Goal: Communication & Community: Answer question/provide support

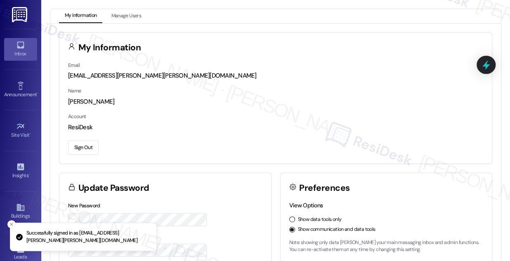
click at [24, 49] on link "Inbox" at bounding box center [20, 49] width 33 height 22
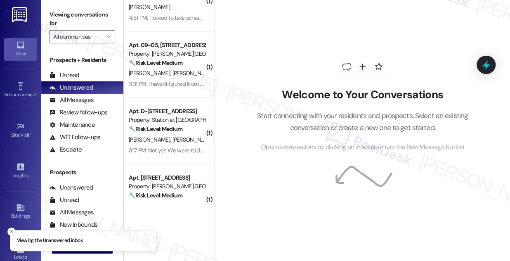
scroll to position [862, 0]
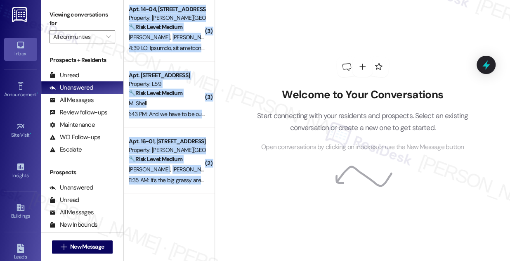
drag, startPoint x: 214, startPoint y: 66, endPoint x: 214, endPoint y: 145, distance: 78.3
click at [214, 145] on div "( 1 ) Apt. B215, 160 I East 800 South Property: Brigham Place II 🔧 Risk Level: …" at bounding box center [317, 130] width 386 height 261
click at [256, 85] on div "Welcome to Your Conversations Start connecting with your residents and prospect…" at bounding box center [362, 104] width 247 height 209
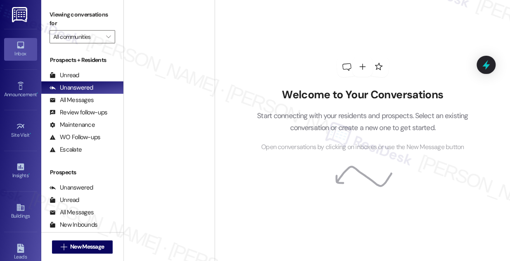
scroll to position [2766, 0]
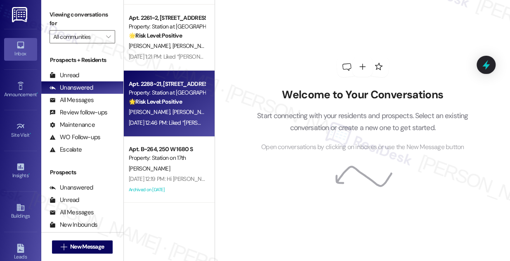
click at [188, 105] on div "🌟 Risk Level: Positive The resident 'liked' the introductory message from the R…" at bounding box center [167, 101] width 76 height 9
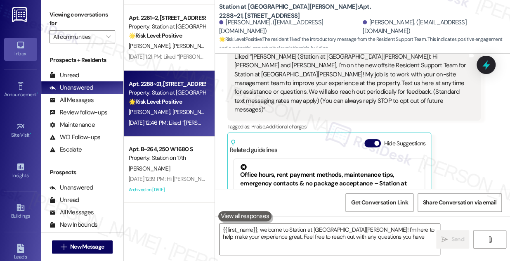
type textarea "{{first_name}}, welcome to Station at [GEOGRAPHIC_DATA][PERSON_NAME]! I'm here …"
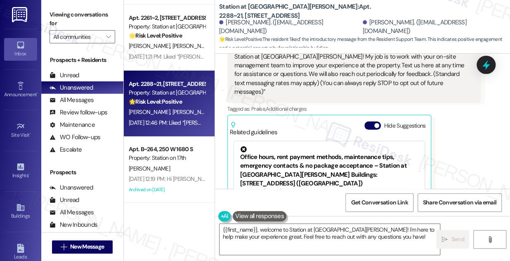
scroll to position [155, 0]
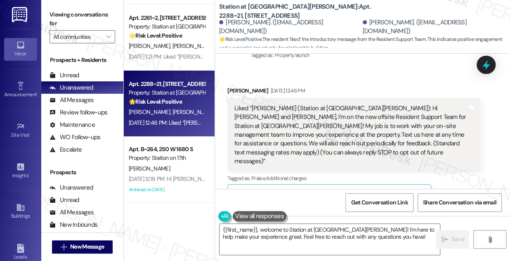
click at [299, 122] on div "Liked “[PERSON_NAME] (Station at [GEOGRAPHIC_DATA][PERSON_NAME]): Hi [PERSON_NA…" at bounding box center [350, 135] width 233 height 62
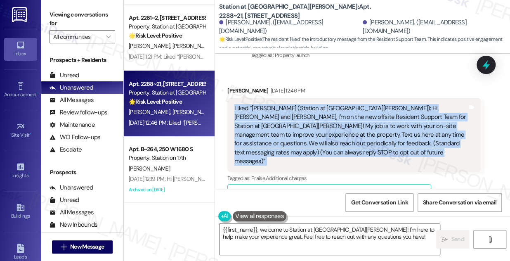
click at [299, 122] on div "Liked “[PERSON_NAME] (Station at [GEOGRAPHIC_DATA][PERSON_NAME]): Hi [PERSON_NA…" at bounding box center [350, 135] width 233 height 62
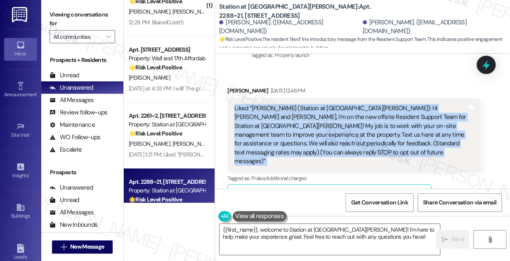
scroll to position [2654, 0]
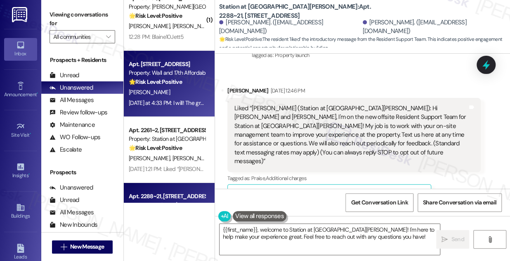
click at [160, 88] on div "[PERSON_NAME]" at bounding box center [167, 92] width 78 height 10
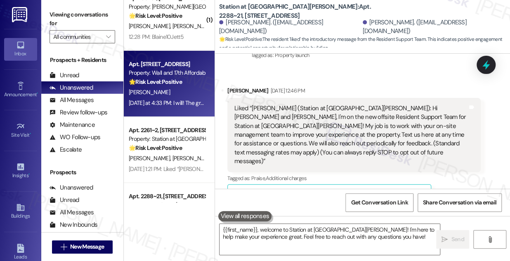
type textarea "Fetching suggested responses. Please feel free to read through the conversation…"
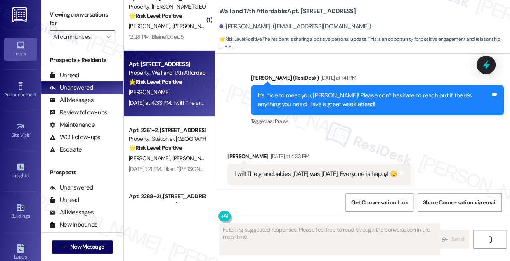
scroll to position [231, 0]
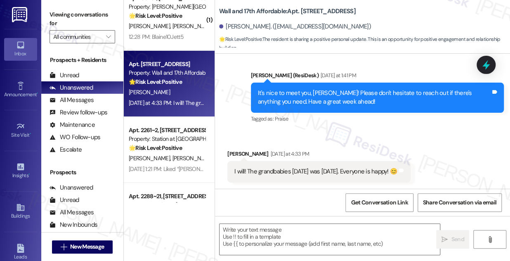
click at [287, 173] on div "I will! The grandbabies [DATE] was [DATE]. Everyone is happy! 😊" at bounding box center [315, 171] width 163 height 9
click at [286, 173] on div "I will! The grandbabies [DATE] was [DATE]. Everyone is happy! 😊" at bounding box center [315, 171] width 163 height 9
click at [358, 89] on div "It's nice to meet you, [PERSON_NAME]! Please don't hesitate to reach out if the…" at bounding box center [374, 98] width 233 height 18
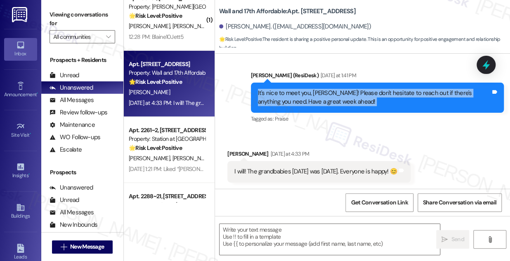
click at [358, 89] on div "It's nice to meet you, [PERSON_NAME]! Please don't hesitate to reach out if the…" at bounding box center [374, 98] width 233 height 18
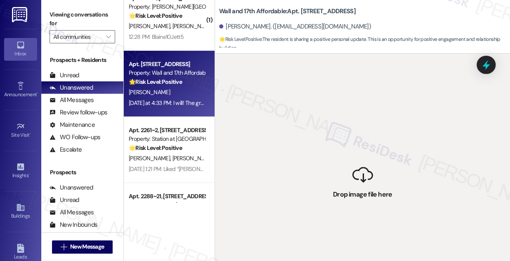
click at [307, 96] on div " Drop image file here" at bounding box center [362, 184] width 295 height 261
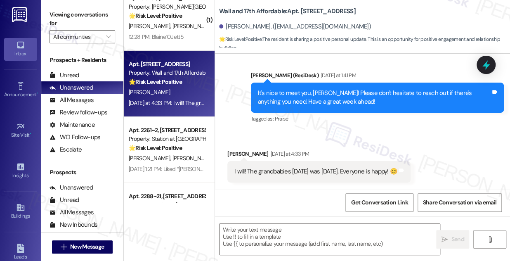
type textarea "Fetching suggested responses. Please feel free to read through the conversation…"
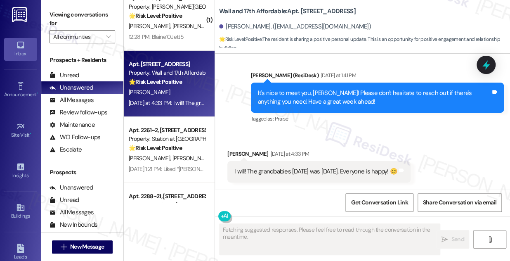
click at [286, 170] on div "I will! The grandbabies [DATE] was [DATE]. Everyone is happy! 😊" at bounding box center [315, 171] width 163 height 9
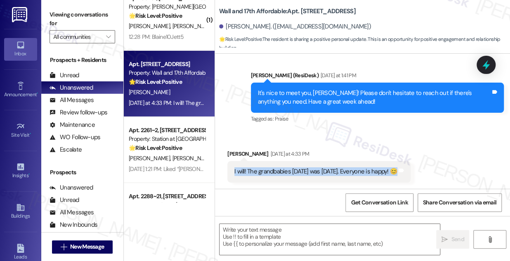
click at [286, 170] on div "I will! The grandbabies [DATE] was [DATE]. Everyone is happy! 😊" at bounding box center [315, 171] width 163 height 9
click at [319, 97] on div "It's nice to meet you, [PERSON_NAME]! Please don't hesitate to reach out if the…" at bounding box center [374, 98] width 233 height 18
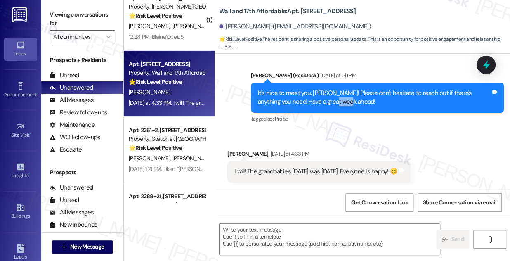
click at [319, 97] on div "It's nice to meet you, [PERSON_NAME]! Please don't hesitate to reach out if the…" at bounding box center [374, 98] width 233 height 18
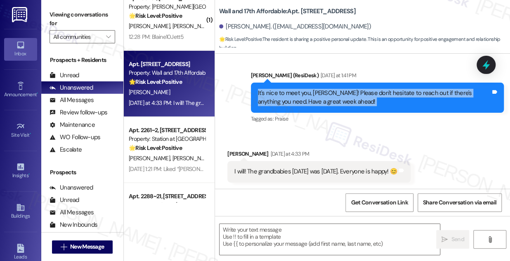
click at [319, 97] on div "It's nice to meet you, [PERSON_NAME]! Please don't hesitate to reach out if the…" at bounding box center [374, 98] width 233 height 18
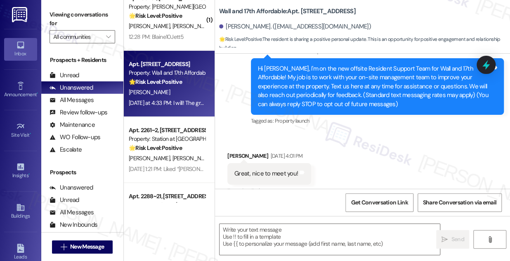
click at [277, 173] on div "Great, nice to meet you!" at bounding box center [265, 173] width 63 height 9
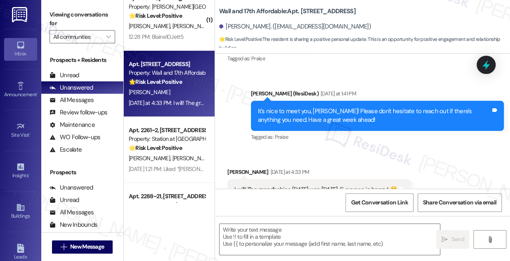
scroll to position [231, 0]
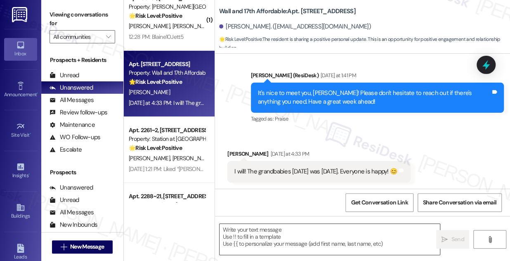
click at [280, 234] on textarea at bounding box center [329, 238] width 220 height 31
click at [275, 170] on div "I will! The grandbabies [DATE] was [DATE]. Everyone is happy! 😊" at bounding box center [315, 171] width 163 height 9
click at [284, 230] on textarea "To enrich screen reader interactions, please activate Accessibility in Grammarl…" at bounding box center [329, 238] width 220 height 31
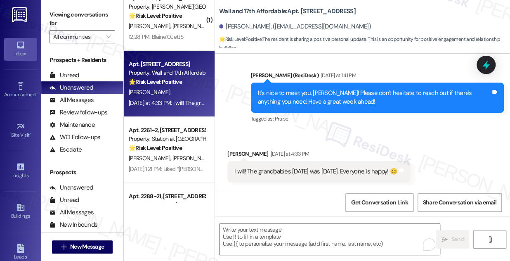
click at [287, 169] on div "I will! The grandbabies [DATE] was [DATE]. Everyone is happy! 😊" at bounding box center [315, 171] width 163 height 9
copy div "I will! The grandbabies first day of school was today. Everyone is happy! 😊 Tag…"
click at [63, 21] on label "Viewing conversations for" at bounding box center [82, 19] width 66 height 22
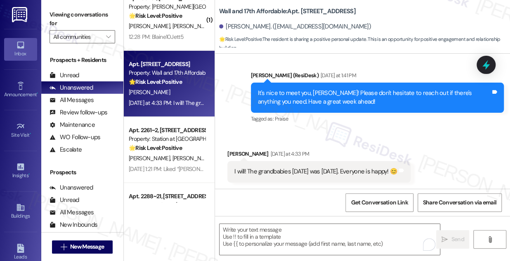
drag, startPoint x: 73, startPoint y: 12, endPoint x: 91, endPoint y: 20, distance: 19.6
click at [73, 12] on label "Viewing conversations for" at bounding box center [82, 19] width 66 height 22
click at [242, 243] on textarea "To enrich screen reader interactions, please activate Accessibility in Grammarl…" at bounding box center [329, 238] width 220 height 31
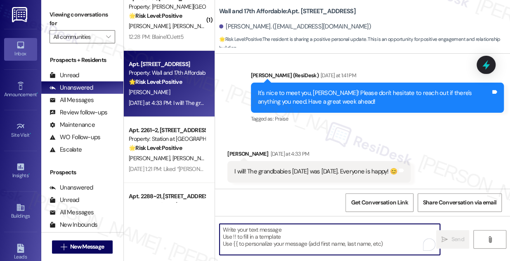
paste textarea "That’s wonderful to hear! 😊 I hope they had an amazing first day"
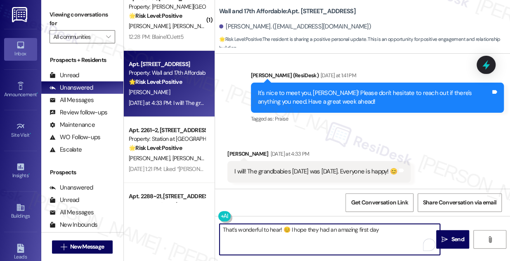
click at [385, 229] on textarea "That’s wonderful to hear! 😊 I hope they had an amazing first day" at bounding box center [329, 238] width 220 height 31
click at [227, 149] on div "Trisha Johnson Yesterday at 4:33 PM" at bounding box center [318, 155] width 183 height 12
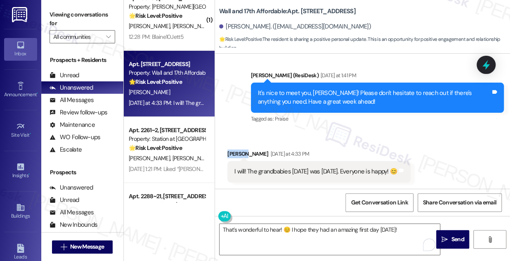
click at [227, 149] on div "Trisha Johnson Yesterday at 4:33 PM" at bounding box center [318, 155] width 183 height 12
copy div "Trisha"
click at [281, 228] on textarea "That’s wonderful to hear! 😊 I hope they had an amazing first day yesterday!" at bounding box center [329, 238] width 220 height 31
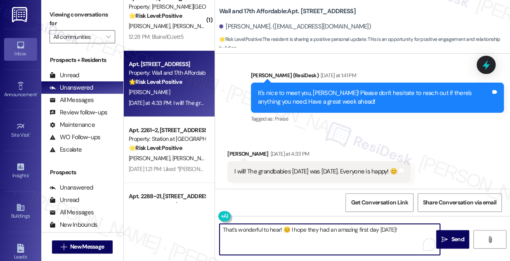
click at [279, 228] on textarea "That’s wonderful to hear! 😊 I hope they had an amazing first day yesterday!" at bounding box center [329, 238] width 220 height 31
paste textarea "Trisha"
click at [423, 227] on textarea "That’s wonderful to hear, Trisha! 😊 I hope they had an amazing first day yester…" at bounding box center [329, 238] width 220 height 31
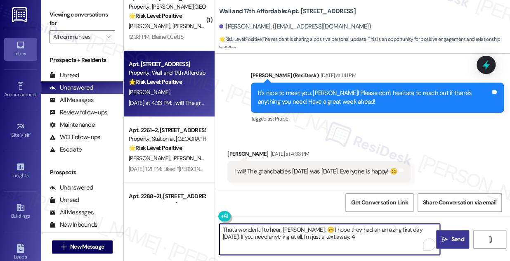
type textarea "That’s wonderful to hear, [PERSON_NAME]! 😊 I hope they had an amazing first day…"
click at [455, 241] on span "Send" at bounding box center [457, 239] width 13 height 9
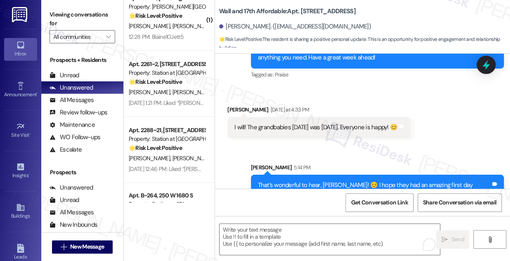
scroll to position [297, 0]
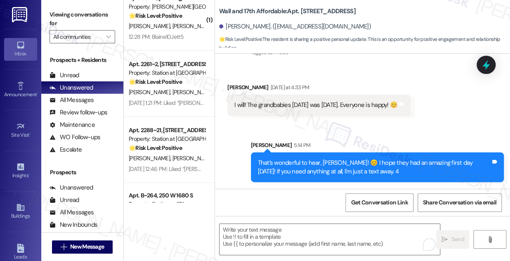
click at [364, 167] on div "That’s wonderful to hear, [PERSON_NAME]! 😊 I hope they had an amazing first day…" at bounding box center [374, 167] width 233 height 18
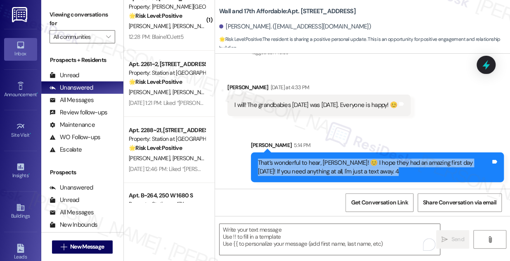
click at [364, 167] on div "That’s wonderful to hear, [PERSON_NAME]! 😊 I hope they had an amazing first day…" at bounding box center [374, 167] width 233 height 18
click at [381, 169] on div "That’s wonderful to hear, [PERSON_NAME]! 😊 I hope they had an amazing first day…" at bounding box center [374, 167] width 233 height 18
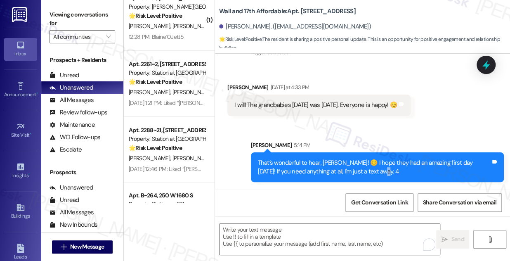
drag, startPoint x: 368, startPoint y: 170, endPoint x: 359, endPoint y: 168, distance: 9.6
click at [359, 168] on div "That’s wonderful to hear, [PERSON_NAME]! 😊 I hope they had an amazing first day…" at bounding box center [374, 167] width 233 height 18
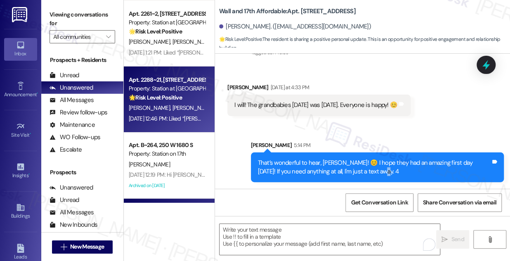
scroll to position [2691, 0]
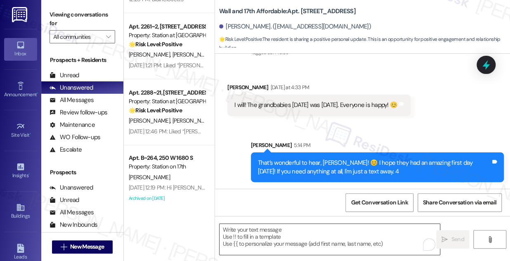
click at [291, 235] on textarea "To enrich screen reader interactions, please activate Accessibility in Grammarl…" at bounding box center [329, 238] width 220 height 31
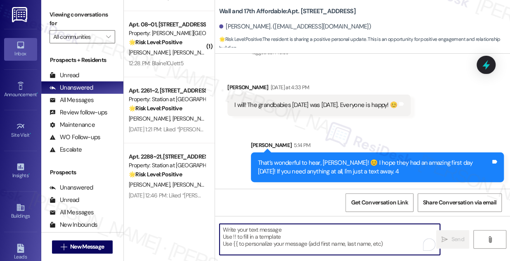
scroll to position [2616, 0]
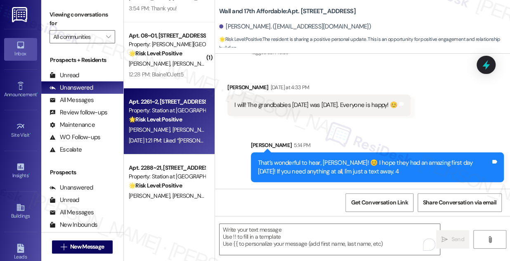
click at [166, 115] on strong "🌟 Risk Level: Positive" at bounding box center [155, 118] width 53 height 7
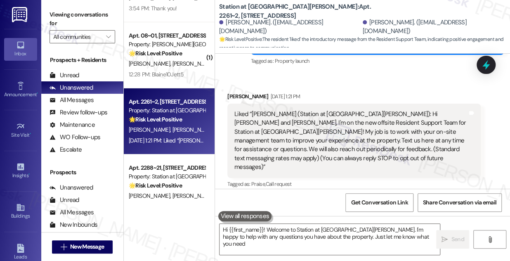
type textarea "Hi {{first_name}}! Welcome to Station at [GEOGRAPHIC_DATA][PERSON_NAME]. I'm ha…"
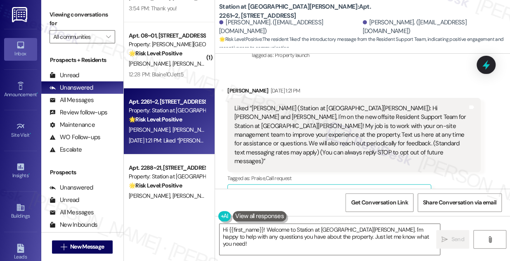
scroll to position [2541, 0]
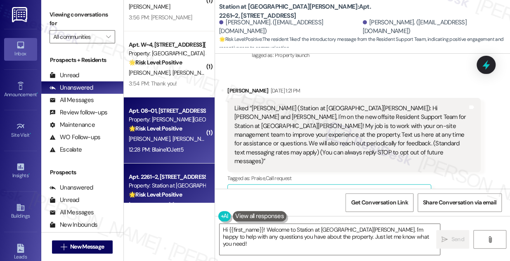
click at [186, 139] on div "G. Buckner J. Mcdowell" at bounding box center [167, 139] width 78 height 10
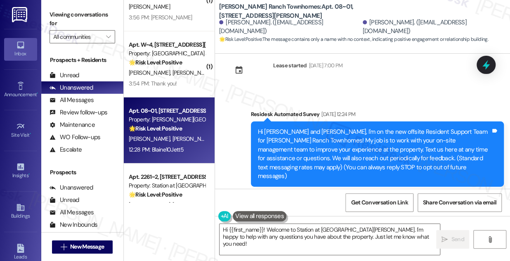
scroll to position [17, 0]
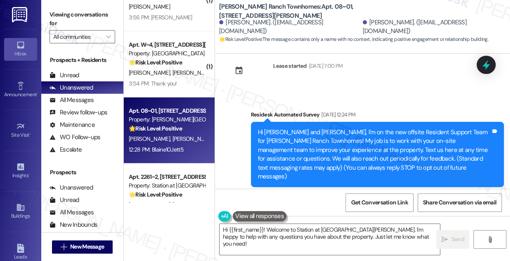
click at [300, 142] on div "Hi Jasinda and Gary, I'm on the new offsite Resident Support Team for Porter Ra…" at bounding box center [374, 154] width 233 height 53
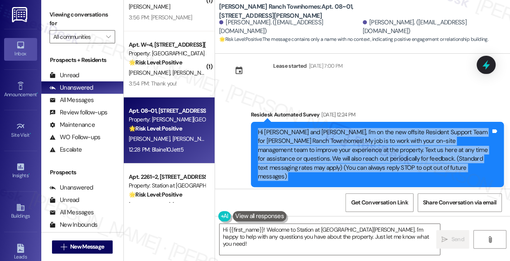
click at [300, 142] on div "Hi Jasinda and Gary, I'm on the new offsite Resident Support Team for Porter Ra…" at bounding box center [374, 154] width 233 height 53
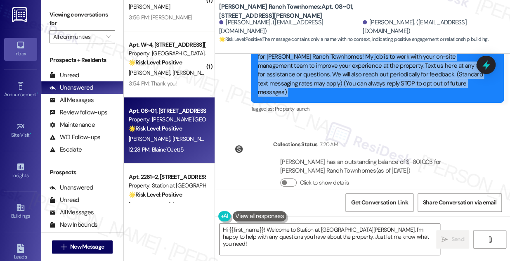
scroll to position [167, 0]
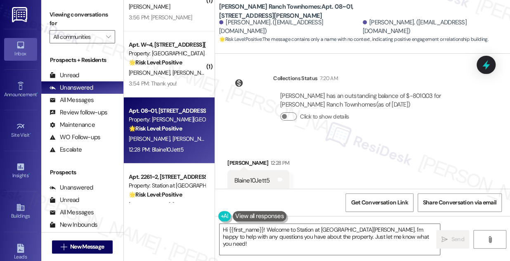
click at [247, 176] on div "Blaine10Jett5" at bounding box center [251, 180] width 35 height 9
click at [56, 10] on label "Viewing conversations for" at bounding box center [82, 19] width 66 height 22
click at [296, 234] on textarea "Hi {{first_name}}! Welcome to Station at [GEOGRAPHIC_DATA][PERSON_NAME]. I'm ha…" at bounding box center [329, 238] width 220 height 31
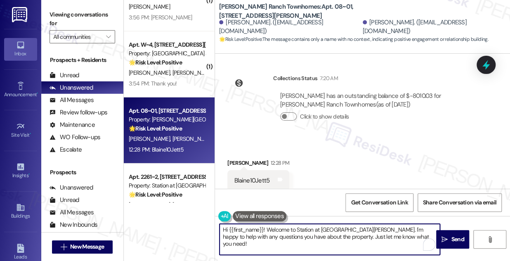
paste textarea "Natalie, it’s a pleasure to meet you! I hope you had a wonderful weekend. Just …"
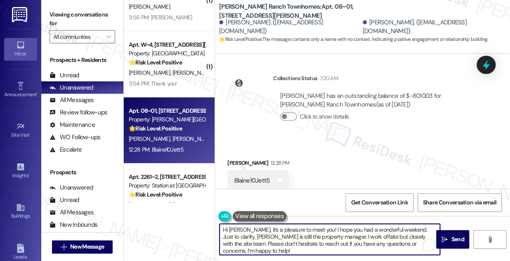
click at [239, 158] on div "Jasinda Mcdowell 12:28 PM" at bounding box center [258, 164] width 62 height 12
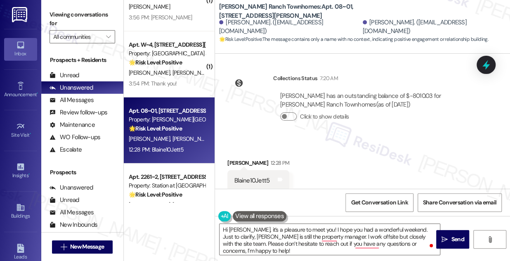
click at [237, 158] on div "Jasinda Mcdowell 12:28 PM" at bounding box center [258, 164] width 62 height 12
click at [236, 158] on div "Jasinda Mcdowell 12:28 PM" at bounding box center [258, 164] width 62 height 12
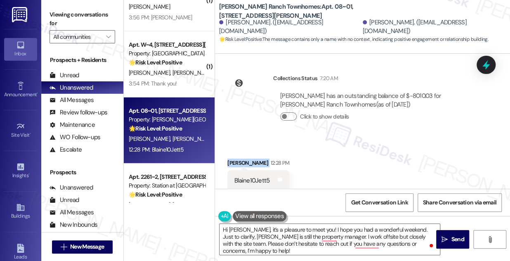
click at [235, 158] on div "Jasinda Mcdowell 12:28 PM" at bounding box center [258, 164] width 62 height 12
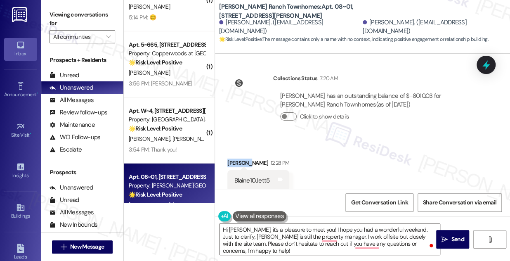
click at [235, 158] on div "Jasinda Mcdowell 12:28 PM" at bounding box center [258, 164] width 62 height 12
click at [238, 226] on textarea "Hi Natalie, it’s a pleasure to meet you! I hope you had a wonderful weekend. Ju…" at bounding box center [329, 238] width 220 height 31
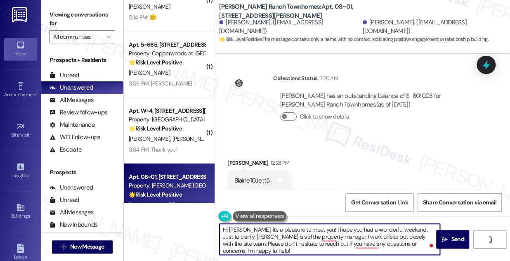
click at [238, 226] on textarea "Hi Natalie, it’s a pleasure to meet you! I hope you had a wonderful weekend. Ju…" at bounding box center [329, 238] width 220 height 31
paste textarea "Jasinda"
click at [385, 228] on textarea "Hi Jasinda, it’s a pleasure to meet you! I hope you had a wonderful weekend. Ju…" at bounding box center [329, 238] width 220 height 31
drag, startPoint x: 347, startPoint y: 229, endPoint x: 366, endPoint y: 228, distance: 19.9
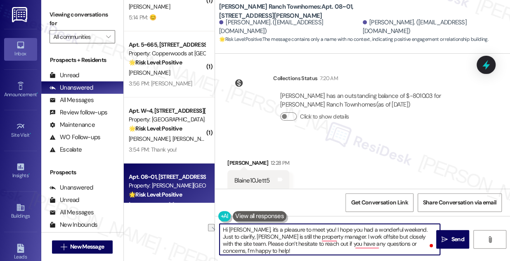
click at [366, 228] on textarea "Hi Jasinda, it’s a pleasure to meet you! I hope you had a wonderful weekend. Ju…" at bounding box center [329, 238] width 220 height 31
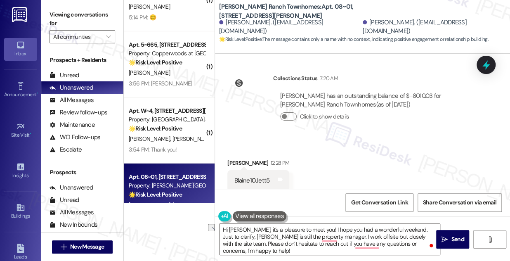
drag, startPoint x: 68, startPoint y: 7, endPoint x: 86, endPoint y: 19, distance: 21.2
click at [68, 7] on div "Viewing conversations for All communities " at bounding box center [82, 26] width 82 height 52
click at [306, 241] on textarea "Hi Jasinda, it’s a pleasure to meet you! I hope you had a wonderful weekend. Ju…" at bounding box center [329, 238] width 220 height 31
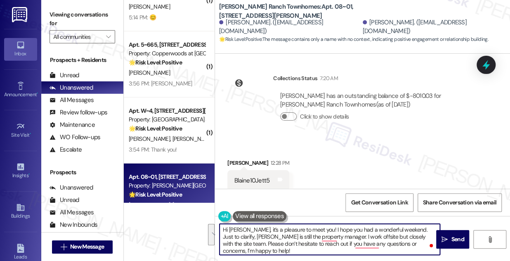
paste textarea "{{first_name}}, thanks for the warm welcome! We're happy to be here. If you nee…"
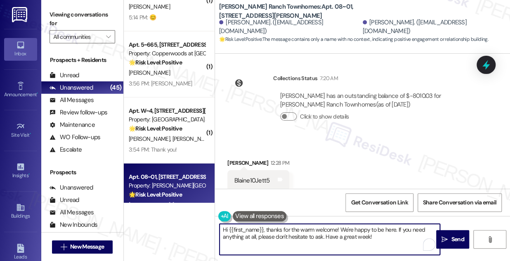
click at [242, 158] on div "Jasinda Mcdowell 12:28 PM" at bounding box center [258, 164] width 62 height 12
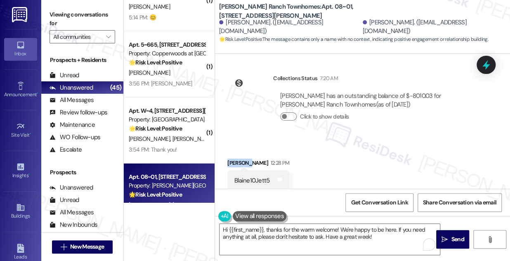
click at [242, 158] on div "Jasinda Mcdowell 12:28 PM" at bounding box center [258, 164] width 62 height 12
copy div "Jasinda"
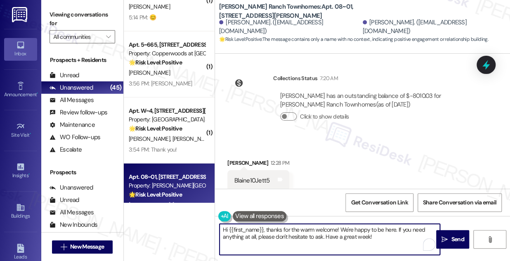
drag, startPoint x: 228, startPoint y: 227, endPoint x: 263, endPoint y: 224, distance: 34.4
click at [263, 224] on textarea "Hi {{first_name}}, thanks for the warm welcome! We're happy to be here. If you …" at bounding box center [329, 238] width 220 height 31
paste textarea "Jasinda"
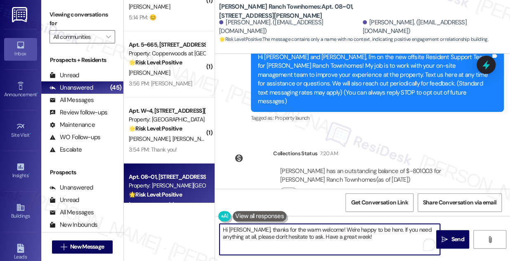
scroll to position [55, 0]
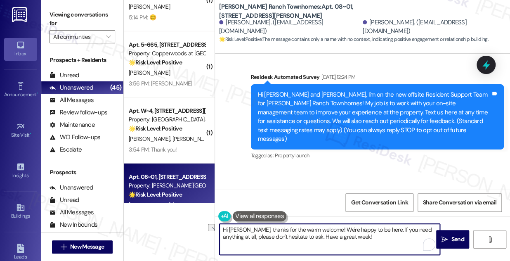
drag, startPoint x: 248, startPoint y: 230, endPoint x: 321, endPoint y: 227, distance: 72.6
click at [321, 227] on textarea "Hi Jasinda, thanks for the warm welcome! We're happy to be here. If you need an…" at bounding box center [329, 238] width 220 height 31
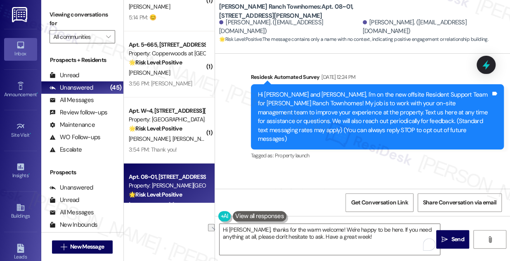
drag, startPoint x: 64, startPoint y: 21, endPoint x: 123, endPoint y: 50, distance: 65.6
click at [64, 21] on label "Viewing conversations for" at bounding box center [82, 19] width 66 height 22
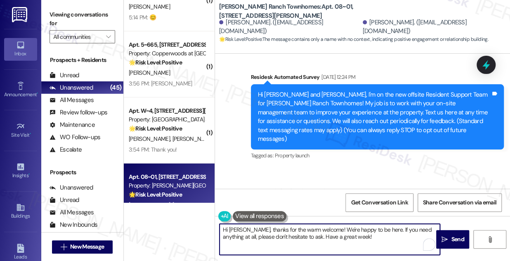
click at [270, 234] on textarea "Hi Jasinda, thanks for the warm welcome! We're happy to be here. If you need an…" at bounding box center [329, 238] width 220 height 31
paste textarea "Isaac, it’s nice to meet you! I'm here to help with any questions or feedback r…"
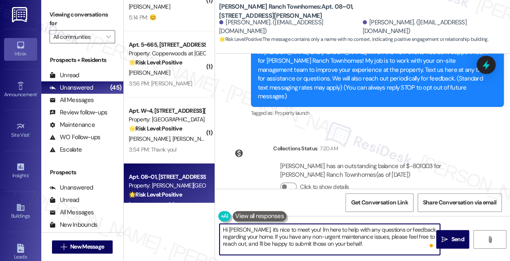
scroll to position [167, 0]
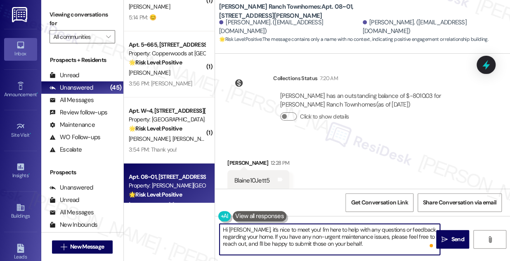
click at [234, 28] on div "Jasinda Mcdowell. (jasindabuckner@gmail.com)" at bounding box center [289, 27] width 141 height 18
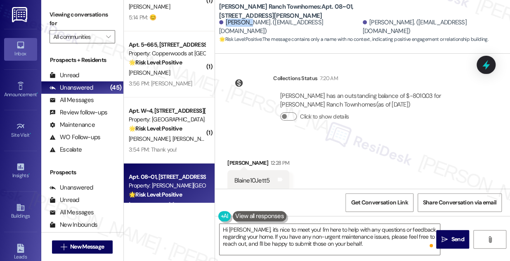
click at [234, 28] on div "Jasinda Mcdowell. (jasindabuckner@gmail.com)" at bounding box center [289, 27] width 141 height 18
copy div "Jasinda"
click at [233, 230] on textarea "Hi Isaac, it’s nice to meet you! I'm here to help with any questions or feedbac…" at bounding box center [329, 238] width 220 height 31
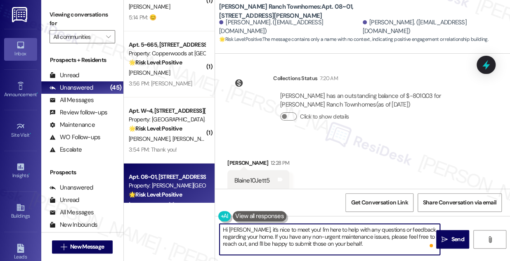
click at [233, 230] on textarea "Hi Isaac, it’s nice to meet you! I'm here to help with any questions or feedbac…" at bounding box center [329, 238] width 220 height 31
paste textarea "Jasinda"
drag, startPoint x: 280, startPoint y: 238, endPoint x: 365, endPoint y: 238, distance: 84.9
click at [365, 238] on textarea "Hi Jasinda, it’s nice to meet you! I'm here to help with any questions or feedb…" at bounding box center [329, 238] width 220 height 31
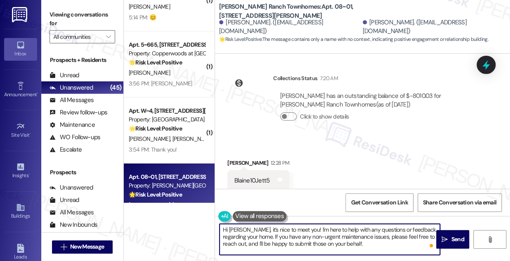
click at [355, 242] on textarea "Hi Jasinda, it’s nice to meet you! I'm here to help with any questions or feedb…" at bounding box center [329, 238] width 220 height 31
click at [357, 242] on textarea "Hi Jasinda, it’s nice to meet you! I'm here to help with any questions or feedb…" at bounding box center [329, 238] width 220 height 31
drag, startPoint x: 357, startPoint y: 243, endPoint x: 429, endPoint y: 238, distance: 71.9
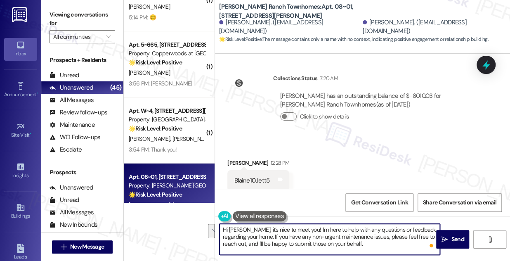
click at [431, 236] on textarea "Hi Jasinda, it’s nice to meet you! I'm here to help with any questions or feedb…" at bounding box center [329, 238] width 220 height 31
type textarea "Hi Jasinda, it’s nice to meet you! I'm here to help with any questions or feedb…"
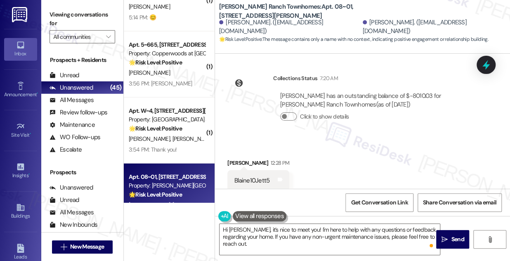
click at [255, 170] on div "Blaine10Jett5 Tags and notes" at bounding box center [258, 180] width 62 height 21
click at [314, 234] on textarea "Hi Jasinda, it’s nice to meet you! I'm here to help with any questions or feedb…" at bounding box center [329, 238] width 220 height 31
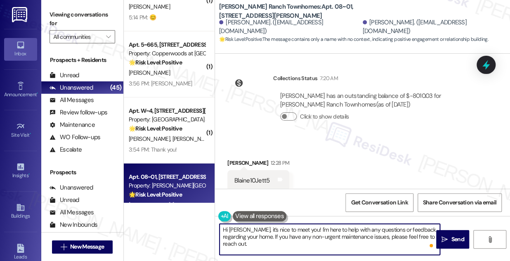
click at [314, 234] on textarea "Hi Jasinda, it’s nice to meet you! I'm here to help with any questions or feedb…" at bounding box center [329, 238] width 220 height 31
click at [282, 234] on textarea "Hi Jasinda, it’s nice to meet you! I'm here to help with any questions or feedb…" at bounding box center [329, 238] width 220 height 31
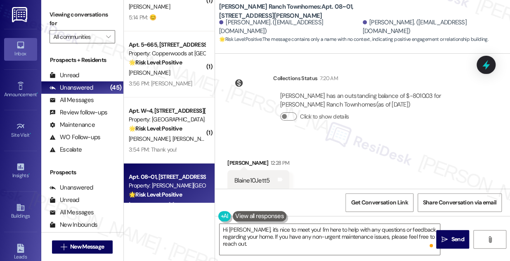
click at [259, 176] on div "Blaine10Jett5" at bounding box center [251, 180] width 35 height 9
click at [257, 214] on button at bounding box center [260, 216] width 54 height 10
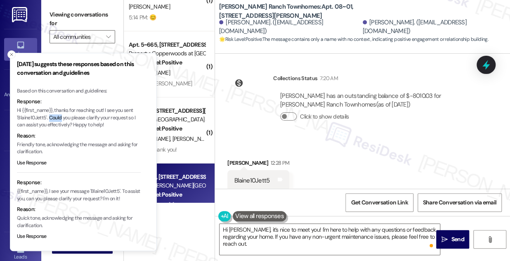
drag, startPoint x: 49, startPoint y: 116, endPoint x: 60, endPoint y: 116, distance: 10.3
click at [60, 116] on p "Hi {{first_name}}, thanks for reaching out! I see you sent 'Blaine10Jett5'. Cou…" at bounding box center [79, 118] width 124 height 22
click at [81, 115] on p "Hi {{first_name}}, thanks for reaching out! I see you sent 'Blaine10Jett5'. Cou…" at bounding box center [79, 118] width 124 height 22
drag, startPoint x: 106, startPoint y: 110, endPoint x: 46, endPoint y: 124, distance: 61.7
click at [46, 124] on p "Hi {{first_name}}, thanks for reaching out! I see you sent 'Blaine10Jett5'. Cou…" at bounding box center [79, 118] width 124 height 22
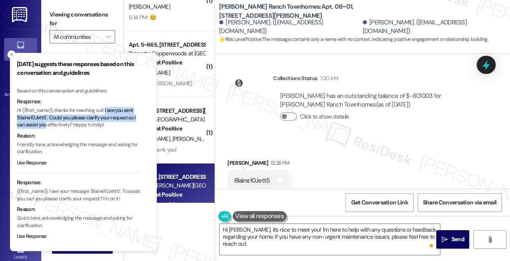
copy p "I see you sent 'Blaine10Jett5'. Could you please clarify your request so I can …"
click at [336, 237] on textarea "Hi Jasinda, it’s nice to meet you! I'm here to help with any questions or feedb…" at bounding box center [329, 238] width 220 height 31
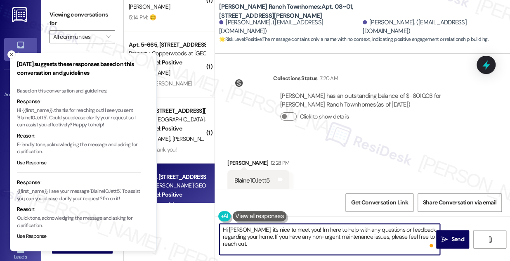
click at [308, 231] on textarea "Hi Jasinda, it’s nice to meet you! I'm here to help with any questions or feedb…" at bounding box center [329, 238] width 220 height 31
drag, startPoint x: 299, startPoint y: 228, endPoint x: 432, endPoint y: 240, distance: 133.6
click at [432, 240] on div "Hi Jasinda, it’s nice to meet you! I'm here to help with any questions or feedb…" at bounding box center [329, 239] width 221 height 32
paste textarea "see you sent 'Blaine10Jett5'. Could you please clarify your request so I can as…"
type textarea "Hi Jasinda, it’s nice to meet you! I see you sent 'Blaine10Jett5'. Could you pl…"
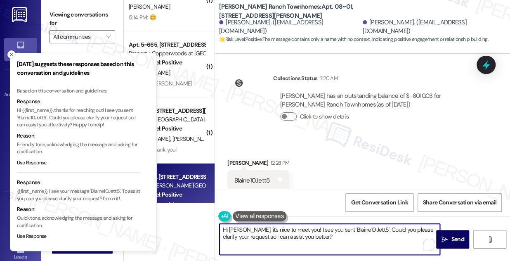
click at [14, 55] on button "Close toast" at bounding box center [11, 54] width 8 height 8
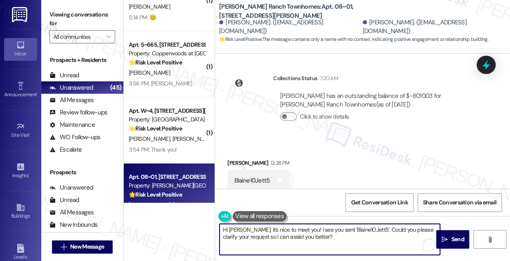
click at [321, 237] on textarea "Hi Jasinda, it’s nice to meet you! I see you sent 'Blaine10Jett5'. Could you pl…" at bounding box center [329, 238] width 220 height 31
click at [444, 235] on span " Send" at bounding box center [452, 239] width 26 height 9
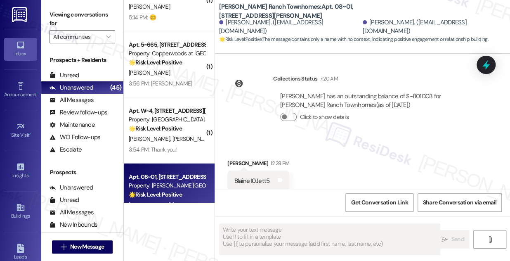
scroll to position [234, 0]
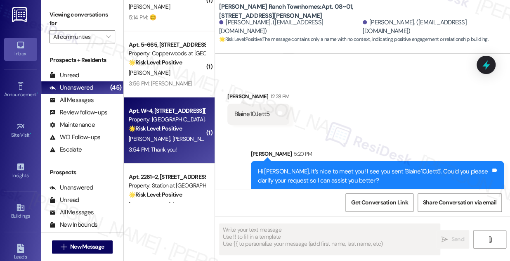
click at [177, 140] on div "T. Cook V. Boutelle" at bounding box center [167, 139] width 78 height 10
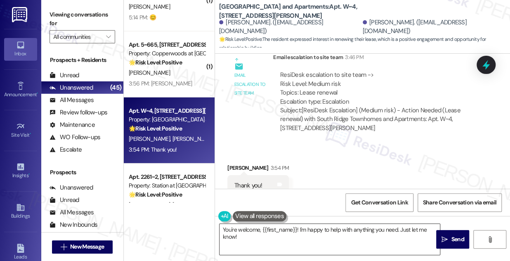
scroll to position [1581, 0]
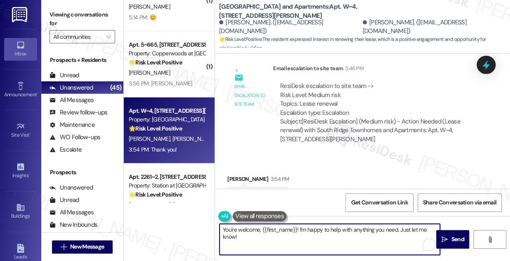
drag, startPoint x: 261, startPoint y: 230, endPoint x: 290, endPoint y: 226, distance: 29.0
click at [290, 227] on textarea "You're welcome, {{first_name}}! I'm happy to help with anything you need. Just …" at bounding box center [329, 238] width 220 height 31
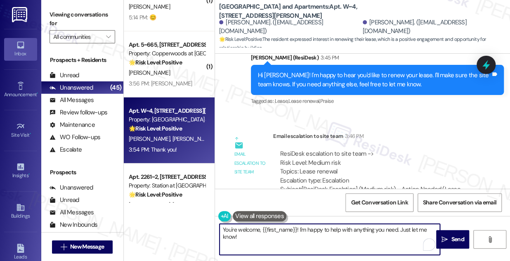
scroll to position [1468, 0]
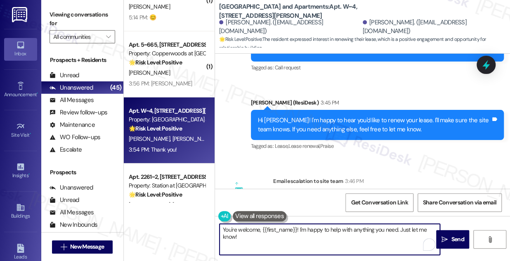
click at [311, 125] on div "Hi Valentina! I'm happy to hear you'd like to renew your lease. I'll make sure …" at bounding box center [374, 125] width 233 height 18
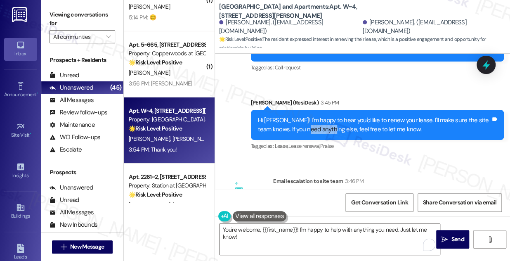
click at [311, 125] on div "Hi Valentina! I'm happy to hear you'd like to renew your lease. I'll make sure …" at bounding box center [374, 125] width 233 height 18
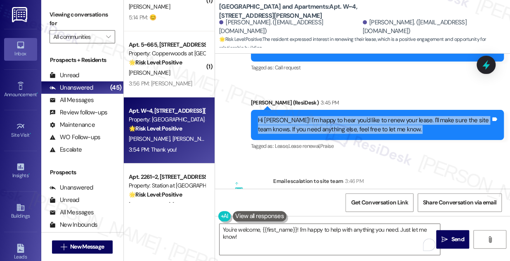
click at [311, 125] on div "Hi Valentina! I'm happy to hear you'd like to renew your lease. I'll make sure …" at bounding box center [374, 125] width 233 height 18
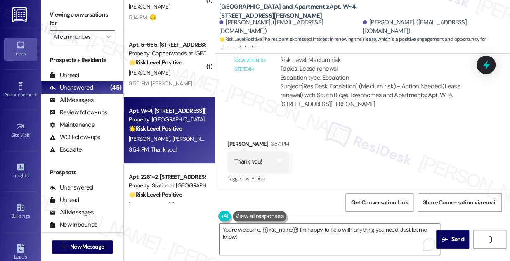
scroll to position [1618, 0]
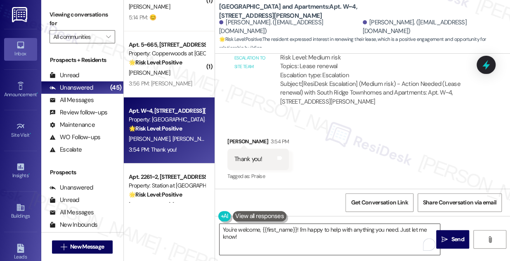
click at [260, 235] on textarea "You're welcome, {{first_name}}! I'm happy to help with anything you need. Just …" at bounding box center [329, 238] width 220 height 31
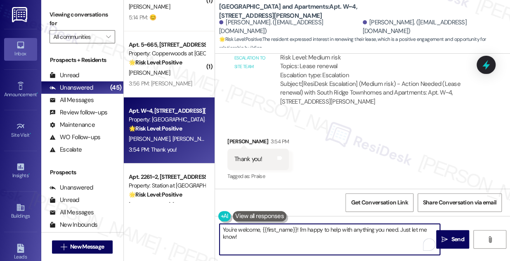
drag, startPoint x: 260, startPoint y: 230, endPoint x: 298, endPoint y: 227, distance: 37.6
click at [298, 227] on textarea "You're welcome, {{first_name}}! I'm happy to help with anything you need. Just …" at bounding box center [329, 238] width 220 height 31
drag, startPoint x: 411, startPoint y: 232, endPoint x: 263, endPoint y: 232, distance: 148.0
click at [263, 232] on textarea "You're welcome! I'm happy to help with anything you need. Just let me know!" at bounding box center [329, 238] width 220 height 31
type textarea "You're welcome!"
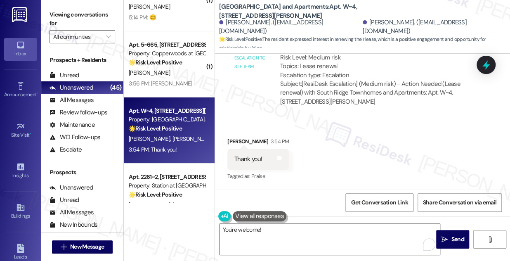
click at [57, 9] on label "Viewing conversations for" at bounding box center [82, 19] width 66 height 22
click at [276, 228] on textarea "You're welcome!" at bounding box center [329, 238] width 220 height 31
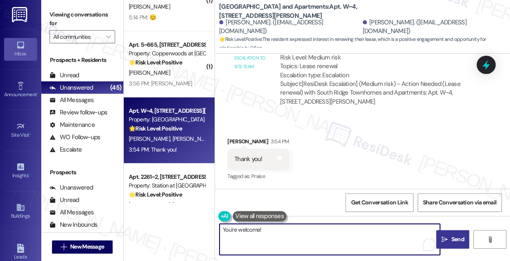
click at [443, 236] on icon "" at bounding box center [444, 239] width 6 height 7
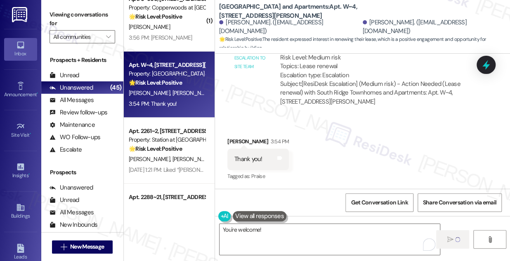
scroll to position [2541, 0]
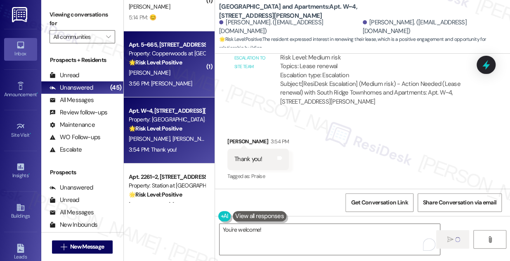
click at [174, 75] on div "J. Garcia" at bounding box center [167, 73] width 78 height 10
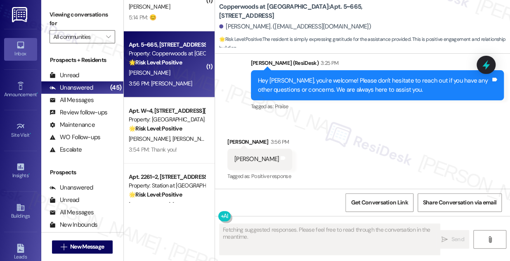
scroll to position [1349, 0]
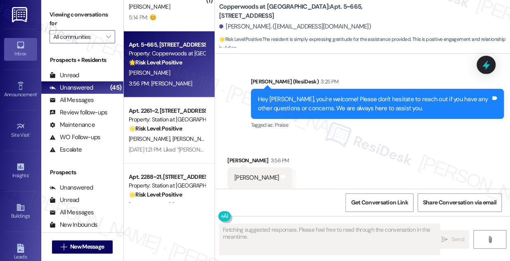
click at [325, 95] on div "Hey Jenny, you're welcome! Please don't hesitate to reach out if you have any o…" at bounding box center [374, 104] width 233 height 18
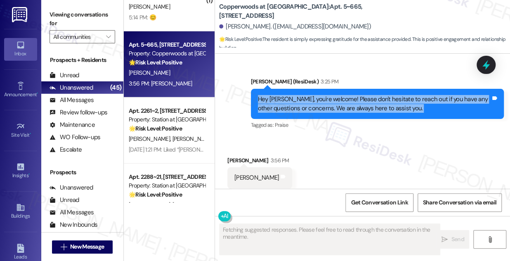
click at [325, 95] on div "Hey Jenny, you're welcome! Please don't hesitate to reach out if you have any o…" at bounding box center [374, 104] width 233 height 18
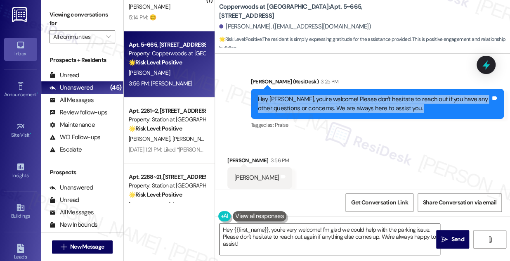
click at [297, 234] on textarea "Hey {{first_name}}, you're very welcome! I'm glad we could help with the parkin…" at bounding box center [329, 238] width 220 height 31
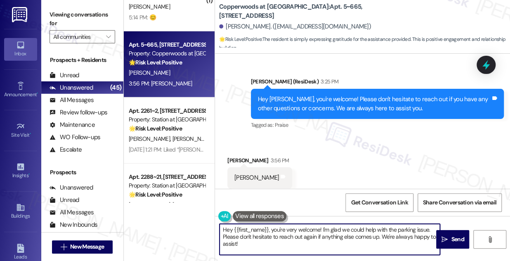
click at [297, 234] on textarea "Hey {{first_name}}, you're very welcome! I'm glad we could help with the parkin…" at bounding box center [329, 238] width 220 height 31
click at [294, 216] on div "Hey {{first_name}}, you're very welcome! I'm glad we could help with the parkin…" at bounding box center [362, 247] width 295 height 62
drag, startPoint x: 272, startPoint y: 232, endPoint x: 208, endPoint y: 230, distance: 63.9
click at [208, 230] on div "( 1 ) Apt. 12, 555 South 100 East Property: Smithfield Station Townhomes 💡 Risk…" at bounding box center [317, 130] width 386 height 261
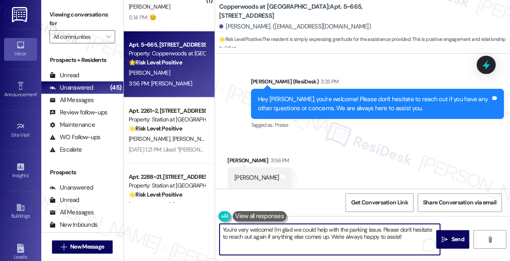
click at [240, 229] on textarea "You're very welcome! I'm glad we could help with the parking issue. Please don'…" at bounding box center [329, 238] width 220 height 31
drag, startPoint x: 274, startPoint y: 228, endPoint x: 420, endPoint y: 239, distance: 147.2
click at [421, 239] on textarea "You're welcome! I'm glad we could help with the parking issue. Please don't hes…" at bounding box center [329, 238] width 220 height 31
click at [420, 239] on textarea "You're welcome! I'm glad we could help with the parking issue. Please don't hes…" at bounding box center [329, 238] width 220 height 31
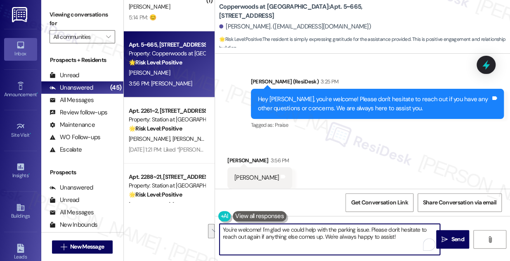
drag, startPoint x: 399, startPoint y: 235, endPoint x: 261, endPoint y: 228, distance: 137.5
click at [261, 228] on textarea "You're welcome! I'm glad we could help with the parking issue. Please don't hes…" at bounding box center [329, 238] width 220 height 31
click at [265, 227] on textarea "You're welcome! I'm glad we could help with the parking issue. Please don't hes…" at bounding box center [329, 238] width 220 height 31
drag, startPoint x: 262, startPoint y: 229, endPoint x: 402, endPoint y: 242, distance: 140.3
click at [402, 242] on textarea "You're welcome! I'm glad we could help with the parking issue. Please don't hes…" at bounding box center [329, 238] width 220 height 31
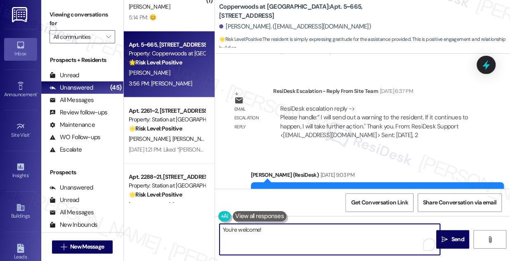
scroll to position [1125, 0]
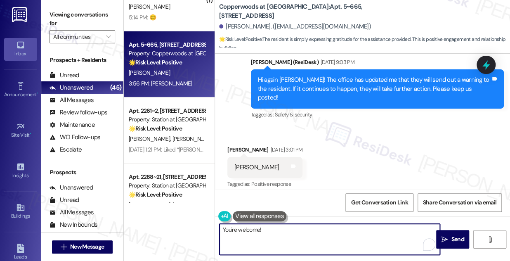
click at [360, 69] on div "Hi again Jenny! The office has updated me that they will send out a warning to …" at bounding box center [377, 88] width 253 height 39
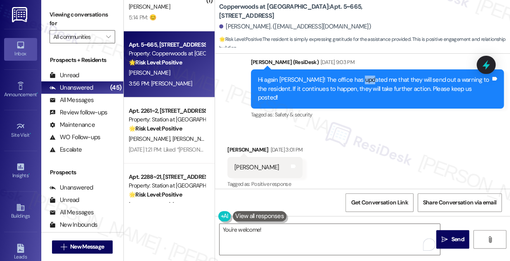
click at [360, 69] on div "Hi again Jenny! The office has updated me that they will send out a warning to …" at bounding box center [377, 88] width 253 height 39
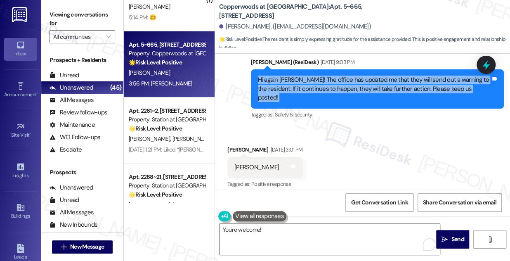
click at [360, 69] on div "Hi again Jenny! The office has updated me that they will send out a warning to …" at bounding box center [377, 88] width 253 height 39
click at [286, 75] on div "Hi again Jenny! The office has updated me that they will send out a warning to …" at bounding box center [374, 88] width 233 height 26
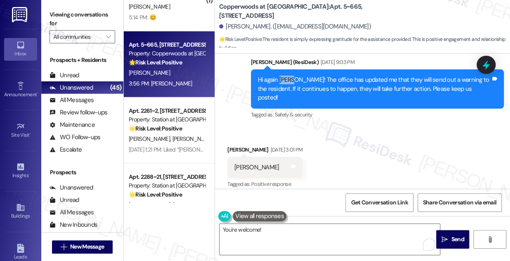
click at [286, 75] on div "Hi again Jenny! The office has updated me that they will send out a warning to …" at bounding box center [374, 88] width 233 height 26
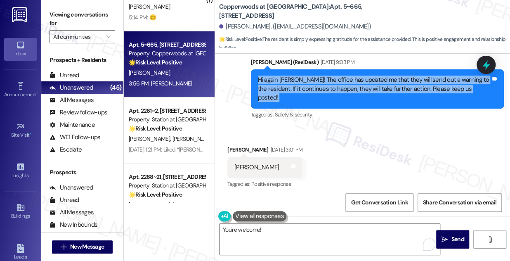
click at [286, 75] on div "Hi again Jenny! The office has updated me that they will send out a warning to …" at bounding box center [374, 88] width 233 height 26
click at [377, 79] on div "Hi again Jenny! The office has updated me that they will send out a warning to …" at bounding box center [374, 88] width 233 height 26
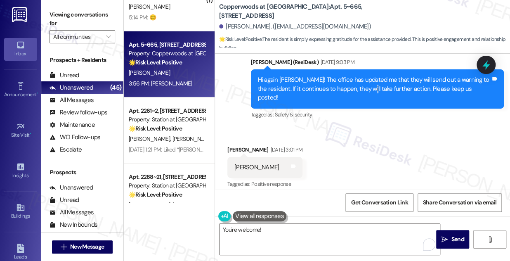
click at [377, 79] on div "Hi again Jenny! The office has updated me that they will send out a warning to …" at bounding box center [374, 88] width 233 height 26
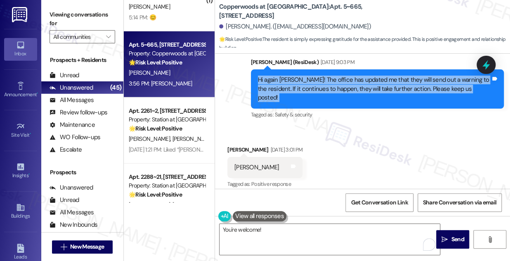
click at [377, 79] on div "Hi again Jenny! The office has updated me that they will send out a warning to …" at bounding box center [374, 88] width 233 height 26
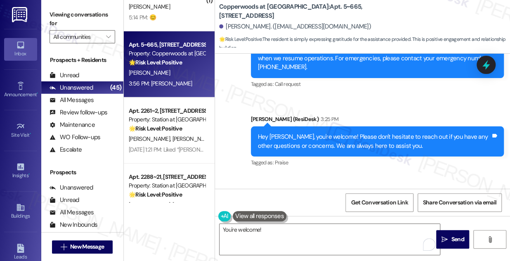
scroll to position [1274, 0]
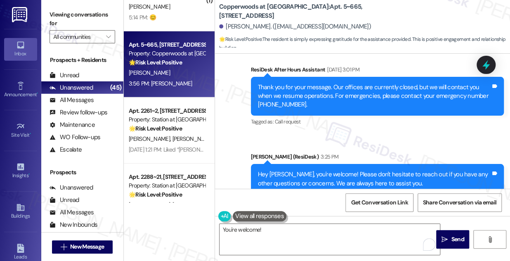
click at [332, 170] on div "Hey Jenny, you're welcome! Please don't hesitate to reach out if you have any o…" at bounding box center [374, 179] width 233 height 18
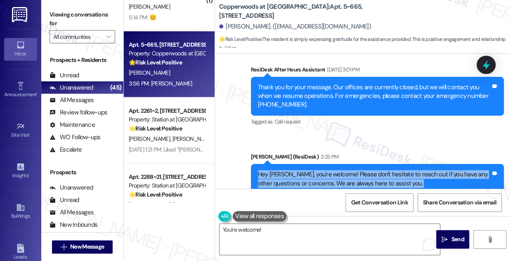
click at [332, 170] on div "Hey Jenny, you're welcome! Please don't hesitate to reach out if you have any o…" at bounding box center [374, 179] width 233 height 18
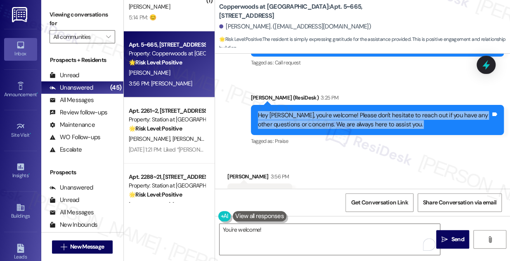
scroll to position [1349, 0]
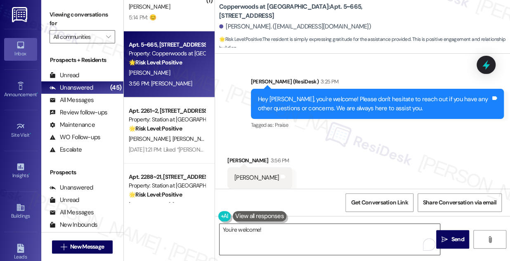
click at [287, 230] on textarea "You're welcome!" at bounding box center [329, 238] width 220 height 31
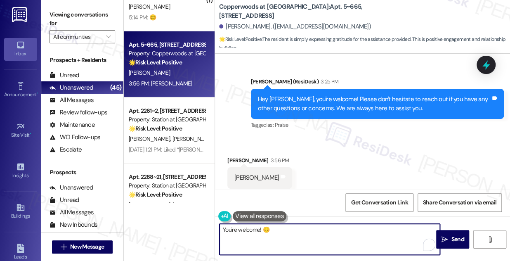
click at [304, 242] on textarea "You're welcome! 😊" at bounding box center [329, 238] width 220 height 31
drag, startPoint x: 274, startPoint y: 233, endPoint x: 264, endPoint y: 230, distance: 9.9
click at [264, 230] on textarea "You're welcome! 😊" at bounding box center [329, 238] width 220 height 31
click at [281, 233] on textarea "You're welcome! 😊" at bounding box center [329, 238] width 220 height 31
type textarea "You're welcome! 😊"
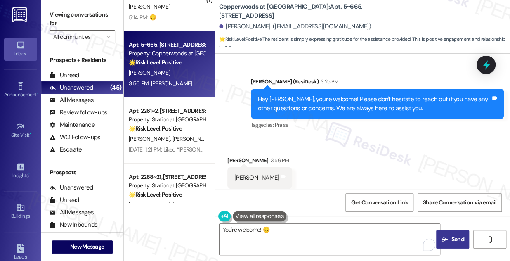
click at [452, 237] on span "Send" at bounding box center [457, 239] width 13 height 9
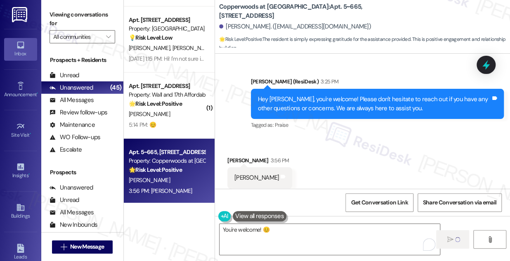
scroll to position [2429, 0]
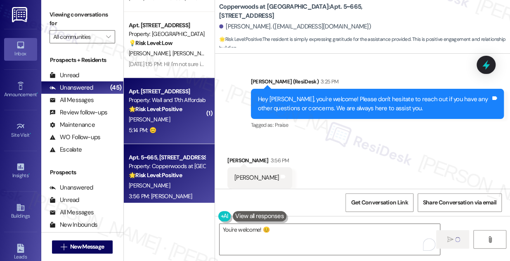
click at [171, 95] on div "Apt. L403, 1685 Wall Ave" at bounding box center [167, 91] width 76 height 9
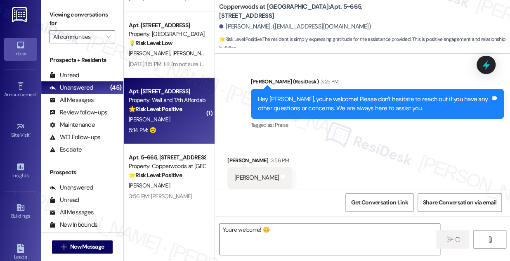
type textarea "Fetching suggested responses. Please feel free to read through the conversation…"
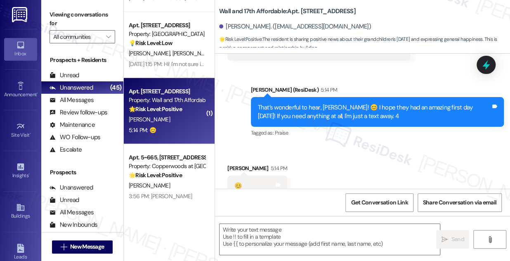
type textarea "Fetching suggested responses. Please feel free to read through the conversation…"
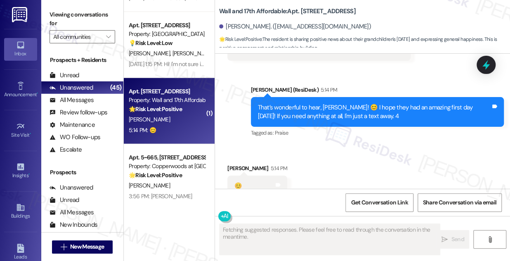
scroll to position [378, 0]
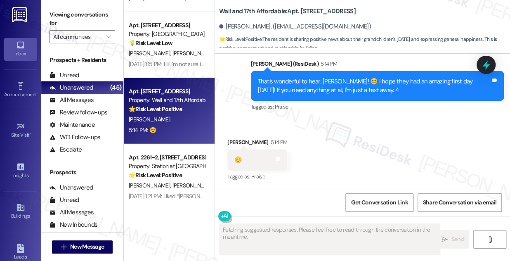
click at [321, 84] on div "That’s wonderful to hear, Trisha! 😊 I hope they had an amazing first day yester…" at bounding box center [374, 86] width 233 height 18
click at [319, 84] on div "That’s wonderful to hear, Trisha! 😊 I hope they had an amazing first day yester…" at bounding box center [374, 86] width 233 height 18
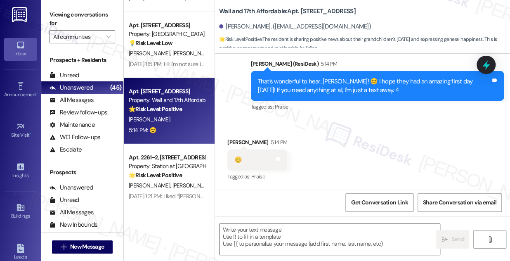
click at [411, 82] on div "That’s wonderful to hear, Trisha! 😊 I hope they had an amazing first day yester…" at bounding box center [374, 86] width 233 height 18
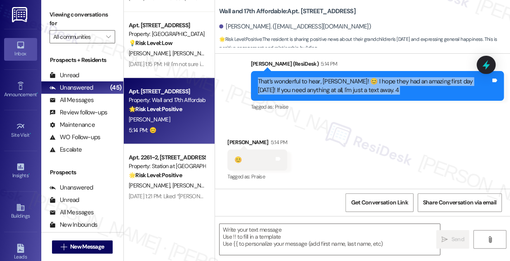
click at [411, 82] on div "That’s wonderful to hear, Trisha! 😊 I hope they had an amazing first day yester…" at bounding box center [374, 86] width 233 height 18
click at [403, 82] on div "That’s wonderful to hear, Trisha! 😊 I hope they had an amazing first day yester…" at bounding box center [374, 86] width 233 height 18
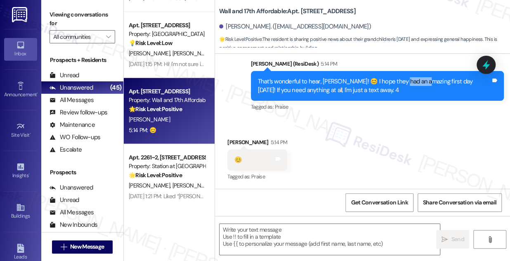
click at [403, 82] on div "That’s wonderful to hear, Trisha! 😊 I hope they had an amazing first day yester…" at bounding box center [374, 86] width 233 height 18
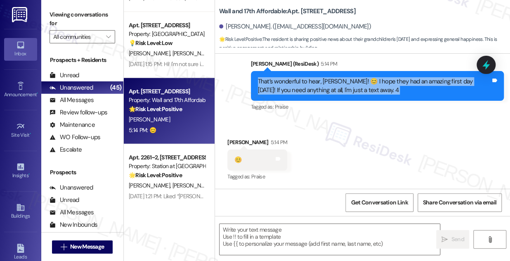
click at [403, 82] on div "That’s wonderful to hear, Trisha! 😊 I hope they had an amazing first day yester…" at bounding box center [374, 86] width 233 height 18
click at [288, 89] on div "That’s wonderful to hear, Trisha! 😊 I hope they had an amazing first day yester…" at bounding box center [374, 86] width 233 height 18
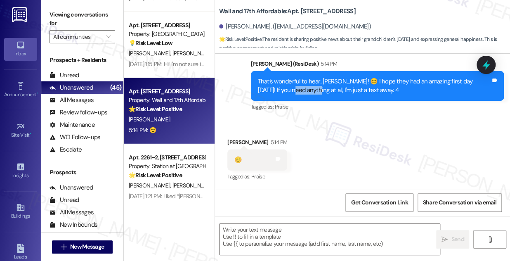
click at [288, 89] on div "That’s wonderful to hear, Trisha! 😊 I hope they had an amazing first day yester…" at bounding box center [374, 86] width 233 height 18
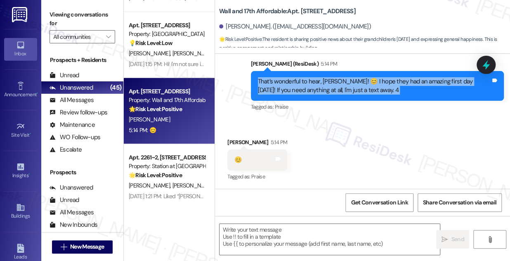
click at [288, 89] on div "That’s wonderful to hear, Trisha! 😊 I hope they had an amazing first day yester…" at bounding box center [374, 86] width 233 height 18
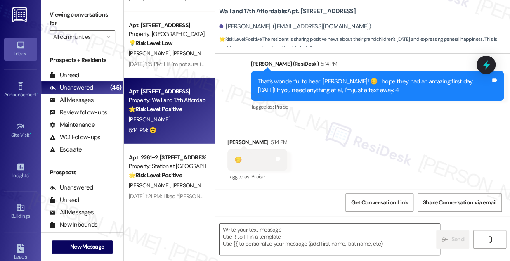
click at [267, 231] on textarea at bounding box center [329, 238] width 220 height 31
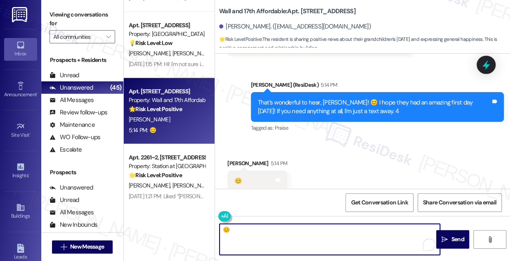
scroll to position [303, 0]
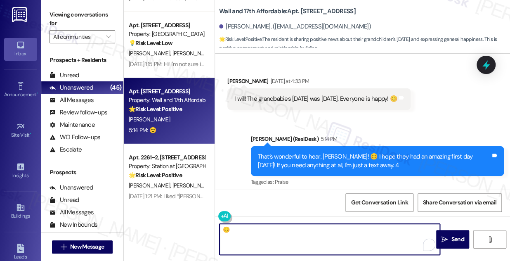
type textarea "😊"
click at [280, 96] on div "I will! The grandbabies first day of school was today. Everyone is happy! 😊" at bounding box center [315, 98] width 163 height 9
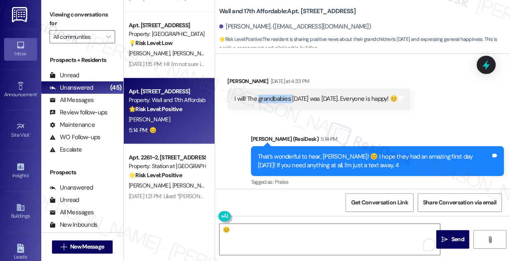
click at [279, 97] on div "I will! The grandbabies first day of school was today. Everyone is happy! 😊" at bounding box center [315, 98] width 163 height 9
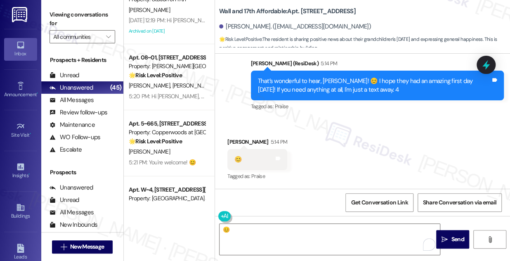
scroll to position [2766, 0]
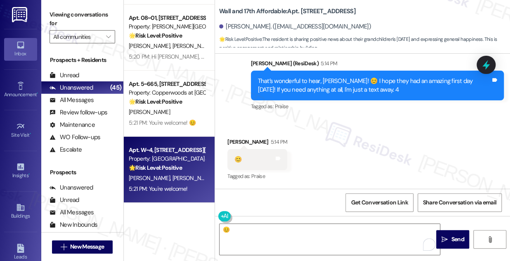
click at [173, 169] on strong "🌟 Risk Level: Positive" at bounding box center [155, 167] width 53 height 7
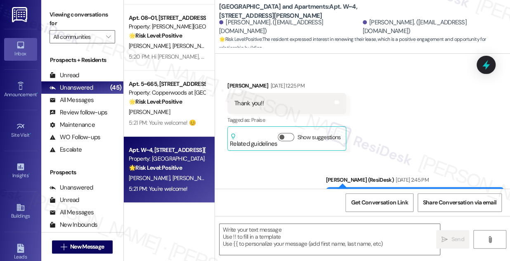
type textarea "Fetching suggested responses. Please feel free to read through the conversation…"
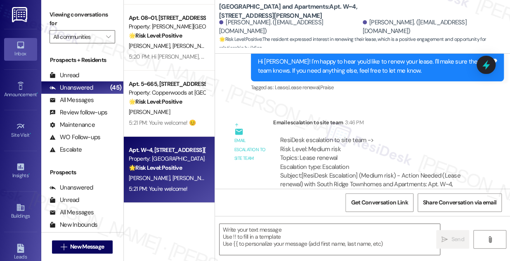
scroll to position [1506, 0]
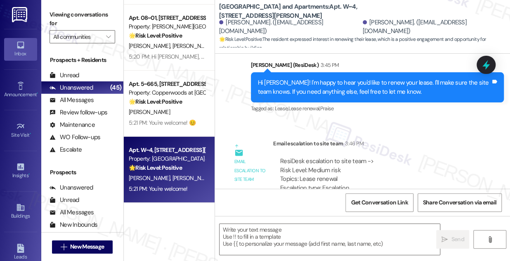
click at [298, 89] on div "Hi Valentina! I'm happy to hear you'd like to renew your lease. I'll make sure …" at bounding box center [374, 87] width 233 height 18
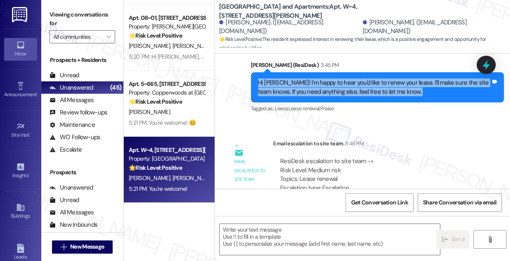
click at [298, 89] on div "Hi Valentina! I'm happy to hear you'd like to renew your lease. I'll make sure …" at bounding box center [374, 87] width 233 height 18
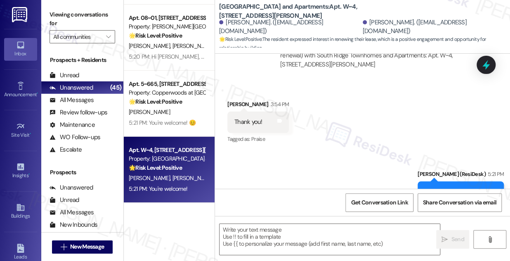
scroll to position [1688, 0]
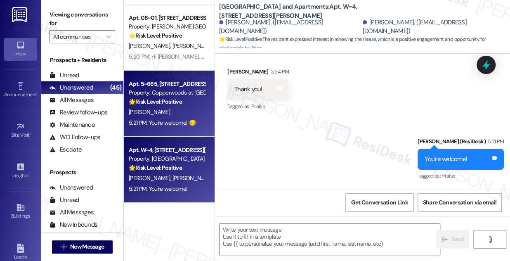
click at [170, 124] on div "5:21 PM: You're welcome! 😊 5:21 PM: You're welcome! 😊" at bounding box center [162, 122] width 67 height 7
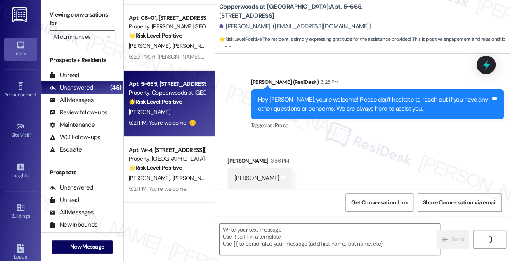
type textarea "Fetching suggested responses. Please feel free to read through the conversation…"
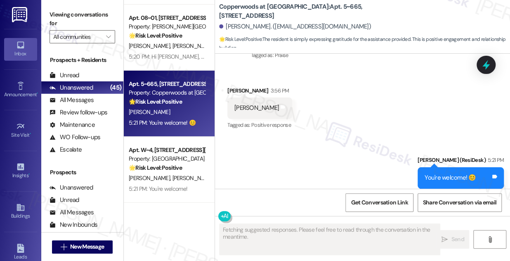
scroll to position [2691, 0]
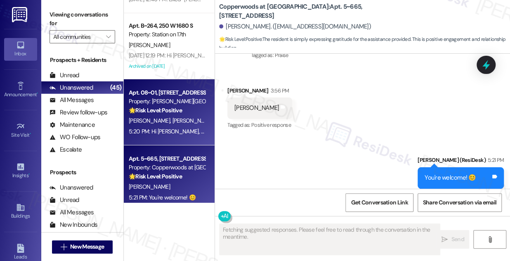
click at [157, 113] on strong "🌟 Risk Level: Positive" at bounding box center [155, 109] width 53 height 7
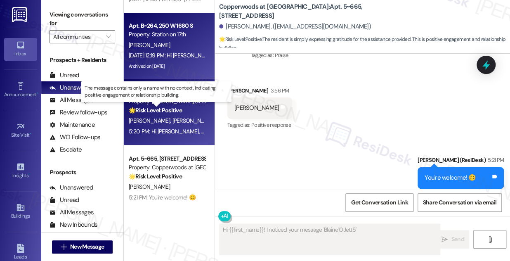
scroll to position [246, 0]
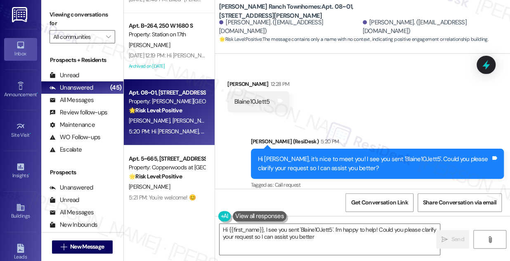
type textarea "Hi {{first_name}}, I see you sent 'Blaine10Jett5'. I'm happy to help! Could you…"
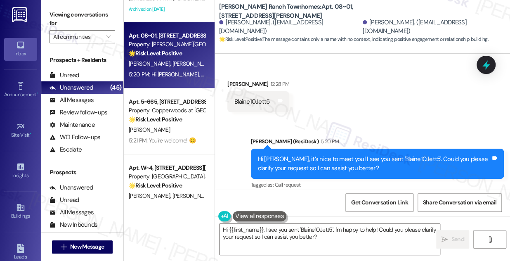
scroll to position [2766, 0]
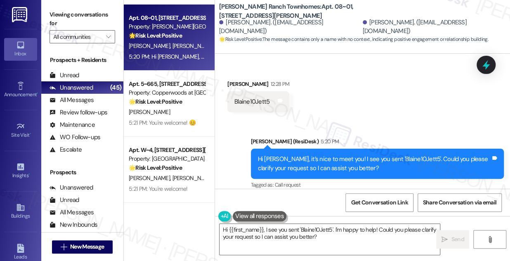
click at [342, 155] on div "Hi Jasinda, it’s nice to meet you! I see you sent 'Blaine10Jett5'. Could you pl…" at bounding box center [374, 164] width 233 height 18
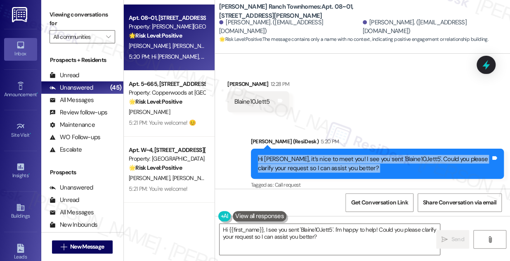
click at [342, 155] on div "Hi Jasinda, it’s nice to meet you! I see you sent 'Blaine10Jett5'. Could you pl…" at bounding box center [374, 164] width 233 height 18
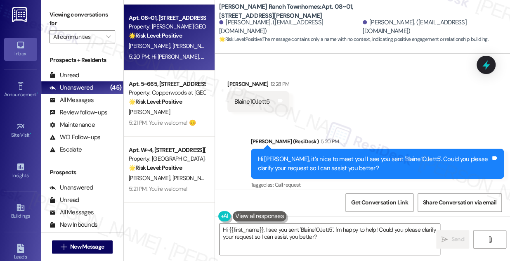
click at [371, 121] on div "Sent via SMS Sarah (ResiDesk) 5:20 PM Hi Jasinda, it’s nice to meet you! I see …" at bounding box center [362, 157] width 295 height 78
click at [326, 155] on div "Hi Jasinda, it’s nice to meet you! I see you sent 'Blaine10Jett5'. Could you pl…" at bounding box center [374, 164] width 233 height 18
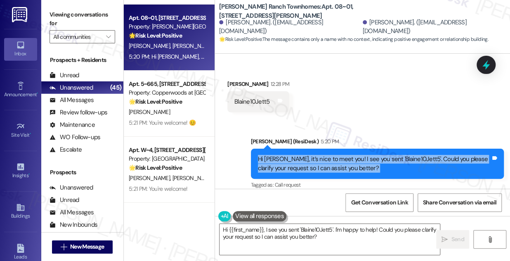
click at [326, 155] on div "Hi Jasinda, it’s nice to meet you! I see you sent 'Blaine10Jett5'. Could you pl…" at bounding box center [374, 164] width 233 height 18
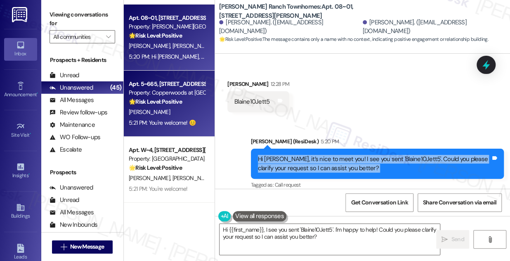
scroll to position [2654, 0]
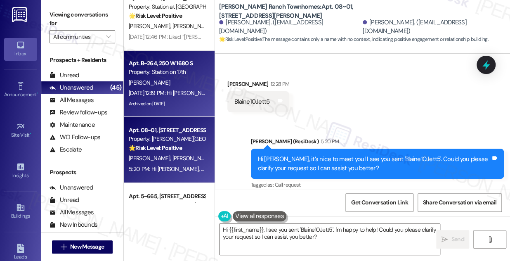
click at [160, 88] on div "Aug 08, 2025 at 12:19 PM: Hi Alfio! We're so glad you chose Station on 17th! We…" at bounding box center [167, 93] width 78 height 10
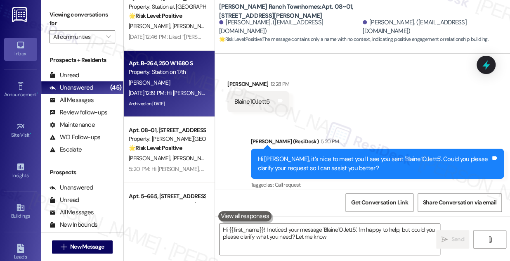
type textarea "Hi {{first_name}}! I noticed your message 'Blaine10Jett5'. I'm happy to help, b…"
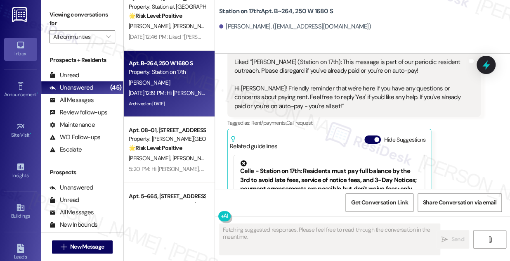
scroll to position [1290, 0]
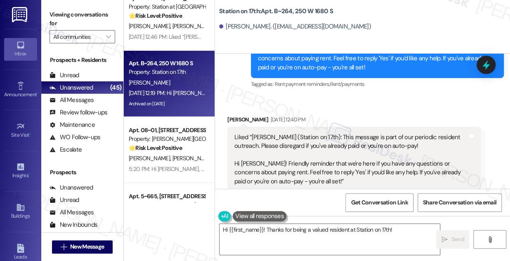
click at [282, 127] on div "Liked “Sarah (Station on 17th): This message is part of our periodic resident o…" at bounding box center [353, 160] width 253 height 66
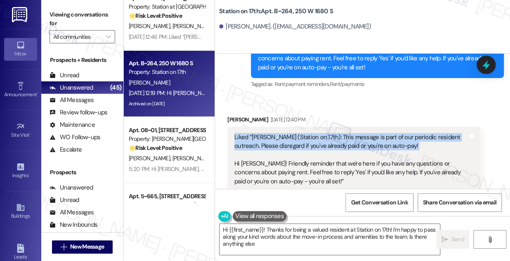
click at [282, 127] on div "Liked “Sarah (Station on 17th): This message is part of our periodic resident o…" at bounding box center [353, 160] width 253 height 66
type textarea "Hi {{first_name}}! Thanks for being a valued resident at Station on 17th! I'm h…"
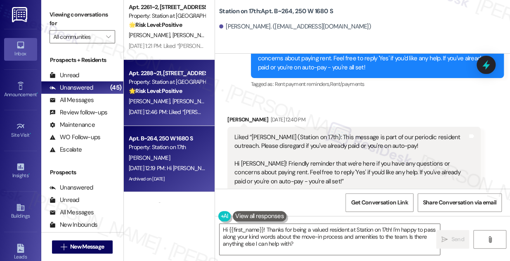
click at [179, 100] on div "K. Alva L. Alva" at bounding box center [167, 101] width 78 height 10
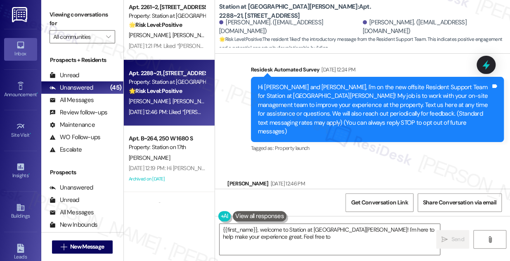
scroll to position [268, 0]
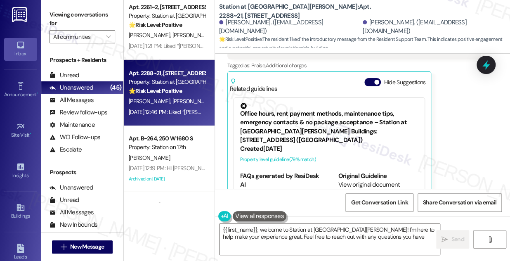
type textarea "{{first_name}}, welcome to Station at Park Meadows! I'm here to help make your …"
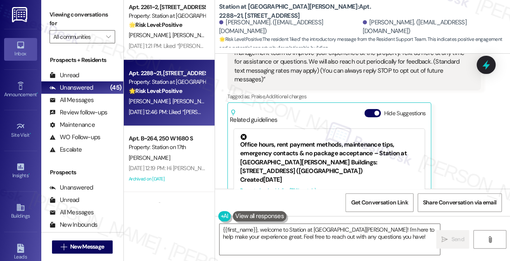
scroll to position [193, 0]
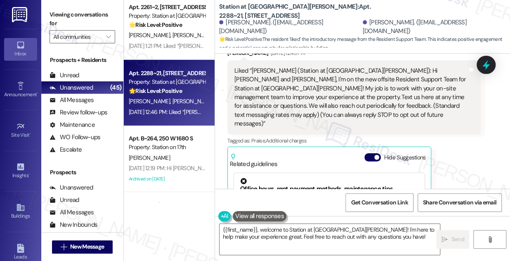
click at [360, 89] on div "Liked “Sarah (Station at Park Meadows): Hi Kayla and Logan, I'm on the new offs…" at bounding box center [350, 97] width 233 height 62
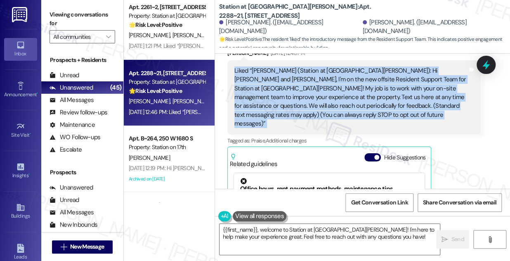
click at [360, 89] on div "Liked “Sarah (Station at Park Meadows): Hi Kayla and Logan, I'm on the new offs…" at bounding box center [350, 97] width 233 height 62
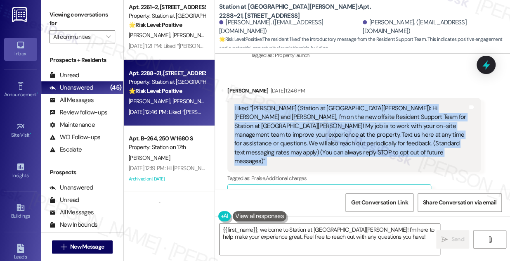
click at [278, 110] on div "Liked “Sarah (Station at Park Meadows): Hi Kayla and Logan, I'm on the new offs…" at bounding box center [350, 135] width 233 height 62
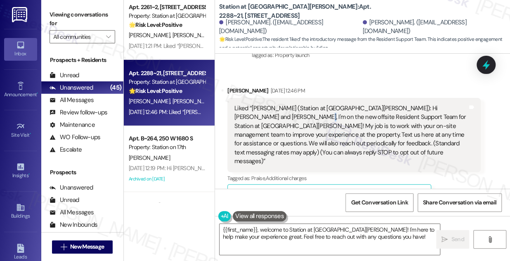
click at [278, 110] on div "Liked “Sarah (Station at Park Meadows): Hi Kayla and Logan, I'm on the new offs…" at bounding box center [350, 135] width 233 height 62
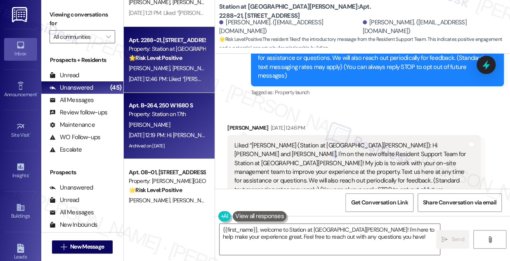
scroll to position [2654, 0]
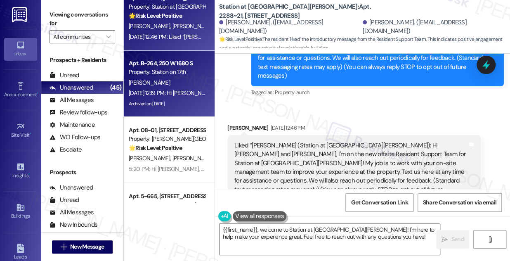
click at [182, 76] on div "Property: Station on 17th" at bounding box center [167, 72] width 76 height 9
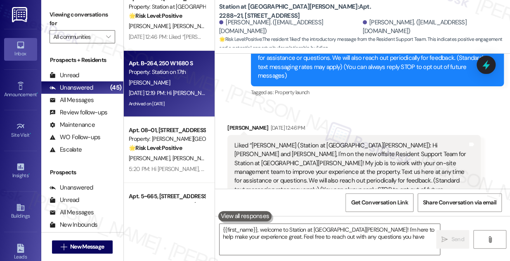
type textarea "{{first_name}}, welcome to Station at Park Meadows! I'm here to help make your …"
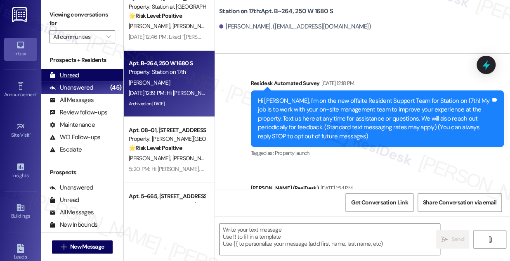
type textarea "Fetching suggested responses. Please feel free to read through the conversation…"
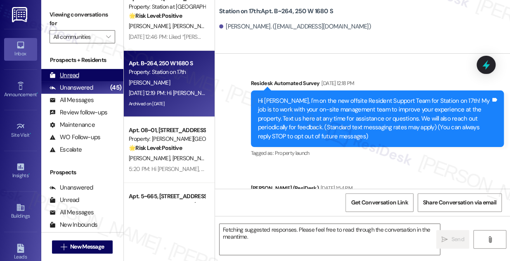
scroll to position [1628, 0]
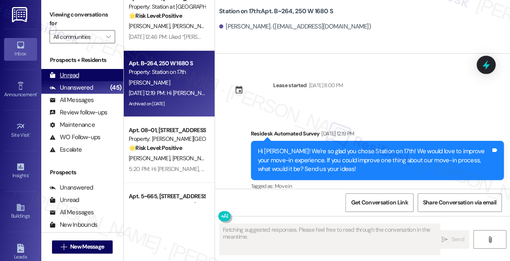
click at [81, 76] on div "Unread (0)" at bounding box center [82, 75] width 82 height 12
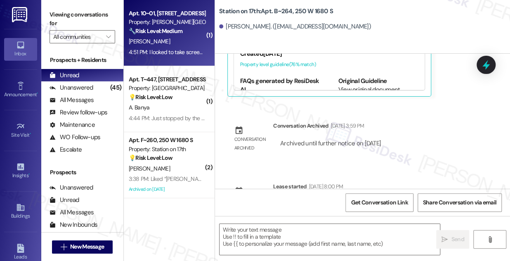
type textarea "Fetching suggested responses. Please feel free to read through the conversation…"
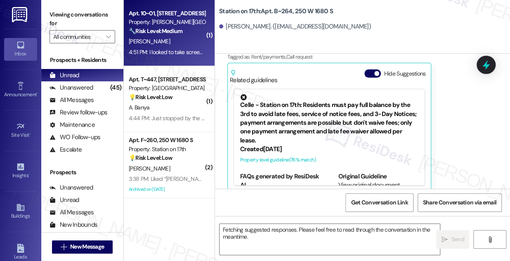
click at [189, 43] on div "T. Fleck" at bounding box center [167, 41] width 78 height 10
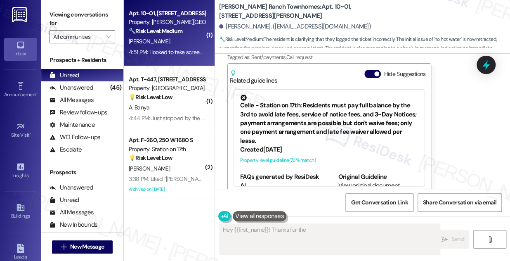
scroll to position [409, 0]
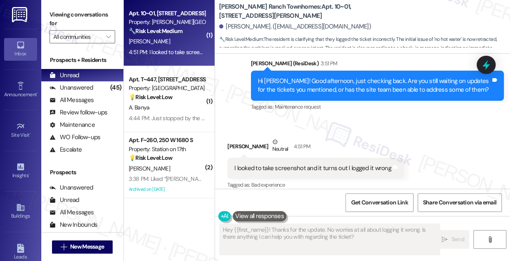
click at [336, 157] on div "I looked to take screenshot and it turns out I logged it wrong Tags and notes" at bounding box center [315, 167] width 177 height 21
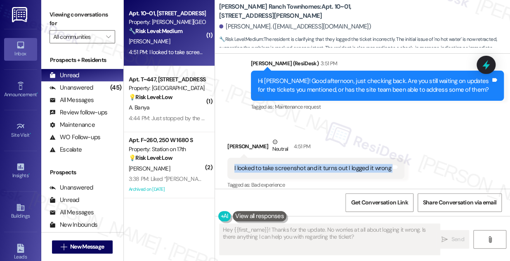
click at [336, 157] on div "I looked to take screenshot and it turns out I logged it wrong Tags and notes" at bounding box center [315, 167] width 177 height 21
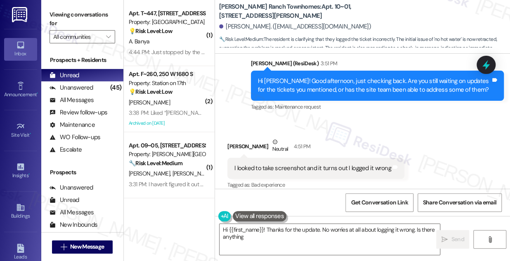
click at [333, 77] on div "Hi Tanner! Good afternoon, just checking back. Are you still waiting on updates…" at bounding box center [374, 86] width 233 height 18
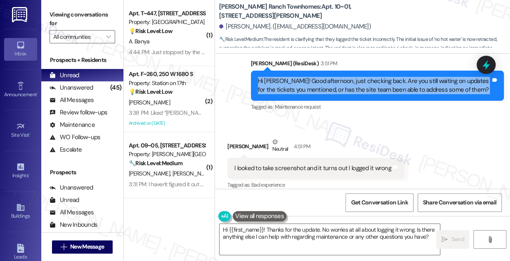
click at [333, 77] on div "Hi Tanner! Good afternoon, just checking back. Are you still waiting on updates…" at bounding box center [374, 86] width 233 height 18
click at [337, 77] on div "Hi Tanner! Good afternoon, just checking back. Are you still waiting on updates…" at bounding box center [374, 86] width 233 height 18
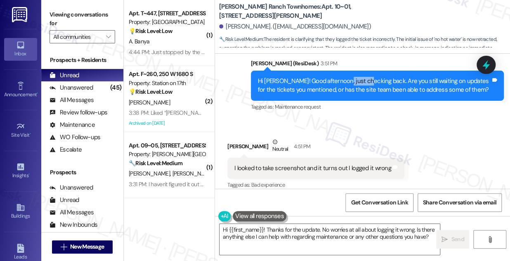
click at [337, 77] on div "Hi Tanner! Good afternoon, just checking back. Are you still waiting on updates…" at bounding box center [374, 86] width 233 height 18
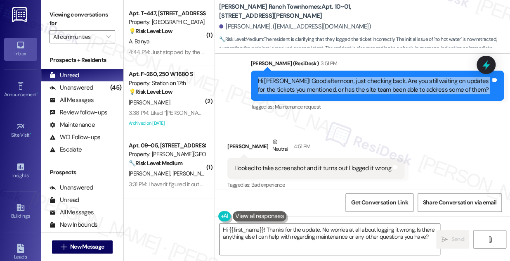
click at [337, 77] on div "Hi Tanner! Good afternoon, just checking back. Are you still waiting on updates…" at bounding box center [374, 86] width 233 height 18
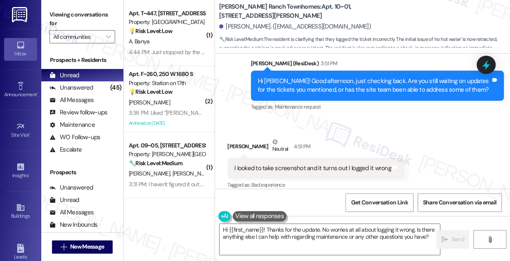
click at [277, 164] on div "I looked to take screenshot and it turns out I logged it wrong" at bounding box center [312, 168] width 157 height 9
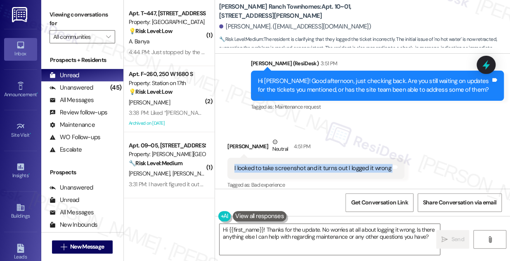
click at [277, 164] on div "I looked to take screenshot and it turns out I logged it wrong" at bounding box center [312, 168] width 157 height 9
click at [309, 240] on textarea "Hi {{first_name}}! Thanks for the update. No worries at all about logging it wr…" at bounding box center [329, 238] width 220 height 31
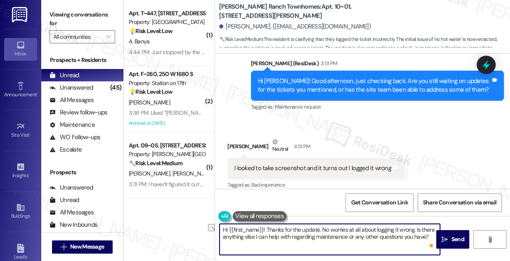
drag, startPoint x: 317, startPoint y: 229, endPoint x: 237, endPoint y: 228, distance: 80.0
click at [237, 228] on textarea "Hi {{first_name}}! Thanks for the update. No worries at all about logging it wr…" at bounding box center [329, 238] width 220 height 31
click at [249, 228] on textarea "Hi {{first_name}}! Thanks for the update. No worries at all about logging it wr…" at bounding box center [329, 238] width 220 height 31
drag, startPoint x: 268, startPoint y: 228, endPoint x: 181, endPoint y: 228, distance: 87.4
click at [181, 228] on div "( 1 ) Apt. T~447, 560 South 400 West Property: Central Park Station 💡 Risk Leve…" at bounding box center [317, 130] width 386 height 261
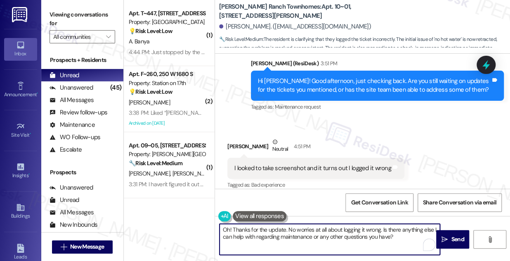
click at [397, 239] on textarea "Oh! Thanks for the update. No worries at all about logging it wrong. Is there a…" at bounding box center [329, 238] width 220 height 31
click at [255, 164] on div "I looked to take screenshot and it turns out I logged it wrong Tags and notes" at bounding box center [315, 167] width 177 height 21
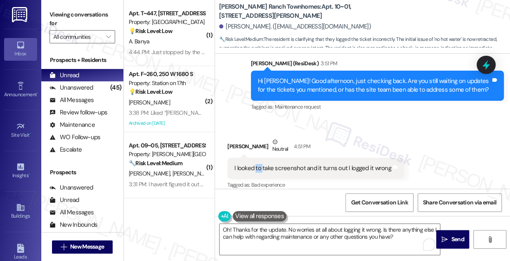
click at [255, 164] on div "I looked to take screenshot and it turns out I logged it wrong Tags and notes" at bounding box center [315, 167] width 177 height 21
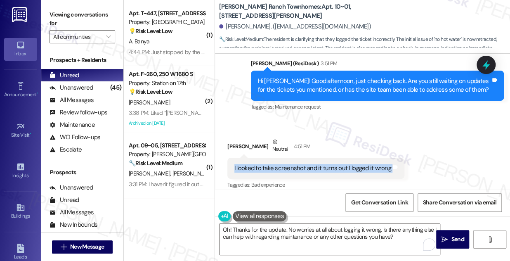
click at [255, 164] on div "I looked to take screenshot and it turns out I logged it wrong Tags and notes" at bounding box center [315, 167] width 177 height 21
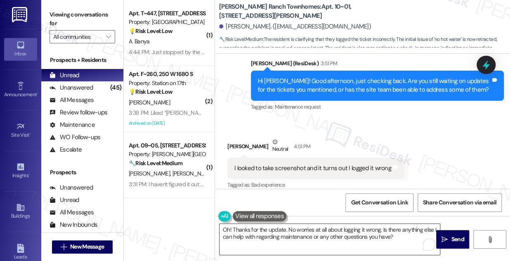
click at [394, 236] on textarea "Oh! Thanks for the update. No worries at all about logging it wrong. Is there a…" at bounding box center [329, 238] width 220 height 31
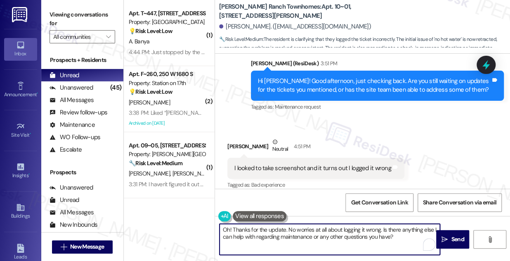
drag, startPoint x: 278, startPoint y: 228, endPoint x: 324, endPoint y: 232, distance: 45.9
click at [324, 232] on textarea "Oh! Thanks for the update. No worries at all about logging it wrong. Is there a…" at bounding box center [329, 238] width 220 height 31
click at [319, 233] on textarea "Oh! Thanks for the update. No worries at all about logging it wrong. Is there a…" at bounding box center [329, 238] width 220 height 31
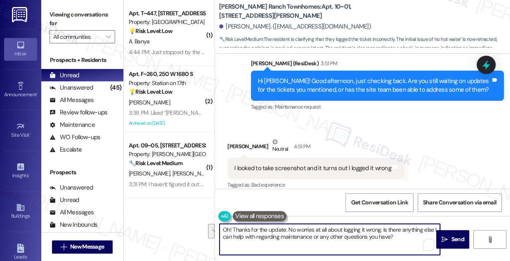
click at [402, 233] on textarea "Oh! Thanks for the update. No worries at all about logging it wrong. Is there a…" at bounding box center [329, 238] width 220 height 31
drag, startPoint x: 286, startPoint y: 227, endPoint x: 233, endPoint y: 220, distance: 53.6
click at [233, 223] on div "Oh! Thanks for the update. No worries at all about logging it wrong. Is there a…" at bounding box center [325, 239] width 221 height 32
drag, startPoint x: 246, startPoint y: 229, endPoint x: 340, endPoint y: 225, distance: 94.5
click at [340, 225] on textarea "Oh! Got it. No worries at all about logging it wrong. Is there anything else I …" at bounding box center [329, 238] width 220 height 31
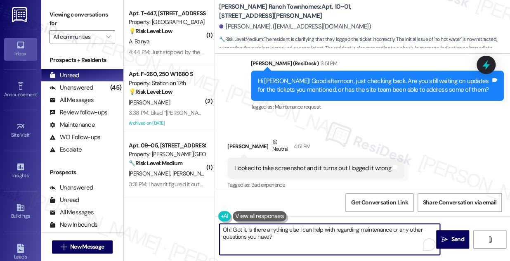
click at [339, 235] on textarea "Oh! Got it. Is there anything else I can help with regarding maintenance or any…" at bounding box center [329, 238] width 220 height 31
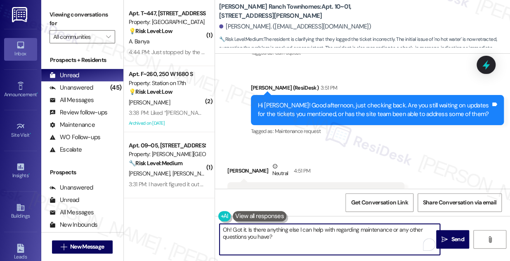
scroll to position [371, 0]
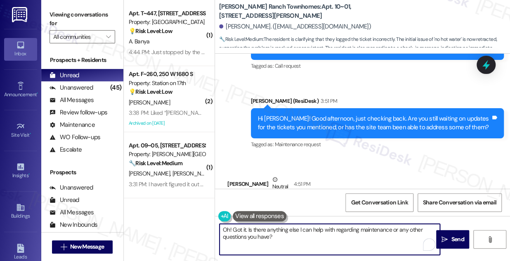
click at [413, 120] on div "Hi Tanner! Good afternoon, just checking back. Are you still waiting on updates…" at bounding box center [374, 123] width 233 height 18
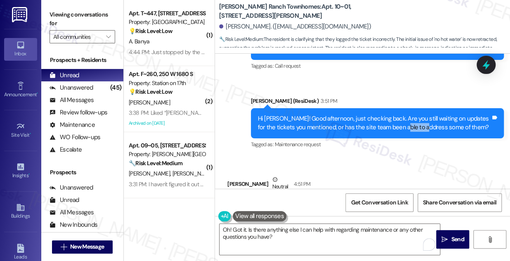
click at [413, 120] on div "Hi Tanner! Good afternoon, just checking back. Are you still waiting on updates…" at bounding box center [374, 123] width 233 height 18
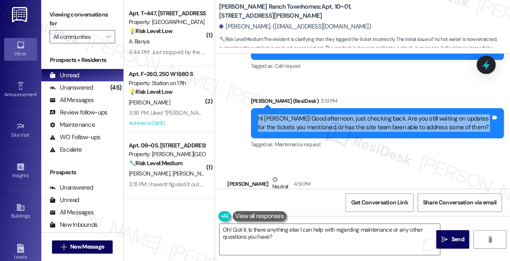
click at [413, 120] on div "Hi Tanner! Good afternoon, just checking back. Are you still waiting on updates…" at bounding box center [374, 123] width 233 height 18
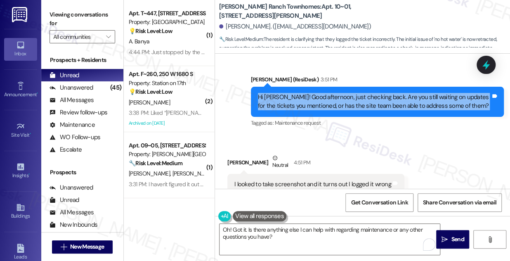
scroll to position [409, 0]
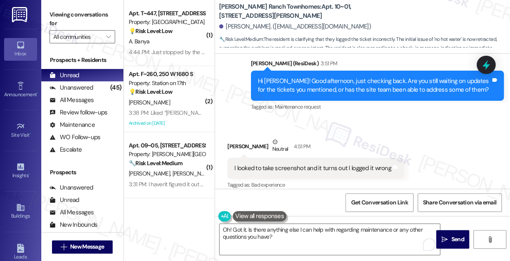
click at [296, 164] on div "I looked to take screenshot and it turns out I logged it wrong" at bounding box center [312, 168] width 157 height 9
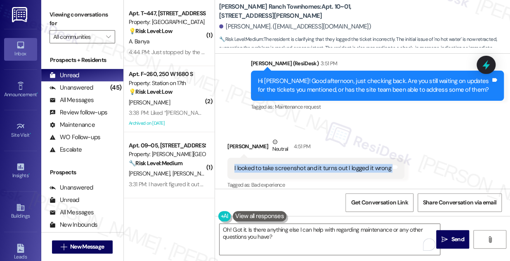
click at [296, 164] on div "I looked to take screenshot and it turns out I logged it wrong" at bounding box center [312, 168] width 157 height 9
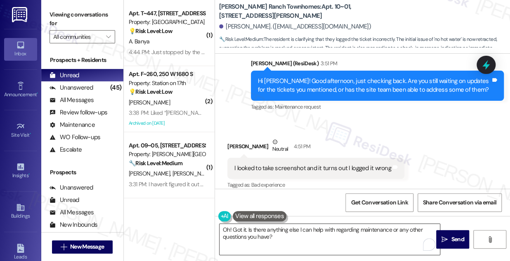
click at [284, 232] on textarea "Oh! Got it. Is there anything else I can help with regarding maintenance or any…" at bounding box center [329, 238] width 220 height 31
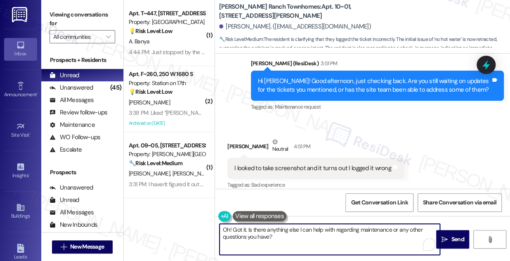
click at [284, 232] on textarea "Oh! Got it. Is there anything else I can help with regarding maintenance or any…" at bounding box center [329, 238] width 220 height 31
click at [278, 238] on textarea "Oh! Got it. Is there anything else I can help with regarding maintenance or any…" at bounding box center [329, 238] width 220 height 31
drag, startPoint x: 247, startPoint y: 228, endPoint x: 275, endPoint y: 236, distance: 29.1
click at [275, 236] on textarea "Oh! Got it. Is there anything else I can help with regarding maintenance or any…" at bounding box center [329, 238] width 220 height 31
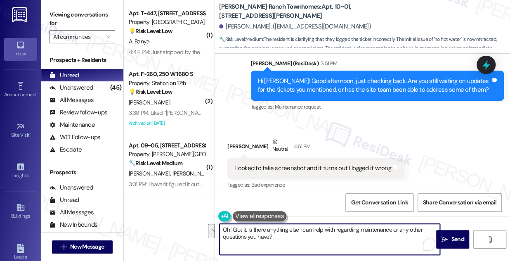
click at [282, 236] on textarea "Oh! Got it. Is there anything else I can help with regarding maintenance or any…" at bounding box center [329, 238] width 220 height 31
click at [373, 228] on textarea "Oh! Got it. Is there anything else I can help with regarding maintenance or any…" at bounding box center [329, 238] width 220 height 31
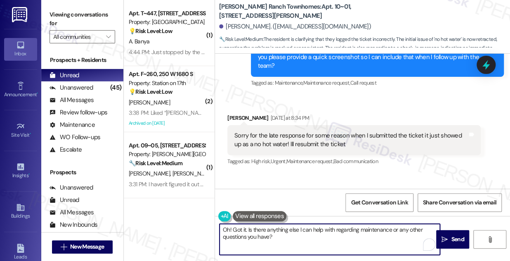
scroll to position [183, 0]
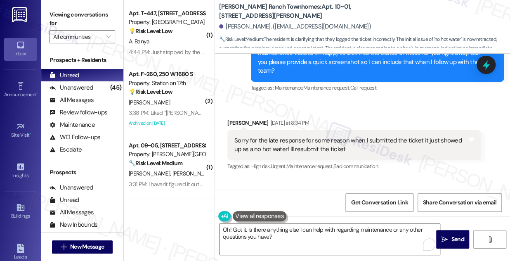
click at [302, 136] on div "Sorry for the late response for some reason when I submitted the ticket it just…" at bounding box center [350, 145] width 233 height 18
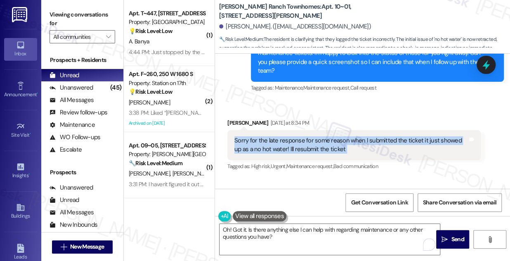
click at [302, 136] on div "Sorry for the late response for some reason when I submitted the ticket it just…" at bounding box center [350, 145] width 233 height 18
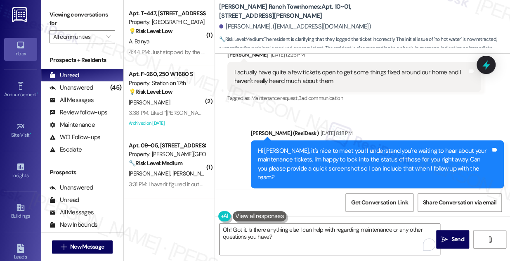
scroll to position [34, 0]
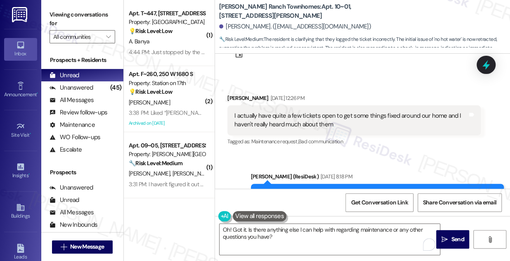
click at [287, 121] on div "I actually have quite a few tickets open to get some things fixed around our ho…" at bounding box center [350, 120] width 233 height 18
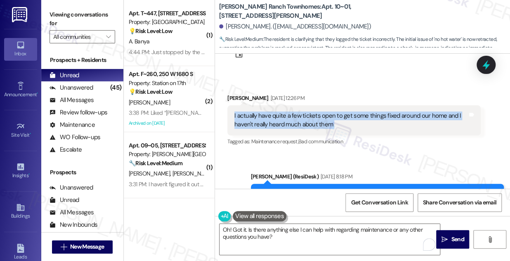
click at [287, 121] on div "I actually have quite a few tickets open to get some things fixed around our ho…" at bounding box center [350, 120] width 233 height 18
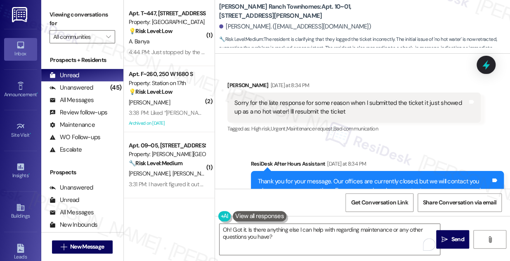
scroll to position [409, 0]
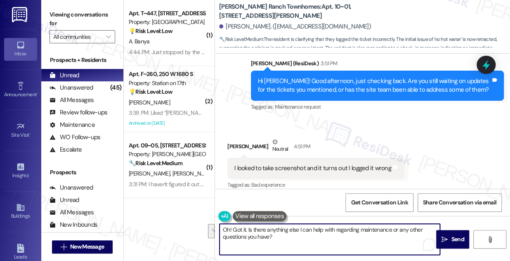
drag, startPoint x: 281, startPoint y: 238, endPoint x: 255, endPoint y: 224, distance: 30.1
click at [248, 228] on textarea "Oh! Got it. Is there anything else I can help with regarding maintenance or any…" at bounding box center [329, 238] width 220 height 31
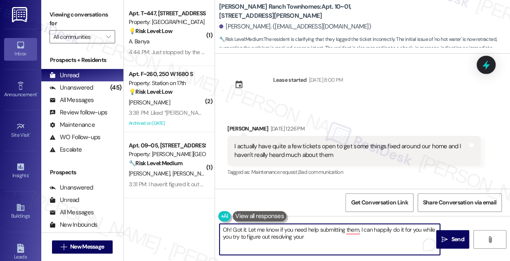
scroll to position [0, 0]
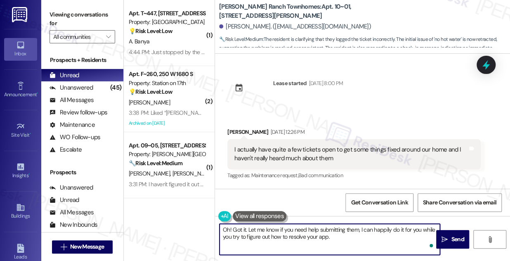
click at [331, 232] on textarea "Oh! Got it. Let me know if you need help submitting them, I can happily do it f…" at bounding box center [329, 238] width 220 height 31
click at [332, 230] on textarea "Oh! Got it. Let me know if you need help submitting them, I can happily do it f…" at bounding box center [329, 238] width 220 height 31
click at [305, 233] on textarea "Oh! Got it. Let me know if you need help submitting them. I can happily do it f…" at bounding box center [329, 238] width 220 height 31
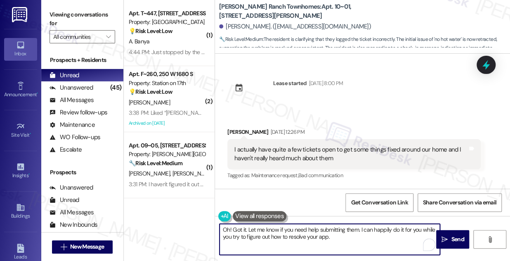
click at [305, 233] on textarea "Oh! Got it. Let me know if you need help submitting them. I can happily do it f…" at bounding box center [329, 238] width 220 height 31
click at [346, 237] on textarea "Oh! Got it. Let me know if you need help submitting them. I can happily do it f…" at bounding box center [329, 238] width 220 height 31
click at [297, 230] on textarea "Oh! Got it. Let me know if you need help submitting them. I can happily do it f…" at bounding box center [329, 238] width 220 height 31
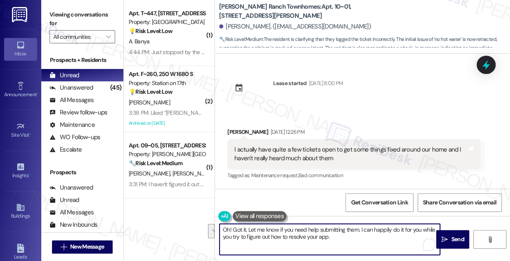
click at [346, 233] on textarea "Oh! Got it. Let me know if you need help submitting them. I can happily do it f…" at bounding box center [329, 238] width 220 height 31
click at [347, 236] on textarea "Oh! Got it. Let me know if you need help submitting them. I can happily do it f…" at bounding box center [329, 238] width 220 height 31
click at [344, 237] on textarea "Oh! Got it. Let me know if you need help submitting them. I can happily do it f…" at bounding box center [329, 238] width 220 height 31
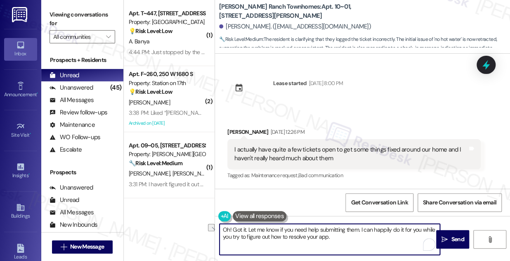
drag, startPoint x: 350, startPoint y: 237, endPoint x: 247, endPoint y: 236, distance: 103.1
click at [247, 236] on textarea "Oh! Got it. Let me know if you need help submitting them. I can happily do it f…" at bounding box center [329, 238] width 220 height 31
click at [340, 237] on textarea "Oh! Got it. Let me know if you need help submitting them. I can happily do it f…" at bounding box center [329, 238] width 220 height 31
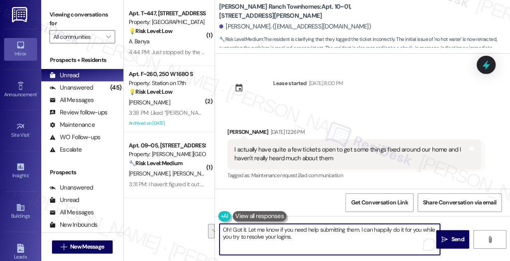
click at [341, 235] on textarea "Oh! Got it. Let me know if you need help submitting them. I can happily do it f…" at bounding box center [329, 238] width 220 height 31
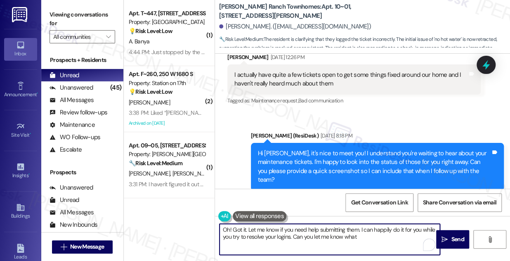
click at [368, 238] on textarea "Oh! Got it. Let me know if you need help submitting them. I can happily do it f…" at bounding box center [329, 238] width 220 height 31
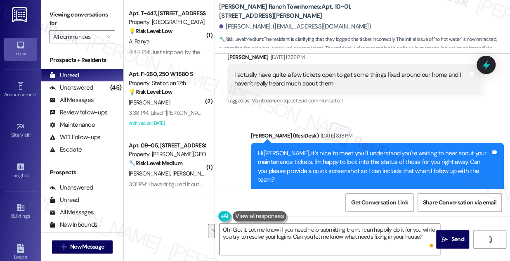
click at [77, 15] on label "Viewing conversations for" at bounding box center [82, 19] width 66 height 22
drag, startPoint x: 70, startPoint y: 20, endPoint x: 79, endPoint y: 23, distance: 9.8
click at [70, 20] on label "Viewing conversations for" at bounding box center [82, 19] width 66 height 22
click at [278, 231] on textarea "Oh! Got it. Let me know if you need help submitting them. I can happily do it f…" at bounding box center [329, 238] width 220 height 31
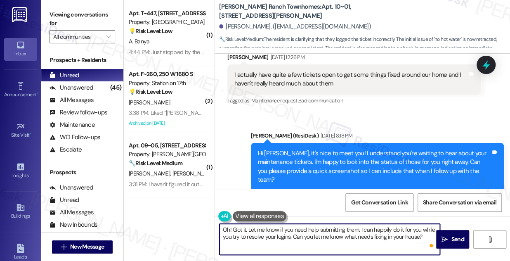
paste textarea ", got it! No problem—just let me know if you’d like me to submit them for you w…"
drag, startPoint x: 279, startPoint y: 227, endPoint x: 272, endPoint y: 224, distance: 6.8
click at [275, 226] on textarea "Oh, got it! No problem—just let me know if you’d like me to submit them for you…" at bounding box center [329, 238] width 220 height 31
drag, startPoint x: 278, startPoint y: 229, endPoint x: 274, endPoint y: 227, distance: 4.4
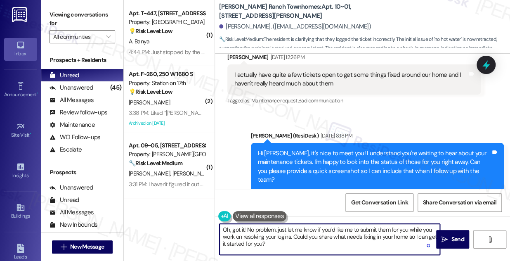
click at [274, 227] on textarea "Oh, got it! No problem. just let me know if you’d like me to submit them for yo…" at bounding box center [329, 238] width 220 height 31
click at [314, 244] on textarea "Oh, got it! No problem! Just let me know if you’d like me to submit them for yo…" at bounding box center [329, 238] width 220 height 31
click at [289, 242] on textarea "Oh, got it! No problem! Just let me know if you’d like me to submit them for yo…" at bounding box center [329, 238] width 220 height 31
click at [275, 247] on textarea "Oh, got it! No problem! Just let me know if you’d like me to submit them for yo…" at bounding box center [329, 238] width 220 height 31
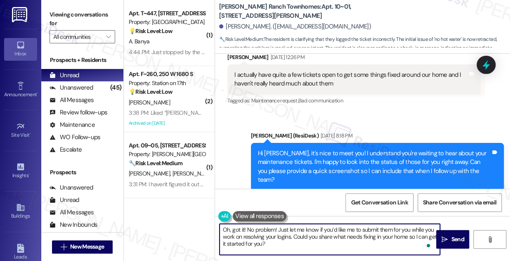
click at [296, 241] on textarea "Oh, got it! No problem! Just let me know if you’d like me to submit them for yo…" at bounding box center [329, 238] width 220 height 31
click at [282, 249] on textarea "Oh, got it! No problem! Just let me know if you’d like me to submit them for yo…" at bounding box center [329, 238] width 220 height 31
type textarea "Oh, got it! No problem! Just let me know if you’d like me to submit them for yo…"
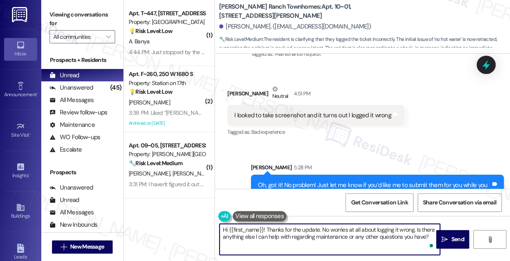
scroll to position [484, 0]
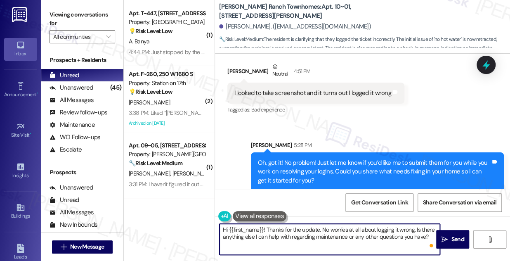
type textarea "Hi {{first_name}}! Thanks for the update. No worries at all about logging it wr…"
click at [301, 158] on div "Oh, got it! No problem! Just let me know if you’d like me to submit them for yo…" at bounding box center [374, 171] width 233 height 26
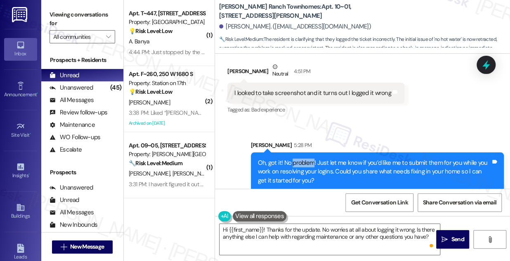
click at [301, 158] on div "Oh, got it! No problem! Just let me know if you’d like me to submit them for yo…" at bounding box center [374, 171] width 233 height 26
click at [336, 134] on div "Sent via SMS Sarah 5:28 PM Oh, got it! No problem! Just let me know if you’d li…" at bounding box center [376, 165] width 265 height 63
click at [325, 162] on div "Oh, got it! No problem! Just let me know if you’d like me to submit them for yo…" at bounding box center [374, 171] width 233 height 26
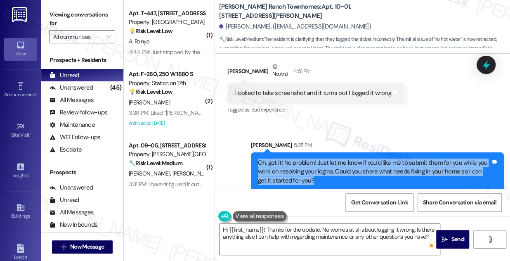
click at [325, 162] on div "Oh, got it! No problem! Just let me know if you’d like me to submit them for yo…" at bounding box center [374, 171] width 233 height 26
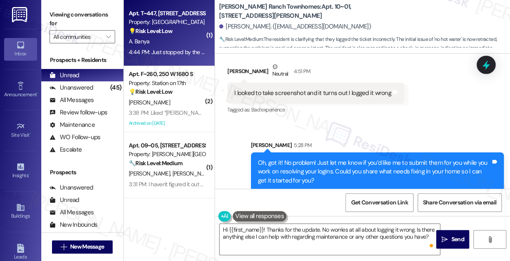
click at [170, 51] on div "4:44 PM: Just stopped by the office to inquire of parking lot 64. I believe it …" at bounding box center [284, 51] width 311 height 7
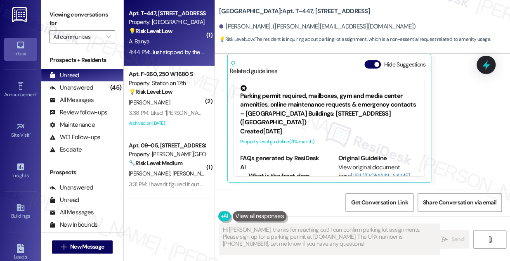
scroll to position [288, 0]
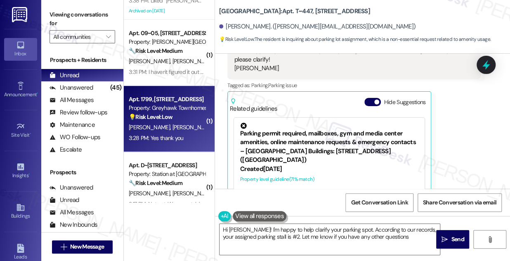
type textarea "Hi Ahmed! I'm happy to help clarify your parking spot. According to our records…"
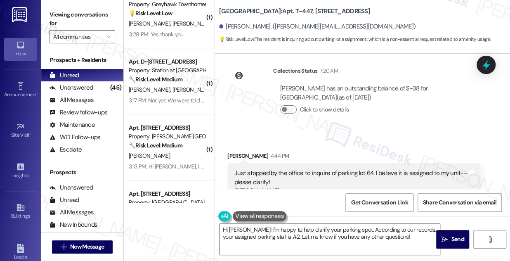
scroll to position [213, 0]
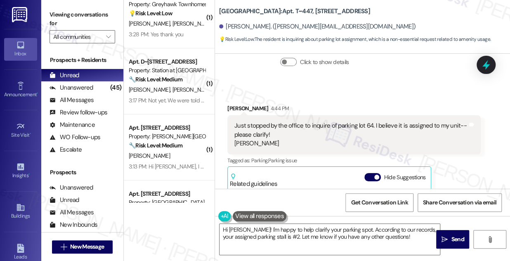
click at [261, 129] on div "Just stopped by the office to inquire of parking lot 64. I believe it is assign…" at bounding box center [350, 134] width 233 height 26
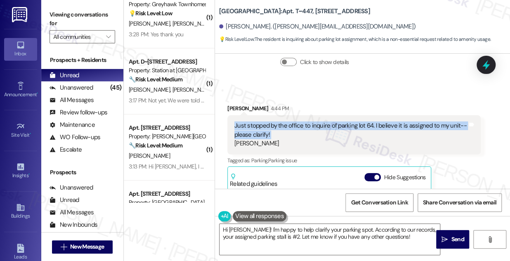
click at [261, 129] on div "Just stopped by the office to inquire of parking lot 64. I believe it is assign…" at bounding box center [350, 134] width 233 height 26
click at [361, 127] on div "Just stopped by the office to inquire of parking lot 64. I believe it is assign…" at bounding box center [350, 134] width 233 height 26
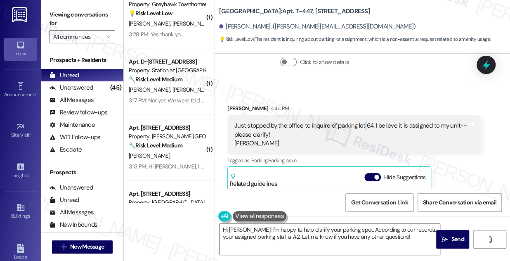
click at [361, 127] on div "Just stopped by the office to inquire of parking lot 64. I believe it is assign…" at bounding box center [350, 134] width 233 height 26
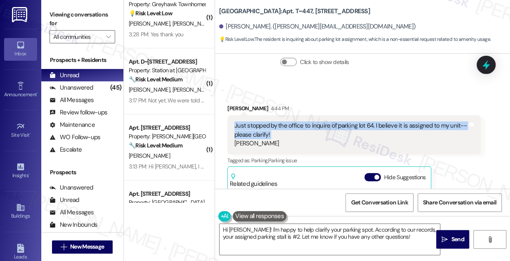
click at [361, 127] on div "Just stopped by the office to inquire of parking lot 64. I believe it is assign…" at bounding box center [350, 134] width 233 height 26
click at [272, 129] on div "Just stopped by the office to inquire of parking lot 64. I believe it is assign…" at bounding box center [350, 134] width 233 height 26
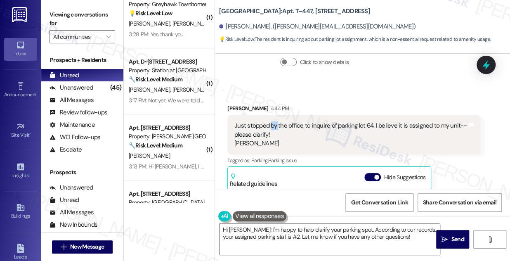
click at [272, 129] on div "Just stopped by the office to inquire of parking lot 64. I believe it is assign…" at bounding box center [350, 134] width 233 height 26
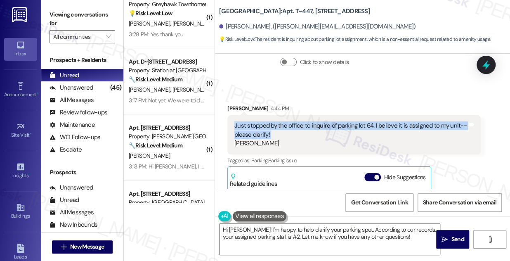
click at [272, 129] on div "Just stopped by the office to inquire of parking lot 64. I believe it is assign…" at bounding box center [350, 134] width 233 height 26
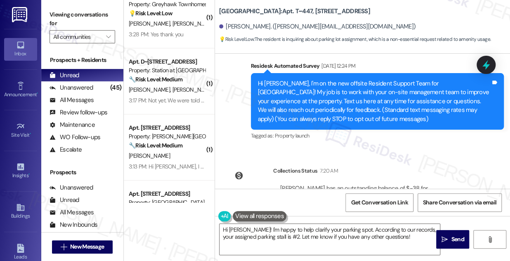
scroll to position [0, 0]
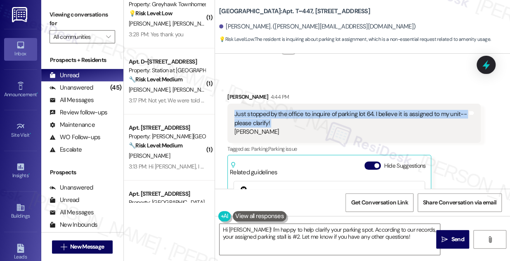
click at [290, 110] on div "Just stopped by the office to inquire of parking lot 64. I believe it is assign…" at bounding box center [350, 123] width 233 height 26
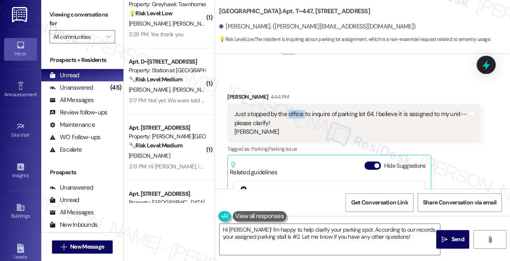
click at [290, 110] on div "Just stopped by the office to inquire of parking lot 64. I believe it is assign…" at bounding box center [350, 123] width 233 height 26
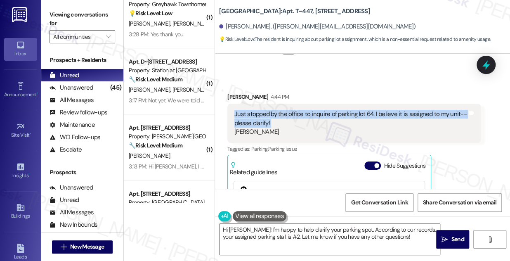
click at [290, 110] on div "Just stopped by the office to inquire of parking lot 64. I believe it is assign…" at bounding box center [350, 123] width 233 height 26
click at [335, 113] on div "Just stopped by the office to inquire of parking lot 64. I believe it is assign…" at bounding box center [350, 123] width 233 height 26
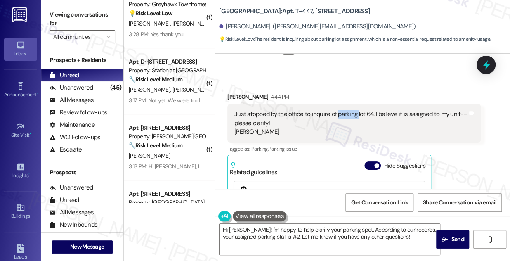
click at [335, 113] on div "Just stopped by the office to inquire of parking lot 64. I believe it is assign…" at bounding box center [350, 123] width 233 height 26
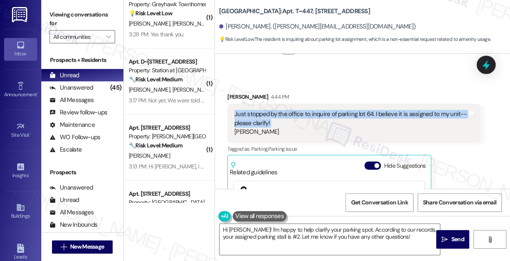
click at [335, 113] on div "Just stopped by the office to inquire of parking lot 64. I believe it is assign…" at bounding box center [350, 123] width 233 height 26
click at [374, 113] on div "Just stopped by the office to inquire of parking lot 64. I believe it is assign…" at bounding box center [350, 123] width 233 height 26
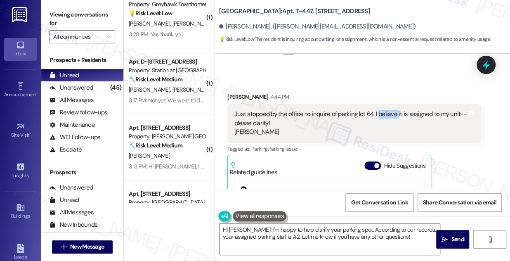
click at [374, 113] on div "Just stopped by the office to inquire of parking lot 64. I believe it is assign…" at bounding box center [350, 123] width 233 height 26
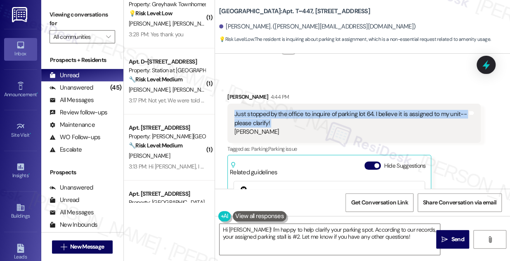
click at [374, 113] on div "Just stopped by the office to inquire of parking lot 64. I believe it is assign…" at bounding box center [350, 123] width 233 height 26
click at [434, 113] on div "Just stopped by the office to inquire of parking lot 64. I believe it is assign…" at bounding box center [350, 123] width 233 height 26
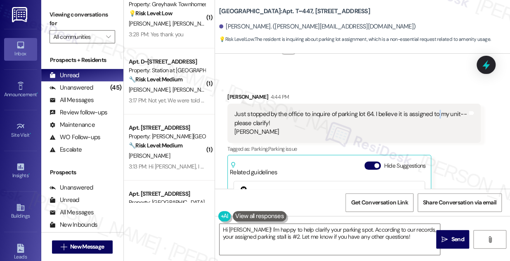
click at [434, 113] on div "Just stopped by the office to inquire of parking lot 64. I believe it is assign…" at bounding box center [350, 123] width 233 height 26
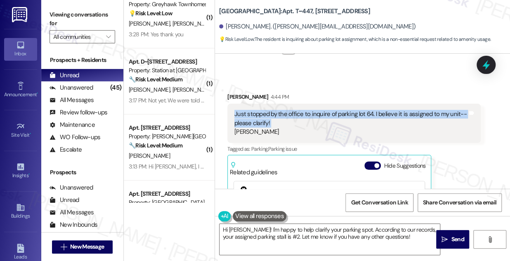
click at [434, 113] on div "Just stopped by the office to inquire of parking lot 64. I believe it is assign…" at bounding box center [350, 123] width 233 height 26
click at [270, 229] on textarea "Hi Ahmed! I'm happy to help clarify your parking spot. According to our records…" at bounding box center [329, 238] width 220 height 31
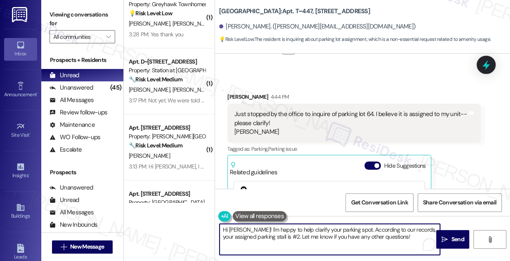
click at [270, 229] on textarea "Hi Ahmed! I'm happy to help clarify your parking spot. According to our records…" at bounding box center [329, 238] width 220 height 31
click at [255, 228] on textarea "Hi Ahmed! I'm happy to help clarify your parking spot. According to our records…" at bounding box center [329, 238] width 220 height 31
drag, startPoint x: 252, startPoint y: 228, endPoint x: 339, endPoint y: 228, distance: 87.4
click at [339, 228] on textarea "Hi Ahmed! I'm happy to help clarify your parking spot. According to our records…" at bounding box center [329, 238] width 220 height 31
click at [315, 236] on textarea "Hi Ahmed! I'm happy to help clarify your parking spot. According to our records…" at bounding box center [329, 238] width 220 height 31
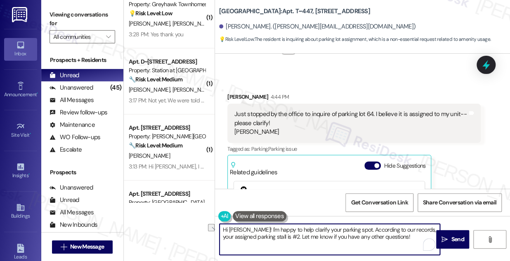
click at [315, 236] on textarea "Hi Ahmed! I'm happy to help clarify your parking spot. According to our records…" at bounding box center [329, 238] width 220 height 31
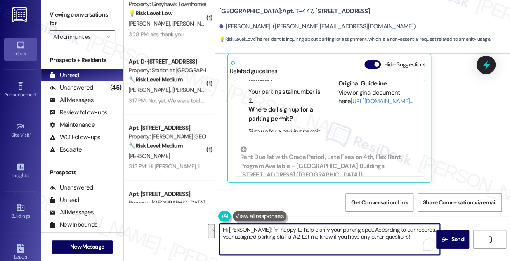
scroll to position [225, 0]
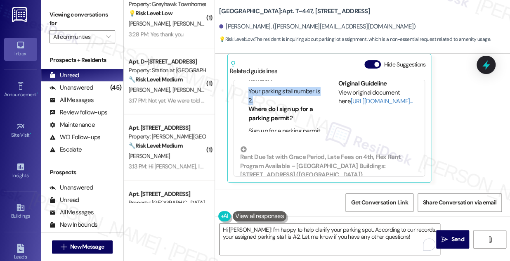
drag, startPoint x: 247, startPoint y: 99, endPoint x: 284, endPoint y: 108, distance: 37.7
click at [284, 105] on ul "What is my parking stall number? Your parking stall number is 2." at bounding box center [280, 85] width 80 height 40
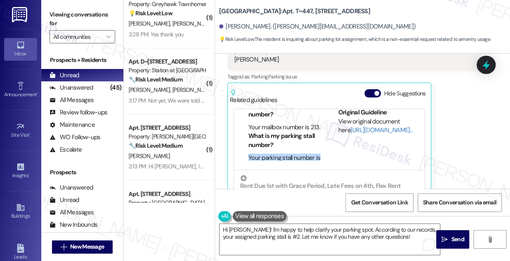
scroll to position [251, 0]
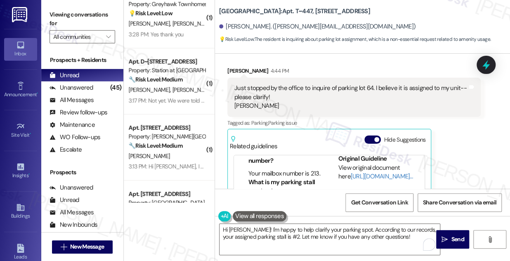
click at [357, 86] on div "Just stopped by the office to inquire of parking lot 64. I believe it is assign…" at bounding box center [350, 97] width 233 height 26
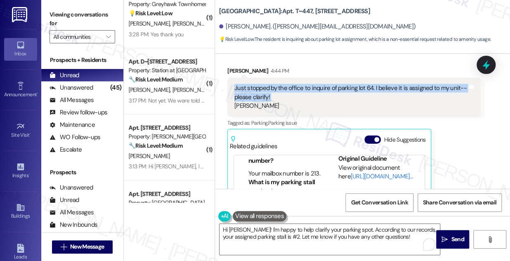
click at [357, 86] on div "Just stopped by the office to inquire of parking lot 64. I believe it is assign…" at bounding box center [350, 97] width 233 height 26
click at [353, 87] on div "Just stopped by the office to inquire of parking lot 64. I believe it is assign…" at bounding box center [350, 97] width 233 height 26
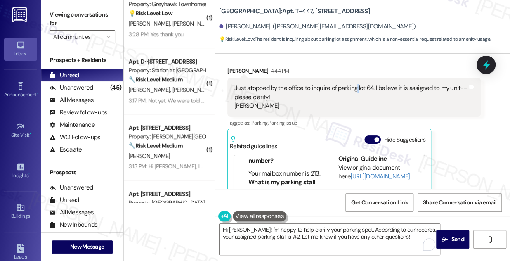
click at [353, 87] on div "Just stopped by the office to inquire of parking lot 64. I believe it is assign…" at bounding box center [350, 97] width 233 height 26
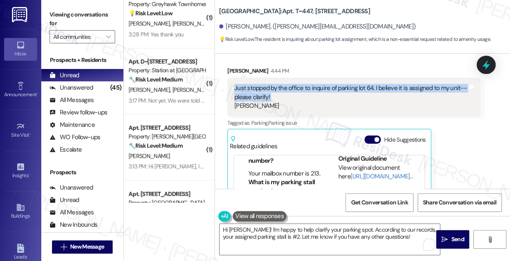
click at [353, 87] on div "Just stopped by the office to inquire of parking lot 64. I believe it is assign…" at bounding box center [350, 97] width 233 height 26
click at [359, 176] on link "[URL][DOMAIN_NAME]…" at bounding box center [381, 176] width 62 height 8
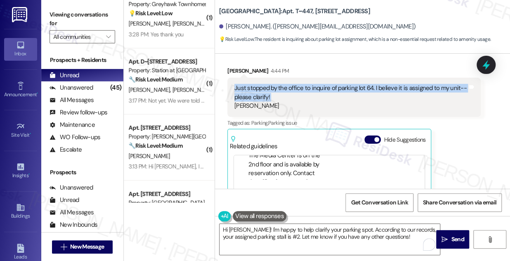
click at [358, 87] on div "Just stopped by the office to inquire of parking lot 64. I believe it is assign…" at bounding box center [350, 97] width 233 height 26
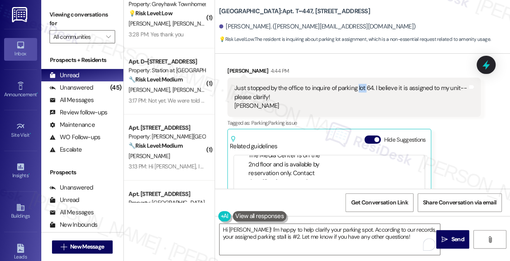
click at [358, 87] on div "Just stopped by the office to inquire of parking lot 64. I believe it is assign…" at bounding box center [350, 97] width 233 height 26
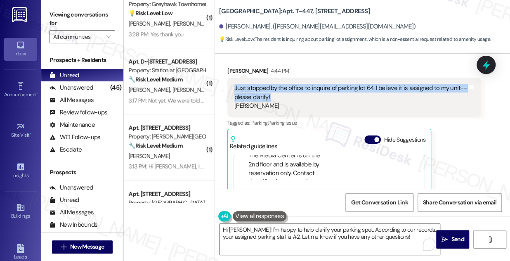
click at [358, 87] on div "Just stopped by the office to inquire of parking lot 64. I believe it is assign…" at bounding box center [350, 97] width 233 height 26
click at [314, 86] on div "Just stopped by the office to inquire of parking lot 64. I believe it is assign…" at bounding box center [350, 97] width 233 height 26
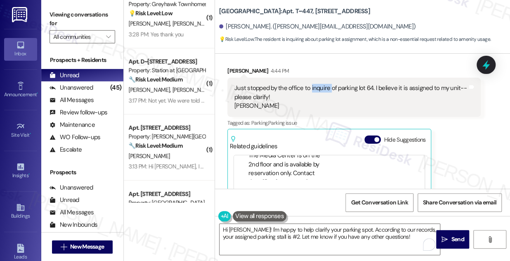
click at [313, 86] on div "Just stopped by the office to inquire of parking lot 64. I believe it is assign…" at bounding box center [350, 97] width 233 height 26
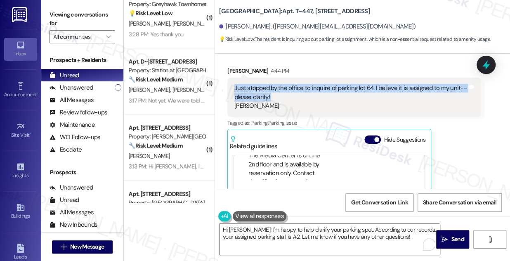
click at [313, 86] on div "Just stopped by the office to inquire of parking lot 64. I believe it is assign…" at bounding box center [350, 97] width 233 height 26
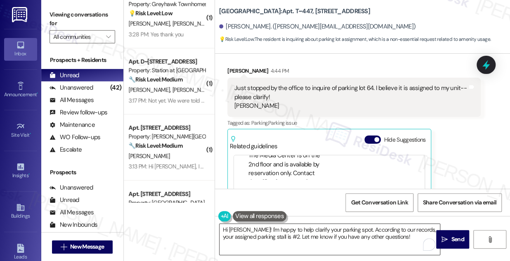
click at [284, 228] on textarea "Hi [PERSON_NAME]! I'm happy to help clarify your parking spot. According to our…" at bounding box center [329, 238] width 220 height 31
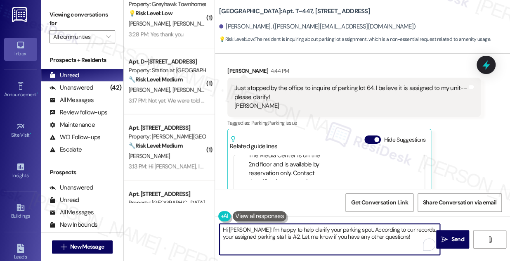
click at [284, 228] on textarea "Hi [PERSON_NAME]! I'm happy to help clarify your parking spot. According to our…" at bounding box center [329, 238] width 220 height 31
click at [302, 232] on textarea "Hi [PERSON_NAME]! I'm happy to help clarify your parking spot. According to our…" at bounding box center [329, 238] width 220 height 31
drag, startPoint x: 290, startPoint y: 228, endPoint x: 260, endPoint y: 226, distance: 29.8
click at [260, 226] on textarea "Hi [PERSON_NAME]! I'm happy to help clarify your parking spot. According to our…" at bounding box center [329, 238] width 220 height 31
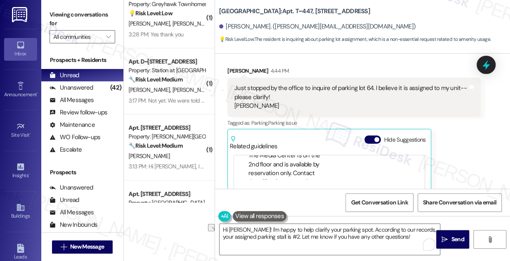
click at [317, 63] on div "Received [STREET_ADDRESS][PERSON_NAME]:44 PM Just stopped by the office to inqu…" at bounding box center [353, 162] width 265 height 204
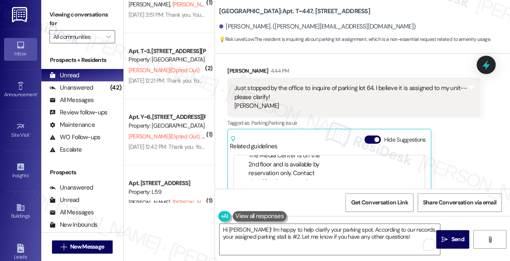
scroll to position [3030, 0]
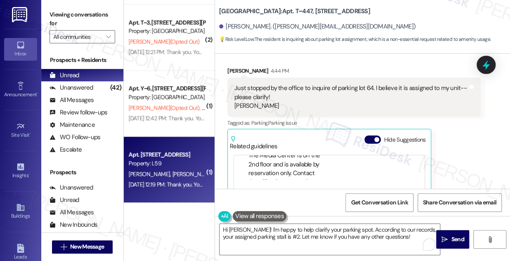
click at [170, 151] on div "Apt. [STREET_ADDRESS]" at bounding box center [167, 154] width 76 height 9
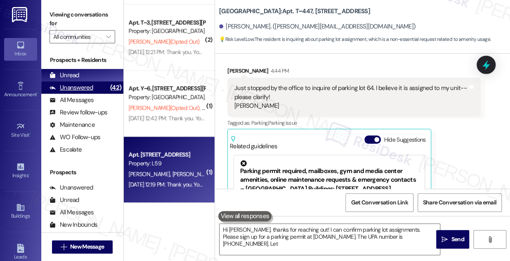
type textarea "Hi [PERSON_NAME], thanks for reaching out! I can confirm parking lot assignment…"
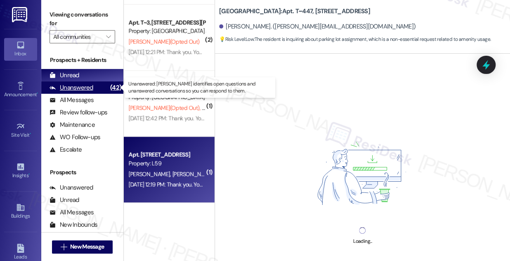
click at [102, 89] on div "Unanswered (42)" at bounding box center [82, 87] width 82 height 12
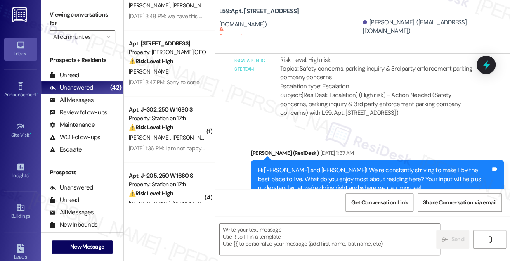
scroll to position [1247, 0]
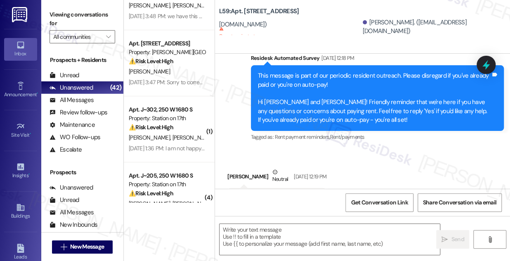
type textarea "Fetching suggested responses. Please feel free to read through the conversation…"
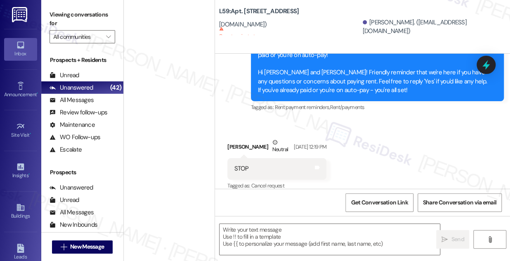
scroll to position [2568, 0]
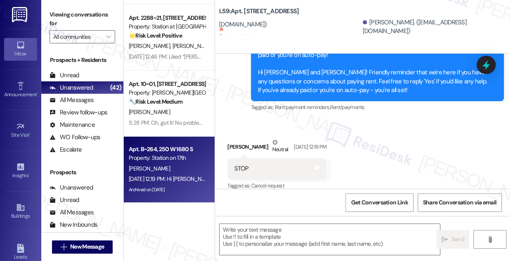
click at [180, 162] on div "Property: Station on 17th" at bounding box center [167, 157] width 76 height 9
type textarea "Fetching suggested responses. Please feel free to read through the conversation…"
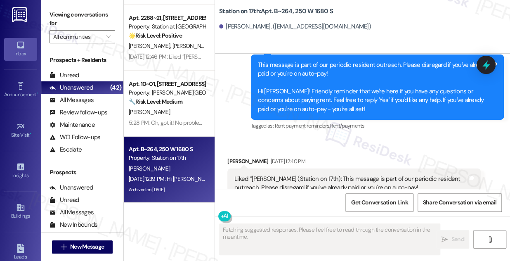
scroll to position [1628, 0]
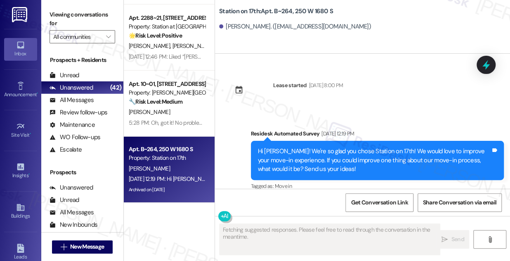
click at [294, 147] on div "Hi [PERSON_NAME]! We're so glad you chose Station on 17th! We would love to imp…" at bounding box center [374, 160] width 233 height 26
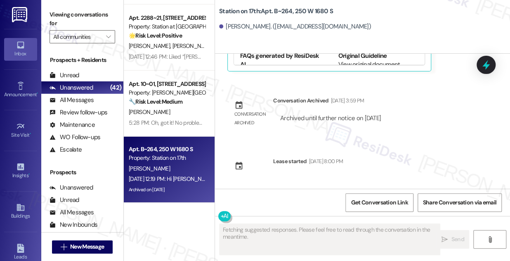
scroll to position [1478, 0]
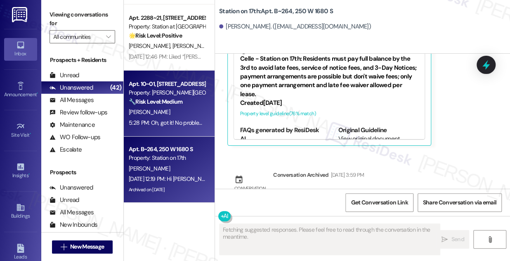
click at [169, 114] on div "[PERSON_NAME]" at bounding box center [167, 112] width 78 height 10
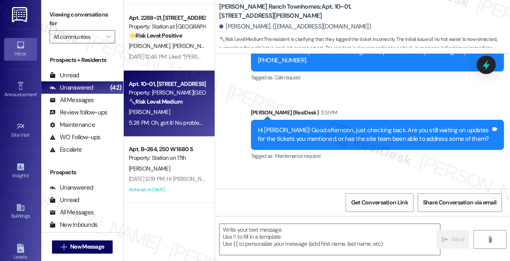
scroll to position [399, 0]
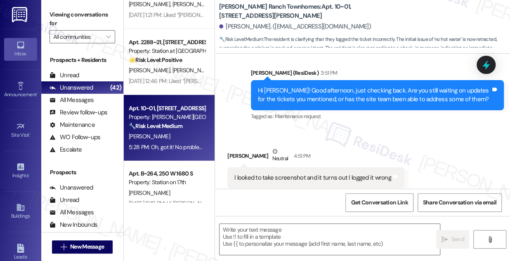
type textarea "Fetching suggested responses. Please feel free to read through the conversation…"
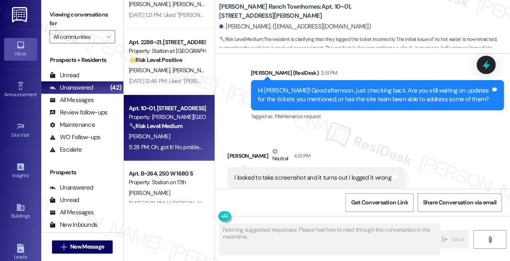
scroll to position [2530, 0]
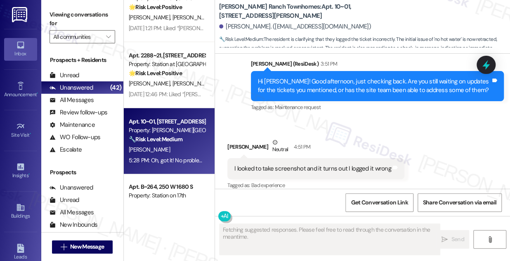
click at [191, 103] on div "Apt. 2288~21, [STREET_ADDRESS] Property: Station at [GEOGRAPHIC_DATA][PERSON_NA…" at bounding box center [169, 75] width 91 height 66
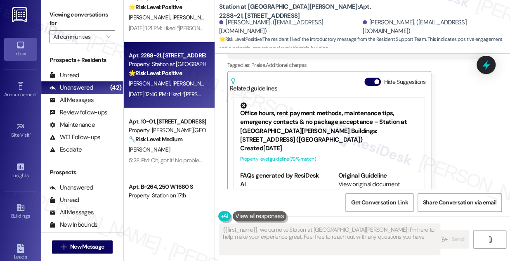
type textarea "{{first_name}}, welcome to Station at [GEOGRAPHIC_DATA][PERSON_NAME]! I'm here …"
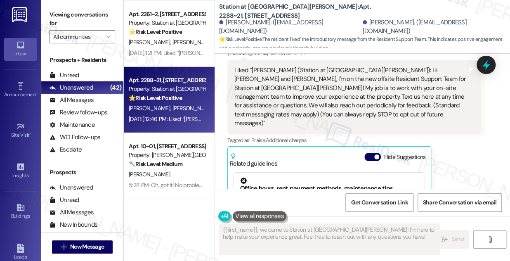
scroll to position [2456, 0]
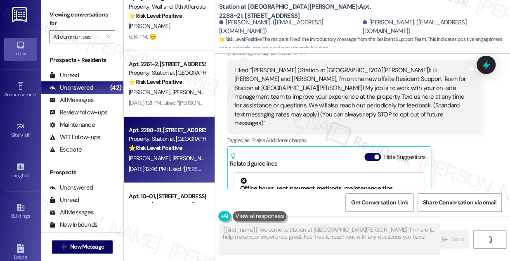
click at [179, 96] on div "[PERSON_NAME] [PERSON_NAME]" at bounding box center [167, 92] width 78 height 10
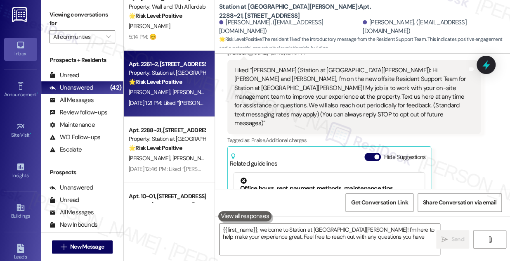
type textarea "{{first_name}}, welcome to Station at [GEOGRAPHIC_DATA][PERSON_NAME]! I'm here …"
type textarea "Hi {{first_name}}! Welcome to Station at [GEOGRAPHIC_DATA][PERSON_NAME]. I'm ha…"
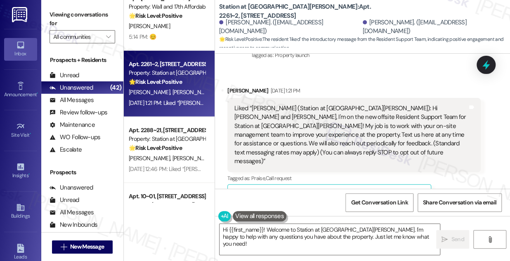
scroll to position [2381, 0]
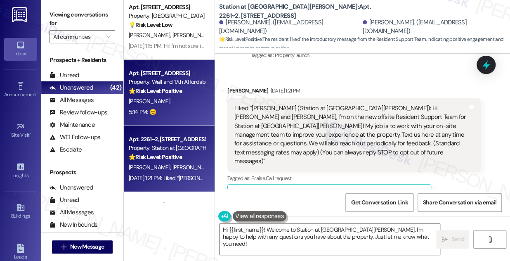
click at [181, 101] on div "[PERSON_NAME]" at bounding box center [167, 101] width 78 height 10
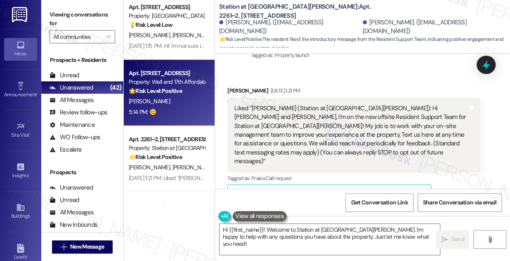
type textarea "Fetching suggested responses. Please feel free to read through the conversation…"
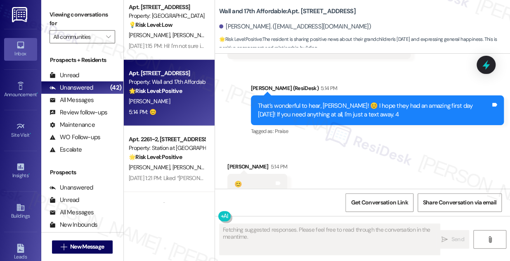
scroll to position [378, 0]
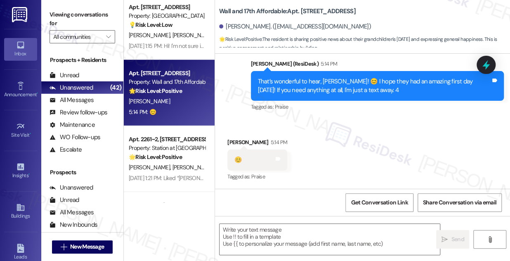
click at [312, 89] on div "That’s wonderful to hear, [PERSON_NAME]! 😊 I hope they had an amazing first day…" at bounding box center [374, 86] width 233 height 18
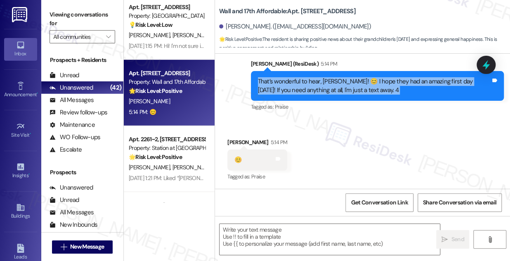
click at [312, 89] on div "That’s wonderful to hear, [PERSON_NAME]! 😊 I hope they had an amazing first day…" at bounding box center [374, 86] width 233 height 18
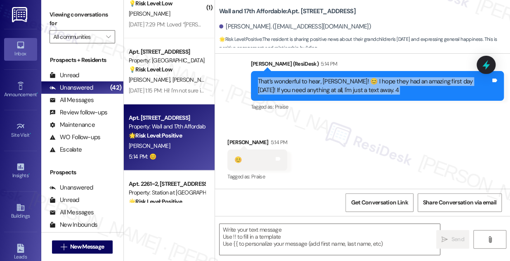
scroll to position [2306, 0]
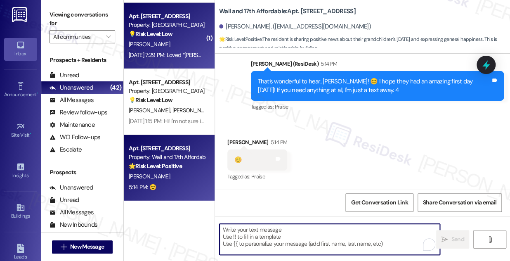
click at [195, 59] on div "[DATE] 7:29 PM: Loved “[PERSON_NAME] ([GEOGRAPHIC_DATA] Townhomes): Glad I coul…" at bounding box center [167, 55] width 78 height 10
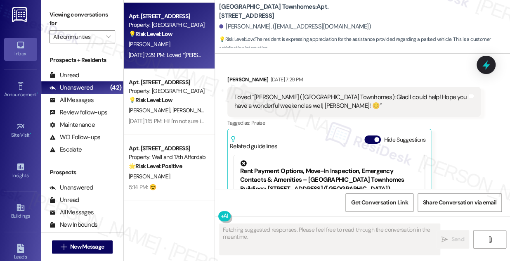
scroll to position [937, 0]
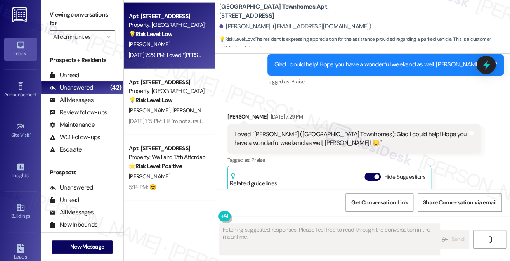
click at [306, 136] on div "Loved “[PERSON_NAME] ([GEOGRAPHIC_DATA] Townhomes): Glad I could help! Hope you…" at bounding box center [350, 139] width 233 height 18
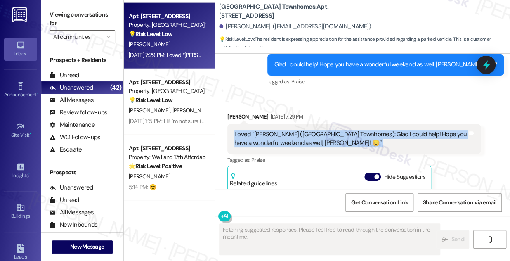
click at [306, 136] on div "Loved “[PERSON_NAME] ([GEOGRAPHIC_DATA] Townhomes): Glad I could help! Hope you…" at bounding box center [350, 139] width 233 height 18
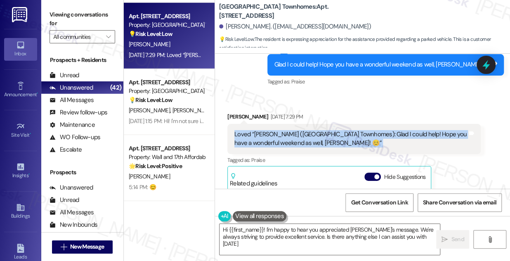
type textarea "Hi {{first_name}}! I'm happy to hear you appreciated [PERSON_NAME]'s message. W…"
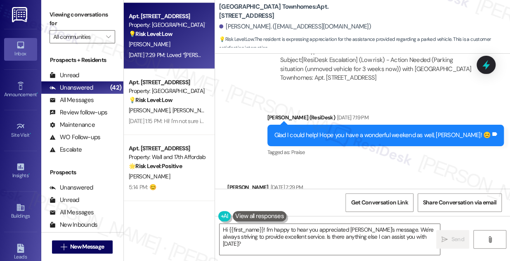
scroll to position [862, 0]
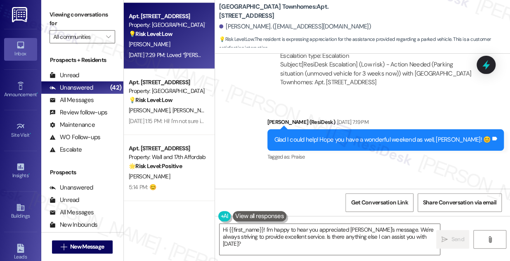
click at [325, 133] on div "Glad I could help! Hope you have a wonderful weekend as well, [PERSON_NAME]! 😊 …" at bounding box center [385, 139] width 237 height 21
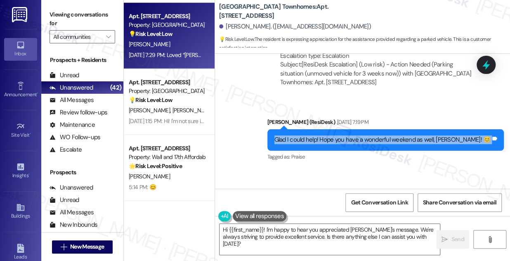
click at [325, 133] on div "Glad I could help! Hope you have a wonderful weekend as well, [PERSON_NAME]! 😊 …" at bounding box center [385, 139] width 237 height 21
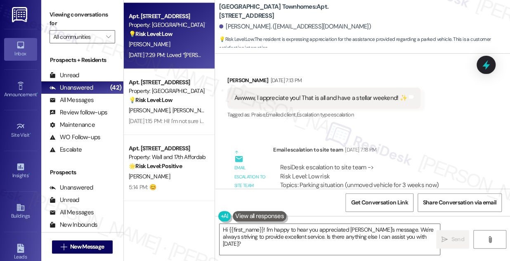
scroll to position [712, 0]
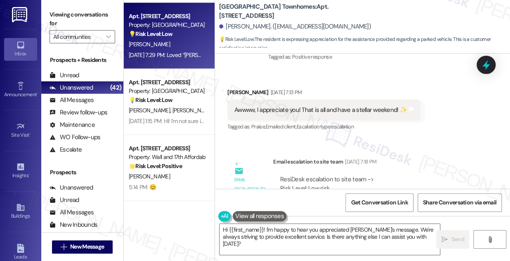
click at [296, 106] on div "Awwww, I appreciate you! That is all and have a stellar weekend! ✨" at bounding box center [320, 110] width 173 height 9
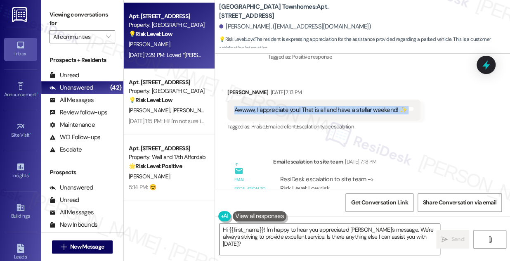
click at [296, 106] on div "Awwww, I appreciate you! That is all and have a stellar weekend! ✨" at bounding box center [320, 110] width 173 height 9
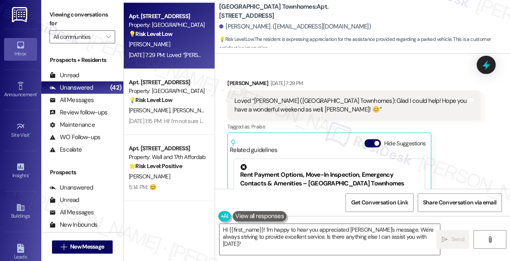
scroll to position [974, 0]
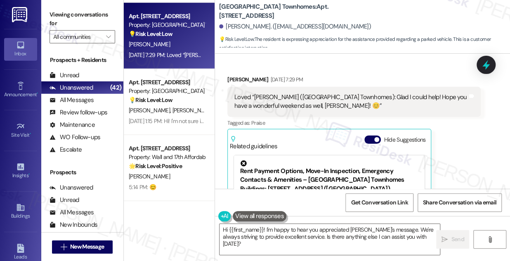
click at [279, 101] on div "Loved “[PERSON_NAME] ([GEOGRAPHIC_DATA] Townhomes): Glad I could help! Hope you…" at bounding box center [350, 102] width 233 height 18
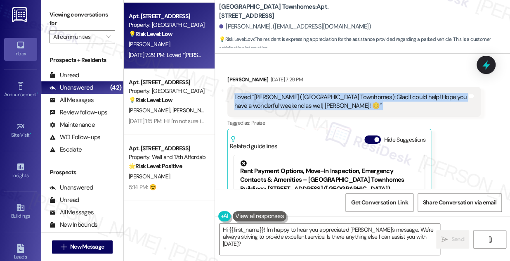
click at [279, 101] on div "Loved “[PERSON_NAME] ([GEOGRAPHIC_DATA] Townhomes): Glad I could help! Hope you…" at bounding box center [350, 102] width 233 height 18
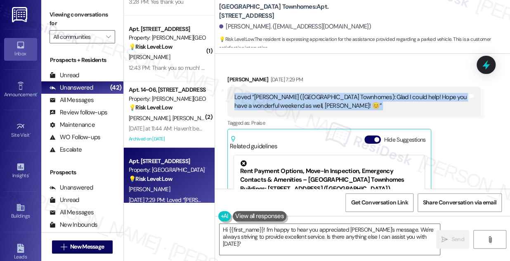
scroll to position [2156, 0]
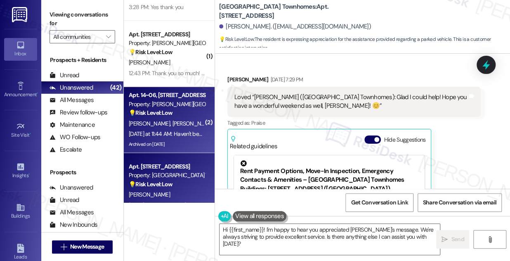
click at [177, 113] on div "💡 Risk Level: Low The resident is requesting not to be disturbed, possibly due …" at bounding box center [167, 112] width 76 height 9
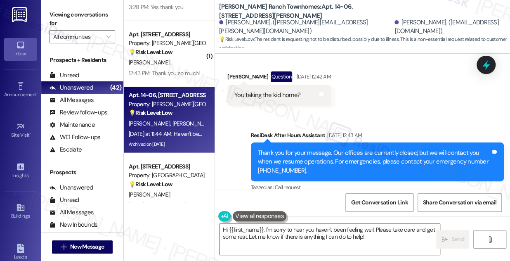
scroll to position [0, 0]
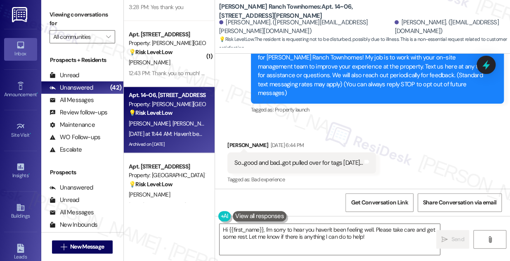
click at [269, 158] on div "So...good and bad...got pulled over for tags [DATE]..." at bounding box center [298, 162] width 128 height 9
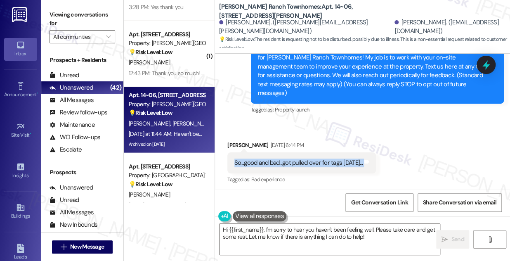
click at [269, 158] on div "So...good and bad...got pulled over for tags [DATE]..." at bounding box center [298, 162] width 128 height 9
click at [290, 158] on div "So...good and bad...got pulled over for tags [DATE]..." at bounding box center [298, 162] width 128 height 9
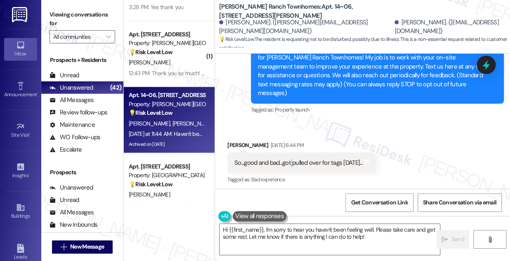
click at [290, 158] on div "So...good and bad...got pulled over for tags [DATE]..." at bounding box center [298, 162] width 128 height 9
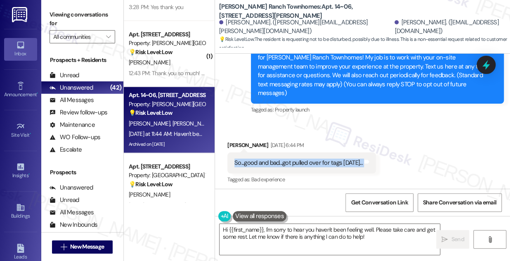
click at [290, 158] on div "So...good and bad...got pulled over for tags [DATE]..." at bounding box center [298, 162] width 128 height 9
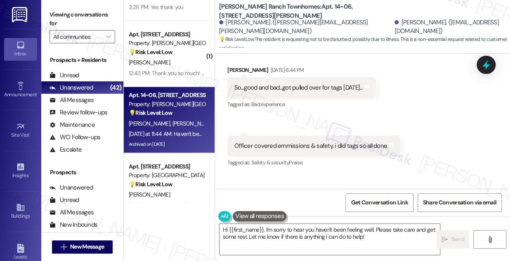
click at [282, 141] on div "Officer covered emmissions & safety, i did tags so all done" at bounding box center [310, 145] width 153 height 9
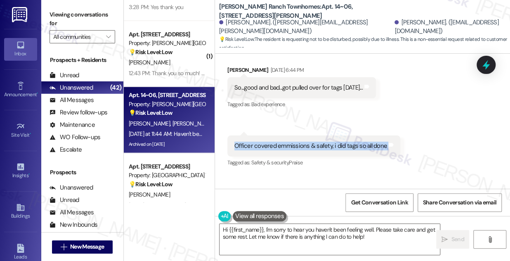
click at [282, 141] on div "Officer covered emmissions & safety, i did tags so all done" at bounding box center [310, 145] width 153 height 9
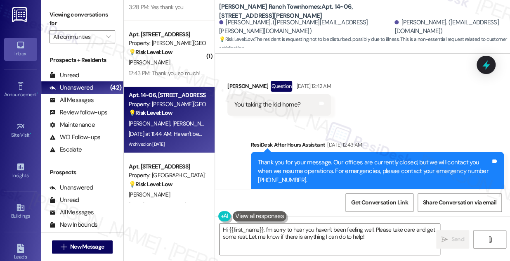
click at [268, 101] on div "You taking the kid home? Tags and notes" at bounding box center [278, 104] width 103 height 21
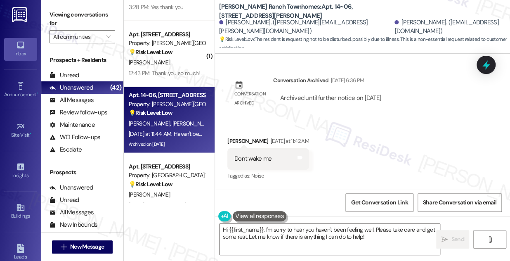
scroll to position [476, 0]
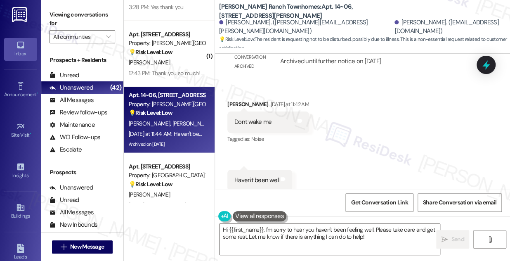
click at [233, 100] on div "[PERSON_NAME] [DATE] at 11:42 AM" at bounding box center [268, 106] width 82 height 12
copy div "[PERSON_NAME]"
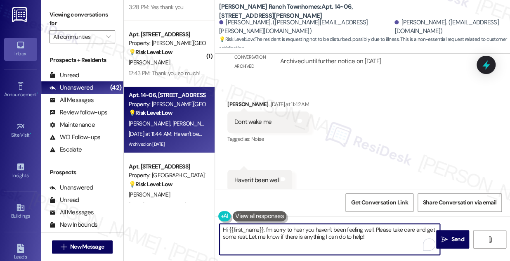
drag, startPoint x: 228, startPoint y: 228, endPoint x: 262, endPoint y: 227, distance: 33.8
click at [262, 227] on textarea "Hi {{first_name}}, I'm sorry to hear you haven't been feeling well. Please take…" at bounding box center [329, 238] width 220 height 31
paste textarea "[PERSON_NAME]"
click at [348, 240] on textarea "Hi [PERSON_NAME], I'm sorry to hear you haven't been feeling well. Please take …" at bounding box center [329, 238] width 220 height 31
drag, startPoint x: 352, startPoint y: 238, endPoint x: 223, endPoint y: 236, distance: 128.6
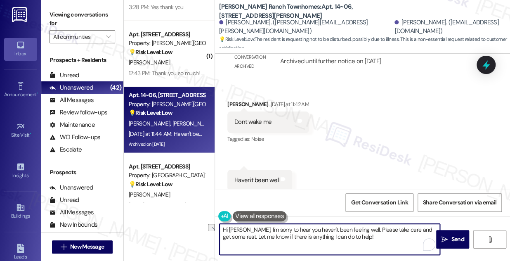
click at [223, 236] on textarea "Hi [PERSON_NAME], I'm sorry to hear you haven't been feeling well. Please take …" at bounding box center [329, 238] width 220 height 31
click at [375, 233] on textarea "Hi [PERSON_NAME], I'm sorry to hear you haven't been feeling well. Please take …" at bounding box center [329, 238] width 220 height 31
click at [247, 235] on textarea "Hi [PERSON_NAME], I'm sorry to hear you haven't been feeling well. Please take …" at bounding box center [329, 238] width 220 height 31
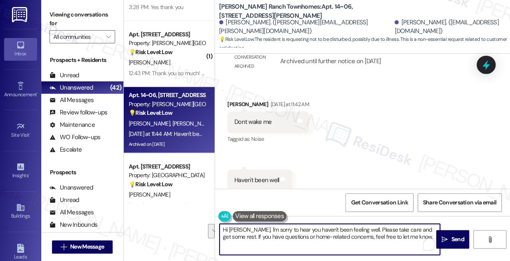
click at [247, 235] on textarea "Hi [PERSON_NAME], I'm sorry to hear you haven't been feeling well. Please take …" at bounding box center [329, 238] width 220 height 31
click at [413, 239] on textarea "Hi [PERSON_NAME], I'm sorry to hear you haven't been feeling well. Please take …" at bounding box center [329, 238] width 220 height 31
type textarea "Hi [PERSON_NAME], I'm sorry to hear you haven't been feeling well. Please take …"
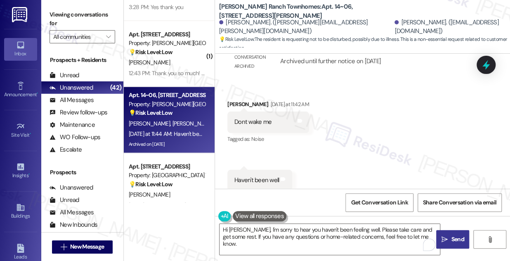
click at [451, 232] on button " Send" at bounding box center [452, 239] width 33 height 19
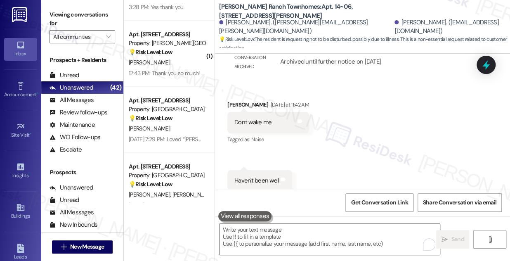
scroll to position [542, 0]
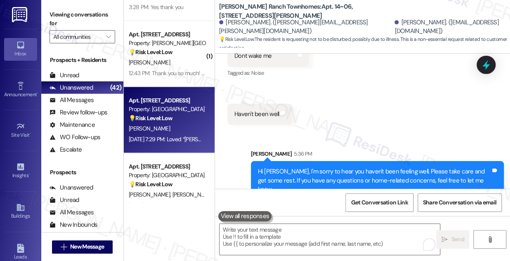
click at [169, 140] on div "[DATE] 7:29 PM: Loved “[PERSON_NAME] ([GEOGRAPHIC_DATA] Townhomes): Glad I coul…" at bounding box center [325, 138] width 392 height 7
type textarea "Fetching suggested responses. Please feel free to read through the conversation…"
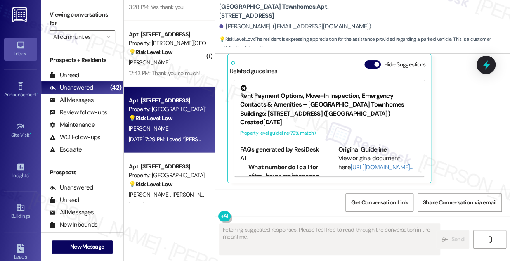
scroll to position [899, 0]
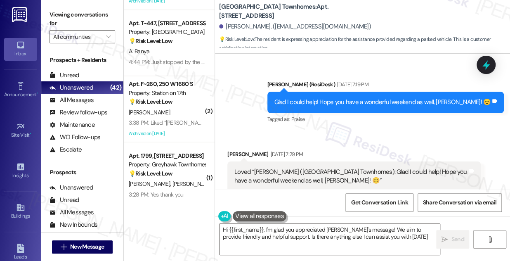
type textarea "Hi {{first_name}}, I'm glad you appreciated [PERSON_NAME]'s message! We aim to …"
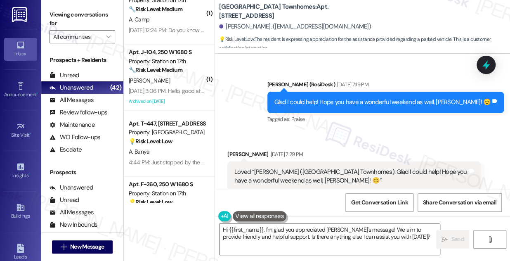
scroll to position [1856, 0]
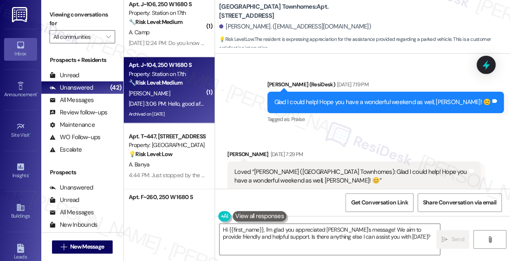
click at [173, 97] on div "[PERSON_NAME]" at bounding box center [167, 93] width 78 height 10
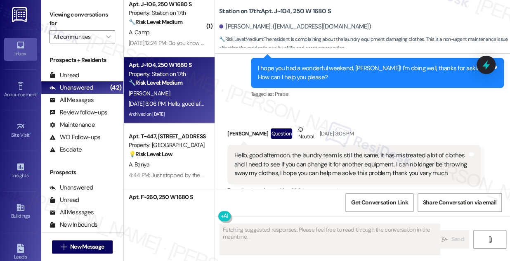
scroll to position [3485, 0]
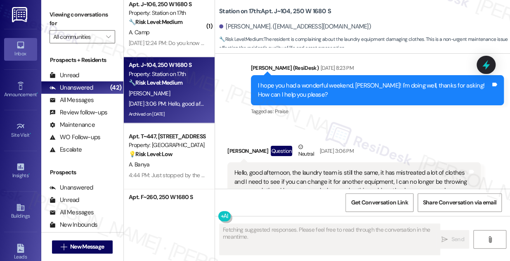
click at [281, 168] on div "Hello, good afternoon, the laundry team is still the same, it has mistreated a …" at bounding box center [350, 181] width 233 height 26
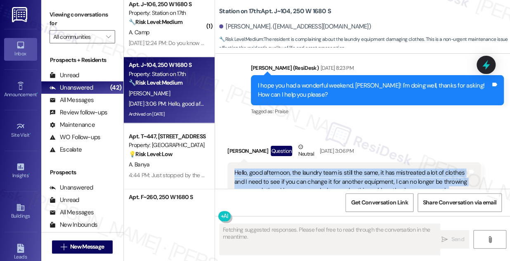
click at [281, 168] on div "Hello, good afternoon, the laundry team is still the same, it has mistreated a …" at bounding box center [350, 181] width 233 height 26
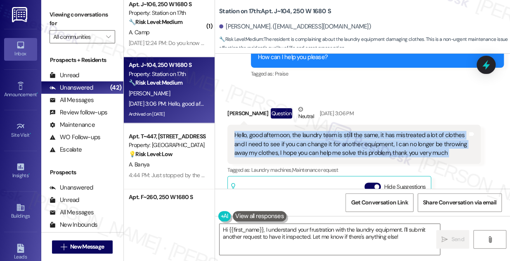
click at [314, 136] on div "Hello, good afternoon, the laundry team is still the same, it has mistreated a …" at bounding box center [350, 144] width 233 height 26
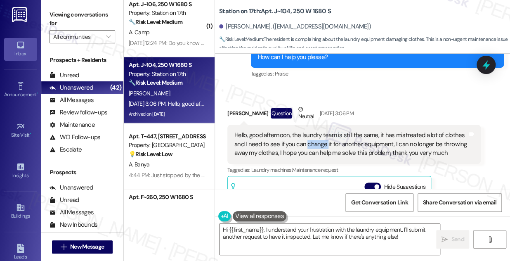
click at [314, 136] on div "Hello, good afternoon, the laundry team is still the same, it has mistreated a …" at bounding box center [350, 144] width 233 height 26
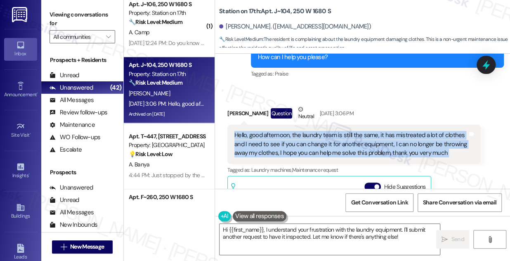
click at [314, 136] on div "Hello, good afternoon, the laundry team is still the same, it has mistreated a …" at bounding box center [350, 144] width 233 height 26
click at [319, 138] on div "Hello, good afternoon, the laundry team is still the same, it has mistreated a …" at bounding box center [350, 144] width 233 height 26
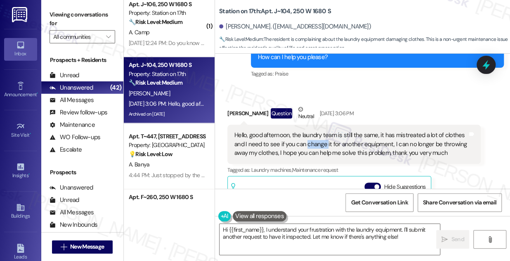
click at [319, 138] on div "Hello, good afternoon, the laundry team is still the same, it has mistreated a …" at bounding box center [350, 144] width 233 height 26
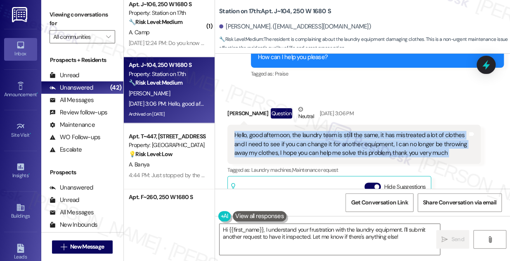
click at [319, 138] on div "Hello, good afternoon, the laundry team is still the same, it has mistreated a …" at bounding box center [350, 144] width 233 height 26
click at [71, 18] on label "Viewing conversations for" at bounding box center [82, 19] width 66 height 22
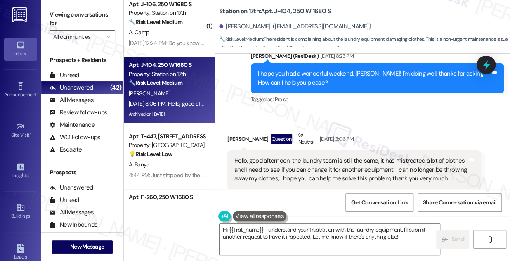
scroll to position [3448, 0]
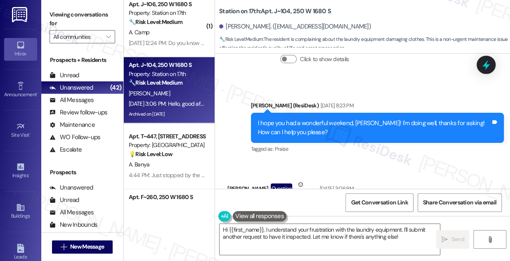
click at [310, 113] on div "I hope you had a wonderful weekend, [PERSON_NAME]! I'm doing well, thanks for a…" at bounding box center [377, 128] width 253 height 30
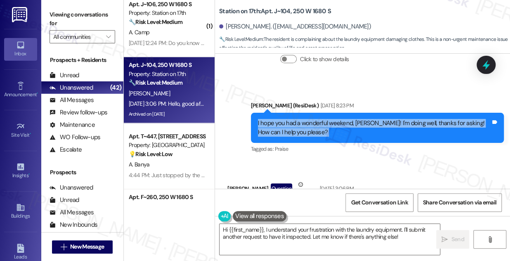
click at [310, 113] on div "I hope you had a wonderful weekend, Armando! I'm doing well, thanks for asking!…" at bounding box center [377, 128] width 253 height 30
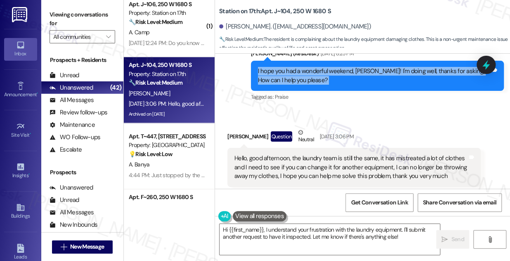
scroll to position [3560, 0]
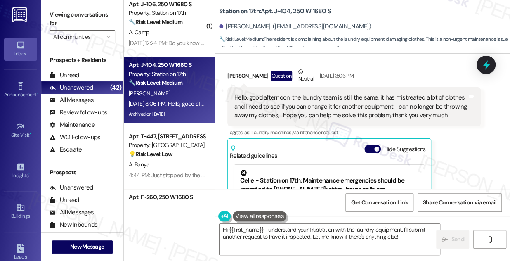
click at [66, 10] on label "Viewing conversations for" at bounding box center [82, 19] width 66 height 22
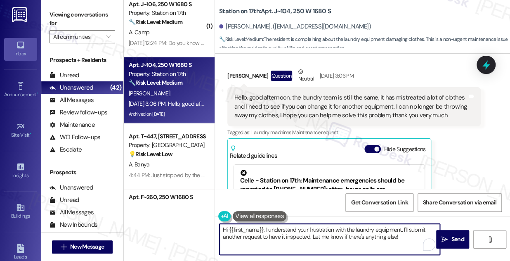
drag, startPoint x: 278, startPoint y: 226, endPoint x: 341, endPoint y: 228, distance: 63.1
click at [341, 228] on textarea "Hi {{first_name}}, I understand your frustration with the laundry equipment. I'…" at bounding box center [329, 238] width 220 height 31
click at [325, 228] on textarea "Hi {{first_name}}, I understand your frustration with the laundry equipment. I'…" at bounding box center [329, 238] width 220 height 31
click at [325, 227] on textarea "Hi {{first_name}}, I understand your frustration with the laundry equipment. I'…" at bounding box center [329, 238] width 220 height 31
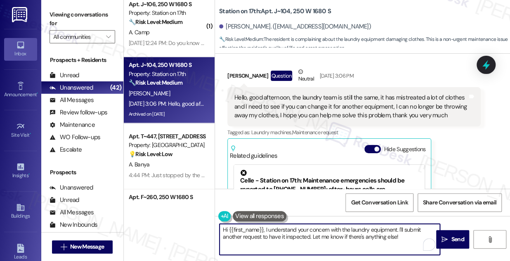
click at [265, 229] on textarea "Hi {{first_name}}, I understand your concern with the laundry equipment. I'll s…" at bounding box center [329, 238] width 220 height 31
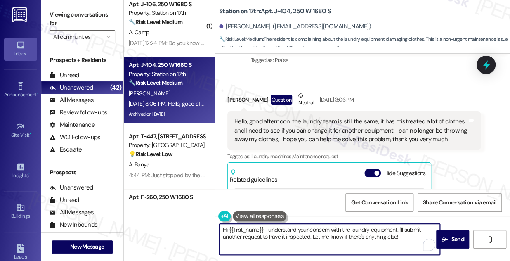
scroll to position [3635, 0]
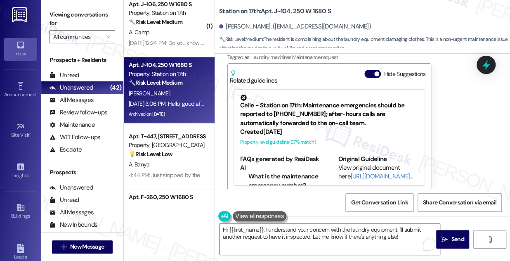
click at [64, 13] on label "Viewing conversations for" at bounding box center [82, 19] width 66 height 22
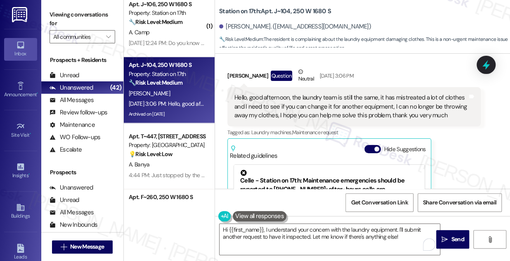
drag, startPoint x: 369, startPoint y: 134, endPoint x: 365, endPoint y: 129, distance: 6.8
click at [369, 145] on button "Hide Suggestions" at bounding box center [372, 149] width 16 height 8
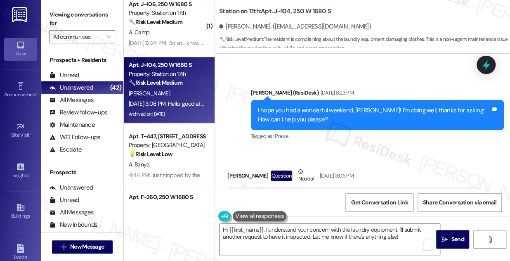
scroll to position [3456, 0]
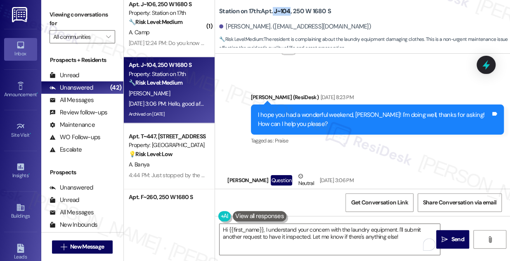
drag, startPoint x: 272, startPoint y: 11, endPoint x: 289, endPoint y: 8, distance: 17.1
click at [289, 8] on b "Station on 17th: Apt. J~104, 250 W 1680 S" at bounding box center [275, 11] width 112 height 9
copy b "J~104"
click at [55, 15] on label "Viewing conversations for" at bounding box center [82, 19] width 66 height 22
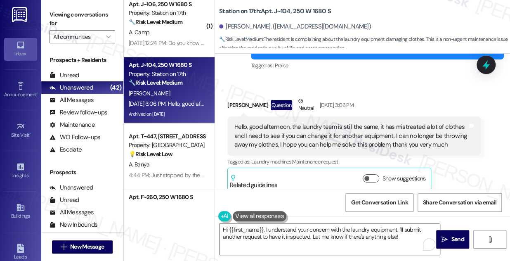
click at [395, 127] on div "Hello, good afternoon, the laundry team is still the same, it has mistreated a …" at bounding box center [350, 135] width 233 height 26
click at [394, 127] on div "Hello, good afternoon, the laundry team is still the same, it has mistreated a …" at bounding box center [350, 135] width 233 height 26
click at [394, 128] on div "Hello, good afternoon, the laundry team is still the same, it has mistreated a …" at bounding box center [350, 135] width 233 height 26
click at [327, 123] on div "Hello, good afternoon, the laundry team is still the same, it has mistreated a …" at bounding box center [350, 135] width 233 height 26
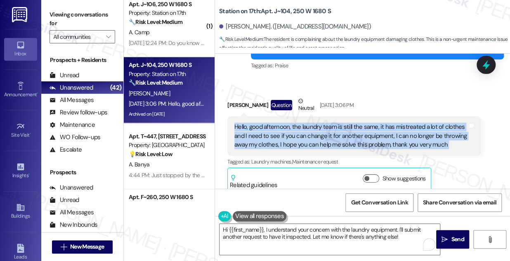
click at [327, 123] on div "Hello, good afternoon, the laundry team is still the same, it has mistreated a …" at bounding box center [350, 135] width 233 height 26
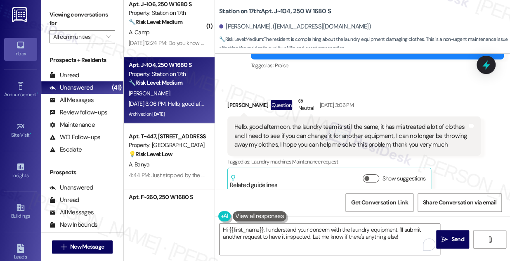
click at [69, 17] on label "Viewing conversations for" at bounding box center [82, 19] width 66 height 22
click at [63, 16] on label "Viewing conversations for" at bounding box center [82, 19] width 66 height 22
click at [272, 122] on div "Hello, good afternoon, the laundry team is still the same, it has mistreated a …" at bounding box center [350, 135] width 233 height 26
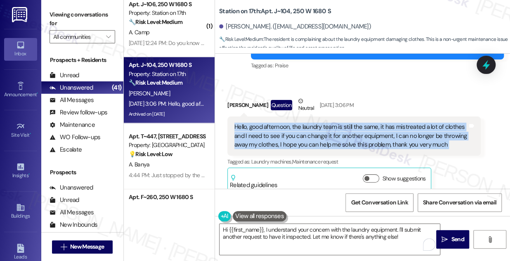
click at [272, 122] on div "Hello, good afternoon, the laundry team is still the same, it has mistreated a …" at bounding box center [350, 135] width 233 height 26
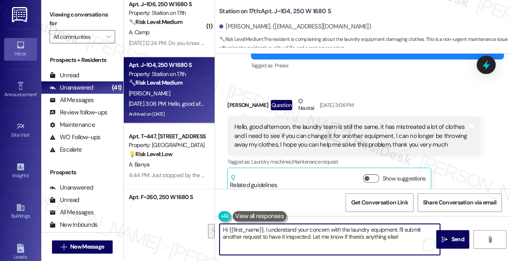
drag, startPoint x: 398, startPoint y: 236, endPoint x: 399, endPoint y: 227, distance: 9.1
click at [399, 227] on textarea "Hi {{first_name}}, I understand your concern with the laundry equipment. I'll s…" at bounding box center [329, 238] width 220 height 31
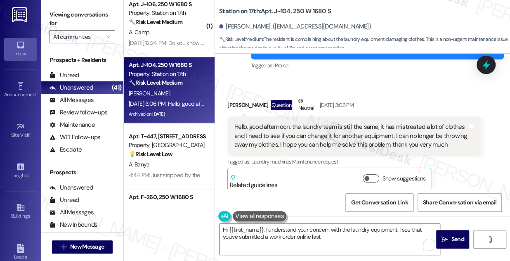
drag, startPoint x: 63, startPoint y: 13, endPoint x: 94, endPoint y: 19, distance: 30.8
click at [63, 13] on label "Viewing conversations for" at bounding box center [82, 19] width 66 height 22
click at [343, 240] on textarea "Hi {{first_name}}, I understand your concern with the laundry equipment. I see …" at bounding box center [329, 238] width 220 height 31
click at [61, 20] on label "Viewing conversations for" at bounding box center [82, 19] width 66 height 22
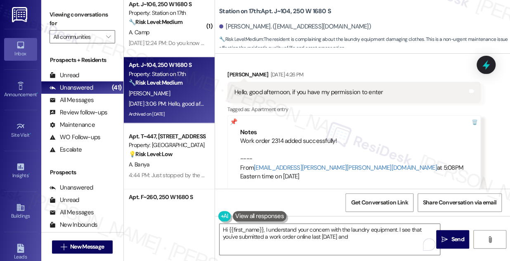
scroll to position [2594, 0]
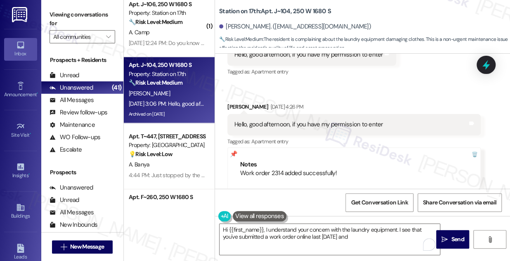
drag, startPoint x: 47, startPoint y: 10, endPoint x: 52, endPoint y: 11, distance: 4.6
click at [47, 10] on div "Viewing conversations for All communities " at bounding box center [82, 26] width 82 height 52
click at [352, 241] on textarea "Hi {{first_name}}, I understand your concern with the laundry equipment. I see …" at bounding box center [329, 238] width 220 height 31
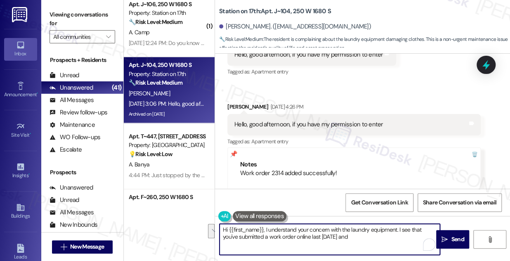
drag, startPoint x: 368, startPoint y: 242, endPoint x: 399, endPoint y: 227, distance: 34.3
click at [399, 227] on textarea "Hi {{first_name}}, I understand your concern with the laundry equipment. I see …" at bounding box center [329, 238] width 220 height 31
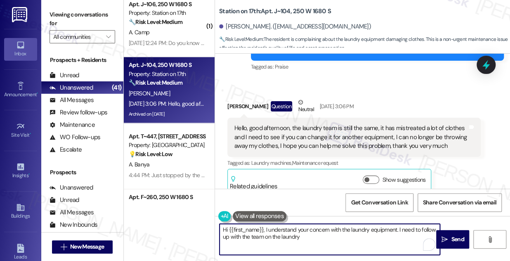
scroll to position [3531, 0]
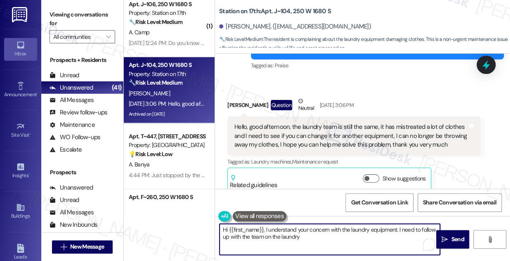
click at [340, 116] on div "Hello, good afternoon, the laundry team is still the same, it has mistreated a …" at bounding box center [353, 135] width 253 height 39
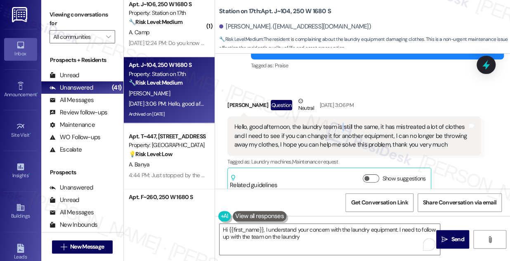
click at [340, 116] on div "Hello, good afternoon, the laundry team is still the same, it has mistreated a …" at bounding box center [353, 135] width 253 height 39
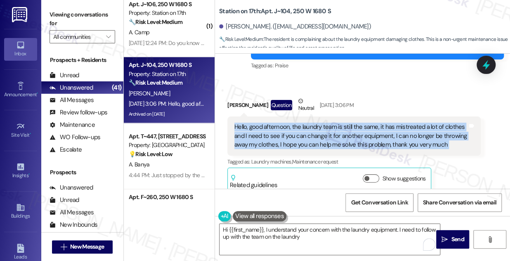
click at [340, 116] on div "Hello, good afternoon, the laundry team is still the same, it has mistreated a …" at bounding box center [353, 135] width 253 height 39
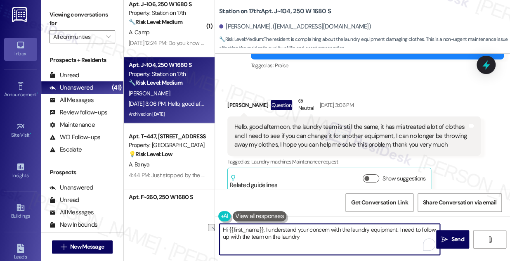
drag, startPoint x: 397, startPoint y: 227, endPoint x: 267, endPoint y: 226, distance: 129.9
click at [267, 226] on textarea "Hi {{first_name}}, I understand your concern with the laundry equipment. I need…" at bounding box center [329, 238] width 220 height 31
drag, startPoint x: 393, startPoint y: 236, endPoint x: 332, endPoint y: 235, distance: 61.4
click at [332, 235] on textarea "Hi {{first_name}}, I'm so sorry to hear about the experience you've had with th…" at bounding box center [329, 238] width 220 height 31
click at [300, 237] on textarea "Hi {{first_name}}, I'm so sorry to hear about the experience you've had with th…" at bounding box center [329, 238] width 220 height 31
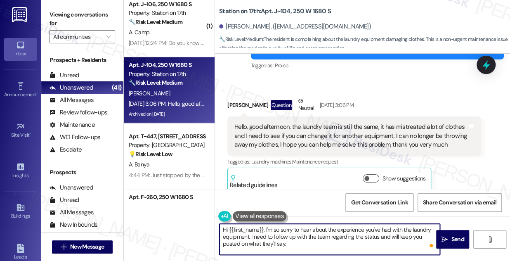
click at [300, 237] on textarea "Hi {{first_name}}, I'm so sorry to hear about the experience you've had with th…" at bounding box center [329, 238] width 220 height 31
click at [298, 241] on textarea "Hi {{first_name}}, I'm so sorry to hear about the experience you've had with th…" at bounding box center [329, 238] width 220 height 31
drag, startPoint x: 272, startPoint y: 236, endPoint x: 331, endPoint y: 247, distance: 59.5
click at [331, 247] on textarea "Hi {{first_name}}, I'm so sorry to hear about the experience you've had with th…" at bounding box center [329, 238] width 220 height 31
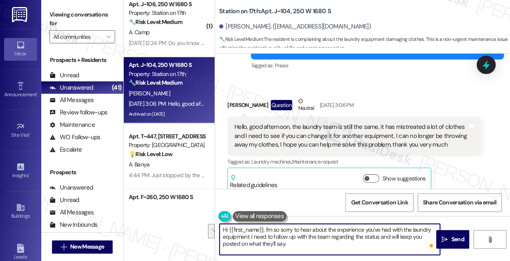
click at [321, 237] on textarea "Hi {{first_name}}, I'm so sorry to hear about the experience you've had with th…" at bounding box center [329, 238] width 220 height 31
drag, startPoint x: 327, startPoint y: 237, endPoint x: 299, endPoint y: 233, distance: 28.9
click at [299, 233] on textarea "Hi {{first_name}}, I'm so sorry to hear about the experience you've had with th…" at bounding box center [329, 238] width 220 height 31
click at [318, 236] on textarea "Hi {{first_name}}, I'm so sorry to hear about the experience you've had with th…" at bounding box center [329, 238] width 220 height 31
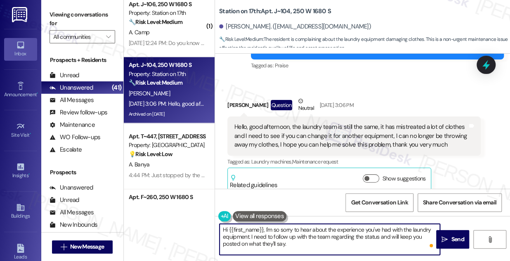
click at [318, 236] on textarea "Hi {{first_name}}, I'm so sorry to hear about the experience you've had with th…" at bounding box center [329, 238] width 220 height 31
click at [369, 236] on textarea "Hi {{first_name}}, I'm so sorry to hear about the experience you've had with th…" at bounding box center [329, 238] width 220 height 31
click at [369, 237] on textarea "Hi {{first_name}}, I'm so sorry to hear about the experience you've had with th…" at bounding box center [329, 238] width 220 height 31
type textarea "Hi {{first_name}}, I'm so sorry to hear about the experience you've had with th…"
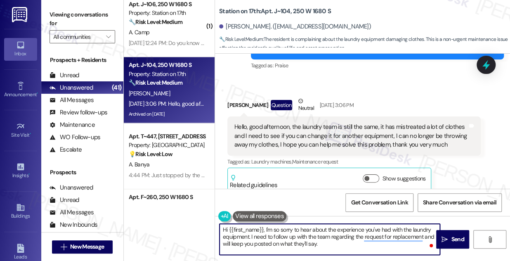
click at [367, 240] on textarea "Hi {{first_name}}, I'm so sorry to hear about the experience you've had with th…" at bounding box center [329, 238] width 220 height 31
click at [366, 240] on textarea "Hi {{first_name}}, I'm so sorry to hear about the experience you've had with th…" at bounding box center [329, 238] width 220 height 31
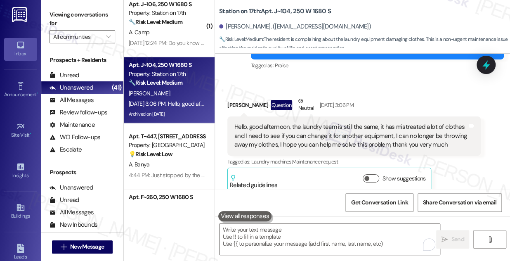
click at [79, 16] on label "Viewing conversations for" at bounding box center [82, 19] width 66 height 22
drag, startPoint x: 67, startPoint y: 16, endPoint x: 96, endPoint y: 41, distance: 38.6
click at [67, 16] on label "Viewing conversations for" at bounding box center [82, 19] width 66 height 22
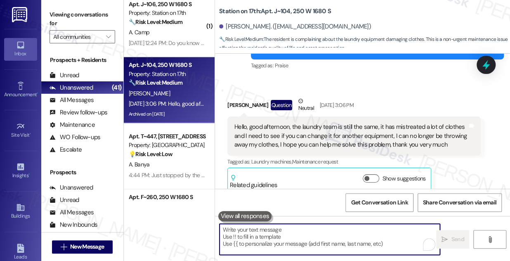
click at [277, 236] on textarea "To enrich screen reader interactions, please activate Accessibility in Grammarl…" at bounding box center [329, 238] width 220 height 31
paste textarea "I’m so sorry to hear about your experience with the laundry equipment. I’ll fol…"
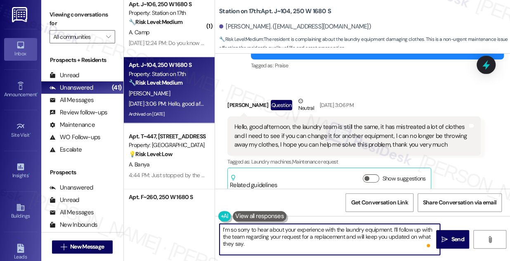
scroll to position [2, 0]
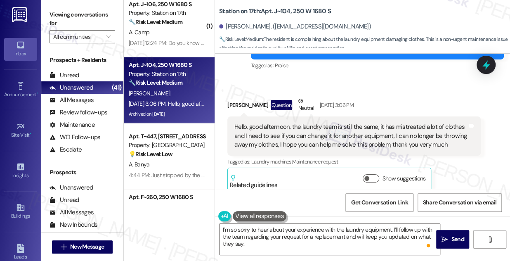
click at [236, 96] on div "Armando Cortez Question Neutral Aug 05, 2025 at 3:06 PM" at bounding box center [353, 106] width 253 height 20
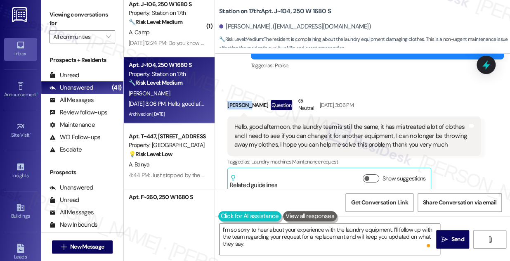
copy div "Armando"
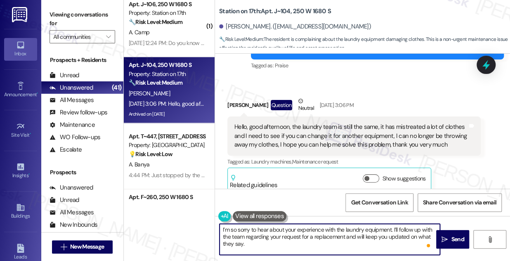
click at [222, 226] on textarea "I’m so sorry to hear about your experience with the laundry equipment. I’ll fol…" at bounding box center [329, 238] width 220 height 31
paste textarea "Armando"
click at [260, 251] on textarea "Hi Armando, I’m so sorry to hear about your experience with the laundry equipme…" at bounding box center [329, 238] width 220 height 31
click at [352, 244] on textarea "Hi Armando, I’m so sorry to hear about your experience with the laundry equipme…" at bounding box center [329, 238] width 220 height 31
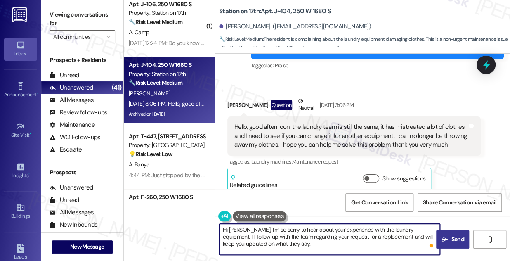
type textarea "Hi Armando, I’m so sorry to hear about your experience with the laundry equipme…"
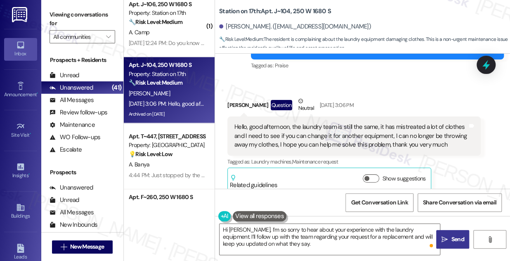
click at [452, 235] on span "Send" at bounding box center [457, 239] width 13 height 9
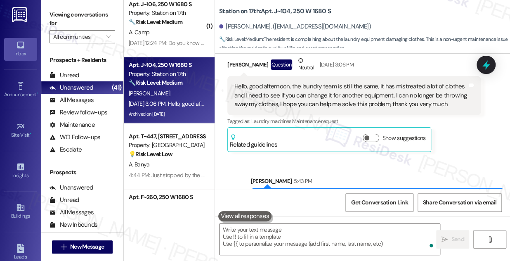
scroll to position [3606, 0]
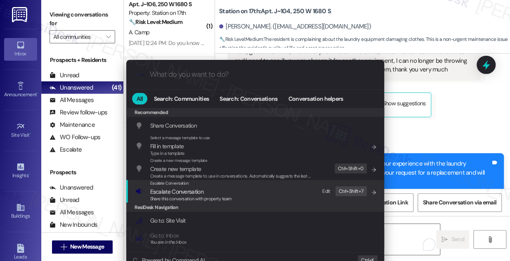
click at [193, 184] on div "Escalate Conversation" at bounding box center [191, 183] width 82 height 7
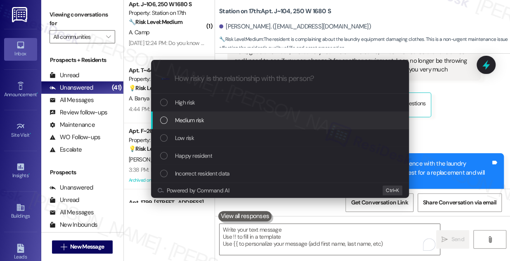
click at [198, 119] on span "Medium risk" at bounding box center [189, 119] width 29 height 9
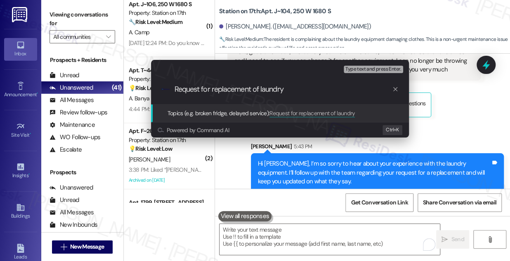
drag, startPoint x: 68, startPoint y: 5, endPoint x: 73, endPoint y: 7, distance: 5.5
click at [68, 5] on div "Escalate Conversation Medium risk Topics (e.g. broken fridge, delayed service) …" at bounding box center [255, 130] width 510 height 261
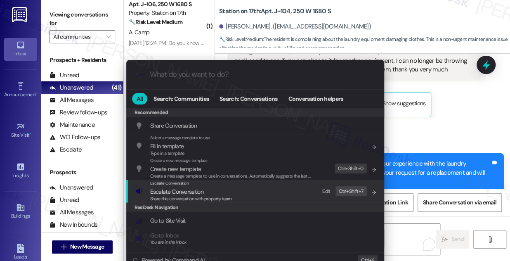
click at [257, 187] on div "Escalate Conversation Escalate Conversation Share this conversation with proper…" at bounding box center [255, 191] width 241 height 22
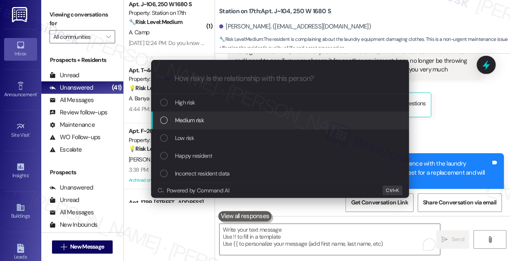
click at [198, 124] on span "Medium risk" at bounding box center [189, 119] width 29 height 9
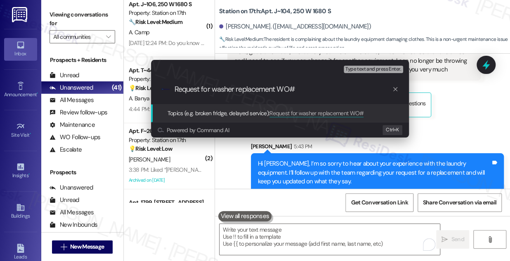
click at [311, 92] on input "Request for washer replacement WO#" at bounding box center [282, 89] width 217 height 9
drag, startPoint x: 276, startPoint y: 90, endPoint x: 333, endPoint y: 99, distance: 57.7
click at [333, 99] on div ".cls-1{fill:#0a055f;}.cls-2{fill:#0cc4c4;} resideskLogoBlueOrange Request for w…" at bounding box center [280, 89] width 258 height 29
click at [176, 88] on input "Request for washer replacement" at bounding box center [282, 89] width 217 height 9
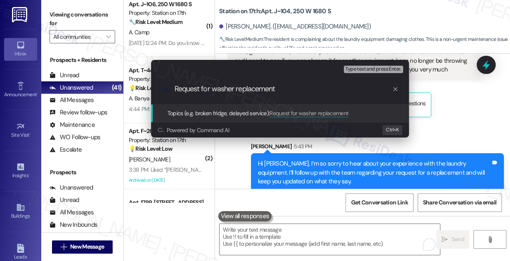
paste input "WO#2314"
click at [176, 87] on input "WO#2314Request for washer replacement" at bounding box center [282, 89] width 217 height 9
type input "Follow up on WO#2314 - Request for washer replacement"
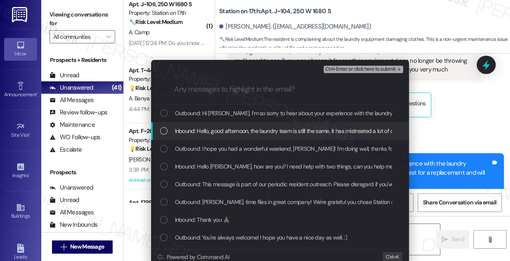
click at [195, 129] on span "Inbound: Hello, good afternoon, the laundry team is still the same, it has mist…" at bounding box center [497, 130] width 645 height 9
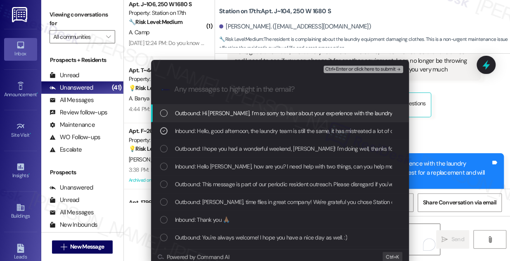
click at [352, 69] on span "Ctrl+Enter or click here to submit" at bounding box center [360, 69] width 70 height 6
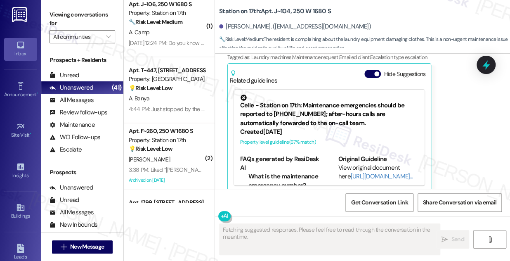
scroll to position [3635, 0]
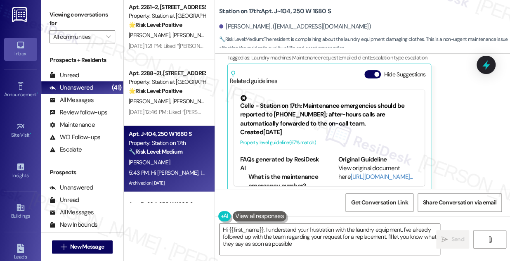
type textarea "Hi {{first_name}}, I understand your frustration with the laundry equipment. I'…"
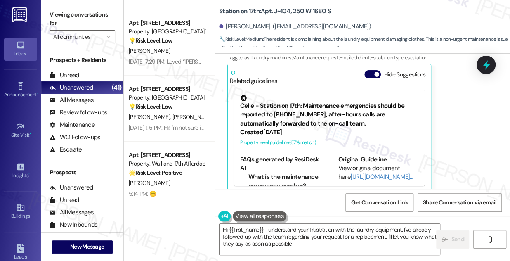
scroll to position [2156, 0]
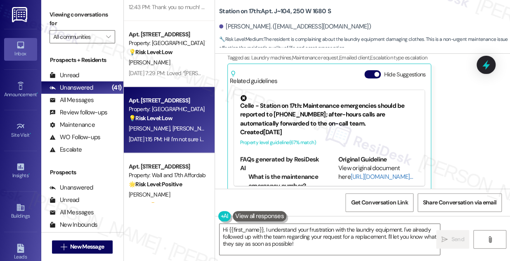
click at [152, 119] on strong "💡 Risk Level: Low" at bounding box center [151, 117] width 44 height 7
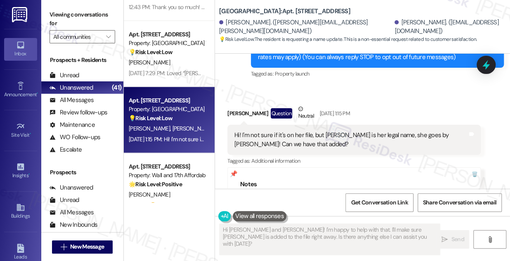
scroll to position [125, 0]
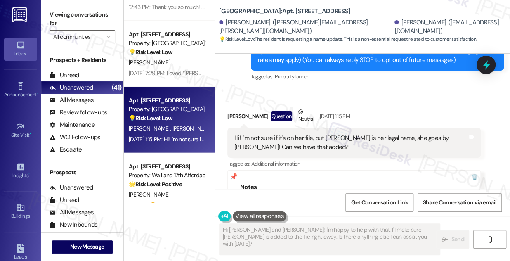
click at [315, 132] on div "Hi! I'm not sure if it's on her file, but Hayden is her legal name, she goes by…" at bounding box center [353, 142] width 253 height 30
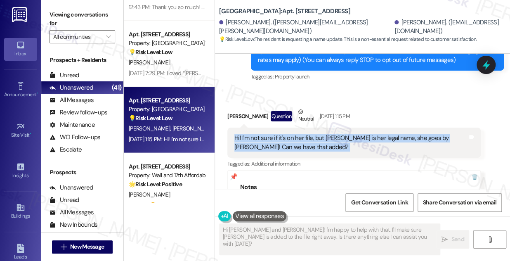
click at [315, 132] on div "Hi! I'm not sure if it's on her file, but Hayden is her legal name, she goes by…" at bounding box center [353, 142] width 253 height 30
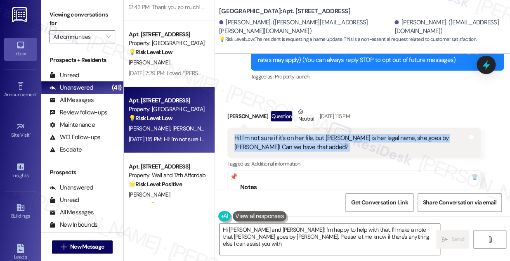
type textarea "Hi Brooke and Hayden! I'm happy to help with that. I'll make a note that Hayden…"
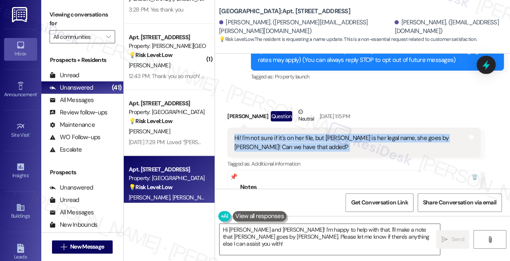
scroll to position [2081, 0]
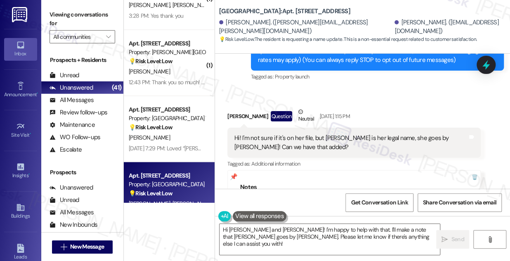
click at [169, 107] on div "Apt. [STREET_ADDRESS]" at bounding box center [167, 109] width 76 height 9
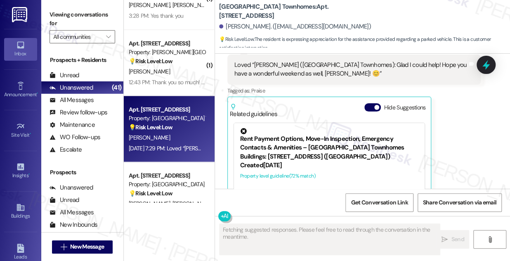
scroll to position [974, 0]
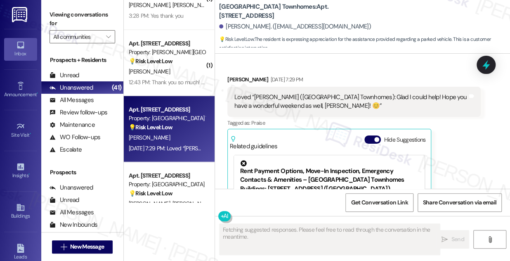
click at [266, 101] on div "Loved “Sarah (Smithfield Station Townhomes): Glad I could help! Hope you have a…" at bounding box center [350, 102] width 233 height 18
click at [267, 101] on div "Loved “Sarah (Smithfield Station Townhomes): Glad I could help! Hope you have a…" at bounding box center [350, 102] width 233 height 18
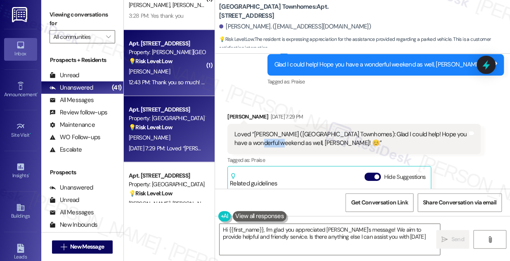
type textarea "Hi {{first_name}}, I'm glad you appreciated Sarah's message! We aim to provide …"
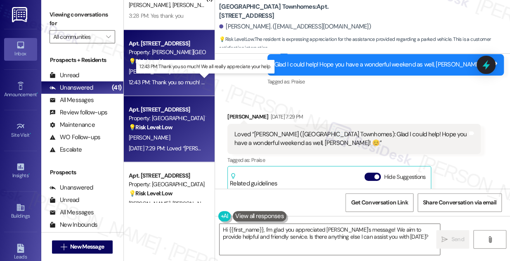
click at [164, 79] on div "12:43 PM: Thank you so much! We all really appreciate your help. 12:43 PM: Than…" at bounding box center [205, 81] width 153 height 7
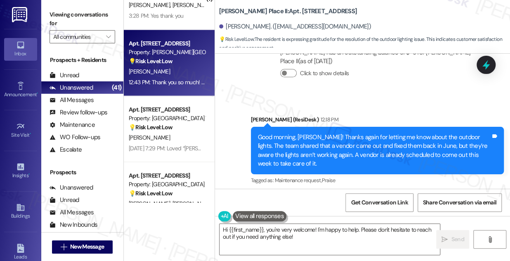
scroll to position [585, 0]
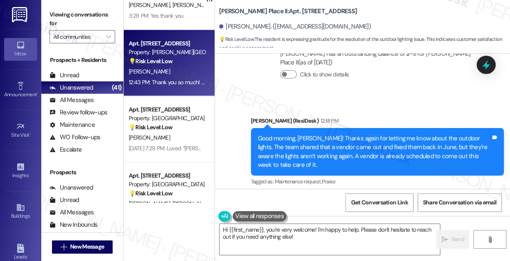
click at [336, 139] on div "Good morning, Sarah! Thanks again for letting me know about the outdoor lights.…" at bounding box center [374, 151] width 233 height 35
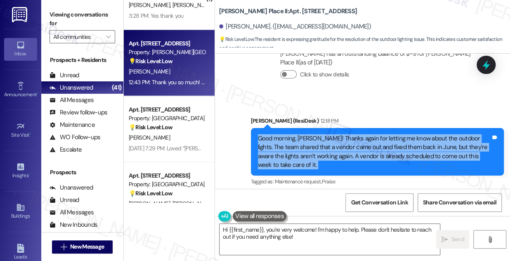
click at [336, 139] on div "Good morning, Sarah! Thanks again for letting me know about the outdoor lights.…" at bounding box center [374, 151] width 233 height 35
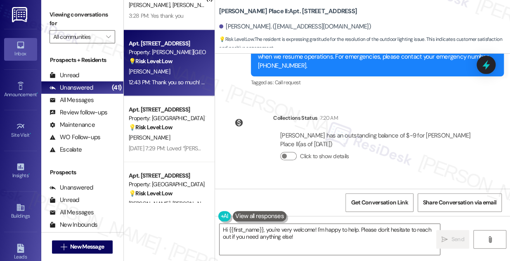
scroll to position [660, 0]
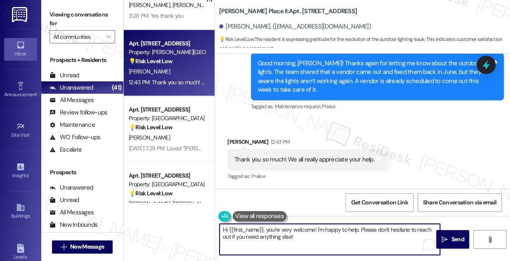
drag, startPoint x: 267, startPoint y: 229, endPoint x: 179, endPoint y: 221, distance: 88.2
click at [179, 221] on div "Apt. T~447, 560 South 400 West Property: Central Park Station 💡 Risk Level: Low…" at bounding box center [317, 130] width 386 height 261
click at [237, 143] on div "Sarah Cannon 12:43 PM" at bounding box center [307, 143] width 160 height 12
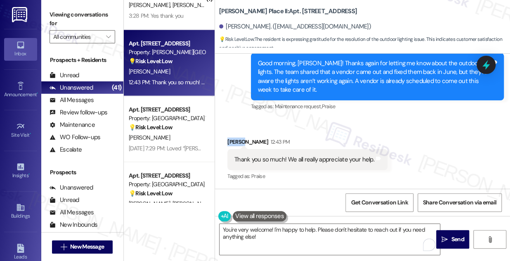
click at [237, 143] on div "Sarah Cannon 12:43 PM" at bounding box center [307, 143] width 160 height 12
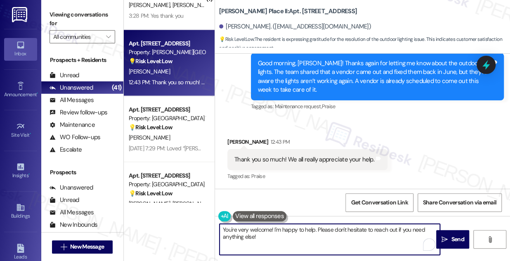
click at [294, 231] on textarea "You're very welcome! I'm happy to help. Please don't hesitate to reach out if y…" at bounding box center [329, 238] width 220 height 31
click at [306, 240] on textarea "You're very welcome! I'm happy to help. Please don't hesitate to reach out if y…" at bounding box center [329, 238] width 220 height 31
click at [322, 234] on textarea "You're very welcome! I'm happy to help. Please don't hesitate to reach out if y…" at bounding box center [329, 238] width 220 height 31
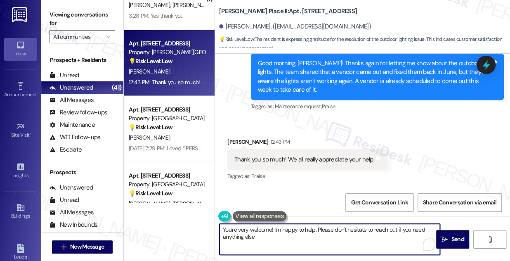
type textarea "You're very welcome! I'm happy to help. Please don't hesitate to reach out if y…"
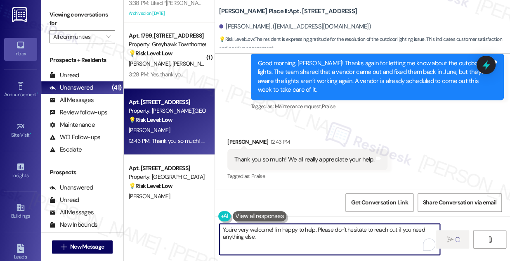
scroll to position [2006, 0]
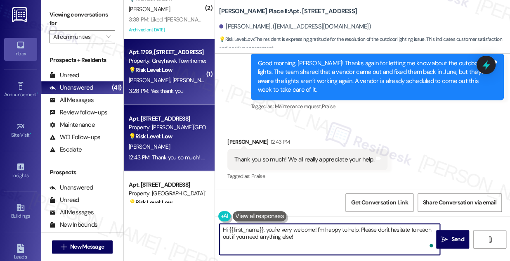
type textarea "Hi {{first_name}}, you're very welcome! I'm happy to help. Please don't hesitat…"
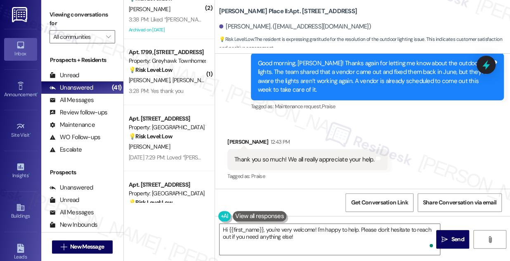
click at [183, 79] on div "M. Lund V. Goeckeritz" at bounding box center [167, 80] width 78 height 10
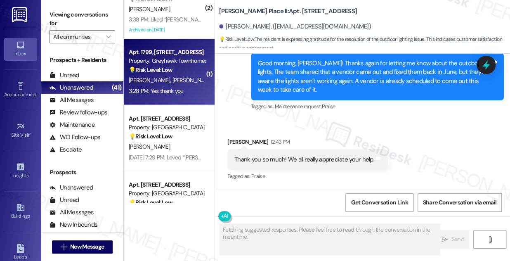
scroll to position [659, 0]
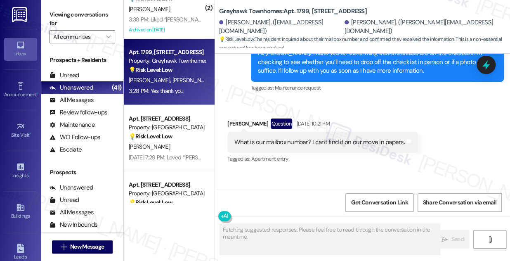
click at [283, 146] on div "What is our mailbox number? I can't find it on our move in papers. Tags and not…" at bounding box center [322, 142] width 190 height 21
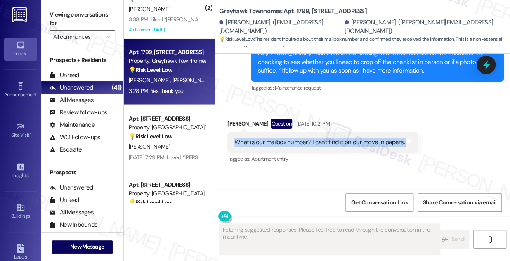
click at [283, 146] on div "What is our mailbox number? I can't find it on our move in papers. Tags and not…" at bounding box center [322, 142] width 190 height 21
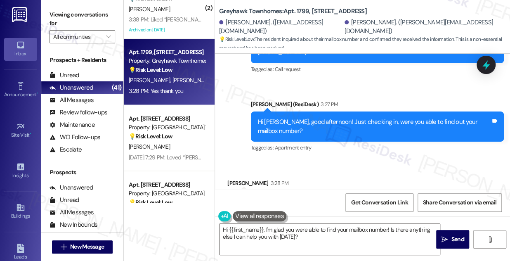
scroll to position [794, 0]
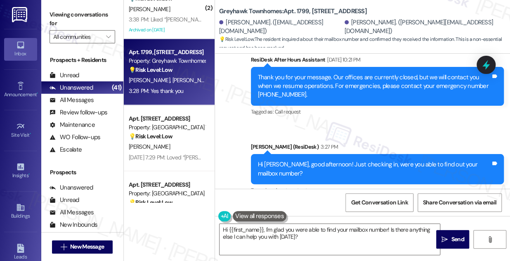
click at [326, 159] on div "Hi Marc, good afternoon! Just checking in, were you able to find out your mailb…" at bounding box center [377, 169] width 253 height 30
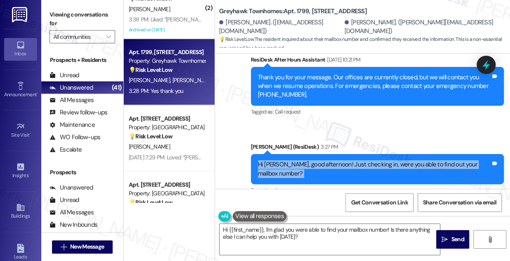
click at [326, 159] on div "Hi Marc, good afternoon! Just checking in, were you able to find out your mailb…" at bounding box center [377, 169] width 253 height 30
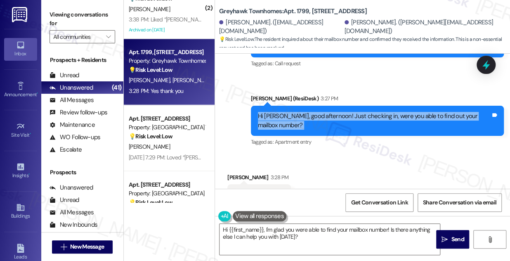
scroll to position [868, 0]
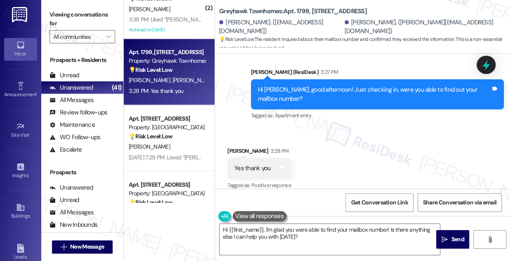
click at [237, 164] on div "Yes thank you" at bounding box center [252, 168] width 36 height 9
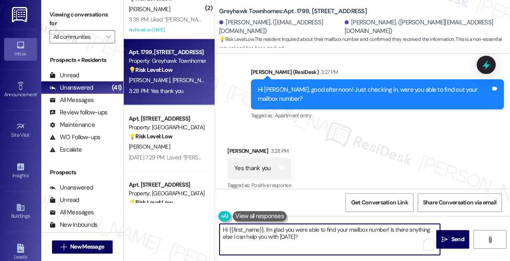
drag, startPoint x: 265, startPoint y: 228, endPoint x: 191, endPoint y: 230, distance: 74.6
click at [193, 230] on div "( 1 ) Apt. J~106, 250 W 1680 S Property: Station on 17th 🔧 Risk Level: Medium T…" at bounding box center [317, 130] width 386 height 261
click at [305, 229] on textarea "Hi {{first_name}}, I'm glad you were able to find your mailbox number! Is there…" at bounding box center [329, 238] width 220 height 31
drag, startPoint x: 388, startPoint y: 228, endPoint x: 259, endPoint y: 233, distance: 128.3
click at [211, 228] on div "( 1 ) Apt. J~106, 250 W 1680 S Property: Station on 17th 🔧 Risk Level: Medium T…" at bounding box center [317, 130] width 386 height 261
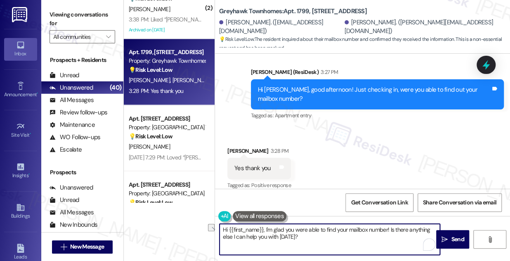
click at [263, 233] on textarea "Hi {{first_name}}, I'm glad you were able to find your mailbox number! Is there…" at bounding box center [329, 238] width 220 height 31
type textarea "Thanks for the update. If you need anything else, just let us know. Have a love…"
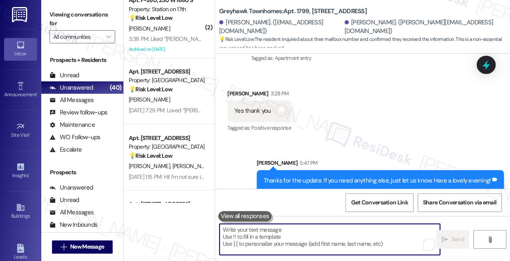
scroll to position [1968, 0]
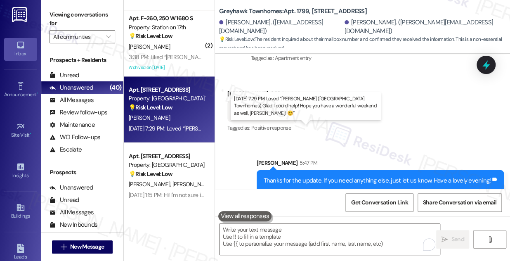
click at [193, 128] on div "Aug 08, 2025 at 7:29 PM: Loved “Sarah (Smithfield Station Townhomes): Glad I co…" at bounding box center [325, 127] width 392 height 7
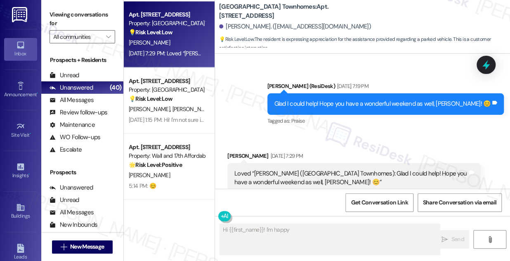
scroll to position [824, 0]
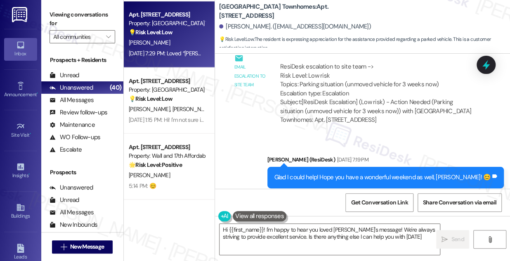
type textarea "Hi {{first_name}}! I'm happy to hear you loved Sarah's message! We're always st…"
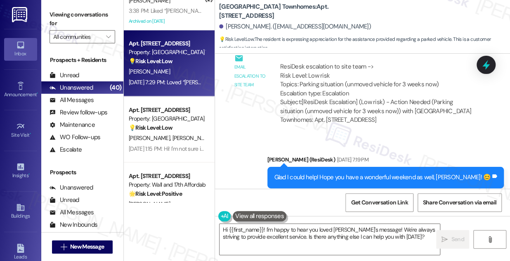
scroll to position [1968, 0]
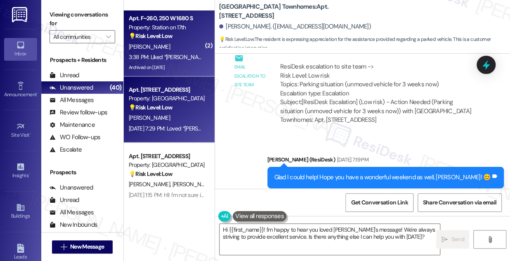
click at [198, 65] on div "Archived on [DATE]" at bounding box center [167, 67] width 78 height 10
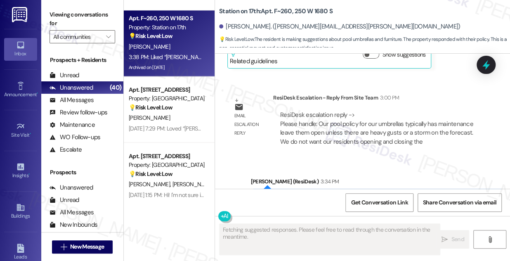
scroll to position [5539, 0]
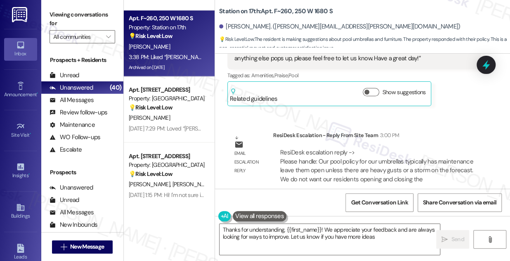
type textarea "Thanks for understanding, {{first_name}}! We appreciate your feedback and are a…"
drag, startPoint x: 327, startPoint y: 119, endPoint x: 376, endPoint y: 120, distance: 49.1
click at [376, 148] on div "ResiDesk escalation reply -> Please handle: Our pool policy for our umbrellas t…" at bounding box center [376, 165] width 195 height 35
click at [379, 148] on div "ResiDesk escalation reply -> Please handle: Our pool policy for our umbrellas t…" at bounding box center [376, 165] width 193 height 35
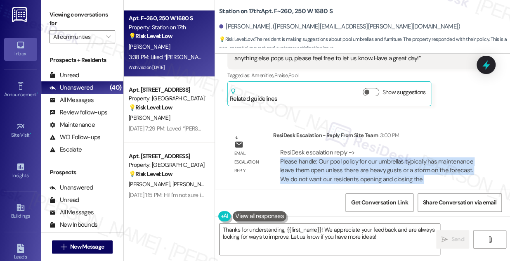
click at [379, 148] on div "ResiDesk escalation reply -> Please handle: Our pool policy for our umbrellas t…" at bounding box center [376, 165] width 193 height 35
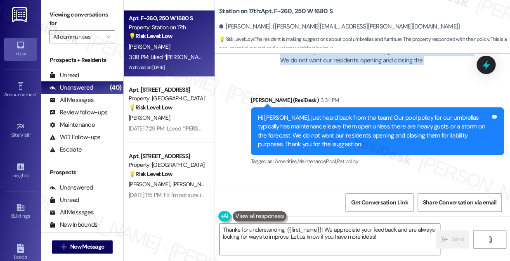
scroll to position [5614, 0]
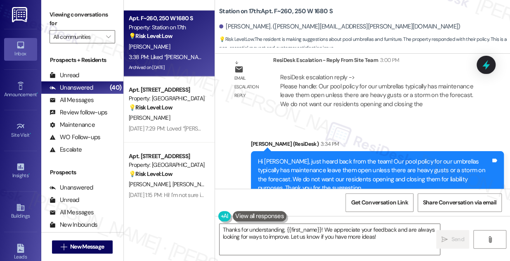
click at [300, 151] on div "Hi Jon, just heard back from the team! Our pool policy for our umbrellas typica…" at bounding box center [377, 175] width 253 height 48
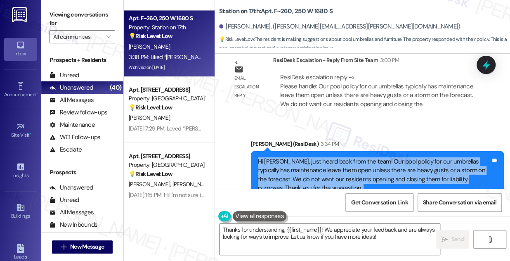
click at [300, 151] on div "Hi Jon, just heard back from the team! Our pool policy for our umbrellas typica…" at bounding box center [377, 175] width 253 height 48
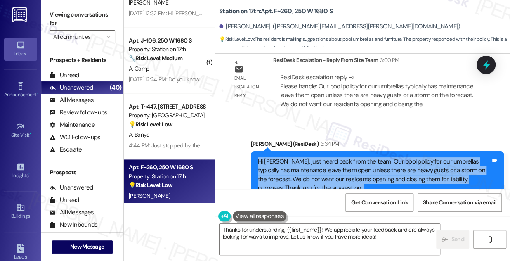
scroll to position [1818, 0]
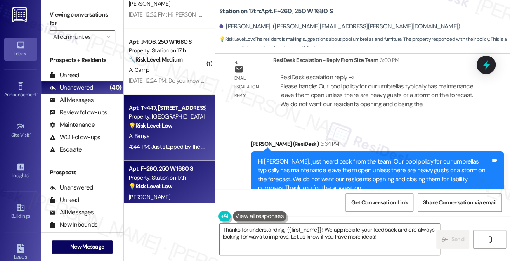
click at [165, 120] on div "Property: [GEOGRAPHIC_DATA]" at bounding box center [167, 116] width 76 height 9
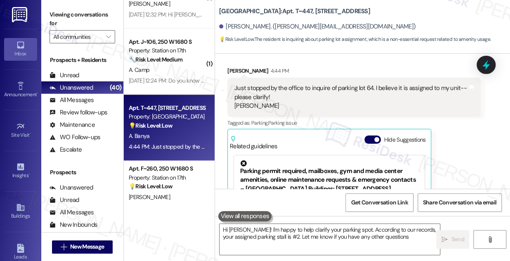
type textarea "Hi Ahmed! I'm happy to help clarify your parking spot. According to our records…"
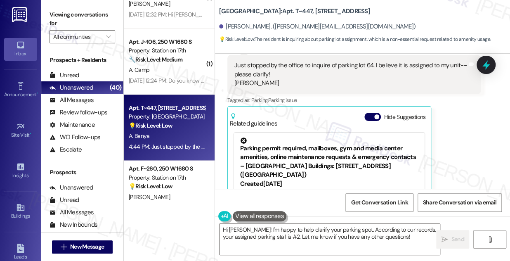
scroll to position [176, 0]
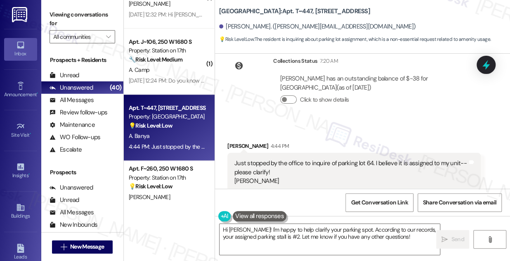
click at [297, 162] on div "Just stopped by the office to inquire of parking lot 64. I believe it is assign…" at bounding box center [350, 172] width 233 height 26
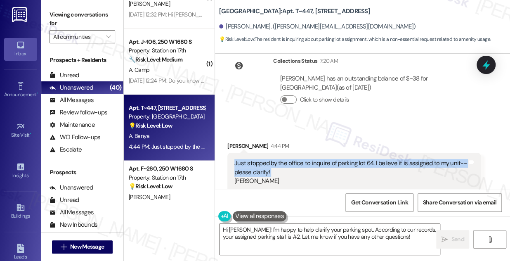
click at [297, 162] on div "Just stopped by the office to inquire of parking lot 64. I believe it is assign…" at bounding box center [350, 172] width 233 height 26
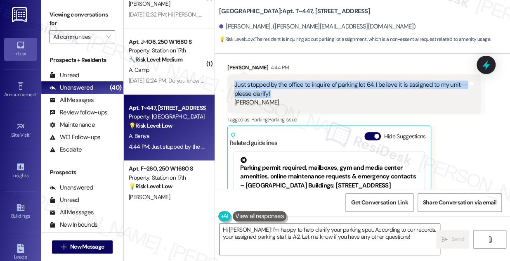
scroll to position [251, 0]
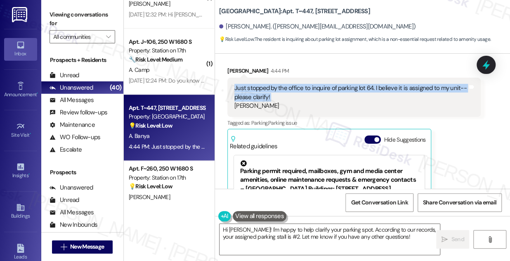
click at [281, 89] on div "Just stopped by the office to inquire of parking lot 64. I believe it is assign…" at bounding box center [350, 97] width 233 height 26
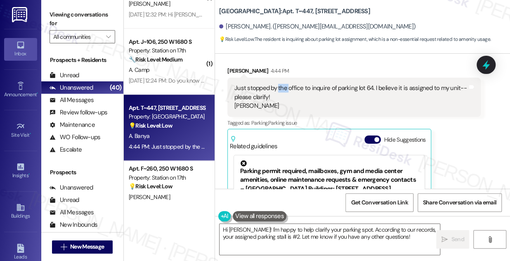
click at [281, 89] on div "Just stopped by the office to inquire of parking lot 64. I believe it is assign…" at bounding box center [350, 97] width 233 height 26
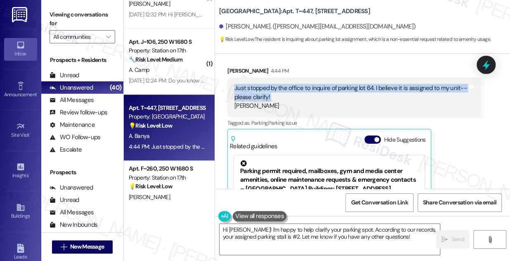
click at [281, 89] on div "Just stopped by the office to inquire of parking lot 64. I believe it is assign…" at bounding box center [350, 97] width 233 height 26
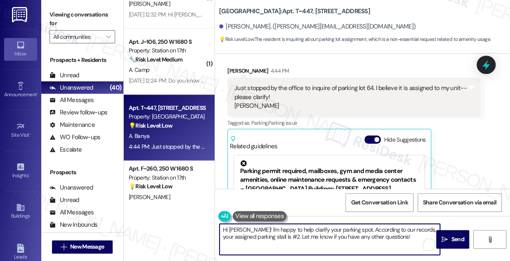
drag, startPoint x: 406, startPoint y: 237, endPoint x: 348, endPoint y: 228, distance: 58.1
click at [348, 228] on textarea "Hi Ahmed! I'm happy to help clarify your parking spot. According to our records…" at bounding box center [329, 238] width 220 height 31
click at [336, 232] on textarea "Hi Ahmed! I'm happy to help clarify your parking spot. According to our records…" at bounding box center [329, 238] width 220 height 31
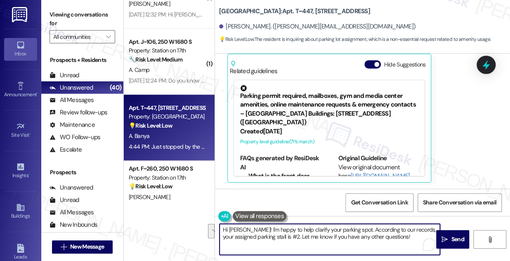
scroll to position [1781, 0]
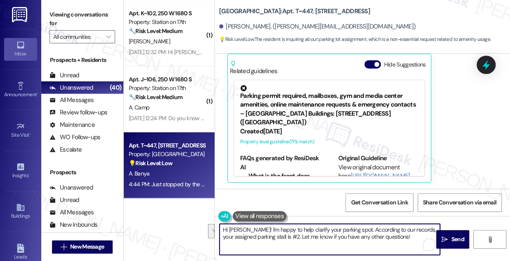
click at [178, 88] on div "Property: Station on 17th" at bounding box center [167, 88] width 76 height 9
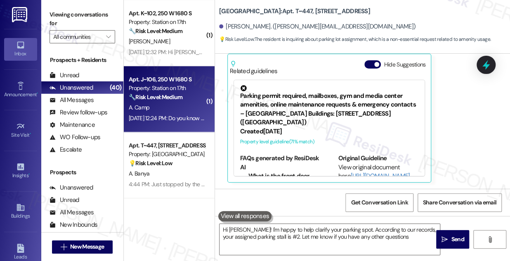
type textarea "Hi Ahmed! I'm happy to help clarify your parking spot. According to our records…"
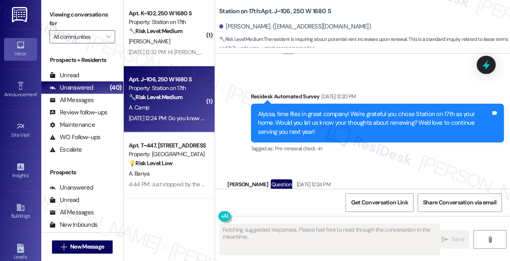
scroll to position [1051, 0]
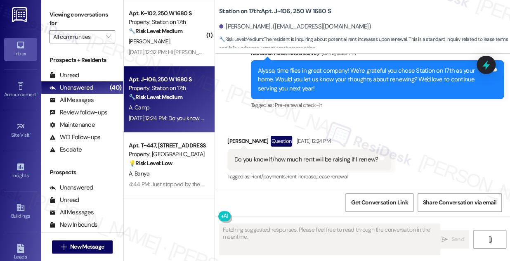
click at [284, 157] on div "Do you know if/how much rent will be raising if I renew?" at bounding box center [305, 159] width 143 height 9
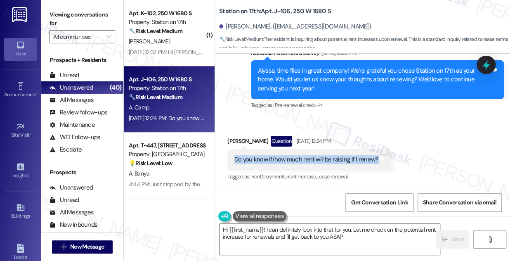
type textarea "Hi {{first_name}}! I can definitely look into that for you. Let me check on the…"
click at [324, 84] on div "Alyssa, time flies in great company! We're grateful you chose Station on 17th a…" at bounding box center [374, 79] width 233 height 26
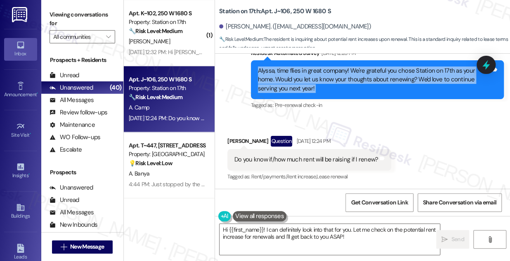
click at [324, 84] on div "Alyssa, time flies in great company! We're grateful you chose Station on 17th a…" at bounding box center [374, 79] width 233 height 26
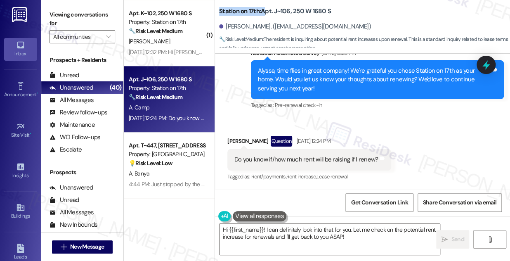
drag, startPoint x: 218, startPoint y: 9, endPoint x: 264, endPoint y: 9, distance: 45.3
click at [264, 9] on b "Station on 17th: Apt. J~106, 250 W 1680 S" at bounding box center [275, 11] width 112 height 9
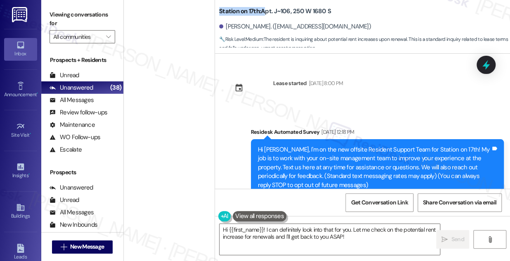
scroll to position [1051, 0]
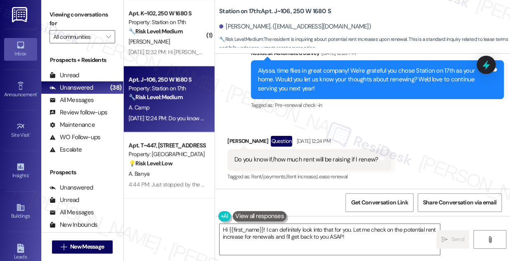
click at [236, 141] on div "Alyssa Camp Question Aug 07, 2025 at 12:24 PM" at bounding box center [309, 142] width 164 height 13
copy div "Alyssa"
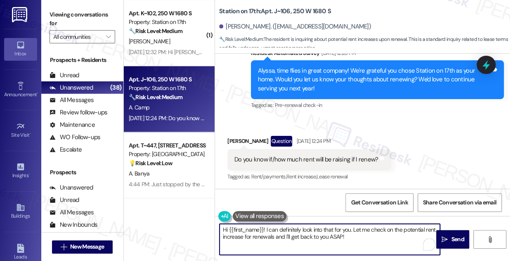
drag, startPoint x: 228, startPoint y: 228, endPoint x: 261, endPoint y: 219, distance: 34.0
click at [263, 223] on div "Hi {{first_name}}! I can definitely look into that for you. Let me check on the…" at bounding box center [325, 239] width 221 height 32
paste textarea "Alyssa"
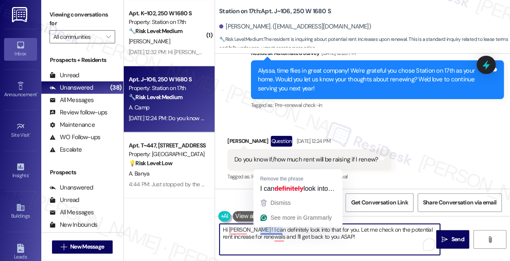
click at [261, 161] on div "Do you know if/how much rent will be raising if I renew?" at bounding box center [305, 159] width 143 height 9
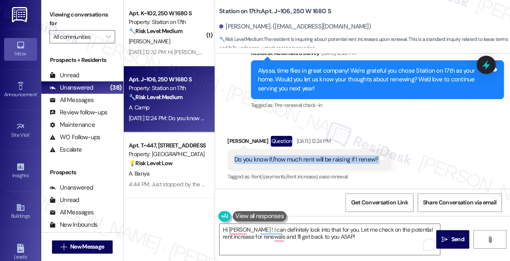
click at [261, 161] on div "Do you know if/how much rent will be raising if I renew?" at bounding box center [305, 159] width 143 height 9
copy div "Do you know if/how much rent will be raising if I renew? Tags and notes"
click at [71, 19] on label "Viewing conversations for" at bounding box center [82, 19] width 66 height 22
drag, startPoint x: 78, startPoint y: 20, endPoint x: 103, endPoint y: 34, distance: 28.4
click at [78, 20] on label "Viewing conversations for" at bounding box center [82, 19] width 66 height 22
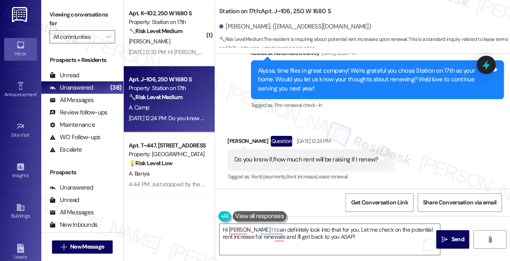
click at [289, 220] on div "Hi Alyssa ! I can definitely look into that for you. Let me check on the potent…" at bounding box center [362, 247] width 295 height 62
click at [299, 230] on textarea "Hi Alyssa ! I can definitely look into that for you. Let me check on the potent…" at bounding box center [329, 238] width 220 height 31
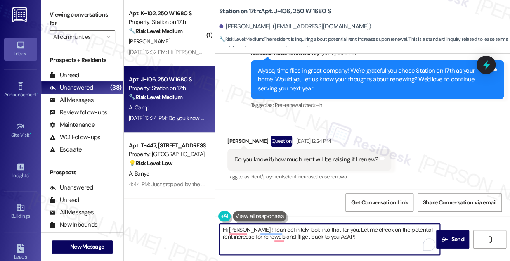
click at [299, 230] on textarea "Hi Alyssa ! I can definitely look into that for you. Let me check on the potent…" at bounding box center [329, 238] width 220 height 31
click at [300, 230] on textarea "Hi Alyssa ! I can definitely look into that for you. Let me check on the potent…" at bounding box center [329, 238] width 220 height 31
paste textarea "Thanks for reaching out with your question about rent changes for renewal. I un…"
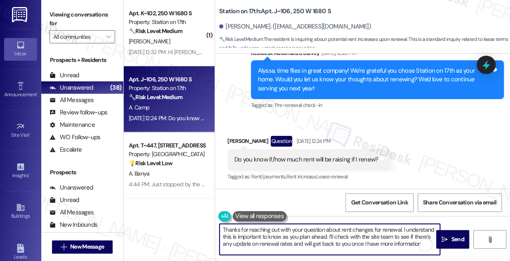
scroll to position [0, 0]
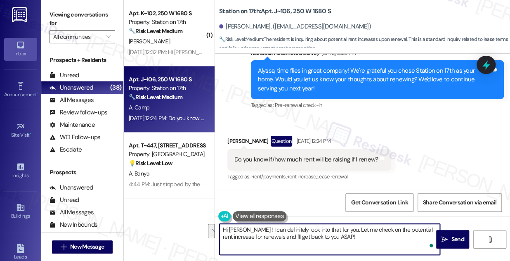
click at [310, 243] on textarea "Hi Alyssa ! I can definitely look into that for you. Let me check on the potent…" at bounding box center [329, 238] width 220 height 31
click at [355, 240] on textarea "Hi Alyssa ! I can definitely look into that for you. Let me check on the potent…" at bounding box center [329, 238] width 220 height 31
drag, startPoint x: 357, startPoint y: 239, endPoint x: 247, endPoint y: 226, distance: 110.4
click at [247, 226] on textarea "Hi Alyssa ! I can definitely look into that for you. Let me check on the potent…" at bounding box center [329, 238] width 220 height 31
paste textarea "Thanks for reaching out with your question about rent changes for renewal. I un…"
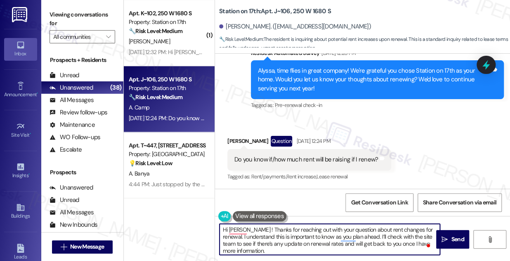
click at [249, 229] on textarea "Hi Alyssa ! Thanks for reaching out with your question about rent changes for r…" at bounding box center [329, 238] width 220 height 31
click at [243, 237] on textarea "Hi Alyssa, thanks for reaching out with your question about rent changes for re…" at bounding box center [329, 238] width 220 height 31
click at [384, 235] on textarea "Hi Alyssa, thanks for reaching out with your question about rent changes for re…" at bounding box center [329, 238] width 220 height 31
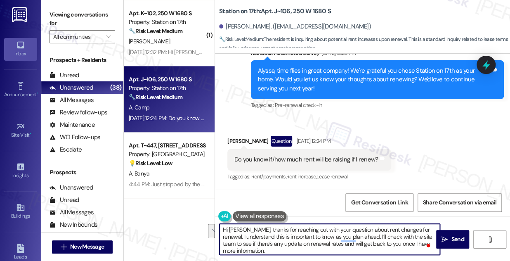
drag, startPoint x: 357, startPoint y: 236, endPoint x: 424, endPoint y: 226, distance: 68.3
click at [424, 226] on textarea "Hi Alyssa, thanks for reaching out with your question about rent changes for re…" at bounding box center [329, 238] width 220 height 31
drag, startPoint x: 379, startPoint y: 235, endPoint x: 375, endPoint y: 233, distance: 4.4
click at [375, 233] on textarea "Hi Alyssa, thanks for reaching out with your question about rent changes for re…" at bounding box center [329, 238] width 220 height 31
click at [336, 235] on textarea "Hi Alyssa, thanks for reaching out with your question about rent changes for re…" at bounding box center [329, 238] width 220 height 31
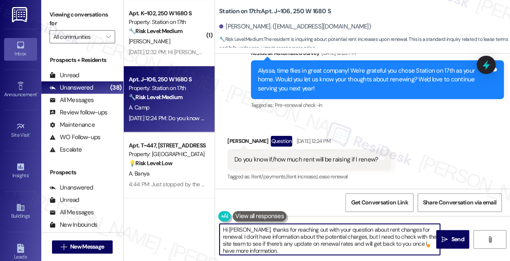
click at [336, 235] on textarea "Hi Alyssa, thanks for reaching out with your question about rent changes for re…" at bounding box center [329, 238] width 220 height 31
type textarea "Hi Alyssa, thanks for reaching out with your question about rent changes for re…"
click at [312, 248] on textarea "Hi Alyssa, thanks for reaching out with your question about rent changes for re…" at bounding box center [329, 238] width 220 height 31
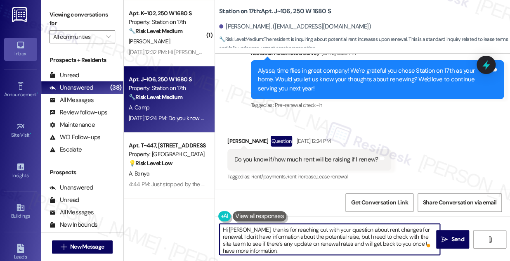
click at [312, 248] on textarea "Hi Alyssa, thanks for reaching out with your question about rent changes for re…" at bounding box center [329, 238] width 220 height 31
click at [330, 243] on textarea "Hi Alyssa, thanks for reaching out with your question about rent changes for re…" at bounding box center [329, 238] width 220 height 31
click at [284, 248] on textarea "Hi Alyssa, thanks for reaching out with your question about rent changes for re…" at bounding box center [329, 238] width 220 height 31
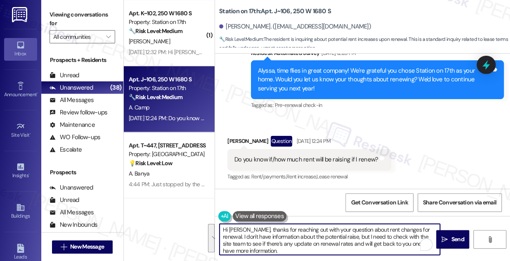
type textarea "Hi Alyssa, thanks for reaching out with your question about rent changes for re…"
click at [381, 146] on div "Alyssa Camp Question Aug 07, 2025 at 12:24 PM" at bounding box center [309, 142] width 164 height 13
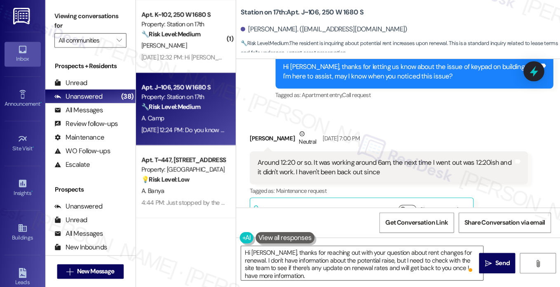
scroll to position [526, 0]
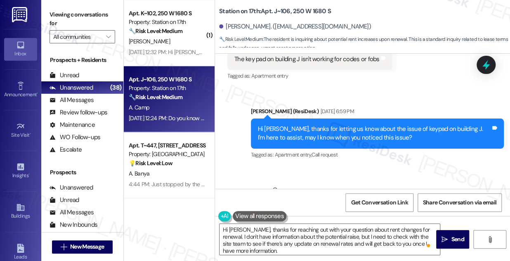
click at [63, 7] on div "Viewing conversations for All communities " at bounding box center [82, 26] width 82 height 52
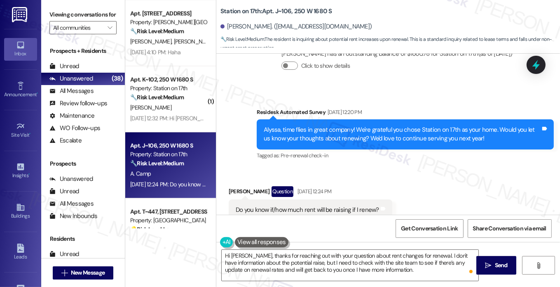
scroll to position [990, 0]
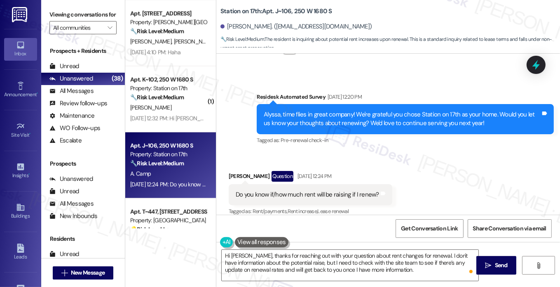
click at [305, 190] on div "Do you know if/how much rent will be raising if I renew?" at bounding box center [307, 194] width 143 height 9
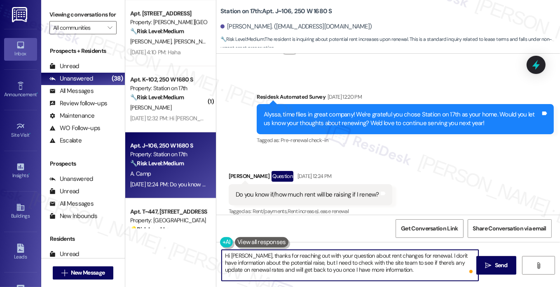
drag, startPoint x: 310, startPoint y: 263, endPoint x: 400, endPoint y: 263, distance: 89.9
click at [400, 263] on textarea "Hi Alyssa, thanks for reaching out with your question about rent changes for re…" at bounding box center [350, 264] width 257 height 31
click at [424, 269] on textarea "Hi Alyssa, thanks for reaching out with your question about rent changes for re…" at bounding box center [350, 264] width 257 height 31
drag, startPoint x: 423, startPoint y: 270, endPoint x: 309, endPoint y: 250, distance: 115.4
click at [309, 250] on textarea "Hi Alyssa, thanks for reaching out with your question about rent changes for re…" at bounding box center [350, 264] width 257 height 31
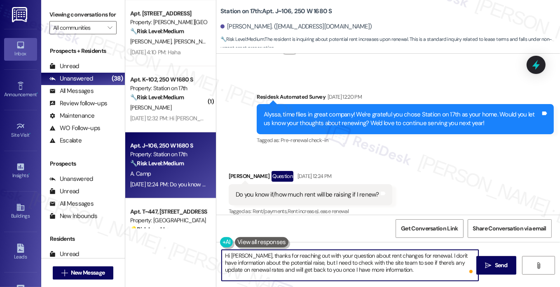
click at [309, 250] on textarea "Hi Alyssa, thanks for reaching out with your question about rent changes for re…" at bounding box center [350, 264] width 257 height 31
click at [411, 265] on textarea "Hi Alyssa, thanks for reaching out with your question about rent changes for re…" at bounding box center [350, 264] width 257 height 31
drag, startPoint x: 312, startPoint y: 261, endPoint x: 395, endPoint y: 273, distance: 83.0
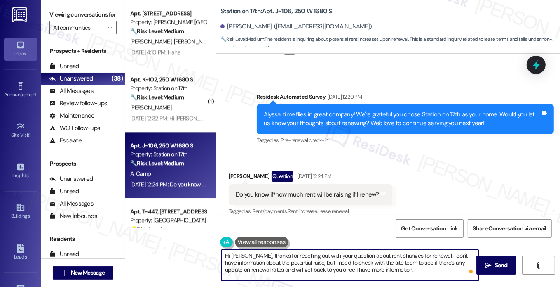
click at [395, 273] on textarea "Hi Alyssa, thanks for reaching out with your question about rent changes for re…" at bounding box center [350, 264] width 257 height 31
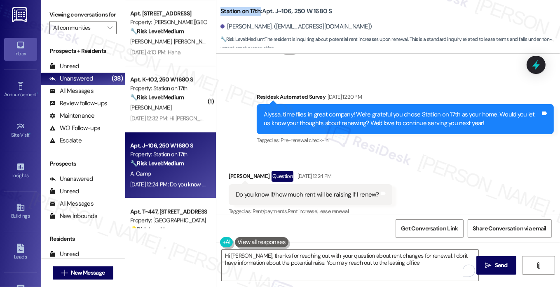
drag, startPoint x: 217, startPoint y: 12, endPoint x: 258, endPoint y: 5, distance: 41.9
click at [258, 5] on div "Station on 17th: Apt. J~106, 250 W 1680 S Alyssa Camp. (alyc311@gmail.com) 🔧 Ri…" at bounding box center [388, 24] width 344 height 45
copy b "Station on 17th"
click at [86, 14] on label "Viewing conversations for" at bounding box center [82, 14] width 67 height 13
click at [74, 12] on label "Viewing conversations for" at bounding box center [82, 14] width 67 height 13
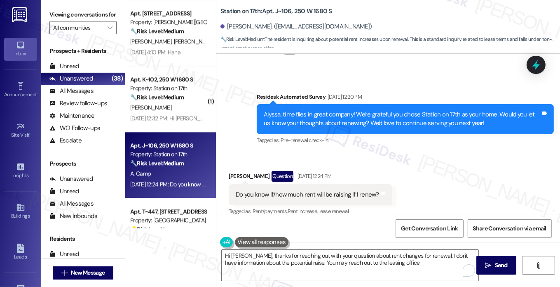
click at [263, 190] on div "Do you know if/how much rent will be raising if I renew?" at bounding box center [307, 194] width 143 height 9
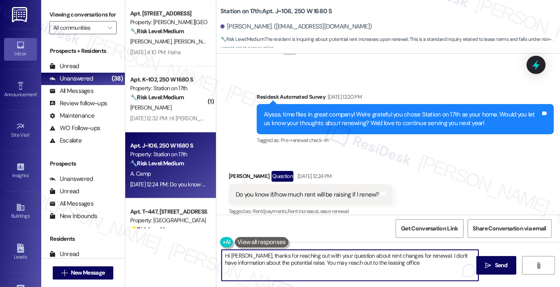
click at [287, 256] on textarea "Hi Alyssa, thanks for reaching out with your question about rent changes for re…" at bounding box center [350, 264] width 257 height 31
click at [285, 256] on textarea "Hi Alyssa, thanks for reaching out with your question about rent changes for re…" at bounding box center [350, 264] width 257 height 31
click at [327, 253] on textarea "Hi Alyssa, thanks for reaching out with your question about rent changes for re…" at bounding box center [350, 264] width 257 height 31
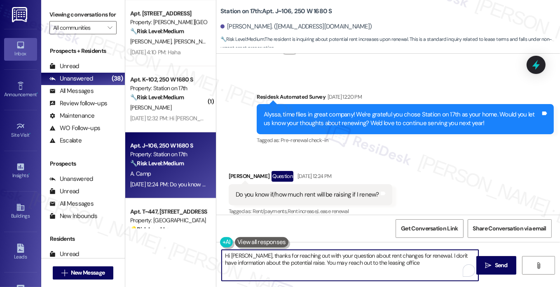
click at [327, 253] on textarea "Hi Alyssa, thanks for reaching out with your question about rent changes for re…" at bounding box center [350, 264] width 257 height 31
click at [397, 257] on textarea "Hi Alyssa, thanks for reaching out with your question about rent changes for re…" at bounding box center [350, 264] width 257 height 31
click at [396, 257] on textarea "Hi Alyssa, thanks for reaching out with your question about rent changes for re…" at bounding box center [350, 264] width 257 height 31
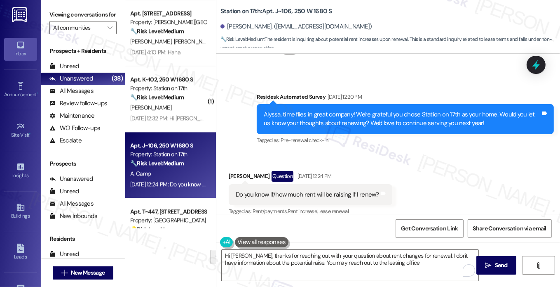
click at [458, 202] on div "Received via SMS Alyssa Camp Question Aug 07, 2025 at 12:24 PM Do you know if/h…" at bounding box center [388, 187] width 344 height 71
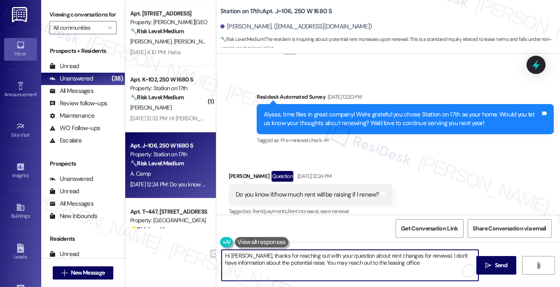
drag, startPoint x: 422, startPoint y: 263, endPoint x: 310, endPoint y: 263, distance: 112.1
click at [310, 263] on textarea "Hi Alyssa, thanks for reaching out with your question about rent changes for re…" at bounding box center [350, 264] width 257 height 31
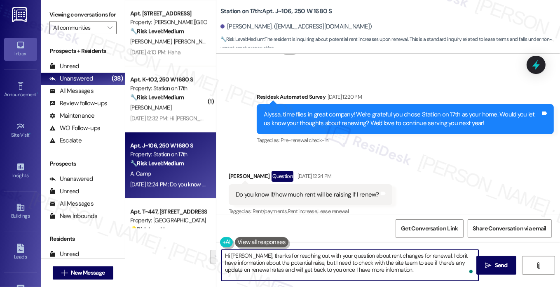
click at [365, 265] on textarea "Hi Alyssa, thanks for reaching out with your question about rent changes for re…" at bounding box center [350, 264] width 257 height 31
drag, startPoint x: 321, startPoint y: 262, endPoint x: 425, endPoint y: 250, distance: 104.1
click at [425, 250] on textarea "Hi Alyssa, thanks for reaching out with your question about rent changes for re…" at bounding box center [350, 264] width 257 height 31
click at [280, 270] on textarea "Hi Alyssa, thanks for reaching out with your question about rent changes for re…" at bounding box center [350, 264] width 257 height 31
drag, startPoint x: 323, startPoint y: 263, endPoint x: 373, endPoint y: 262, distance: 49.9
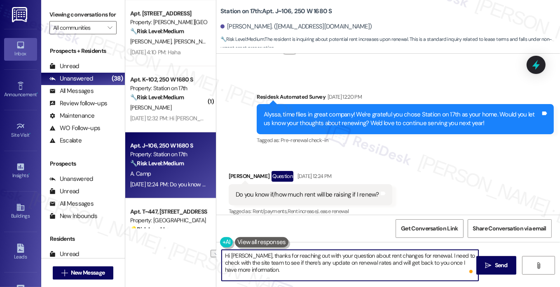
click at [373, 262] on textarea "Hi Alyssa, thanks for reaching out with your question about rent changes for re…" at bounding box center [350, 264] width 257 height 31
click at [460, 258] on textarea "Hi Alyssa, thanks for reaching out with your question about rent changes for re…" at bounding box center [350, 264] width 257 height 31
click at [290, 252] on textarea "Hi Alyssa, thanks for reaching out with your question about rent changes for re…" at bounding box center [350, 264] width 257 height 31
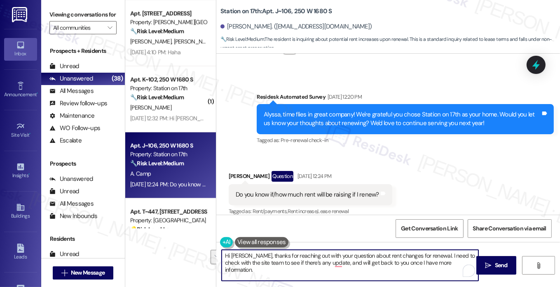
click at [440, 204] on div "Received via SMS Alyssa Camp Question Aug 07, 2025 at 12:24 PM Do you know if/h…" at bounding box center [388, 187] width 344 height 71
click at [463, 257] on textarea "Hi Alyssa, thanks for reaching out with your question about rent changes for re…" at bounding box center [350, 264] width 257 height 31
click at [323, 256] on textarea "Hi Alyssa, thanks for reaching out with your question about rent changes for re…" at bounding box center [350, 264] width 257 height 31
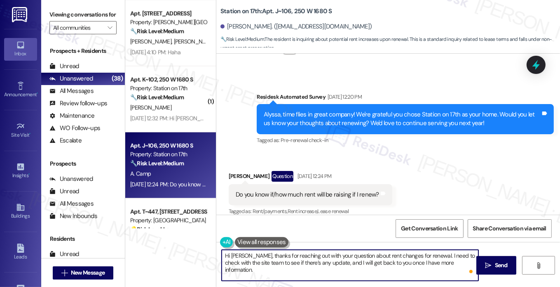
click at [414, 262] on textarea "Hi Alyssa, thanks for reaching out with your question about rent changes for re…" at bounding box center [350, 264] width 257 height 31
click at [459, 262] on textarea "Hi Alyssa, thanks for reaching out with your question about rent changes for re…" at bounding box center [350, 264] width 257 height 31
type textarea "Hi Alyssa, thanks for reaching out with your question about rent changes for re…"
click at [495, 260] on button " Send" at bounding box center [497, 265] width 40 height 19
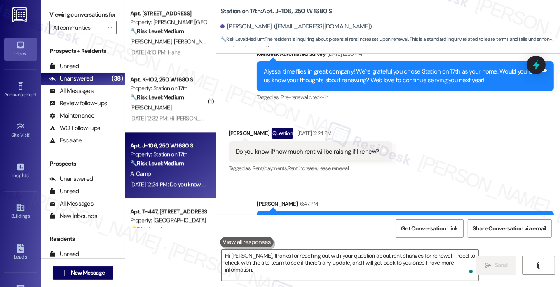
scroll to position [1056, 0]
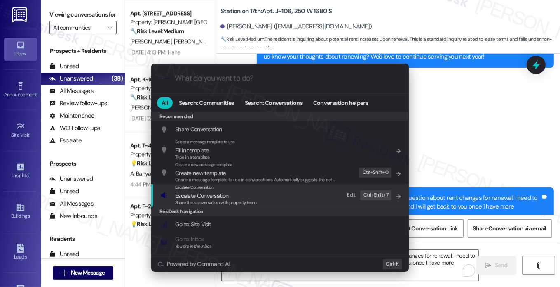
click at [247, 192] on span "Escalate Conversation" at bounding box center [216, 195] width 82 height 9
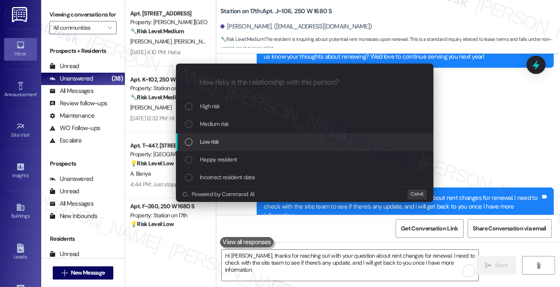
click at [219, 138] on span "Low risk" at bounding box center [209, 141] width 19 height 9
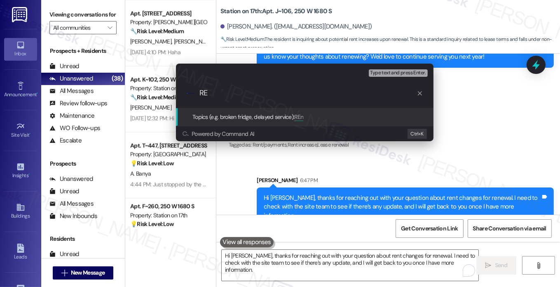
type input "R"
type input "I"
type input "Clarification of renewal rate"
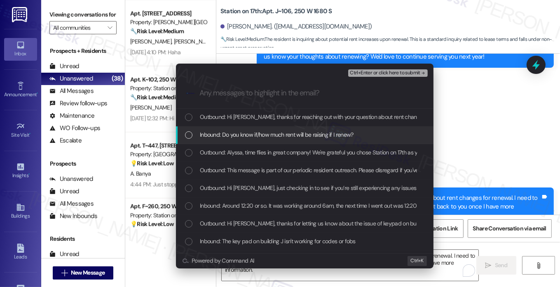
click at [279, 130] on span "Inbound: Do you know if/how much rent will be raising if I renew?" at bounding box center [277, 134] width 154 height 9
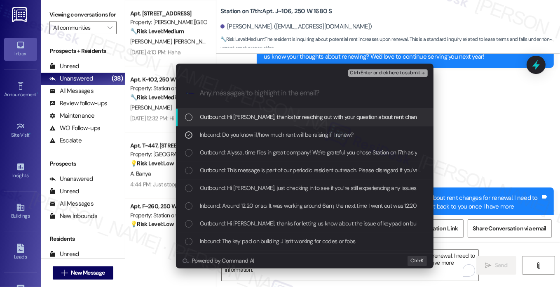
click at [496, 110] on div "Escalate Conversation Low risk Clarification of renewal rate Inbound: Do you kn…" at bounding box center [280, 143] width 560 height 287
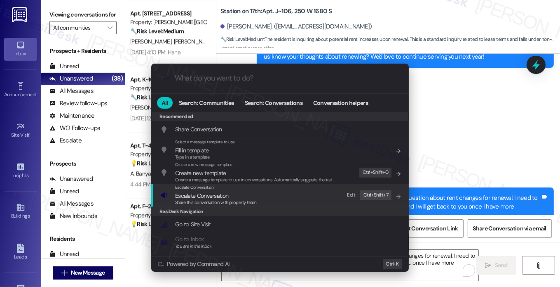
click at [280, 198] on div "Escalate Conversation Escalate Conversation Share this conversation with proper…" at bounding box center [280, 195] width 241 height 22
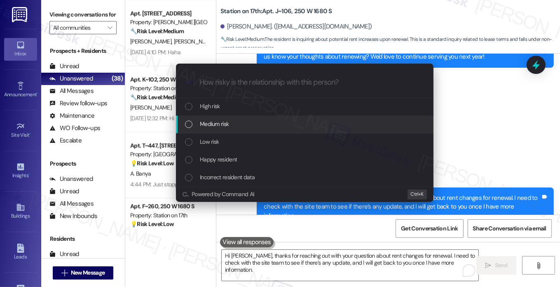
click at [230, 129] on div "Medium risk" at bounding box center [305, 124] width 258 height 18
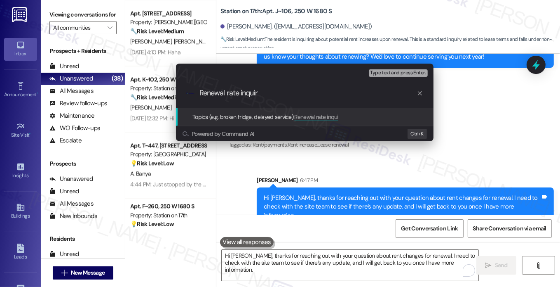
type input "Renewal rate inquiry"
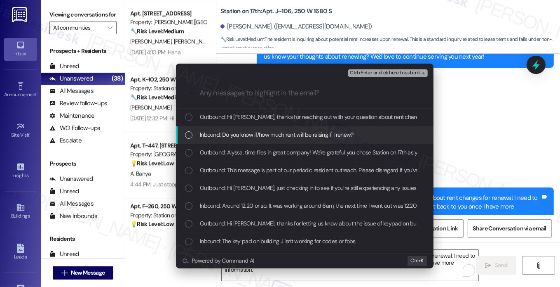
click at [259, 131] on span "Inbound: Do you know if/how much rent will be raising if I renew?" at bounding box center [277, 134] width 154 height 9
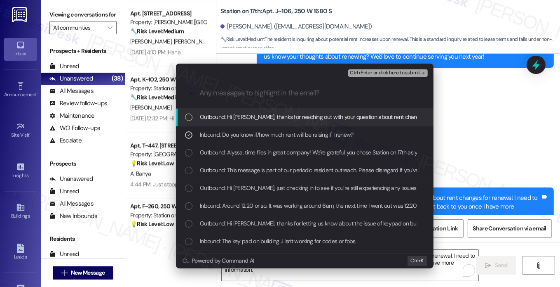
click at [373, 73] on span "Ctrl+Enter or click here to submit" at bounding box center [385, 73] width 70 height 6
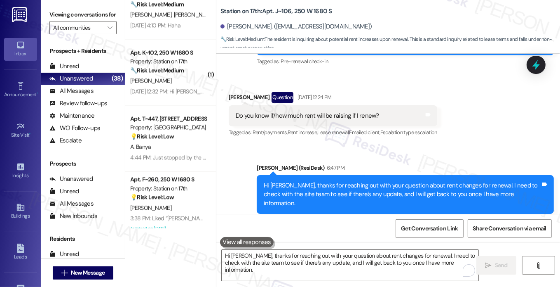
scroll to position [1822, 0]
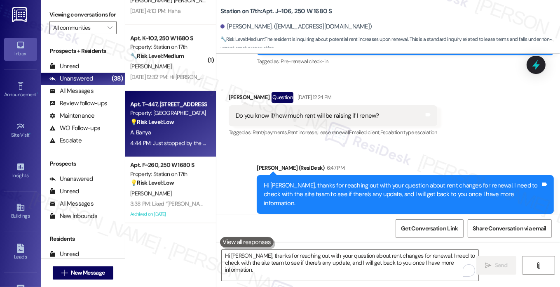
click at [188, 146] on div "4:44 PM: Just stopped by the office to inquire of parking lot 64. I believe it …" at bounding box center [168, 143] width 78 height 10
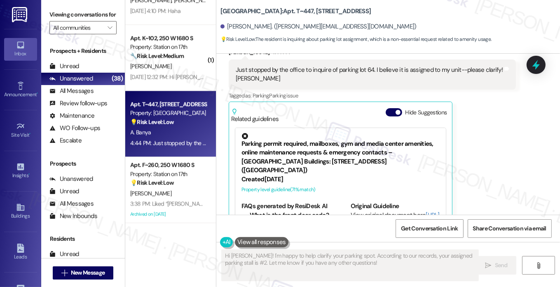
scroll to position [169, 0]
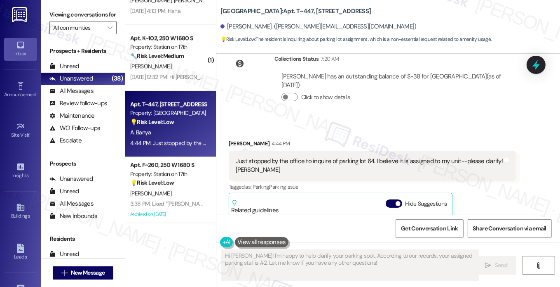
click at [269, 152] on div "Just stopped by the office to inquire of parking lot 64. I believe it is assign…" at bounding box center [372, 165] width 287 height 30
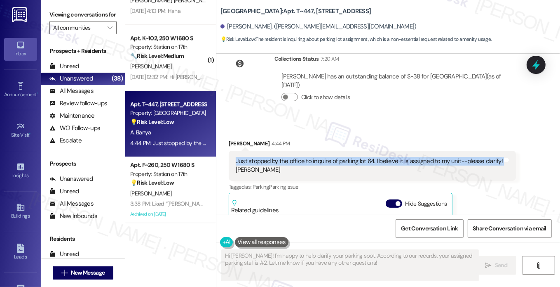
click at [269, 152] on div "Just stopped by the office to inquire of parking lot 64. I believe it is assign…" at bounding box center [372, 165] width 287 height 30
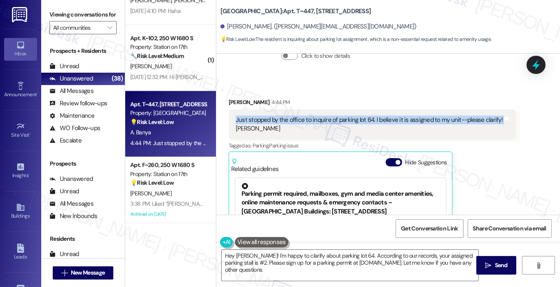
type textarea "Hey Ahmed! I'm happy to clarify about parking lot 64. According to our records,…"
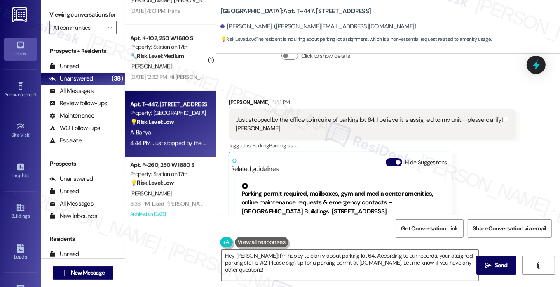
click at [64, 16] on label "Viewing conversations for" at bounding box center [82, 14] width 67 height 13
click at [341, 113] on div "Just stopped by the office to inquire of parking lot 64. I believe it is assign…" at bounding box center [372, 124] width 287 height 30
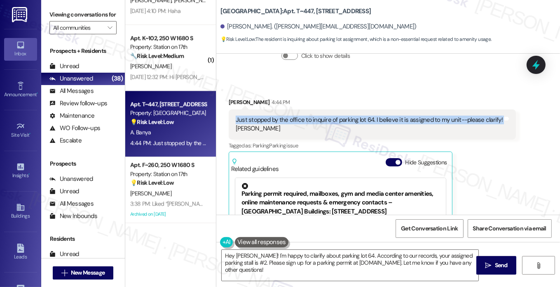
click at [341, 113] on div "Just stopped by the office to inquire of parking lot 64. I believe it is assign…" at bounding box center [372, 124] width 287 height 30
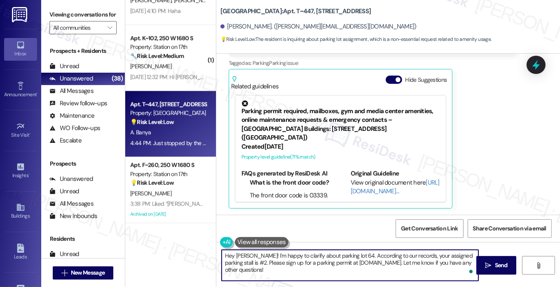
drag, startPoint x: 261, startPoint y: 265, endPoint x: 250, endPoint y: 256, distance: 13.5
click at [250, 256] on textarea "Hey Ahmed! I'm happy to clarify about parking lot 64. According to our records,…" at bounding box center [350, 264] width 257 height 31
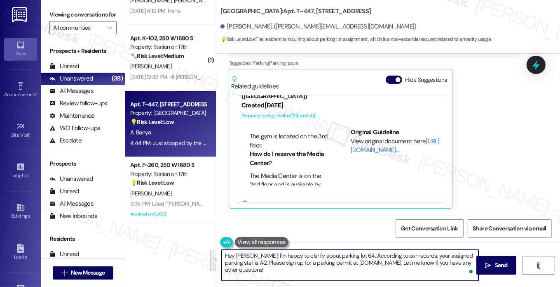
scroll to position [289, 0]
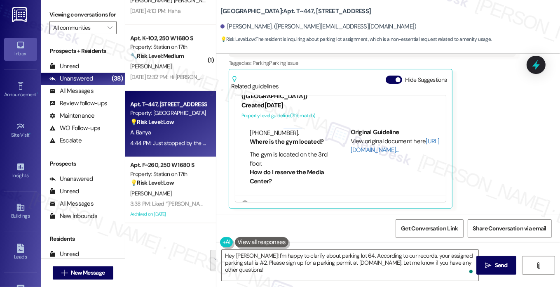
drag, startPoint x: 282, startPoint y: 141, endPoint x: 299, endPoint y: 145, distance: 18.0
click at [299, 137] on li "You can text the office at [PHONE_NUMBER]." at bounding box center [290, 129] width 81 height 18
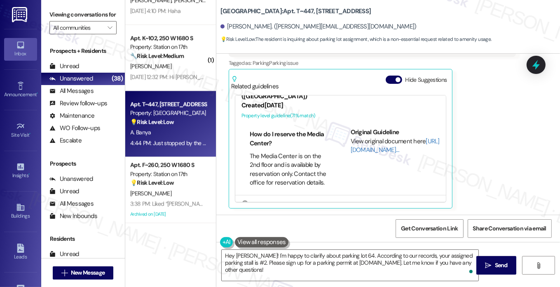
scroll to position [359, 0]
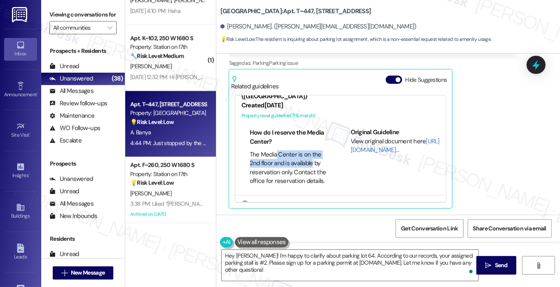
drag, startPoint x: 272, startPoint y: 141, endPoint x: 309, endPoint y: 155, distance: 38.7
click at [310, 155] on li "The Media Center is on the 2nd floor and is available by reservation only. Cont…" at bounding box center [290, 167] width 81 height 35
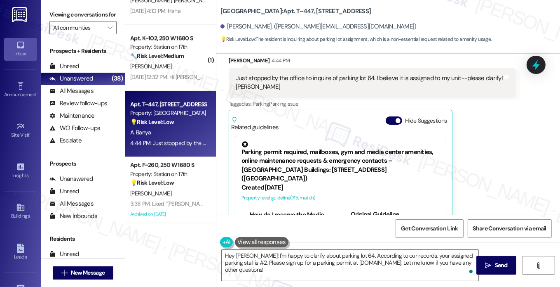
scroll to position [251, 0]
click at [261, 82] on div "Just stopped by the office to inquire of parking lot 64. I believe it is assign…" at bounding box center [369, 83] width 267 height 18
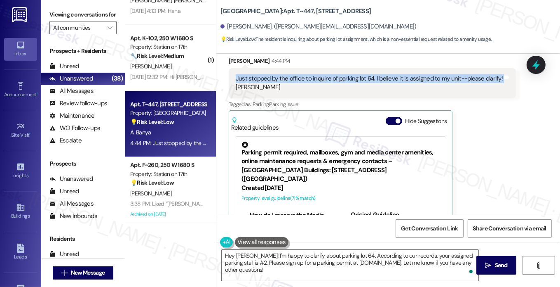
click at [261, 82] on div "Just stopped by the office to inquire of parking lot 64. I believe it is assign…" at bounding box center [369, 83] width 267 height 18
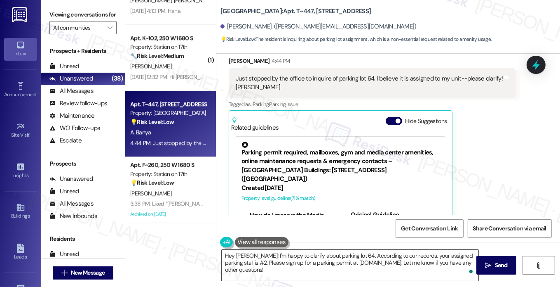
click at [279, 256] on textarea "Hey Ahmed! I'm happy to clarify about parking lot 64. According to our records,…" at bounding box center [350, 264] width 257 height 31
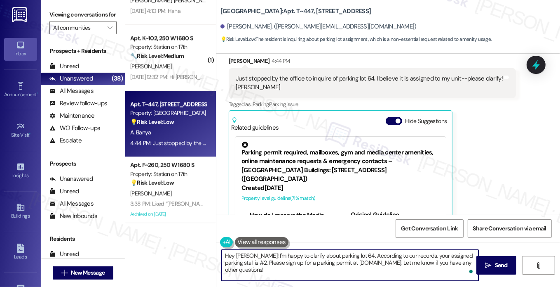
click at [279, 256] on textarea "Hey Ahmed! I'm happy to clarify about parking lot 64. According to our records,…" at bounding box center [350, 264] width 257 height 31
click at [346, 265] on textarea "Hey Ahmed! I'm happy to clarify about parking lot 64. According to our records,…" at bounding box center [350, 264] width 257 height 31
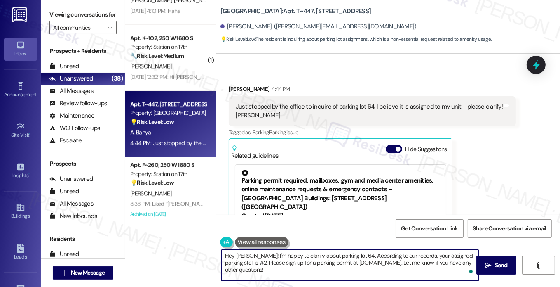
scroll to position [210, 0]
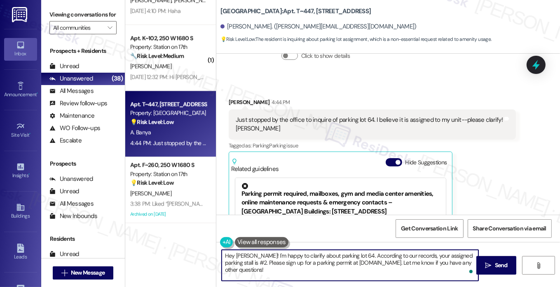
click at [308, 117] on div "Just stopped by the office to inquire of parking lot 64. I believe it is assign…" at bounding box center [369, 124] width 267 height 18
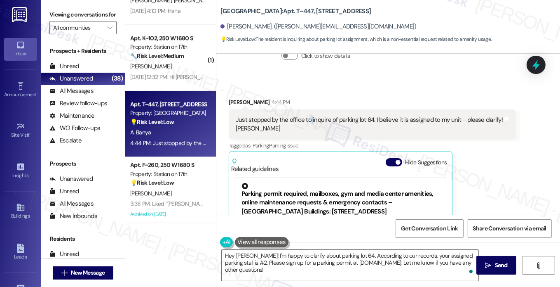
click at [308, 117] on div "Just stopped by the office to inquire of parking lot 64. I believe it is assign…" at bounding box center [369, 124] width 267 height 18
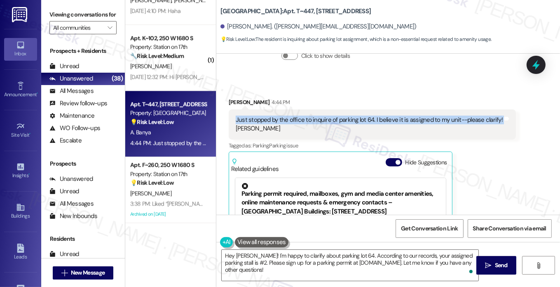
click at [308, 117] on div "Just stopped by the office to inquire of parking lot 64. I believe it is assign…" at bounding box center [369, 124] width 267 height 18
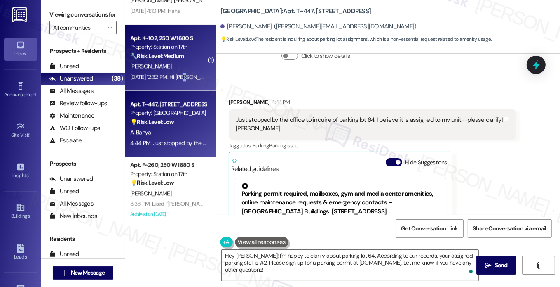
click at [185, 79] on div "Aug 07, 2025 at 12:32 PM: Hi Sarah! Yes Jamie did tell me I'm good to pay on Au…" at bounding box center [357, 76] width 454 height 7
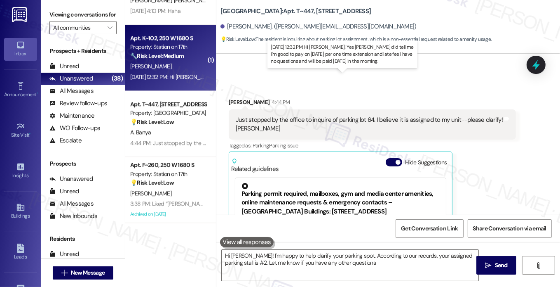
type textarea "Hi [PERSON_NAME]! I'm happy to help clarify your parking spot. According to our…"
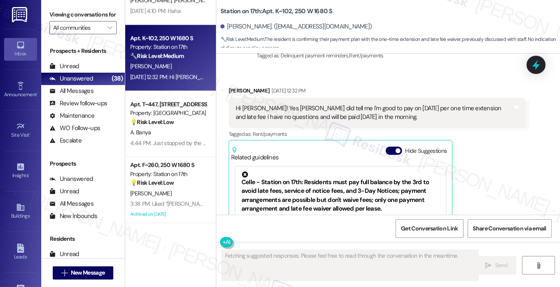
scroll to position [1799, 0]
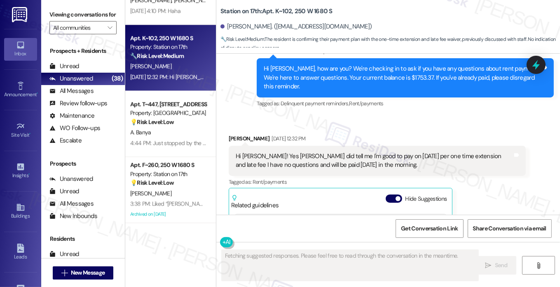
click at [311, 146] on div "Hi Sarah! Yes Jamie did tell me I'm good to pay on August 13 per one time exten…" at bounding box center [377, 161] width 297 height 30
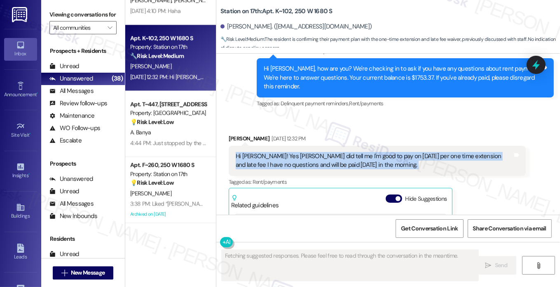
click at [311, 146] on div "Hi Sarah! Yes Jamie did tell me I'm good to pay on August 13 per one time exten…" at bounding box center [377, 161] width 297 height 30
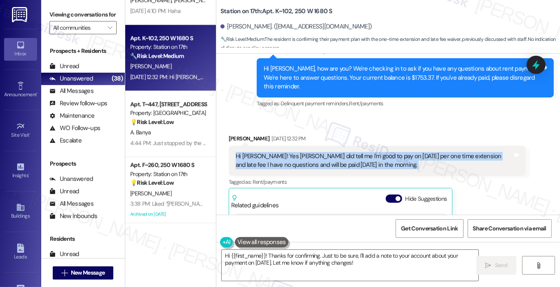
click at [373, 152] on div "Hi Sarah! Yes Jamie did tell me I'm good to pay on August 13 per one time exten…" at bounding box center [374, 161] width 277 height 18
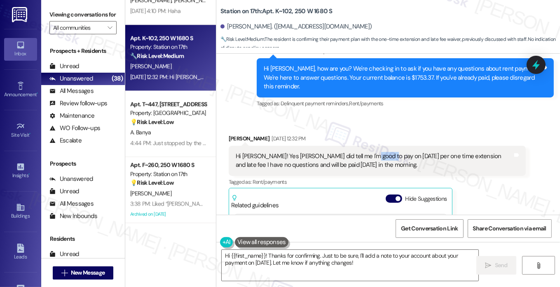
click at [373, 152] on div "Hi Sarah! Yes Jamie did tell me I'm good to pay on August 13 per one time exten…" at bounding box center [374, 161] width 277 height 18
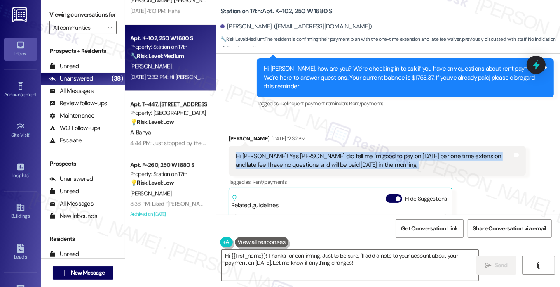
click at [373, 152] on div "Hi Sarah! Yes Jamie did tell me I'm good to pay on August 13 per one time exten…" at bounding box center [374, 161] width 277 height 18
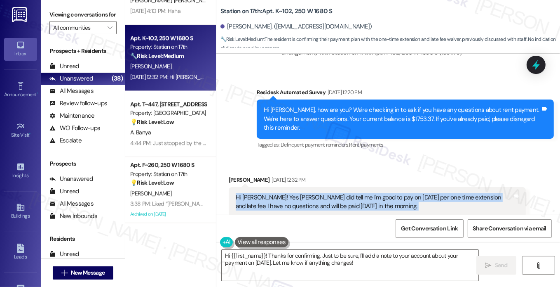
scroll to position [1717, 0]
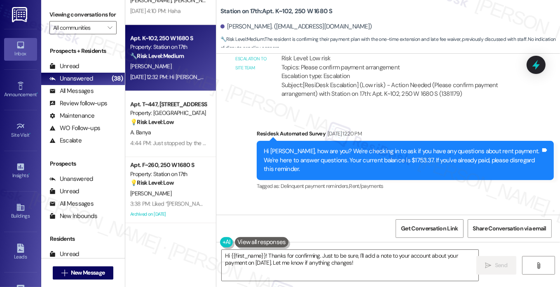
click at [236, 216] on div "Noemi Landeros Aug 07, 2025 at 12:32 PM" at bounding box center [377, 222] width 297 height 12
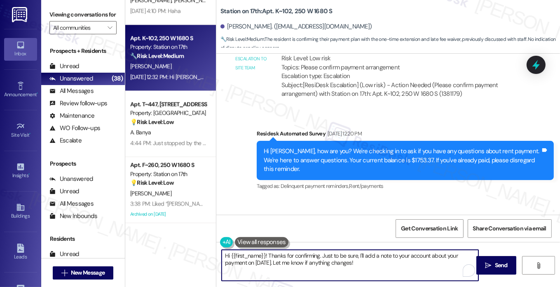
drag, startPoint x: 384, startPoint y: 259, endPoint x: 366, endPoint y: 247, distance: 21.7
click at [366, 247] on div "Hi {{first_name}}! Thanks for confirming. Just to be sure, I'll add a note to y…" at bounding box center [388, 273] width 344 height 62
click at [368, 180] on div "Tagged as: Delinquent payment reminders , Click to highlight conversations abou…" at bounding box center [405, 186] width 297 height 12
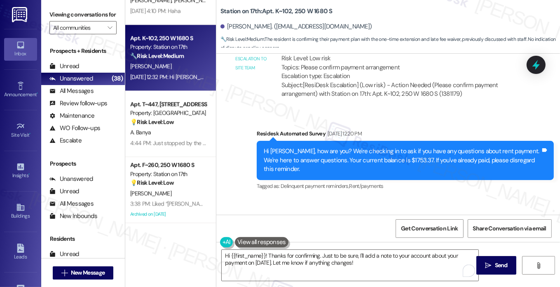
click at [379, 147] on div "Hi Noemi, how are you? We're checking in to ask if you have any questions about…" at bounding box center [402, 160] width 277 height 26
click at [386, 147] on div "Hi Noemi, how are you? We're checking in to ask if you have any questions about…" at bounding box center [402, 160] width 277 height 26
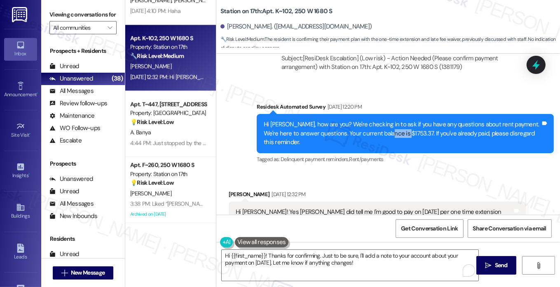
scroll to position [1799, 0]
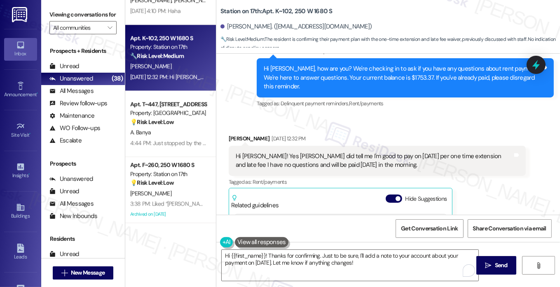
click at [284, 152] on div "Hi Sarah! Yes Jamie did tell me I'm good to pay on August 13 per one time exten…" at bounding box center [374, 161] width 277 height 18
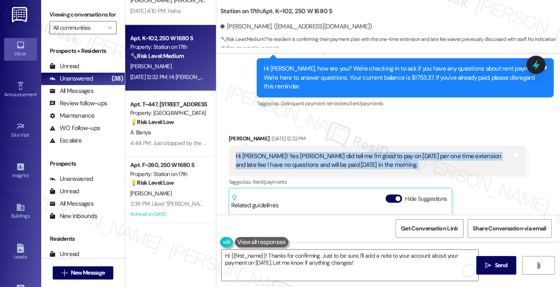
click at [284, 152] on div "Hi Sarah! Yes Jamie did tell me I'm good to pay on August 13 per one time exten…" at bounding box center [374, 161] width 277 height 18
click at [341, 152] on div "Hi Sarah! Yes Jamie did tell me I'm good to pay on August 13 per one time exten…" at bounding box center [374, 161] width 277 height 18
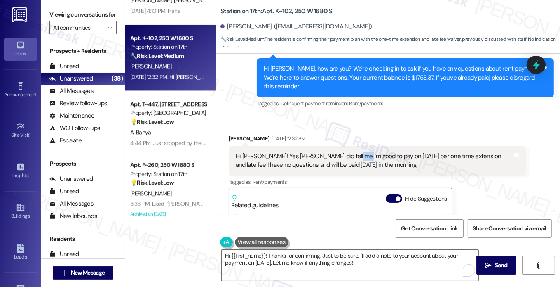
click at [341, 152] on div "Hi Sarah! Yes Jamie did tell me I'm good to pay on August 13 per one time exten…" at bounding box center [374, 161] width 277 height 18
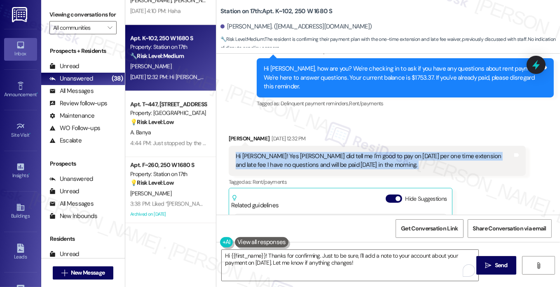
click at [341, 152] on div "Hi Sarah! Yes Jamie did tell me I'm good to pay on August 13 per one time exten…" at bounding box center [374, 161] width 277 height 18
click at [412, 152] on div "Hi Sarah! Yes Jamie did tell me I'm good to pay on August 13 per one time exten…" at bounding box center [374, 161] width 277 height 18
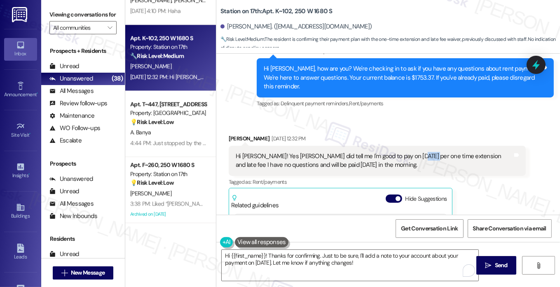
click at [412, 152] on div "Hi Sarah! Yes Jamie did tell me I'm good to pay on August 13 per one time exten…" at bounding box center [374, 161] width 277 height 18
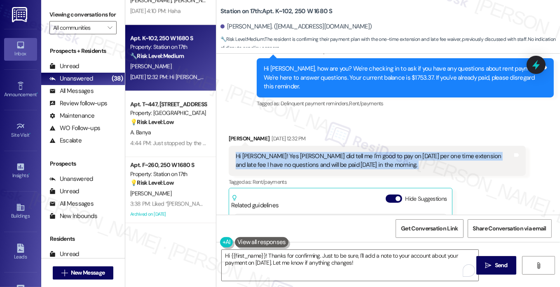
click at [412, 152] on div "Hi Sarah! Yes Jamie did tell me I'm good to pay on August 13 per one time exten…" at bounding box center [374, 161] width 277 height 18
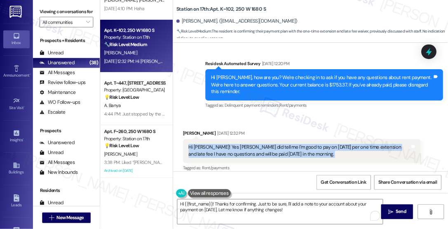
scroll to position [1758, 0]
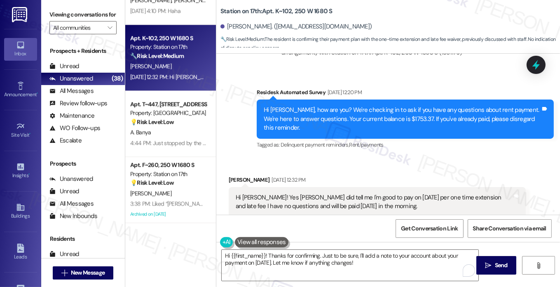
click at [374, 106] on div "Hi Noemi, how are you? We're checking in to ask if you have any questions about…" at bounding box center [402, 119] width 277 height 26
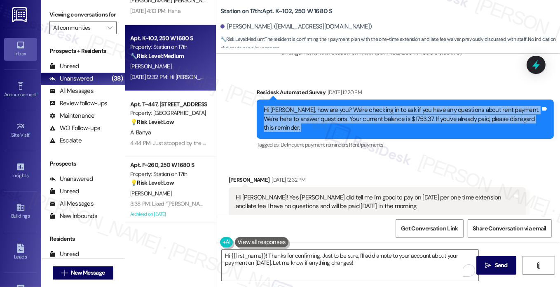
click at [375, 106] on div "Hi Noemi, how are you? We're checking in to ask if you have any questions about…" at bounding box center [402, 119] width 277 height 26
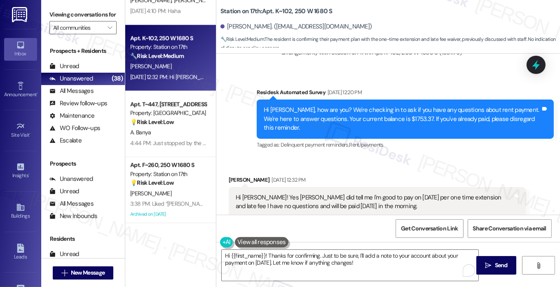
click at [411, 120] on div "Survey, sent via SMS Residesk Automated Survey Aug 07, 2025 at 12:20 PM Hi Noem…" at bounding box center [406, 119] width 310 height 75
click at [355, 193] on div "Hi Sarah! Yes Jamie did tell me I'm good to pay on August 13 per one time exten…" at bounding box center [374, 202] width 277 height 18
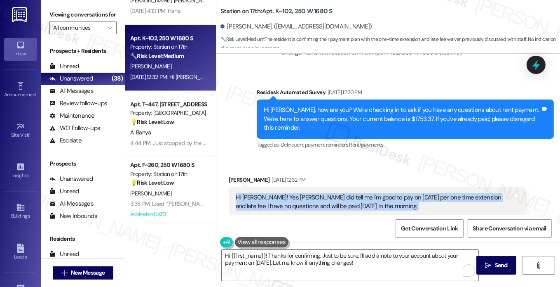
click at [355, 193] on div "Hi Sarah! Yes Jamie did tell me I'm good to pay on August 13 per one time exten…" at bounding box center [374, 202] width 277 height 18
click at [363, 193] on div "Hi Sarah! Yes Jamie did tell me I'm good to pay on August 13 per one time exten…" at bounding box center [374, 202] width 277 height 18
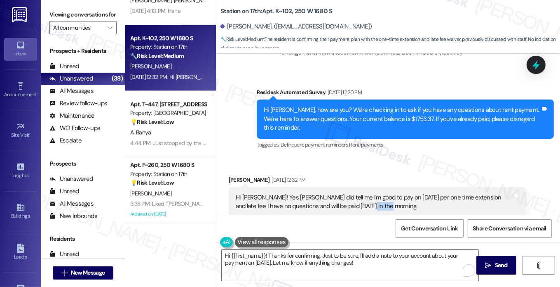
click at [363, 193] on div "Hi Sarah! Yes Jamie did tell me I'm good to pay on August 13 per one time exten…" at bounding box center [374, 202] width 277 height 18
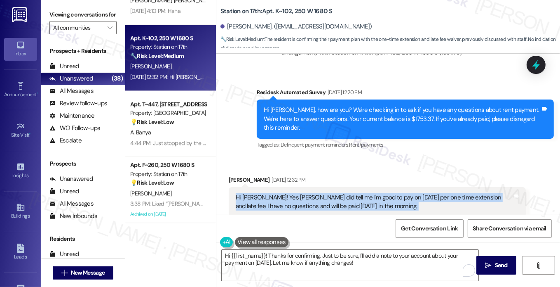
click at [363, 193] on div "Hi Sarah! Yes Jamie did tell me I'm good to pay on August 13 per one time exten…" at bounding box center [374, 202] width 277 height 18
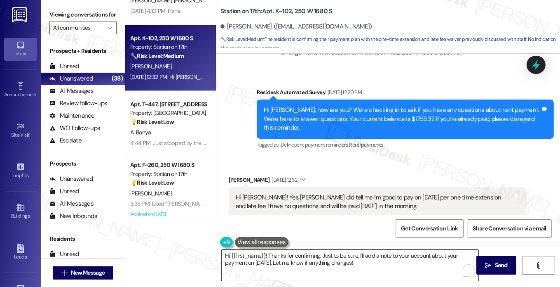
click at [370, 266] on textarea "Hi {{first_name}}! Thanks for confirming. Just to be sure, I'll add a note to y…" at bounding box center [350, 264] width 257 height 31
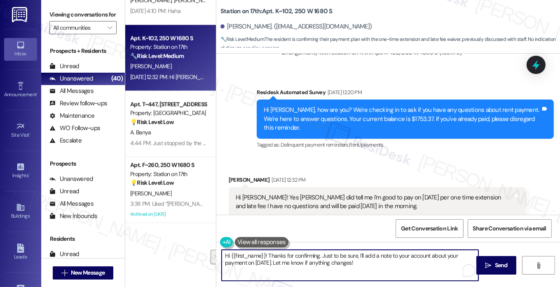
drag, startPoint x: 371, startPoint y: 264, endPoint x: 343, endPoint y: 256, distance: 29.1
click at [343, 256] on textarea "Hi {{first_name}}! Thanks for confirming. Just to be sure, I'll add a note to y…" at bounding box center [350, 264] width 257 height 31
click at [341, 257] on textarea "Hi {{first_name}}! Thanks for confirming. Just to be sure, I'll add a note to y…" at bounding box center [350, 264] width 257 height 31
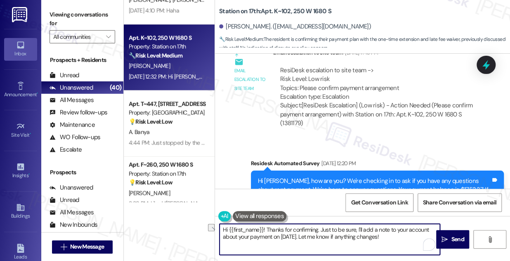
drag, startPoint x: 320, startPoint y: 228, endPoint x: 356, endPoint y: 226, distance: 36.3
click at [356, 226] on textarea "Hi {{first_name}}! Thanks for confirming. Just to be sure, I'll add a note to y…" at bounding box center [329, 238] width 220 height 31
drag, startPoint x: 348, startPoint y: 229, endPoint x: 430, endPoint y: 223, distance: 81.9
click at [430, 223] on textarea "Hi {{first_name}}! Thanks for confirming. I'll be sure to add a note to your ac…" at bounding box center [329, 238] width 220 height 31
click at [247, 234] on textarea "Hi {{first_name}}! Thanks for confirming. I'll be sure to inform the team about…" at bounding box center [329, 238] width 220 height 31
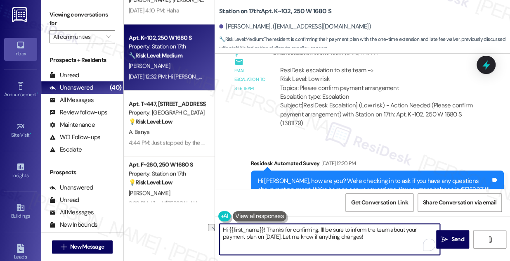
drag, startPoint x: 364, startPoint y: 237, endPoint x: 294, endPoint y: 237, distance: 70.5
click at [294, 237] on textarea "Hi {{first_name}}! Thanks for confirming. I'll be sure to inform the team about…" at bounding box center [329, 238] width 220 height 31
click at [326, 232] on textarea "Hi {{first_name}}! Thanks for confirming. I'll be sure to inform the team about…" at bounding box center [329, 238] width 220 height 31
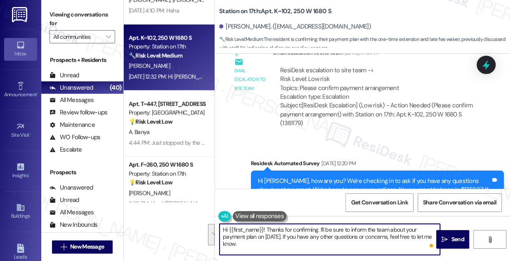
click at [320, 176] on div "Hi Noemi, how are you? We're checking in to ask if you have any questions about…" at bounding box center [374, 189] width 233 height 26
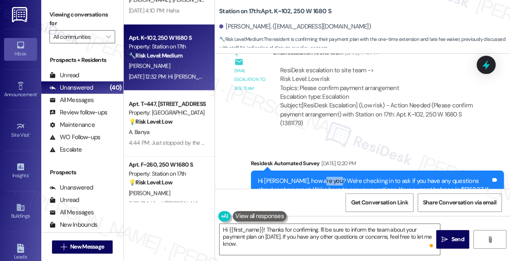
click at [320, 176] on div "Hi Noemi, how are you? We're checking in to ask if you have any questions about…" at bounding box center [374, 189] width 233 height 26
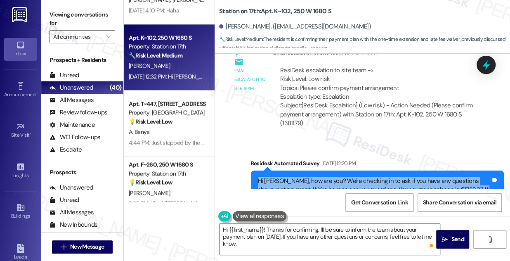
click at [320, 176] on div "Hi Noemi, how are you? We're checking in to ask if you have any questions about…" at bounding box center [374, 189] width 233 height 26
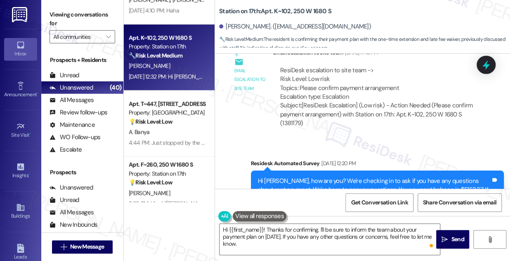
click at [312, 71] on div "ResiDesk escalation to site team -> Risk Level: Low risk Topics: Please confirm…" at bounding box center [376, 83] width 193 height 35
click at [309, 176] on div "Hi Noemi, how are you? We're checking in to ask if you have any questions about…" at bounding box center [374, 189] width 233 height 26
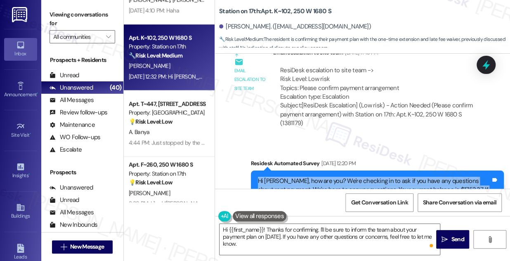
click at [309, 176] on div "Hi Noemi, how are you? We're checking in to ask if you have any questions about…" at bounding box center [374, 189] width 233 height 26
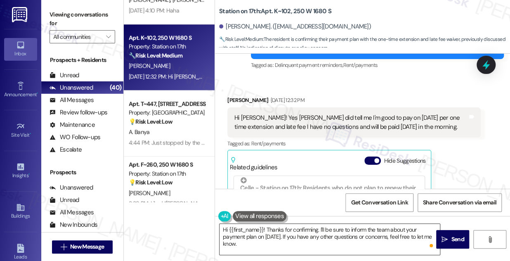
scroll to position [150, 0]
click at [306, 237] on textarea "Hi {{first_name}}! Thanks for confirming. I'll be sure to inform the team about…" at bounding box center [329, 238] width 220 height 31
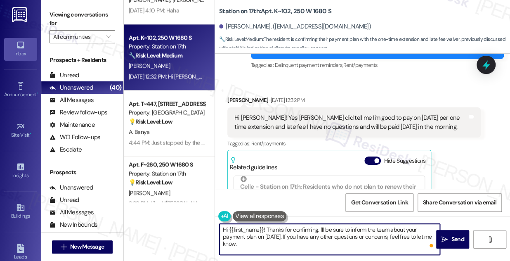
click at [313, 229] on textarea "Hi {{first_name}}! Thanks for confirming. I'll be sure to inform the team about…" at bounding box center [329, 238] width 220 height 31
click at [314, 226] on textarea "Hi {{first_name}}! Thanks for the update. I'll be sure to inform the team about…" at bounding box center [329, 238] width 220 height 31
click at [321, 232] on textarea "Hi {{first_name}}! Thanks for the heads up! I'll be sure to inform the team abo…" at bounding box center [329, 238] width 220 height 31
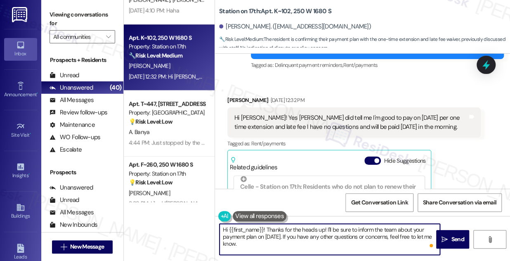
click at [321, 232] on textarea "Hi {{first_name}}! Thanks for the heads up! I'll be sure to inform the team abo…" at bounding box center [329, 238] width 220 height 31
click at [327, 237] on textarea "Hi {{first_name}}! Thanks for the heads up! I'll be sure to inform the team abo…" at bounding box center [329, 238] width 220 height 31
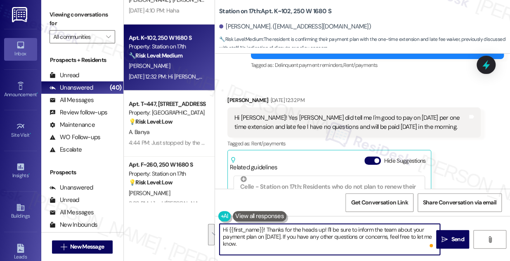
click at [296, 242] on textarea "Hi {{first_name}}! Thanks for the heads up! I'll be sure to inform the team abo…" at bounding box center [329, 238] width 220 height 31
click at [333, 235] on textarea "Hi {{first_name}}! Thanks for the heads up! I'll be sure to inform the team abo…" at bounding box center [329, 238] width 220 height 31
click at [399, 239] on textarea "Hi {{first_name}}! Thanks for the heads up! I'll be sure to inform the team abo…" at bounding box center [329, 238] width 220 height 31
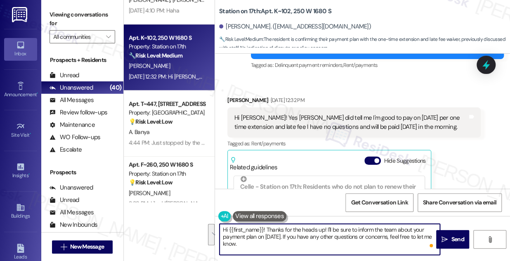
click at [399, 239] on textarea "Hi {{first_name}}! Thanks for the heads up! I'll be sure to inform the team abo…" at bounding box center [329, 238] width 220 height 31
click at [377, 242] on textarea "Hi {{first_name}}! Thanks for the heads up! I'll be sure to inform the team abo…" at bounding box center [329, 238] width 220 height 31
click at [339, 239] on textarea "Hi {{first_name}}! Thanks for the heads up! I'll be sure to inform the team abo…" at bounding box center [329, 238] width 220 height 31
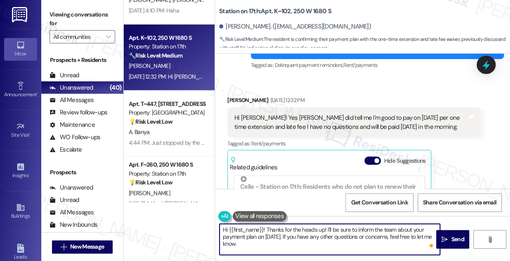
click at [339, 239] on textarea "Hi {{first_name}}! Thanks for the heads up! I'll be sure to inform the team abo…" at bounding box center [329, 238] width 220 height 31
click at [348, 238] on textarea "Hi {{first_name}}! Thanks for the heads up! I'll be sure to inform the team abo…" at bounding box center [329, 238] width 220 height 31
click at [402, 237] on textarea "Hi {{first_name}}! Thanks for the heads up! I'll be sure to inform the team abo…" at bounding box center [329, 238] width 220 height 31
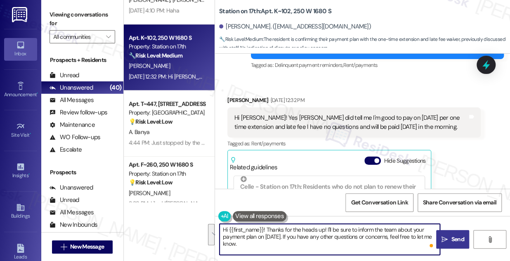
type textarea "Hi {{first_name}}! Thanks for the heads up! I'll be sure to inform the team abo…"
click at [448, 244] on button " Send" at bounding box center [452, 239] width 33 height 19
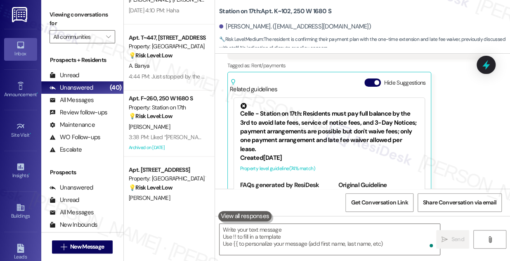
scroll to position [2137, 0]
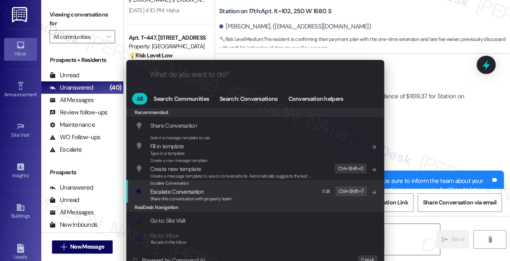
click at [286, 191] on div "Escalate Conversation Escalate Conversation Share this conversation with proper…" at bounding box center [255, 191] width 241 height 22
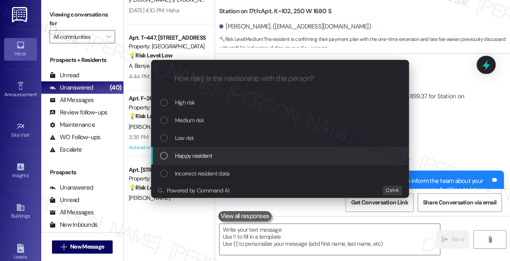
click at [223, 140] on div "Low risk" at bounding box center [280, 137] width 241 height 9
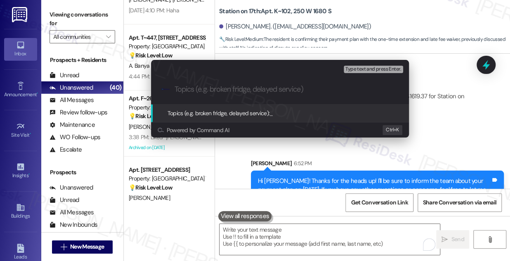
click at [439, 103] on div "Escalate Conversation Low risk Topics (e.g. broken fridge, delayed service) Any…" at bounding box center [255, 130] width 510 height 261
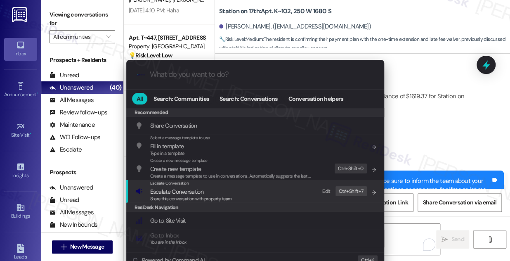
click at [246, 194] on div "Escalate Conversation Escalate Conversation Share this conversation with proper…" at bounding box center [255, 191] width 241 height 22
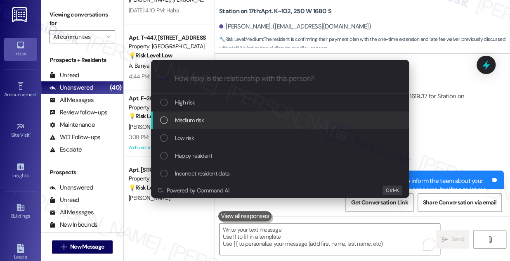
click at [218, 125] on div "Medium risk" at bounding box center [280, 120] width 258 height 18
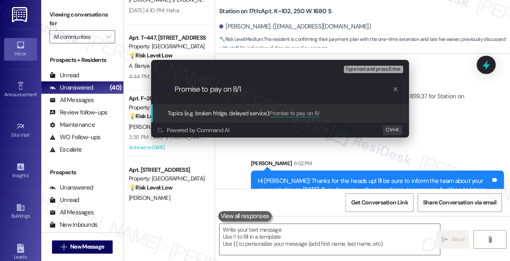
type input "Promise to pay on 8/13"
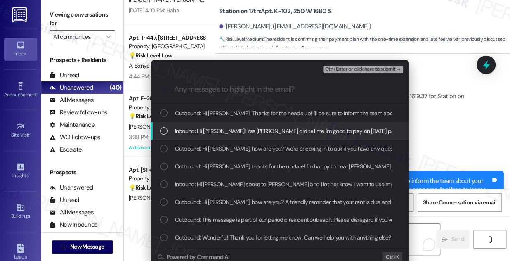
click at [244, 126] on span "Inbound: Hi Sarah! Yes Jamie did tell me I'm good to pay on August 13 per one t…" at bounding box center [393, 130] width 437 height 9
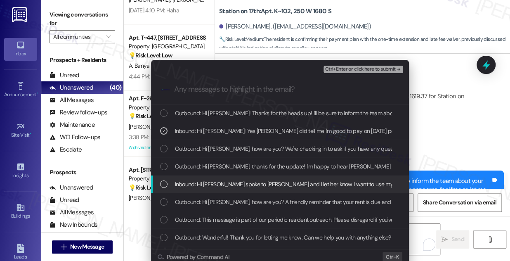
click at [233, 184] on span "Inbound: Hi Sarah I spoke to Jaime and I let her know I want to use my one time…" at bounding box center [368, 183] width 387 height 9
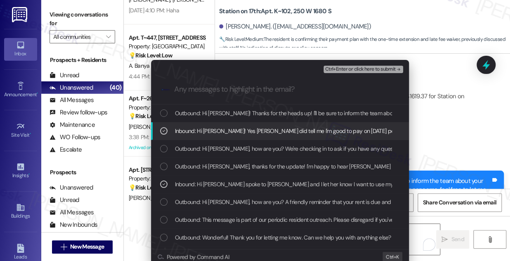
click at [348, 68] on span "Ctrl+Enter or click here to submit" at bounding box center [360, 69] width 70 height 6
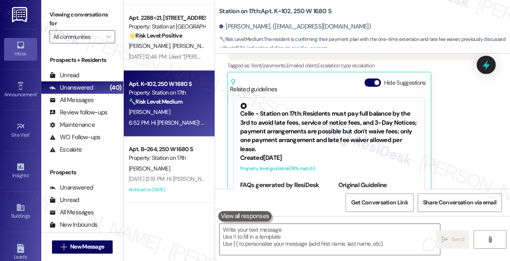
scroll to position [2295, 0]
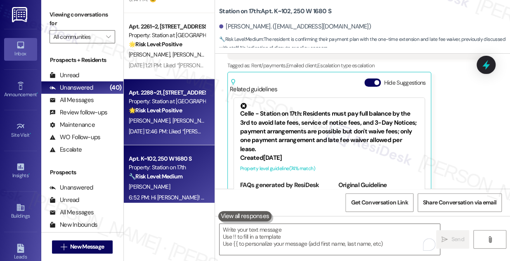
click at [175, 100] on div "Property: Station at Park Meadows" at bounding box center [167, 101] width 76 height 9
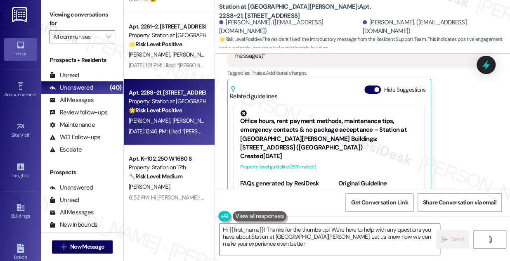
type textarea "Hi {{first_name}}! Thanks for the thumbs up! We're here to help with any questi…"
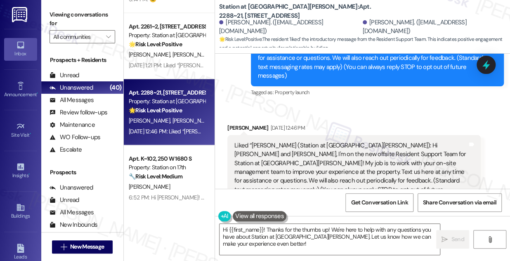
scroll to position [117, 0]
click at [305, 141] on div "Liked “Sarah (Station at Park Meadows): Hi Kayla and Logan, I'm on the new offs…" at bounding box center [350, 172] width 233 height 62
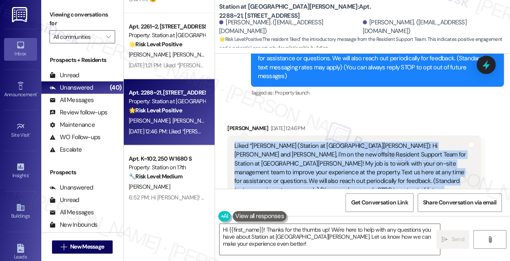
click at [305, 141] on div "Liked “Sarah (Station at Park Meadows): Hi Kayla and Logan, I'm on the new offs…" at bounding box center [350, 172] width 233 height 62
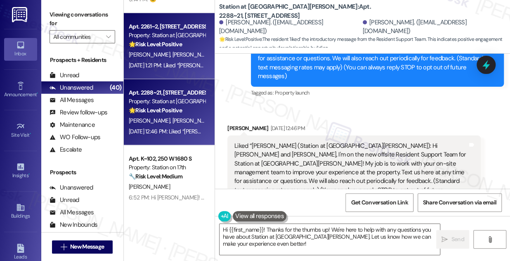
click at [187, 56] on div "Z. Schmunk A. Shockey" at bounding box center [167, 54] width 78 height 10
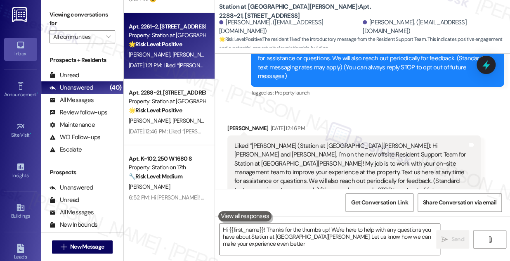
type textarea "Hi {{first_name}}! Thanks for the thumbs up! We're here to help with any questi…"
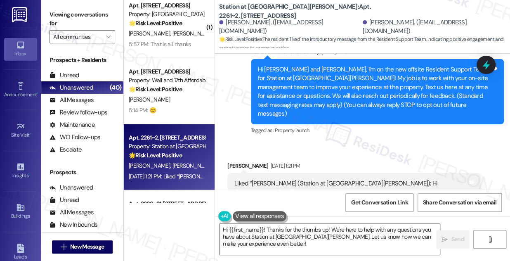
scroll to position [2183, 0]
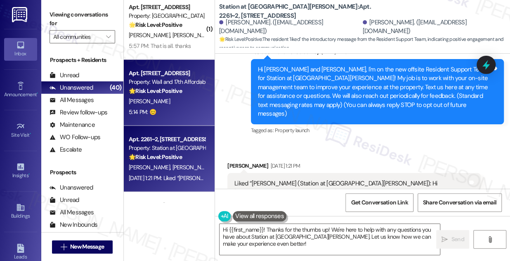
click at [170, 77] on div "Apt. L403, 1685 Wall Ave" at bounding box center [167, 73] width 76 height 9
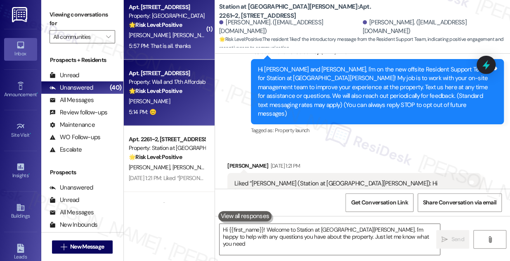
type textarea "Hi {{first_name}}! Welcome to Station at Park Meadows. I'm happy to help with a…"
click at [185, 23] on div "🌟 Risk Level: Positive The resident is expressing gratitude and confirming thei…" at bounding box center [167, 25] width 76 height 9
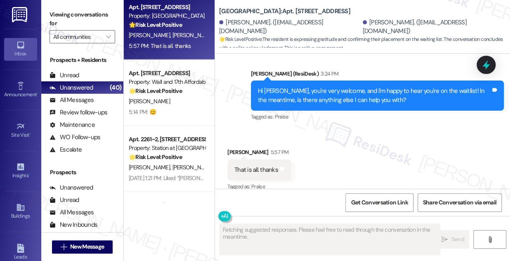
scroll to position [926, 0]
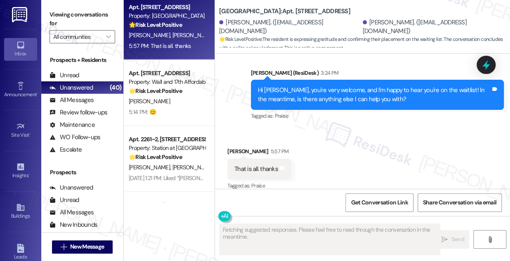
click at [289, 88] on div "Hi Oscar, you're very welcome, and I'm happy to hear you're on the waitlist! In…" at bounding box center [374, 95] width 233 height 18
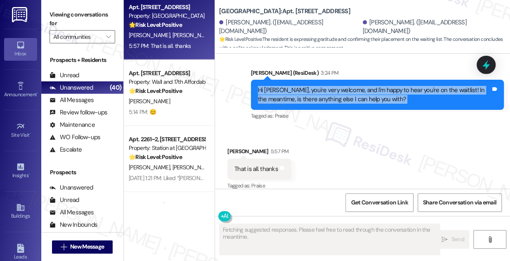
click at [289, 88] on div "Hi Oscar, you're very welcome, and I'm happy to hear you're on the waitlist! In…" at bounding box center [374, 95] width 233 height 18
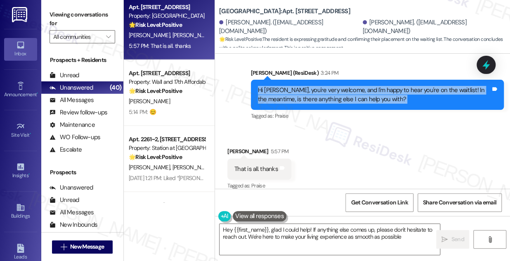
type textarea "Hey {{first_name}}, glad I could help! If anything else comes up, please don't …"
click at [309, 233] on textarea "Hey {{first_name}}, glad I could help! If anything else comes up, please don't …" at bounding box center [329, 238] width 220 height 31
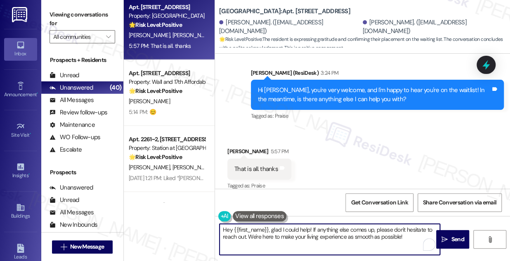
click at [309, 233] on textarea "Hey {{first_name}}, glad I could help! If anything else comes up, please don't …" at bounding box center [329, 238] width 220 height 31
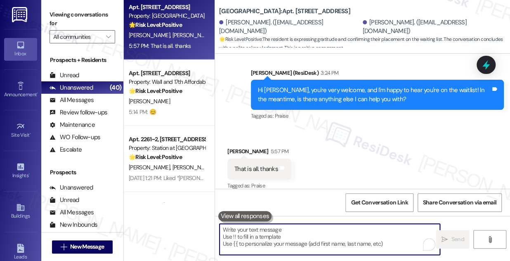
click at [263, 236] on textarea "To enrich screen reader interactions, please activate Accessibility in Grammarl…" at bounding box center [329, 238] width 220 height 31
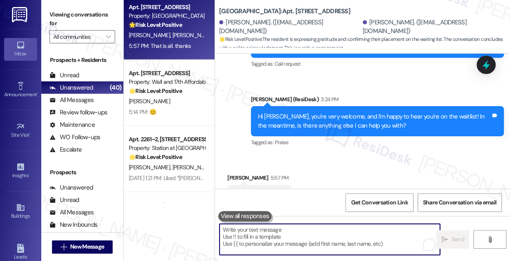
scroll to position [927, 0]
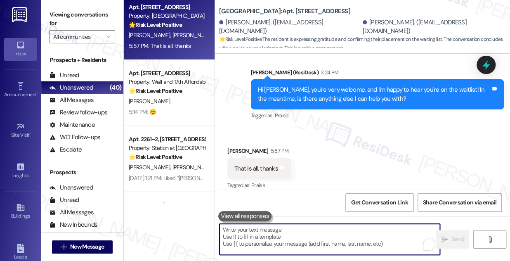
click at [270, 234] on textarea "To enrich screen reader interactions, please activate Accessibility in Grammarl…" at bounding box center [329, 238] width 220 height 31
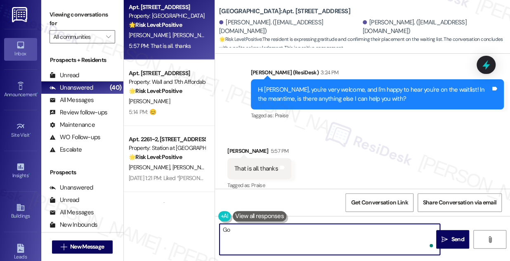
type textarea "G"
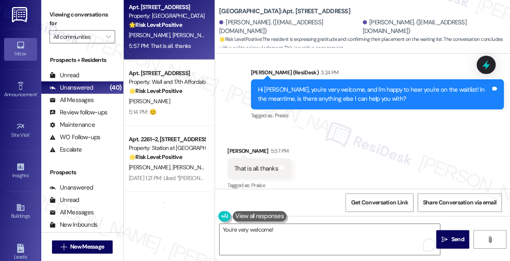
click at [228, 146] on div "Oscar Ramirez Toro 5:57 PM" at bounding box center [259, 152] width 64 height 12
copy div "Oscar"
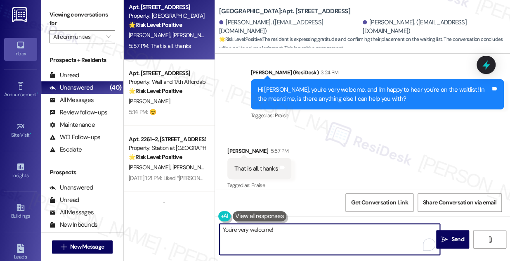
click at [270, 227] on textarea "You're very welcome!" at bounding box center [329, 238] width 220 height 31
paste textarea "Oscar"
click at [294, 233] on textarea "You're very welcome, Oscar!" at bounding box center [329, 238] width 220 height 31
click at [278, 226] on textarea "You're very welcome, Oscar!" at bounding box center [329, 238] width 220 height 31
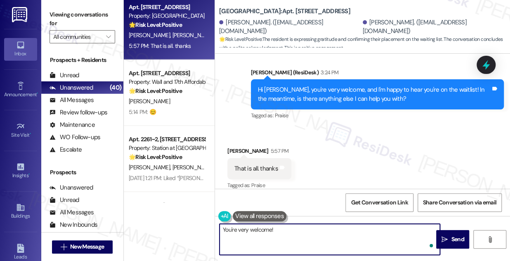
click at [291, 230] on textarea "You're very welcome!" at bounding box center [329, 238] width 220 height 31
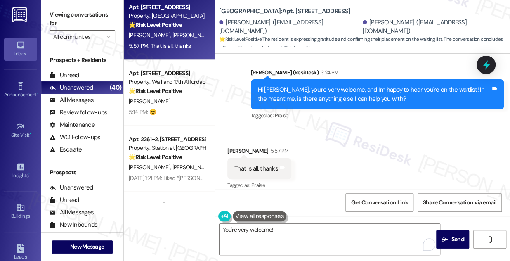
click at [303, 85] on div "Hi Oscar, you're very welcome, and I'm happy to hear you're on the waitlist! In…" at bounding box center [374, 94] width 233 height 18
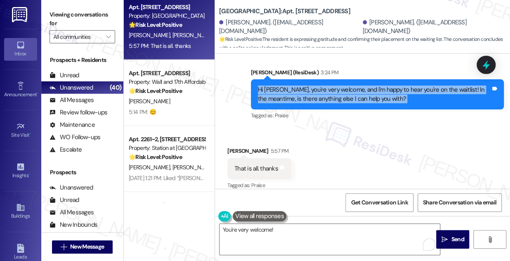
drag, startPoint x: 303, startPoint y: 84, endPoint x: 298, endPoint y: 108, distance: 24.6
click at [303, 85] on div "Hi Oscar, you're very welcome, and I'm happy to hear you're on the waitlist! In…" at bounding box center [374, 94] width 233 height 18
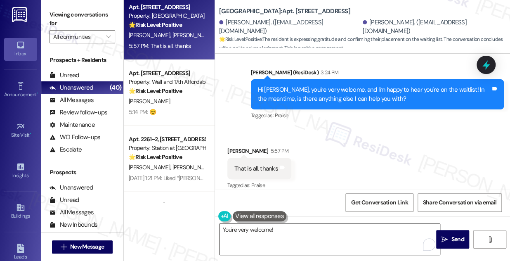
click at [283, 233] on textarea "You're very welcome!" at bounding box center [329, 238] width 220 height 31
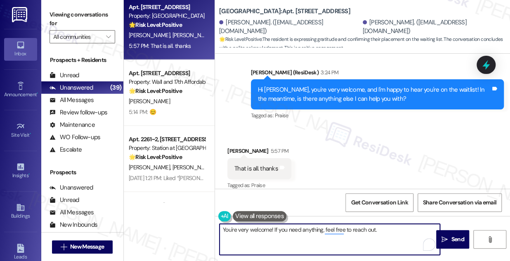
click at [309, 228] on textarea "You're very welcome! If you need anything, feel free to reach out." at bounding box center [329, 238] width 220 height 31
click at [348, 226] on textarea "You're very welcome! If you need anything, feel free to reach out." at bounding box center [329, 238] width 220 height 31
click at [341, 230] on textarea "You're very welcome! If you need anything, feel free to reach out." at bounding box center [329, 238] width 220 height 31
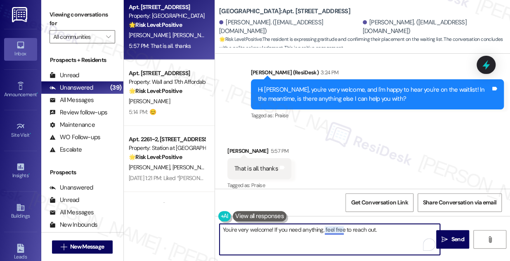
click at [341, 230] on textarea "You're very welcome! If you need anything, feel free to reach out." at bounding box center [329, 238] width 220 height 31
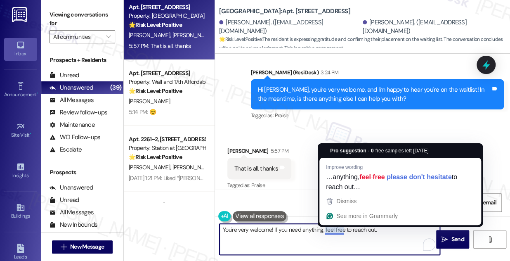
click at [341, 230] on textarea "You're very welcome! If you need anything, feel free to reach out." at bounding box center [329, 238] width 220 height 31
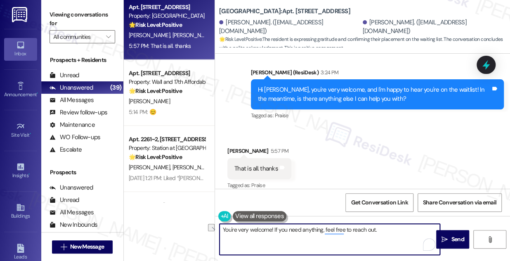
click at [379, 231] on textarea "You're very welcome! If you need anything, feel free to reach out." at bounding box center [329, 238] width 220 height 31
click at [300, 230] on textarea "You're very welcome! If you need anything, feel free to reach out." at bounding box center [329, 238] width 220 height 31
click at [379, 232] on textarea "You're very welcome! If you need anything, feel free to reach out." at bounding box center [329, 238] width 220 height 31
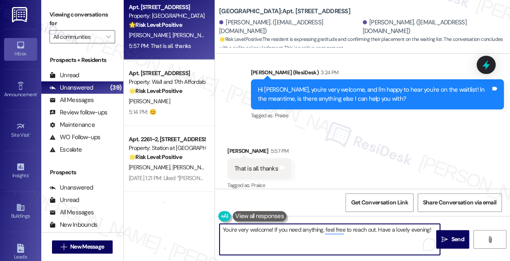
type textarea "You're very welcome! If you need anything, feel free to reach out. Have a lovel…"
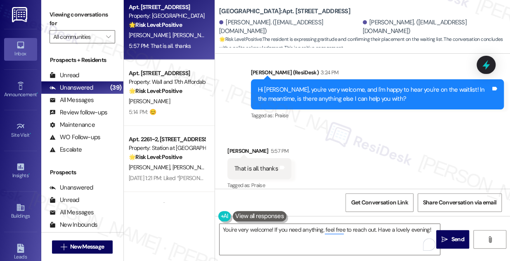
click at [385, 128] on div "Received via SMS Oscar Ramirez Toro 5:57 PM That is all. thanks Tags and notes …" at bounding box center [362, 163] width 295 height 70
click at [451, 233] on button " Send" at bounding box center [452, 239] width 33 height 19
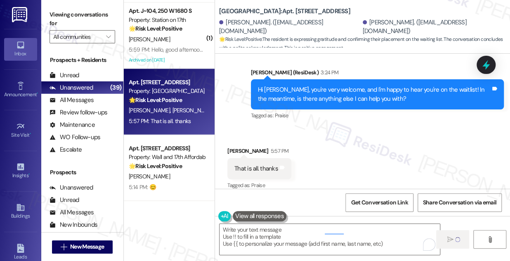
scroll to position [926, 0]
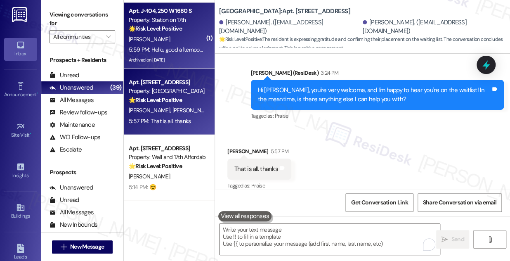
click at [174, 45] on div "5:59 PM: Hello, good afternoon, thank you very much, I'll be on the lookout 5:5…" at bounding box center [167, 50] width 78 height 10
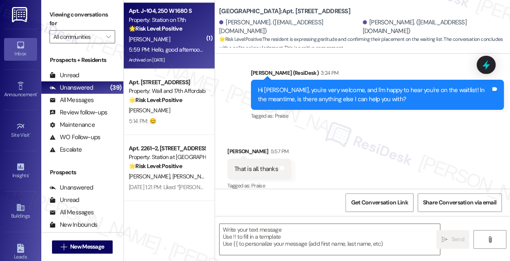
type textarea "Fetching suggested responses. Please feel free to read through the conversation…"
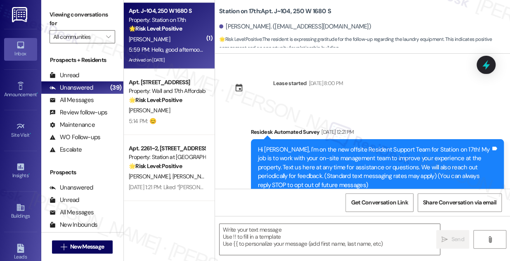
scroll to position [3798, 0]
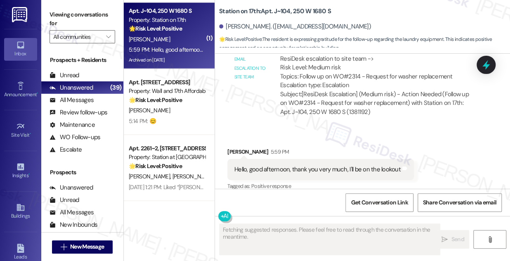
click at [274, 165] on div "Hello, good afternoon, thank you very much, I'll be on the lookout" at bounding box center [317, 169] width 166 height 9
click at [275, 165] on div "Hello, good afternoon, thank you very much, I'll be on the lookout" at bounding box center [317, 169] width 166 height 9
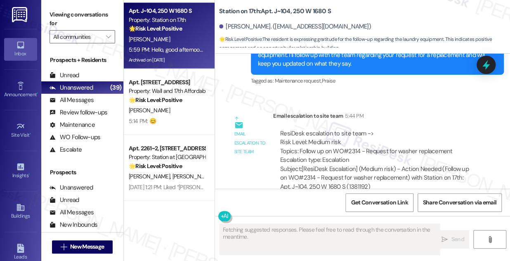
scroll to position [3723, 0]
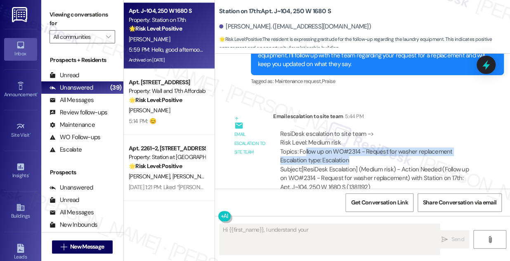
drag, startPoint x: 303, startPoint y: 139, endPoint x: 440, endPoint y: 147, distance: 137.1
click at [440, 147] on div "ResiDesk escalation to site team -> Risk Level: Medium risk Topics: Follow up o…" at bounding box center [376, 146] width 193 height 35
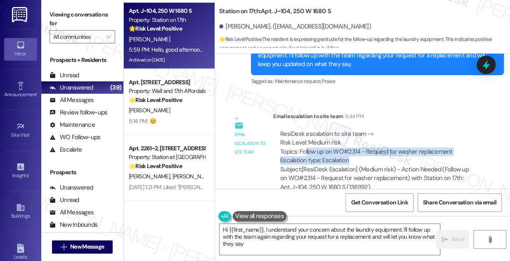
click at [397, 145] on div "ResiDesk escalation to site team -> Risk Level: Medium risk Topics: Follow up o…" at bounding box center [376, 146] width 193 height 35
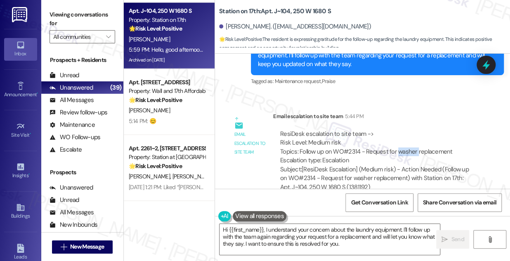
click at [397, 145] on div "ResiDesk escalation to site team -> Risk Level: Medium risk Topics: Follow up o…" at bounding box center [376, 146] width 193 height 35
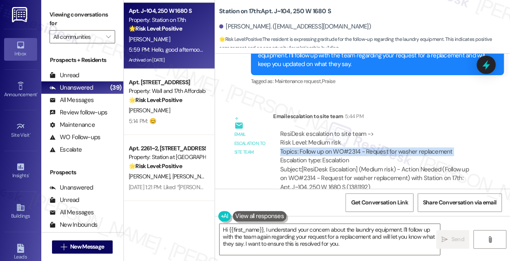
click at [397, 145] on div "ResiDesk escalation to site team -> Risk Level: Medium risk Topics: Follow up o…" at bounding box center [376, 146] width 193 height 35
click at [381, 142] on div "ResiDesk escalation to site team -> Risk Level: Medium risk Topics: Follow up o…" at bounding box center [376, 146] width 193 height 35
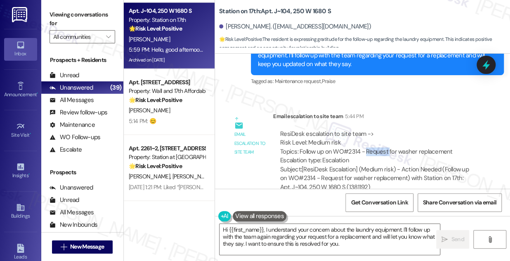
click at [381, 142] on div "ResiDesk escalation to site team -> Risk Level: Medium risk Topics: Follow up o…" at bounding box center [376, 146] width 193 height 35
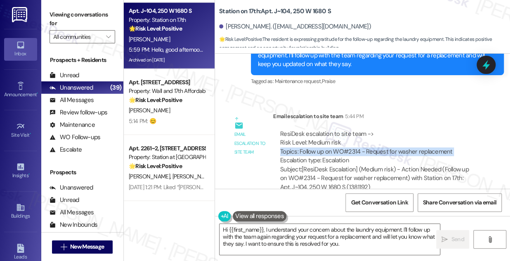
click at [381, 142] on div "ResiDesk escalation to site team -> Risk Level: Medium risk Topics: Follow up o…" at bounding box center [376, 146] width 193 height 35
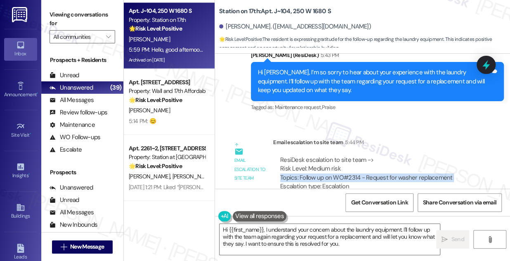
scroll to position [3648, 0]
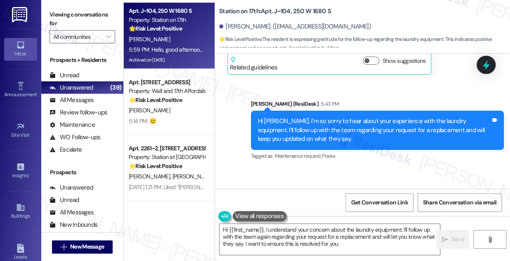
click at [314, 117] on div "Hi Armando, I’m so sorry to hear about your experience with the laundry equipme…" at bounding box center [374, 130] width 233 height 26
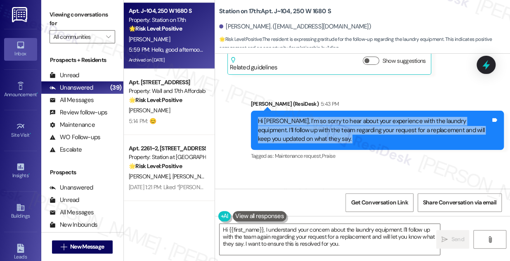
click at [314, 117] on div "Hi Armando, I’m so sorry to hear about your experience with the laundry equipme…" at bounding box center [374, 130] width 233 height 26
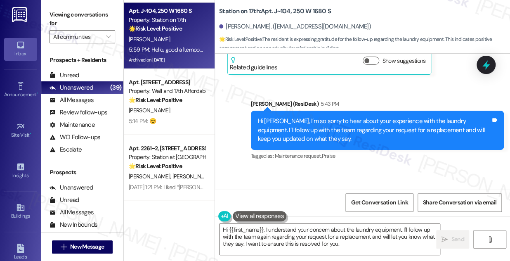
click at [73, 10] on label "Viewing conversations for" at bounding box center [82, 19] width 66 height 22
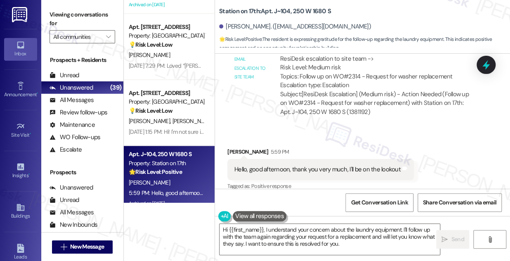
scroll to position [1958, 0]
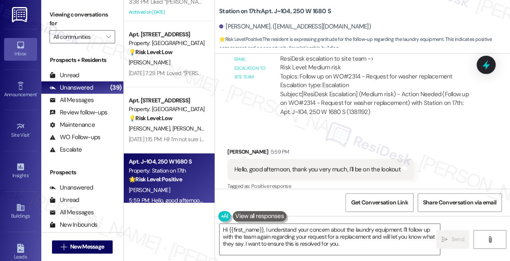
click at [369, 165] on div "Hello, good afternoon, thank you very much, I'll be on the lookout" at bounding box center [317, 169] width 166 height 9
click at [322, 165] on div "Hello, good afternoon, thank you very much, I'll be on the lookout" at bounding box center [317, 169] width 166 height 9
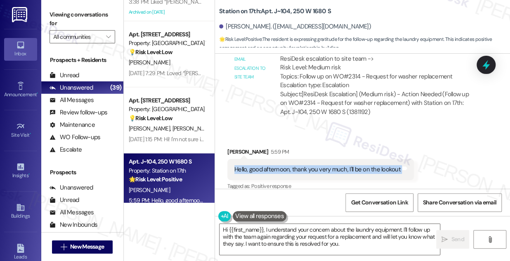
click at [322, 165] on div "Hello, good afternoon, thank you very much, I'll be on the lookout" at bounding box center [317, 169] width 166 height 9
click at [260, 235] on textarea "Hi {{first_name}}, I understand your concern about the laundry equipment. I'll …" at bounding box center [329, 238] width 220 height 31
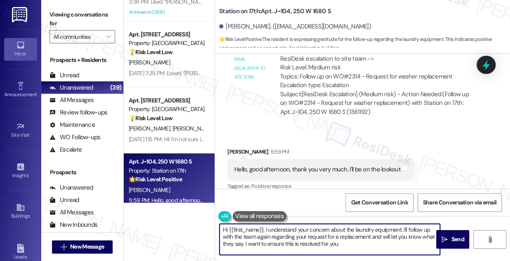
click at [260, 235] on textarea "Hi {{first_name}}, I understand your concern about the laundry equipment. I'll …" at bounding box center [329, 238] width 220 height 31
click at [257, 212] on button at bounding box center [260, 216] width 54 height 10
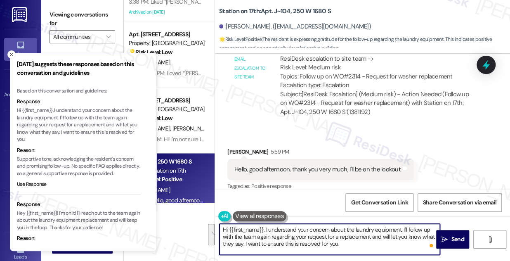
click at [278, 232] on textarea "Hi {{first_name}}, I understand your concern about the laundry equipment. I'll …" at bounding box center [329, 238] width 220 height 31
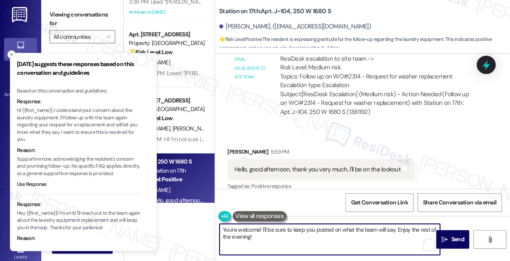
click at [12, 54] on line "Close toast" at bounding box center [11, 54] width 2 height 2
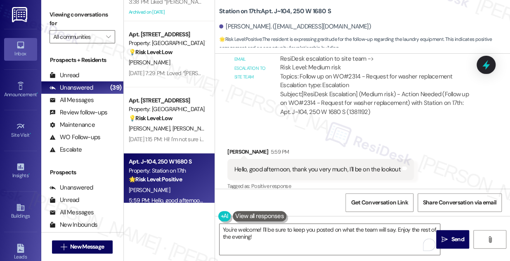
click at [265, 165] on div "Hello, good afternoon, thank you very much, I'll be on the lookout" at bounding box center [317, 169] width 166 height 9
click at [256, 230] on textarea "You're welcome! I'll be sure to keep you posted on what the team will say. Enjo…" at bounding box center [329, 238] width 220 height 31
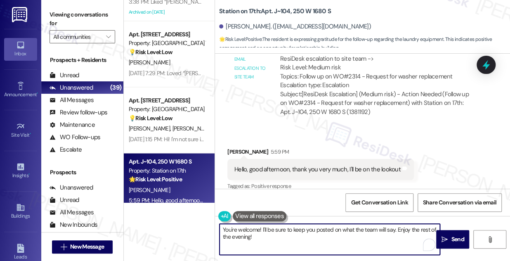
click at [256, 230] on textarea "You're welcome! I'll be sure to keep you posted on what the team will say. Enjo…" at bounding box center [329, 238] width 220 height 31
click at [304, 237] on textarea "You're welcome! I'll be sure to keep you posted on what the team will say. Enjo…" at bounding box center [329, 238] width 220 height 31
drag, startPoint x: 394, startPoint y: 230, endPoint x: 342, endPoint y: 227, distance: 52.4
click at [342, 227] on textarea "You're welcome! I'll be sure to keep you posted on what the team will say. Enjo…" at bounding box center [329, 238] width 220 height 31
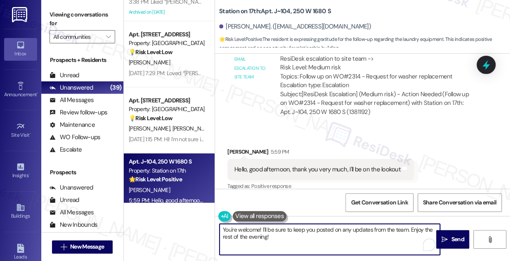
click at [341, 242] on textarea "You're welcome! I'll be sure to keep you posted on any updates from the team. E…" at bounding box center [329, 238] width 220 height 31
type textarea "You're welcome! I'll be sure to keep you posted on any updates from the team. E…"
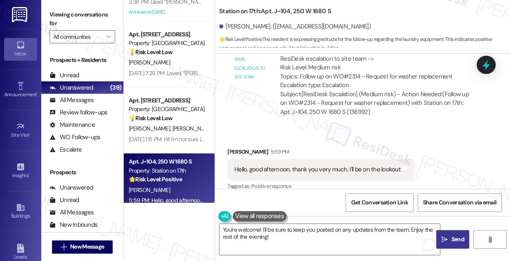
click at [452, 235] on span "Send" at bounding box center [457, 239] width 13 height 9
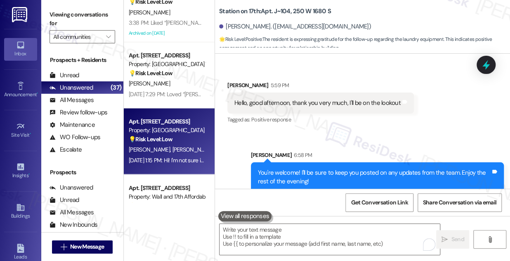
scroll to position [1920, 0]
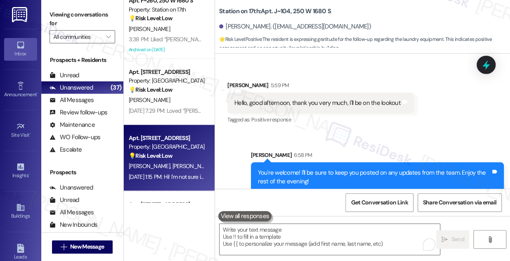
click at [167, 145] on div "Property: [GEOGRAPHIC_DATA]" at bounding box center [167, 146] width 76 height 9
type textarea "Fetching suggested responses. Please feel free to read through the conversation…"
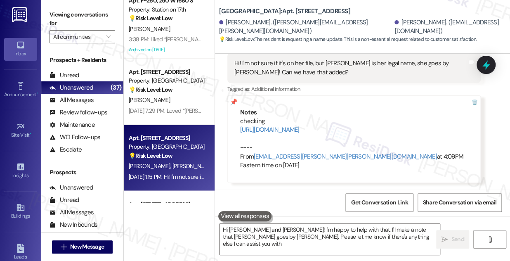
type textarea "Hi Brooke and Hayden! I'm happy to help with that. I'll make a note that Hayden…"
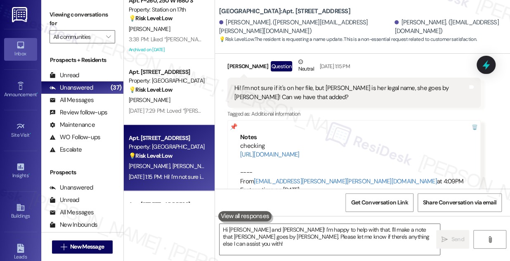
scroll to position [162, 0]
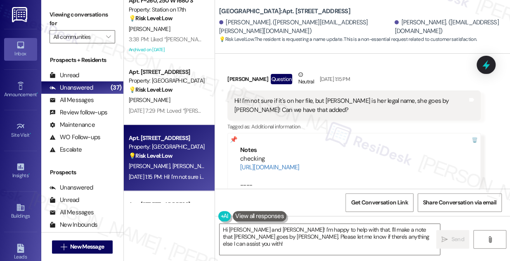
click at [270, 100] on div "Hi! I'm not sure if it's on her file, but Hayden is her legal name, she goes by…" at bounding box center [350, 105] width 233 height 18
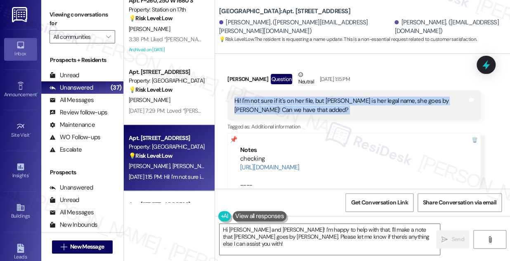
click at [270, 100] on div "Hi! I'm not sure if it's on her file, but Hayden is her legal name, she goes by…" at bounding box center [350, 105] width 233 height 18
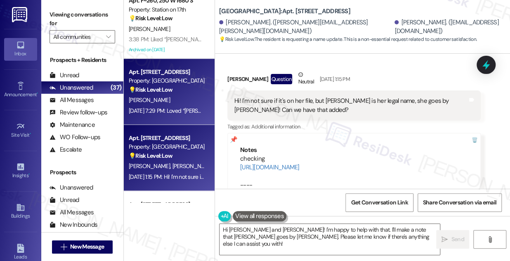
click at [176, 104] on div "[PERSON_NAME]" at bounding box center [167, 100] width 78 height 10
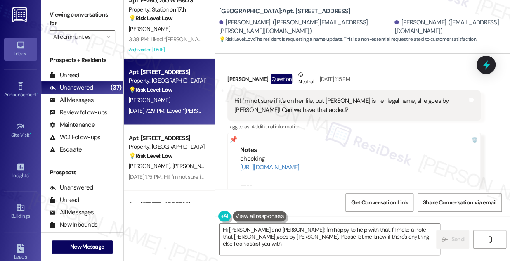
type textarea "Hi Brooke and Hayden! I'm happy to help with that. I'll make a note that Hayden…"
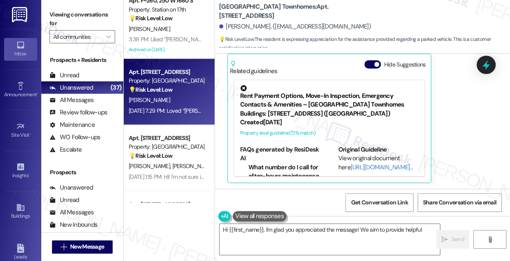
scroll to position [899, 0]
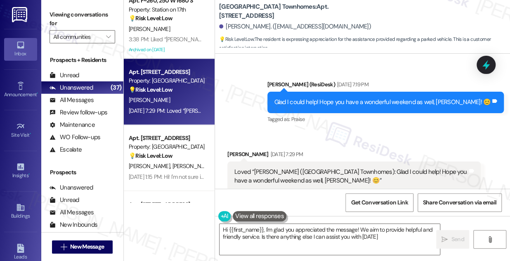
type textarea "Hi {{first_name}}, I'm glad you appreciated the message! We aim to provide help…"
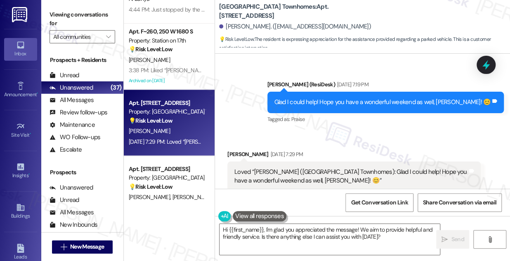
scroll to position [1846, 0]
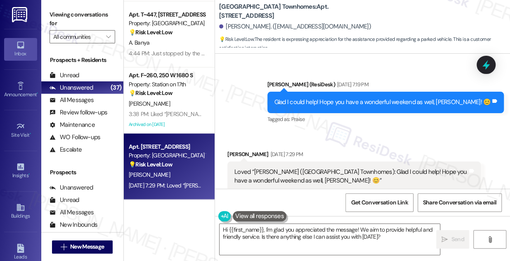
click at [172, 93] on strong "💡 Risk Level: Low" at bounding box center [151, 92] width 44 height 7
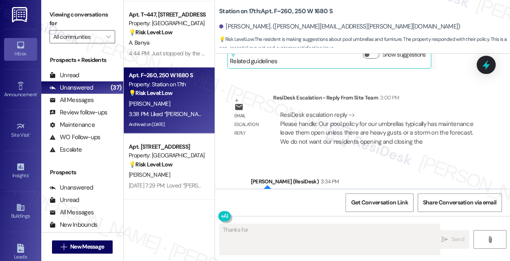
scroll to position [5539, 0]
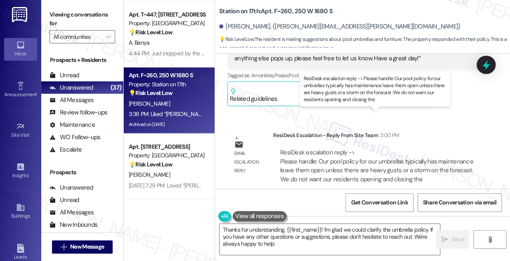
type textarea "Thanks for understanding, {{first_name}}! I'm glad we could clarify the umbrell…"
click at [329, 148] on div "ResiDesk escalation reply -> Please handle: Our pool policy for our umbrellas t…" at bounding box center [376, 165] width 193 height 35
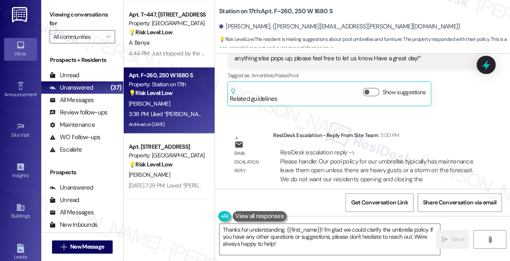
scroll to position [1771, 0]
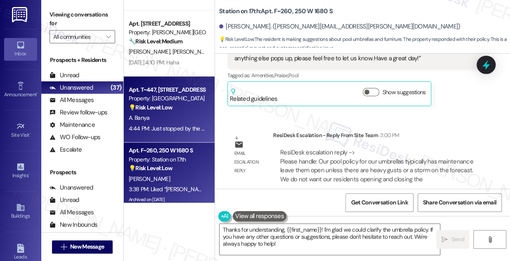
click at [176, 115] on div "A. Banya" at bounding box center [167, 118] width 78 height 10
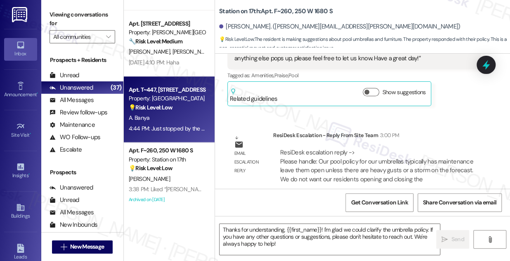
type textarea "Fetching suggested responses. Please feel free to read through the conversation…"
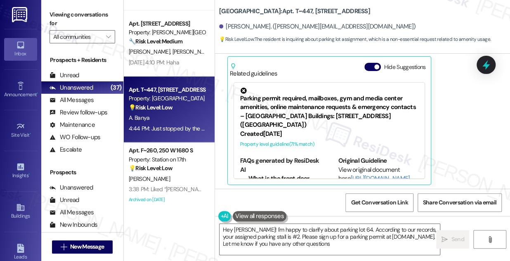
type textarea "Hey [PERSON_NAME]! I'm happy to clarify about parking lot 64. According to our …"
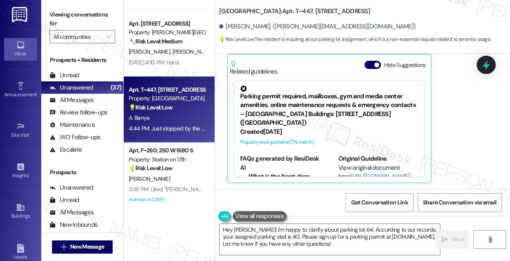
scroll to position [213, 0]
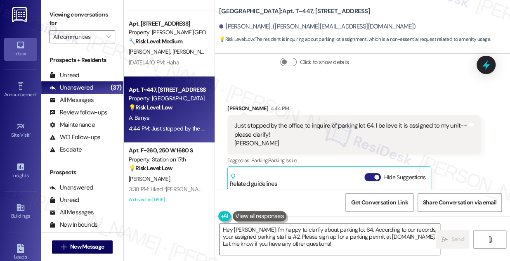
click at [371, 174] on button "Hide Suggestions" at bounding box center [372, 177] width 16 height 8
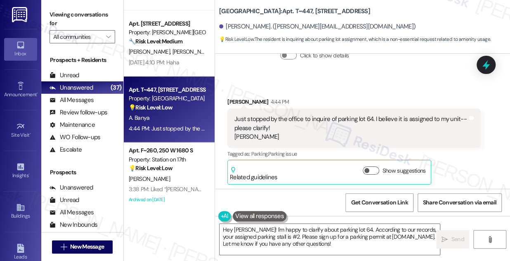
scroll to position [222, 0]
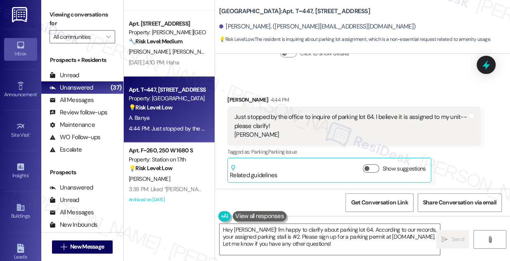
click at [288, 124] on div "Just stopped by the office to inquire of parking lot 64. I believe it is assign…" at bounding box center [350, 126] width 233 height 26
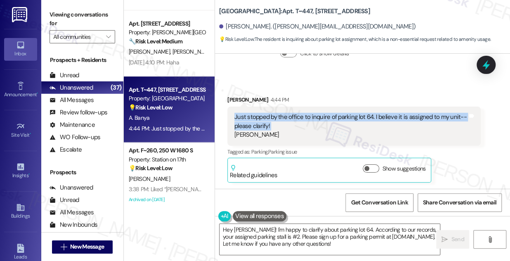
click at [288, 124] on div "Just stopped by the office to inquire of parking lot 64. I believe it is assign…" at bounding box center [350, 126] width 233 height 26
click at [291, 232] on textarea "Hey [PERSON_NAME]! I'm happy to clarify about parking lot 64. According to our …" at bounding box center [329, 238] width 220 height 31
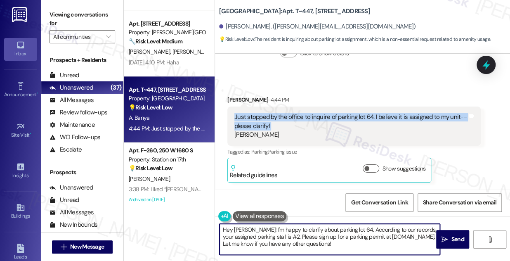
click at [291, 232] on textarea "Hey [PERSON_NAME]! I'm happy to clarify about parking lot 64. According to our …" at bounding box center [329, 238] width 220 height 31
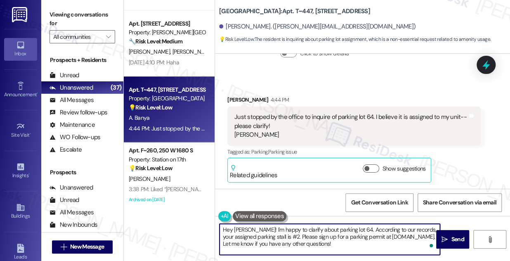
click at [291, 232] on textarea "Hey [PERSON_NAME]! I'm happy to clarify about parking lot 64. According to our …" at bounding box center [329, 238] width 220 height 31
click at [339, 234] on textarea "Hey [PERSON_NAME]! I'm happy to clarify about parking lot 64. According to our …" at bounding box center [329, 238] width 220 height 31
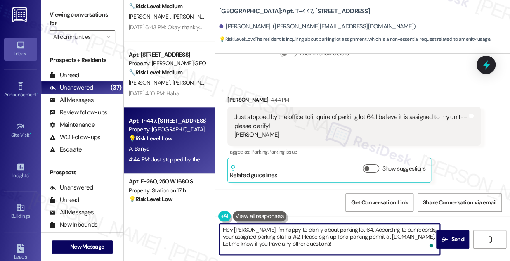
scroll to position [1696, 0]
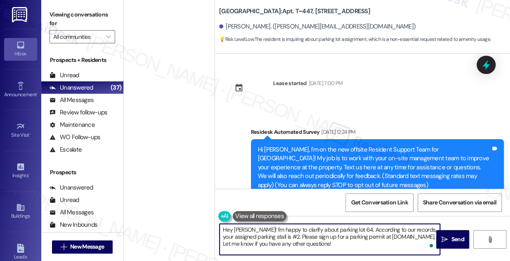
scroll to position [222, 0]
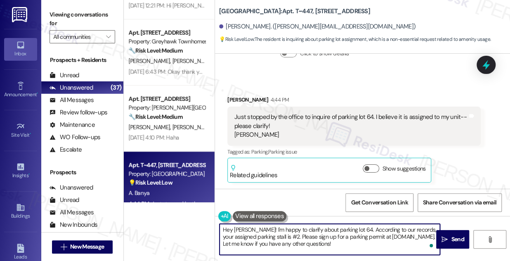
click at [228, 224] on textarea "Hey [PERSON_NAME]! I'm happy to clarify about parking lot 64. According to our …" at bounding box center [329, 238] width 220 height 31
drag, startPoint x: 248, startPoint y: 228, endPoint x: 330, endPoint y: 241, distance: 82.6
click at [330, 241] on textarea "Hi [PERSON_NAME]! I'm happy to clarify about parking lot 64. According to our r…" at bounding box center [329, 238] width 220 height 31
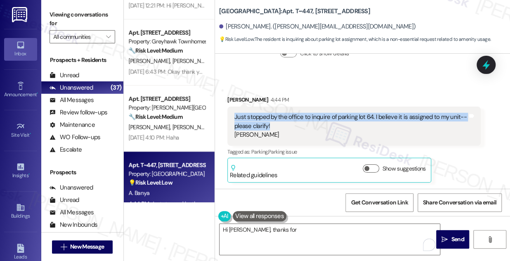
drag, startPoint x: 285, startPoint y: 123, endPoint x: 228, endPoint y: 109, distance: 59.0
click at [228, 109] on div "Just stopped by the office to inquire of parking lot 64. I believe it is assign…" at bounding box center [353, 125] width 253 height 39
copy div "Just stopped by the office to inquire of parking lot 64. I believe it is assign…"
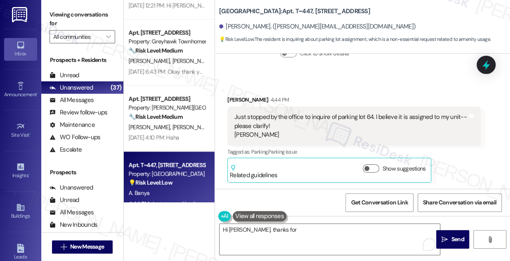
click at [53, 17] on label "Viewing conversations for" at bounding box center [82, 19] width 66 height 22
click at [282, 227] on textarea "Hi [PERSON_NAME], thanks for" at bounding box center [329, 238] width 220 height 31
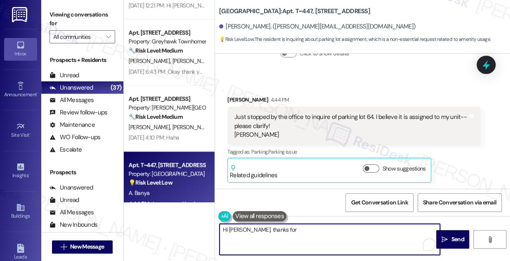
click at [282, 227] on textarea "Hi [PERSON_NAME], thanks for" at bounding box center [329, 238] width 220 height 31
paste textarea "Thanks for stopping by to check on the status of Parking Lot 64. I understand y…"
click at [280, 229] on textarea "Hi [PERSON_NAME], thanks for" at bounding box center [329, 238] width 220 height 31
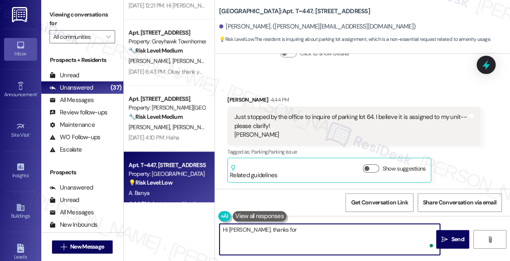
paste textarea "Thanks for stopping by to check on the status of Parking Lot 64. I understand y…"
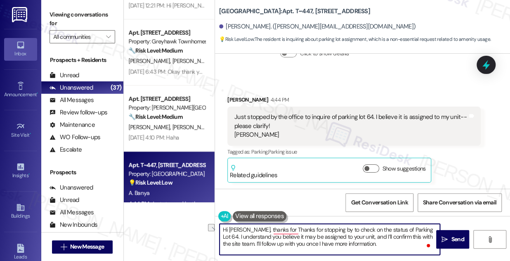
drag, startPoint x: 275, startPoint y: 227, endPoint x: 250, endPoint y: 228, distance: 25.6
click at [250, 228] on textarea "Hi [PERSON_NAME], thanks for Thanks for stopping by to check on the status of P…" at bounding box center [329, 238] width 220 height 31
click at [286, 229] on textarea "Hi [PERSON_NAME], thanks for stopping by to check on the status of Parking Lot …" at bounding box center [329, 238] width 220 height 31
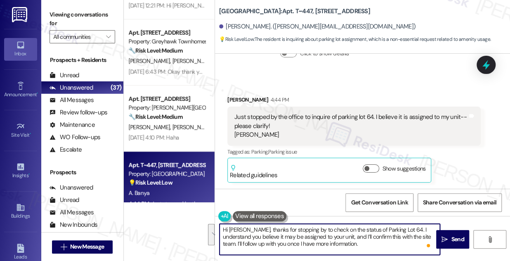
click at [369, 236] on textarea "Hi [PERSON_NAME], thanks for stopping by to check on the status of Parking Lot …" at bounding box center [329, 238] width 220 height 31
click at [398, 236] on textarea "Hi [PERSON_NAME], thanks for stopping by to check on the status of Parking Lot …" at bounding box center [329, 238] width 220 height 31
click at [397, 236] on textarea "Hi [PERSON_NAME], thanks for stopping by to check on the status of Parking Lot …" at bounding box center [329, 238] width 220 height 31
click at [358, 235] on textarea "Hi [PERSON_NAME], thanks for stopping by to check on the status of Parking Lot …" at bounding box center [329, 238] width 220 height 31
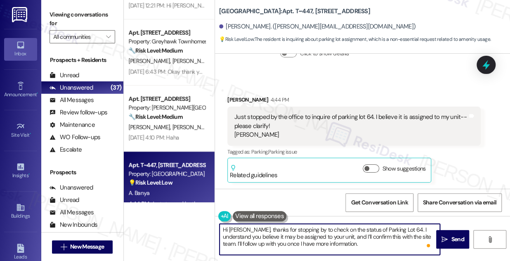
click at [343, 237] on textarea "Hi [PERSON_NAME], thanks for stopping by to check on the status of Parking Lot …" at bounding box center [329, 238] width 220 height 31
click at [358, 237] on textarea "Hi [PERSON_NAME], thanks for stopping by to check on the status of Parking Lot …" at bounding box center [329, 238] width 220 height 31
click at [390, 235] on textarea "Hi [PERSON_NAME], thanks for stopping by to check on the status of Parking Lot …" at bounding box center [329, 238] width 220 height 31
click at [389, 235] on textarea "Hi [PERSON_NAME], thanks for stopping by to check on the status of Parking Lot …" at bounding box center [329, 238] width 220 height 31
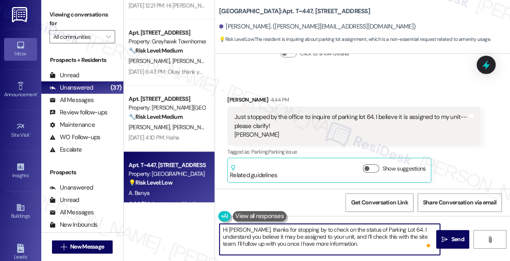
click at [389, 235] on textarea "Hi [PERSON_NAME], thanks for stopping by to check on the status of Parking Lot …" at bounding box center [329, 238] width 220 height 31
click at [369, 245] on textarea "Hi [PERSON_NAME], thanks for stopping by to check on the status of Parking Lot …" at bounding box center [329, 238] width 220 height 31
drag, startPoint x: 349, startPoint y: 241, endPoint x: 292, endPoint y: 239, distance: 56.5
click at [291, 240] on textarea "Hi [PERSON_NAME], thanks for stopping by to check on the status of Parking Lot …" at bounding box center [329, 238] width 220 height 31
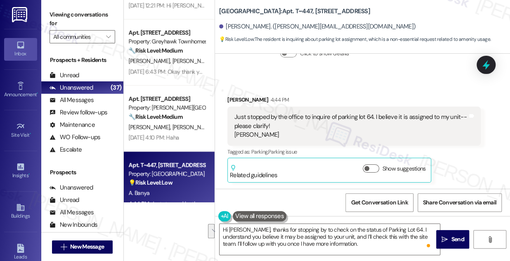
click at [421, 75] on div "Collections Status 7:20 AM [PERSON_NAME] has an outstanding balance of $-38 for…" at bounding box center [353, 40] width 265 height 72
click at [78, 18] on label "Viewing conversations for" at bounding box center [82, 19] width 66 height 22
click at [322, 236] on textarea "Hi [PERSON_NAME], thanks for stopping by to check on the status of Parking Lot …" at bounding box center [329, 238] width 220 height 31
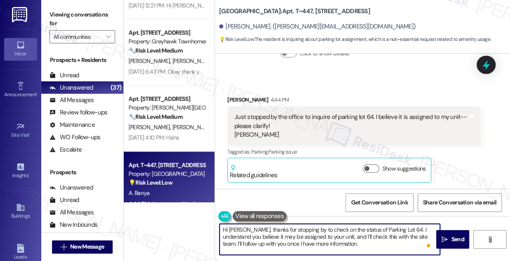
click at [322, 236] on textarea "Hi [PERSON_NAME], thanks for stopping by to check on the status of Parking Lot …" at bounding box center [329, 238] width 220 height 31
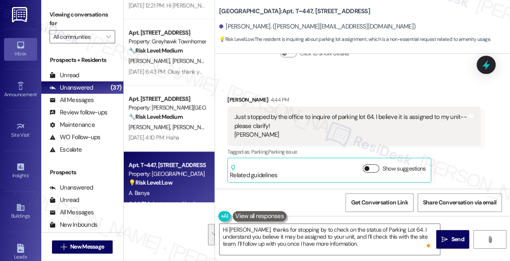
click at [373, 170] on button "Show suggestions" at bounding box center [370, 168] width 16 height 8
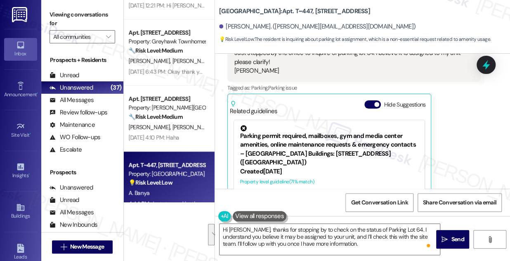
scroll to position [297, 0]
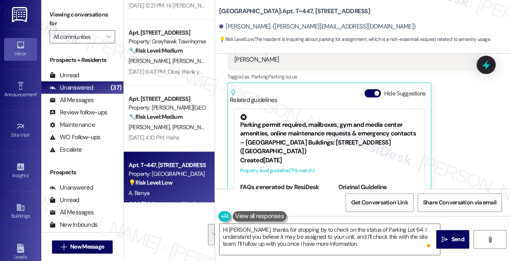
click at [312, 128] on div "Parking permit required, mailboxes, gym and media center amenities, online main…" at bounding box center [329, 135] width 178 height 42
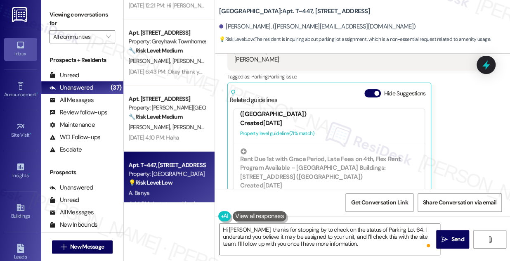
scroll to position [0, 0]
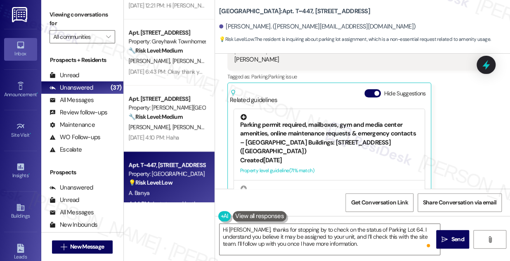
click at [306, 133] on div "Parking permit required, mailboxes, gym and media center amenities, online main…" at bounding box center [329, 135] width 178 height 42
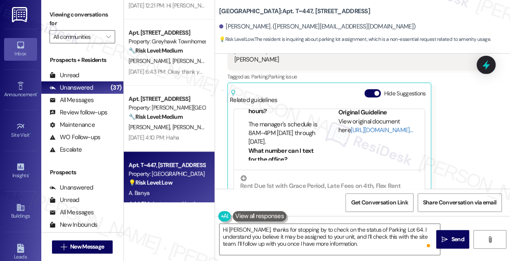
scroll to position [375, 0]
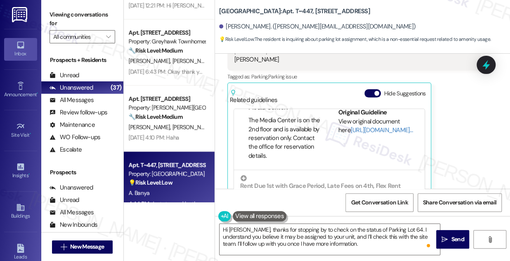
click at [69, 17] on label "Viewing conversations for" at bounding box center [82, 19] width 66 height 22
click at [64, 16] on label "Viewing conversations for" at bounding box center [82, 19] width 66 height 22
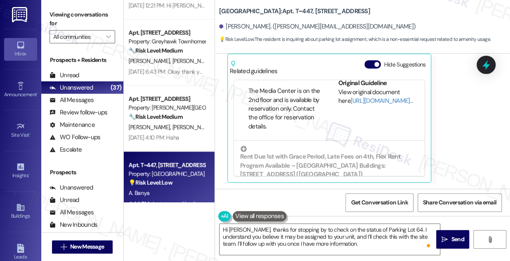
scroll to position [102, 0]
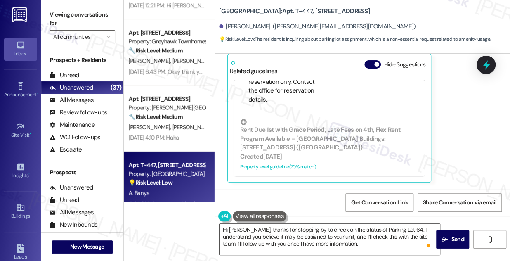
click at [323, 237] on textarea "Hi [PERSON_NAME], thanks for stopping by to check on the status of Parking Lot …" at bounding box center [329, 238] width 220 height 31
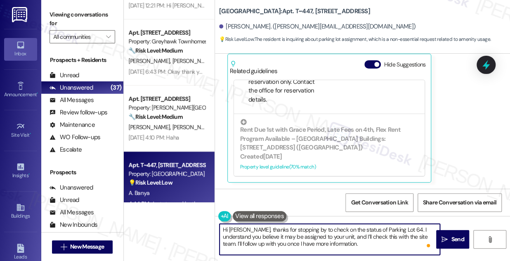
click at [323, 237] on textarea "Hi [PERSON_NAME], thanks for stopping by to check on the status of Parking Lot …" at bounding box center [329, 238] width 220 height 31
click at [326, 228] on textarea "Hi [PERSON_NAME], thanks for stopping by to check on the status of Parking Lot …" at bounding box center [329, 238] width 220 height 31
click at [399, 232] on textarea "Hi [PERSON_NAME], thanks for stopping by to check on the status of Parking Lot …" at bounding box center [329, 238] width 220 height 31
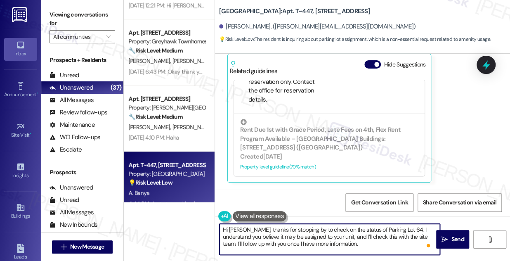
click at [398, 231] on textarea "Hi [PERSON_NAME], thanks for stopping by to check on the status of Parking Lot …" at bounding box center [329, 238] width 220 height 31
click at [297, 242] on textarea "Hi [PERSON_NAME], thanks for stopping by to check on the status of Parking Lot …" at bounding box center [329, 238] width 220 height 31
click at [296, 242] on textarea "Hi [PERSON_NAME], thanks for stopping by to check on the status of Parking Lot …" at bounding box center [329, 238] width 220 height 31
click at [366, 244] on textarea "Hi [PERSON_NAME], thanks for stopping by to check on the status of Parking Lot …" at bounding box center [329, 238] width 220 height 31
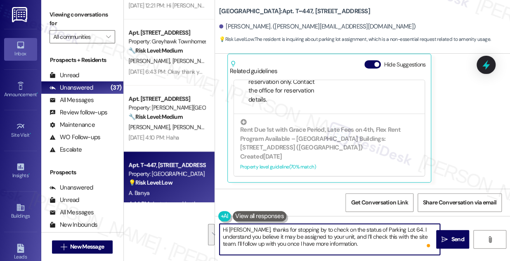
click at [366, 244] on textarea "Hi [PERSON_NAME], thanks for stopping by to check on the status of Parking Lot …" at bounding box center [329, 238] width 220 height 31
click at [350, 242] on textarea "Hi [PERSON_NAME], thanks for stopping by to check on the status of Parking Lot …" at bounding box center [329, 238] width 220 height 31
drag, startPoint x: 330, startPoint y: 243, endPoint x: 222, endPoint y: 244, distance: 108.0
click at [222, 244] on textarea "Hi [PERSON_NAME], thanks for stopping by to check on the status of Parking Lot …" at bounding box center [329, 238] width 220 height 31
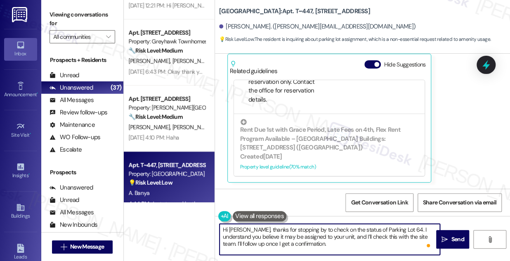
click at [310, 244] on textarea "Hi [PERSON_NAME], thanks for stopping by to check on the status of Parking Lot …" at bounding box center [329, 238] width 220 height 31
click at [330, 235] on textarea "Hi [PERSON_NAME], thanks for stopping by to check on the status of Parking Lot …" at bounding box center [329, 238] width 220 height 31
click at [312, 239] on textarea "Hi [PERSON_NAME], thanks for stopping by to check on the status of Parking Lot …" at bounding box center [329, 238] width 220 height 31
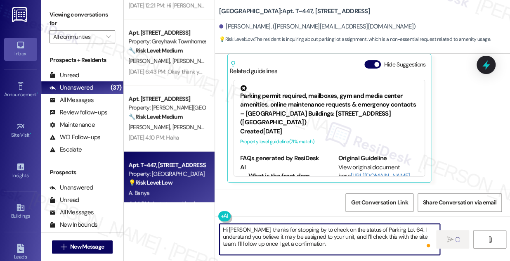
type textarea "Hi [PERSON_NAME], thanks for stopping by to check on the status of Parking Lot …"
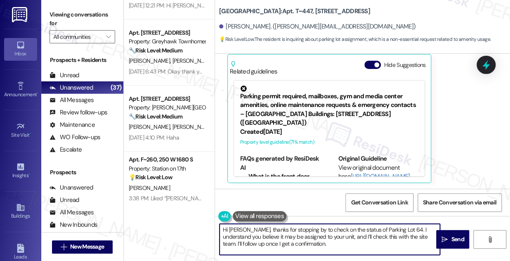
click at [375, 65] on span "button" at bounding box center [376, 64] width 5 height 5
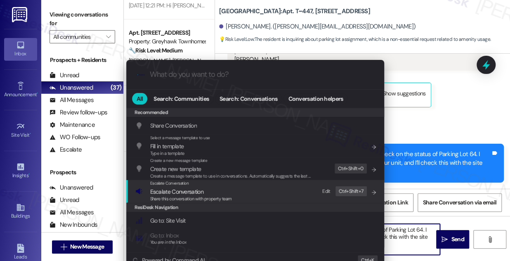
click at [206, 193] on span "Escalate Conversation" at bounding box center [191, 191] width 82 height 9
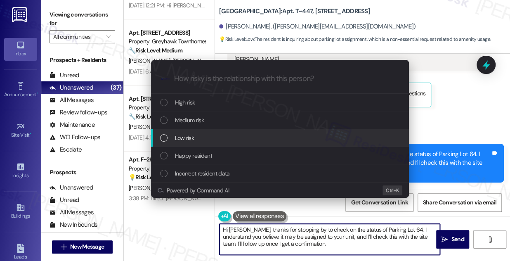
click at [192, 134] on span "Low risk" at bounding box center [184, 137] width 19 height 9
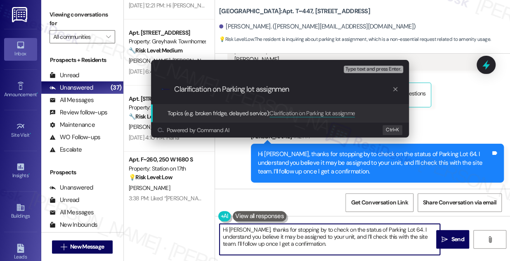
type input "Clarification on Parking lot assignment"
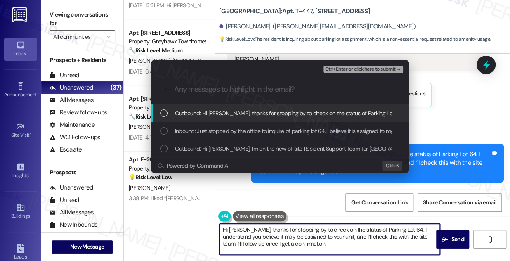
drag, startPoint x: 207, startPoint y: 131, endPoint x: 215, endPoint y: 132, distance: 8.7
click at [207, 130] on span "Inbound: Just stopped by the office to inquire of parking lot 64. I believe it …" at bounding box center [330, 130] width 310 height 9
click at [359, 70] on span "Ctrl+Enter or click here to submit" at bounding box center [360, 69] width 70 height 6
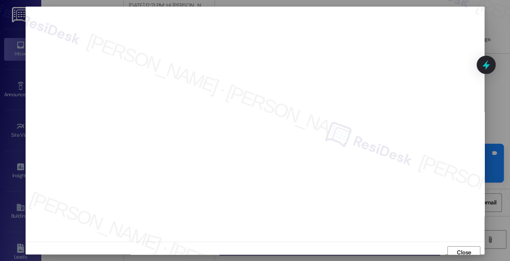
scroll to position [5, 0]
click at [464, 243] on span "Close" at bounding box center [463, 247] width 14 height 9
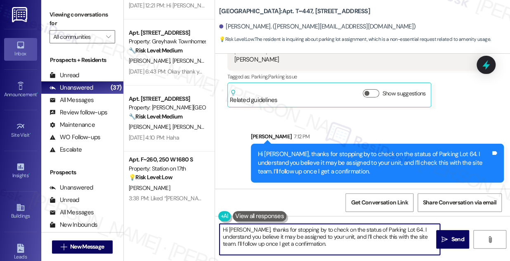
drag, startPoint x: 214, startPoint y: 12, endPoint x: 272, endPoint y: 12, distance: 57.7
click at [272, 12] on div "[GEOGRAPHIC_DATA]: Apt. T~447, [STREET_ADDRESS][PERSON_NAME]. ([PERSON_NAME][EM…" at bounding box center [361, 130] width 295 height 261
copy b "[GEOGRAPHIC_DATA]"
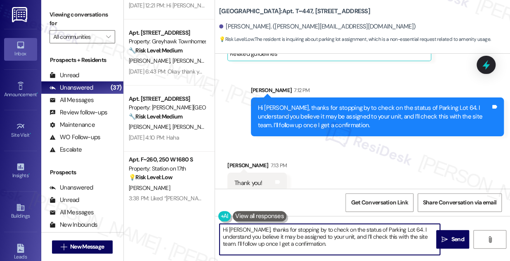
scroll to position [354, 0]
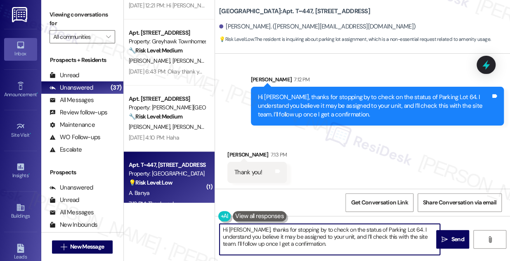
click at [59, 7] on div "Viewing conversations for All communities " at bounding box center [82, 26] width 82 height 52
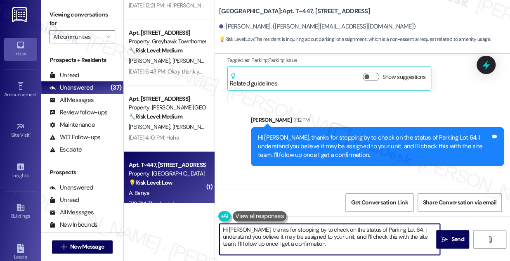
scroll to position [354, 0]
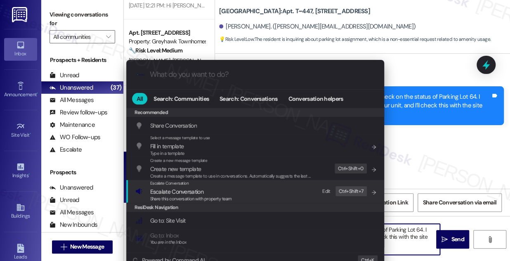
click at [243, 183] on div "Escalate Conversation Escalate Conversation Share this conversation with proper…" at bounding box center [255, 191] width 241 height 22
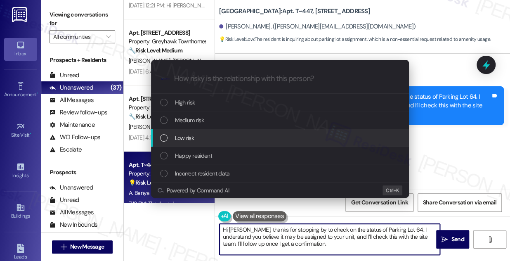
click at [190, 134] on span "Low risk" at bounding box center [184, 137] width 19 height 9
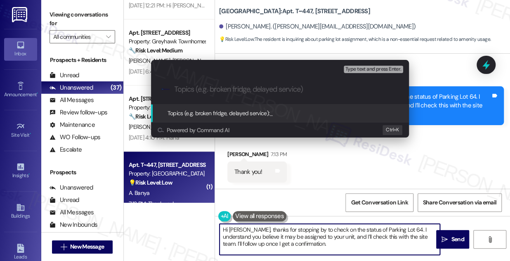
paste input "[GEOGRAPHIC_DATA]"
drag, startPoint x: 246, startPoint y: 91, endPoint x: 154, endPoint y: 75, distance: 92.9
click at [154, 75] on div ".cls-1{fill:#0a055f;}.cls-2{fill:#0cc4c4;} resideskLogoBlueOrange [GEOGRAPHIC_D…" at bounding box center [280, 89] width 258 height 29
type input "Clarification on Parking Lot Assignment"
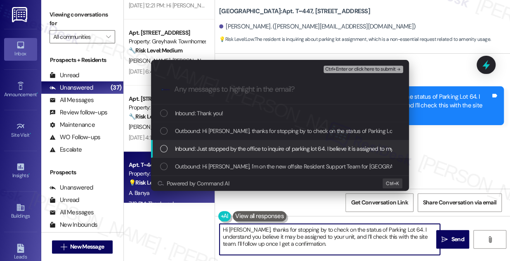
drag, startPoint x: 236, startPoint y: 150, endPoint x: 233, endPoint y: 147, distance: 4.4
click at [236, 151] on span "Inbound: Just stopped by the office to inquire of parking lot 64. I believe it …" at bounding box center [330, 148] width 310 height 9
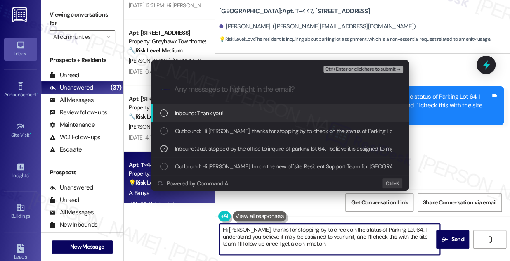
click at [342, 71] on span "Ctrl+Enter or click here to submit" at bounding box center [360, 69] width 70 height 6
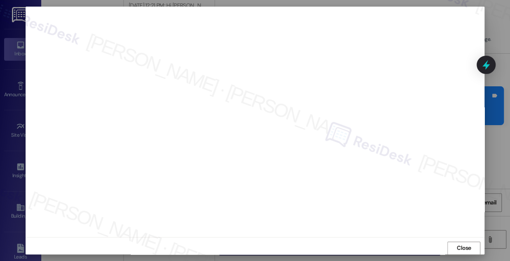
scroll to position [354, 0]
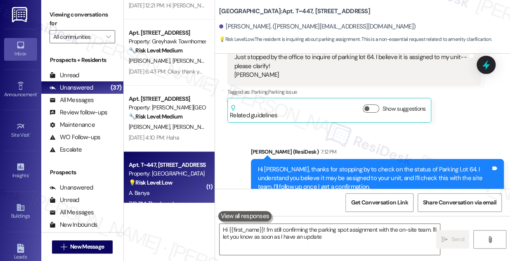
type textarea "Hi {{first_name}}! I'm still confirming the parking spot assignment with the on…"
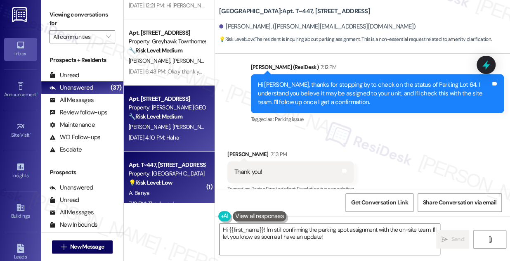
scroll to position [378, 0]
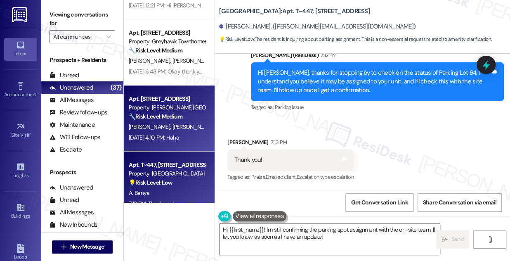
click at [177, 122] on div "A. [PERSON_NAME]" at bounding box center [167, 127] width 78 height 10
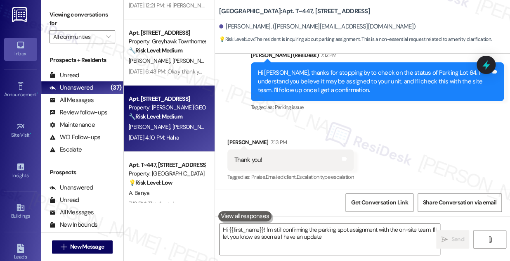
type textarea "Hi {{first_name}}! I'm still confirming the parking spot assignment with the on…"
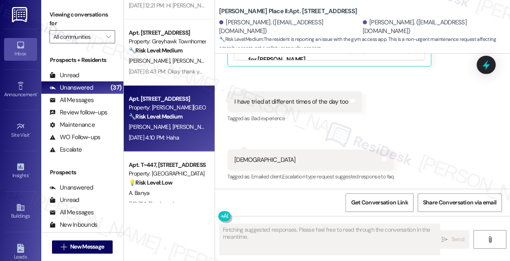
scroll to position [311, 0]
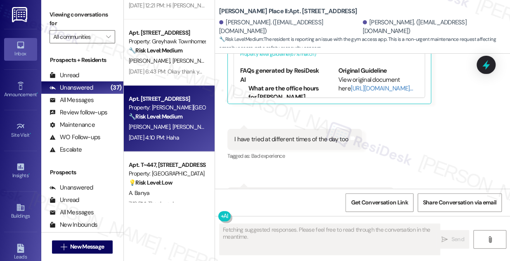
click at [287, 145] on div "I have tried at different times of the day too Tags and notes" at bounding box center [294, 139] width 134 height 21
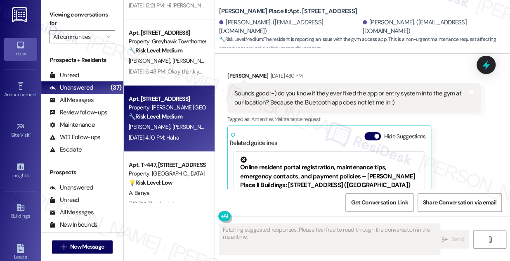
click at [280, 88] on div "Sounds good :-) do you know if they ever fixed the app or entry system into the…" at bounding box center [353, 98] width 253 height 30
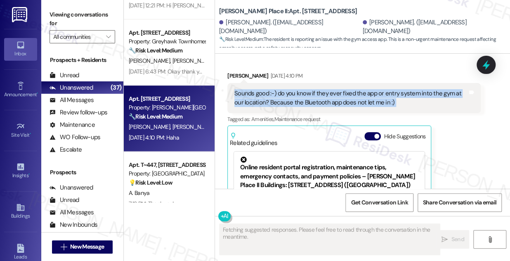
click at [280, 88] on div "Sounds good :-) do you know if they ever fixed the app or entry system into the…" at bounding box center [353, 98] width 253 height 30
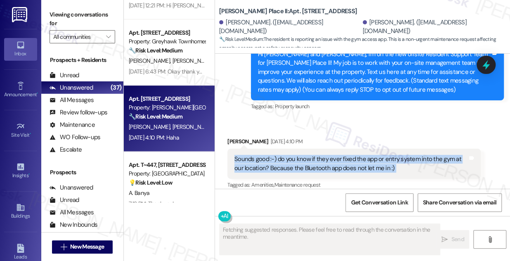
scroll to position [48, 0]
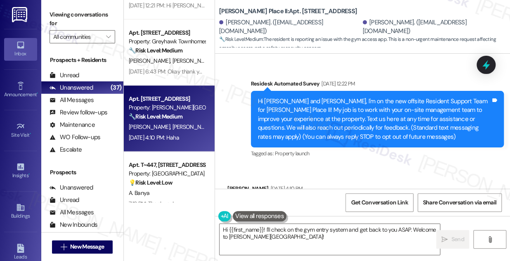
click at [312, 103] on div "Hi [PERSON_NAME] and [PERSON_NAME], I'm on the new offsite Resident Support Tea…" at bounding box center [374, 119] width 233 height 44
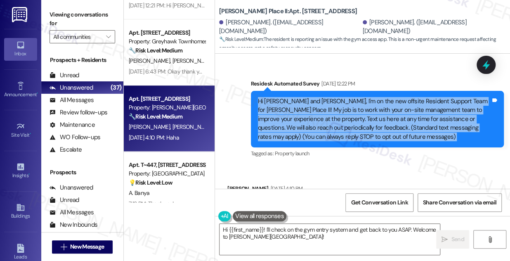
click at [312, 103] on div "Hi [PERSON_NAME] and [PERSON_NAME], I'm on the new offsite Resident Support Tea…" at bounding box center [374, 119] width 233 height 44
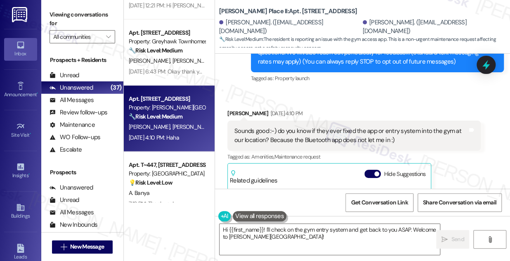
click at [308, 132] on div "Sounds good :-) do you know if they ever fixed the app or entry system into the…" at bounding box center [350, 136] width 233 height 18
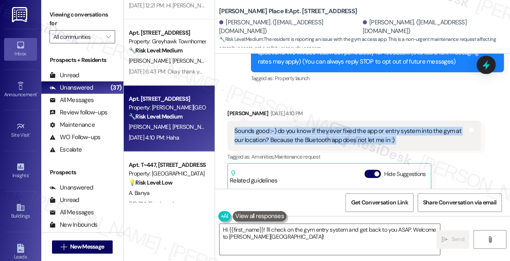
click at [307, 132] on div "Sounds good :-) do you know if they ever fixed the app or entry system into the…" at bounding box center [350, 136] width 233 height 18
click at [359, 135] on div "Sounds good :-) do you know if they ever fixed the app or entry system into the…" at bounding box center [350, 136] width 233 height 18
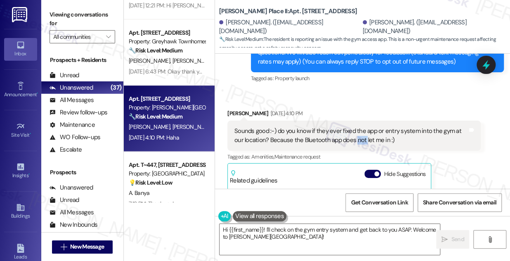
click at [359, 135] on div "Sounds good :-) do you know if they ever fixed the app or entry system into the…" at bounding box center [350, 136] width 233 height 18
click at [347, 100] on div "Received via SMS [PERSON_NAME] [DATE] 4:10 PM Sounds good :-) do you know if th…" at bounding box center [362, 251] width 295 height 323
click at [337, 141] on div "Sounds good :-) do you know if they ever fixed the app or entry system into the…" at bounding box center [350, 136] width 233 height 18
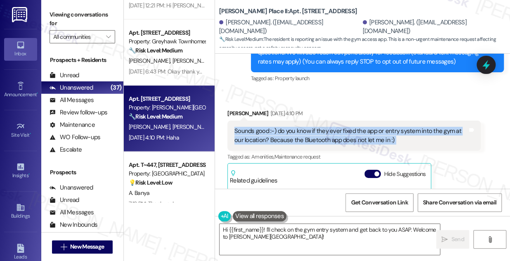
click at [337, 141] on div "Sounds good :-) do you know if they ever fixed the app or entry system into the…" at bounding box center [350, 136] width 233 height 18
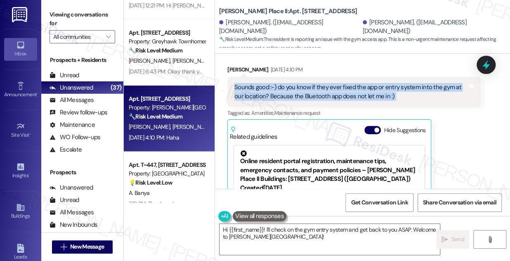
scroll to position [198, 0]
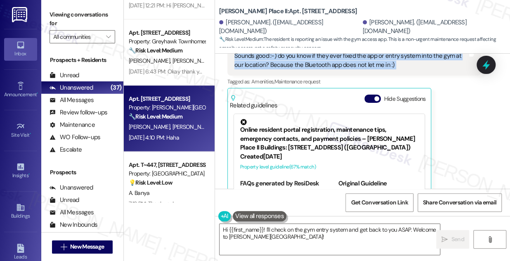
copy div "Sounds good :-) do you know if they ever fixed the app or entry system into the…"
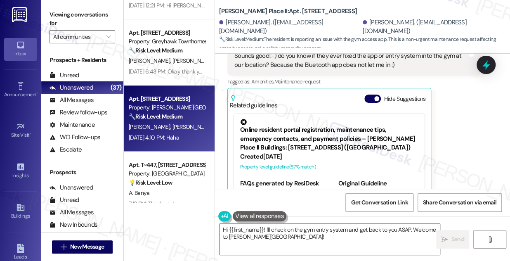
click at [73, 16] on label "Viewing conversations for" at bounding box center [82, 19] width 66 height 22
drag, startPoint x: 54, startPoint y: 8, endPoint x: 100, endPoint y: 29, distance: 50.7
click at [54, 8] on label "Viewing conversations for" at bounding box center [82, 19] width 66 height 22
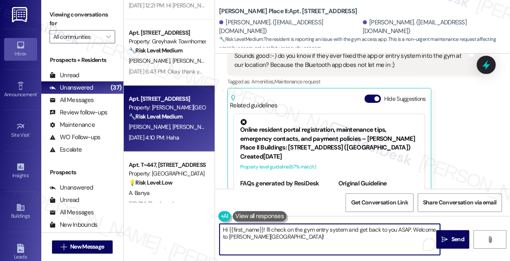
drag, startPoint x: 290, startPoint y: 233, endPoint x: 286, endPoint y: 230, distance: 5.4
click at [286, 230] on textarea "Hi {{first_name}}! I'll check on the gym entry system and get back to you ASAP.…" at bounding box center [329, 238] width 220 height 31
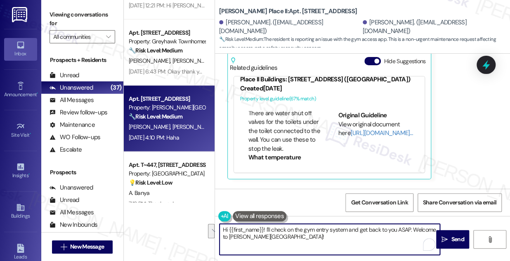
scroll to position [412, 0]
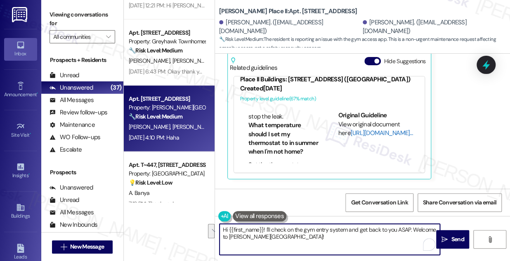
click at [362, 132] on link "[URL][DOMAIN_NAME]…" at bounding box center [381, 133] width 62 height 8
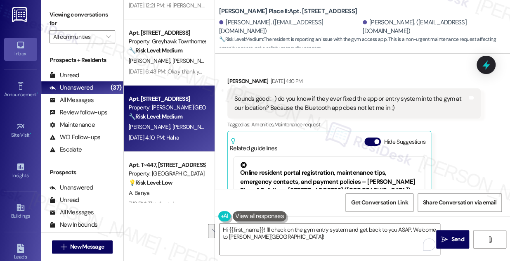
scroll to position [123, 0]
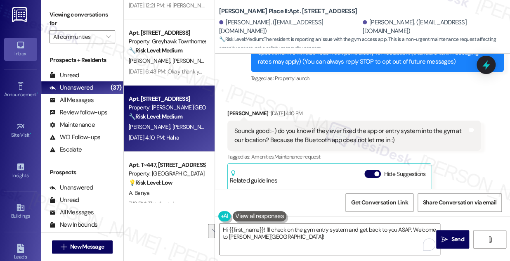
click at [279, 131] on div "Sounds good :-) do you know if they ever fixed the app or entry system into the…" at bounding box center [350, 136] width 233 height 18
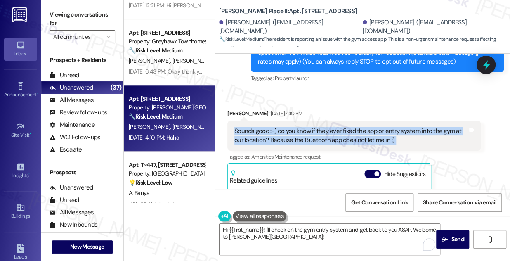
click at [279, 131] on div "Sounds good :-) do you know if they ever fixed the app or entry system into the…" at bounding box center [350, 136] width 233 height 18
copy div "Sounds good :-) do you know if they ever fixed the app or entry system into the…"
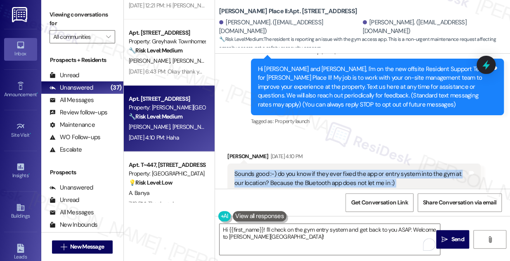
scroll to position [48, 0]
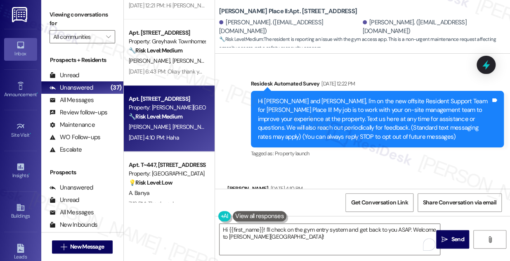
click at [67, 21] on label "Viewing conversations for" at bounding box center [82, 19] width 66 height 22
click at [70, 7] on div "Viewing conversations for All communities " at bounding box center [82, 26] width 82 height 52
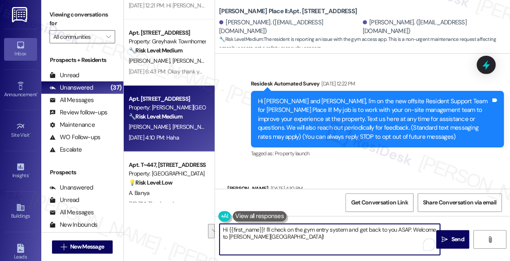
drag, startPoint x: 282, startPoint y: 244, endPoint x: 266, endPoint y: 229, distance: 21.6
click at [266, 229] on textarea "Hi {{first_name}}! I'll check on the gym entry system and get back to you ASAP.…" at bounding box center [329, 238] width 220 height 31
paste textarea "Just checking back—have you been able to get into the gym using the Bluetooth a…"
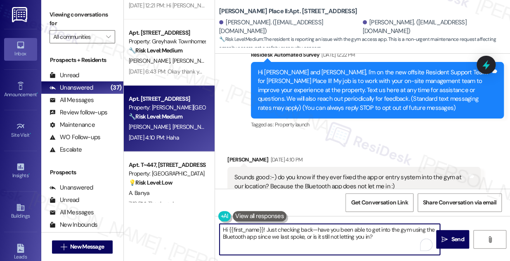
scroll to position [123, 0]
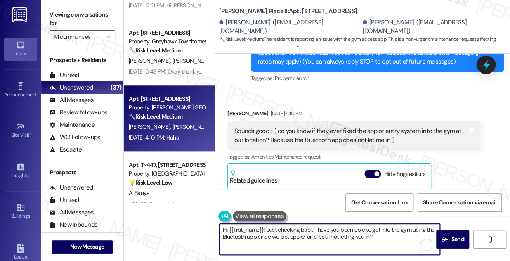
click at [228, 116] on div "[PERSON_NAME] [DATE] 4:10 PM" at bounding box center [353, 115] width 253 height 12
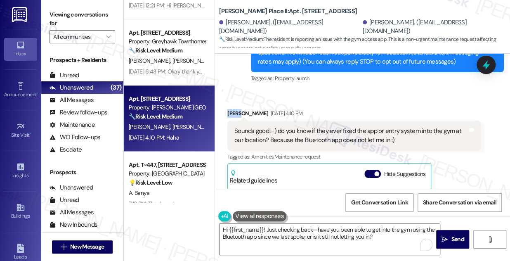
copy div "[PERSON_NAME]"
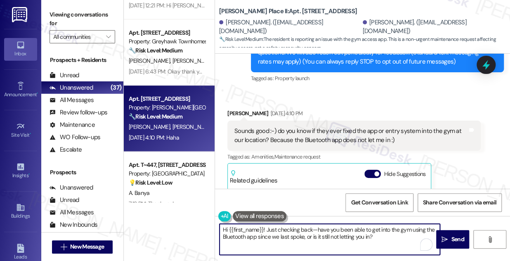
drag, startPoint x: 229, startPoint y: 223, endPoint x: 262, endPoint y: 221, distance: 32.7
click at [262, 223] on div "Hi {{first_name}}! Just checking back—have you been able to get into the gym us…" at bounding box center [325, 239] width 221 height 32
paste textarea "[PERSON_NAME]"
click at [290, 226] on textarea "Hi [PERSON_NAME]! Just checking back—have you been able to get into the gym usi…" at bounding box center [329, 238] width 220 height 31
type textarea "Hi [PERSON_NAME]! Just checking back, have you been able to get into the gym us…"
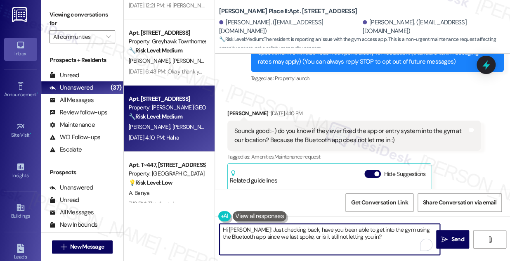
click at [381, 231] on textarea "Hi [PERSON_NAME]! Just checking back, have you been able to get into the gym us…" at bounding box center [329, 238] width 220 height 31
click at [340, 234] on textarea "Hi [PERSON_NAME]! Just checking back, have you been able to get into the gym us…" at bounding box center [329, 238] width 220 height 31
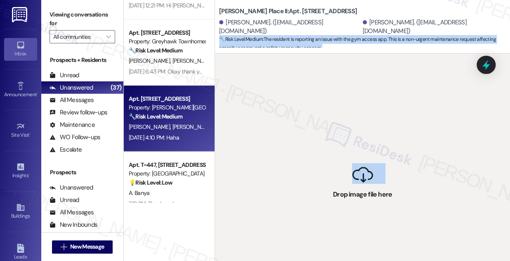
drag, startPoint x: 354, startPoint y: 181, endPoint x: 323, endPoint y: 42, distance: 142.3
click at [323, 42] on div "[PERSON_NAME] Place II: Apt. B310, [STREET_ADDRESS] [PERSON_NAME]. ([EMAIL_ADDR…" at bounding box center [361, 130] width 295 height 261
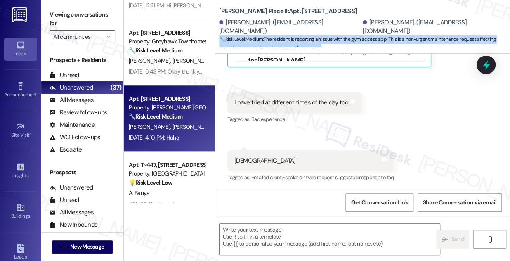
scroll to position [348, 0]
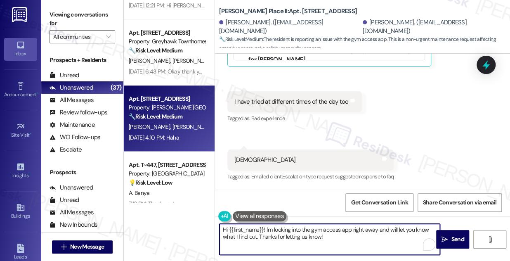
click at [275, 234] on textarea "Hi {{first_name}}! I'm looking into the gym access app right away and will let …" at bounding box center [329, 238] width 220 height 31
paste textarea "[PERSON_NAME]"
click at [261, 230] on textarea "Hi {{first_name}}! I'm looking into the gym access app right away and will let …" at bounding box center [329, 238] width 220 height 31
drag, startPoint x: 263, startPoint y: 228, endPoint x: 228, endPoint y: 226, distance: 35.9
click at [228, 226] on textarea "Hi {{first_name}}! I'm looking into the gym access app right away and will let …" at bounding box center [329, 238] width 220 height 31
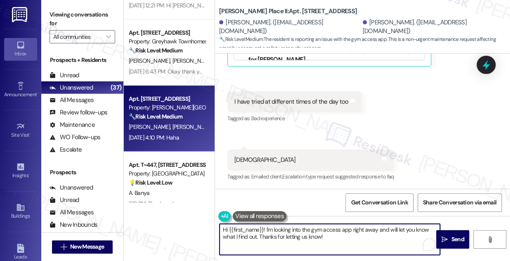
paste textarea "[PERSON_NAME]"
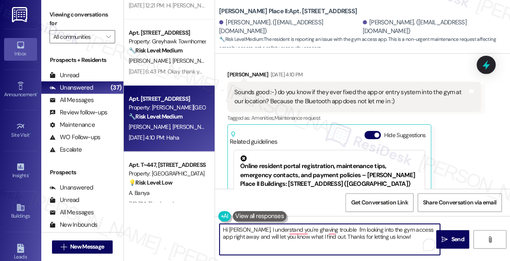
scroll to position [161, 0]
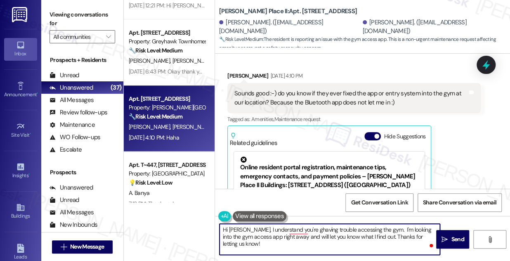
paste textarea "[PERSON_NAME]"
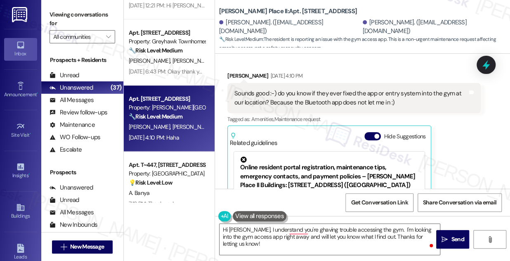
click at [76, 15] on label "Viewing conversations for" at bounding box center [82, 19] width 66 height 22
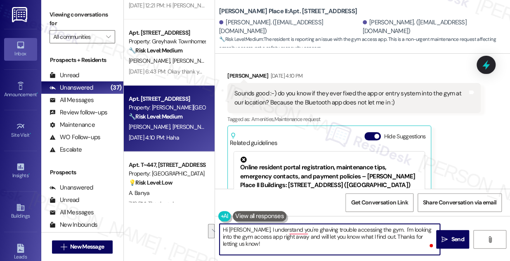
drag, startPoint x: 370, startPoint y: 242, endPoint x: 374, endPoint y: 228, distance: 13.8
click at [374, 228] on textarea "Hi [PERSON_NAME], I understand you're ghaving trouble accessing the gym. I'm lo…" at bounding box center [329, 238] width 220 height 31
drag, startPoint x: 372, startPoint y: 240, endPoint x: 409, endPoint y: 241, distance: 37.1
click at [372, 240] on textarea "Hi [PERSON_NAME], I understand you're ghaving trouble accessing the gym. I'm lo…" at bounding box center [329, 238] width 220 height 31
drag, startPoint x: 428, startPoint y: 238, endPoint x: 374, endPoint y: 227, distance: 54.3
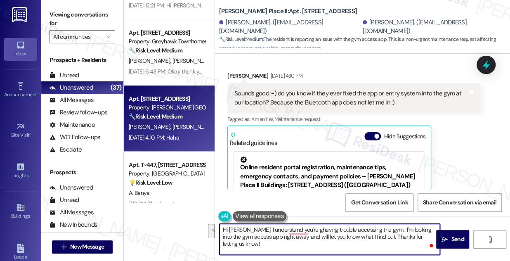
click at [374, 227] on textarea "Hi [PERSON_NAME], I understand you're ghaving trouble accessing the gym. I'm lo…" at bounding box center [329, 238] width 220 height 31
paste textarea "Just checking back—have you been able to get into the gym using the Bluetooth a…"
click at [419, 228] on textarea "Hi [PERSON_NAME], I understand you're having trouble accessing the gym. Just ch…" at bounding box center [329, 238] width 220 height 31
click at [310, 243] on textarea "Hi [PERSON_NAME], I understand you're having trouble accessing the gym. Just ch…" at bounding box center [329, 238] width 220 height 31
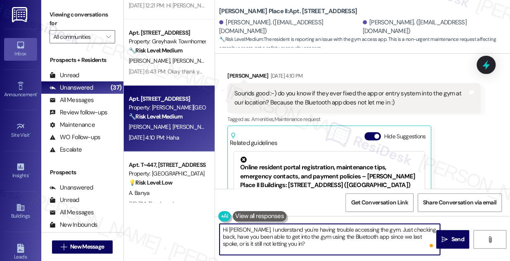
click at [310, 243] on textarea "Hi [PERSON_NAME], I understand you're having trouble accessing the gym. Just ch…" at bounding box center [329, 238] width 220 height 31
click at [284, 239] on textarea "Hi [PERSON_NAME], I understand you're having trouble accessing the gym. Just ch…" at bounding box center [329, 238] width 220 height 31
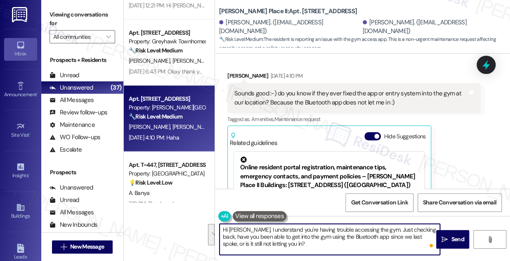
click at [352, 252] on textarea "Hi [PERSON_NAME], I understand you're having trouble accessing the gym. Just ch…" at bounding box center [329, 238] width 220 height 31
click at [308, 239] on textarea "Hi [PERSON_NAME], I understand you're having trouble accessing the gym. Just ch…" at bounding box center [329, 238] width 220 height 31
click at [375, 232] on textarea "Hi [PERSON_NAME], I understand you're having trouble accessing the gym. Just ch…" at bounding box center [329, 238] width 220 height 31
type textarea "Hi [PERSON_NAME], I understand you're having trouble accessing the gym. Just ch…"
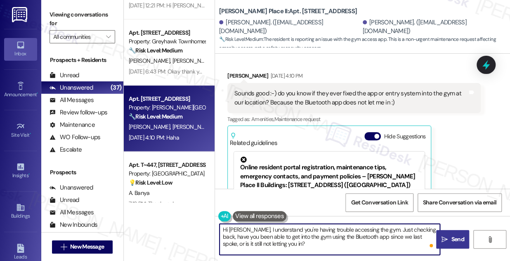
click at [447, 235] on span " Send" at bounding box center [452, 239] width 26 height 9
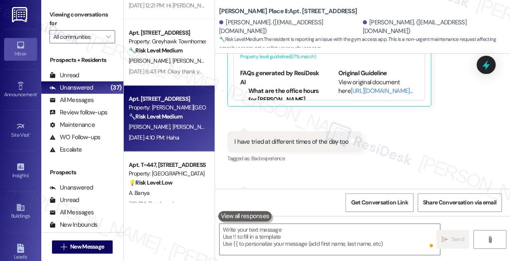
scroll to position [348, 0]
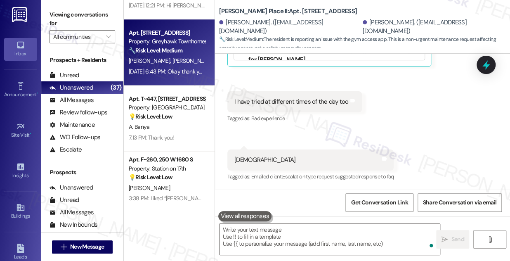
click at [167, 65] on div "[PERSON_NAME] [PERSON_NAME][GEOGRAPHIC_DATA]" at bounding box center [167, 61] width 78 height 10
type textarea "Fetching suggested responses. Please feel free to read through the conversation…"
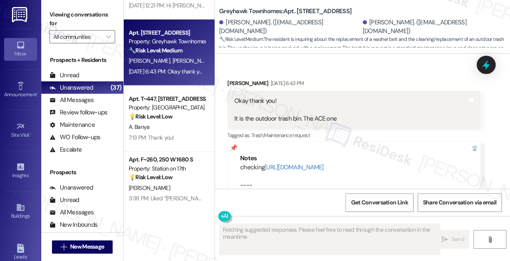
scroll to position [1180, 0]
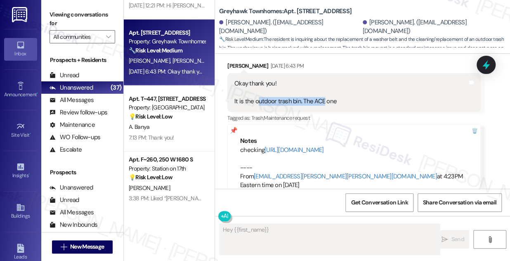
drag, startPoint x: 256, startPoint y: 108, endPoint x: 333, endPoint y: 112, distance: 77.2
click at [329, 106] on div "Okay thank you! It is the outdoor trash bin. The ACE one" at bounding box center [285, 92] width 102 height 26
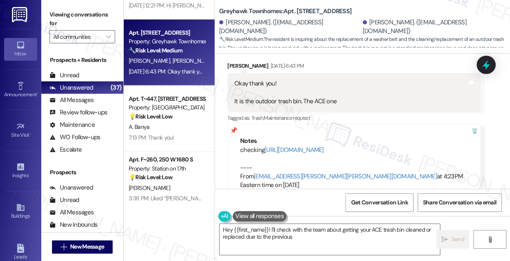
click at [333, 106] on div "Okay thank you! It is the outdoor trash bin. The ACE one" at bounding box center [285, 92] width 102 height 26
type textarea "Hey {{first_name}}! I'll check with the team about getting your ACE trash bin c…"
click at [333, 106] on div "Okay thank you! It is the outdoor trash bin. The ACE one" at bounding box center [285, 92] width 102 height 26
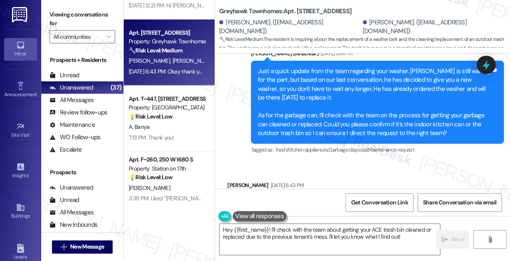
scroll to position [1030, 0]
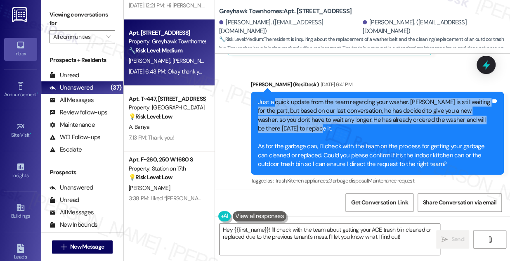
drag, startPoint x: 275, startPoint y: 109, endPoint x: 378, endPoint y: 138, distance: 106.9
click at [378, 138] on div "Just a quick update from the team regarding your washer. [PERSON_NAME] is still…" at bounding box center [374, 133] width 233 height 70
drag, startPoint x: 380, startPoint y: 115, endPoint x: 401, endPoint y: 135, distance: 28.9
click at [401, 135] on div "Just a quick update from the team regarding your washer. [PERSON_NAME] is still…" at bounding box center [374, 133] width 233 height 70
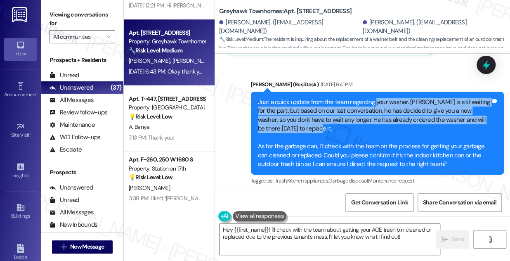
click at [401, 135] on div "Just a quick update from the team regarding your washer. [PERSON_NAME] is still…" at bounding box center [374, 133] width 233 height 70
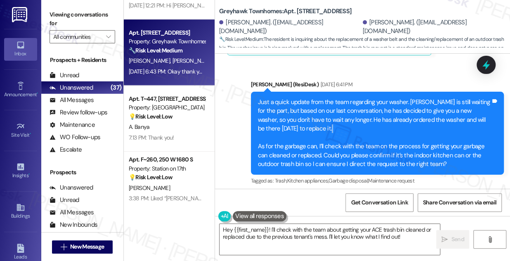
click at [401, 135] on div "Just a quick update from the team regarding your washer. [PERSON_NAME] is still…" at bounding box center [374, 133] width 233 height 70
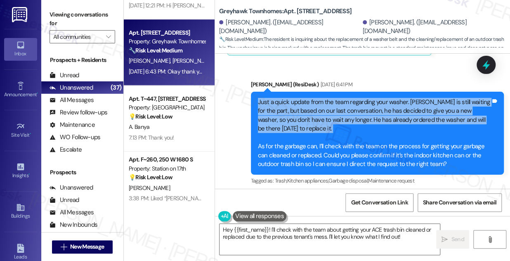
click at [401, 135] on div "Just a quick update from the team regarding your washer. [PERSON_NAME] is still…" at bounding box center [374, 133] width 233 height 70
click at [348, 120] on div "Just a quick update from the team regarding your washer. [PERSON_NAME] is still…" at bounding box center [374, 133] width 233 height 70
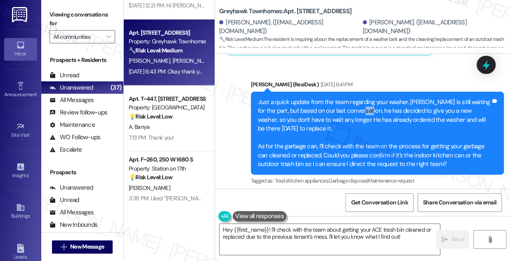
click at [348, 120] on div "Just a quick update from the team regarding your washer. [PERSON_NAME] is still…" at bounding box center [374, 133] width 233 height 70
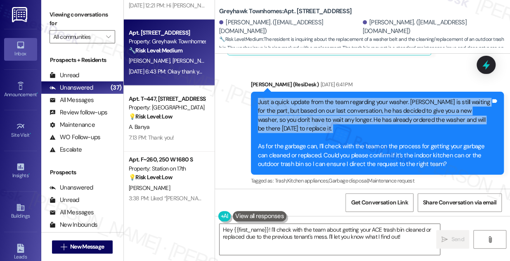
click at [348, 120] on div "Just a quick update from the team regarding your washer. [PERSON_NAME] is still…" at bounding box center [374, 133] width 233 height 70
click at [331, 123] on div "Just a quick update from the team regarding your washer. [PERSON_NAME] is still…" at bounding box center [374, 133] width 233 height 70
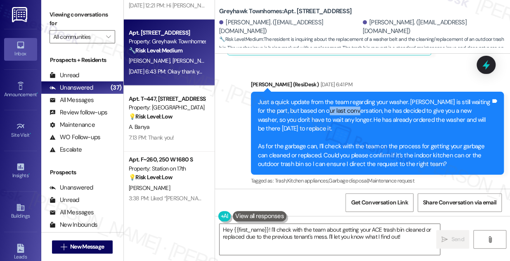
click at [331, 123] on div "Just a quick update from the team regarding your washer. [PERSON_NAME] is still…" at bounding box center [374, 133] width 233 height 70
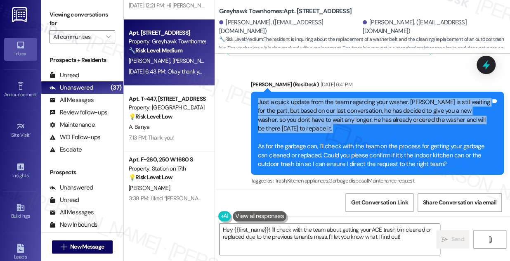
click at [331, 123] on div "Just a quick update from the team regarding your washer. [PERSON_NAME] is still…" at bounding box center [374, 133] width 233 height 70
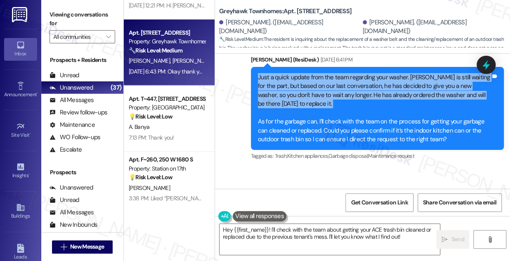
scroll to position [1068, 0]
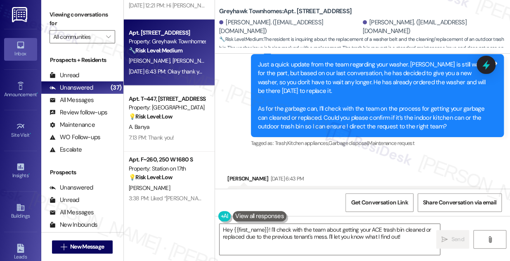
click at [310, 118] on div "Just a quick update from the team regarding your washer. [PERSON_NAME] is still…" at bounding box center [374, 95] width 233 height 70
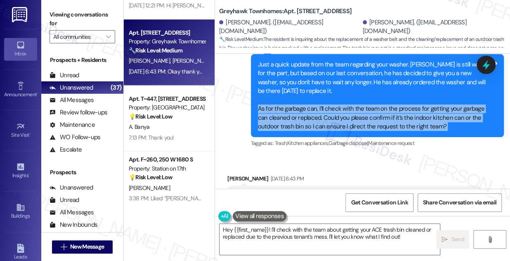
click at [310, 117] on div "Just a quick update from the team regarding your washer. [PERSON_NAME] is still…" at bounding box center [374, 95] width 233 height 70
click at [358, 120] on div "Just a quick update from the team regarding your washer. [PERSON_NAME] is still…" at bounding box center [374, 95] width 233 height 70
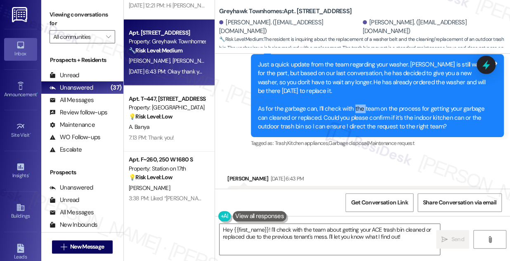
click at [359, 120] on div "Just a quick update from the team regarding your washer. [PERSON_NAME] is still…" at bounding box center [374, 95] width 233 height 70
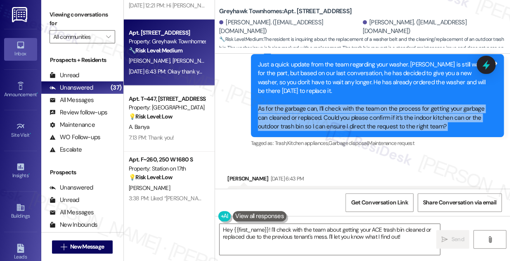
click at [359, 120] on div "Just a quick update from the team regarding your washer. [PERSON_NAME] is still…" at bounding box center [374, 95] width 233 height 70
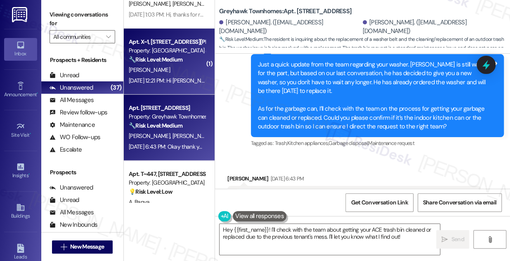
click at [182, 74] on div "[PERSON_NAME]" at bounding box center [167, 70] width 78 height 10
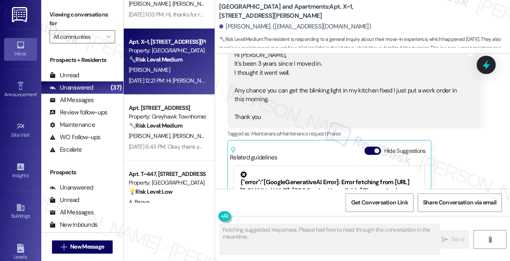
scroll to position [2556, 0]
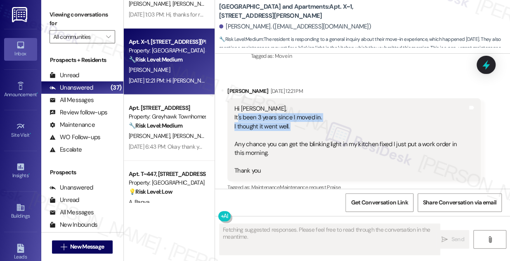
drag, startPoint x: 237, startPoint y: 93, endPoint x: 300, endPoint y: 108, distance: 64.8
click at [300, 108] on div "Hi [PERSON_NAME], It's been 3 years since I moved in. I thought it went well. A…" at bounding box center [350, 139] width 233 height 70
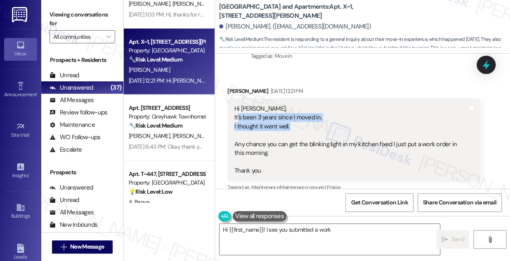
click at [300, 108] on div "Hi [PERSON_NAME], It's been 3 years since I moved in. I thought it went well. A…" at bounding box center [350, 139] width 233 height 70
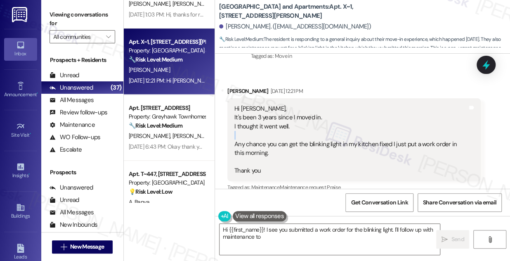
click at [300, 108] on div "Hi [PERSON_NAME], It's been 3 years since I moved in. I thought it went well. A…" at bounding box center [350, 139] width 233 height 70
click at [289, 112] on div "Hi [PERSON_NAME], It's been 3 years since I moved in. I thought it went well. A…" at bounding box center [350, 139] width 233 height 70
click at [290, 111] on div "Hi [PERSON_NAME], It's been 3 years since I moved in. I thought it went well. A…" at bounding box center [350, 139] width 233 height 70
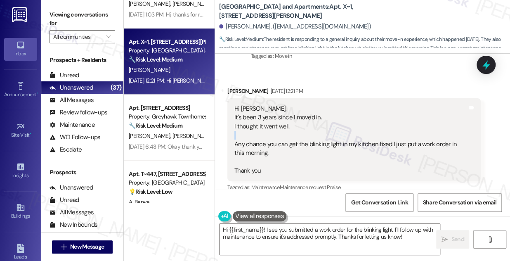
click at [290, 111] on div "Hi [PERSON_NAME], It's been 3 years since I moved in. I thought it went well. A…" at bounding box center [350, 139] width 233 height 70
click at [276, 113] on div "Hi [PERSON_NAME], It's been 3 years since I moved in. I thought it went well. A…" at bounding box center [350, 139] width 233 height 70
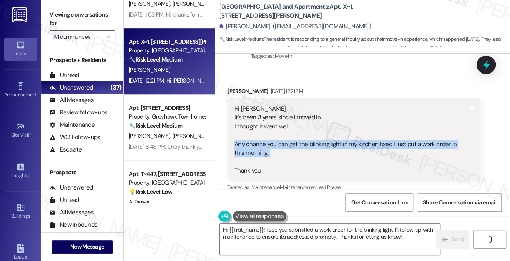
click at [276, 113] on div "Hi [PERSON_NAME], It's been 3 years since I moved in. I thought it went well. A…" at bounding box center [350, 139] width 233 height 70
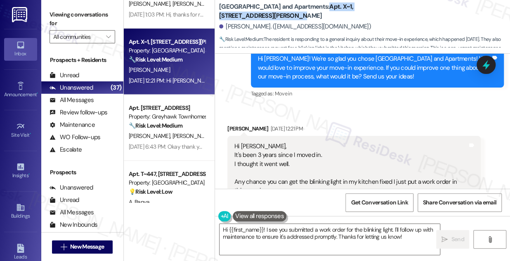
drag, startPoint x: 278, startPoint y: 16, endPoint x: 323, endPoint y: 8, distance: 46.0
click at [323, 8] on b "[GEOGRAPHIC_DATA] and Apartments: Apt. X~1, [STREET_ADDRESS][PERSON_NAME]" at bounding box center [301, 11] width 165 height 18
click at [382, 9] on b "[GEOGRAPHIC_DATA] and Apartments: Apt. X~1, [STREET_ADDRESS][PERSON_NAME]" at bounding box center [301, 11] width 165 height 18
drag, startPoint x: 347, startPoint y: 6, endPoint x: 356, endPoint y: 5, distance: 9.2
click at [356, 5] on b "[GEOGRAPHIC_DATA] and Apartments: Apt. X~1, [STREET_ADDRESS][PERSON_NAME]" at bounding box center [301, 11] width 165 height 18
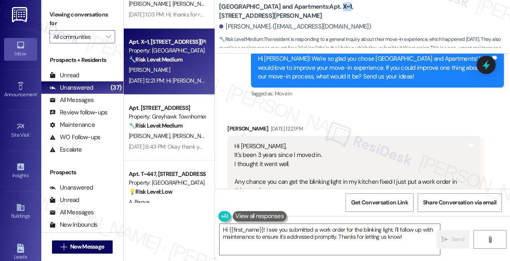
copy b "X~1"
click at [69, 13] on label "Viewing conversations for" at bounding box center [82, 19] width 66 height 22
click at [78, 15] on label "Viewing conversations for" at bounding box center [82, 19] width 66 height 22
click at [67, 6] on div "Viewing conversations for All communities " at bounding box center [82, 26] width 82 height 52
click at [69, 14] on label "Viewing conversations for" at bounding box center [82, 19] width 66 height 22
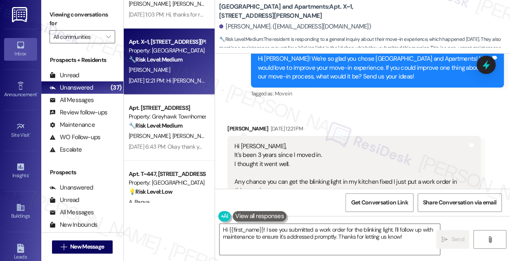
scroll to position [2593, 0]
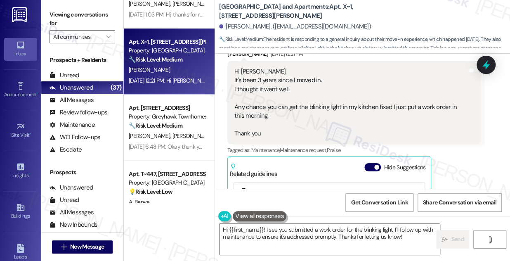
click at [265, 80] on div "Hi [PERSON_NAME], It's been 3 years since I moved in. I thought it went well. A…" at bounding box center [350, 102] width 233 height 70
click at [266, 80] on div "Hi [PERSON_NAME], It's been 3 years since I moved in. I thought it went well. A…" at bounding box center [350, 102] width 233 height 70
click at [60, 21] on label "Viewing conversations for" at bounding box center [82, 19] width 66 height 22
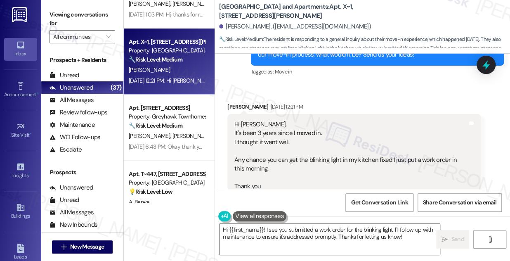
scroll to position [2518, 0]
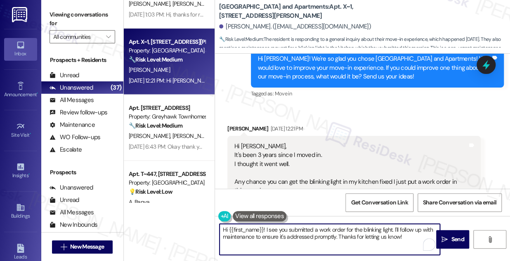
drag, startPoint x: 408, startPoint y: 235, endPoint x: 395, endPoint y: 227, distance: 15.6
click at [395, 227] on textarea "Hi {{first_name}}! I see you submitted a work order for the blinking light. I'l…" at bounding box center [329, 238] width 220 height 31
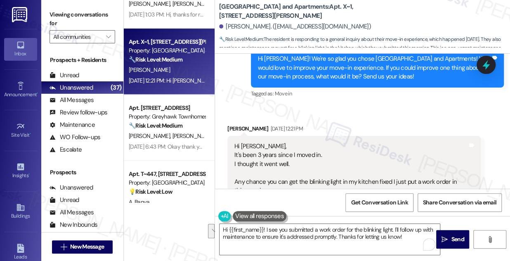
click at [67, 13] on label "Viewing conversations for" at bounding box center [82, 19] width 66 height 22
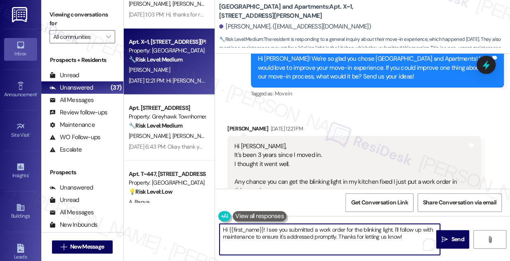
click at [392, 228] on textarea "Hi {{first_name}}! I see you submitted a work order for the blinking light. I'l…" at bounding box center [329, 238] width 220 height 31
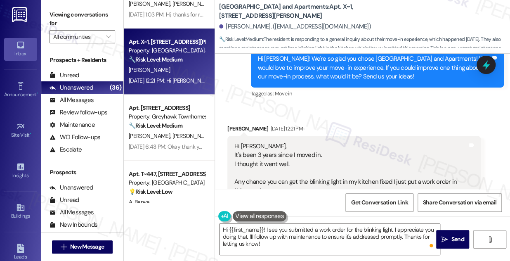
click at [68, 11] on label "Viewing conversations for" at bounding box center [82, 19] width 66 height 22
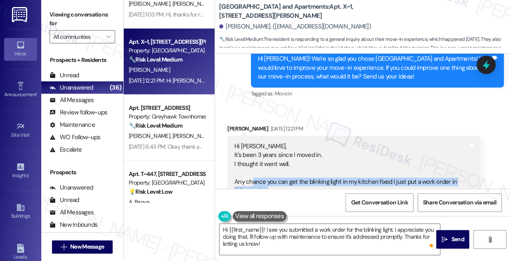
drag, startPoint x: 252, startPoint y: 150, endPoint x: 304, endPoint y: 159, distance: 52.7
click at [304, 159] on div "Hi Sarah, It's been 3 years since I moved in. I thought it went well. Any chanc…" at bounding box center [350, 177] width 233 height 70
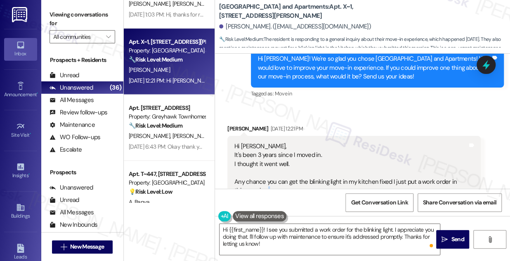
click at [304, 159] on div "Hi Sarah, It's been 3 years since I moved in. I thought it went well. Any chanc…" at bounding box center [350, 177] width 233 height 70
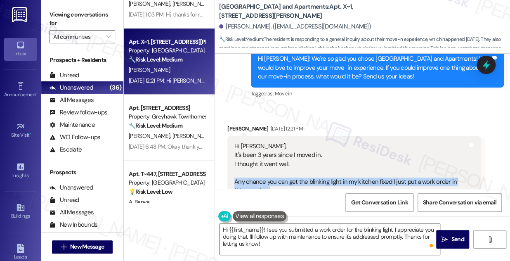
click at [304, 159] on div "Hi Sarah, It's been 3 years since I moved in. I thought it went well. Any chanc…" at bounding box center [350, 177] width 233 height 70
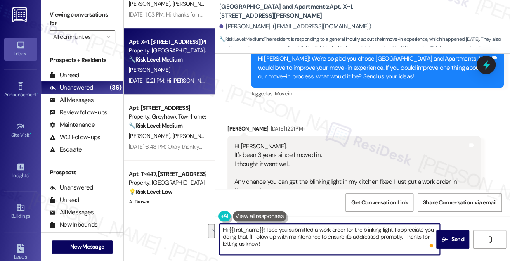
drag, startPoint x: 275, startPoint y: 243, endPoint x: 331, endPoint y: 238, distance: 56.7
click at [331, 238] on textarea "Hi {{first_name}}! I see you submitted a work order for the blinking light. I a…" at bounding box center [329, 238] width 220 height 31
click at [309, 240] on textarea "Hi {{first_name}}! I see you submitted a work order for the blinking light. I a…" at bounding box center [329, 238] width 220 height 31
click at [310, 238] on textarea "Hi {{first_name}}! I see you submitted a work order for the blinking light. I a…" at bounding box center [329, 238] width 220 height 31
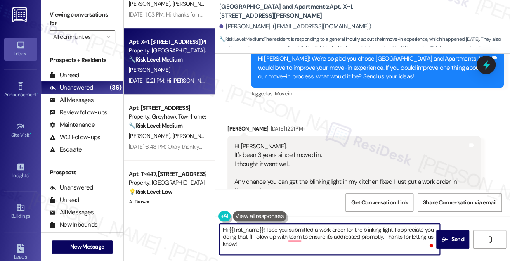
click at [261, 142] on div "Hi Sarah, It's been 3 years since I moved in. I thought it went well. Any chanc…" at bounding box center [350, 177] width 233 height 70
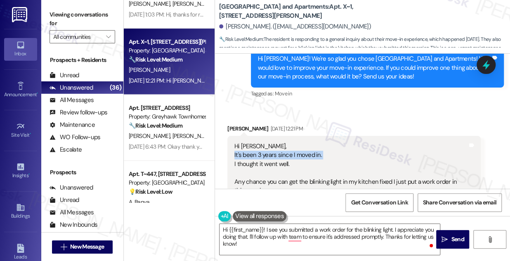
click at [261, 142] on div "Hi Sarah, It's been 3 years since I moved in. I thought it went well. Any chanc…" at bounding box center [350, 177] width 233 height 70
click at [265, 148] on div "Hi Sarah, It's been 3 years since I moved in. I thought it went well. Any chanc…" at bounding box center [350, 177] width 233 height 70
click at [298, 157] on div "Hi Sarah, It's been 3 years since I moved in. I thought it went well. Any chanc…" at bounding box center [350, 177] width 233 height 70
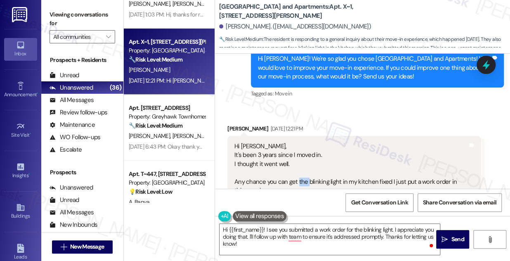
click at [298, 157] on div "Hi Sarah, It's been 3 years since I moved in. I thought it went well. Any chanc…" at bounding box center [350, 177] width 233 height 70
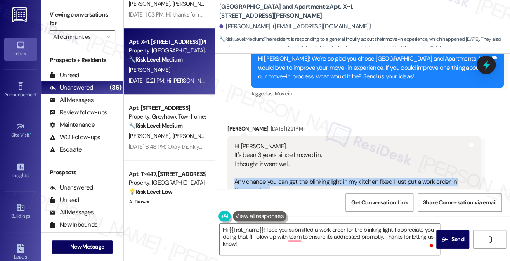
click at [298, 157] on div "Hi Sarah, It's been 3 years since I moved in. I thought it went well. Any chanc…" at bounding box center [350, 177] width 233 height 70
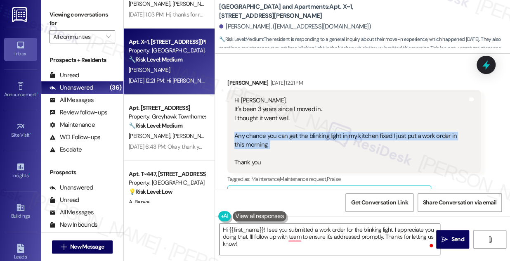
scroll to position [2593, 0]
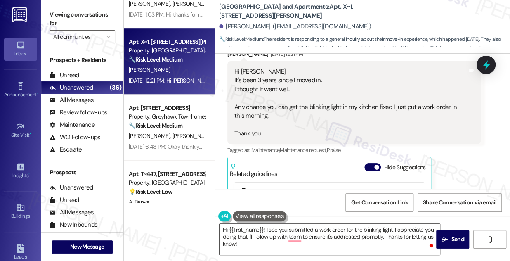
click at [265, 227] on textarea "Hi {{first_name}}! I see you submitted a work order for the blinking light. I a…" at bounding box center [329, 238] width 220 height 31
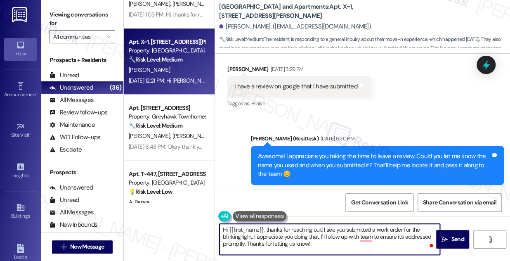
scroll to position [1956, 0]
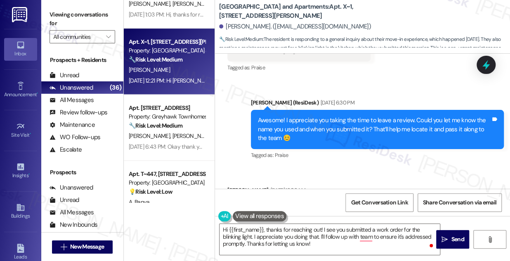
click at [338, 110] on div "Awesome! I appreciate you taking the time to leave a review. Could you let me k…" at bounding box center [377, 129] width 253 height 39
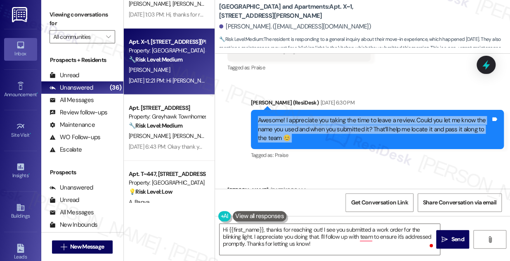
click at [338, 110] on div "Awesome! I appreciate you taking the time to leave a review. Could you let me k…" at bounding box center [377, 129] width 253 height 39
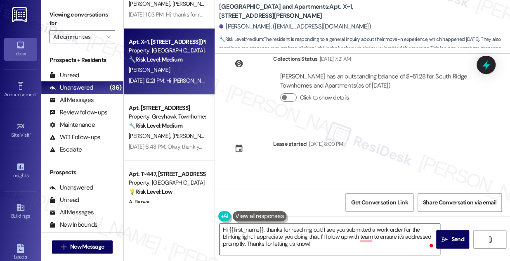
scroll to position [2368, 0]
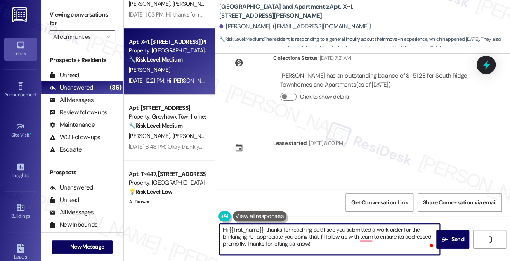
click at [293, 229] on textarea "Hi {{first_name}}, thanks for reaching out! I see you submitted a work order fo…" at bounding box center [329, 238] width 220 height 31
click at [321, 235] on textarea "Hi {{first_name}}, thanks for reaching out! I see you submitted a work order fo…" at bounding box center [329, 238] width 220 height 31
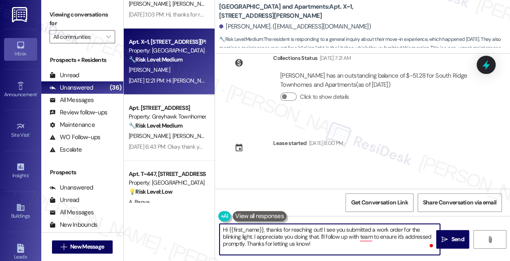
click at [309, 241] on textarea "Hi {{first_name}}, thanks for reaching out! I see you submitted a work order fo…" at bounding box center [329, 238] width 220 height 31
click at [324, 236] on textarea "Hi {{first_name}}, thanks for reaching out! I see you submitted a work order fo…" at bounding box center [329, 238] width 220 height 31
drag, startPoint x: 382, startPoint y: 236, endPoint x: 270, endPoint y: 244, distance: 112.0
click at [270, 244] on textarea "Hi {{first_name}}, thanks for reaching out! I see you submitted a work order fo…" at bounding box center [329, 238] width 220 height 31
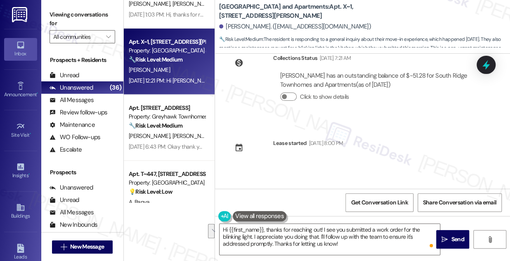
click at [58, 14] on label "Viewing conversations for" at bounding box center [82, 19] width 66 height 22
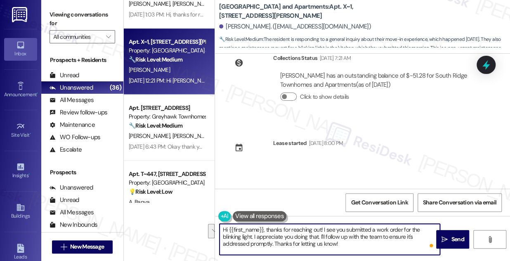
drag, startPoint x: 344, startPoint y: 242, endPoint x: 321, endPoint y: 234, distance: 24.8
click at [321, 234] on textarea "Hi {{first_name}}, thanks for reaching out! I see you submitted a work order fo…" at bounding box center [329, 238] width 220 height 31
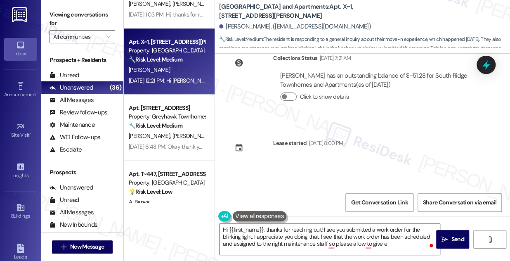
click at [76, 10] on label "Viewing conversations for" at bounding box center [82, 19] width 66 height 22
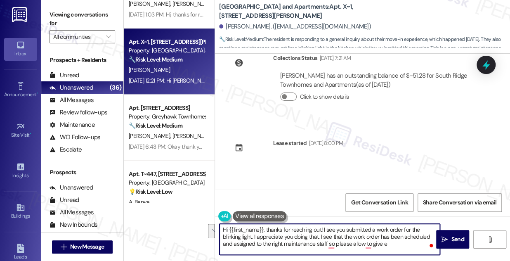
drag, startPoint x: 391, startPoint y: 244, endPoint x: 322, endPoint y: 236, distance: 69.7
click at [322, 236] on textarea "Hi {{first_name}}, thanks for reaching out! I see you submitted a work order fo…" at bounding box center [329, 238] width 220 height 31
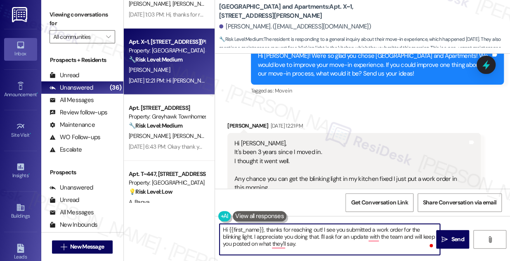
scroll to position [2556, 0]
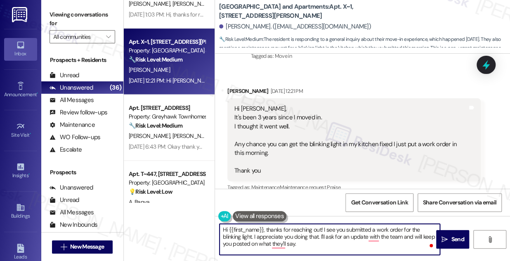
drag, startPoint x: 252, startPoint y: 236, endPoint x: 256, endPoint y: 236, distance: 4.1
click at [252, 236] on textarea "Hi {{first_name}}, thanks for reaching out! I see you submitted a work order fo…" at bounding box center [329, 238] width 220 height 31
click at [375, 238] on textarea "Hi {{first_name}}, thanks for reaching out! I see you submitted a work order fo…" at bounding box center [329, 238] width 220 height 31
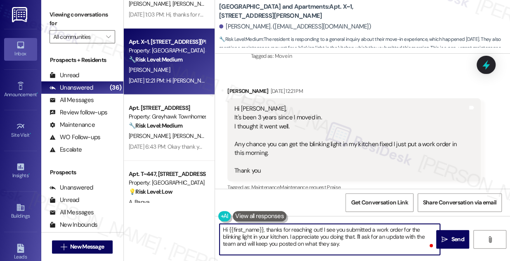
click at [348, 241] on textarea "Hi {{first_name}}, thanks for reaching out! I see you submitted a work order fo…" at bounding box center [329, 238] width 220 height 31
type textarea "Hi {{first_name}}, thanks for reaching out! I see you submitted a work order fo…"
click at [383, 235] on textarea "Hi {{first_name}}, thanks for reaching out! I see you submitted a work order fo…" at bounding box center [329, 238] width 220 height 31
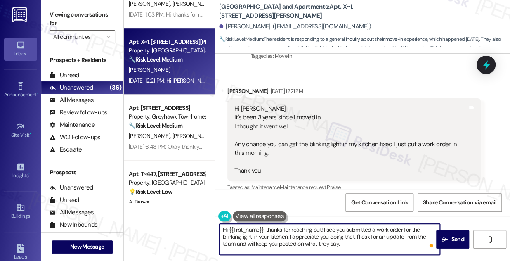
click at [383, 235] on textarea "Hi {{first_name}}, thanks for reaching out! I see you submitted a work order fo…" at bounding box center [329, 238] width 220 height 31
click at [363, 240] on textarea "Hi {{first_name}}, thanks for reaching out! I see you submitted a work order fo…" at bounding box center [329, 238] width 220 height 31
click at [358, 245] on textarea "Hi {{first_name}}, thanks for reaching out! I see you submitted a work order fo…" at bounding box center [329, 238] width 220 height 31
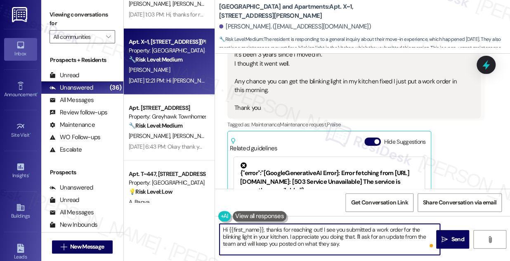
scroll to position [2518, 0]
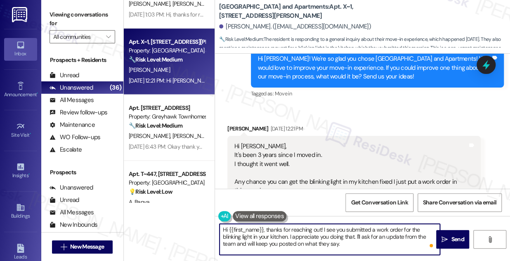
click at [339, 241] on textarea "Hi {{first_name}}, thanks for reaching out! I see you submitted a work order fo…" at bounding box center [329, 238] width 220 height 31
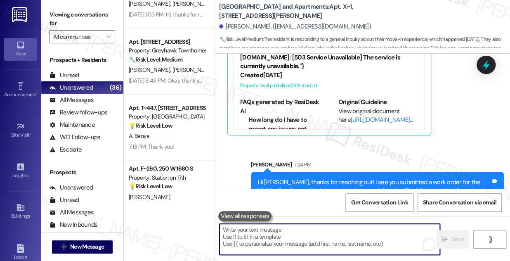
scroll to position [2744, 0]
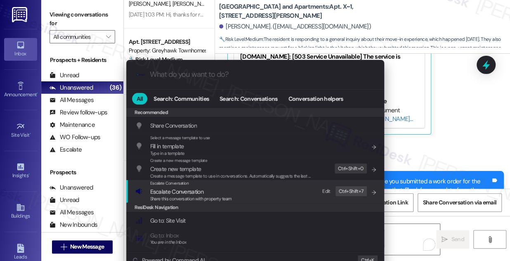
click at [177, 190] on span "Escalate Conversation" at bounding box center [176, 191] width 53 height 7
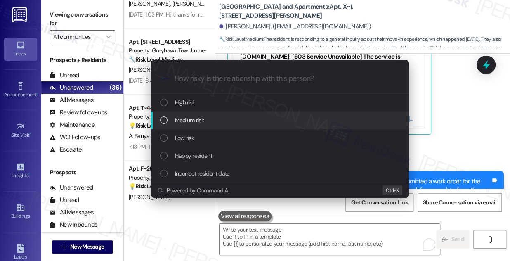
click at [204, 119] on div "Medium risk" at bounding box center [280, 119] width 241 height 9
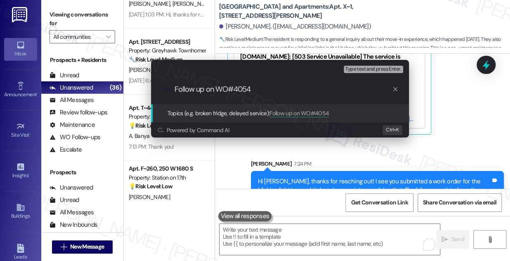
drag, startPoint x: 271, startPoint y: 89, endPoint x: 243, endPoint y: 87, distance: 28.6
click at [243, 87] on input "Follow up on WO#4054" at bounding box center [282, 89] width 217 height 9
type input "Follow up on WO#4047 - Kitchen light"
click at [312, 85] on input "Follow up on WO#4047 - Kitchen light" at bounding box center [282, 89] width 217 height 9
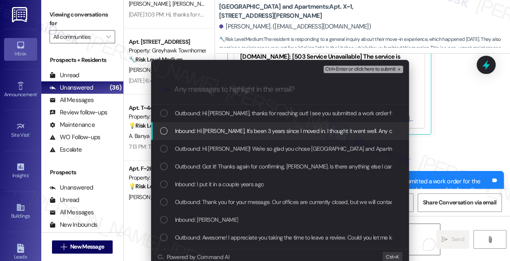
click at [292, 127] on span "Inbound: Hi Sarah, It's been 3 years since I moved in. I thought it went well. …" at bounding box center [406, 130] width 463 height 9
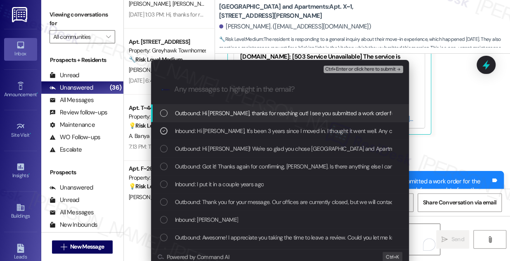
click at [340, 68] on span "Ctrl+Enter or click here to submit" at bounding box center [360, 69] width 70 height 6
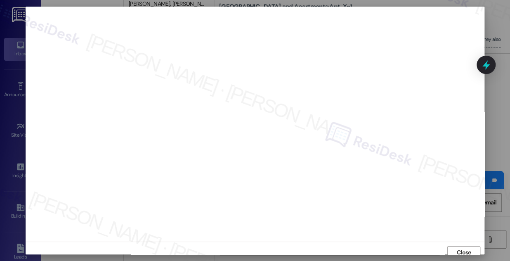
scroll to position [5, 0]
click at [448, 247] on button "Close" at bounding box center [463, 247] width 33 height 13
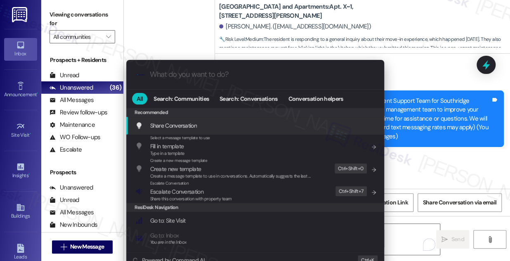
scroll to position [2744, 0]
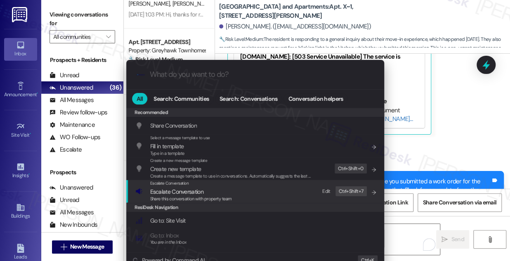
click at [212, 202] on div "Share this conversation with property team" at bounding box center [191, 198] width 82 height 7
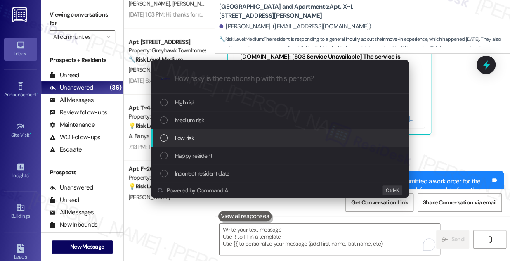
click at [201, 135] on div "Low risk" at bounding box center [280, 137] width 241 height 9
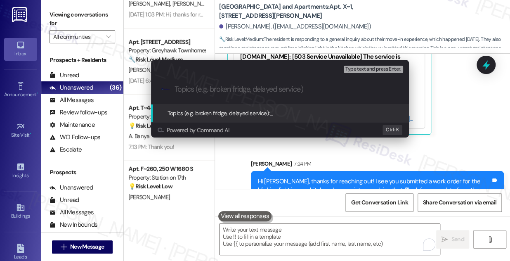
paste input "Follow up on WO#4047 - Kitchen light"
click at [482, 126] on div "Escalate Conversation Low risk Topics (e.g. broken fridge, delayed service) Any…" at bounding box center [255, 130] width 510 height 261
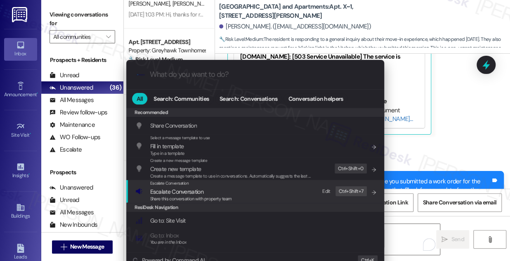
click at [203, 195] on div "Share this conversation with property team" at bounding box center [191, 198] width 82 height 7
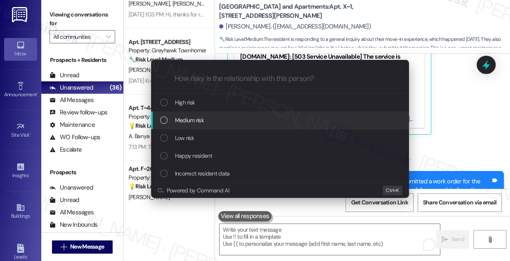
click at [208, 127] on div "Medium risk" at bounding box center [280, 120] width 258 height 18
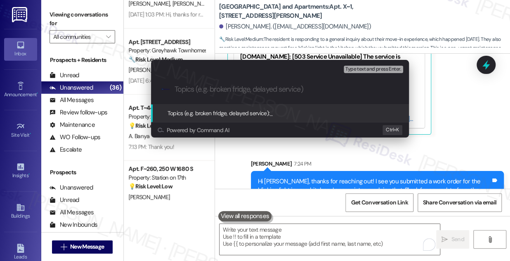
paste input "Follow up on WO#4047 - Kitchen light"
type input "Follow up on WO#4047 - Kitchen light"
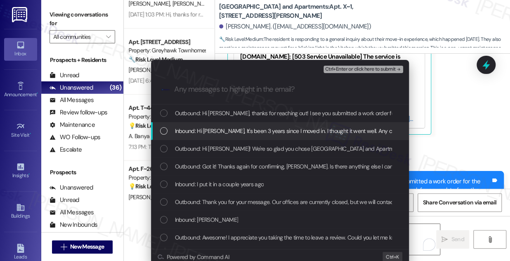
click at [237, 125] on div "Inbound: Hi Sarah, It's been 3 years since I moved in. I thought it went well. …" at bounding box center [280, 131] width 258 height 18
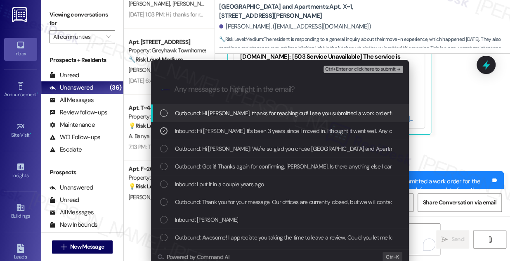
click at [338, 70] on span "Ctrl+Enter or click here to submit" at bounding box center [360, 69] width 70 height 6
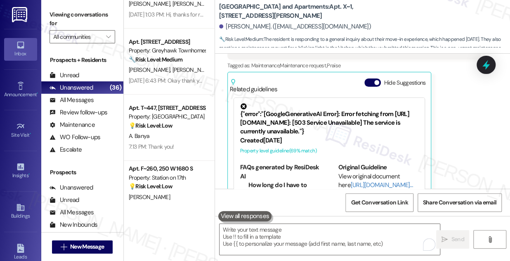
scroll to position [2668, 0]
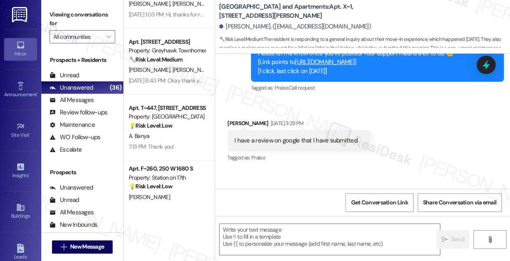
type textarea "Fetching suggested responses. Please feel free to read through the conversation…"
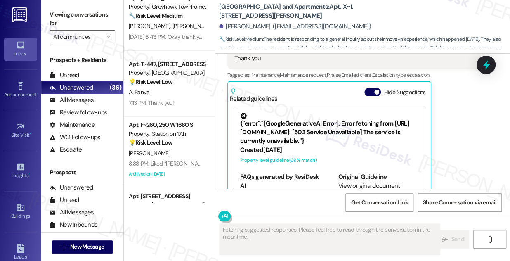
scroll to position [1621, 0]
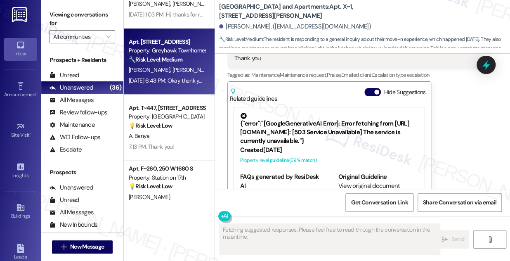
click at [172, 68] on span "[PERSON_NAME]" at bounding box center [192, 69] width 41 height 7
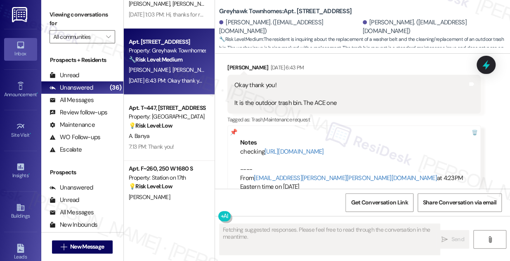
scroll to position [1143, 0]
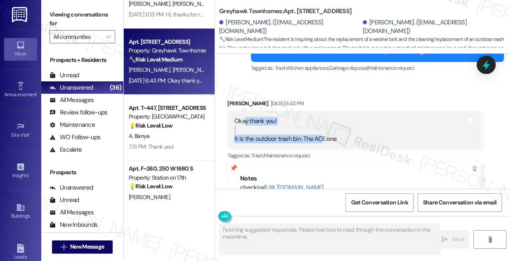
drag, startPoint x: 245, startPoint y: 126, endPoint x: 317, endPoint y: 147, distance: 75.4
click at [317, 143] on div "Okay thank you! It is the outdoor trash bin. The ACE one" at bounding box center [285, 130] width 102 height 26
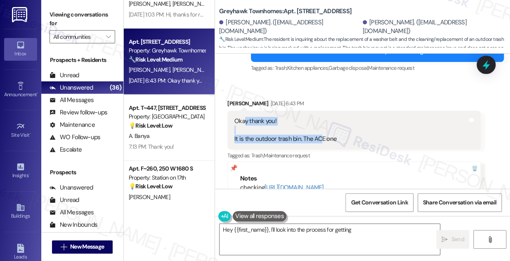
click at [321, 143] on div "Okay thank you! It is the outdoor trash bin. The ACE one" at bounding box center [285, 130] width 102 height 26
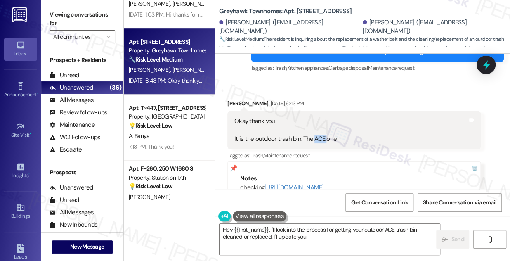
click at [321, 143] on div "Okay thank you! It is the outdoor trash bin. The ACE one" at bounding box center [285, 130] width 102 height 26
type textarea "Hey {{first_name}}, I'll look into the process for getting your outdoor ACE tra…"
click at [321, 143] on div "Okay thank you! It is the outdoor trash bin. The ACE one" at bounding box center [285, 130] width 102 height 26
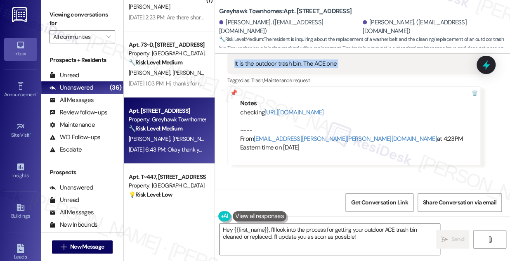
scroll to position [1471, 0]
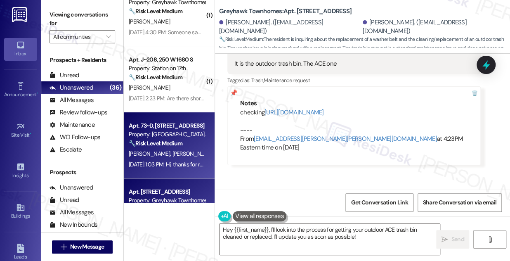
click at [160, 149] on div "S. Limond W. Limond" at bounding box center [167, 153] width 78 height 10
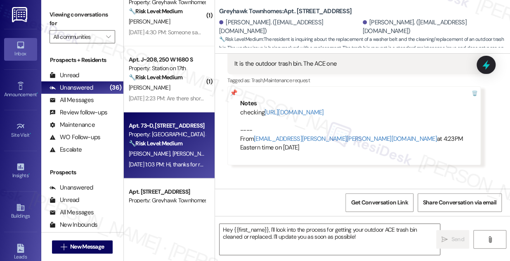
type textarea "Fetching suggested responses. Please feel free to read through the conversation…"
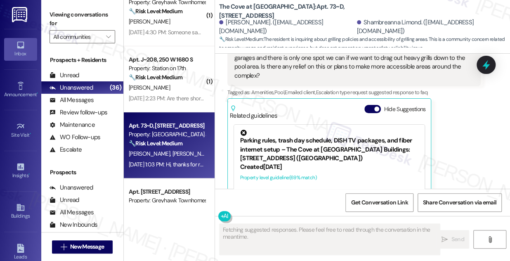
scroll to position [176, 0]
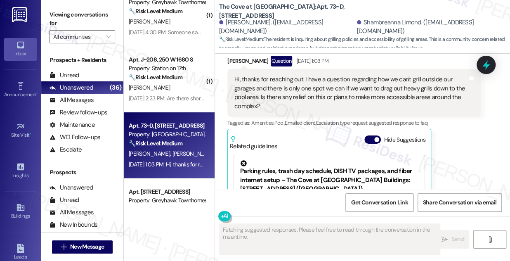
click at [275, 82] on div "Hi, thanks for reaching out. I have a question regarding how we can't grill out…" at bounding box center [350, 92] width 233 height 35
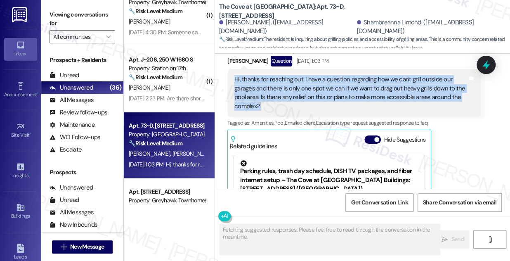
click at [275, 82] on div "Hi, thanks for reaching out. I have a question regarding how we can't grill out…" at bounding box center [350, 92] width 233 height 35
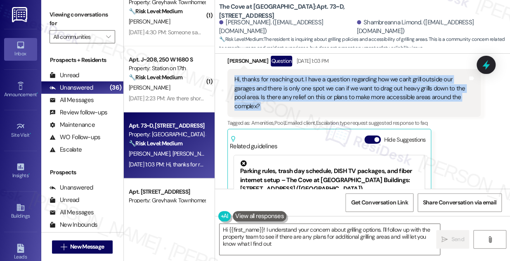
type textarea "Hi {{first_name}}! I understand your concern about grilling options. I'll follo…"
click at [349, 99] on div "Hi, thanks for reaching out. I have a question regarding how we can't grill out…" at bounding box center [350, 92] width 233 height 35
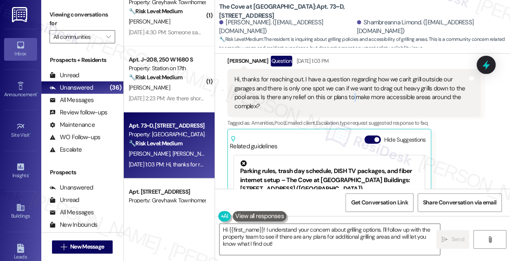
click at [349, 99] on div "Hi, thanks for reaching out. I have a question regarding how we can't grill out…" at bounding box center [350, 92] width 233 height 35
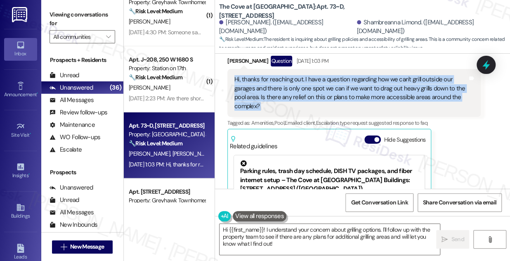
click at [349, 99] on div "Hi, thanks for reaching out. I have a question regarding how we can't grill out…" at bounding box center [350, 92] width 233 height 35
click at [317, 97] on div "Hi, thanks for reaching out. I have a question regarding how we can't grill out…" at bounding box center [350, 92] width 233 height 35
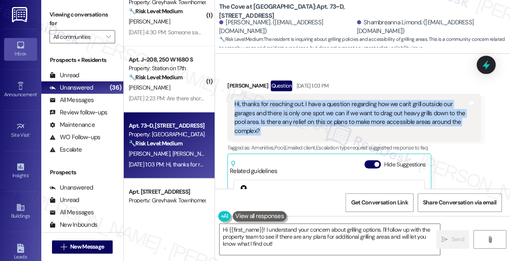
scroll to position [139, 0]
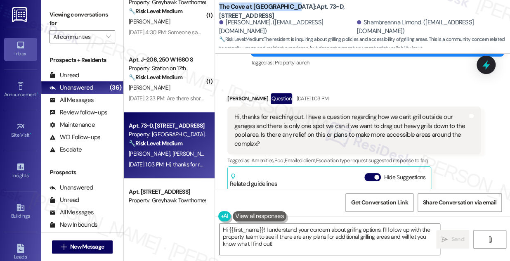
drag, startPoint x: 219, startPoint y: 12, endPoint x: 289, endPoint y: 9, distance: 69.7
click at [289, 9] on b "The Cove at Pleasant View: Apt. 73~D, 255 West 2700 North" at bounding box center [301, 11] width 165 height 18
copy b "The Cove at Pleasant View"
click at [57, 5] on div "Viewing conversations for All communities " at bounding box center [82, 26] width 82 height 52
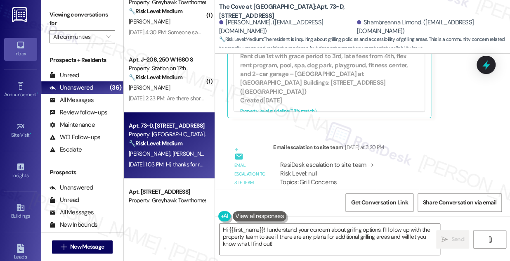
scroll to position [353, 0]
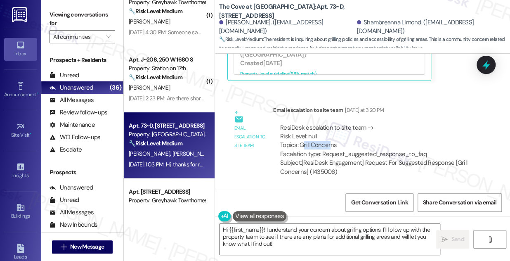
drag, startPoint x: 303, startPoint y: 147, endPoint x: 327, endPoint y: 141, distance: 24.1
click at [330, 141] on div "ResiDesk escalation to site team -> Risk Level: null Topics: Grill Concerns Esc…" at bounding box center [376, 140] width 193 height 35
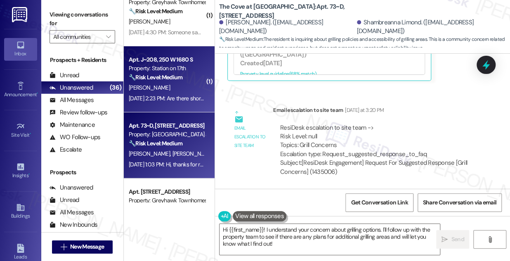
click at [183, 88] on div "J. Newton" at bounding box center [167, 87] width 78 height 10
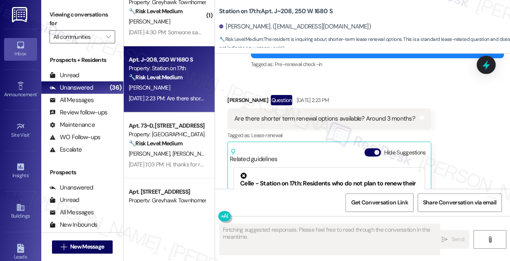
scroll to position [898, 0]
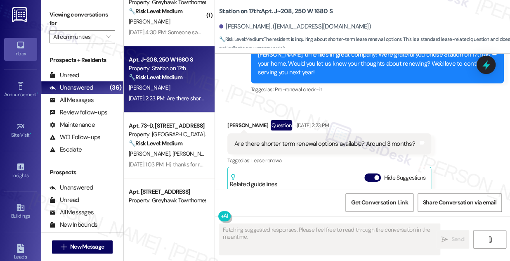
click at [265, 141] on div "Are there shorter term renewal options available? Around 3 months?" at bounding box center [324, 143] width 181 height 9
click at [345, 143] on div "Are there shorter term renewal options available? Around 3 months?" at bounding box center [324, 143] width 181 height 9
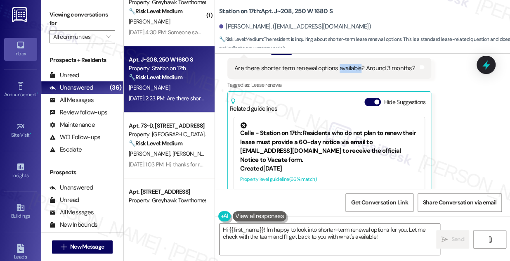
scroll to position [0, 0]
drag, startPoint x: 218, startPoint y: 12, endPoint x: 258, endPoint y: 9, distance: 40.0
click at [258, 9] on div "Station on 17th: Apt. J~208, 250 W 1680 S Jacob Newton. (jljcdtnewton@gmail.com…" at bounding box center [362, 24] width 295 height 45
copy b "Station on 17th"
click at [52, 10] on label "Viewing conversations for" at bounding box center [82, 19] width 66 height 22
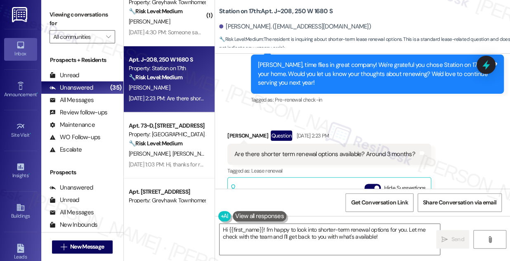
scroll to position [937, 0]
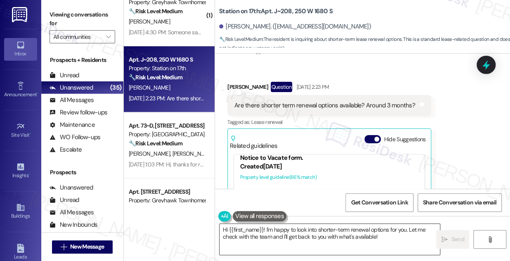
click at [362, 235] on textarea "Hi {{first_name}}! I'm happy to look into shorter-term renewal options for you.…" at bounding box center [329, 238] width 220 height 31
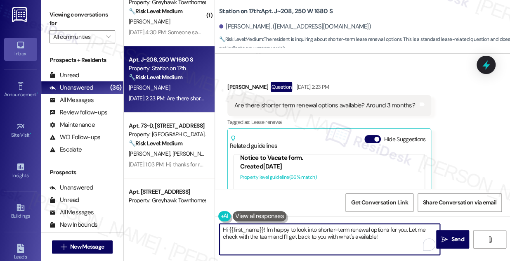
click at [362, 235] on textarea "Hi {{first_name}}! I'm happy to look into shorter-term renewal options for you.…" at bounding box center [329, 238] width 220 height 31
click at [390, 233] on textarea "Hi {{first_name}}! I'm happy to look into shorter-term renewal options for you.…" at bounding box center [329, 238] width 220 height 31
drag, startPoint x: 381, startPoint y: 235, endPoint x: 339, endPoint y: 235, distance: 42.5
click at [339, 235] on textarea "Hi {{first_name}}! I'm happy to look into shorter-term renewal options for you.…" at bounding box center [329, 238] width 220 height 31
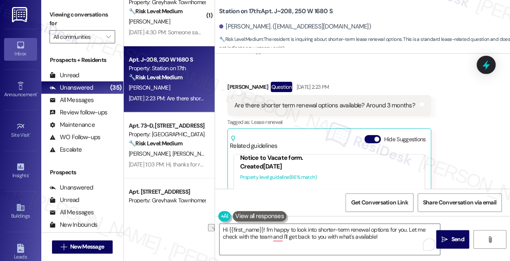
click at [239, 87] on div "Jacob Newton Question Aug 08, 2025 at 2:23 PM" at bounding box center [329, 88] width 204 height 13
click at [289, 228] on textarea "Hi {{first_name}}! I'm happy to look into shorter-term renewal options for you.…" at bounding box center [329, 238] width 220 height 31
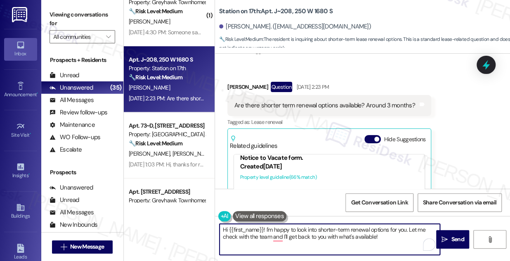
click at [289, 228] on textarea "Hi {{first_name}}! I'm happy to look into shorter-term renewal options for you.…" at bounding box center [329, 238] width 220 height 31
click at [271, 230] on textarea "Hi {{first_name}}! I'm happy to look into shorter-term renewal options for you.…" at bounding box center [329, 238] width 220 height 31
click at [265, 228] on textarea "Hi {{first_name}}! I'm happy to look into shorter-term renewal options for you.…" at bounding box center [329, 238] width 220 height 31
drag, startPoint x: 322, startPoint y: 238, endPoint x: 389, endPoint y: 222, distance: 68.4
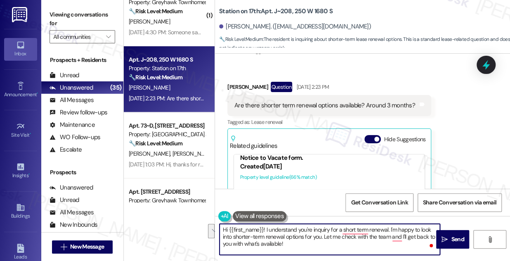
click at [389, 222] on div "Hi {{first_name}}! I understand you're inquiry for a short term renewal. I'm ha…" at bounding box center [362, 247] width 295 height 62
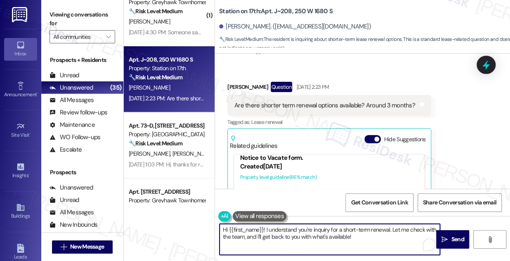
click at [323, 236] on textarea "Hi {{first_name}}! I understand you're inquiry for a short-term renewal. Let me…" at bounding box center [329, 238] width 220 height 31
click at [325, 236] on textarea "Hi {{first_name}}! I understand you're inquiry for a short-term renewal. Let me…" at bounding box center [329, 238] width 220 height 31
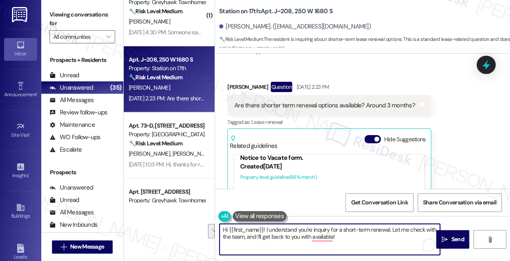
click at [359, 235] on textarea "Hi {{first_name}}! I understand you're inquiry for a short-term renewal. Let me…" at bounding box center [329, 238] width 220 height 31
drag, startPoint x: 356, startPoint y: 237, endPoint x: 244, endPoint y: 237, distance: 111.7
click at [244, 237] on textarea "Hi {{first_name}}! I understand you're inquiry for a short-term renewal. Let me…" at bounding box center [329, 238] width 220 height 31
click at [298, 228] on textarea "Hi {{first_name}}! I understand you're inquiry for a short-term renewal. Let me…" at bounding box center [329, 238] width 220 height 31
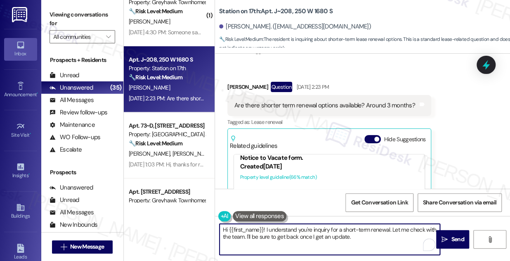
click at [298, 228] on textarea "Hi {{first_name}}! I understand you're inquiry for a short-term renewal. Let me…" at bounding box center [329, 238] width 220 height 31
click at [328, 228] on textarea "Hi {{first_name}}! I understand you're inquiry for a short-term renewal. Let me…" at bounding box center [329, 238] width 220 height 31
click at [327, 228] on textarea "Hi {{first_name}}! I understand you're inquiry for a short-term renewal. Let me…" at bounding box center [329, 238] width 220 height 31
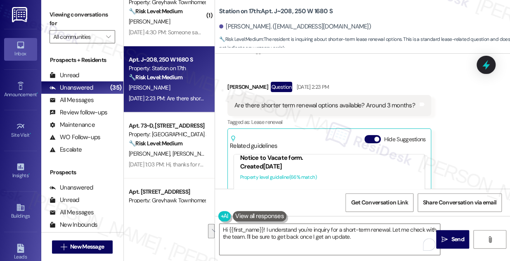
click at [54, 10] on label "Viewing conversations for" at bounding box center [82, 19] width 66 height 22
click at [70, 17] on label "Viewing conversations for" at bounding box center [82, 19] width 66 height 22
click at [321, 234] on textarea "Hi {{first_name}}! I understand you're inquiry for a short-term renewal. Let me…" at bounding box center [329, 238] width 220 height 31
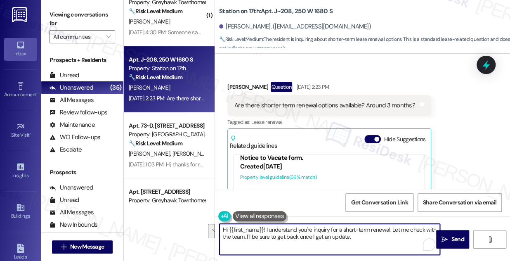
drag, startPoint x: 365, startPoint y: 236, endPoint x: 265, endPoint y: 228, distance: 100.5
click at [265, 228] on textarea "Hi {{first_name}}! I understand you're inquiry for a short-term renewal. Let me…" at bounding box center [329, 238] width 220 height 31
paste textarea "’re inquiring about a short-term renewal. Let me check with the team, and I’ll …"
click at [362, 234] on textarea "Hi {{first_name}}! I understand you’re inquiring about a short-term renewal. Le…" at bounding box center [329, 238] width 220 height 31
type textarea "Hi {{first_name}}! I understand you’re inquiring about a short-term renewal. Le…"
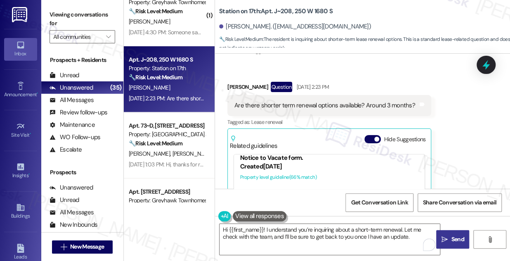
click at [445, 232] on button " Send" at bounding box center [452, 239] width 33 height 19
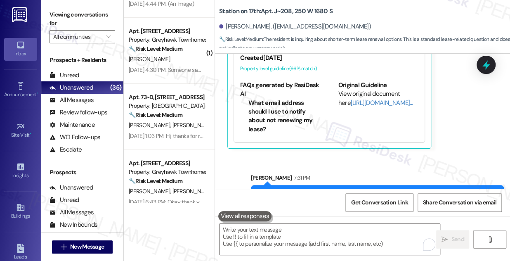
scroll to position [1077, 0]
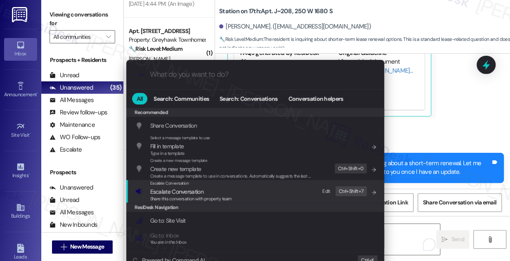
click at [235, 194] on div "Escalate Conversation Escalate Conversation Share this conversation with proper…" at bounding box center [255, 191] width 241 height 22
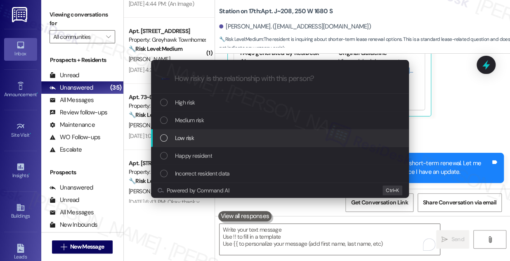
click at [183, 140] on span "Low risk" at bounding box center [184, 137] width 19 height 9
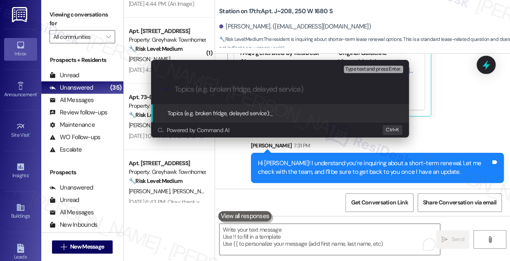
type input "#"
type input "3"
type input "Inquiry about short-term renewal"
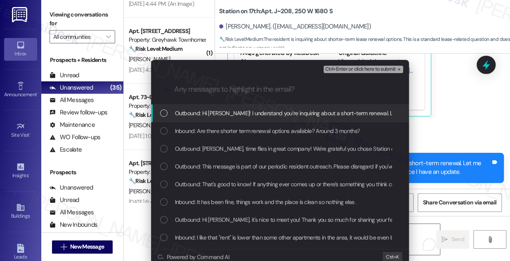
drag, startPoint x: 223, startPoint y: 131, endPoint x: 218, endPoint y: 129, distance: 6.3
click at [223, 130] on span "Inbound: Are there shorter term renewal options available? Around 3 months?" at bounding box center [267, 130] width 185 height 9
click at [331, 69] on span "Ctrl+Enter or click here to submit" at bounding box center [360, 69] width 70 height 6
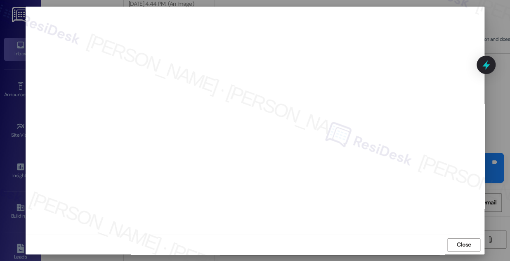
scroll to position [9, 0]
drag, startPoint x: 454, startPoint y: 242, endPoint x: 443, endPoint y: 237, distance: 11.6
click at [455, 242] on span "Close" at bounding box center [464, 243] width 18 height 9
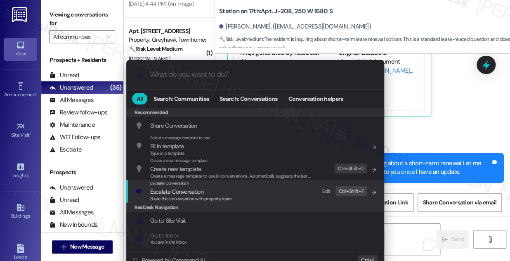
click at [232, 193] on div "Escalate Conversation Escalate Conversation Share this conversation with proper…" at bounding box center [255, 191] width 241 height 22
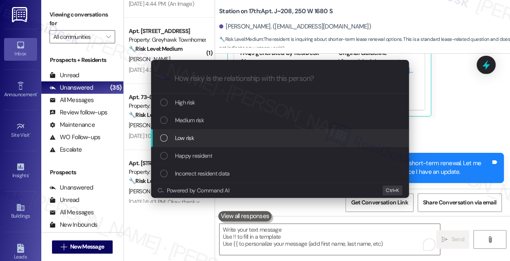
click at [201, 134] on div "Low risk" at bounding box center [280, 137] width 241 height 9
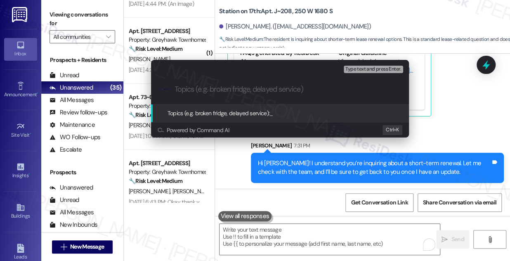
paste input "Inquiry about short-term renewal"
type input "Inquiry about short-term renewal"
click at [282, 87] on input "Inquiry about short-term renewal" at bounding box center [282, 89] width 217 height 9
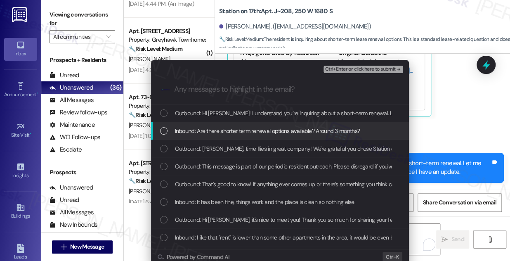
click at [221, 130] on span "Inbound: Are there shorter term renewal options available? Around 3 months?" at bounding box center [267, 130] width 185 height 9
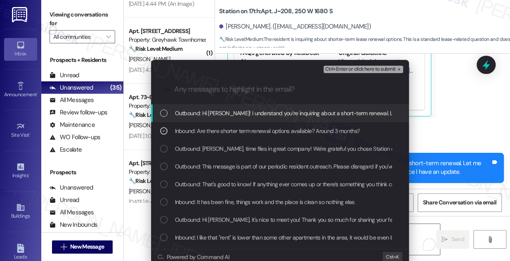
click at [366, 68] on span "Ctrl+Enter or click here to submit" at bounding box center [360, 69] width 70 height 6
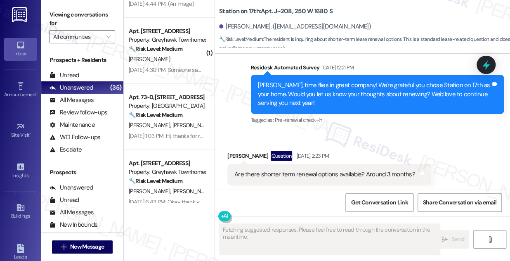
scroll to position [1011, 0]
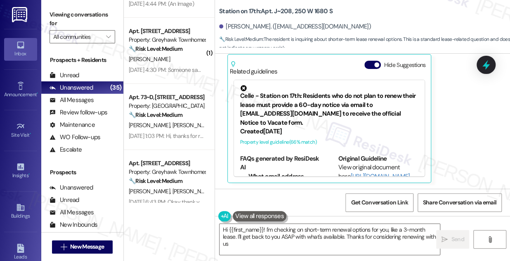
type textarea "Hi {{first_name}}! I'm checking on short-term renewal options for you, like a 3…"
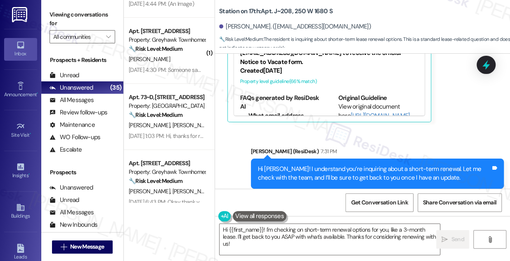
scroll to position [1090, 0]
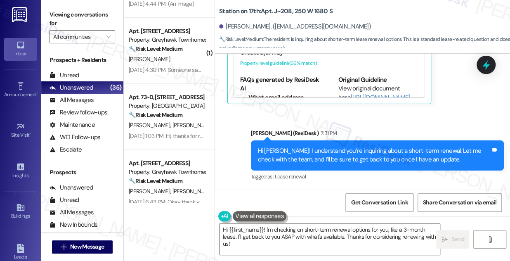
click at [382, 150] on div "Hi Jacob! I understand you’re inquiring about a short-term renewal. Let me chec…" at bounding box center [374, 155] width 233 height 18
click at [381, 150] on div "Hi Jacob! I understand you’re inquiring about a short-term renewal. Let me chec…" at bounding box center [374, 155] width 233 height 18
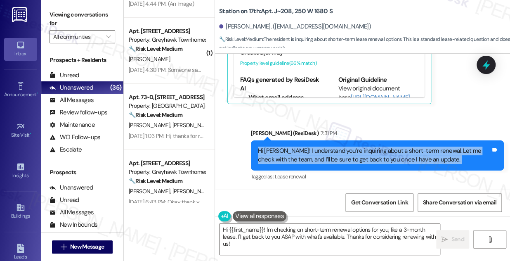
click at [381, 150] on div "Hi Jacob! I understand you’re inquiring about a short-term renewal. Let me chec…" at bounding box center [374, 155] width 233 height 18
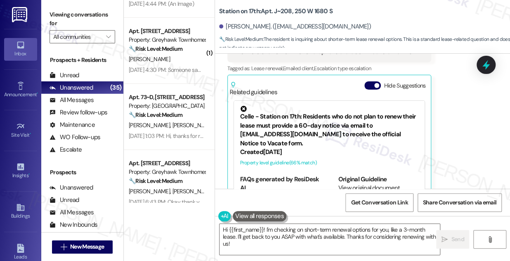
scroll to position [977, 0]
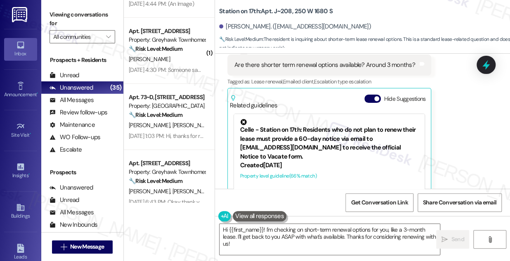
click at [374, 99] on button "Hide Suggestions" at bounding box center [372, 98] width 16 height 8
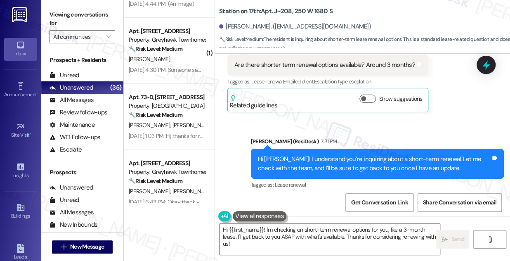
click at [320, 54] on div "Are there shorter term renewal options available? Around 3 months? Tags and not…" at bounding box center [327, 64] width 201 height 21
click at [311, 62] on div "Are there shorter term renewal options available? Around 3 months?" at bounding box center [324, 65] width 181 height 9
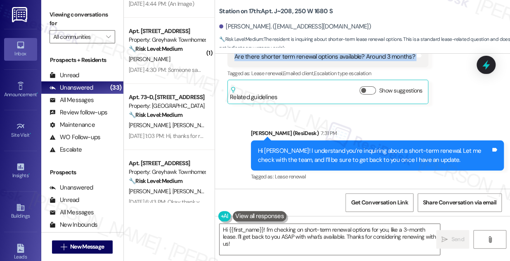
scroll to position [1508, 0]
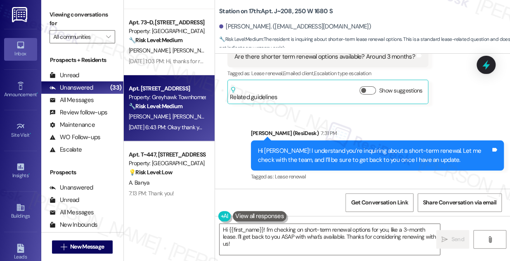
click at [189, 120] on div "R. Malmstedt M. Malmstedt" at bounding box center [167, 116] width 78 height 10
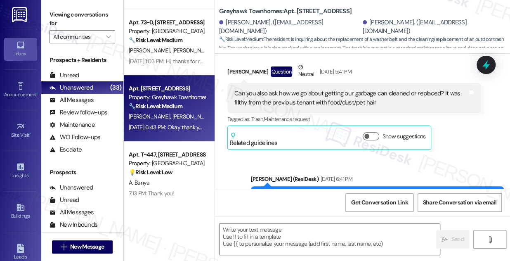
type textarea "Fetching suggested responses. Please feel free to read through the conversation…"
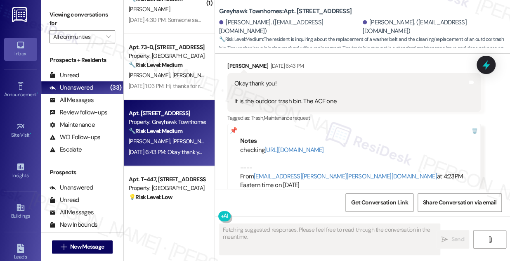
scroll to position [1471, 0]
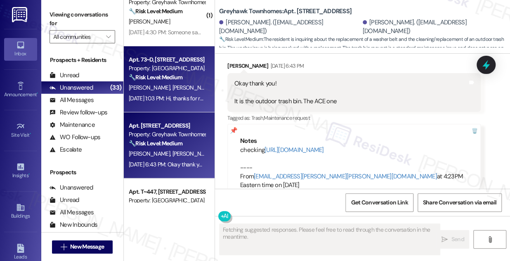
click at [179, 94] on div "Aug 08, 2025 at 1:03 PM: Hi, thanks for reaching out. I have a question regardi…" at bounding box center [167, 98] width 78 height 10
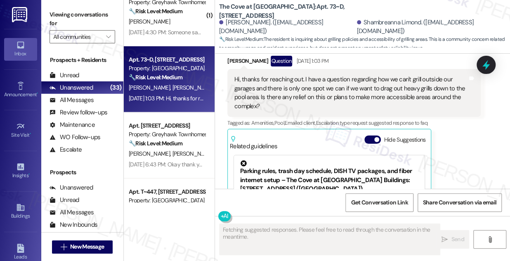
scroll to position [139, 0]
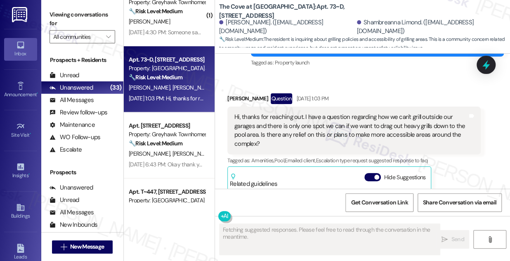
click at [305, 130] on div "Hi, thanks for reaching out. I have a question regarding how we can't grill out…" at bounding box center [350, 130] width 233 height 35
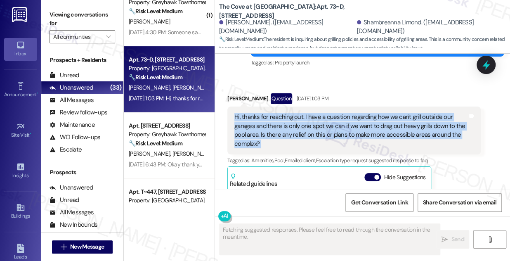
click at [305, 130] on div "Hi, thanks for reaching out. I have a question regarding how we can't grill out…" at bounding box center [350, 130] width 233 height 35
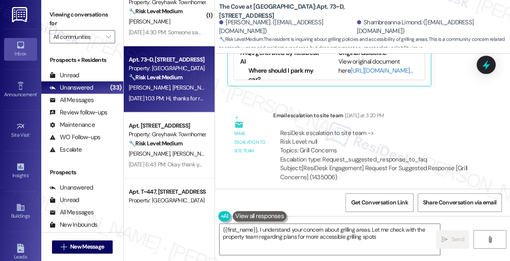
scroll to position [353, 0]
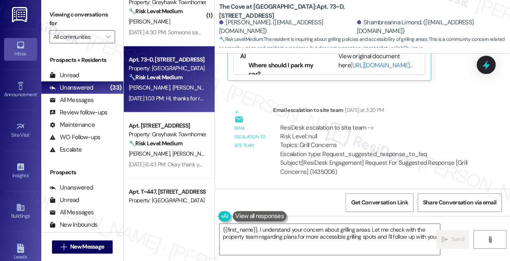
type textarea "{{first_name}}, I understand your concern about grilling areas. Let me check wi…"
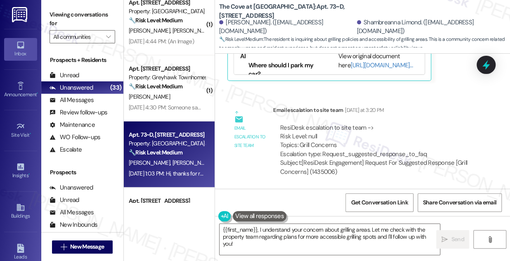
click at [174, 88] on strong "🔧 Risk Level: Medium" at bounding box center [156, 85] width 54 height 7
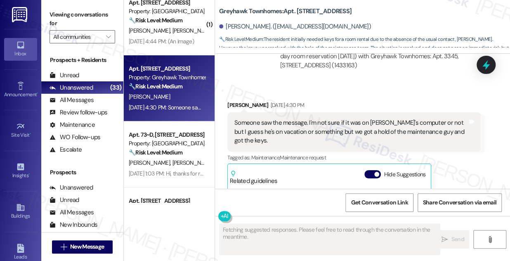
scroll to position [449, 0]
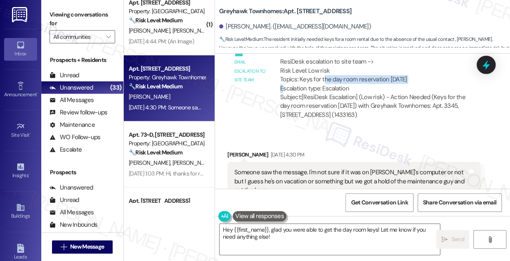
drag, startPoint x: 324, startPoint y: 81, endPoint x: 423, endPoint y: 80, distance: 99.4
click at [423, 80] on div "ResiDesk escalation to site team -> Risk Level: Low risk Topics: Keys for the d…" at bounding box center [376, 74] width 193 height 35
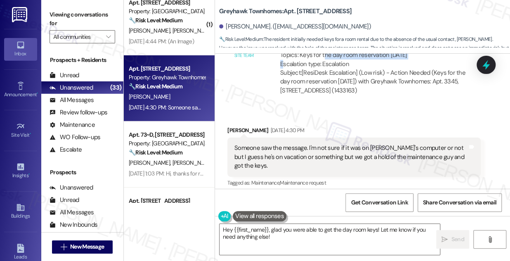
scroll to position [487, 0]
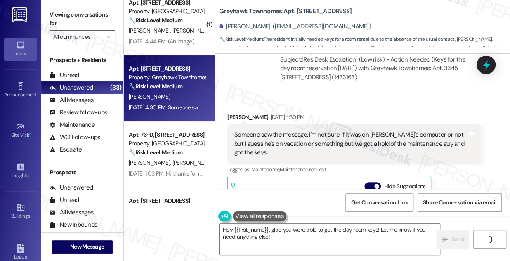
click at [340, 134] on div "Someone saw the message. I'm not sure if it was on Alex's computer or not but I…" at bounding box center [350, 143] width 233 height 26
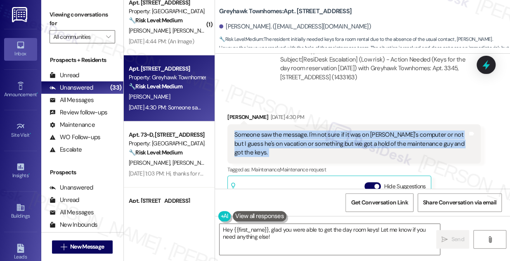
click at [340, 134] on div "Someone saw the message. I'm not sure if it was on Alex's computer or not but I…" at bounding box center [350, 143] width 233 height 26
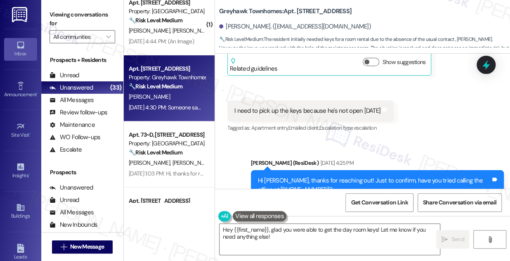
scroll to position [262, 0]
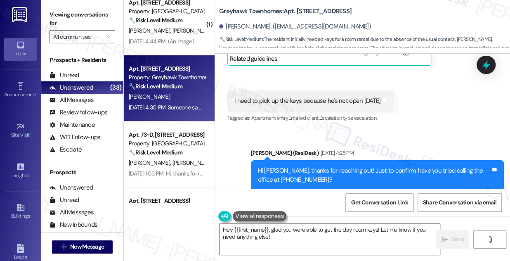
click at [324, 102] on div "I need to pick up the keys because he's not open tomorrow" at bounding box center [307, 100] width 146 height 9
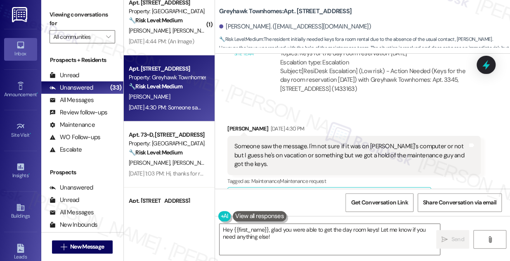
scroll to position [524, 0]
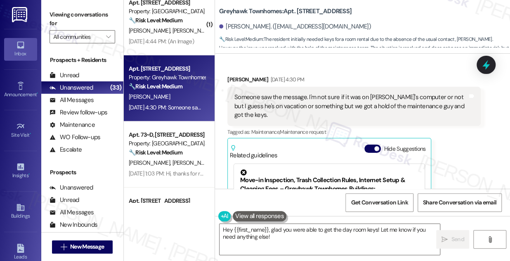
click at [281, 101] on div "Someone saw the message. I'm not sure if it was on Alex's computer or not but I…" at bounding box center [350, 106] width 233 height 26
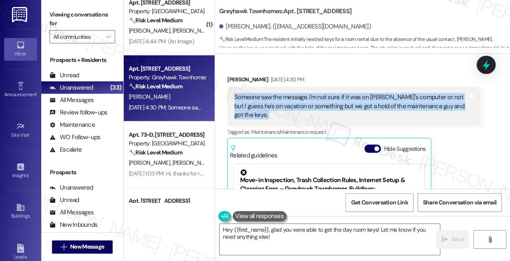
click at [281, 101] on div "Someone saw the message. I'm not sure if it was on Alex's computer or not but I…" at bounding box center [350, 106] width 233 height 26
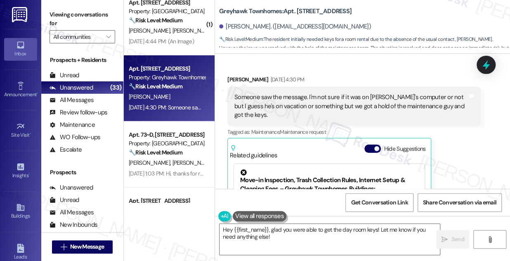
click at [361, 81] on div "Eric Turiak Aug 08, 2025 at 4:30 PM" at bounding box center [353, 81] width 253 height 12
click at [362, 101] on div "Someone saw the message. I'm not sure if it was on Alex's computer or not but I…" at bounding box center [350, 106] width 233 height 26
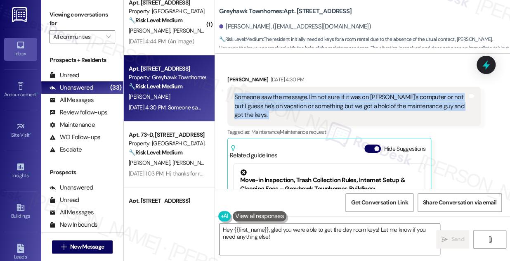
click at [362, 101] on div "Someone saw the message. I'm not sure if it was on Alex's computer or not but I…" at bounding box center [350, 106] width 233 height 26
click at [323, 94] on div "Someone saw the message. I'm not sure if it was on Alex's computer or not but I…" at bounding box center [350, 106] width 233 height 26
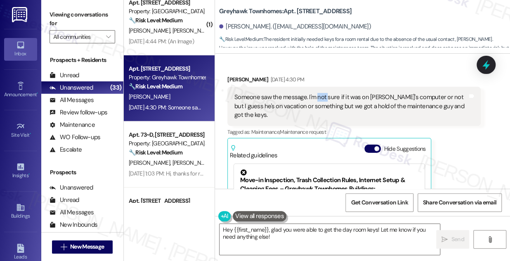
click at [323, 94] on div "Someone saw the message. I'm not sure if it was on Alex's computer or not but I…" at bounding box center [350, 106] width 233 height 26
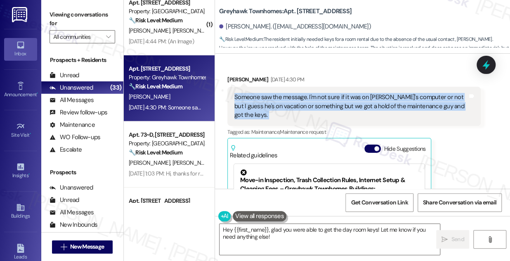
click at [323, 94] on div "Someone saw the message. I'm not sure if it was on Alex's computer or not but I…" at bounding box center [350, 106] width 233 height 26
click at [364, 104] on div "Someone saw the message. I'm not sure if it was on Alex's computer or not but I…" at bounding box center [350, 106] width 233 height 26
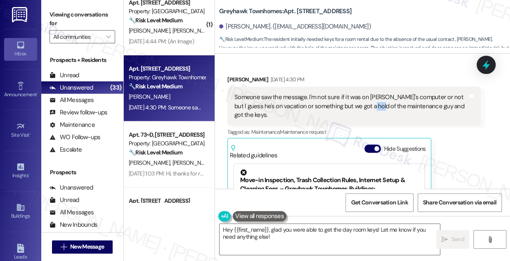
click at [364, 104] on div "Someone saw the message. I'm not sure if it was on Alex's computer or not but I…" at bounding box center [350, 106] width 233 height 26
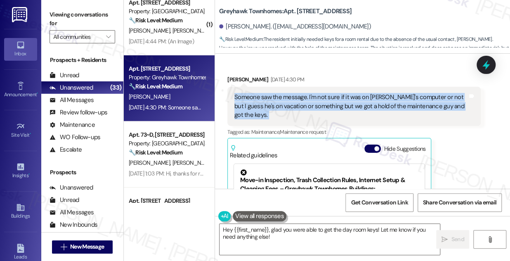
click at [364, 104] on div "Someone saw the message. I'm not sure if it was on Alex's computer or not but I…" at bounding box center [350, 106] width 233 height 26
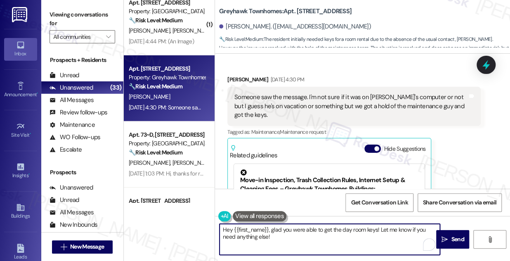
drag, startPoint x: 232, startPoint y: 228, endPoint x: 218, endPoint y: 225, distance: 13.6
click at [219, 225] on div "Hey {{first_name}}, glad you were able to get the day room keys! Let me know if…" at bounding box center [329, 239] width 221 height 32
click at [267, 228] on textarea "Hi {{first_name}}, glad you were able to get the day room keys! Let me know if …" at bounding box center [329, 238] width 220 height 31
drag, startPoint x: 322, startPoint y: 235, endPoint x: 218, endPoint y: 234, distance: 103.5
click at [219, 234] on textarea "Hi {{first_name}}, thanks for the update! I'm glad you were able to get the day…" at bounding box center [329, 238] width 220 height 31
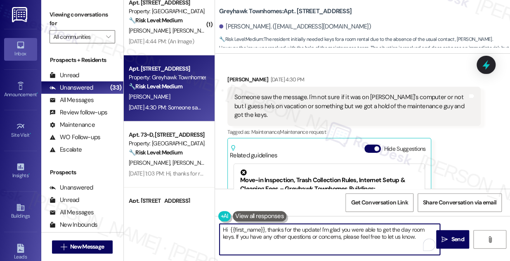
click at [337, 228] on textarea "Hi {{first_name}}, thanks for the update! I'm glad you were able to get the day…" at bounding box center [329, 238] width 220 height 31
click at [357, 237] on textarea "Hi {{first_name}}, thanks for the update! I'm glad you were able to get the day…" at bounding box center [329, 238] width 220 height 31
click at [409, 235] on textarea "Hi {{first_name}}, thanks for the update! I'm glad you were able to get the day…" at bounding box center [329, 238] width 220 height 31
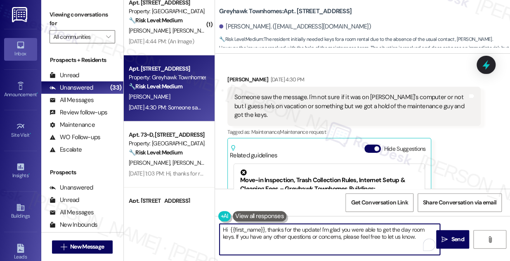
click at [282, 236] on textarea "Hi {{first_name}}, thanks for the update! I'm glad you were able to get the day…" at bounding box center [329, 238] width 220 height 31
click at [333, 235] on textarea "Hi {{first_name}}, thanks for the update! I'm glad you were able to get the day…" at bounding box center [329, 238] width 220 height 31
click at [377, 235] on textarea "Hi {{first_name}}, thanks for the update! I'm glad you were able to get the day…" at bounding box center [329, 238] width 220 height 31
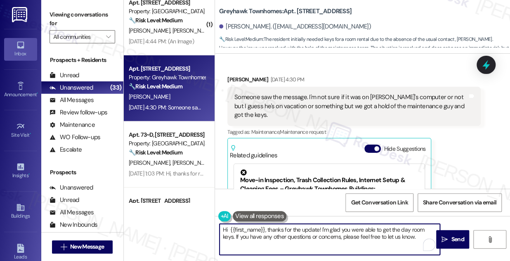
drag, startPoint x: 413, startPoint y: 235, endPoint x: 376, endPoint y: 232, distance: 37.2
click at [376, 232] on textarea "Hi {{first_name}}, thanks for the update! I'm glad you were able to get the day…" at bounding box center [329, 238] width 220 height 31
type textarea "Hi {{first_name}}, thanks for the update! I'm glad you were able to get the day…"
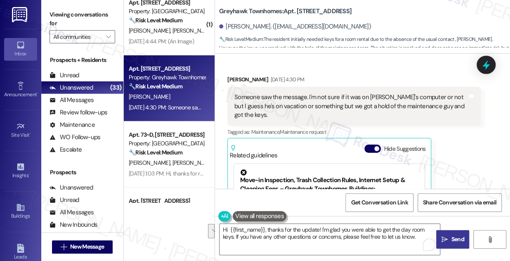
click at [449, 235] on span "Send" at bounding box center [457, 239] width 16 height 9
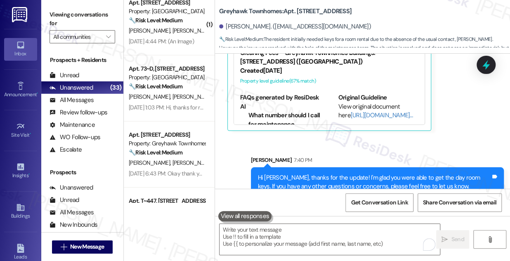
scroll to position [666, 0]
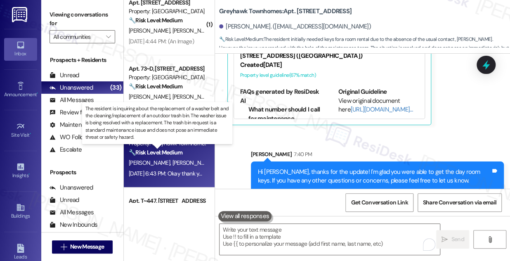
click at [172, 151] on strong "🔧 Risk Level: Medium" at bounding box center [156, 151] width 54 height 7
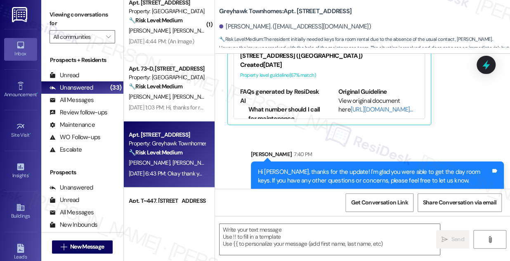
type textarea "Fetching suggested responses. Please feel free to read through the conversation…"
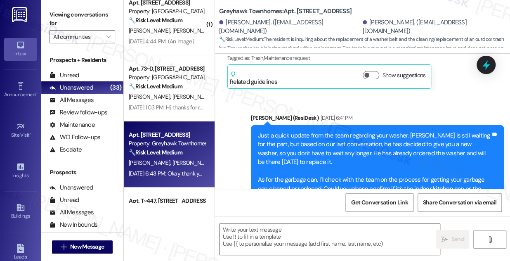
type textarea "Fetching suggested responses. Please feel free to read through the conversation…"
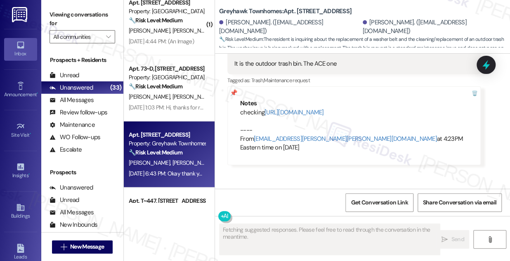
scroll to position [1143, 0]
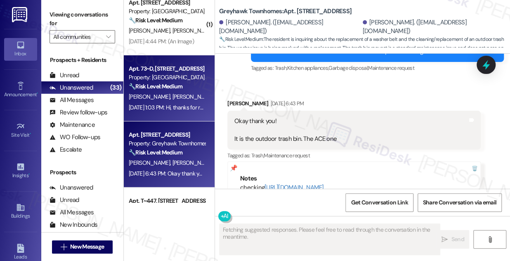
click at [176, 110] on div "Aug 08, 2025 at 1:03 PM: Hi, thanks for reaching out. I have a question regardi…" at bounding box center [471, 106] width 684 height 7
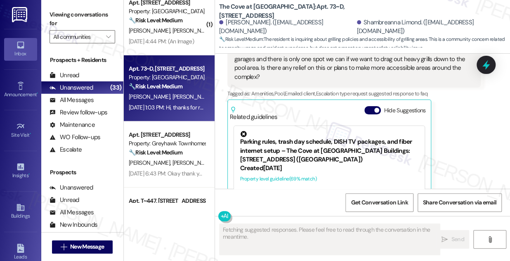
scroll to position [176, 0]
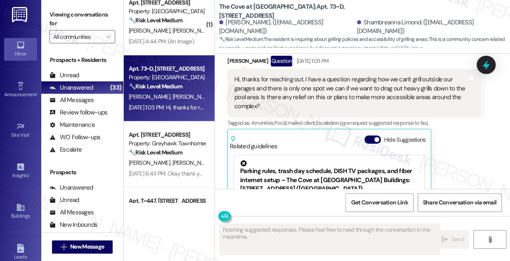
click at [264, 87] on div "Hi, thanks for reaching out. I have a question regarding how we can't grill out…" at bounding box center [350, 92] width 233 height 35
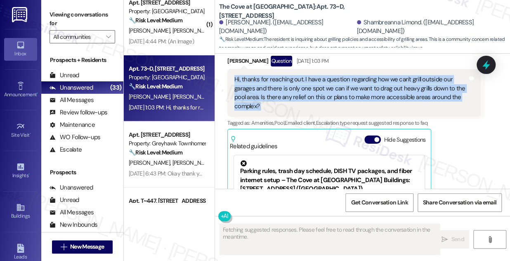
click at [264, 87] on div "Hi, thanks for reaching out. I have a question regarding how we can't grill out…" at bounding box center [350, 92] width 233 height 35
click at [382, 85] on div "Hi, thanks for reaching out. I have a question regarding how we can't grill out…" at bounding box center [350, 92] width 233 height 35
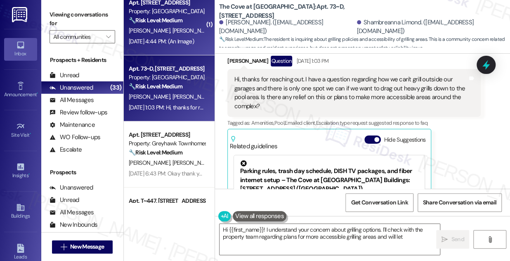
type textarea "Hi {{first_name}}! I understand your concern about grilling options. I'll check…"
click at [185, 43] on div "Aug 08, 2025 at 4:44 PM: (An Image) Aug 08, 2025 at 4:44 PM: (An Image)" at bounding box center [161, 41] width 65 height 7
type textarea "Fetching suggested responses. Please feel free to read through the conversation…"
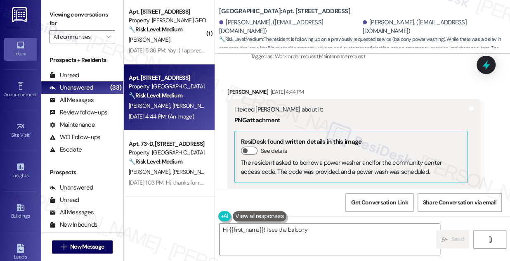
scroll to position [275, 0]
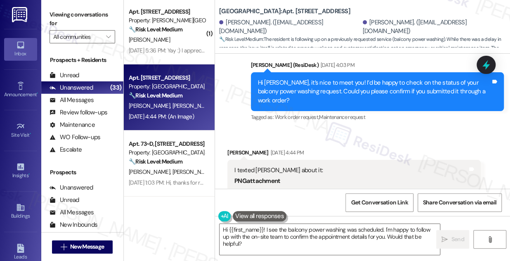
click at [307, 87] on div "Hi Kyla, it’s nice to meet you! I’d be happy to check on the status of your bal…" at bounding box center [374, 91] width 233 height 26
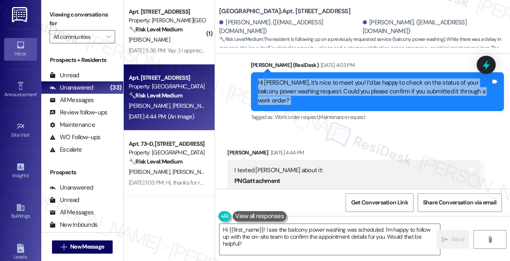
click at [307, 87] on div "Hi Kyla, it’s nice to meet you! I’d be happy to check on the status of your bal…" at bounding box center [374, 91] width 233 height 26
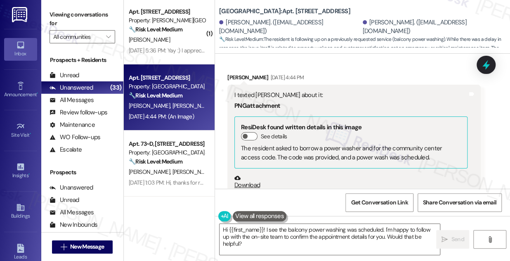
click at [269, 91] on div "I texted Adam about it:" at bounding box center [350, 95] width 233 height 9
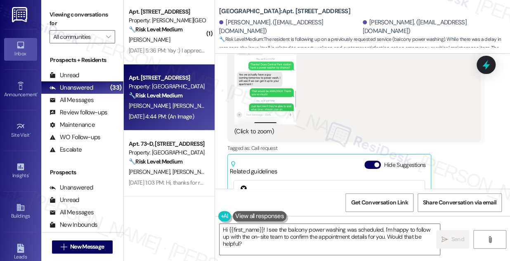
scroll to position [500, 0]
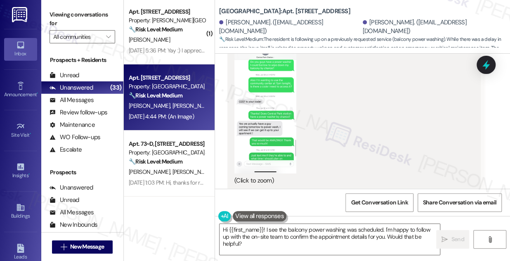
click at [265, 120] on button "Zoom image" at bounding box center [265, 106] width 62 height 134
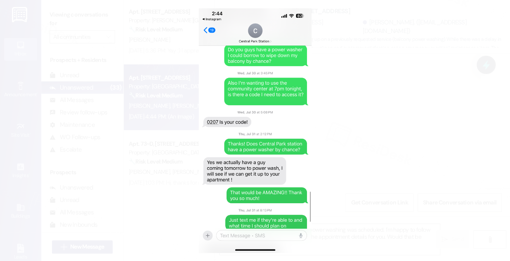
click at [402, 93] on button "Unzoom image" at bounding box center [255, 130] width 510 height 261
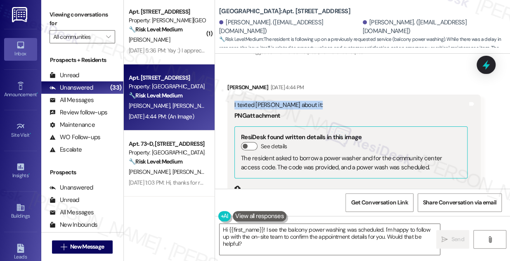
scroll to position [312, 0]
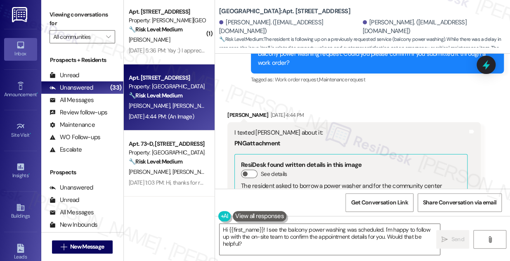
click at [230, 110] on div "Kyla Spackman Aug 08, 2025 at 4:44 PM" at bounding box center [353, 116] width 253 height 12
copy div "Kyla"
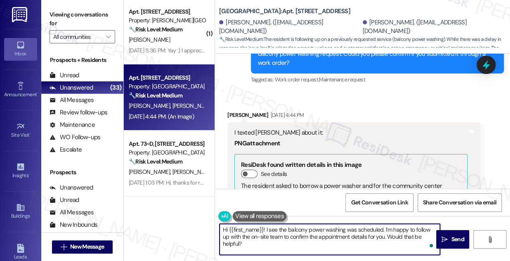
drag, startPoint x: 228, startPoint y: 228, endPoint x: 263, endPoint y: 222, distance: 35.2
click at [263, 222] on div "Hi {{first_name}}! I see the balcony power washing was scheduled. I'm happy to …" at bounding box center [362, 247] width 295 height 62
paste textarea "Kyla"
drag, startPoint x: 416, startPoint y: 236, endPoint x: 362, endPoint y: 236, distance: 53.6
click at [362, 236] on textarea "Hi Kyla! I see the balcony power washing was scheduled. I'm happy to follow up …" at bounding box center [329, 238] width 220 height 31
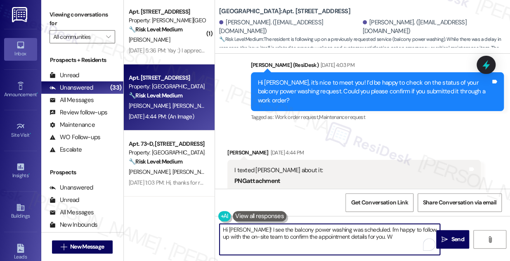
scroll to position [387, 0]
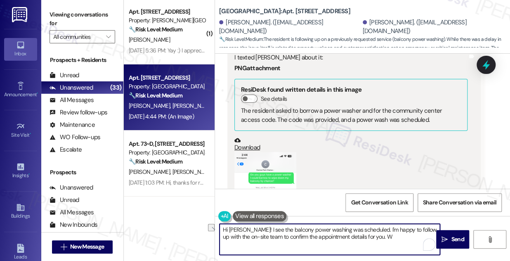
drag, startPoint x: 372, startPoint y: 238, endPoint x: 336, endPoint y: 234, distance: 35.7
click at [336, 237] on textarea "Hi Kyla! I see the balcony power washing was scheduled. I'm happy to follow up …" at bounding box center [329, 238] width 220 height 31
click at [269, 152] on button "Zoom image" at bounding box center [265, 219] width 62 height 134
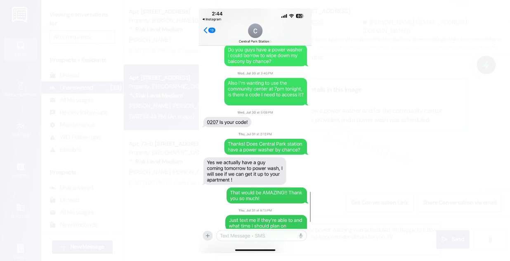
click at [383, 148] on button "Unzoom image" at bounding box center [255, 130] width 510 height 261
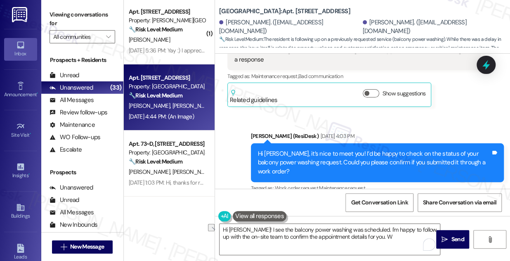
scroll to position [125, 0]
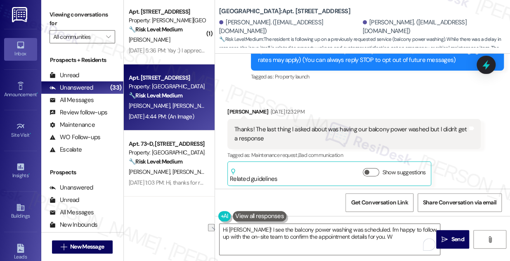
click at [292, 125] on div "Thanks! The last thing I asked about was having our balcony power washed but I …" at bounding box center [350, 134] width 233 height 18
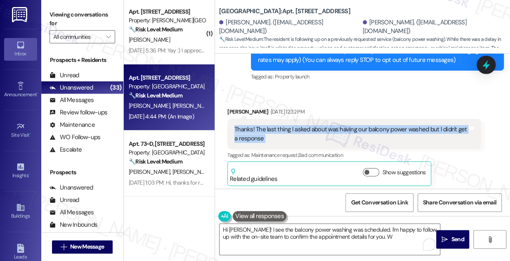
click at [292, 125] on div "Thanks! The last thing I asked about was having our balcony power washed but I …" at bounding box center [350, 134] width 233 height 18
copy div "Thanks! The last thing I asked about was having our balcony power washed but I …"
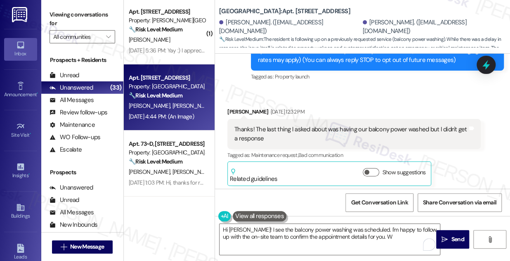
click at [56, 14] on label "Viewing conversations for" at bounding box center [82, 19] width 66 height 22
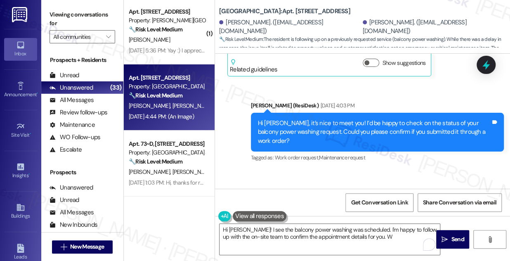
scroll to position [275, 0]
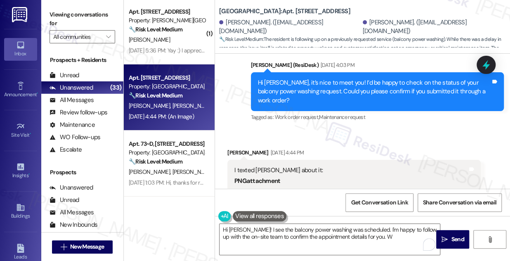
click at [247, 166] on div "I texted Adam about it:" at bounding box center [350, 170] width 233 height 9
copy div "I texted Adam about it:"
click at [71, 17] on label "Viewing conversations for" at bounding box center [82, 19] width 66 height 22
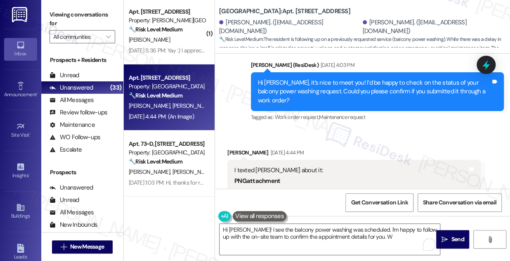
drag, startPoint x: 377, startPoint y: 8, endPoint x: 301, endPoint y: 10, distance: 75.9
click at [301, 10] on div "Central Park Station: Apt. 207, 560 South 400 West" at bounding box center [301, 11] width 165 height 10
click at [292, 10] on b "Central Park Station: Apt. 207, 560 South 400 West" at bounding box center [284, 11] width 131 height 9
click at [291, 10] on b "Central Park Station: Apt. 207, 560 South 400 West" at bounding box center [284, 11] width 131 height 9
copy b "207"
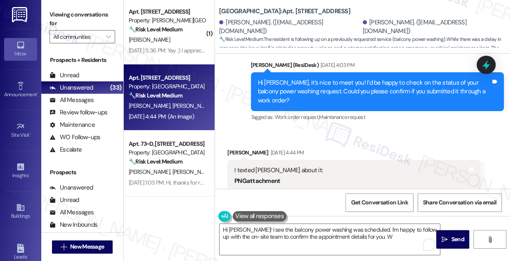
click at [60, 26] on label "Viewing conversations for" at bounding box center [82, 19] width 66 height 22
click at [289, 11] on b "Central Park Station: Apt. 207, 560 South 400 West" at bounding box center [284, 11] width 131 height 9
copy b "207"
click at [66, 6] on div "Viewing conversations for All communities " at bounding box center [82, 26] width 82 height 52
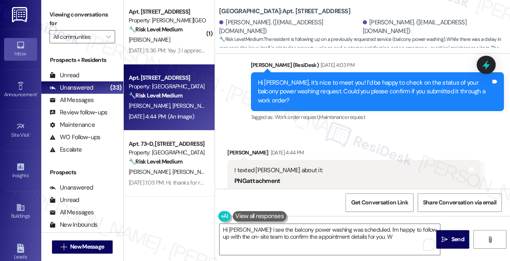
click at [75, 24] on label "Viewing conversations for" at bounding box center [82, 19] width 66 height 22
click at [310, 230] on textarea "Hi Kyla! I see the balcony power washing was scheduled. I'm happy to follow up …" at bounding box center [329, 238] width 220 height 31
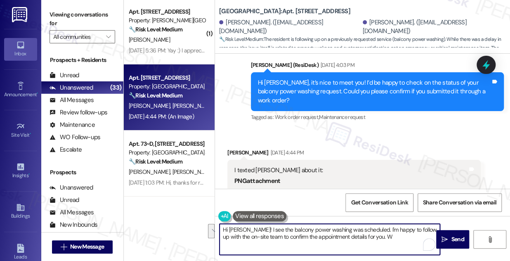
drag, startPoint x: 371, startPoint y: 237, endPoint x: 269, endPoint y: 224, distance: 102.7
click at [239, 225] on textarea "Hi Kyla! I see the balcony power washing was scheduled. I'm happy to follow up …" at bounding box center [329, 238] width 220 height 31
paste textarea "Just checking back—were you able to get a response from Adam about having your …"
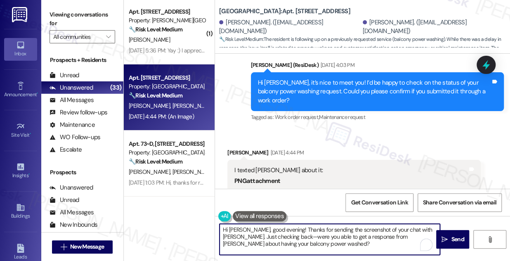
scroll to position [2, 0]
drag, startPoint x: 261, startPoint y: 234, endPoint x: 257, endPoint y: 233, distance: 4.1
click at [257, 233] on textarea "Hi Kyla, good evening! Thanks for sending the screenshot of your chat with Adam…" at bounding box center [329, 238] width 220 height 31
click at [291, 240] on textarea "Hi Kyla, good evening! Thanks for sending the screenshot of your chat with Adam…" at bounding box center [329, 238] width 220 height 31
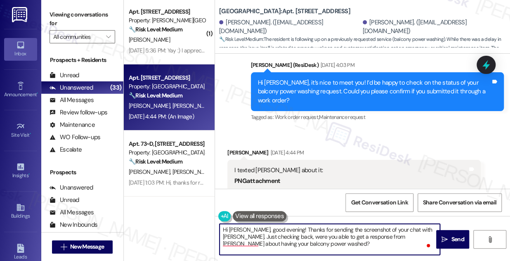
click at [355, 235] on textarea "Hi Kyla, good evening! Thanks for sending the screenshot of your chat with Adam…" at bounding box center [329, 238] width 220 height 31
click at [283, 248] on textarea "Hi Kyla, good evening! Thanks for sending the screenshot of your chat with Adam…" at bounding box center [329, 238] width 220 height 31
click at [387, 228] on textarea "Hi Kyla, good evening! Thanks for sending the screenshot of your chat with Adam…" at bounding box center [329, 238] width 220 height 31
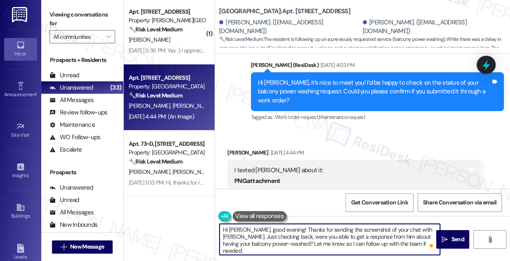
click at [387, 228] on textarea "Hi Kyla, good evening! Thanks for sending the screenshot of your chat with Adam…" at bounding box center [329, 238] width 220 height 31
click at [324, 232] on textarea "Hi Kyla, good evening! Thanks for sending the screenshot of your chat with Adam…" at bounding box center [329, 238] width 220 height 31
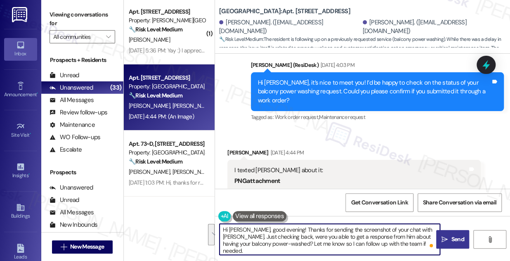
type textarea "Hi Kyla, good evening! Thanks for sending the screenshot of your chat with Adam…"
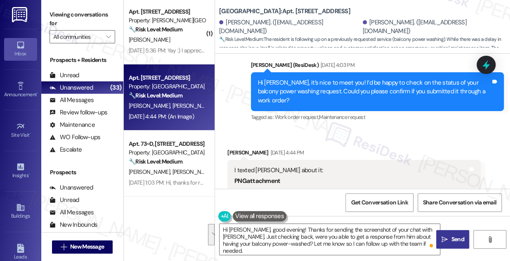
click at [445, 240] on icon "" at bounding box center [444, 239] width 6 height 7
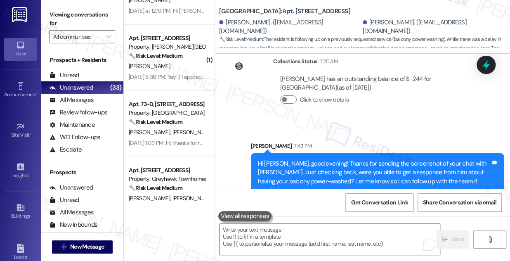
scroll to position [1283, 0]
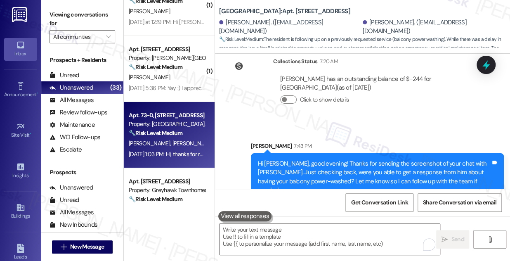
click at [168, 136] on div "🔧 Risk Level: Medium The resident is inquiring about grilling policies and acce…" at bounding box center [167, 133] width 76 height 9
type textarea "Fetching suggested responses. Please feel free to read through the conversation…"
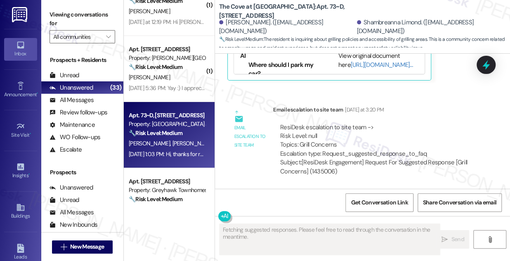
scroll to position [353, 0]
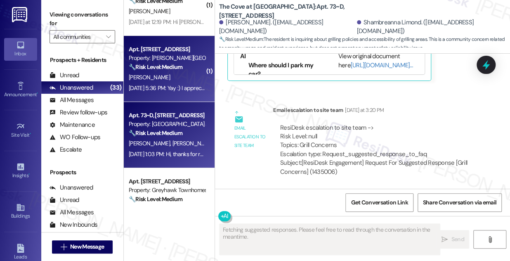
click at [154, 77] on span "[PERSON_NAME]" at bounding box center [149, 76] width 41 height 7
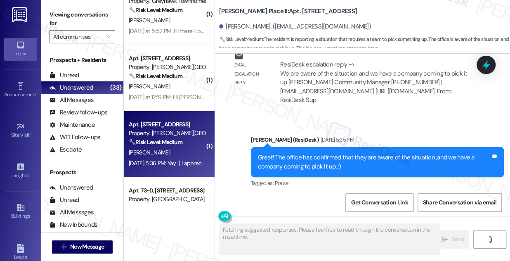
scroll to position [1008, 0]
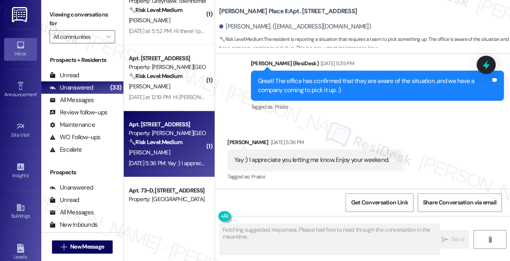
click at [314, 155] on div "Yay :) I appreciate you letting me know. Enjoy your weekend." at bounding box center [311, 159] width 154 height 9
click at [312, 79] on div "Great! The office has confirmed that they are aware of the situation ,and we ha…" at bounding box center [374, 86] width 233 height 18
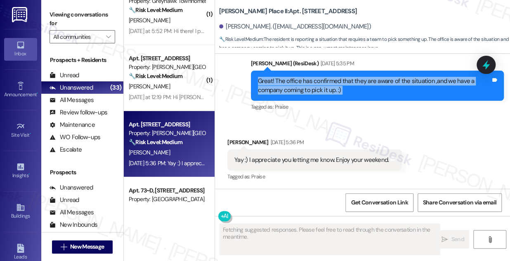
click at [312, 79] on div "Great! The office has confirmed that they are aware of the situation ,and we ha…" at bounding box center [374, 86] width 233 height 18
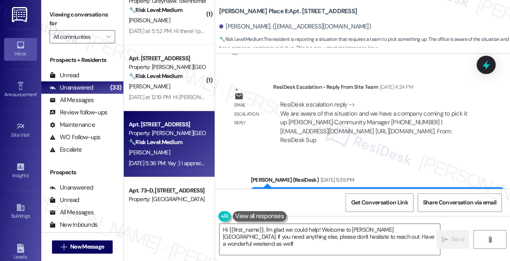
scroll to position [971, 0]
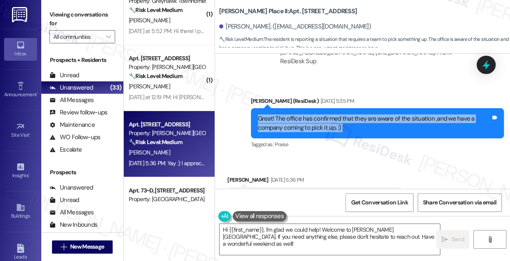
click at [286, 115] on div "Great! The office has confirmed that they are aware of the situation ,and we ha…" at bounding box center [374, 123] width 233 height 18
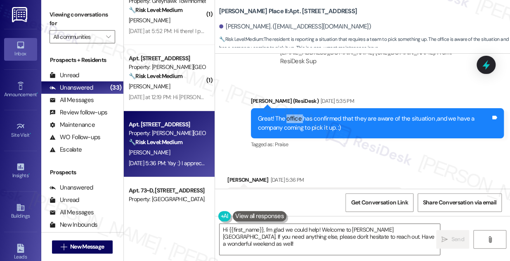
click at [286, 115] on div "Great! The office has confirmed that they are aware of the situation ,and we ha…" at bounding box center [374, 123] width 233 height 18
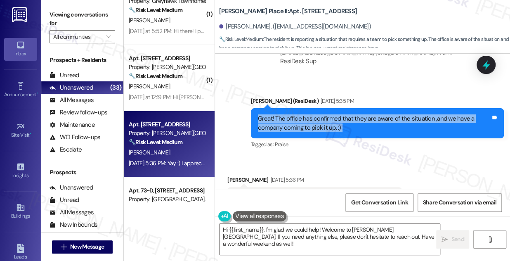
click at [283, 115] on div "Great! The office has confirmed that they are aware of the situation ,and we ha…" at bounding box center [374, 123] width 233 height 18
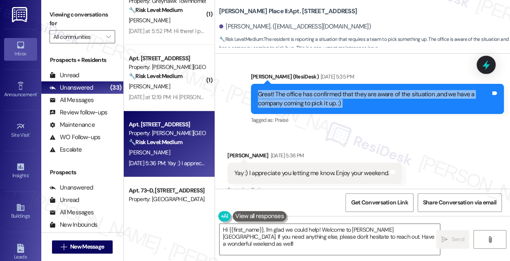
scroll to position [1008, 0]
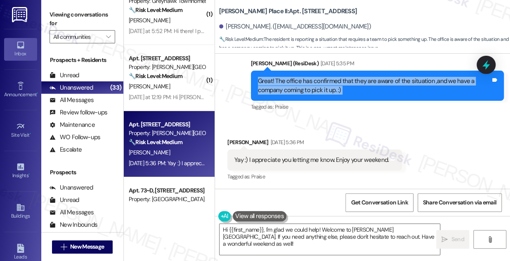
click at [269, 161] on div "Yay :) I appreciate you letting me know. Enjoy your weekend." at bounding box center [311, 159] width 154 height 9
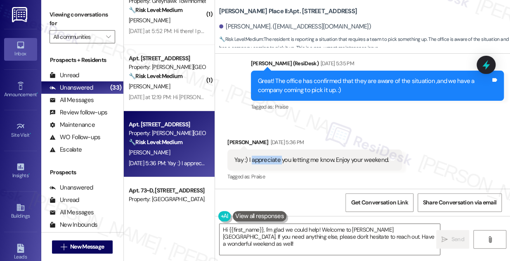
click at [269, 161] on div "Yay :) I appreciate you letting me know. Enjoy your weekend." at bounding box center [311, 159] width 154 height 9
click at [298, 242] on textarea "Hi {{first_name}}, I'm glad we could help! Welcome to Brigham Place. If you nee…" at bounding box center [329, 238] width 220 height 31
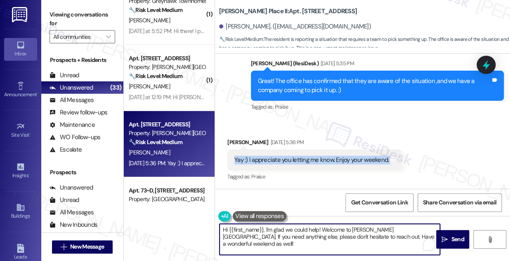
click at [298, 242] on textarea "Hi {{first_name}}, I'm glad we could help! Welcome to Brigham Place. If you nee…" at bounding box center [329, 238] width 220 height 31
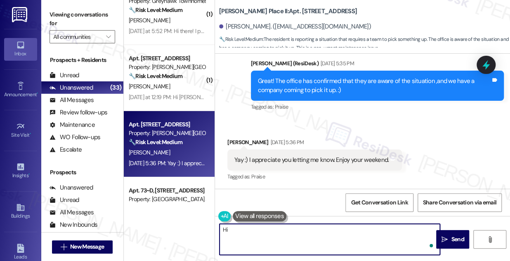
type textarea "H"
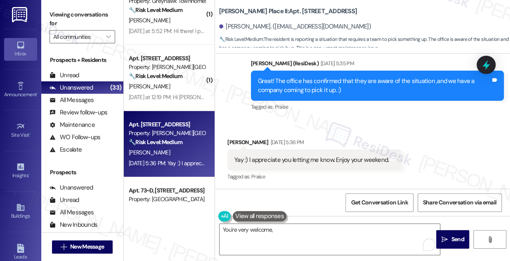
click at [228, 138] on div "Katie Mcgowan Aug 08, 2025 at 5:36 PM" at bounding box center [314, 144] width 174 height 12
click at [228, 136] on div "Received via SMS Katie Mcgowan Aug 08, 2025 at 5:36 PM Yay :) I appreciate you …" at bounding box center [314, 160] width 187 height 57
click at [231, 140] on div "Katie Mcgowan Aug 08, 2025 at 5:36 PM" at bounding box center [314, 144] width 174 height 12
copy div "Katie"
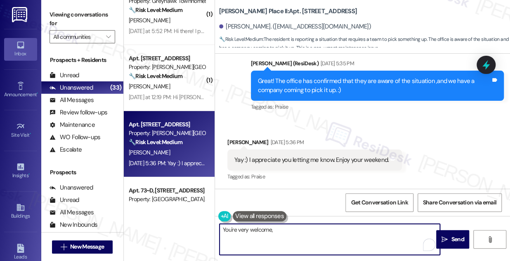
click at [284, 232] on textarea "You're very welcome," at bounding box center [329, 238] width 220 height 31
paste textarea "Katie"
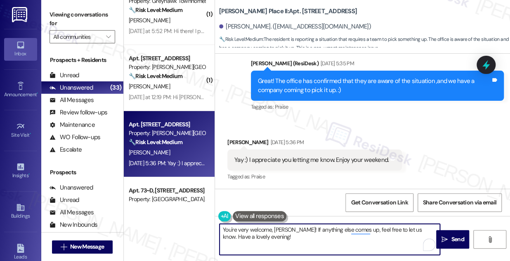
type textarea "You're very welcome, [PERSON_NAME]! If anything else comes up, feel free to let…"
click at [324, 162] on div "Yay :) I appreciate you letting me know. Enjoy your weekend." at bounding box center [311, 159] width 154 height 9
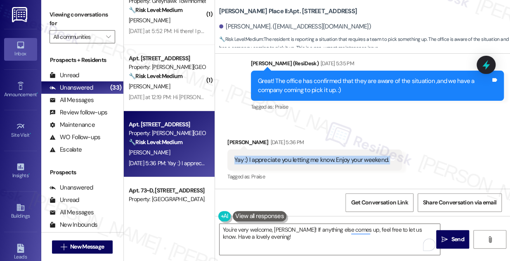
click at [324, 162] on div "Yay :) I appreciate you letting me know. Enjoy your weekend." at bounding box center [311, 159] width 154 height 9
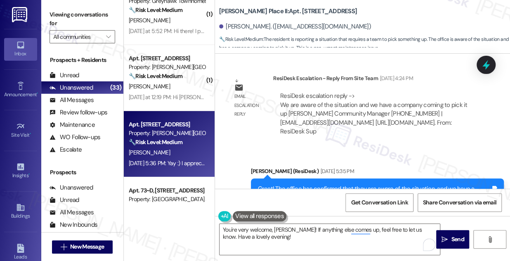
scroll to position [896, 0]
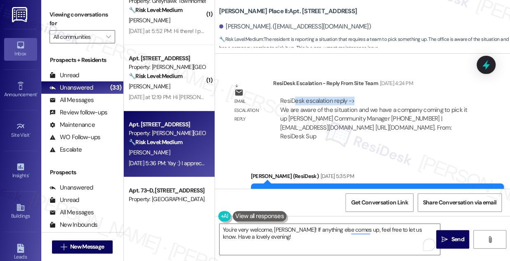
drag, startPoint x: 294, startPoint y: 103, endPoint x: 397, endPoint y: 103, distance: 103.1
click at [397, 103] on div "ResiDesk escalation reply -> We are aware of the situation and we have a compan…" at bounding box center [376, 118] width 195 height 44
click at [364, 111] on div "ResiDesk escalation reply -> We are aware of the situation and we have a compan…" at bounding box center [373, 118] width 187 height 44
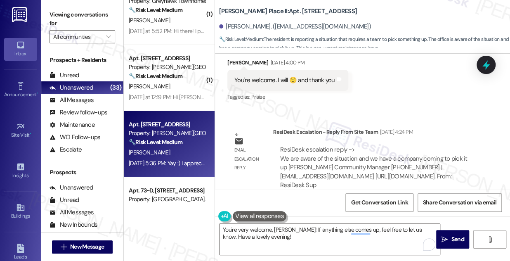
scroll to position [746, 0]
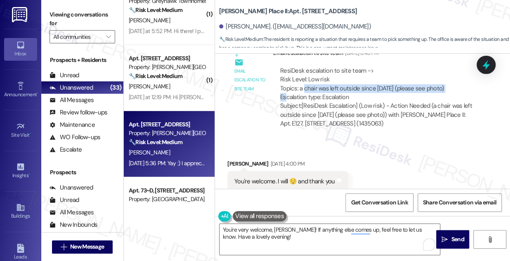
drag, startPoint x: 304, startPoint y: 87, endPoint x: 453, endPoint y: 89, distance: 149.2
click at [453, 89] on div "ResiDesk escalation to site team -> Risk Level: Low risk Topics: a chair was le…" at bounding box center [376, 83] width 193 height 35
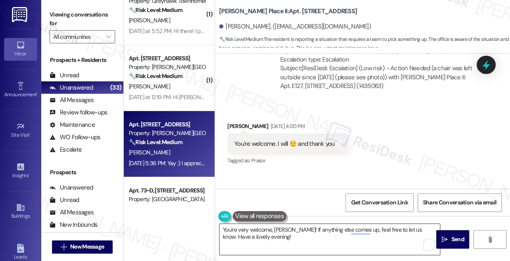
click at [287, 238] on textarea "You're very welcome, [PERSON_NAME]! If anything else comes up, feel free to let…" at bounding box center [329, 238] width 220 height 31
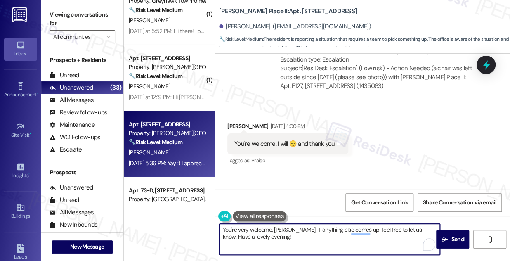
click at [287, 238] on textarea "You're very welcome, [PERSON_NAME]! If anything else comes up, feel free to let…" at bounding box center [329, 238] width 220 height 31
click at [416, 159] on div "Received via SMS Katie Mcgowan Aug 08, 2025 at 4:00 PM You're welcome. I will 😌…" at bounding box center [362, 138] width 295 height 70
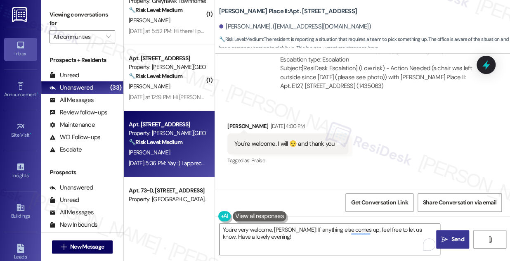
click at [446, 235] on span " Send" at bounding box center [452, 239] width 26 height 9
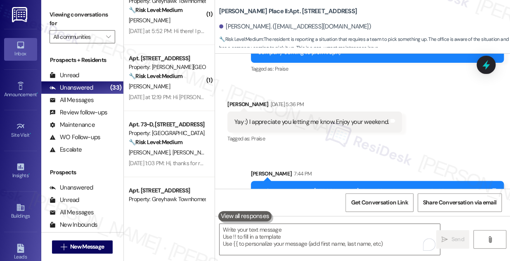
scroll to position [1075, 0]
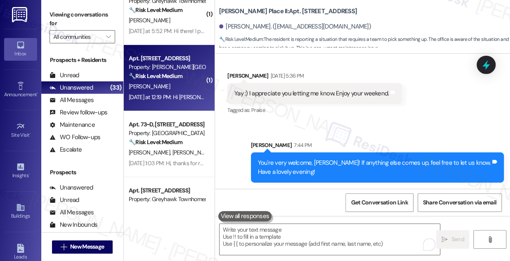
click at [174, 86] on div "[PERSON_NAME]" at bounding box center [167, 86] width 78 height 10
type textarea "Fetching suggested responses. Please feel free to read through the conversation…"
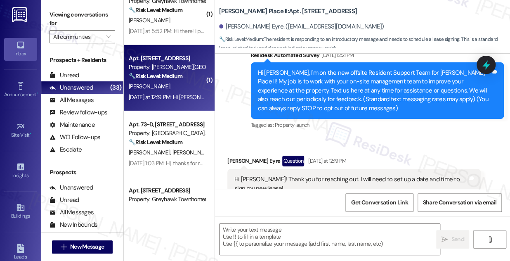
scroll to position [106, 0]
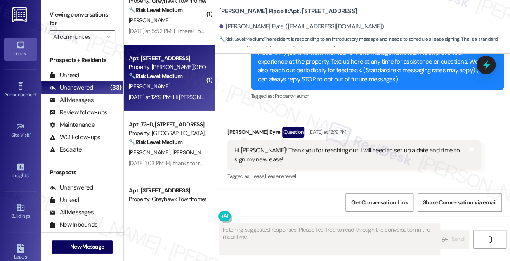
click at [311, 154] on div "Hi [PERSON_NAME]! Thank you for reaching out. I will need to set up a date and …" at bounding box center [350, 155] width 233 height 18
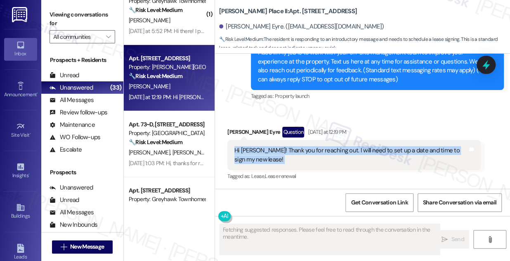
click at [311, 154] on div "Hi [PERSON_NAME]! Thank you for reaching out. I will need to set up a date and …" at bounding box center [350, 155] width 233 height 18
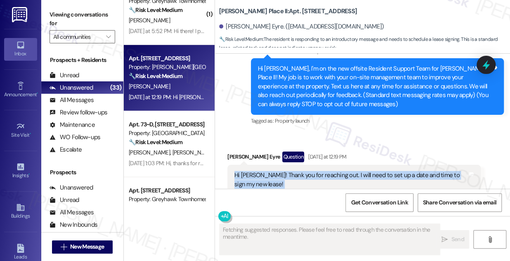
scroll to position [68, 0]
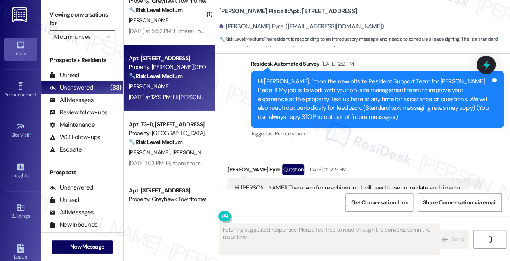
click at [322, 90] on div "Hi [PERSON_NAME], I'm on the new offsite Resident Support Team for [PERSON_NAME…" at bounding box center [374, 99] width 233 height 44
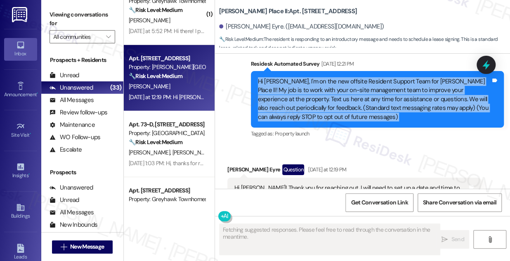
click at [322, 90] on div "Hi [PERSON_NAME], I'm on the new offsite Resident Support Team for [PERSON_NAME…" at bounding box center [374, 99] width 233 height 44
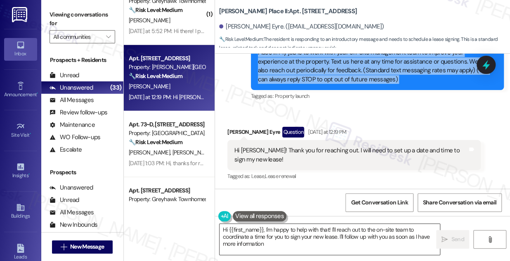
type textarea "Hi {{first_name}}, I'm happy to help with that! I'll reach out to the on-site t…"
click at [317, 227] on textarea "Hi {{first_name}}, I'm happy to help with that! I'll reach out to the on-site t…" at bounding box center [329, 238] width 220 height 31
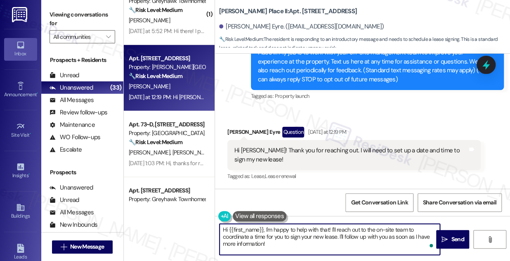
click at [317, 227] on textarea "Hi {{first_name}}, I'm happy to help with that! I'll reach out to the on-site t…" at bounding box center [329, 238] width 220 height 31
click at [247, 148] on div "Hi [PERSON_NAME]! Thank you for reaching out. I will need to set up a date and …" at bounding box center [350, 155] width 233 height 18
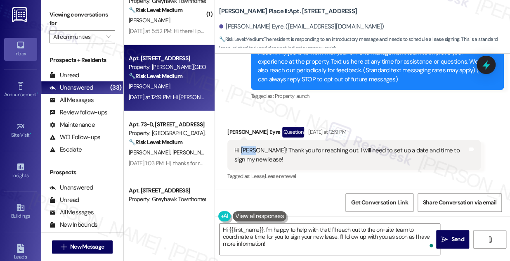
click at [247, 148] on div "Hi [PERSON_NAME]! Thank you for reaching out. I will need to set up a date and …" at bounding box center [350, 155] width 233 height 18
click at [374, 150] on div "Hi [PERSON_NAME]! Thank you for reaching out. I will need to set up a date and …" at bounding box center [350, 155] width 233 height 18
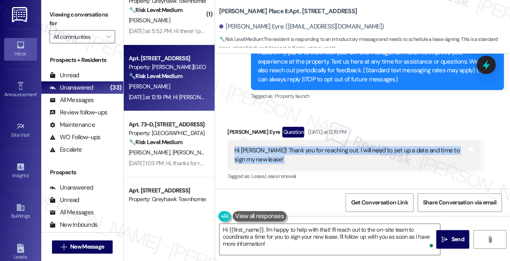
click at [374, 150] on div "Hi [PERSON_NAME]! Thank you for reaching out. I will need to set up a date and …" at bounding box center [350, 155] width 233 height 18
copy div "Hi Sarah! Thank you for reaching out. I will need to set up a date and time to …"
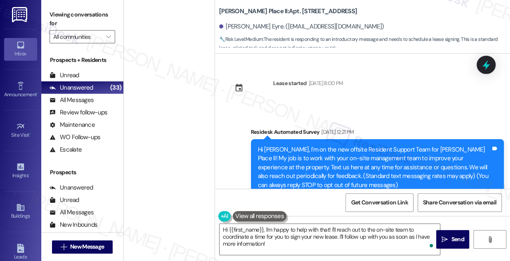
scroll to position [106, 0]
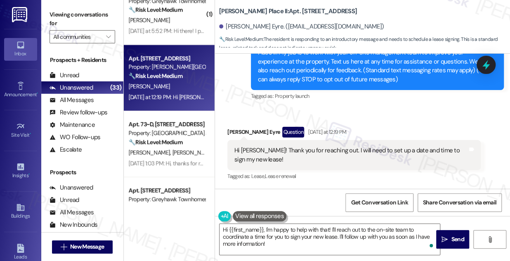
click at [66, 8] on label "Viewing conversations for" at bounding box center [82, 19] width 66 height 22
drag, startPoint x: 74, startPoint y: 11, endPoint x: 82, endPoint y: 16, distance: 9.8
click at [74, 11] on label "Viewing conversations for" at bounding box center [82, 19] width 66 height 22
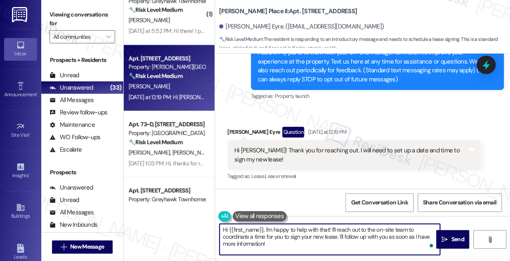
click at [268, 230] on textarea "Hi {{first_name}}, I'm happy to help with that! I'll reach out to the on-site t…" at bounding box center [329, 238] width 220 height 31
drag, startPoint x: 286, startPoint y: 248, endPoint x: 266, endPoint y: 230, distance: 26.6
click at [266, 230] on textarea "Hi {{first_name}}, I'm happy to help with that! I'll reach out to the on-site t…" at bounding box center [329, 238] width 220 height 31
paste textarea "Just checking back—were you able to set up a date and time to sign your new lea…"
click at [265, 229] on textarea "Hi {{first_name}}, IJust checking back—were you able to set up a date and time …" at bounding box center [329, 238] width 220 height 31
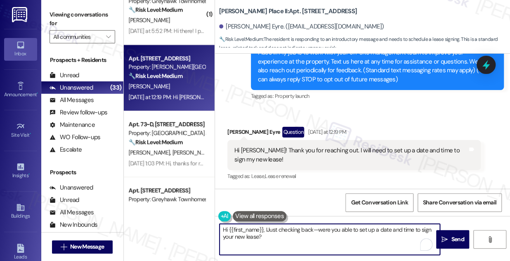
click at [266, 229] on textarea "Hi {{first_name}}, IJust checking back—were you able to set up a date and time …" at bounding box center [329, 238] width 220 height 31
click at [265, 229] on textarea "Hi {{first_name}}, IJust checking back—were you able to set up a date and time …" at bounding box center [329, 238] width 220 height 31
click at [335, 232] on textarea "Hi {{first_name}}, you're welcome! Just checking back—were you able to set up a…" at bounding box center [329, 238] width 220 height 31
click at [350, 226] on textarea "Hi {{first_name}}, you're welcome! Just wanted to check back—were you able to s…" at bounding box center [329, 238] width 220 height 31
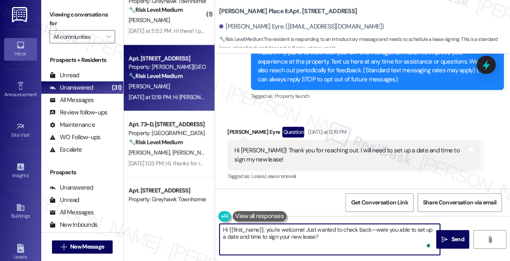
click at [350, 226] on textarea "Hi {{first_name}}, you're welcome! Just wanted to check back—were you able to s…" at bounding box center [329, 238] width 220 height 31
drag, startPoint x: 369, startPoint y: 229, endPoint x: 345, endPoint y: 228, distance: 24.3
click at [345, 228] on textarea "Hi {{first_name}}, you're welcome! Just wanted to check back—were you able to s…" at bounding box center [329, 238] width 220 height 31
click at [307, 234] on textarea "Hi {{first_name}}, you're welcome! Just wanted to confirm if were you able to s…" at bounding box center [329, 238] width 220 height 31
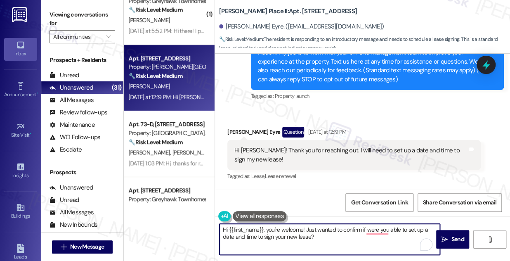
click at [307, 234] on textarea "Hi {{first_name}}, you're welcome! Just wanted to confirm if were you able to s…" at bounding box center [329, 238] width 220 height 31
click at [324, 233] on textarea "Hi {{first_name}}, you're welcome! Just wanted to confirm if were you able to s…" at bounding box center [329, 238] width 220 height 31
click at [334, 242] on textarea "Hi {{first_name}}, you're welcome! Just wanted to confirm if you were able to s…" at bounding box center [329, 238] width 220 height 31
click at [330, 239] on textarea "Hi {{first_name}}, you're welcome! Just wanted to confirm if you were able to s…" at bounding box center [329, 238] width 220 height 31
drag, startPoint x: 265, startPoint y: 230, endPoint x: 303, endPoint y: 228, distance: 38.4
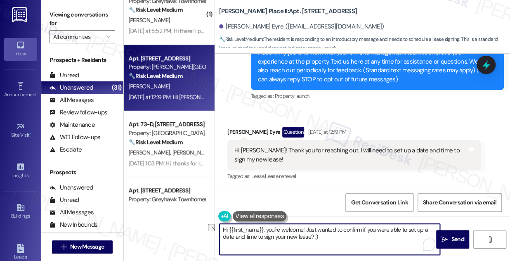
click at [303, 228] on textarea "Hi {{first_name}}, you're welcome! Just wanted to confirm if you were able to s…" at bounding box center [329, 238] width 220 height 31
click at [349, 237] on textarea "Hi {{first_name}}, you're welcome! Just wanted to confirm if you were able to s…" at bounding box center [329, 238] width 220 height 31
type textarea "Hi {{first_name}}, you're welcome! Just wanted to confirm if you were able to s…"
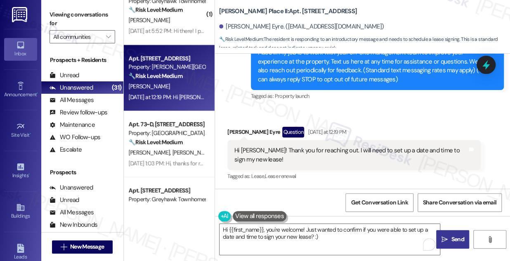
click at [443, 232] on button " Send" at bounding box center [452, 239] width 33 height 19
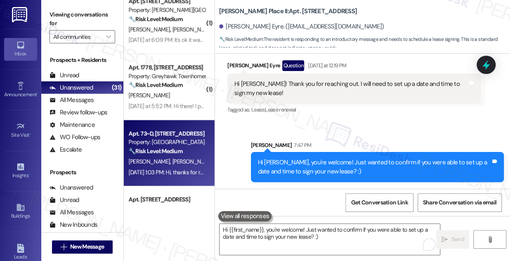
scroll to position [1059, 0]
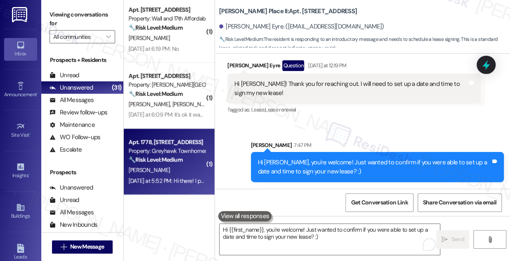
click at [174, 167] on div "[PERSON_NAME]" at bounding box center [167, 170] width 78 height 10
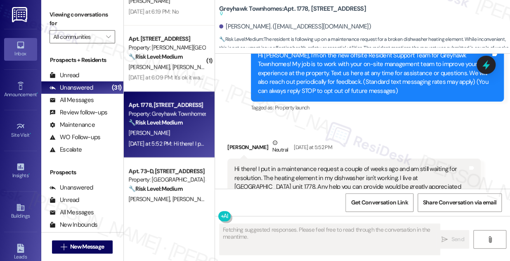
scroll to position [92, 0]
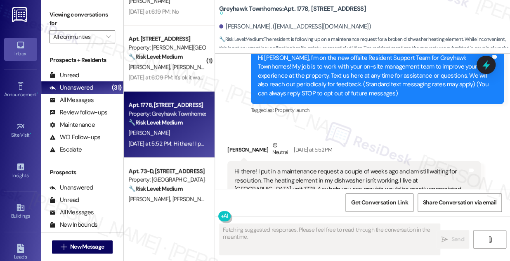
click at [272, 167] on div "Hi there! I put in a maintenance request a couple of weeks ago and am still wai…" at bounding box center [350, 180] width 233 height 26
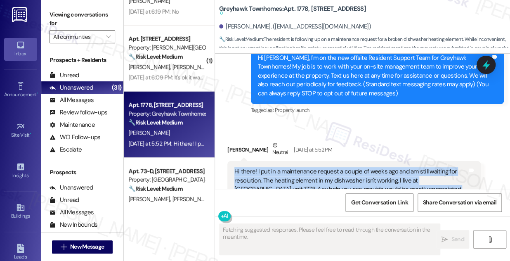
click at [272, 168] on div "Hi there! I put in a maintenance request a couple of weeks ago and am still wai…" at bounding box center [350, 180] width 233 height 26
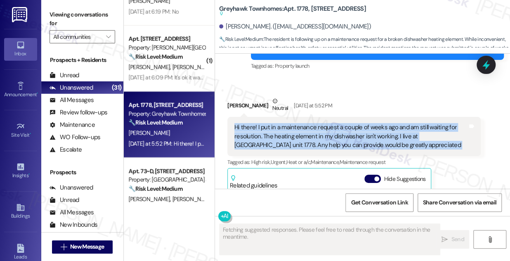
scroll to position [167, 0]
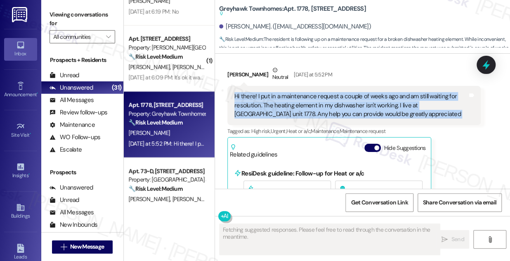
click at [300, 97] on div "Hi there! I put in a maintenance request a couple of weeks ago and am still wai…" at bounding box center [350, 105] width 233 height 26
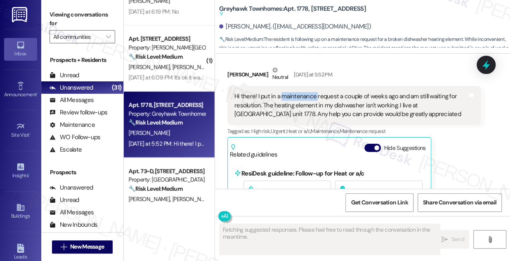
click at [300, 97] on div "Hi there! I put in a maintenance request a couple of weeks ago and am still wai…" at bounding box center [350, 105] width 233 height 26
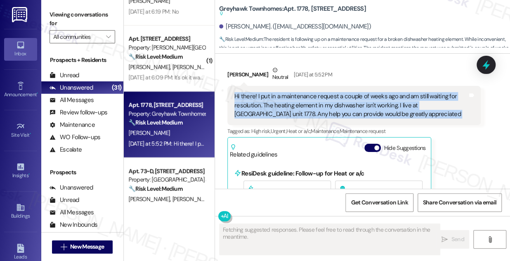
click at [300, 97] on div "Hi there! I put in a maintenance request a couple of weeks ago and am still wai…" at bounding box center [350, 105] width 233 height 26
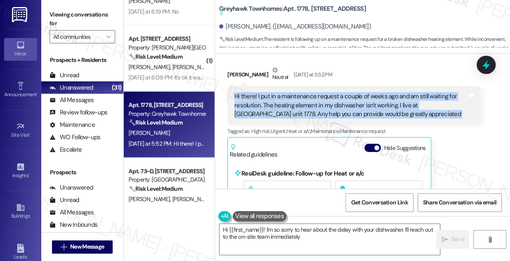
click at [370, 109] on div "Hi there! I put in a maintenance request a couple of weeks ago and am still wai…" at bounding box center [350, 105] width 233 height 26
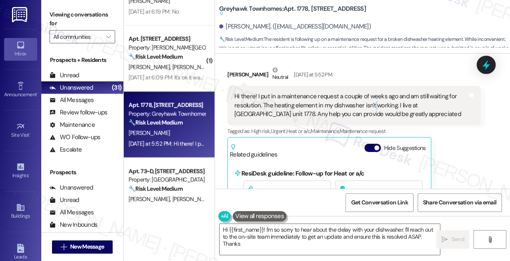
click at [370, 109] on div "Hi there! I put in a maintenance request a couple of weeks ago and am still wai…" at bounding box center [350, 105] width 233 height 26
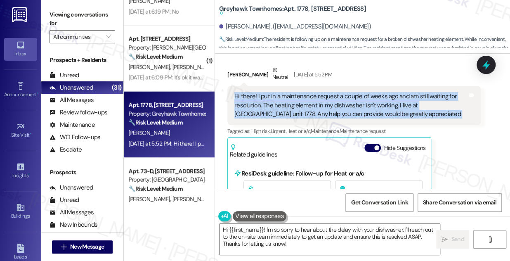
click at [370, 109] on div "Hi there! I put in a maintenance request a couple of weeks ago and am still wai…" at bounding box center [350, 105] width 233 height 26
click at [340, 106] on div "Hi there! I put in a maintenance request a couple of weeks ago and am still wai…" at bounding box center [350, 105] width 233 height 26
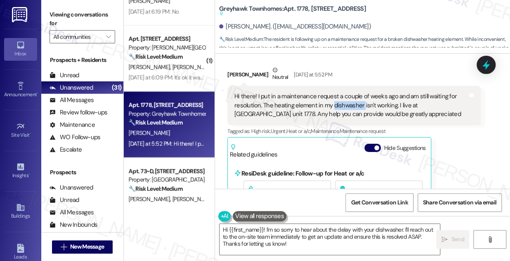
click at [340, 106] on div "Hi there! I put in a maintenance request a couple of weeks ago and am still wai…" at bounding box center [350, 105] width 233 height 26
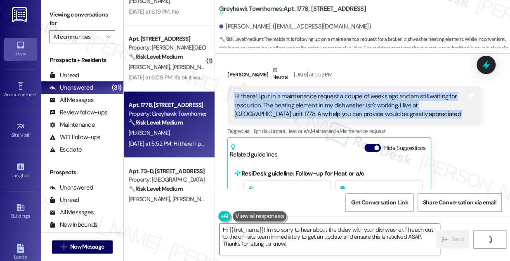
click at [340, 106] on div "Hi there! I put in a maintenance request a couple of weeks ago and am still wai…" at bounding box center [350, 105] width 233 height 26
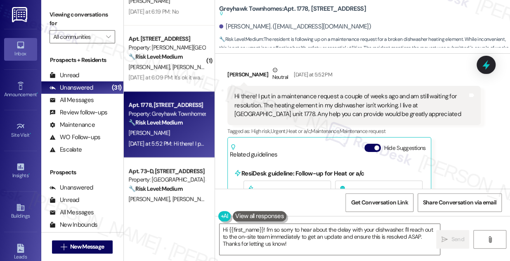
click at [301, 8] on b "Greyhawk Townhomes: Apt. 1778, [STREET_ADDRESS] actions and notes available for…" at bounding box center [292, 12] width 147 height 14
copy b "1778"
click at [67, 13] on label "Viewing conversations for" at bounding box center [82, 19] width 66 height 22
click at [63, 7] on div "Viewing conversations for All communities " at bounding box center [82, 26] width 82 height 52
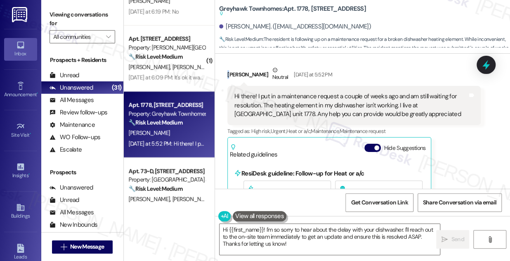
click at [228, 70] on div "[PERSON_NAME] Neutral [DATE] at 5:52 PM" at bounding box center [353, 76] width 253 height 20
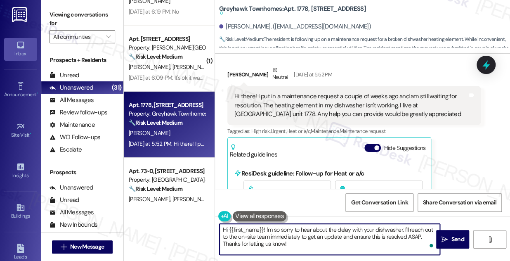
drag, startPoint x: 403, startPoint y: 228, endPoint x: 412, endPoint y: 245, distance: 18.6
click at [412, 245] on textarea "Hi {{first_name}}! I'm so sorry to hear about the delay with your dishwasher. I…" at bounding box center [329, 238] width 220 height 31
click at [294, 99] on div "Hi there! I put in a maintenance request a couple of weeks ago and am still wai…" at bounding box center [350, 105] width 233 height 26
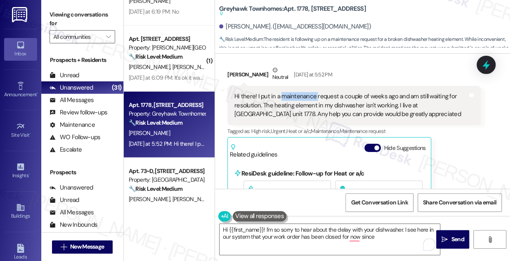
click at [294, 99] on div "Hi there! I put in a maintenance request a couple of weeks ago and am still wai…" at bounding box center [350, 105] width 233 height 26
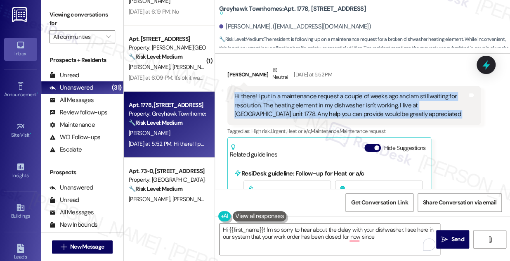
click at [294, 99] on div "Hi there! I put in a maintenance request a couple of weeks ago and am still wai…" at bounding box center [350, 105] width 233 height 26
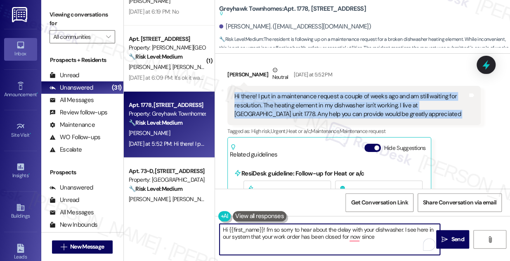
click at [301, 233] on textarea "Hi {{first_name}}! I'm so sorry to hear about the delay with your dishwasher. I…" at bounding box center [329, 238] width 220 height 31
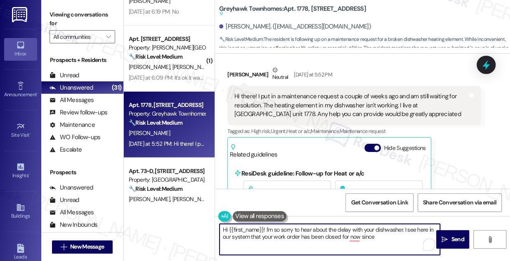
click at [301, 233] on textarea "Hi {{first_name}}! I'm so sorry to hear about the delay with your dishwasher. I…" at bounding box center [329, 238] width 220 height 31
click at [387, 229] on textarea "Hi {{first_name}}! I'm so sorry to hear about the delay with your dishwasher. I…" at bounding box center [329, 238] width 220 height 31
click at [396, 238] on textarea "Hi {{first_name}}! I'm so sorry to hear about the delay with your dishwasher. I…" at bounding box center [329, 238] width 220 height 31
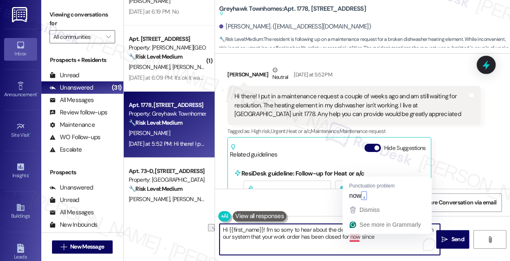
drag, startPoint x: 400, startPoint y: 238, endPoint x: 352, endPoint y: 233, distance: 48.6
click at [352, 233] on textarea "Hi {{first_name}}! I'm so sorry to hear about the delay with your dishwasher. I…" at bounding box center [329, 238] width 220 height 31
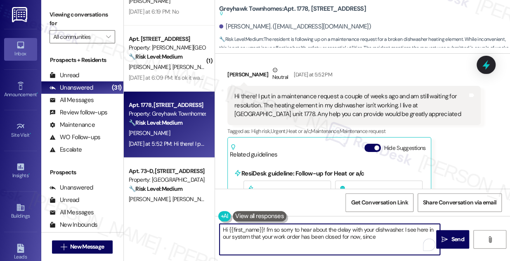
click at [387, 233] on textarea "Hi {{first_name}}! I'm so sorry to hear about the delay with your dishwasher. I…" at bounding box center [329, 238] width 220 height 31
drag, startPoint x: 386, startPoint y: 241, endPoint x: 262, endPoint y: 235, distance: 124.2
click at [262, 235] on textarea "Hi {{first_name}}! I'm so sorry to hear about the delay with your dishwasher. I…" at bounding box center [329, 238] width 220 height 31
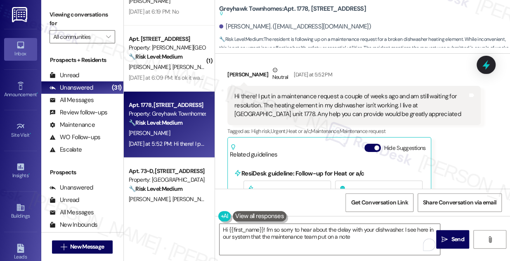
drag, startPoint x: 77, startPoint y: 10, endPoint x: 81, endPoint y: 13, distance: 5.0
click at [77, 10] on label "Viewing conversations for" at bounding box center [82, 19] width 66 height 22
click at [363, 242] on textarea "Hi {{first_name}}! I'm so sorry to hear about the delay with your dishwasher. I…" at bounding box center [329, 238] width 220 height 31
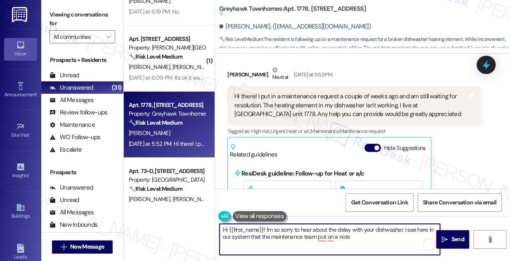
drag, startPoint x: 356, startPoint y: 238, endPoint x: 262, endPoint y: 235, distance: 93.6
click at [262, 235] on textarea "Hi {{first_name}}! I'm so sorry to hear about the delay with your dishwasher. I…" at bounding box center [329, 238] width 220 height 31
click at [340, 236] on textarea "Hi {{first_name}}! I'm so sorry to hear about the delay with your dishwasher. I…" at bounding box center [329, 238] width 220 height 31
drag, startPoint x: 362, startPoint y: 237, endPoint x: 344, endPoint y: 234, distance: 18.8
click at [362, 237] on textarea "Hi {{first_name}}! I'm so sorry to hear about the delay with your dishwasher. I…" at bounding box center [329, 238] width 220 height 31
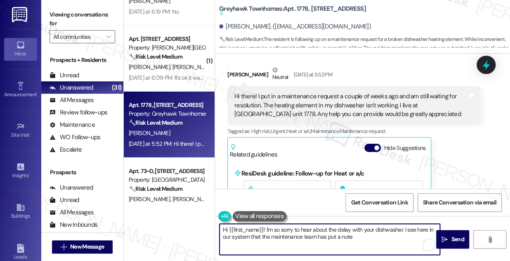
click at [359, 234] on textarea "Hi {{first_name}}! I'm so sorry to hear about the delay with your dishwasher. I…" at bounding box center [329, 238] width 220 height 31
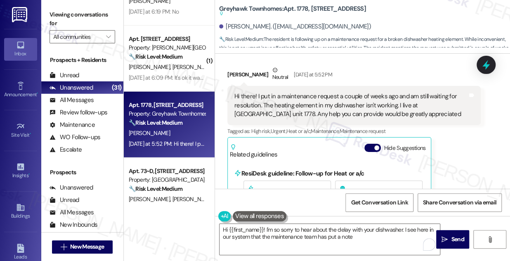
click at [58, 8] on label "Viewing conversations for" at bounding box center [82, 19] width 66 height 22
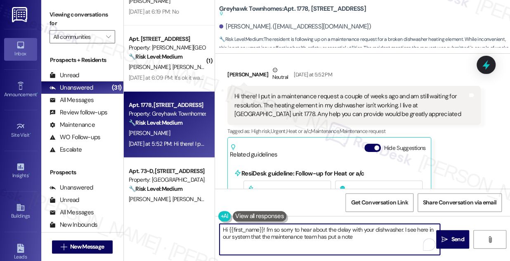
click at [368, 239] on textarea "Hi {{first_name}}! I'm so sorry to hear about the delay with your dishwasher. I…" at bounding box center [329, 238] width 220 height 31
paste textarea "scheduled for [DATE]/[DATE] waiting for part"
drag, startPoint x: 221, startPoint y: 242, endPoint x: 226, endPoint y: 242, distance: 5.0
click at [221, 242] on textarea "Hi {{first_name}}! I'm so sorry to hear about the delay with your dishwasher. I…" at bounding box center [329, 238] width 220 height 31
click at [354, 237] on textarea "Hi {{first_name}}! I'm so sorry to hear about the delay with your dishwasher. I…" at bounding box center [329, 238] width 220 height 31
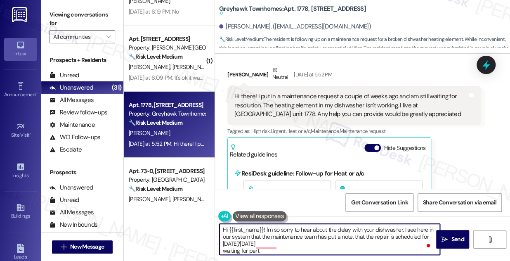
click at [348, 250] on textarea "Hi {{first_name}}! I'm so sorry to hear about the delay with your dishwasher. I…" at bounding box center [329, 238] width 220 height 31
click at [228, 240] on textarea "Hi {{first_name}}! I'm so sorry to hear about the delay with your dishwasher. I…" at bounding box center [329, 238] width 220 height 31
drag, startPoint x: 270, startPoint y: 249, endPoint x: 223, endPoint y: 242, distance: 47.2
click at [223, 242] on textarea "Hi {{first_name}}! I'm so sorry to hear about the delay with your dishwasher. I…" at bounding box center [329, 238] width 220 height 31
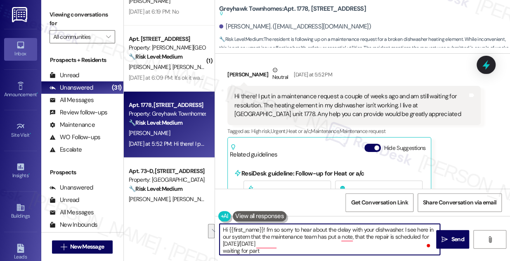
click at [261, 242] on textarea "Hi {{first_name}}! I'm so sorry to hear about the delay with your dishwasher. I…" at bounding box center [329, 238] width 220 height 31
drag, startPoint x: 270, startPoint y: 248, endPoint x: 223, endPoint y: 244, distance: 47.6
click at [223, 244] on textarea "Hi {{first_name}}! I'm so sorry to hear about the delay with your dishwasher. I…" at bounding box center [329, 238] width 220 height 31
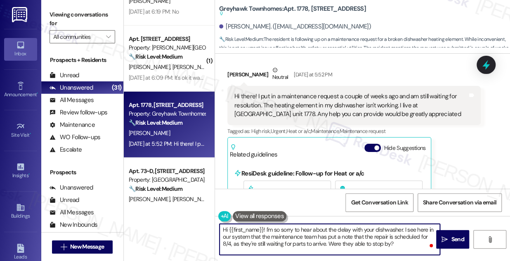
click at [368, 238] on textarea "Hi {{first_name}}! I'm so sorry to hear about the delay with your dishwasher. I…" at bounding box center [329, 238] width 220 height 31
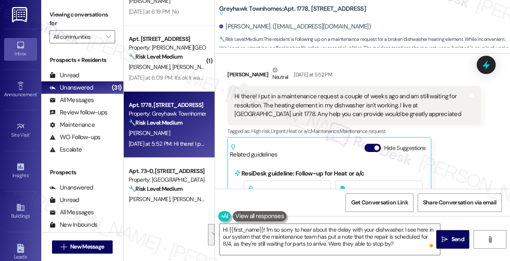
click at [75, 9] on label "Viewing conversations for" at bounding box center [82, 19] width 66 height 22
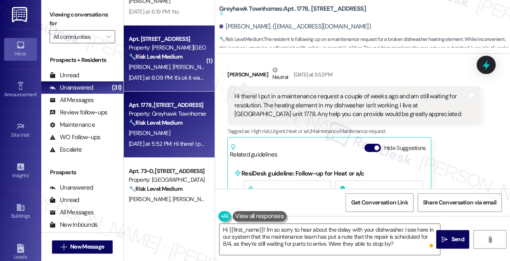
drag, startPoint x: 69, startPoint y: 6, endPoint x: 139, endPoint y: 46, distance: 80.5
click at [69, 6] on div "Viewing conversations for All communities " at bounding box center [82, 26] width 82 height 52
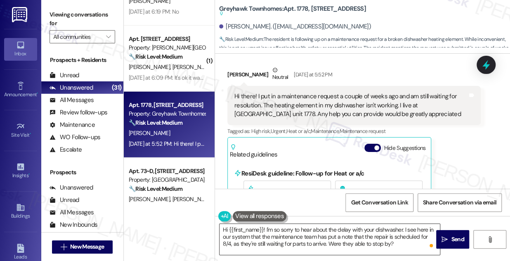
click at [377, 242] on textarea "Hi {{first_name}}! I'm so sorry to hear about the delay with your dishwasher. I…" at bounding box center [329, 238] width 220 height 31
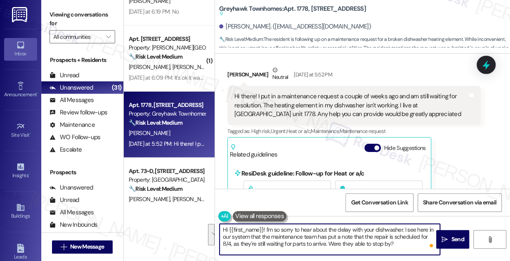
drag, startPoint x: 407, startPoint y: 245, endPoint x: 266, endPoint y: 228, distance: 142.4
click at [266, 228] on textarea "Hi {{first_name}}! I'm so sorry to hear about the delay with your dishwasher. I…" at bounding box center [329, 238] width 220 height 31
paste textarea "’m so sorry to hear about the delay with your dishwasher. I see in our system t…"
click at [274, 228] on textarea "Hi {{first_name}}! I’m so sorry to hear about the delay with your dishwasher. I…" at bounding box center [329, 238] width 220 height 31
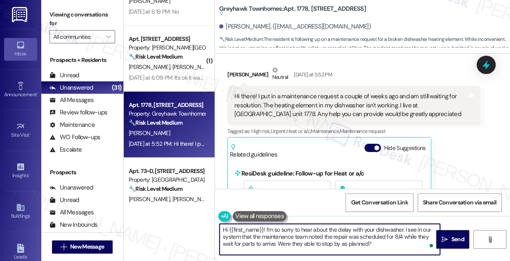
click at [274, 228] on textarea "Hi {{first_name}}! I’m so sorry to hear about the delay with your dishwasher. I…" at bounding box center [329, 238] width 220 height 31
click at [340, 223] on textarea "Hi {{first_name}}! I’m sorry to hear about the delay with your dishwasher. I se…" at bounding box center [329, 238] width 220 height 31
click at [371, 234] on textarea "Hi {{first_name}}! I’m sorry to hear about the delay with your dishwasher. I se…" at bounding box center [329, 238] width 220 height 31
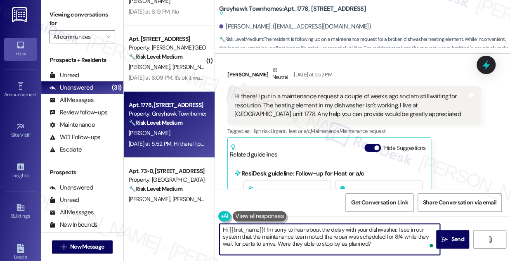
click at [278, 234] on textarea "Hi {{first_name}}! I’m sorry to hear about the delay with your dishwasher. I se…" at bounding box center [329, 238] width 220 height 31
click at [351, 236] on textarea "Hi {{first_name}}! I’m sorry to hear about the delay with your dishwasher. I se…" at bounding box center [329, 238] width 220 height 31
click at [383, 237] on textarea "Hi {{first_name}}! I’m sorry to hear about the delay with your dishwasher. I se…" at bounding box center [329, 238] width 220 height 31
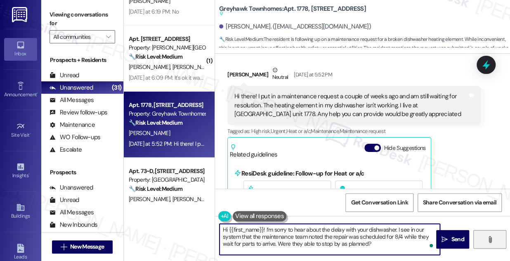
type textarea "Hi {{first_name}}! I’m sorry to hear about the delay with your dishwasher. I se…"
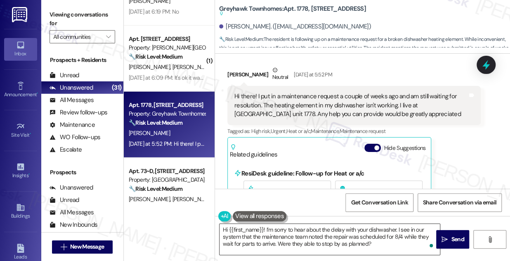
click at [313, 244] on textarea "Hi {{first_name}}! I’m sorry to hear about the delay with your dishwasher. I se…" at bounding box center [329, 238] width 220 height 31
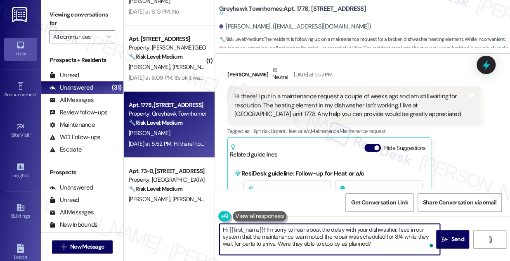
click at [281, 242] on textarea "Hi {{first_name}}! I’m sorry to hear about the delay with your dishwasher. I se…" at bounding box center [329, 238] width 220 height 31
drag, startPoint x: 281, startPoint y: 242, endPoint x: 289, endPoint y: 242, distance: 7.9
click at [281, 242] on textarea "Hi {{first_name}}! I’m sorry to hear about the delay with your dishwasher. I se…" at bounding box center [329, 238] width 220 height 31
click at [386, 245] on textarea "Hi {{first_name}}! I’m sorry to hear about the delay with your dishwasher. I se…" at bounding box center [329, 238] width 220 height 31
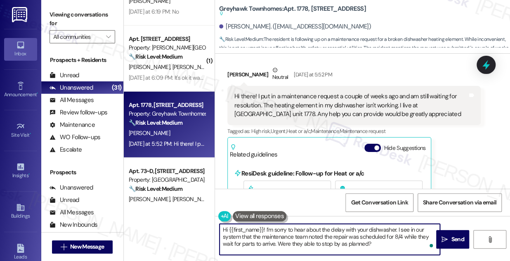
click at [309, 234] on textarea "Hi {{first_name}}! I’m sorry to hear about the delay with your dishwasher. I se…" at bounding box center [329, 238] width 220 height 31
click at [329, 238] on textarea "Hi {{first_name}}! I’m sorry to hear about the delay with your dishwasher. I se…" at bounding box center [329, 238] width 220 height 31
click at [317, 237] on textarea "Hi {{first_name}}! I’m sorry to hear about the delay with your dishwasher. I se…" at bounding box center [329, 238] width 220 height 31
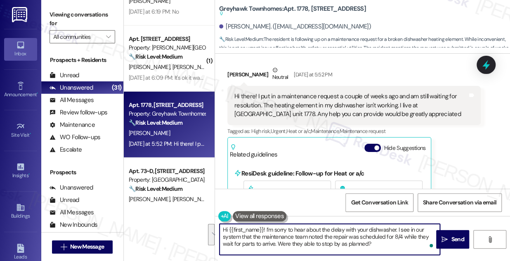
click at [317, 237] on textarea "Hi {{first_name}}! I’m sorry to hear about the delay with your dishwasher. I se…" at bounding box center [329, 238] width 220 height 31
click at [349, 236] on textarea "Hi {{first_name}}! I’m sorry to hear about the delay with your dishwasher. I se…" at bounding box center [329, 238] width 220 height 31
click at [406, 246] on textarea "Hi {{first_name}}! I’m sorry to hear about the delay with your dishwasher. I se…" at bounding box center [329, 238] width 220 height 31
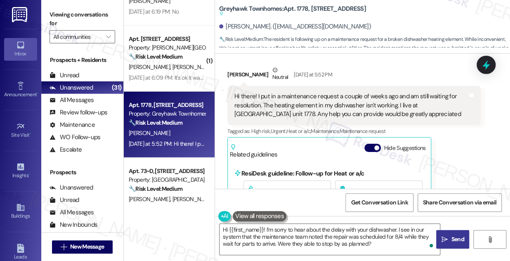
click at [452, 235] on span "Send" at bounding box center [457, 239] width 13 height 9
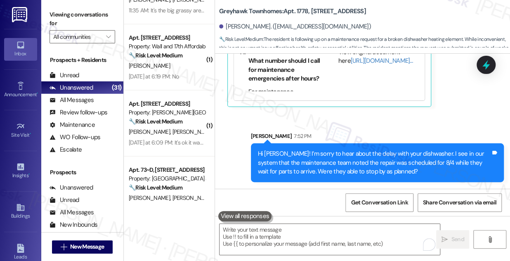
scroll to position [1021, 0]
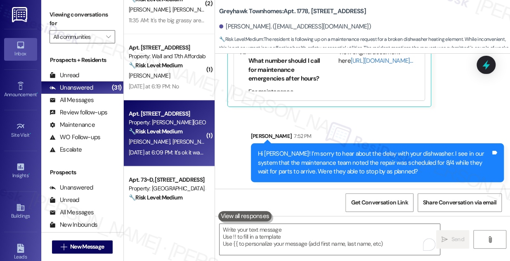
click at [170, 133] on strong "🔧 Risk Level: Medium" at bounding box center [156, 130] width 54 height 7
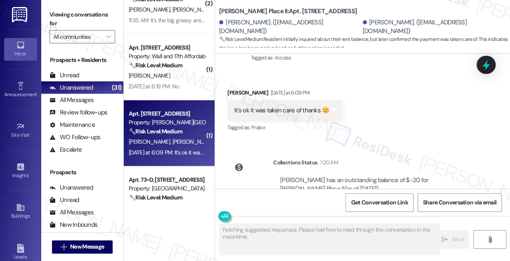
scroll to position [284, 0]
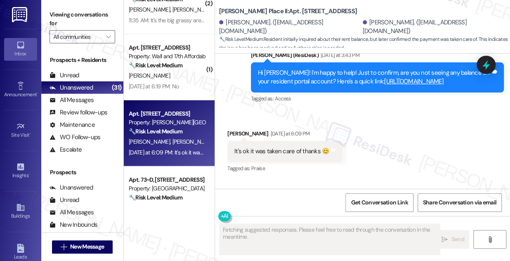
click at [257, 155] on div "It's ok it was taken care of thanks 😊" at bounding box center [281, 151] width 95 height 9
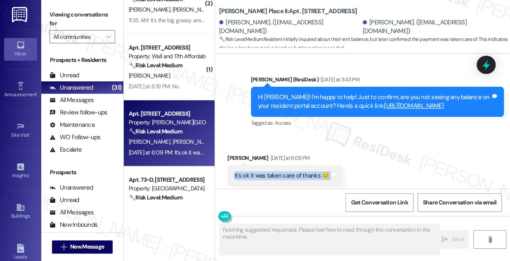
scroll to position [247, 0]
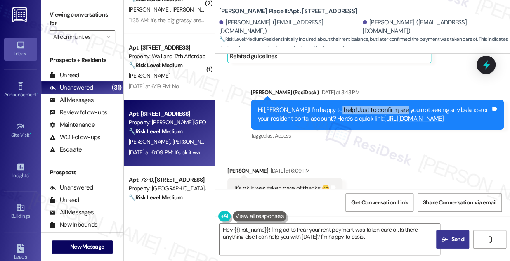
drag, startPoint x: 330, startPoint y: 106, endPoint x: 412, endPoint y: 106, distance: 82.0
click at [411, 106] on div "Hi [PERSON_NAME]! I'm happy to help! Just to confirm, are you not seeing any ba…" at bounding box center [374, 115] width 233 height 18
click at [412, 106] on div "Hi [PERSON_NAME]! I'm happy to help! Just to confirm, are you not seeing any ba…" at bounding box center [374, 115] width 233 height 18
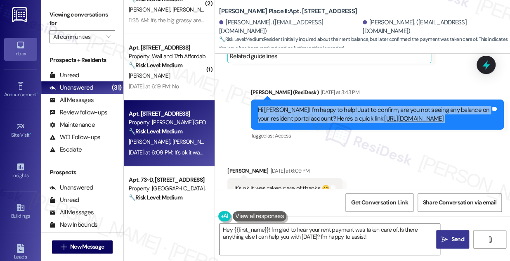
click at [412, 106] on div "Hi [PERSON_NAME]! I'm happy to help! Just to confirm, are you not seeing any ba…" at bounding box center [374, 115] width 233 height 18
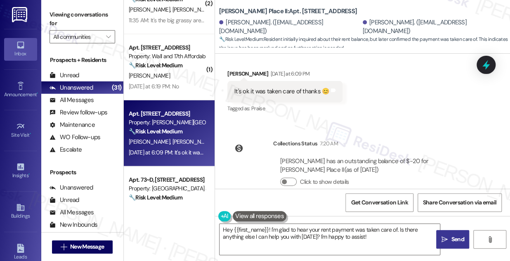
scroll to position [332, 0]
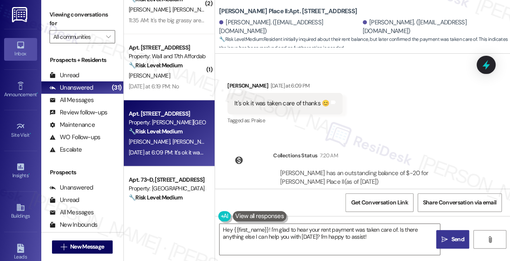
click at [291, 108] on div "It's ok it was taken care of thanks 😊" at bounding box center [281, 103] width 95 height 9
click at [238, 93] on div "[PERSON_NAME] [DATE] at 6:09 PM" at bounding box center [284, 87] width 115 height 12
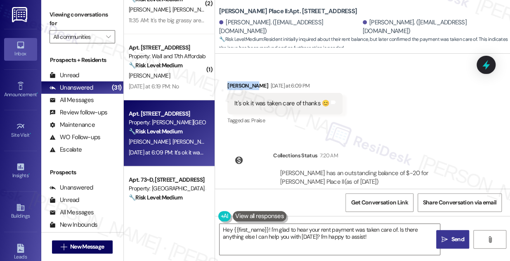
copy div "[PERSON_NAME]"
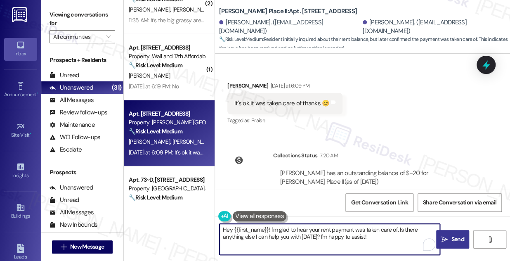
drag, startPoint x: 267, startPoint y: 228, endPoint x: 252, endPoint y: 227, distance: 14.9
click at [252, 227] on textarea "Hey {{first_name}}! I'm glad to hear your rent payment was taken care of. Is th…" at bounding box center [329, 238] width 220 height 31
drag, startPoint x: 270, startPoint y: 229, endPoint x: 201, endPoint y: 221, distance: 69.3
click at [201, 221] on div "( 3 ) Apt. 14~04, [STREET_ADDRESS][PERSON_NAME] Property: [PERSON_NAME][GEOGRAP…" at bounding box center [317, 130] width 386 height 261
drag, startPoint x: 363, startPoint y: 228, endPoint x: 368, endPoint y: 227, distance: 5.5
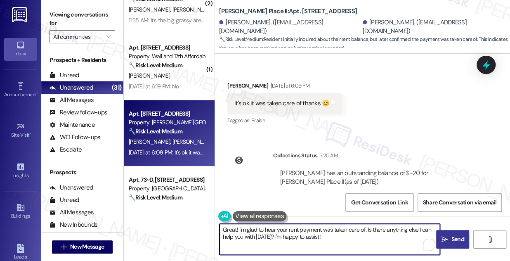
click at [363, 228] on textarea "Great! I'm glad to hear your rent payment was taken care of. Is there anything …" at bounding box center [329, 238] width 220 height 31
paste textarea "[PERSON_NAME]"
drag, startPoint x: 357, startPoint y: 239, endPoint x: 390, endPoint y: 226, distance: 34.8
click at [390, 226] on textarea "Great! I'm glad to hear your rent payment was taken care of, [PERSON_NAME]. Is …" at bounding box center [329, 238] width 220 height 31
click at [367, 237] on textarea "Great! I'm glad to hear your rent payment was taken care of, [PERSON_NAME]. If …" at bounding box center [329, 238] width 220 height 31
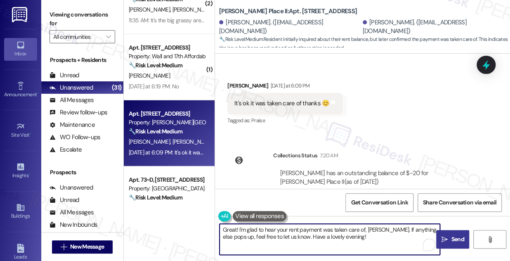
click at [296, 228] on textarea "Great! I'm glad to hear your rent payment was taken care of, [PERSON_NAME]. If …" at bounding box center [329, 238] width 220 height 31
click at [387, 236] on textarea "Great! I'm glad to hear your rent payment was taken care of, [PERSON_NAME]. If …" at bounding box center [329, 238] width 220 height 31
click at [307, 238] on textarea "Great! I'm glad to hear your rent payment was taken care of, [PERSON_NAME]. If …" at bounding box center [329, 238] width 220 height 31
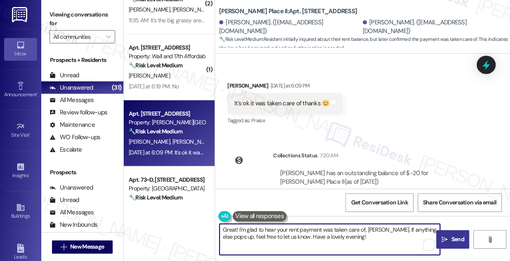
click at [307, 238] on textarea "Great! I'm glad to hear your rent payment was taken care of, [PERSON_NAME]. If …" at bounding box center [329, 238] width 220 height 31
click at [383, 237] on textarea "Great! I'm glad to hear your rent payment was taken care of, [PERSON_NAME]. If …" at bounding box center [329, 238] width 220 height 31
type textarea "Great! I'm glad to hear your rent payment was taken care of, [PERSON_NAME]. If …"
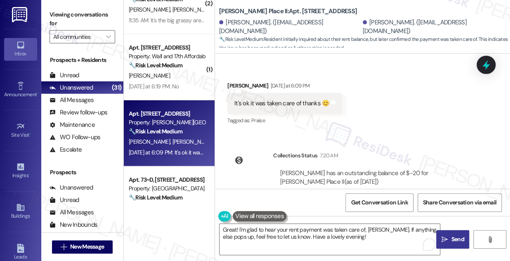
click at [451, 235] on span "Send" at bounding box center [457, 239] width 13 height 9
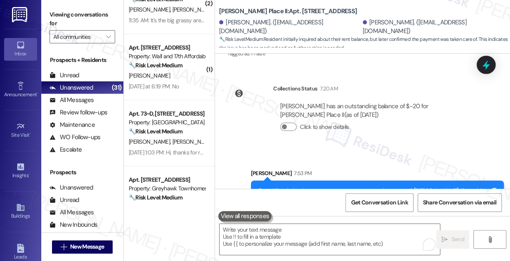
scroll to position [436, 0]
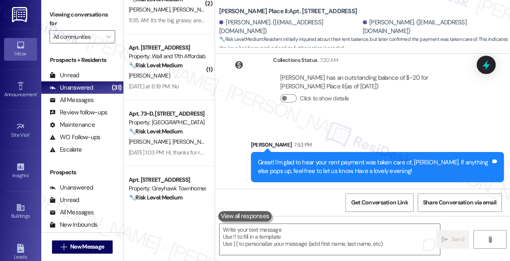
click at [302, 158] on div "Great! I'm glad to hear your rent payment was taken care of, [PERSON_NAME]. If …" at bounding box center [374, 167] width 233 height 18
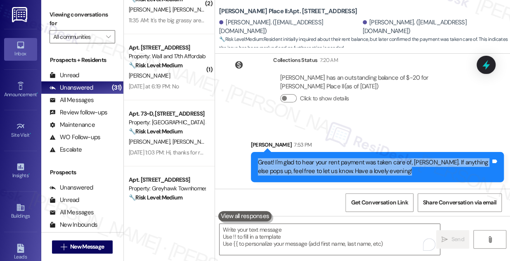
click at [302, 158] on div "Great! I'm glad to hear your rent payment was taken care of, [PERSON_NAME]. If …" at bounding box center [374, 167] width 233 height 18
click at [372, 124] on div "Sent via SMS [PERSON_NAME] 7:53 PM Great! I'm glad to hear your rent payment wa…" at bounding box center [362, 155] width 295 height 66
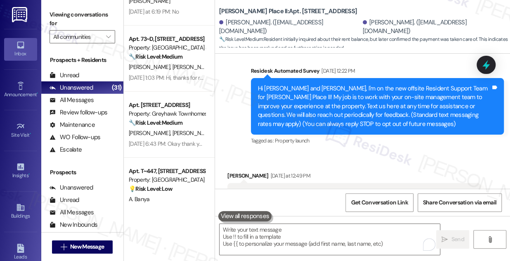
scroll to position [984, 0]
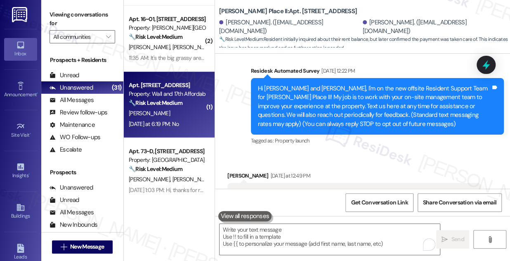
click at [169, 107] on div "Apt. [STREET_ADDRESS] Property: Wall and 17th Affordable 🔧 Risk Level: Medium T…" at bounding box center [167, 94] width 78 height 28
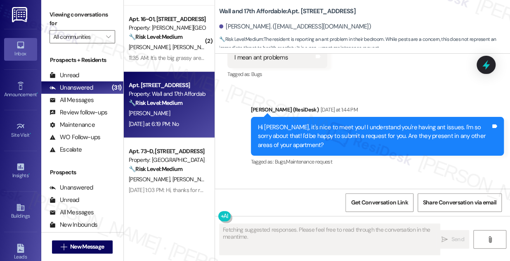
scroll to position [284, 0]
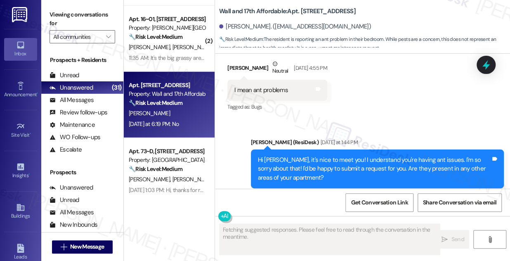
click at [304, 162] on div "Hi [PERSON_NAME], it's nice to meet you! I understand you're having ant issues.…" at bounding box center [374, 168] width 233 height 26
click at [305, 162] on div "Hi [PERSON_NAME], it's nice to meet you! I understand you're having ant issues.…" at bounding box center [374, 168] width 233 height 26
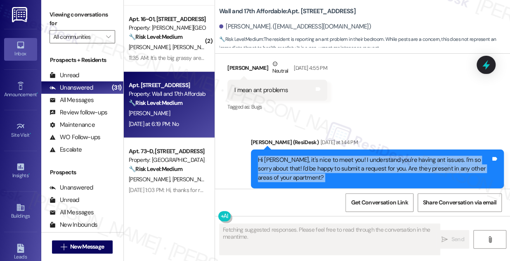
click at [305, 162] on div "Hi [PERSON_NAME], it's nice to meet you! I understand you're having ant issues.…" at bounding box center [374, 168] width 233 height 26
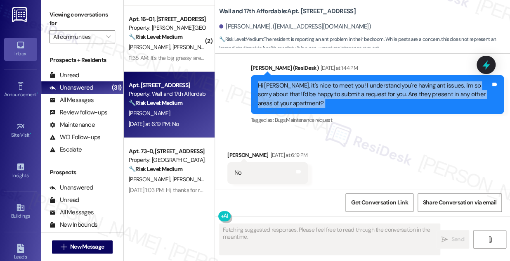
scroll to position [359, 0]
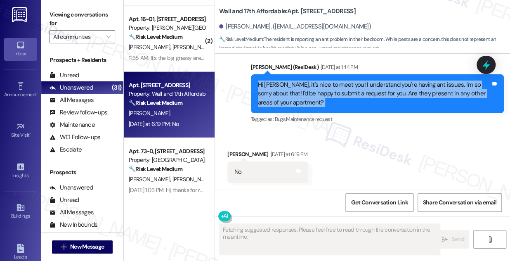
click at [298, 94] on div "Hi [PERSON_NAME], it's nice to meet you! I understand you're having ant issues.…" at bounding box center [374, 93] width 233 height 26
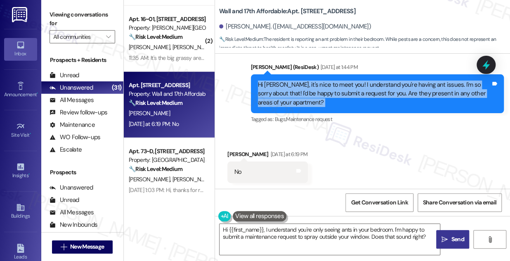
click at [367, 91] on div "Hi [PERSON_NAME], it's nice to meet you! I understand you're having ant issues.…" at bounding box center [374, 93] width 233 height 26
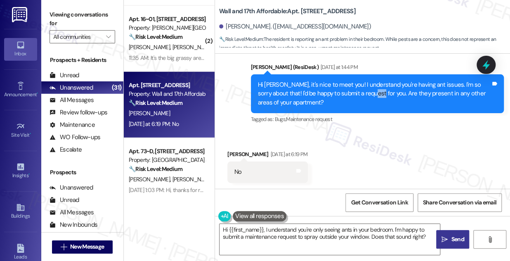
click at [367, 91] on div "Hi [PERSON_NAME], it's nice to meet you! I understand you're having ant issues.…" at bounding box center [374, 93] width 233 height 26
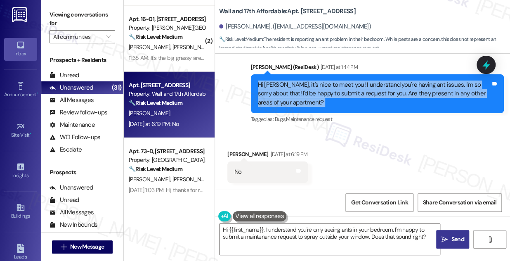
click at [367, 91] on div "Hi [PERSON_NAME], it's nice to meet you! I understand you're having ant issues.…" at bounding box center [374, 93] width 233 height 26
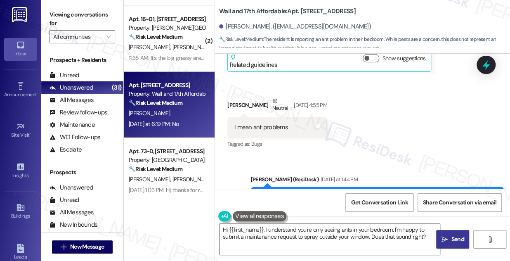
click at [257, 127] on div "I mean ant problems" at bounding box center [261, 127] width 54 height 9
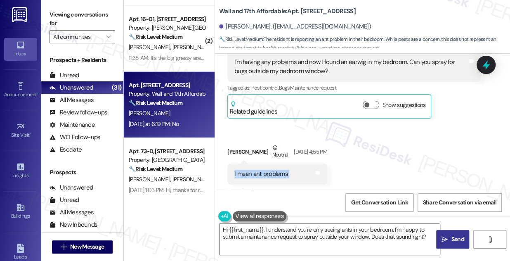
scroll to position [135, 0]
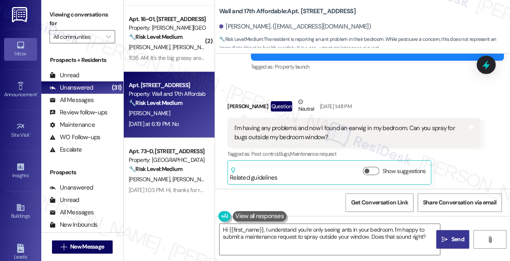
click at [254, 124] on div "I'm having any problems and now I found an earwig in my bedroom. Can you spray …" at bounding box center [350, 133] width 233 height 18
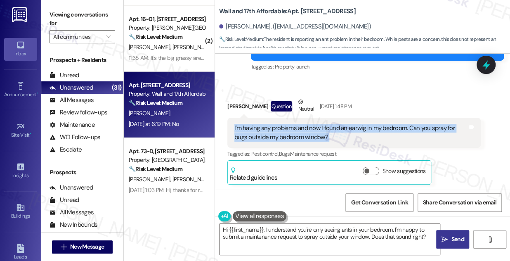
click at [254, 124] on div "I'm having any problems and now I found an earwig in my bedroom. Can you spray …" at bounding box center [350, 133] width 233 height 18
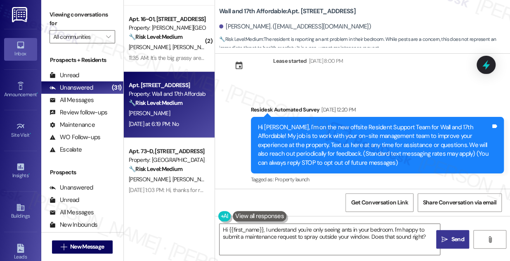
click at [325, 135] on div "Hi [PERSON_NAME], I'm on the new offsite Resident Support Team for Wall and 17t…" at bounding box center [374, 145] width 233 height 44
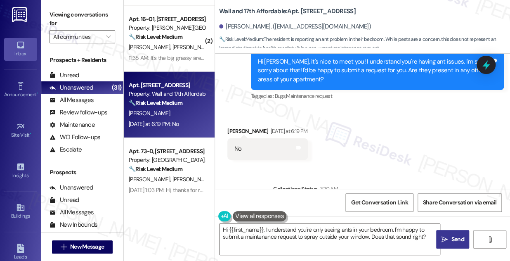
scroll to position [369, 0]
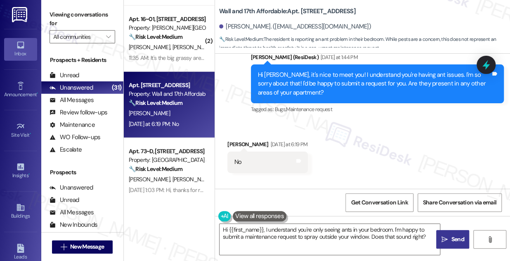
click at [303, 83] on div "Hi [PERSON_NAME], it's nice to meet you! I understand you're having ant issues.…" at bounding box center [374, 83] width 233 height 26
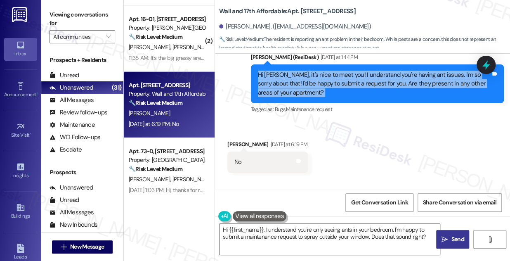
click at [303, 83] on div "Hi [PERSON_NAME], it's nice to meet you! I understand you're having ant issues.…" at bounding box center [374, 83] width 233 height 26
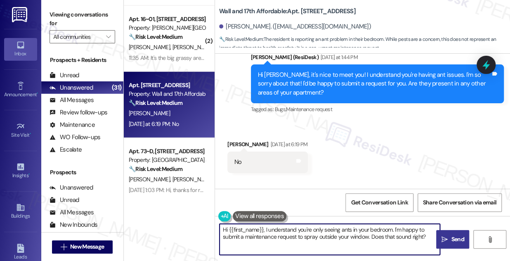
drag, startPoint x: 265, startPoint y: 228, endPoint x: 164, endPoint y: 223, distance: 101.1
click at [159, 224] on div "( 1 ) Apt. [STREET_ADDRESS] Property: [GEOGRAPHIC_DATA] 🔧 Risk Level: Medium Th…" at bounding box center [317, 130] width 386 height 261
drag, startPoint x: 298, startPoint y: 230, endPoint x: 395, endPoint y: 235, distance: 97.0
click at [395, 235] on textarea "Thanks for confirming. I understand you're only seeing ants in your bedroom. I'…" at bounding box center [329, 238] width 220 height 31
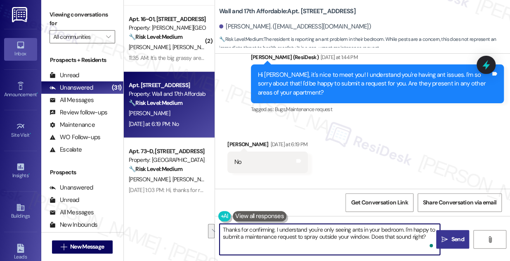
click at [395, 235] on textarea "Thanks for confirming. I understand you're only seeing ants in your bedroom. I'…" at bounding box center [329, 238] width 220 height 31
click at [394, 235] on textarea "Thanks for confirming. I understand you're only seeing ants in your bedroom. I'…" at bounding box center [329, 238] width 220 height 31
drag, startPoint x: 310, startPoint y: 228, endPoint x: 350, endPoint y: 228, distance: 40.0
click at [350, 228] on textarea "Thanks for confirming. I understand you're only seeing ants in your bedroom. I'…" at bounding box center [329, 238] width 220 height 31
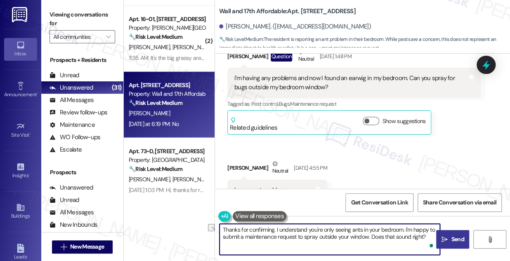
scroll to position [145, 0]
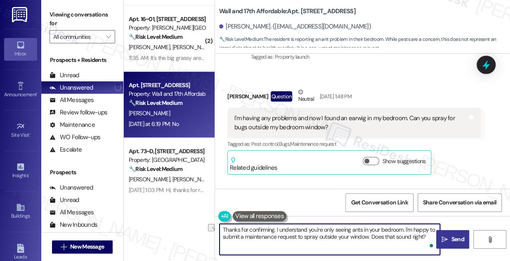
drag, startPoint x: 370, startPoint y: 238, endPoint x: 399, endPoint y: 236, distance: 29.3
click at [399, 236] on textarea "Thanks for confirming. I understand you're only seeing ants in your bedroom. I'…" at bounding box center [329, 238] width 220 height 31
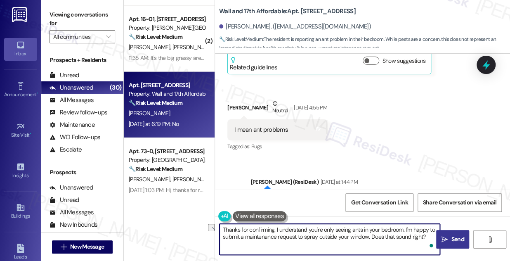
scroll to position [257, 0]
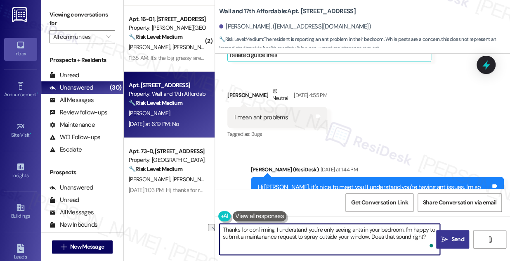
click at [416, 237] on textarea "Thanks for confirming. I understand you're only seeing ants in your bedroom. I'…" at bounding box center [329, 238] width 220 height 31
drag, startPoint x: 428, startPoint y: 234, endPoint x: 370, endPoint y: 235, distance: 57.3
click at [370, 235] on textarea "Thanks for confirming. I understand you're only seeing ants in your bedroom. I'…" at bounding box center [329, 238] width 220 height 31
drag, startPoint x: 372, startPoint y: 236, endPoint x: 385, endPoint y: 240, distance: 13.6
click at [385, 240] on textarea "Thanks for confirming. I understand you're only seeing ants in your bedroom. I'…" at bounding box center [329, 238] width 220 height 31
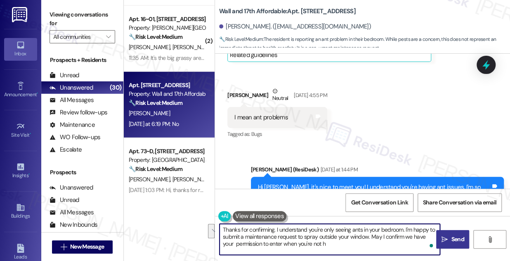
click at [385, 240] on textarea "Thanks for confirming. I understand you're only seeing ants in your bedroom. I'…" at bounding box center [329, 238] width 220 height 31
drag, startPoint x: 366, startPoint y: 241, endPoint x: 372, endPoint y: 235, distance: 8.7
click at [372, 235] on textarea "Thanks for confirming. I understand you're only seeing ants in your bedroom. I'…" at bounding box center [329, 238] width 220 height 31
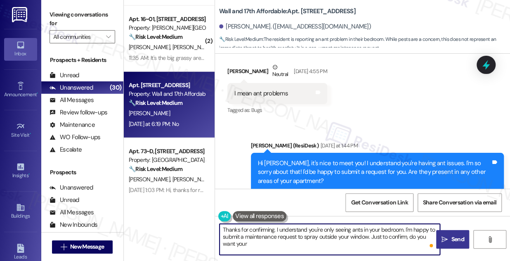
scroll to position [332, 0]
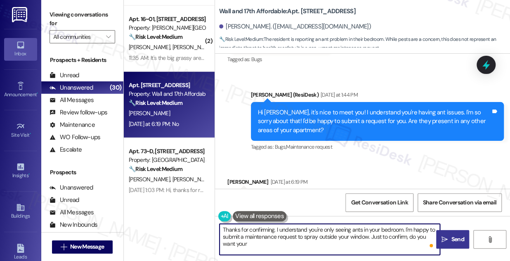
click at [308, 234] on textarea "Thanks for confirming. I understand you're only seeing ants in your bedroom. I'…" at bounding box center [329, 238] width 220 height 31
click at [358, 171] on div "Received via SMS [PERSON_NAME] [DATE] at 6:19 PM No Tags and notes" at bounding box center [362, 187] width 295 height 57
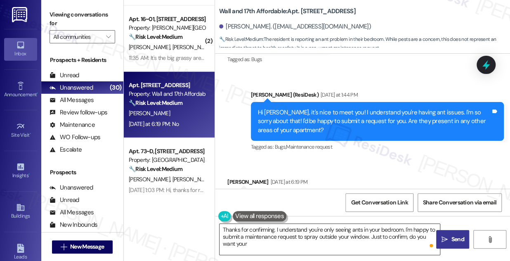
click at [317, 233] on textarea "Thanks for confirming. I understand you're only seeing ants in your bedroom. I'…" at bounding box center [329, 238] width 220 height 31
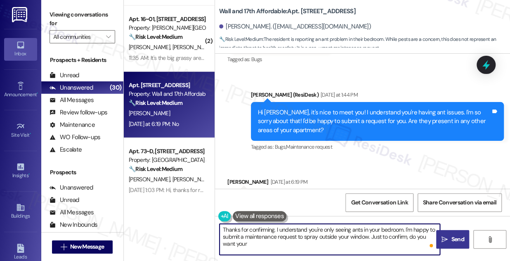
click at [317, 233] on textarea "Thanks for confirming. I understand you're only seeing ants in your bedroom. I'…" at bounding box center [329, 238] width 220 height 31
click at [268, 244] on textarea "Thanks for confirming. I understand you're only seeing ants in your bedroom. I'…" at bounding box center [329, 238] width 220 height 31
drag, startPoint x: 287, startPoint y: 235, endPoint x: 294, endPoint y: 241, distance: 10.0
click at [294, 241] on textarea "Thanks for confirming. I understand you're only seeing ants in your bedroom. I'…" at bounding box center [329, 238] width 220 height 31
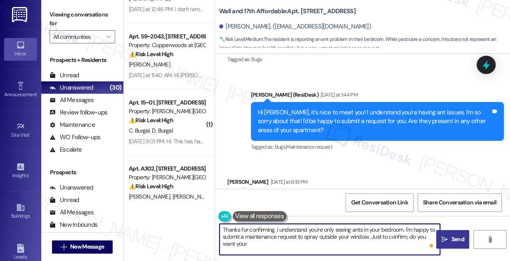
scroll to position [187, 0]
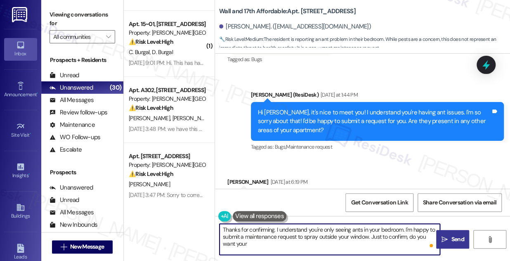
click at [271, 242] on textarea "Thanks for confirming. I understand you're only seeing ants in your bedroom. I'…" at bounding box center [329, 238] width 220 height 31
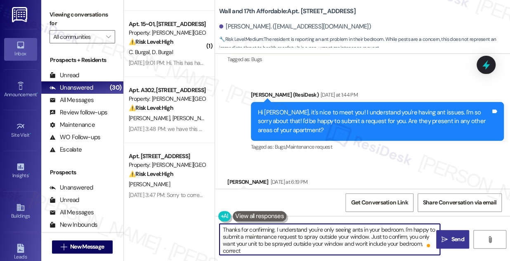
type textarea "Thanks for confirming. I understand you're only seeing ants in your bedroom. I'…"
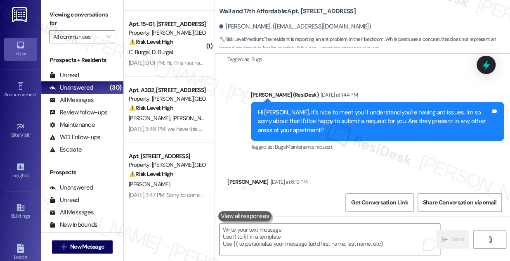
click at [47, 15] on div "Viewing conversations for All communities " at bounding box center [82, 26] width 82 height 52
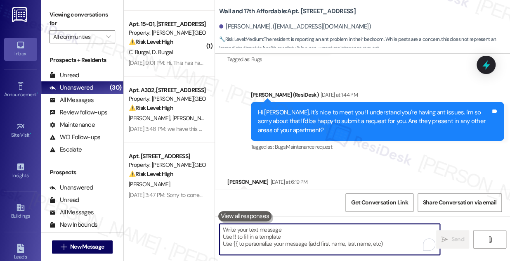
click at [297, 242] on textarea "To enrich screen reader interactions, please activate Accessibility in Grammarl…" at bounding box center [329, 238] width 220 height 31
paste textarea "Thanks for confirming! I understand you’re only seeing ants in your bedroom. I’…"
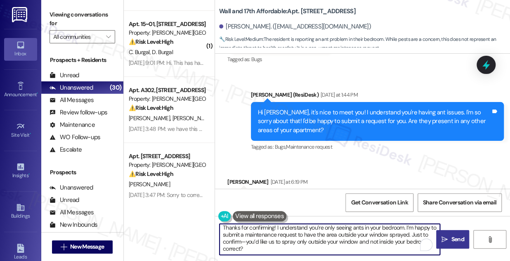
scroll to position [9, 0]
click at [242, 233] on textarea "Thanks for confirming! I understand you’re only seeing ants in your bedroom. I’…" at bounding box center [329, 238] width 220 height 31
click at [248, 250] on textarea "Thanks for confirming! I understand you’re only seeing ants in your bedroom. I’…" at bounding box center [329, 238] width 220 height 31
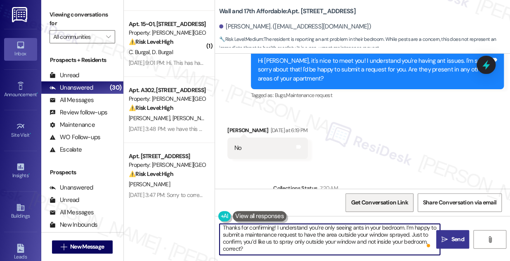
scroll to position [444, 0]
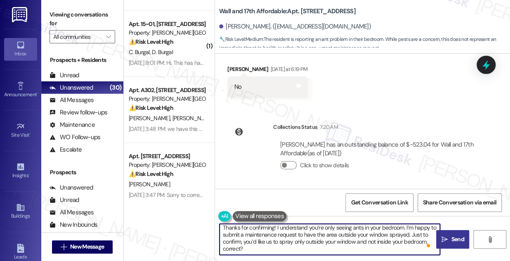
click at [278, 239] on textarea "Thanks for confirming! I understand you’re only seeing ants in your bedroom. I’…" at bounding box center [329, 238] width 220 height 31
click at [340, 237] on textarea "Thanks for confirming! I understand you’re only seeing ants in your bedroom. I’…" at bounding box center [329, 238] width 220 height 31
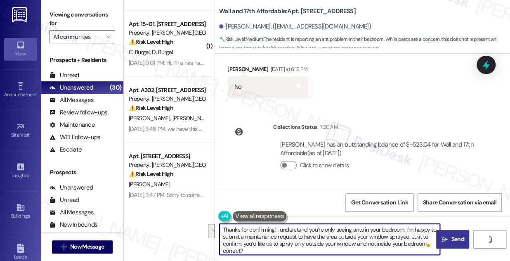
drag, startPoint x: 405, startPoint y: 227, endPoint x: 417, endPoint y: 235, distance: 14.2
click at [417, 235] on textarea "Thanks for confirming! I understand you’re only seeing ants in your bedroom. I’…" at bounding box center [329, 238] width 220 height 31
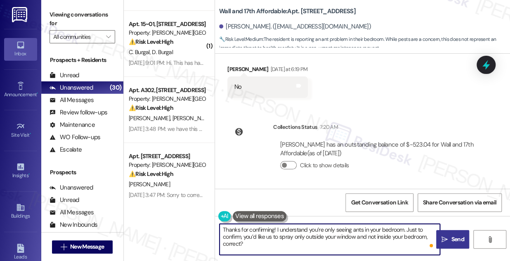
type textarea "Thanks for confirming! I understand you’re only seeing ants in your bedroom. Ju…"
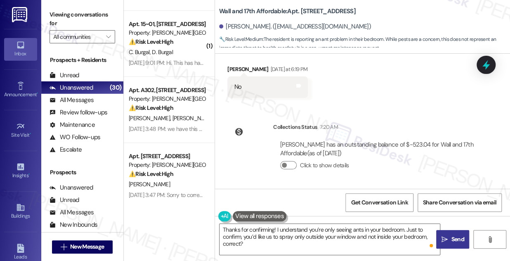
click at [446, 234] on button " Send" at bounding box center [452, 239] width 33 height 19
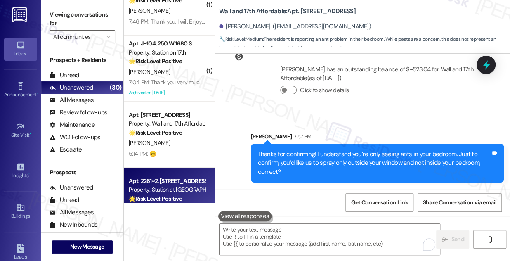
scroll to position [1349, 0]
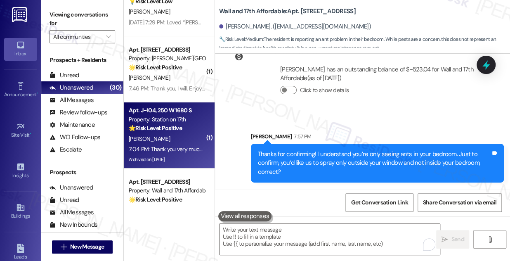
click at [164, 141] on div "[PERSON_NAME]" at bounding box center [167, 139] width 78 height 10
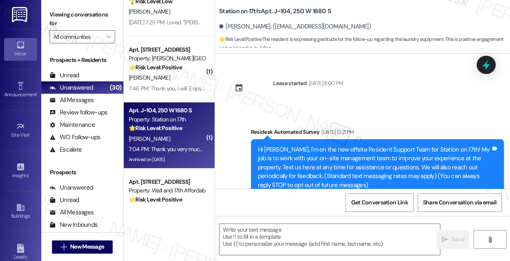
scroll to position [3946, 0]
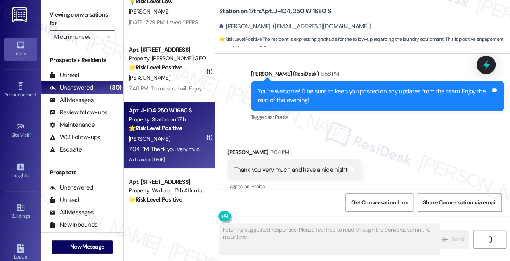
click at [286, 159] on div "Thank you very much and have a nice night Tags and notes" at bounding box center [293, 169] width 133 height 21
click at [298, 87] on div "You're welcome! I'll be sure to keep you posted on any updates from the team. E…" at bounding box center [374, 96] width 233 height 18
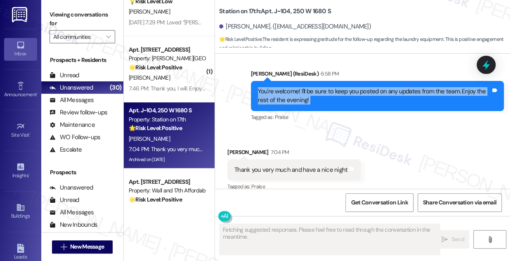
click at [298, 87] on div "You're welcome! I'll be sure to keep you posted on any updates from the team. E…" at bounding box center [374, 96] width 233 height 18
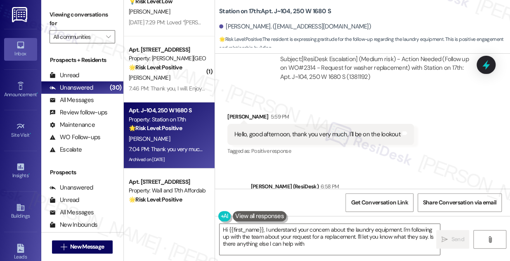
type textarea "Hi {{first_name}}, I understand your concern about the laundry equipment. I'm f…"
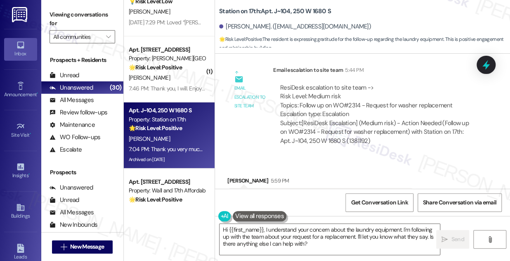
scroll to position [3758, 0]
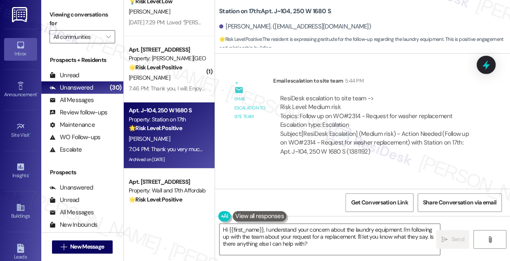
click at [326, 106] on div "ResiDesk escalation to site team -> Risk Level: Medium risk Topics: Follow up o…" at bounding box center [376, 111] width 193 height 35
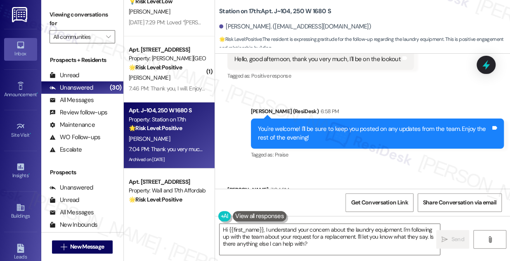
click at [275, 124] on div "You're welcome! I'll be sure to keep you posted on any updates from the team. E…" at bounding box center [374, 133] width 233 height 18
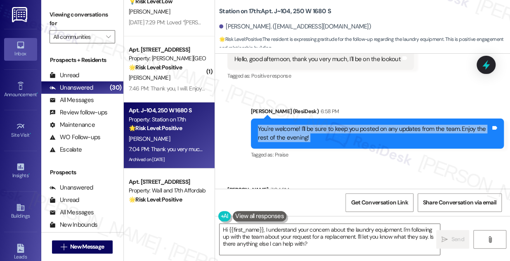
click at [275, 124] on div "You're welcome! I'll be sure to keep you posted on any updates from the team. E…" at bounding box center [374, 133] width 233 height 18
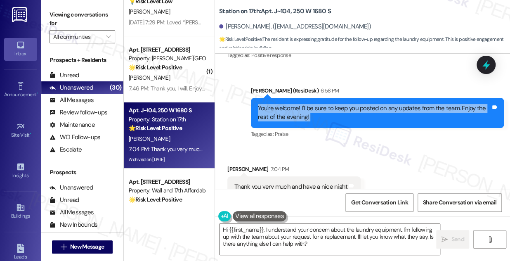
scroll to position [3946, 0]
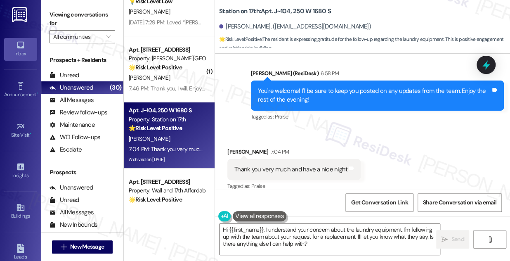
click at [277, 165] on div "Thank you very much and have a nice night" at bounding box center [290, 169] width 113 height 9
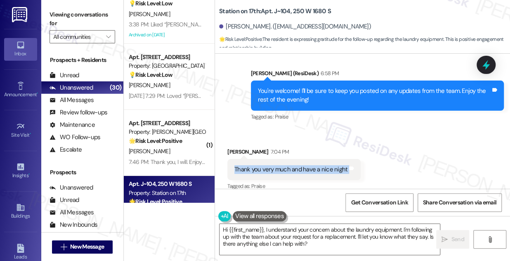
scroll to position [1274, 0]
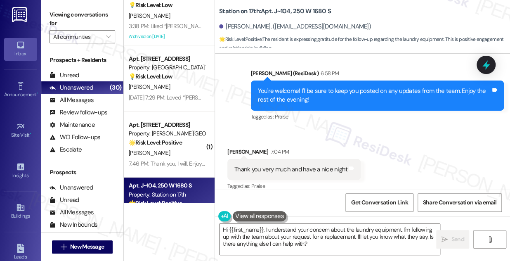
click at [169, 132] on div "Property: [PERSON_NAME][GEOGRAPHIC_DATA]" at bounding box center [167, 133] width 76 height 9
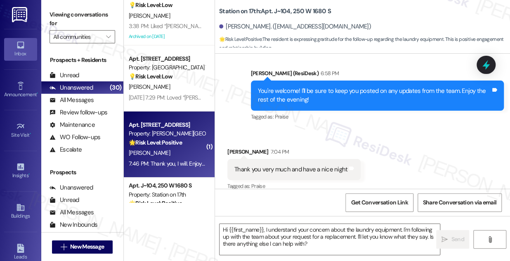
type textarea "Fetching suggested responses. Please feel free to read through the conversation…"
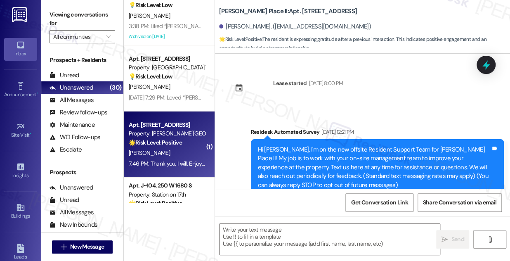
scroll to position [1156, 0]
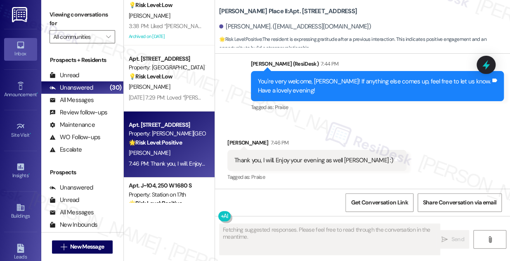
click at [321, 160] on div "Thank you, I will. Enjoy your evening as well [PERSON_NAME] :)" at bounding box center [313, 160] width 159 height 9
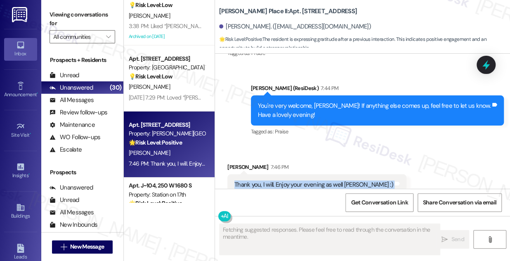
scroll to position [1118, 0]
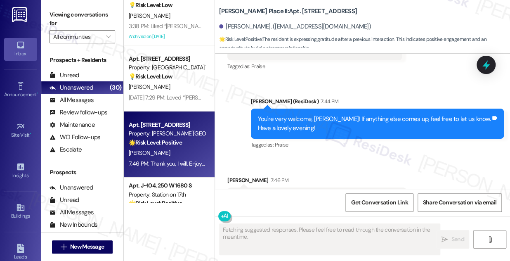
click at [286, 115] on div "You're very welcome, [PERSON_NAME]! If anything else comes up, feel free to let…" at bounding box center [374, 124] width 233 height 18
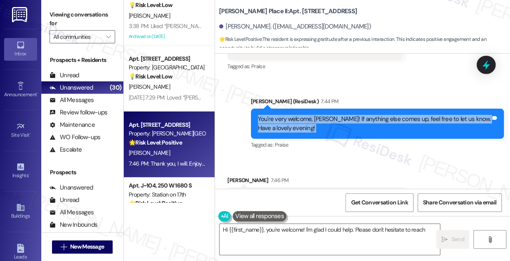
click at [286, 115] on div "You're very welcome, [PERSON_NAME]! If anything else comes up, feel free to let…" at bounding box center [374, 124] width 233 height 18
type textarea "Hi {{first_name}}, you're welcome! I'm glad I could help. Please don't hesitate…"
click at [286, 115] on div "You're very welcome, [PERSON_NAME]! If anything else comes up, feel free to let…" at bounding box center [374, 124] width 233 height 18
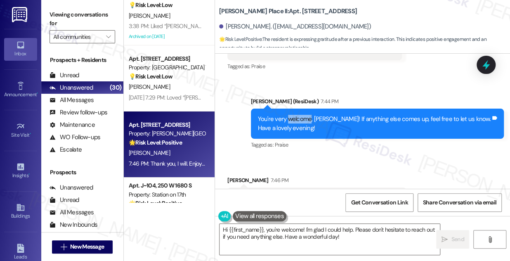
click at [286, 115] on div "You're very welcome, [PERSON_NAME]! If anything else comes up, feel free to let…" at bounding box center [374, 124] width 233 height 18
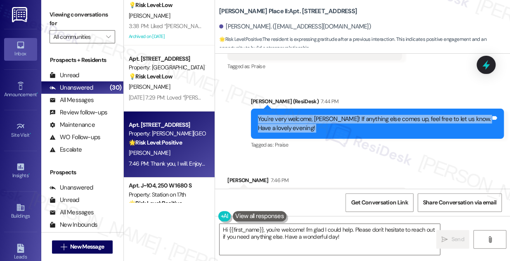
click at [286, 115] on div "You're very welcome, [PERSON_NAME]! If anything else comes up, feel free to let…" at bounding box center [374, 124] width 233 height 18
click at [294, 125] on div "You're very welcome, [PERSON_NAME]! If anything else comes up, feel free to let…" at bounding box center [374, 124] width 233 height 18
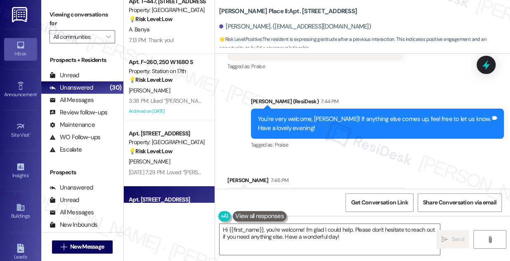
scroll to position [1124, 0]
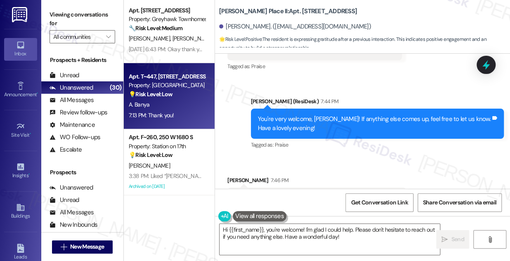
click at [163, 110] on div "7:13 PM: Thank you! 7:13 PM: Thank you!" at bounding box center [167, 115] width 78 height 10
type textarea "Fetching suggested responses. Please feel free to read through the conversation…"
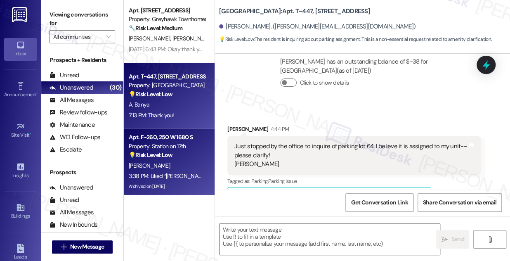
scroll to position [263, 0]
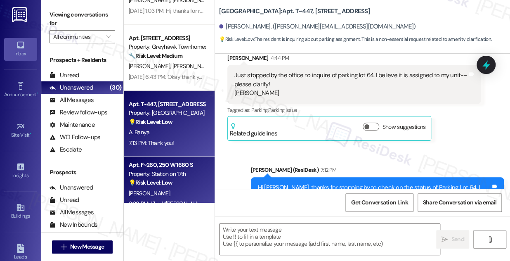
type textarea "Fetching suggested responses. Please feel free to read through the conversation…"
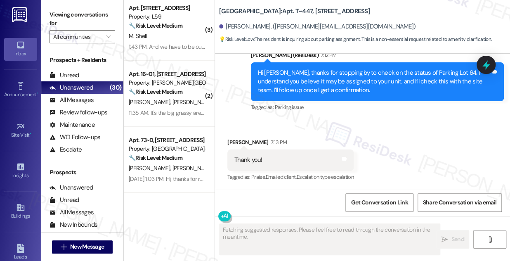
scroll to position [899, 0]
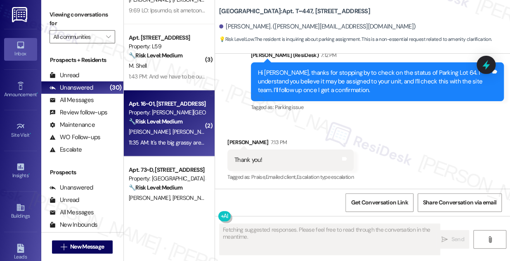
click at [170, 117] on strong "🔧 Risk Level: Medium" at bounding box center [156, 120] width 54 height 7
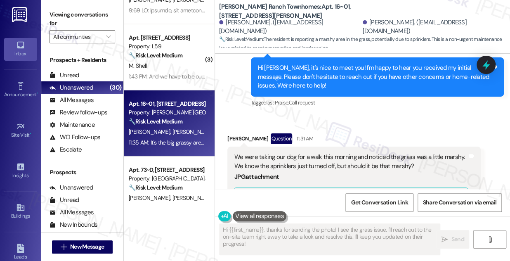
scroll to position [184, 0]
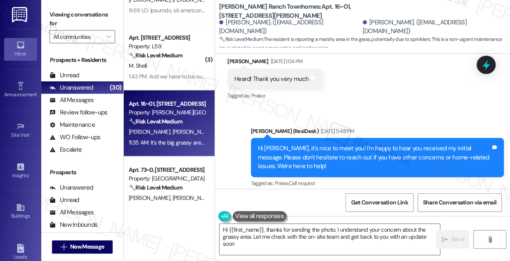
type textarea "Hi {{first_name}}, thanks for sending the photo. I understand your concern abou…"
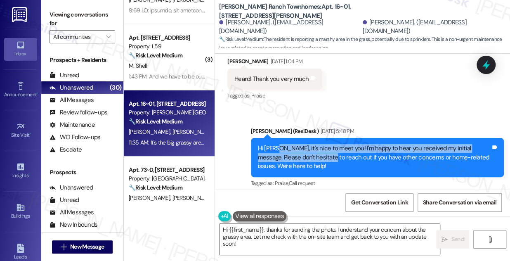
drag, startPoint x: 275, startPoint y: 138, endPoint x: 315, endPoint y: 153, distance: 42.8
click at [315, 153] on div "Hi [PERSON_NAME], it's nice to meet you! I'm happy to hear you received my init…" at bounding box center [374, 157] width 233 height 26
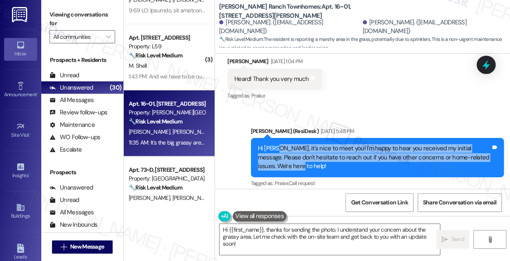
click at [315, 153] on div "Hi [PERSON_NAME], it's nice to meet you! I'm happy to hear you received my init…" at bounding box center [374, 157] width 233 height 26
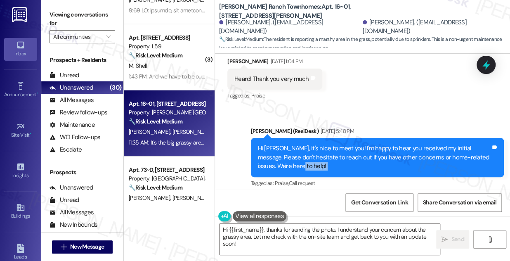
click at [314, 153] on div "Hi [PERSON_NAME], it's nice to meet you! I'm happy to hear you received my init…" at bounding box center [374, 157] width 233 height 26
click at [313, 153] on div "Hi [PERSON_NAME], it's nice to meet you! I'm happy to hear you received my init…" at bounding box center [374, 157] width 233 height 26
click at [343, 144] on div "Hi [PERSON_NAME], it's nice to meet you! I'm happy to hear you received my init…" at bounding box center [374, 157] width 233 height 26
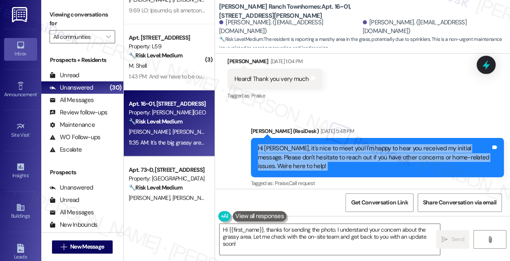
click at [343, 144] on div "Hi [PERSON_NAME], it's nice to meet you! I'm happy to hear you received my init…" at bounding box center [374, 157] width 233 height 26
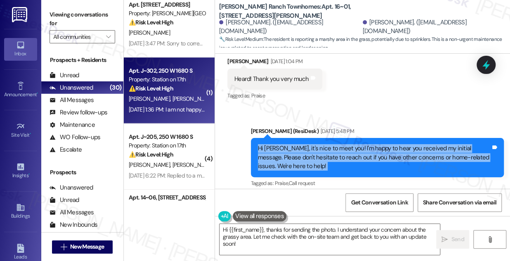
scroll to position [337, 0]
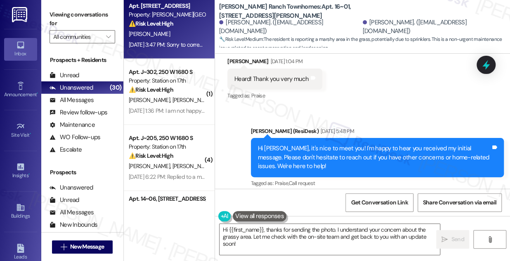
click at [163, 49] on div "[DATE] 3:47 PM: Sorry to correct you [PERSON_NAME] but if the vendor charged yo…" at bounding box center [167, 45] width 78 height 10
type textarea "Hi {{first_name}}, thanks for sending the photo! I see the grass issue. I'll re…"
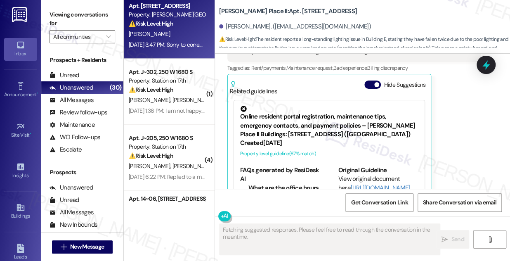
scroll to position [722, 0]
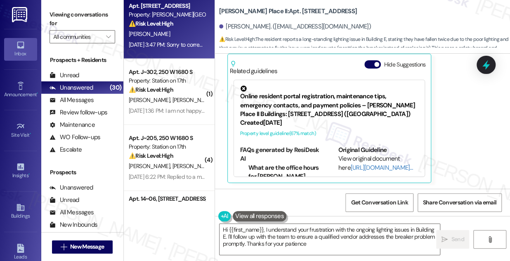
type textarea "Hi {{first_name}}, I understand your frustration with the ongoing lighting issu…"
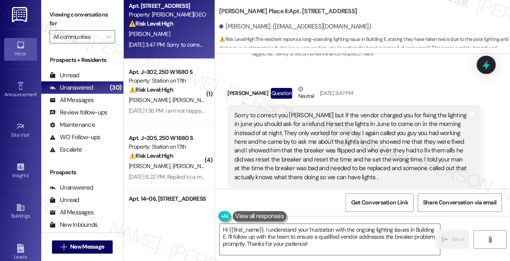
scroll to position [572, 0]
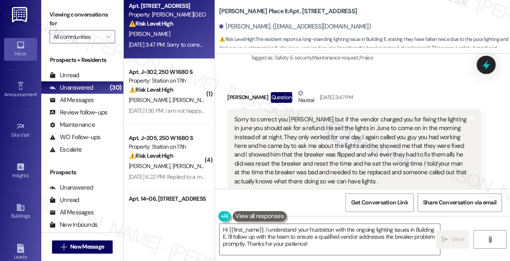
click at [318, 124] on div "Sorry to correct you [PERSON_NAME] but if the vendor charged you for fixing the…" at bounding box center [350, 150] width 233 height 70
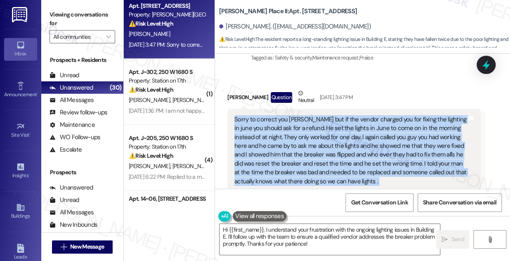
click at [318, 124] on div "Sorry to correct you [PERSON_NAME] but if the vendor charged you for fixing the…" at bounding box center [350, 150] width 233 height 70
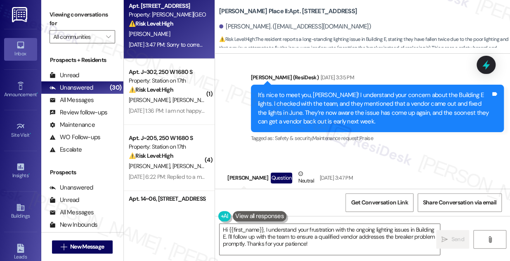
scroll to position [460, 0]
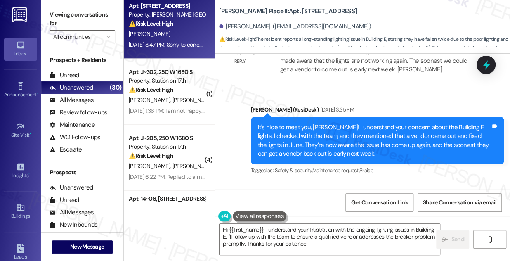
click at [330, 122] on div "It's nice to meet you, [PERSON_NAME]! I understand your concern about the Build…" at bounding box center [377, 141] width 253 height 48
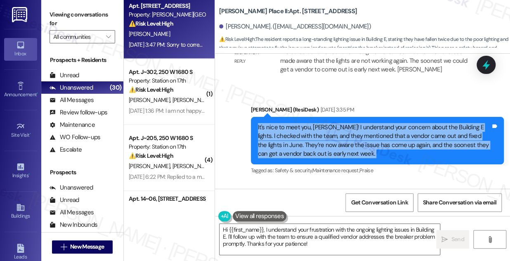
click at [330, 122] on div "It's nice to meet you, [PERSON_NAME]! I understand your concern about the Build…" at bounding box center [377, 141] width 253 height 48
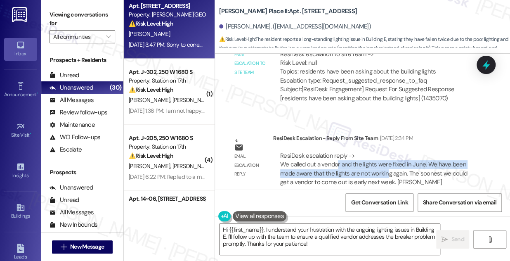
drag, startPoint x: 335, startPoint y: 164, endPoint x: 387, endPoint y: 172, distance: 52.3
click at [387, 172] on div "ResiDesk escalation reply -> We called out a vendor and the lights were fixed i…" at bounding box center [373, 168] width 187 height 35
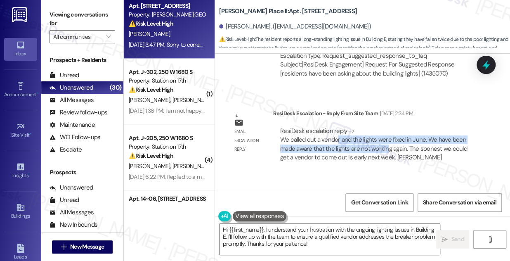
scroll to position [385, 0]
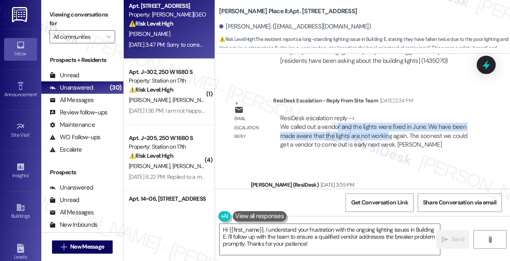
click at [353, 135] on div "ResiDesk escalation reply -> We called out a vendor and the lights were fixed i…" at bounding box center [373, 131] width 187 height 35
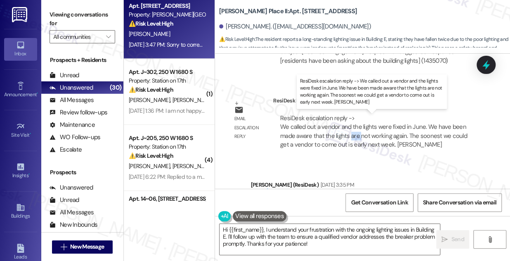
click at [353, 135] on div "ResiDesk escalation reply -> We called out a vendor and the lights were fixed i…" at bounding box center [373, 131] width 187 height 35
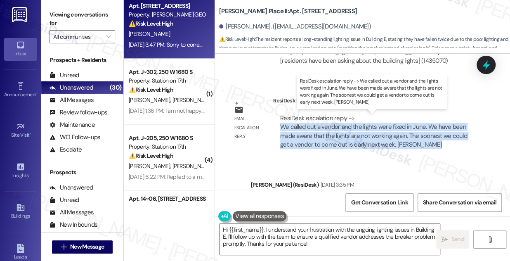
click at [353, 135] on div "ResiDesk escalation reply -> We called out a vendor and the lights were fixed i…" at bounding box center [373, 131] width 187 height 35
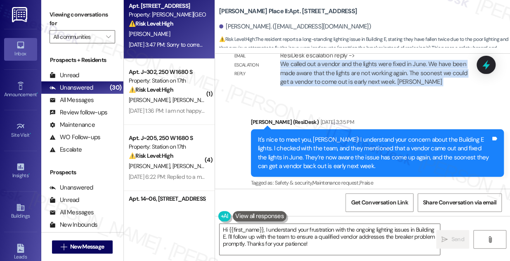
scroll to position [460, 0]
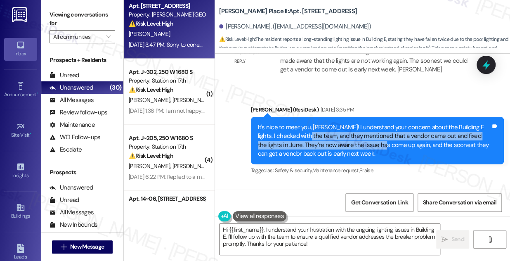
drag, startPoint x: 305, startPoint y: 132, endPoint x: 375, endPoint y: 148, distance: 71.0
click at [375, 148] on div "It's nice to meet you, [PERSON_NAME]! I understand your concern about the Build…" at bounding box center [374, 140] width 233 height 35
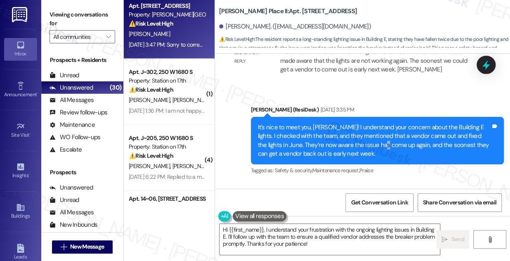
click at [375, 148] on div "It's nice to meet you, [PERSON_NAME]! I understand your concern about the Build…" at bounding box center [374, 140] width 233 height 35
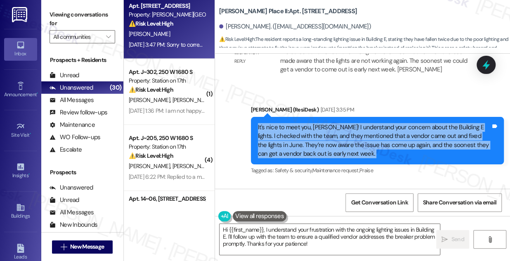
click at [375, 148] on div "It's nice to meet you, [PERSON_NAME]! I understand your concern about the Build…" at bounding box center [374, 140] width 233 height 35
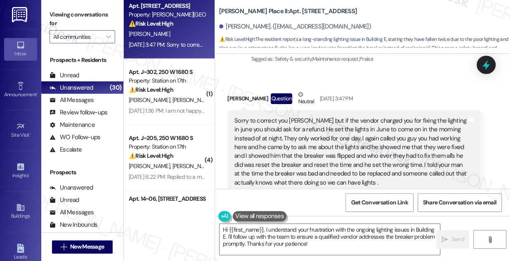
scroll to position [572, 0]
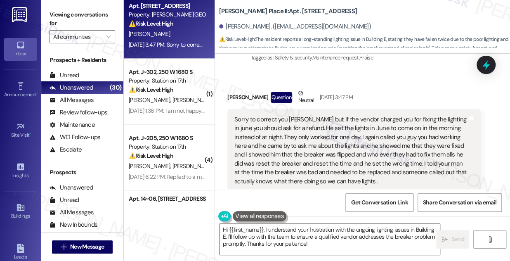
click at [319, 128] on div "Sorry to correct you [PERSON_NAME] but if the vendor charged you for fixing the…" at bounding box center [350, 150] width 233 height 70
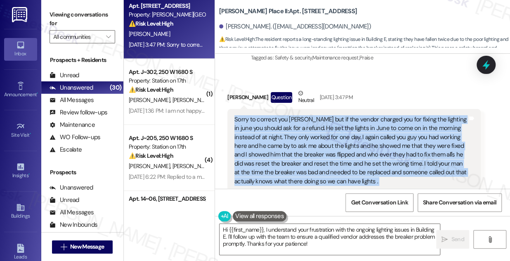
click at [319, 128] on div "Sorry to correct you [PERSON_NAME] but if the vendor charged you for fixing the…" at bounding box center [350, 150] width 233 height 70
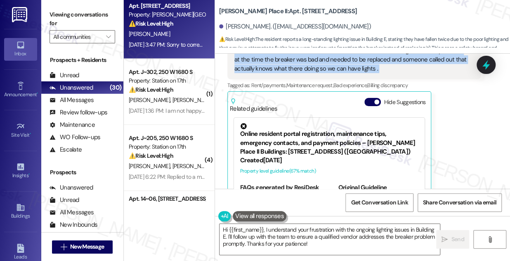
scroll to position [610, 0]
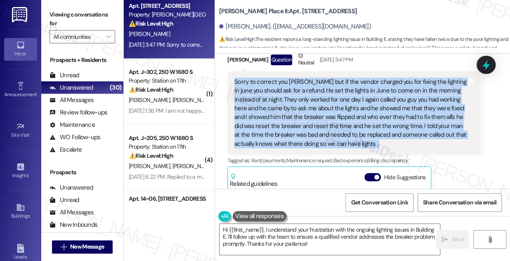
click at [318, 103] on div "Sorry to correct you [PERSON_NAME] but if the vendor charged you for fixing the…" at bounding box center [350, 113] width 233 height 70
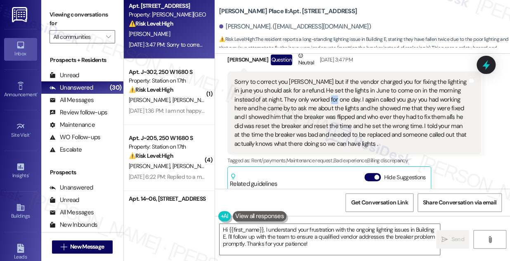
click at [318, 103] on div "Sorry to correct you [PERSON_NAME] but if the vendor charged you for fixing the…" at bounding box center [350, 113] width 233 height 70
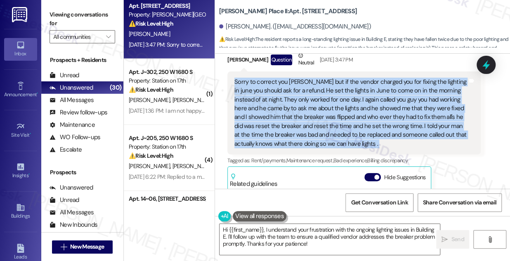
click at [318, 103] on div "Sorry to correct you [PERSON_NAME] but if the vendor charged you for fixing the…" at bounding box center [350, 113] width 233 height 70
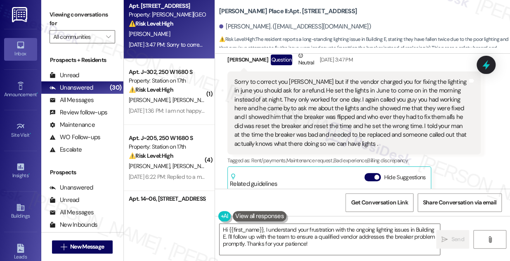
drag, startPoint x: 59, startPoint y: 18, endPoint x: 80, endPoint y: 21, distance: 20.9
click at [59, 18] on label "Viewing conversations for" at bounding box center [82, 19] width 66 height 22
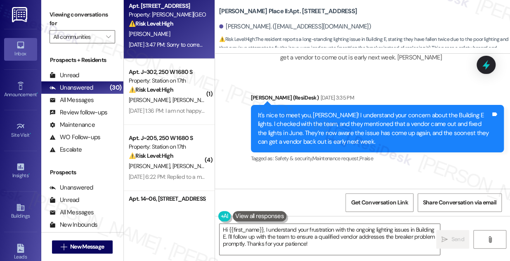
scroll to position [460, 0]
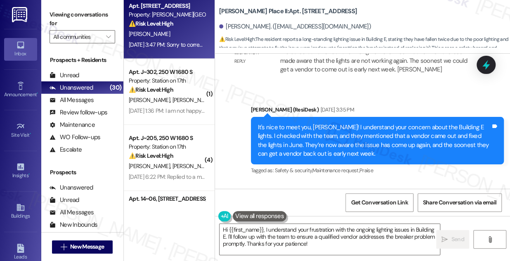
click at [296, 127] on div "It's nice to meet you, [PERSON_NAME]! I understand your concern about the Build…" at bounding box center [374, 140] width 233 height 35
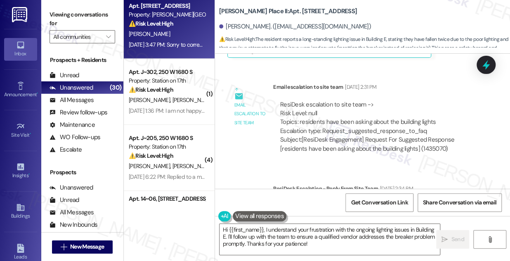
scroll to position [310, 0]
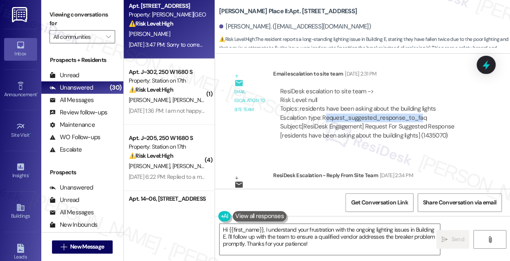
drag, startPoint x: 326, startPoint y: 117, endPoint x: 419, endPoint y: 116, distance: 93.6
click at [419, 116] on div "ResiDesk escalation to site team -> Risk Level: null Topics: residents have bee…" at bounding box center [376, 104] width 193 height 35
click at [336, 133] on div "Subject: [ResiDesk Engagement] Request For Suggested Response [residents have b…" at bounding box center [376, 131] width 193 height 18
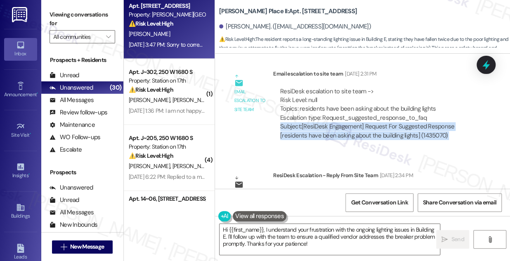
click at [335, 134] on div "Subject: [ResiDesk Engagement] Request For Suggested Response [residents have b…" at bounding box center [376, 131] width 193 height 18
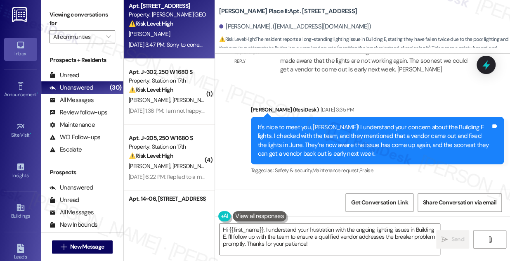
scroll to position [497, 0]
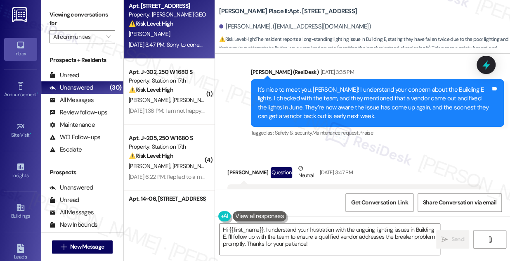
click at [300, 92] on div "It's nice to meet you, [PERSON_NAME]! I understand your concern about the Build…" at bounding box center [374, 102] width 233 height 35
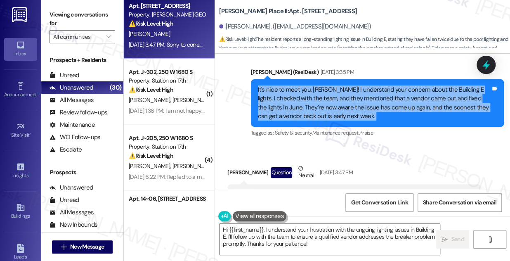
click at [300, 92] on div "It's nice to meet you, [PERSON_NAME]! I understand your concern about the Build…" at bounding box center [374, 102] width 233 height 35
click at [324, 102] on div "It's nice to meet you, [PERSON_NAME]! I understand your concern about the Build…" at bounding box center [374, 102] width 233 height 35
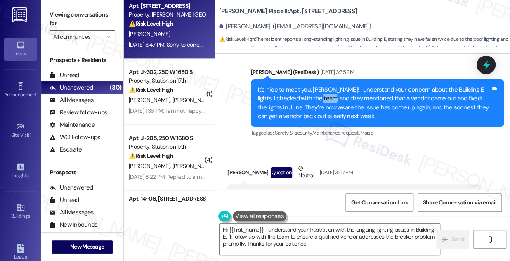
click at [324, 102] on div "It's nice to meet you, [PERSON_NAME]! I understand your concern about the Build…" at bounding box center [374, 102] width 233 height 35
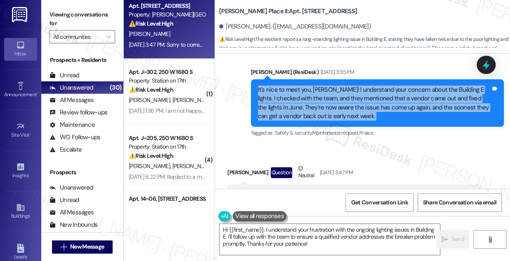
click at [324, 102] on div "It's nice to meet you, [PERSON_NAME]! I understand your concern about the Build…" at bounding box center [374, 102] width 233 height 35
click at [432, 95] on div "It's nice to meet you, [PERSON_NAME]! I understand your concern about the Build…" at bounding box center [374, 102] width 233 height 35
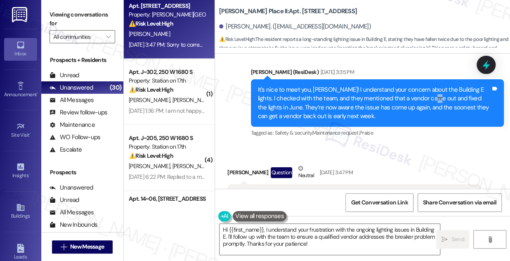
click at [432, 95] on div "It's nice to meet you, [PERSON_NAME]! I understand your concern about the Build…" at bounding box center [374, 102] width 233 height 35
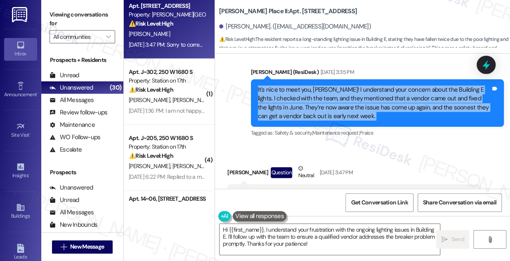
click at [432, 95] on div "It's nice to meet you, [PERSON_NAME]! I understand your concern about the Build…" at bounding box center [374, 102] width 233 height 35
click at [383, 107] on div "It's nice to meet you, [PERSON_NAME]! I understand your concern about the Build…" at bounding box center [374, 102] width 233 height 35
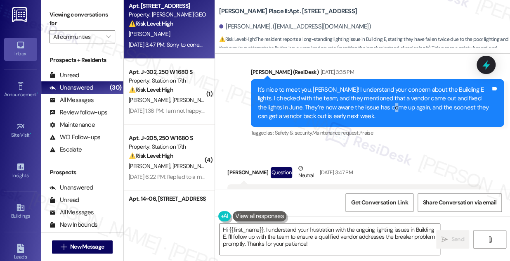
click at [383, 107] on div "It's nice to meet you, [PERSON_NAME]! I understand your concern about the Build…" at bounding box center [374, 102] width 233 height 35
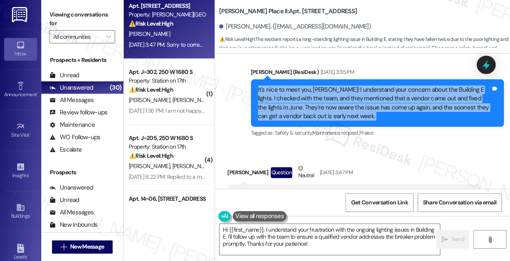
click at [383, 107] on div "It's nice to meet you, [PERSON_NAME]! I understand your concern about the Build…" at bounding box center [374, 102] width 233 height 35
click at [311, 106] on div "It's nice to meet you, [PERSON_NAME]! I understand your concern about the Build…" at bounding box center [374, 102] width 233 height 35
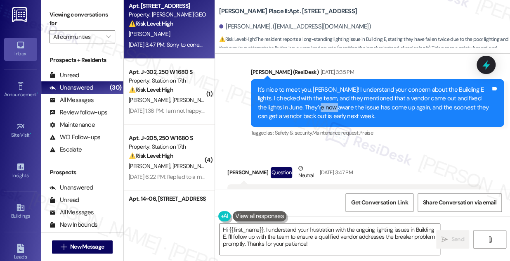
click at [311, 106] on div "It's nice to meet you, [PERSON_NAME]! I understand your concern about the Build…" at bounding box center [374, 102] width 233 height 35
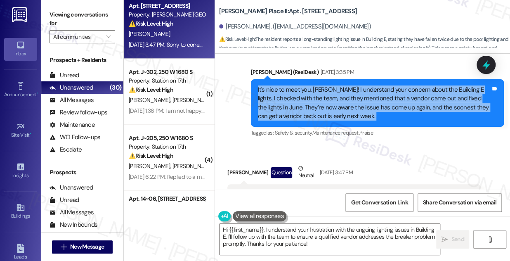
click at [311, 106] on div "It's nice to meet you, [PERSON_NAME]! I understand your concern about the Build…" at bounding box center [374, 102] width 233 height 35
click at [70, 17] on label "Viewing conversations for" at bounding box center [82, 19] width 66 height 22
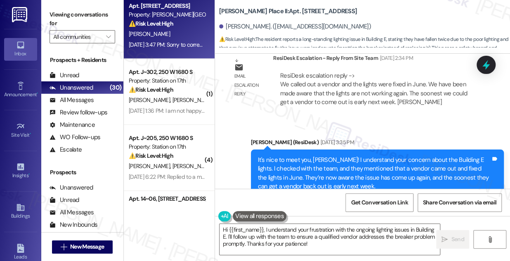
scroll to position [422, 0]
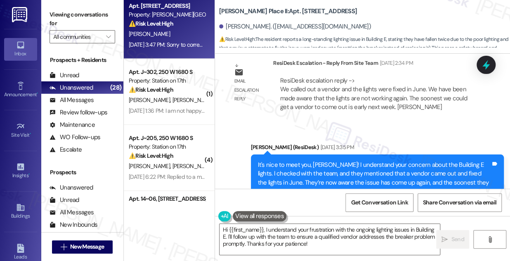
click at [68, 17] on label "Viewing conversations for" at bounding box center [82, 19] width 66 height 22
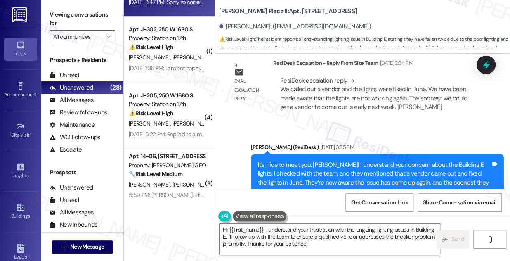
scroll to position [412, 0]
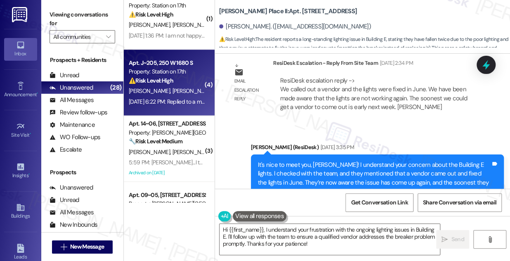
click at [174, 86] on div "[PERSON_NAME] [PERSON_NAME]" at bounding box center [167, 91] width 78 height 10
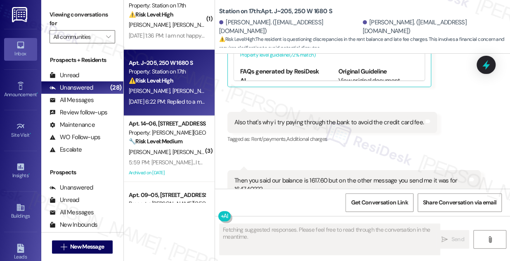
scroll to position [1489, 0]
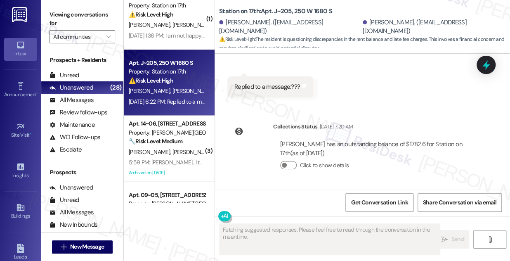
drag, startPoint x: 273, startPoint y: 120, endPoint x: 373, endPoint y: 120, distance: 100.2
click at [373, 120] on div "Survey, sent via SMS Residesk Automated Survey [DATE] 12:21 PM Hi [PERSON_NAME]…" at bounding box center [362, 121] width 295 height 135
click at [406, 108] on div "Survey, sent via SMS Residesk Automated Survey [DATE] 12:21 PM Hi [PERSON_NAME]…" at bounding box center [362, 121] width 295 height 135
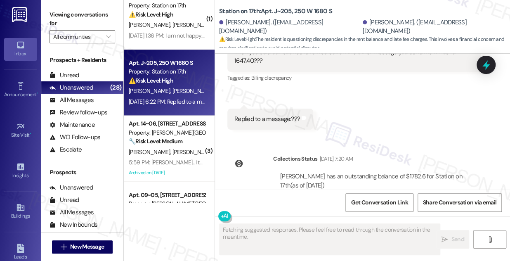
scroll to position [1414, 0]
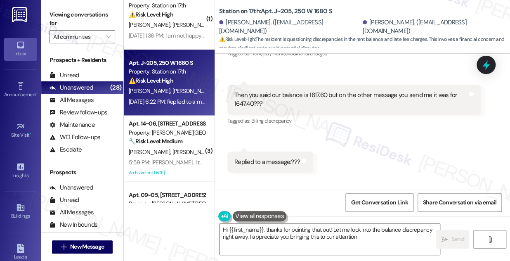
type textarea "Hi {{first_name}}, thanks for pointing that out! Let me look into the balance d…"
click at [307, 97] on div "Then you said our balance is 1617.60 but on the other message you send me it wa…" at bounding box center [350, 100] width 233 height 18
click at [308, 96] on div "Then you said our balance is 1617.60 but on the other message you send me it wa…" at bounding box center [350, 100] width 233 height 18
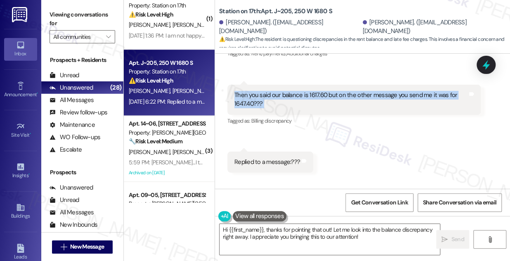
click at [308, 96] on div "Then you said our balance is 1617.60 but on the other message you send me it wa…" at bounding box center [350, 100] width 233 height 18
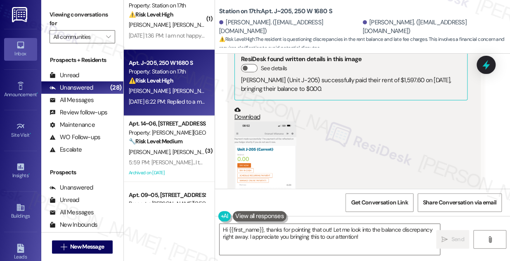
scroll to position [890, 0]
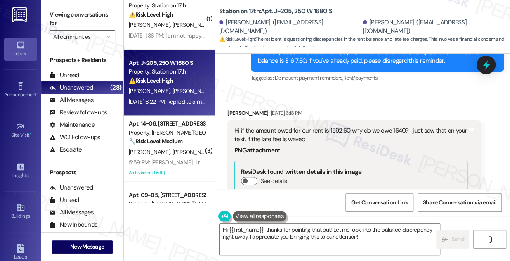
click at [277, 128] on div "Hi if the amount owed for our rent is 1592.60 why do we owe 1640? I just saw th…" at bounding box center [350, 135] width 233 height 18
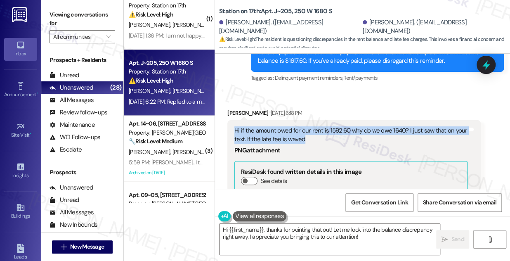
click at [277, 128] on div "Hi if the amount owed for our rent is 1592.60 why do we owe 1640? I just saw th…" at bounding box center [350, 135] width 233 height 18
click at [363, 133] on div "Hi if the amount owed for our rent is 1592.60 why do we owe 1640? I just saw th…" at bounding box center [350, 135] width 233 height 18
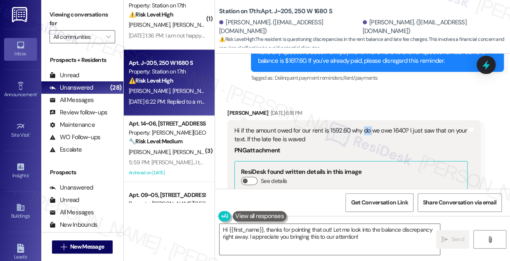
click at [363, 133] on div "Hi if the amount owed for our rent is 1592.60 why do we owe 1640? I just saw th…" at bounding box center [350, 135] width 233 height 18
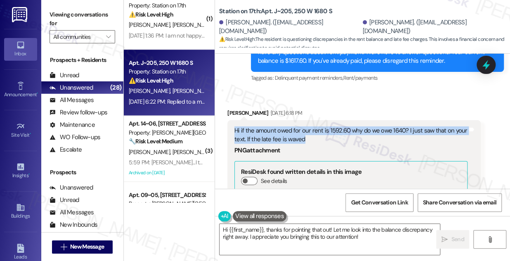
click at [363, 133] on div "Hi if the amount owed for our rent is 1592.60 why do we owe 1640? I just saw th…" at bounding box center [350, 135] width 233 height 18
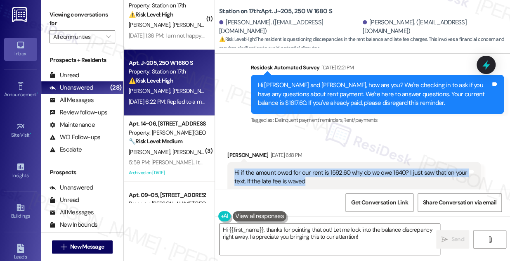
scroll to position [815, 0]
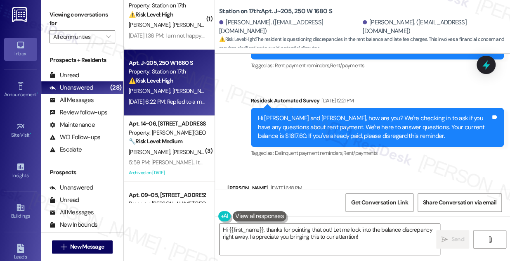
click at [303, 122] on div "Hi [PERSON_NAME] and [PERSON_NAME], how are you? We're checking in to ask if yo…" at bounding box center [374, 127] width 233 height 26
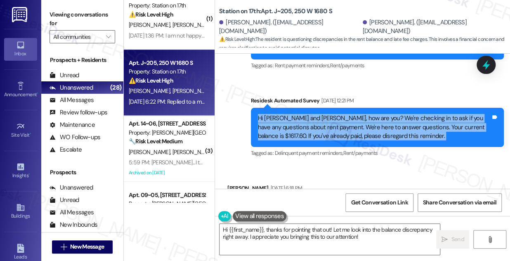
click at [303, 122] on div "Hi [PERSON_NAME] and [PERSON_NAME], how are you? We're checking in to ask if yo…" at bounding box center [374, 127] width 233 height 26
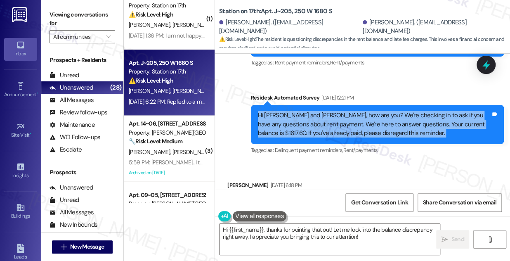
scroll to position [899, 0]
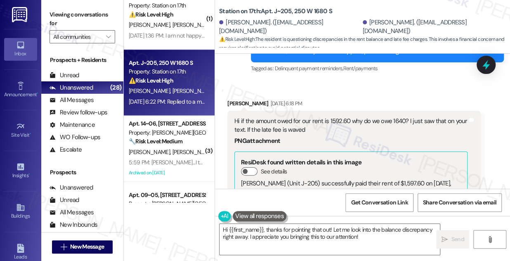
drag, startPoint x: 319, startPoint y: 122, endPoint x: 275, endPoint y: 91, distance: 54.2
click at [288, 133] on div "Hi if the amount owed for our rent is 1592.60 why do we owe 1640? I just saw th…" at bounding box center [350, 126] width 233 height 18
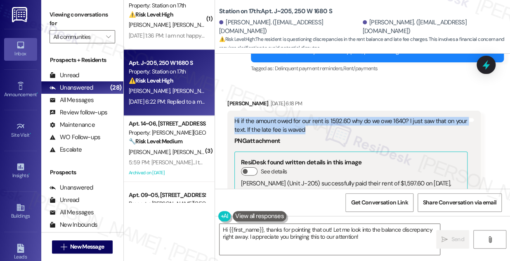
click at [288, 133] on div "Hi if the amount owed for our rent is 1592.60 why do we owe 1640? I just saw th…" at bounding box center [350, 126] width 233 height 18
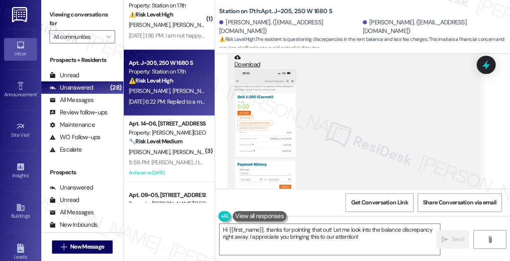
scroll to position [1087, 0]
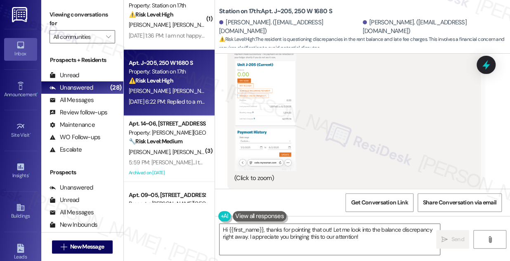
click at [266, 117] on button "Zoom image" at bounding box center [265, 104] width 62 height 134
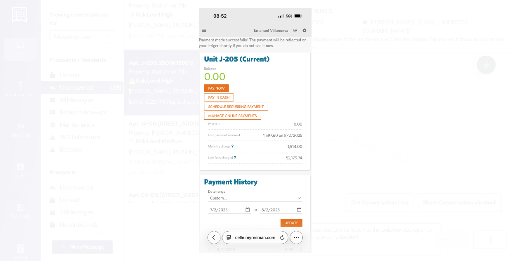
click at [382, 143] on button "Unzoom image" at bounding box center [255, 130] width 510 height 261
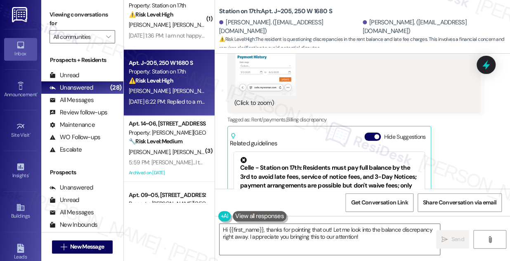
scroll to position [1311, 0]
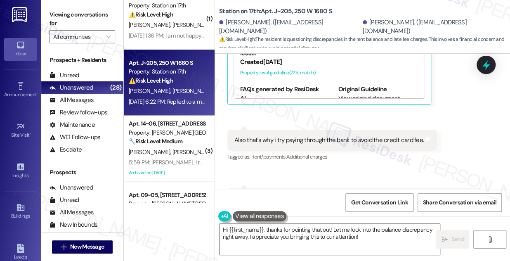
click at [269, 134] on div "Also that's why i try paying through the bank to avoid the credit card fee. Tag…" at bounding box center [331, 139] width 209 height 21
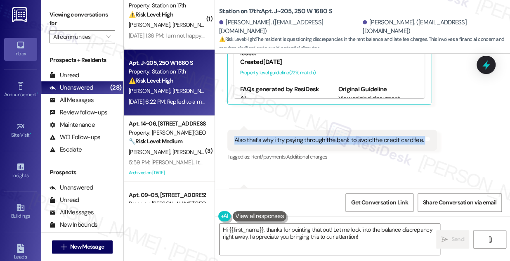
click at [269, 134] on div "Also that's why i try paying through the bank to avoid the credit card fee. Tag…" at bounding box center [331, 139] width 209 height 21
click at [331, 137] on div "Also that's why i try paying through the bank to avoid the credit card fee." at bounding box center [328, 140] width 189 height 9
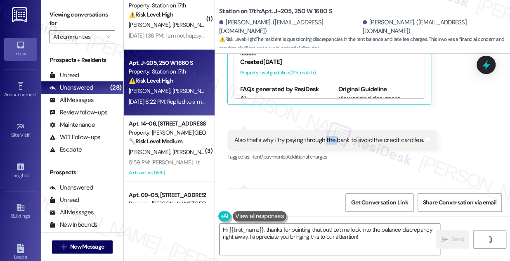
click at [331, 137] on div "Also that's why i try paying through the bank to avoid the credit card fee." at bounding box center [328, 140] width 189 height 9
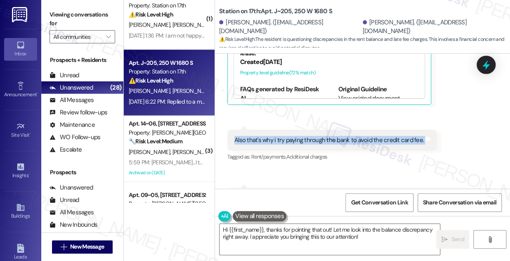
click at [331, 137] on div "Also that's why i try paying through the bank to avoid the credit card fee." at bounding box center [328, 140] width 189 height 9
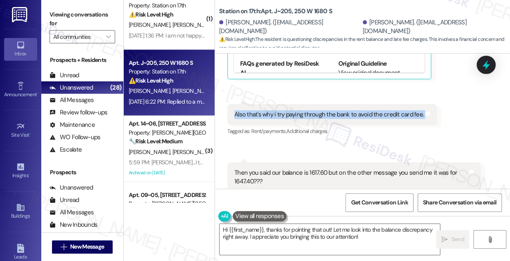
scroll to position [1386, 0]
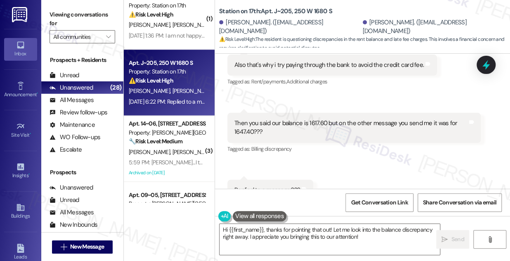
click at [301, 119] on div "Then you said our balance is 1617.60 but on the other message you send me it wa…" at bounding box center [350, 128] width 233 height 18
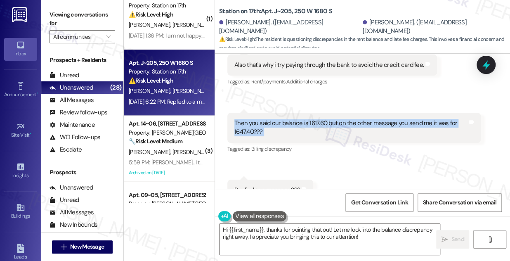
click at [301, 119] on div "Then you said our balance is 1617.60 but on the other message you send me it wa…" at bounding box center [350, 128] width 233 height 18
click at [322, 120] on div "Then you said our balance is 1617.60 but on the other message you send me it wa…" at bounding box center [350, 128] width 233 height 18
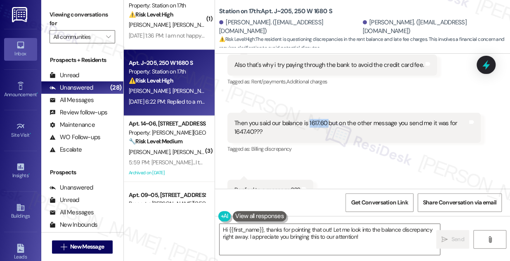
click at [322, 120] on div "Then you said our balance is 1617.60 but on the other message you send me it wa…" at bounding box center [350, 128] width 233 height 18
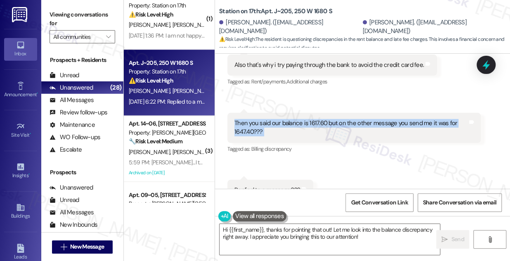
click at [322, 120] on div "Then you said our balance is 1617.60 but on the other message you send me it wa…" at bounding box center [350, 128] width 233 height 18
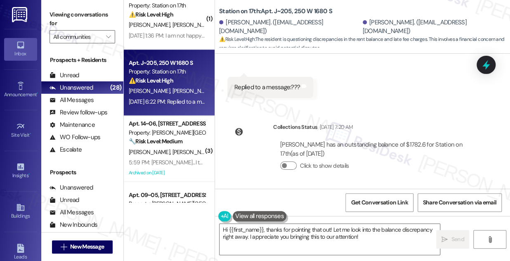
scroll to position [1489, 0]
drag, startPoint x: 416, startPoint y: 145, endPoint x: 436, endPoint y: 146, distance: 19.8
click at [436, 146] on div "[PERSON_NAME] has an outstanding balance of $1782.6 for Station on 17th (as of …" at bounding box center [376, 149] width 193 height 18
click at [420, 142] on div "[PERSON_NAME] has an outstanding balance of $1782.6 for Station on 17th (as of …" at bounding box center [376, 149] width 193 height 18
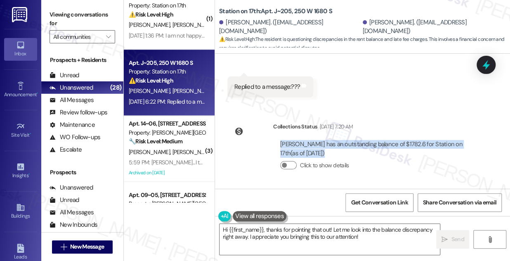
click at [420, 142] on div "[PERSON_NAME] has an outstanding balance of $1782.6 for Station on 17th (as of …" at bounding box center [376, 149] width 193 height 18
click at [292, 167] on button "Click to show details" at bounding box center [288, 165] width 16 height 8
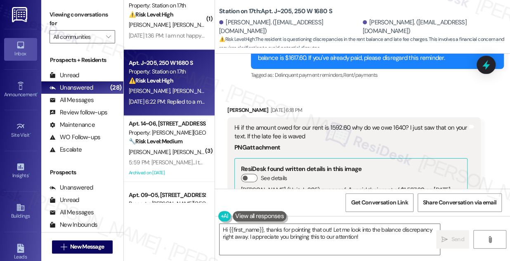
scroll to position [863, 0]
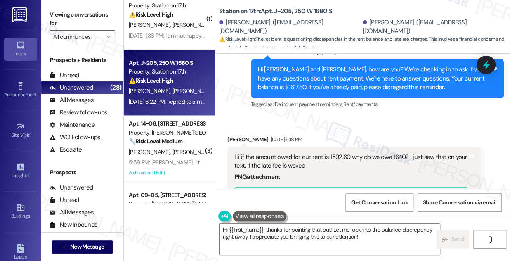
click at [234, 135] on div "[PERSON_NAME] [DATE] 6:18 PM" at bounding box center [353, 141] width 253 height 12
copy div "[PERSON_NAME]"
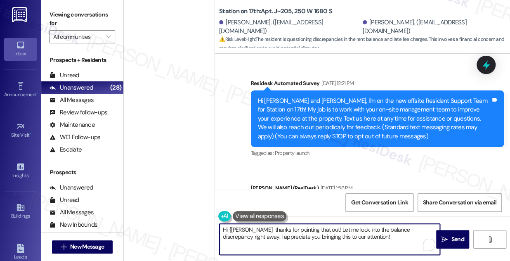
scroll to position [863, 0]
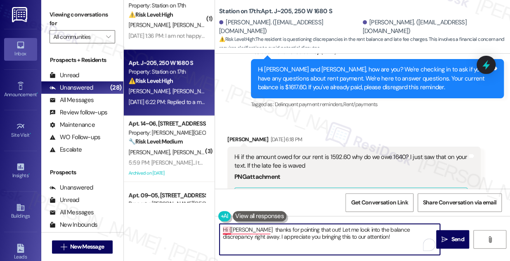
click at [230, 230] on textarea "Hi {Emanuel thanks for pointing that out! Let me look into the balance discrepa…" at bounding box center [329, 238] width 220 height 31
click at [249, 224] on textarea "Hi Emanuel thanks for pointing that out! Let me look into the balance discrepan…" at bounding box center [329, 238] width 220 height 31
drag, startPoint x: 336, startPoint y: 229, endPoint x: 359, endPoint y: 230, distance: 22.7
click at [359, 230] on textarea "Hi Emanuel, thanks for pointing that out! Let me look into the balance discrepa…" at bounding box center [329, 238] width 220 height 31
click at [352, 235] on textarea "Hi Emanuel, thanks for pointing that out! Let me look into the balance discrepa…" at bounding box center [329, 238] width 220 height 31
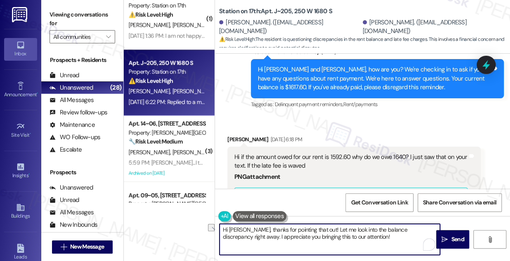
drag, startPoint x: 327, startPoint y: 228, endPoint x: 346, endPoint y: 229, distance: 19.4
click at [346, 229] on textarea "Hi Emanuel, thanks for pointing that out! Let me look into the balance discrepa…" at bounding box center [329, 238] width 220 height 31
click at [316, 227] on textarea "Hi Emanuel, thanks for pointing that out! Let me look into the balance discrepa…" at bounding box center [329, 238] width 220 height 31
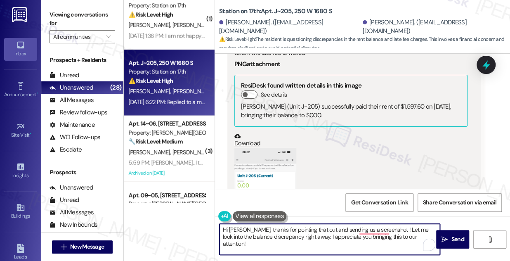
scroll to position [1088, 0]
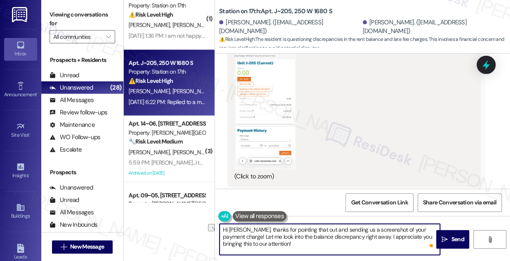
drag, startPoint x: 258, startPoint y: 235, endPoint x: 367, endPoint y: 236, distance: 108.8
click at [367, 236] on textarea "Hi Emanuel, thanks for pointing that out and sending us a screenshot of your pa…" at bounding box center [329, 238] width 220 height 31
click at [308, 234] on textarea "Hi Emanuel, thanks for pointing that out and sending us a screenshot of your pa…" at bounding box center [329, 238] width 220 height 31
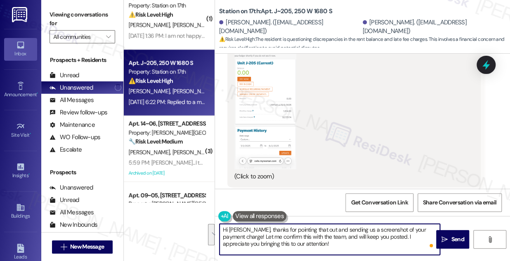
click at [327, 234] on textarea "Hi Emanuel, thanks for pointing that out and sending us a screenshot of your pa…" at bounding box center [329, 238] width 220 height 31
click at [241, 237] on textarea "Hi Emanuel, thanks for pointing that out and sending us a screenshot of your pa…" at bounding box center [329, 238] width 220 height 31
click at [339, 242] on textarea "Hi Emanuel, thanks for pointing that out and sending us a screenshot of your pa…" at bounding box center [329, 238] width 220 height 31
drag, startPoint x: 321, startPoint y: 239, endPoint x: 396, endPoint y: 237, distance: 75.1
click at [396, 237] on textarea "Hi Emanuel, thanks for pointing that out and sending us a screenshot of your pa…" at bounding box center [329, 238] width 220 height 31
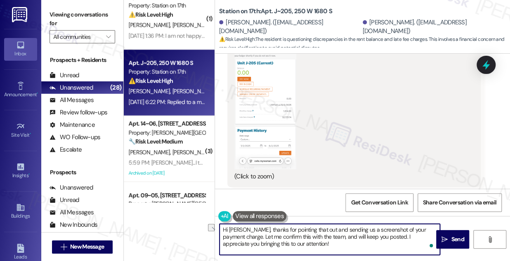
click at [386, 240] on textarea "Hi Emanuel, thanks for pointing that out and sending us a screenshot of your pa…" at bounding box center [329, 238] width 220 height 31
drag, startPoint x: 384, startPoint y: 246, endPoint x: 383, endPoint y: 236, distance: 10.0
click at [383, 236] on textarea "Hi Emanuel, thanks for pointing that out and sending us a screenshot of your pa…" at bounding box center [329, 238] width 220 height 31
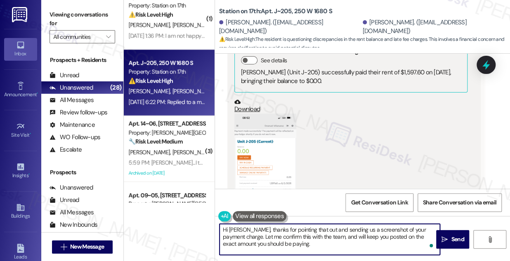
scroll to position [1013, 0]
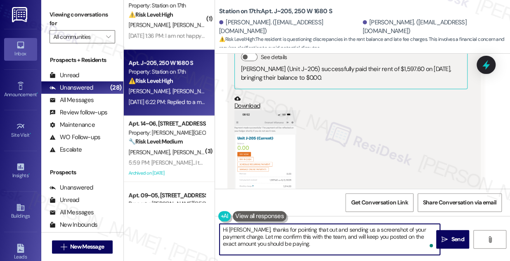
click at [289, 229] on textarea "Hi Emanuel, thanks for pointing that out and sending us a screenshot of your pa…" at bounding box center [329, 238] width 220 height 31
click at [287, 240] on textarea "Hi Emanuel, thanks for pointing that out and sending us a screenshot of your pa…" at bounding box center [329, 238] width 220 height 31
click at [304, 235] on textarea "Hi Emanuel, thanks for pointing that out and sending us a screenshot of your pa…" at bounding box center [329, 238] width 220 height 31
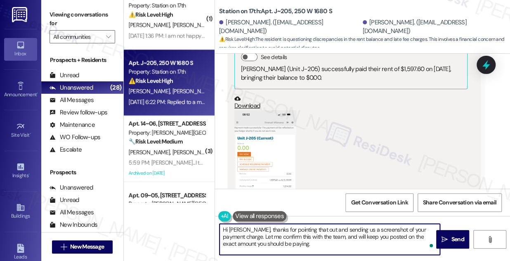
click at [304, 235] on textarea "Hi Emanuel, thanks for pointing that out and sending us a screenshot of your pa…" at bounding box center [329, 238] width 220 height 31
click at [313, 242] on textarea "Hi Emanuel, thanks for pointing that out and sending us a screenshot of your pa…" at bounding box center [329, 238] width 220 height 31
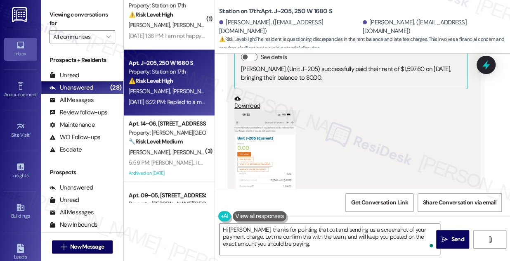
click at [268, 148] on button "Zoom image" at bounding box center [265, 177] width 62 height 134
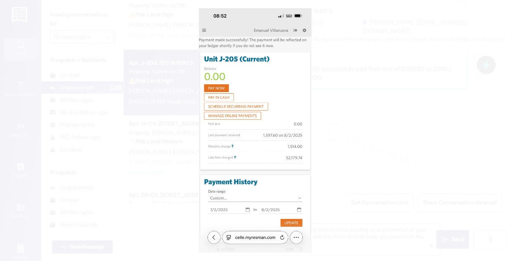
click at [355, 107] on button "Unzoom image" at bounding box center [255, 130] width 510 height 261
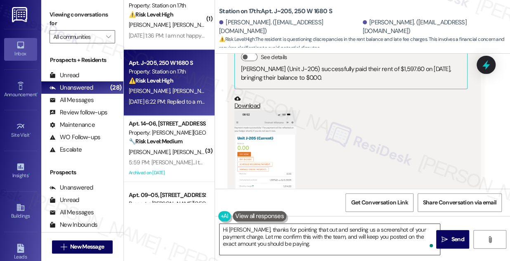
click at [280, 244] on textarea "Hi Emanuel, thanks for pointing that out and sending us a screenshot of your pa…" at bounding box center [329, 238] width 220 height 31
click at [66, 17] on label "Viewing conversations for" at bounding box center [82, 19] width 66 height 22
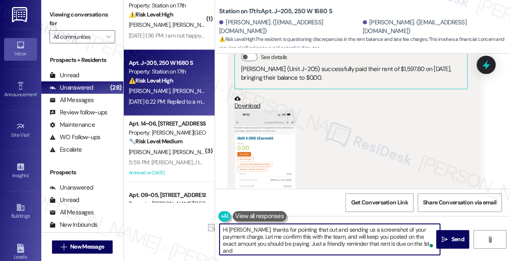
drag, startPoint x: 406, startPoint y: 243, endPoint x: 344, endPoint y: 242, distance: 62.3
click at [344, 242] on textarea "Hi Emanuel, thanks for pointing that out and sending us a screenshot of your pa…" at bounding box center [329, 238] width 220 height 31
paste textarea "Rent is due on the 1st, with a grace period until the 5th, and late fees apply …"
click at [364, 244] on textarea "Hi Emanuel, thanks for pointing that out and sending us a screenshot of your pa…" at bounding box center [329, 238] width 220 height 31
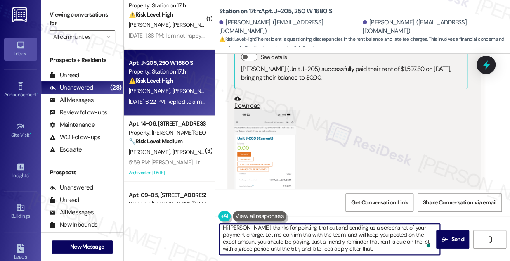
click at [276, 249] on textarea "Hi Emanuel, thanks for pointing that out and sending us a screenshot of your pa…" at bounding box center [329, 238] width 220 height 31
click at [278, 246] on textarea "Hi Emanuel, thanks for pointing that out and sending us a screenshot of your pa…" at bounding box center [329, 238] width 220 height 31
click at [279, 247] on textarea "Hi Emanuel, thanks for pointing that out and sending us a screenshot of your pa…" at bounding box center [329, 238] width 220 height 31
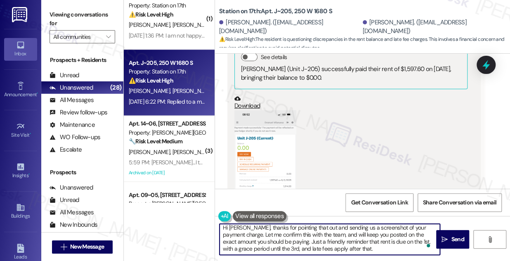
click at [357, 249] on textarea "Hi Emanuel, thanks for pointing that out and sending us a screenshot of your pa…" at bounding box center [329, 238] width 220 height 31
click at [366, 244] on textarea "Hi Emanuel, thanks for pointing that out and sending us a screenshot of your pa…" at bounding box center [329, 238] width 220 height 31
click at [367, 249] on textarea "Hi Emanuel, thanks for pointing that out and sending us a screenshot of your pa…" at bounding box center [329, 238] width 220 height 31
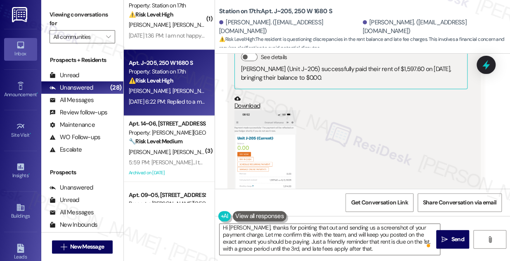
click at [65, 9] on label "Viewing conversations for" at bounding box center [82, 19] width 66 height 22
click at [63, 17] on label "Viewing conversations for" at bounding box center [82, 19] width 66 height 22
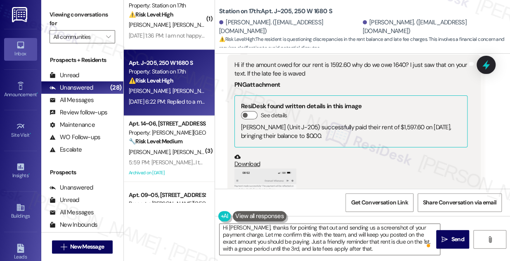
scroll to position [938, 0]
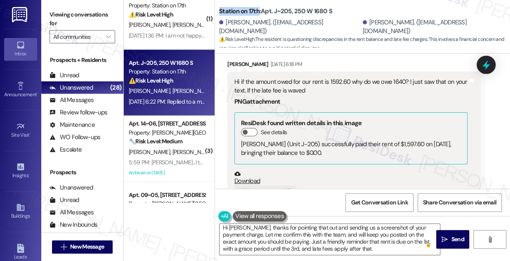
drag, startPoint x: 218, startPoint y: 12, endPoint x: 258, endPoint y: 11, distance: 39.6
click at [258, 11] on b "Station on 17th: Apt. J~205, 250 W 1680 S" at bounding box center [275, 11] width 113 height 9
copy b "Station on 17th"
click at [65, 17] on label "Viewing conversations for" at bounding box center [82, 19] width 66 height 22
click at [65, 19] on label "Viewing conversations for" at bounding box center [82, 19] width 66 height 22
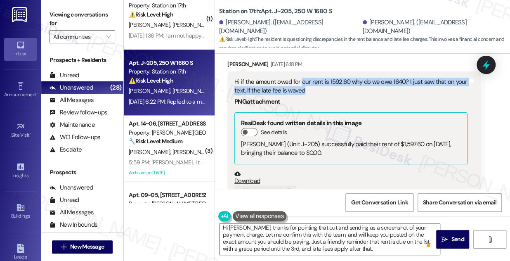
drag, startPoint x: 300, startPoint y: 82, endPoint x: 337, endPoint y: 89, distance: 37.2
click at [337, 89] on div "Hi if the amount owed for our rent is 1592.60 why do we owe 1640? I just saw th…" at bounding box center [350, 87] width 233 height 18
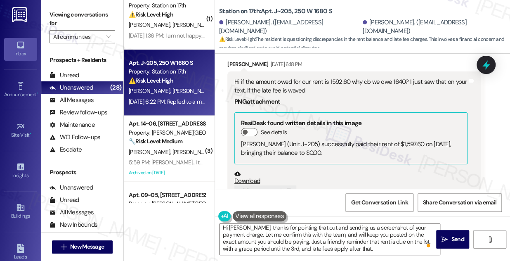
click at [337, 89] on div "Hi if the amount owed for our rent is 1592.60 why do we owe 1640? I just saw th…" at bounding box center [350, 87] width 233 height 18
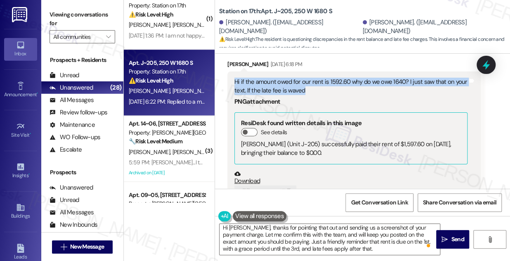
click at [337, 89] on div "Hi if the amount owed for our rent is 1592.60 why do we owe 1640? I just saw th…" at bounding box center [350, 87] width 233 height 18
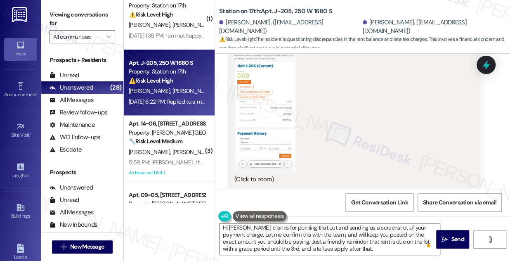
scroll to position [1125, 0]
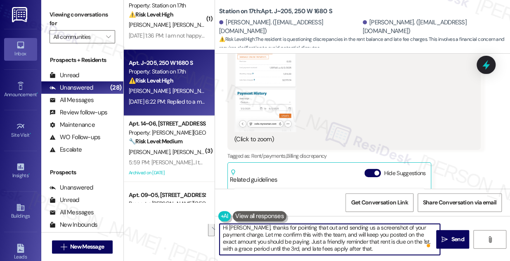
drag, startPoint x: 298, startPoint y: 240, endPoint x: 377, endPoint y: 256, distance: 80.2
click at [377, 256] on div "Hi Emanuel, thanks for pointing that out and sending us a screenshot of your pa…" at bounding box center [362, 247] width 295 height 62
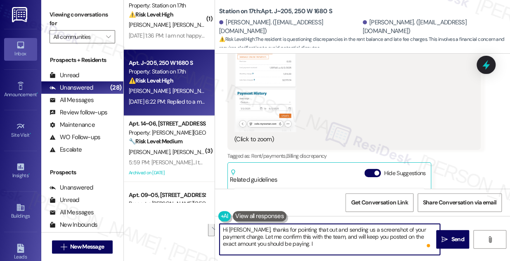
scroll to position [0, 0]
type textarea "Hi Emanuel, thanks for pointing that out and sending us a screenshot of your pa…"
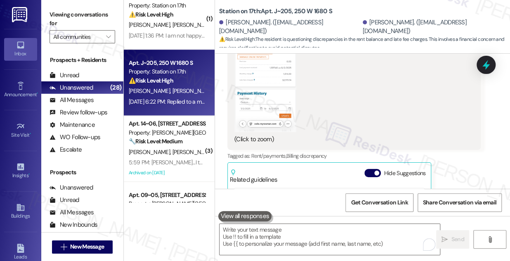
click at [76, 15] on label "Viewing conversations for" at bounding box center [82, 19] width 66 height 22
click at [308, 229] on textarea "To enrich screen reader interactions, please activate Accessibility in Grammarl…" at bounding box center [329, 238] width 220 height 31
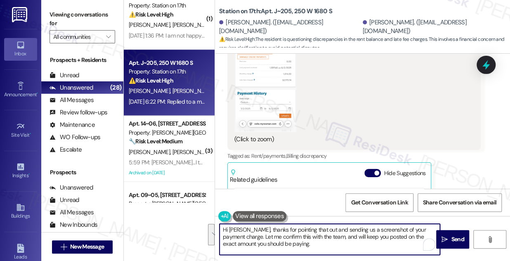
click at [305, 231] on textarea "Hi Emanuel, thanks for pointing that out and sending us a screenshot of your pa…" at bounding box center [329, 238] width 220 height 31
drag, startPoint x: 284, startPoint y: 246, endPoint x: 251, endPoint y: 227, distance: 37.8
click at [251, 227] on textarea "Hi Emanuel, thanks for pointing that out and sending us a screenshot of your pa…" at bounding box center [329, 238] width 220 height 31
paste textarea "Thanks for pointing that out and for sending us a screenshot of your payment ch…"
click at [252, 226] on textarea "Hi Emanuel, Thanks for pointing that out and for sending us a screenshot of you…" at bounding box center [329, 238] width 220 height 31
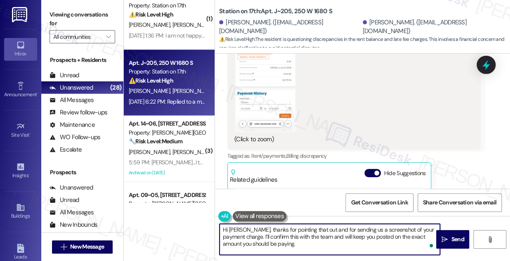
click at [281, 238] on textarea "Hi Emanuel, thanks for pointing that out and for sending us a screenshot of you…" at bounding box center [329, 238] width 220 height 31
click at [313, 242] on textarea "Hi Emanuel, thanks for pointing that out and for sending us a screenshot of you…" at bounding box center [329, 238] width 220 height 31
click at [285, 230] on textarea "Hi Emanuel, thanks for pointing that out and for sending us a screenshot of you…" at bounding box center [329, 238] width 220 height 31
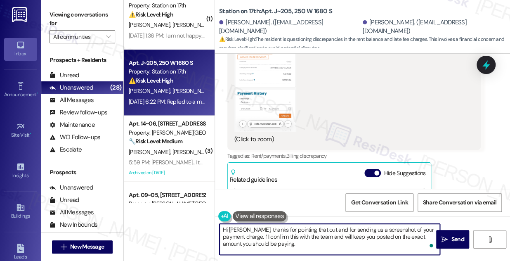
click at [285, 230] on textarea "Hi Emanuel, thanks for pointing that out and for sending us a screenshot of you…" at bounding box center [329, 238] width 220 height 31
click at [305, 237] on textarea "Hi Emanuel, thanks for pointing that out and for sending us a screenshot of you…" at bounding box center [329, 238] width 220 height 31
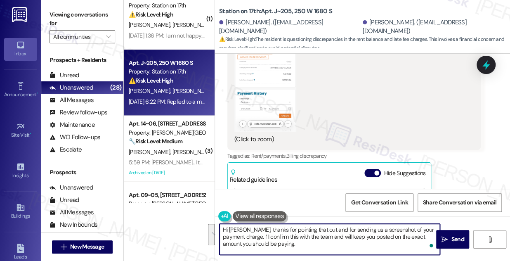
click at [291, 240] on textarea "Hi Emanuel, thanks for pointing that out and for sending us a screenshot of you…" at bounding box center [329, 238] width 220 height 31
click at [276, 241] on textarea "Hi Emanuel, thanks for pointing that out and for sending us a screenshot of you…" at bounding box center [329, 238] width 220 height 31
click at [298, 232] on textarea "Hi Emanuel, thanks for pointing that out and for sending us a screenshot of you…" at bounding box center [329, 238] width 220 height 31
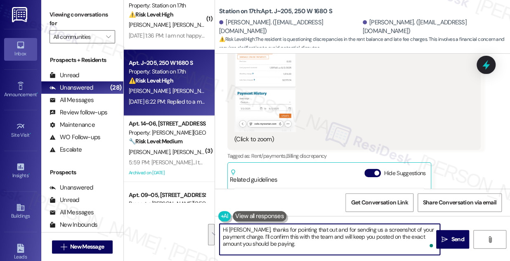
click at [298, 232] on textarea "Hi Emanuel, thanks for pointing that out and for sending us a screenshot of you…" at bounding box center [329, 238] width 220 height 31
click at [302, 242] on textarea "Hi Emanuel, thanks for pointing that out and for sending us a screenshot of you…" at bounding box center [329, 238] width 220 height 31
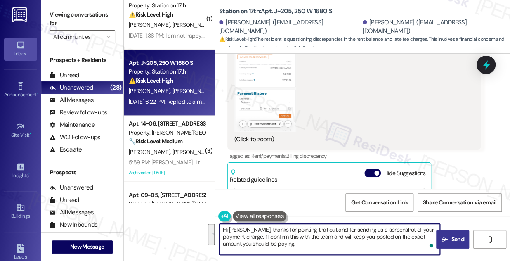
type textarea "Hi Emanuel, thanks for pointing that out and for sending us a screenshot of you…"
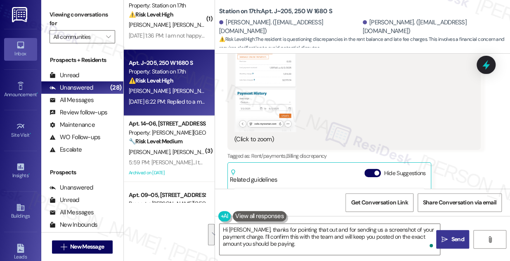
click at [444, 236] on icon "" at bounding box center [444, 239] width 6 height 7
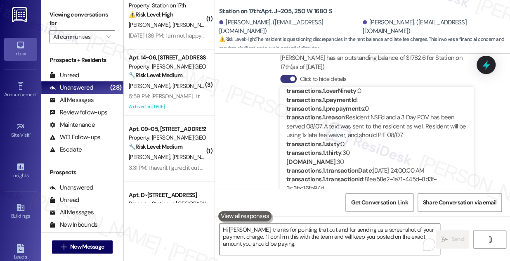
scroll to position [375, 0]
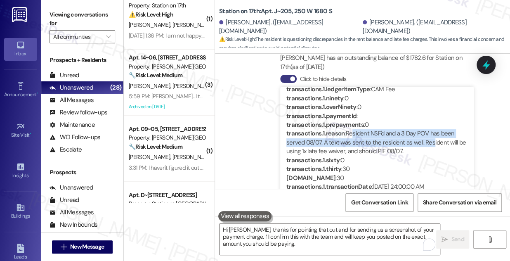
drag, startPoint x: 352, startPoint y: 134, endPoint x: 430, endPoint y: 142, distance: 78.4
click at [430, 142] on div "transactions.1.reason : Resident NSF'd and a 3 Day POV has been served 08/07. A…" at bounding box center [376, 142] width 181 height 26
click at [402, 140] on div "transactions.1.reason : Resident NSF'd and a 3 Day POV has been served 08/07. A…" at bounding box center [376, 142] width 181 height 26
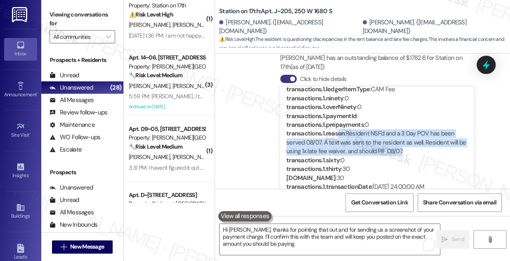
drag, startPoint x: 366, startPoint y: 142, endPoint x: 407, endPoint y: 153, distance: 42.6
click at [407, 153] on div "transactions.1.reason : Resident NSF'd and a 3 Day POV has been served 08/07. A…" at bounding box center [376, 142] width 181 height 26
click at [373, 143] on div "transactions.1.reason : Resident NSF'd and a 3 Day POV has been served 08/07. A…" at bounding box center [376, 142] width 181 height 26
click at [364, 140] on div "transactions.1.reason : Resident NSF'd and a 3 Day POV has been served 08/07. A…" at bounding box center [376, 142] width 181 height 26
click at [368, 138] on div "transactions.1.reason : Resident NSF'd and a 3 Day POV has been served 08/07. A…" at bounding box center [376, 142] width 181 height 26
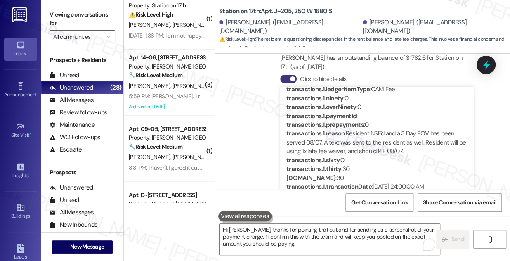
scroll to position [449, 0]
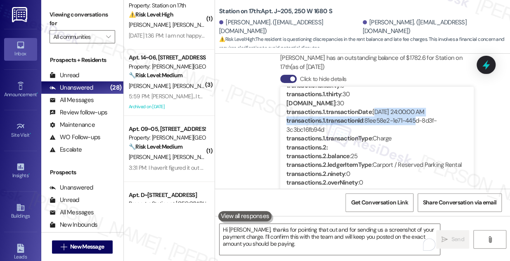
drag, startPoint x: 374, startPoint y: 108, endPoint x: 413, endPoint y: 120, distance: 40.8
click at [413, 120] on div "transactions.1 : transactions.1.balance : 30 transactions.1.ledgerItemType : CA…" at bounding box center [376, 68] width 181 height 150
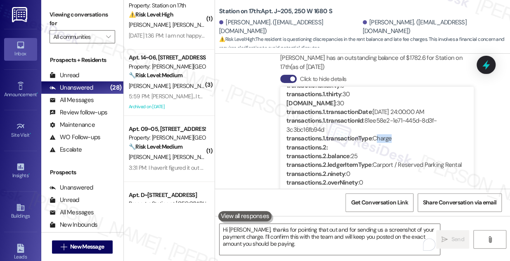
drag, startPoint x: 377, startPoint y: 139, endPoint x: 395, endPoint y: 140, distance: 17.8
click at [395, 140] on div "transactions.1.transactionType : Charge" at bounding box center [376, 138] width 181 height 9
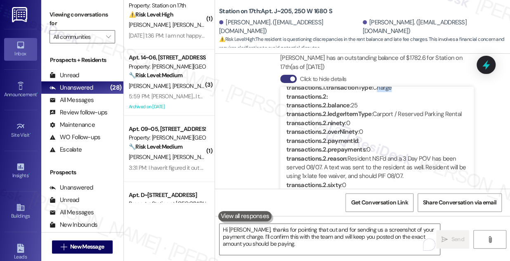
scroll to position [487, 0]
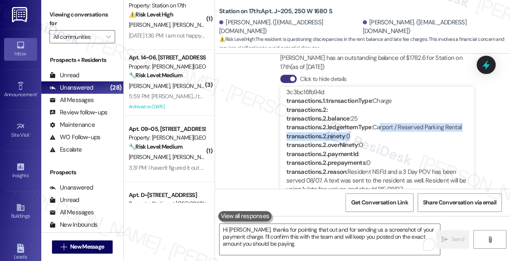
drag, startPoint x: 380, startPoint y: 126, endPoint x: 446, endPoint y: 135, distance: 67.0
click at [446, 135] on div "transactions.2 : transactions.2.balance : 25 transactions.2.ledgerItemType : Ca…" at bounding box center [376, 181] width 181 height 150
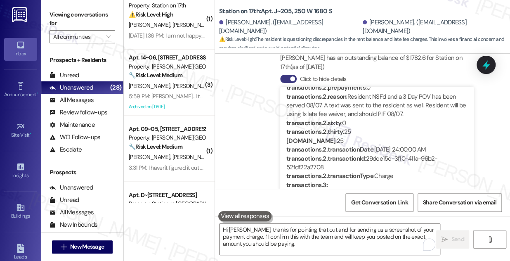
scroll to position [599, 0]
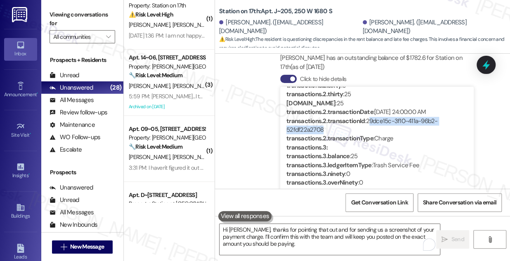
drag, startPoint x: 378, startPoint y: 122, endPoint x: 402, endPoint y: 127, distance: 24.8
click at [403, 125] on div "transactions.2.transactionId : 29dce15c-3f10-411a-96b2-52fdf22a2708" at bounding box center [376, 126] width 181 height 18
click at [380, 140] on div "transactions.2.transactionType : Charge" at bounding box center [376, 138] width 181 height 9
click at [381, 141] on div "transactions.2.transactionType : Charge" at bounding box center [376, 138] width 181 height 9
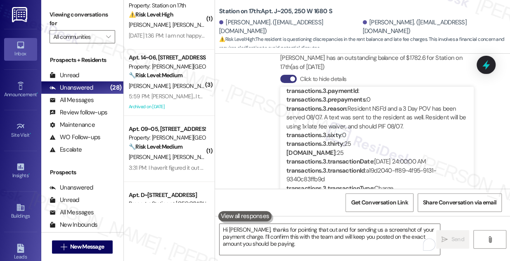
scroll to position [712, 0]
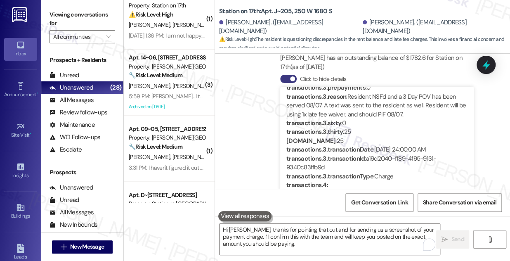
click at [374, 106] on div "transactions.3.reason : Resident NSF'd and a 3 Day POV has been served 08/07. A…" at bounding box center [376, 105] width 181 height 26
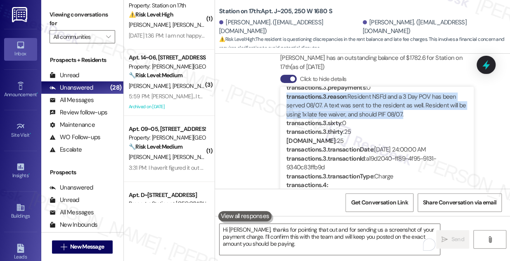
click at [374, 106] on div "transactions.3.reason : Resident NSF'd and a 3 Day POV has been served 08/07. A…" at bounding box center [376, 105] width 181 height 26
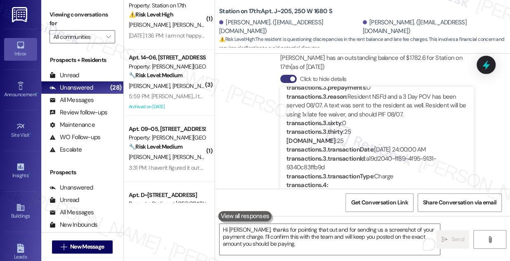
click at [348, 129] on div "transactions.3.thirty : 25" at bounding box center [376, 131] width 181 height 9
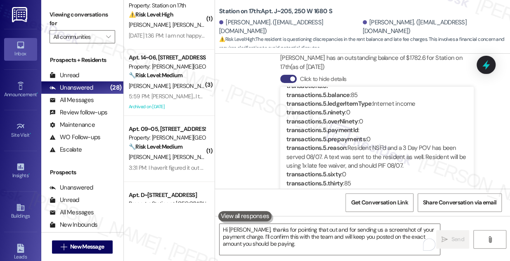
scroll to position [974, 0]
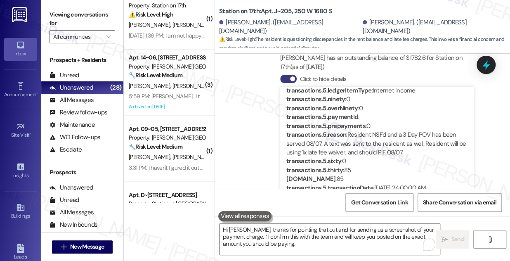
click at [392, 137] on div "transactions.5.reason : Resident NSF'd and a 3 Day POV has been served 08/07. A…" at bounding box center [376, 143] width 181 height 26
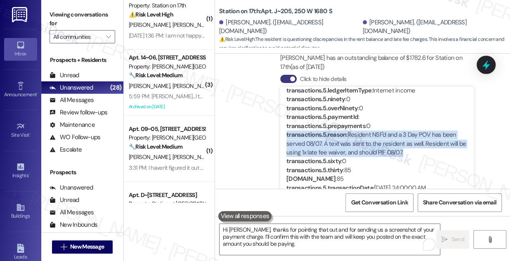
click at [392, 137] on div "transactions.5.reason : Resident NSF'd and a 3 Day POV has been served 08/07. A…" at bounding box center [376, 143] width 181 height 26
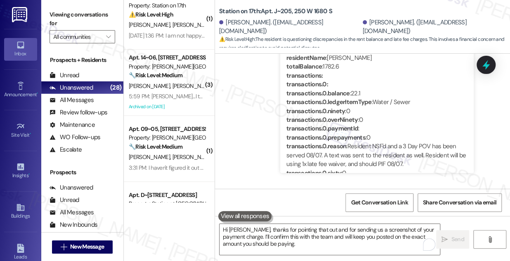
scroll to position [0, 0]
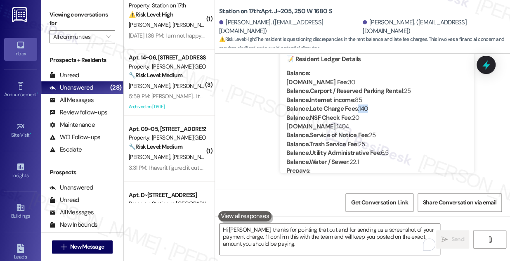
drag, startPoint x: 356, startPoint y: 107, endPoint x: 366, endPoint y: 107, distance: 9.9
click at [366, 107] on div "Balance.Late Charge Fees : 140" at bounding box center [376, 108] width 181 height 9
click at [366, 108] on div "Balance.Late Charge Fees : 140" at bounding box center [376, 108] width 181 height 9
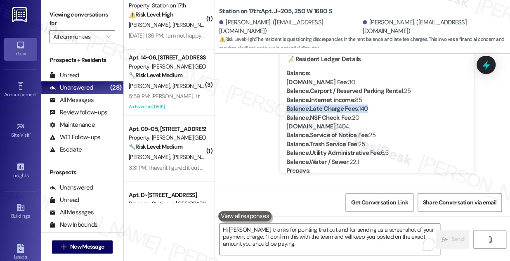
click at [362, 108] on div "Balance.Late Charge Fees : 140" at bounding box center [376, 108] width 181 height 9
click at [353, 97] on strong "Balance.Internet income" at bounding box center [320, 100] width 68 height 8
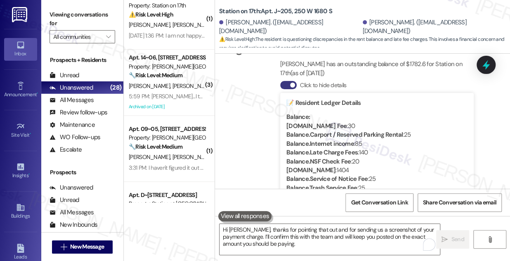
scroll to position [1613, 0]
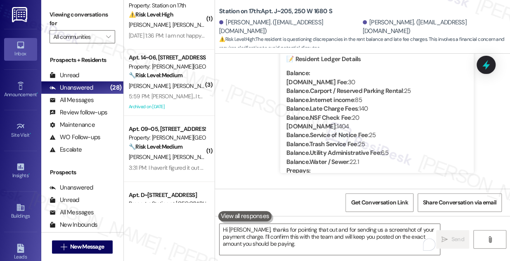
click at [362, 109] on div "Balance.Late Charge Fees : 140" at bounding box center [376, 108] width 181 height 9
click at [327, 123] on div "Balance.Rent : 1404" at bounding box center [376, 126] width 181 height 9
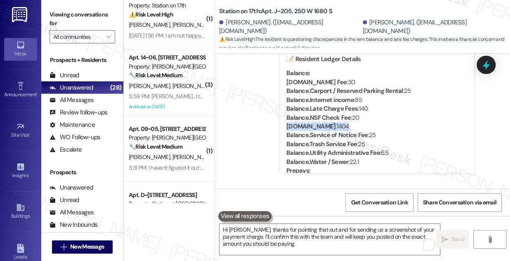
click at [336, 125] on div "Balance.Rent : 1404" at bounding box center [376, 126] width 181 height 9
click at [329, 125] on div "Balance.Rent : 1404" at bounding box center [376, 126] width 181 height 9
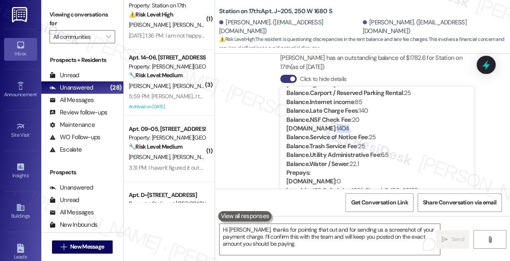
scroll to position [75, 0]
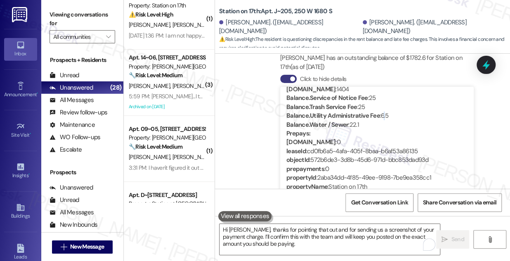
click at [383, 115] on div "Balance.Utility Administrative Fee : 6.5" at bounding box center [376, 115] width 181 height 9
drag, startPoint x: 360, startPoint y: 124, endPoint x: 355, endPoint y: 123, distance: 5.0
click at [355, 123] on div "Balance.Water / Sewer : 22.1" at bounding box center [376, 124] width 181 height 9
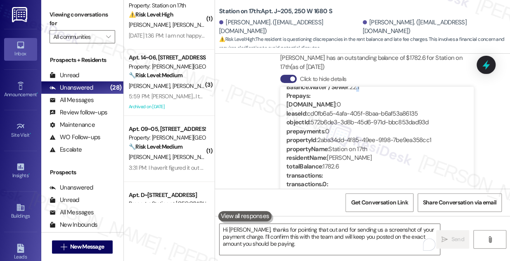
scroll to position [150, 0]
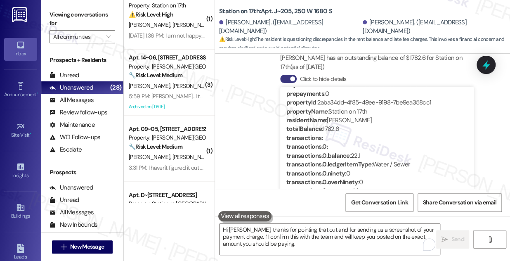
click at [331, 124] on div "totalBalance : 1782.6" at bounding box center [376, 128] width 181 height 9
click at [332, 124] on div "totalBalance : 1782.6" at bounding box center [376, 128] width 181 height 9
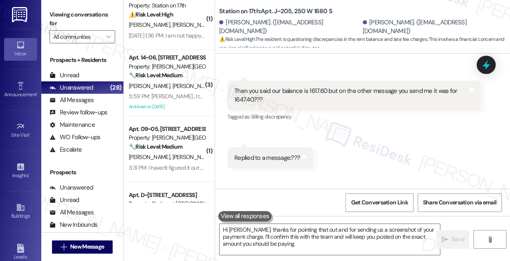
scroll to position [1351, 0]
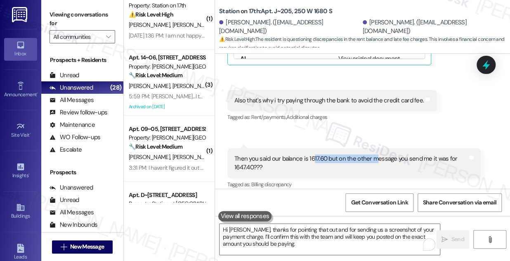
drag, startPoint x: 313, startPoint y: 157, endPoint x: 375, endPoint y: 161, distance: 62.0
click at [375, 161] on div "Then you said our balance is 1617.60 but on the other message you send me it wa…" at bounding box center [350, 163] width 233 height 18
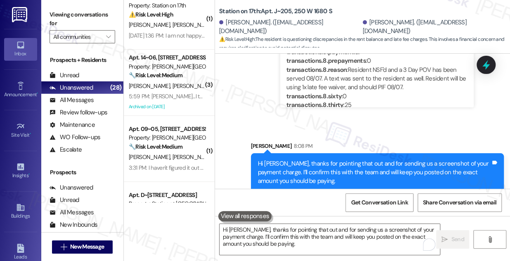
scroll to position [1688, 0]
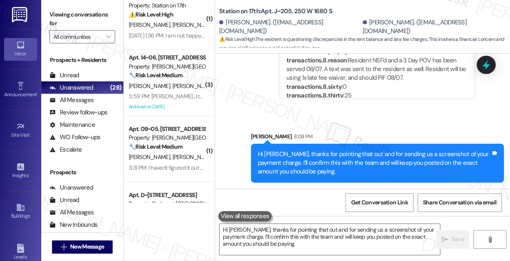
click at [324, 154] on div "Hi Emanuel, thanks for pointing that out and for sending us a screenshot of you…" at bounding box center [374, 163] width 233 height 26
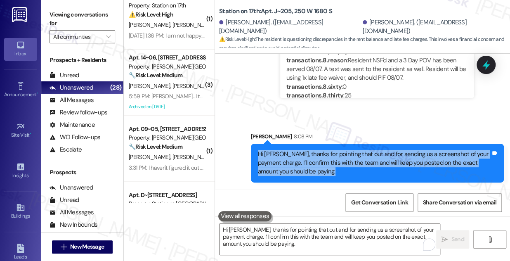
click at [323, 154] on div "Hi Emanuel, thanks for pointing that out and for sending us a screenshot of you…" at bounding box center [374, 163] width 233 height 26
click at [311, 161] on div "Hi Emanuel, thanks for pointing that out and for sending us a screenshot of you…" at bounding box center [374, 163] width 233 height 26
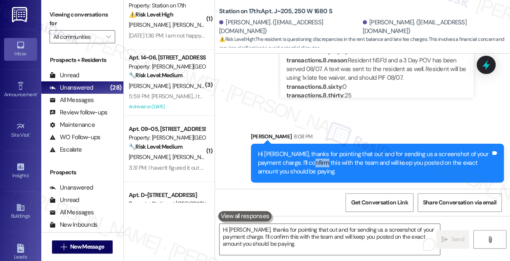
click at [311, 161] on div "Hi Emanuel, thanks for pointing that out and for sending us a screenshot of you…" at bounding box center [374, 163] width 233 height 26
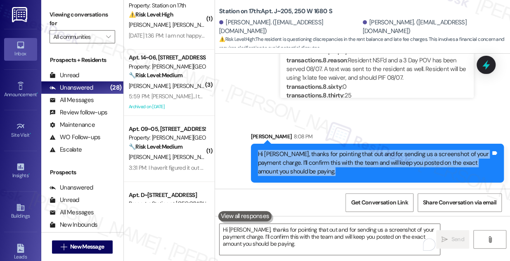
click at [311, 161] on div "Hi Emanuel, thanks for pointing that out and for sending us a screenshot of you…" at bounding box center [374, 163] width 233 height 26
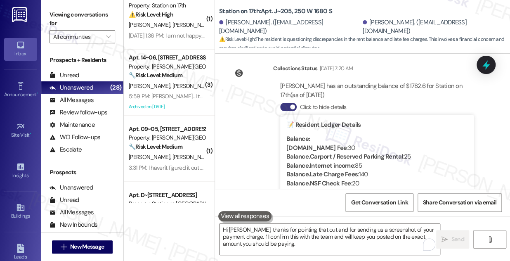
scroll to position [1576, 0]
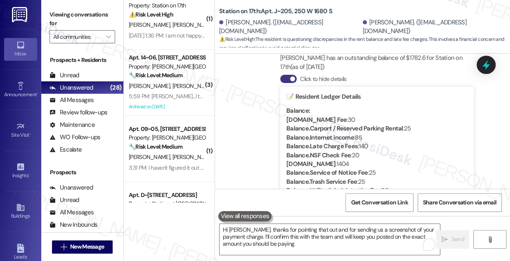
click at [442, 79] on div "Click to hide details" at bounding box center [376, 79] width 193 height 9
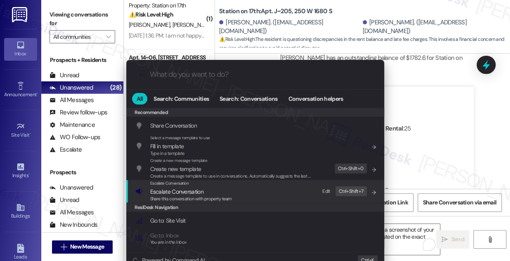
drag, startPoint x: 220, startPoint y: 191, endPoint x: 216, endPoint y: 189, distance: 4.8
click at [220, 191] on span "Escalate Conversation" at bounding box center [191, 191] width 82 height 9
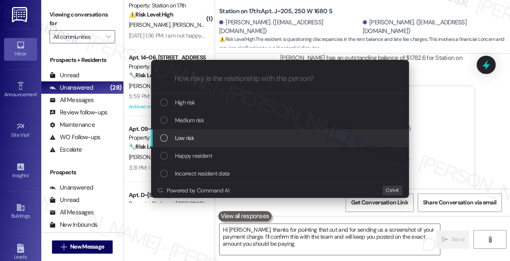
click at [191, 138] on span "Low risk" at bounding box center [184, 137] width 19 height 9
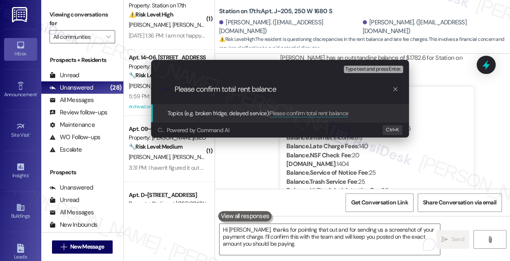
click at [282, 93] on input "Please confirm total rent balance" at bounding box center [282, 89] width 217 height 9
click at [279, 93] on input "Please confirm total rent balance" at bounding box center [282, 89] width 217 height 9
click at [247, 88] on input "Please confirm total rent balance" at bounding box center [282, 89] width 217 height 9
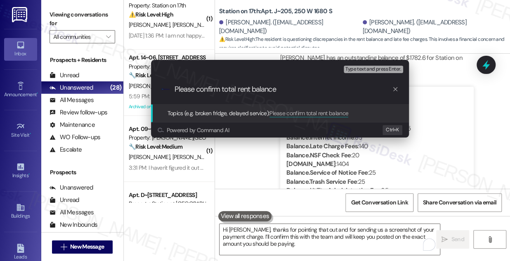
click at [247, 88] on input "Please confirm total rent balance" at bounding box center [282, 89] width 217 height 9
type input "Please confirm total balance"
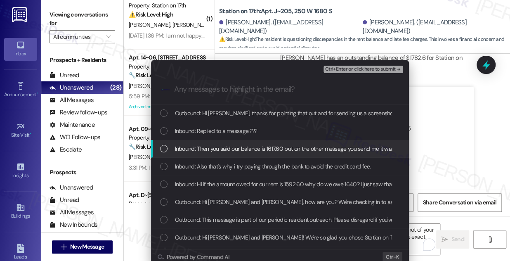
click at [266, 149] on span "Inbound: Then you said our balance is 1617.60 but on the other message you send…" at bounding box center [302, 148] width 255 height 9
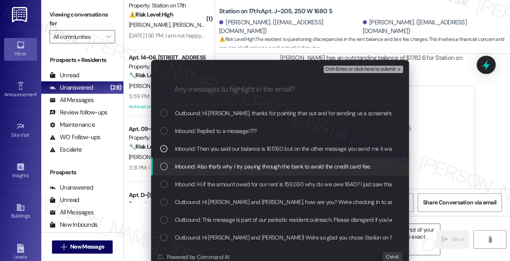
click at [255, 164] on span "Inbound: Also that's why i try paying through the bank to avoid the credit card…" at bounding box center [273, 166] width 196 height 9
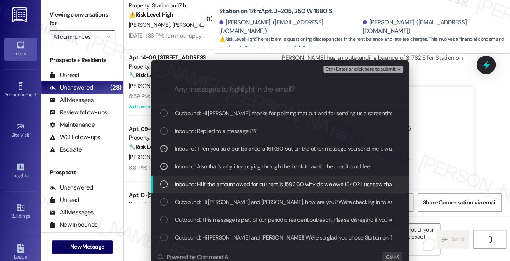
click at [231, 187] on span "Inbound: Hi if the amount owed for our rent is 1592.60 why do we owe 1640? I ju…" at bounding box center [327, 183] width 304 height 9
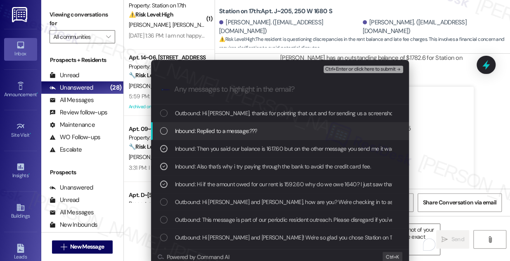
click at [233, 129] on span "Inbound: Replied to a message:???" at bounding box center [216, 130] width 82 height 9
click at [248, 123] on div "Inbound: Replied to a message:???" at bounding box center [280, 131] width 258 height 18
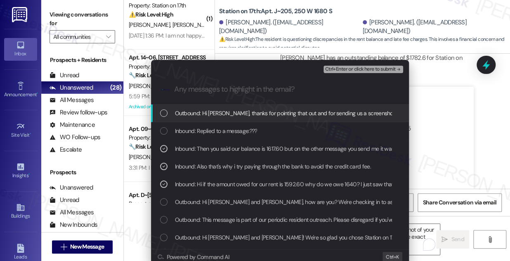
click at [362, 68] on span "Ctrl+Enter or click here to submit" at bounding box center [360, 69] width 70 height 6
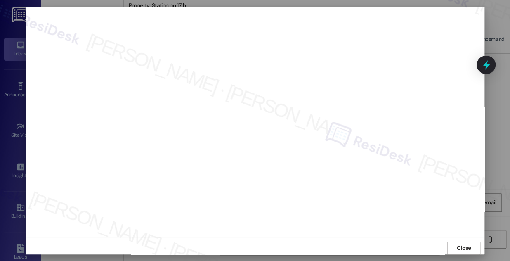
scroll to position [1564, 0]
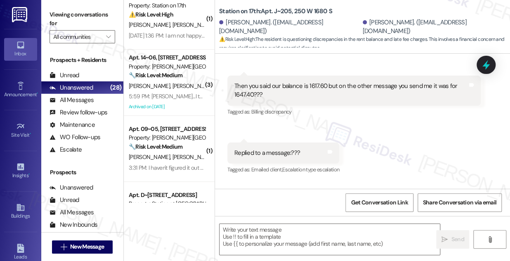
type textarea "Fetching suggested responses. Please feel free to read through the conversation…"
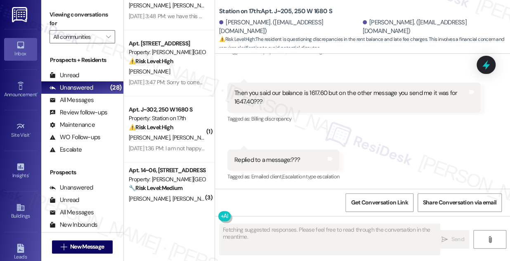
scroll to position [412, 0]
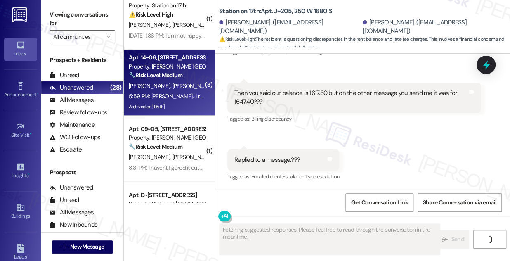
click at [182, 108] on div "Archived on [DATE]" at bounding box center [167, 106] width 78 height 10
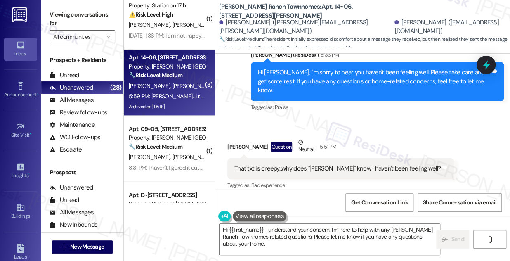
scroll to position [747, 0]
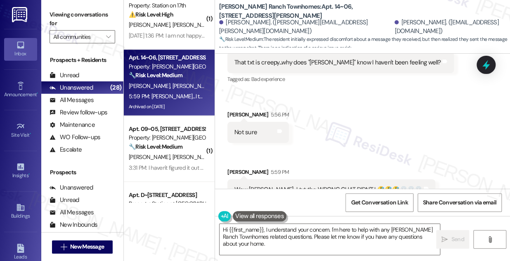
click at [285, 179] on div "Wow Sara...I txt the WRONG CHAT DIDN'T I 🤣🤣🤣💀💀💀 Tags and notes" at bounding box center [331, 189] width 208 height 21
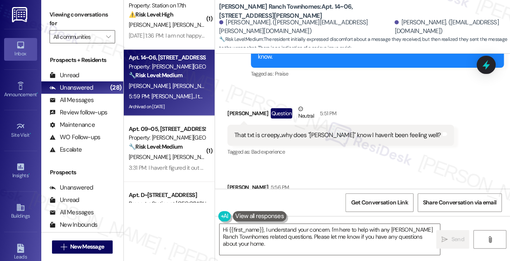
scroll to position [672, 0]
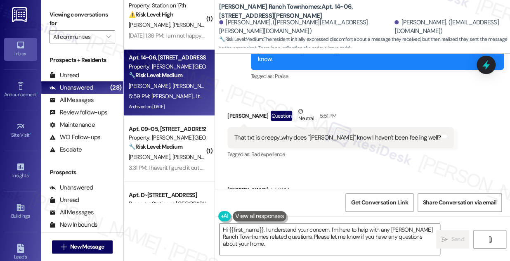
click at [275, 133] on div "That txt is creepy...why does "sarah" know I haven't been feeling well?" at bounding box center [337, 137] width 206 height 9
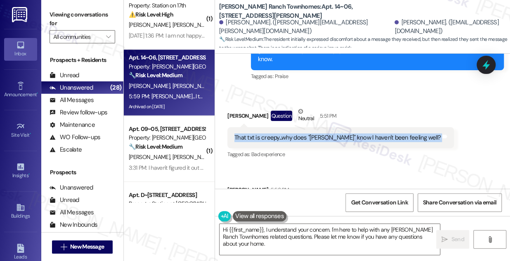
click at [275, 133] on div "That txt is creepy...why does "sarah" know I haven't been feeling well?" at bounding box center [337, 137] width 206 height 9
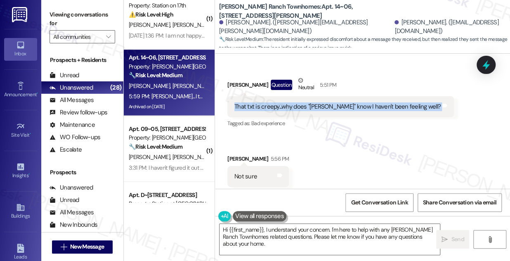
scroll to position [747, 0]
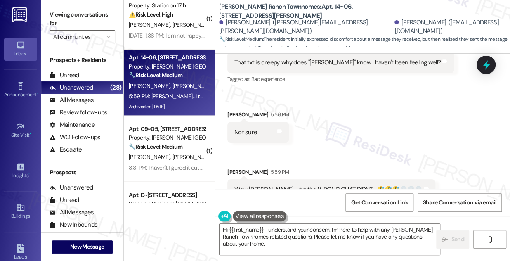
click at [246, 128] on div "Not sure" at bounding box center [245, 132] width 23 height 9
click at [282, 185] on div "Wow Sara...I txt the WRONG CHAT DIDN'T I 🤣🤣🤣💀💀💀" at bounding box center [328, 189] width 188 height 9
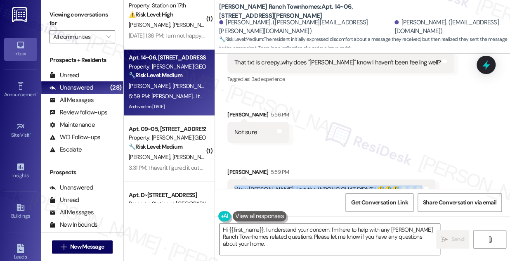
click at [282, 185] on div "Wow Sara...I txt the WRONG CHAT DIDN'T I 🤣🤣🤣💀💀💀" at bounding box center [328, 189] width 188 height 9
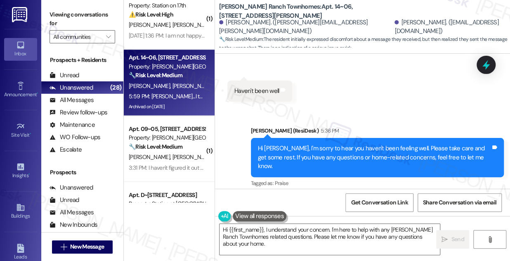
scroll to position [522, 0]
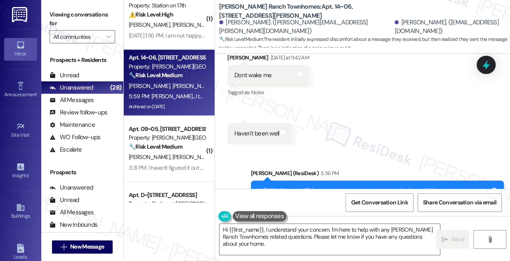
click at [325, 186] on div "Hi Lisa, I'm sorry to hear you haven't been feeling well. Please take care and …" at bounding box center [374, 199] width 233 height 26
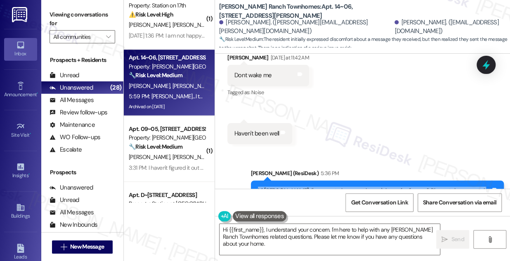
click at [325, 186] on div "Hi Lisa, I'm sorry to hear you haven't been feeling well. Please take care and …" at bounding box center [374, 199] width 233 height 26
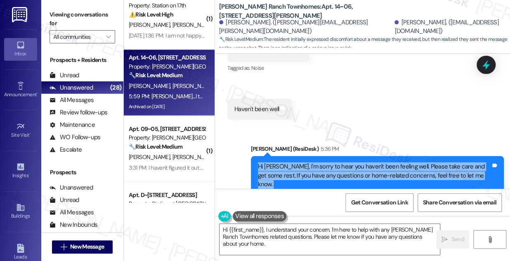
scroll to position [560, 0]
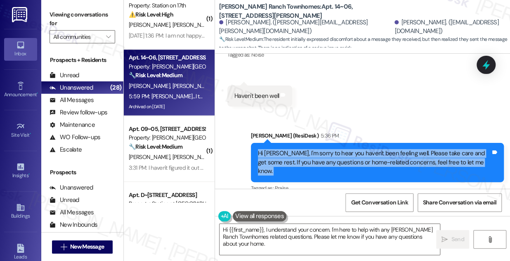
click at [393, 149] on div "Hi Lisa, I'm sorry to hear you haven't been feeling well. Please take care and …" at bounding box center [374, 162] width 233 height 26
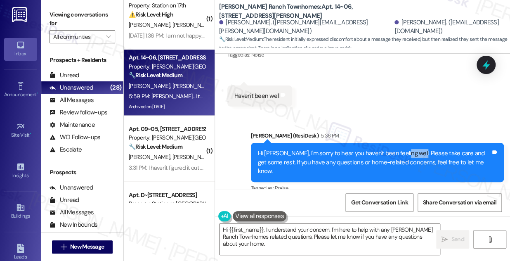
click at [393, 149] on div "Hi Lisa, I'm sorry to hear you haven't been feeling well. Please take care and …" at bounding box center [374, 162] width 233 height 26
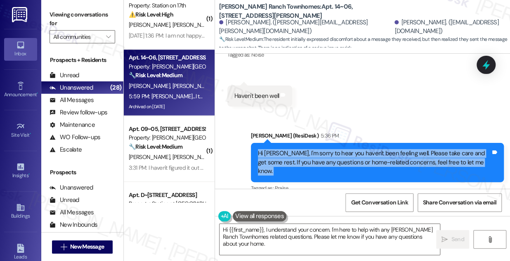
click at [393, 149] on div "Hi Lisa, I'm sorry to hear you haven't been feeling well. Please take care and …" at bounding box center [374, 162] width 233 height 26
click at [327, 149] on div "Hi Lisa, I'm sorry to hear you haven't been feeling well. Please take care and …" at bounding box center [374, 162] width 233 height 26
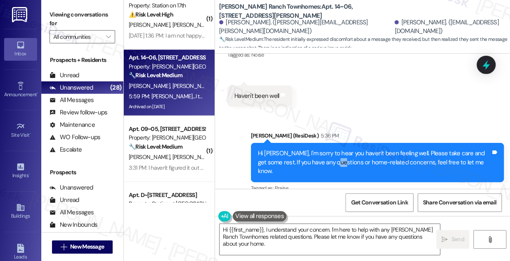
click at [327, 150] on div "Hi Lisa, I'm sorry to hear you haven't been feeling well. Please take care and …" at bounding box center [374, 162] width 233 height 26
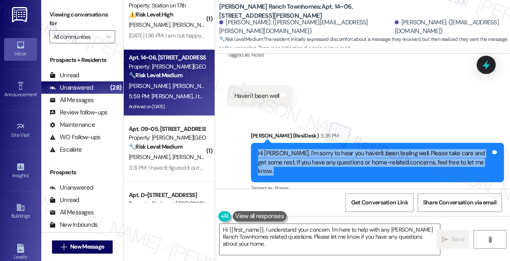
click at [327, 150] on div "Hi Lisa, I'm sorry to hear you haven't been feeling well. Please take care and …" at bounding box center [374, 162] width 233 height 26
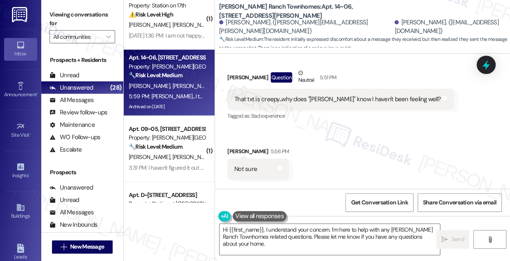
click at [260, 95] on div "That txt is creepy...why does "sarah" know I haven't been feeling well?" at bounding box center [337, 99] width 206 height 9
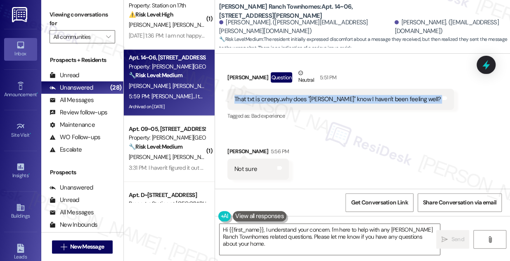
click at [260, 95] on div "That txt is creepy...why does "sarah" know I haven't been feeling well?" at bounding box center [337, 99] width 206 height 9
click at [281, 95] on div "That txt is creepy...why does "sarah" know I haven't been feeling well?" at bounding box center [337, 99] width 206 height 9
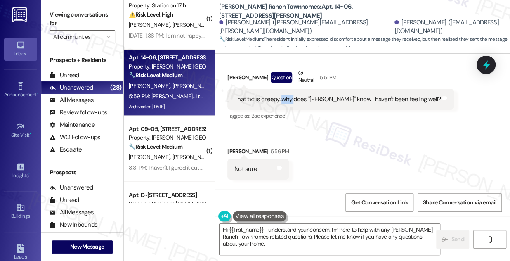
click at [281, 95] on div "That txt is creepy...why does "sarah" know I haven't been feeling well?" at bounding box center [337, 99] width 206 height 9
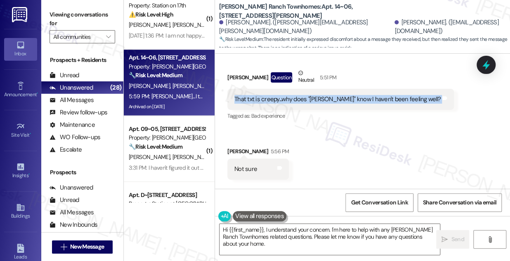
click at [281, 95] on div "That txt is creepy...why does "sarah" know I haven't been feeling well?" at bounding box center [337, 99] width 206 height 9
click at [310, 95] on div "That txt is creepy...why does "sarah" know I haven't been feeling well?" at bounding box center [337, 99] width 206 height 9
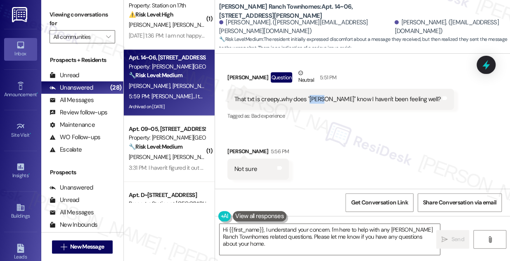
click at [310, 95] on div "That txt is creepy...why does "sarah" know I haven't been feeling well?" at bounding box center [337, 99] width 206 height 9
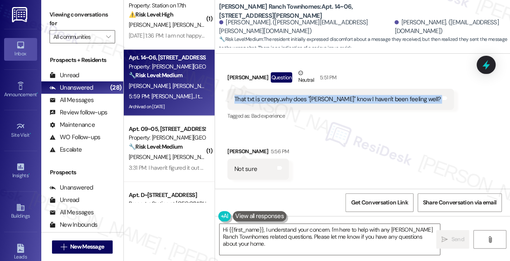
click at [310, 95] on div "That txt is creepy...why does "sarah" know I haven't been feeling well?" at bounding box center [337, 99] width 206 height 9
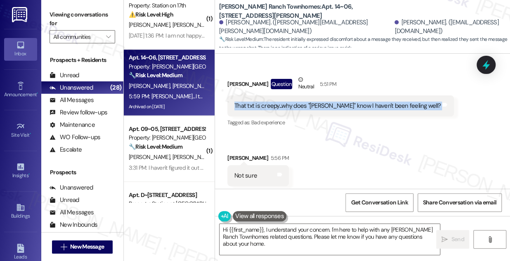
scroll to position [747, 0]
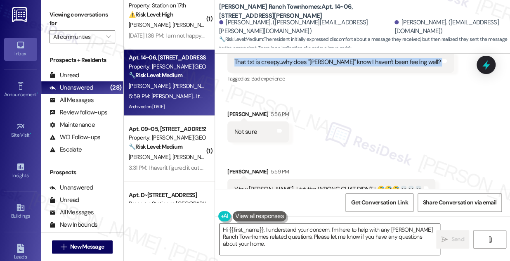
click at [271, 233] on textarea "Hi {{first_name}}, I understand your concern. I'm here to help with any Porter …" at bounding box center [329, 238] width 220 height 31
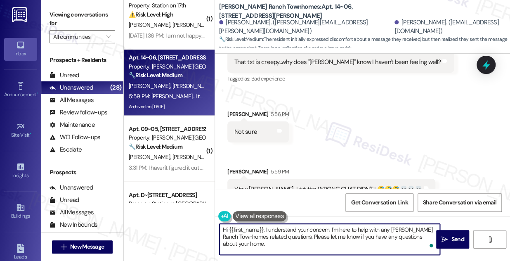
click at [331, 233] on textarea "Hi {{first_name}}, I understand your concern. I'm here to help with any Porter …" at bounding box center [329, 238] width 220 height 31
type textarea "You guys been sending text messages in this thread that's why I was able to rea…"
click at [230, 232] on textarea "You guys been sending text messages in this thread that's why I was able to rea…" at bounding box center [329, 238] width 220 height 31
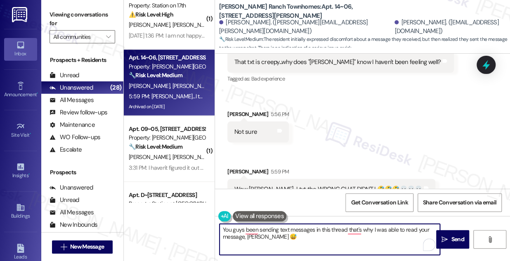
click at [230, 232] on textarea "You guys been sending text messages in this thread that's why I was able to rea…" at bounding box center [329, 238] width 220 height 31
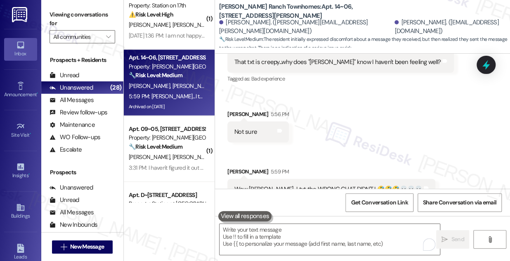
click at [67, 16] on label "Viewing conversations for" at bounding box center [82, 19] width 66 height 22
click at [47, 8] on div "Viewing conversations for All communities " at bounding box center [82, 26] width 82 height 52
click at [249, 222] on div " Send " at bounding box center [362, 247] width 295 height 62
click at [249, 228] on textarea "To enrich screen reader interactions, please activate Accessibility in Grammarl…" at bounding box center [329, 238] width 220 height 31
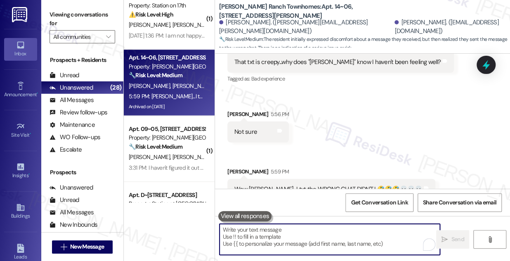
paste textarea "You’ve all been texting in this thread—that’s how I spotted your message, Lisa 😅"
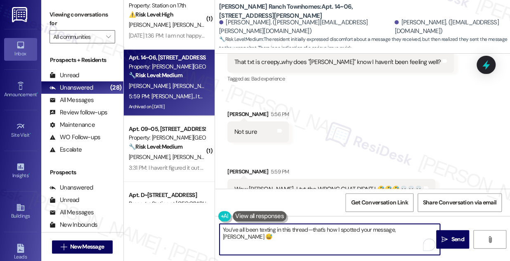
click at [310, 228] on textarea "You’ve all been texting in this thread—that’s how I spotted your message, Lisa 😅" at bounding box center [329, 238] width 220 height 31
click at [308, 229] on textarea "You’ve all been texting in this thread—that’s how I spotted your message, Lisa 😅" at bounding box center [329, 238] width 220 height 31
click at [386, 231] on textarea "You’ve all been texting in this thread, that’s how I spotted your message, Lisa…" at bounding box center [329, 238] width 220 height 31
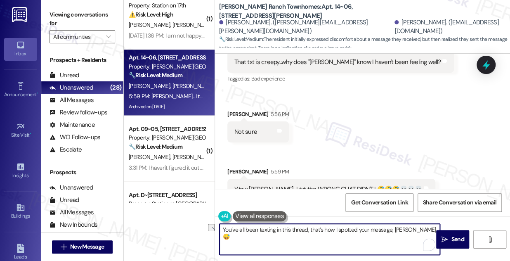
click at [422, 232] on textarea "You’ve all been texting in this thread, that’s how I spotted your message, Lisa…" at bounding box center [329, 238] width 220 height 31
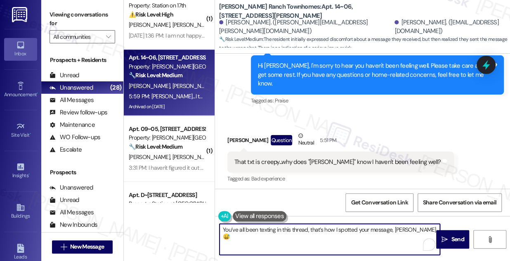
scroll to position [634, 0]
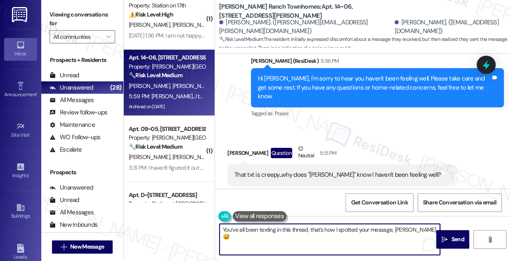
click at [290, 170] on div "That txt is creepy...why does "sarah" know I haven't been feeling well?" at bounding box center [337, 174] width 206 height 9
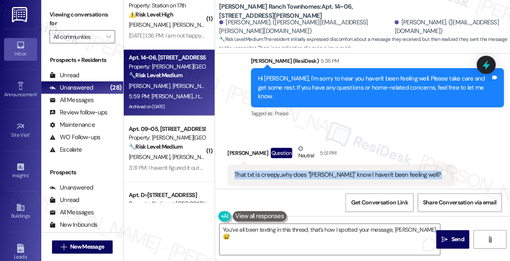
click at [290, 170] on div "That txt is creepy...why does "sarah" know I haven't been feeling well?" at bounding box center [337, 174] width 206 height 9
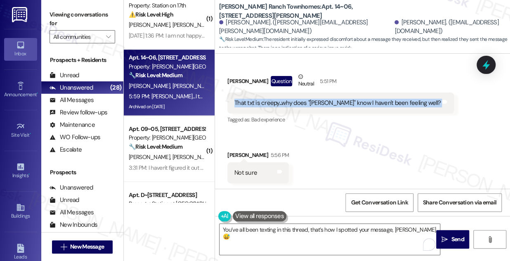
scroll to position [747, 0]
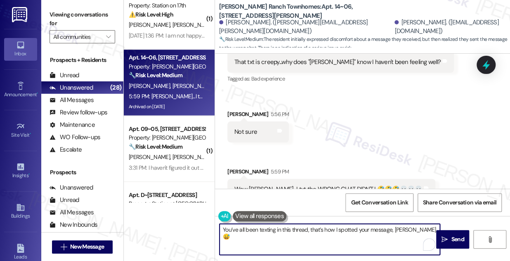
click at [271, 228] on textarea "You’ve all been texting in this thread, that’s how I spotted your message, Lisa…" at bounding box center [329, 238] width 220 height 31
click at [342, 117] on div "Received via SMS Lisa Scow Question Neutral 5:51 PM That txt is creepy...why do…" at bounding box center [362, 109] width 295 height 193
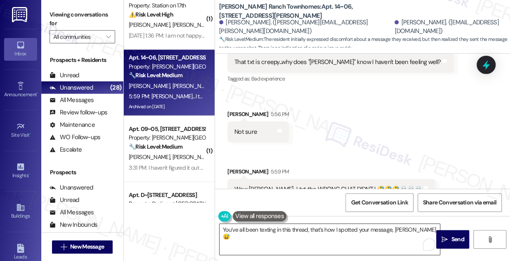
click at [409, 228] on textarea "You’ve all been texting in this thread, that’s how I spotted your message, Lisa…" at bounding box center [329, 238] width 220 height 31
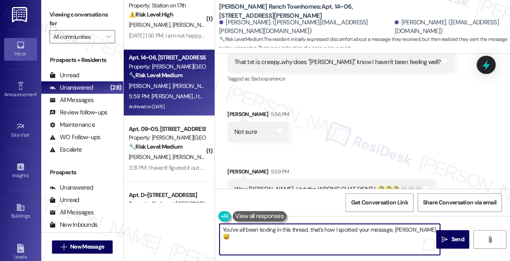
click at [412, 228] on textarea "You’ve all been texting in this thread, that’s how I spotted your message, Lisa…" at bounding box center [329, 238] width 220 height 31
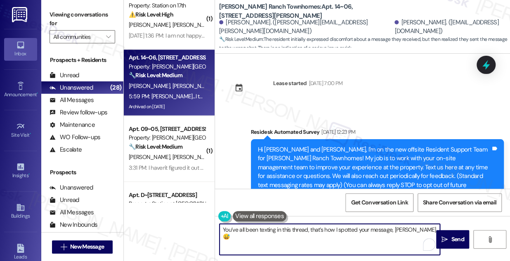
scroll to position [150, 0]
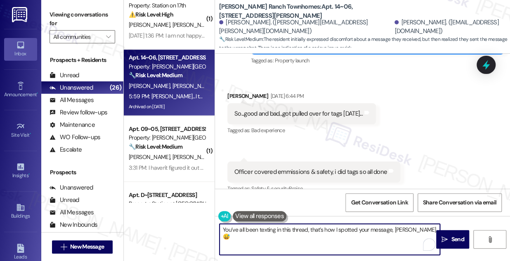
click at [307, 229] on textarea "You’ve all been texting in this thread, that’s how I spotted your message, Lisa…" at bounding box center [329, 238] width 220 height 31
click at [279, 244] on textarea "You’ve all been texting in this thread since August 5th, that’s how I spotted y…" at bounding box center [329, 238] width 220 height 31
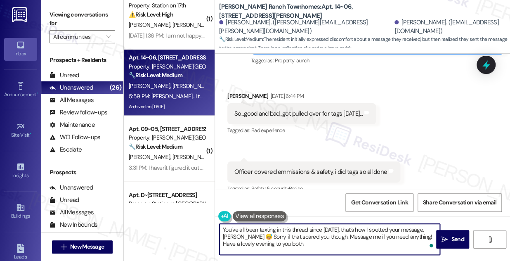
drag, startPoint x: 375, startPoint y: 260, endPoint x: 320, endPoint y: 229, distance: 62.7
click at [320, 229] on textarea "You’ve all been texting in this thread since August 5th, that’s how I spotted y…" at bounding box center [329, 238] width 220 height 31
click at [267, 233] on textarea "You’ve all been texting in this thread since August 5th, that’s how I spotted y…" at bounding box center [329, 238] width 220 height 31
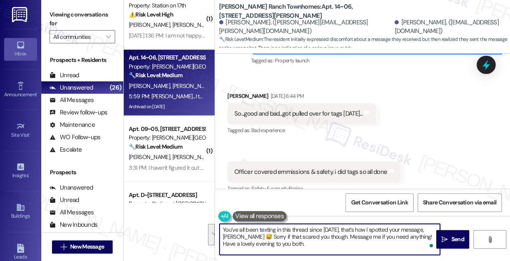
click at [284, 239] on textarea "You’ve all been texting in this thread since August 5th, that’s how I spotted y…" at bounding box center [329, 238] width 220 height 31
click at [280, 244] on textarea "You’ve all been texting in this thread since August 5th, that’s how I spotted y…" at bounding box center [329, 238] width 220 height 31
click at [283, 247] on textarea "You’ve all been texting in this thread since August 5th, that’s how I spotted y…" at bounding box center [329, 238] width 220 height 31
click at [300, 235] on textarea "You’ve all been texting in this thread since August 5th, that’s how I spotted y…" at bounding box center [329, 238] width 220 height 31
click at [306, 234] on textarea "You’ve all been texting in this thread since August 5th, that’s how I spotted y…" at bounding box center [329, 238] width 220 height 31
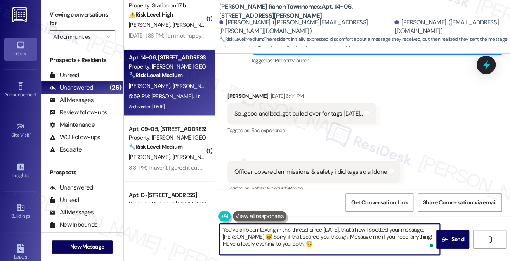
click at [306, 234] on textarea "You’ve all been texting in this thread since August 5th, that’s how I spotted y…" at bounding box center [329, 238] width 220 height 31
click at [303, 240] on textarea "You’ve all been texting in this thread since August 5th, that’s how I spotted y…" at bounding box center [329, 238] width 220 height 31
click at [307, 235] on textarea "You’ve all been texting in this thread since August 5th, that’s how I spotted y…" at bounding box center [329, 238] width 220 height 31
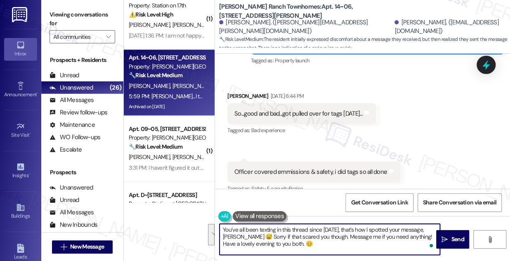
click at [307, 235] on textarea "You’ve all been texting in this thread since August 5th, that’s how I spotted y…" at bounding box center [329, 238] width 220 height 31
click at [296, 244] on textarea "You’ve all been texting in this thread since August 5th, that’s how I spotted y…" at bounding box center [329, 238] width 220 height 31
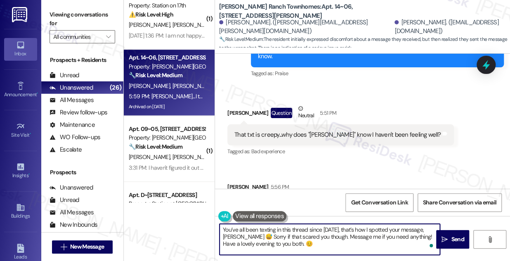
scroll to position [747, 0]
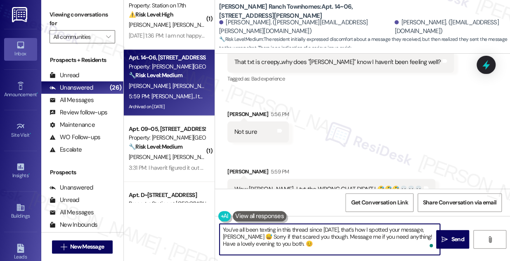
click at [280, 238] on textarea "You’ve all been texting in this thread since August 5th, that’s how I spotted y…" at bounding box center [329, 238] width 220 height 31
click at [313, 237] on textarea "You’ve all been texting in this thread since August 5th, that’s how I spotted y…" at bounding box center [329, 238] width 220 height 31
click at [315, 236] on textarea "You’ve all been texting in this thread since August 5th, that’s how I spotted y…" at bounding box center [329, 238] width 220 height 31
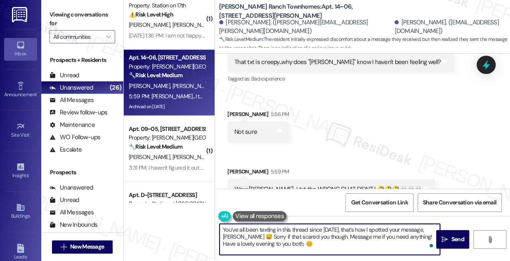
click at [310, 241] on textarea "You’ve all been texting in this thread since August 5th, that’s how I spotted y…" at bounding box center [329, 238] width 220 height 31
type textarea "You’ve all been texting in this thread since August 5th, that’s how I spotted y…"
click at [402, 111] on div "Received via SMS Lisa Scow Question Neutral 5:51 PM That txt is creepy...why do…" at bounding box center [362, 109] width 295 height 193
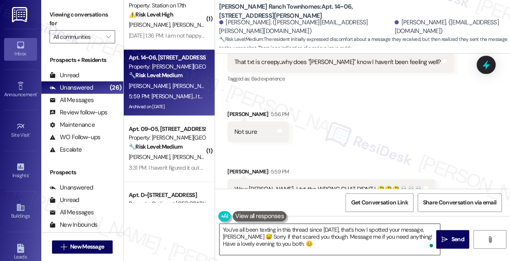
click at [314, 237] on textarea "You’ve all been texting in this thread since August 5th, that’s how I spotted y…" at bounding box center [329, 238] width 220 height 31
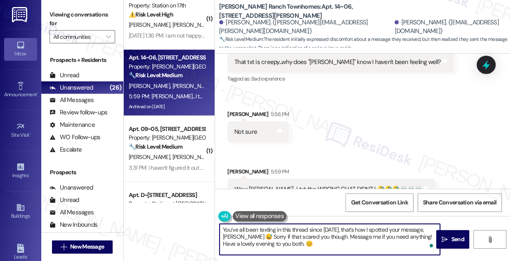
click at [314, 237] on textarea "You’ve all been texting in this thread since August 5th, that’s how I spotted y…" at bounding box center [329, 238] width 220 height 31
click at [361, 141] on div "Received via SMS Lisa Scow Question Neutral 5:51 PM That txt is creepy...why do…" at bounding box center [362, 109] width 295 height 193
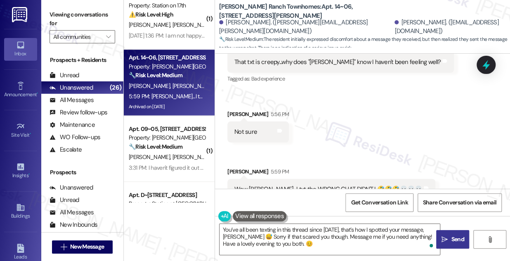
drag, startPoint x: 441, startPoint y: 236, endPoint x: 437, endPoint y: 234, distance: 4.2
click at [441, 236] on icon "" at bounding box center [444, 239] width 6 height 7
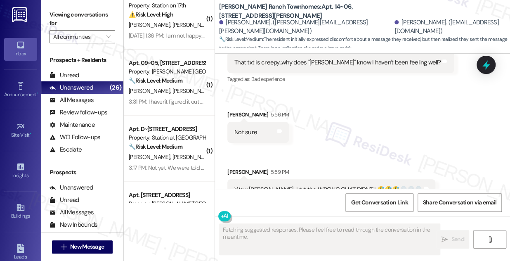
scroll to position [822, 0]
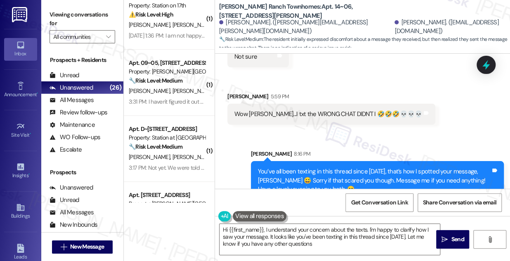
type textarea "Hi {{first_name}}, I understand your concern about the texts. I'm happy to clar…"
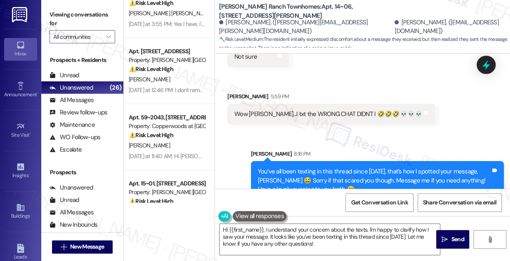
scroll to position [0, 0]
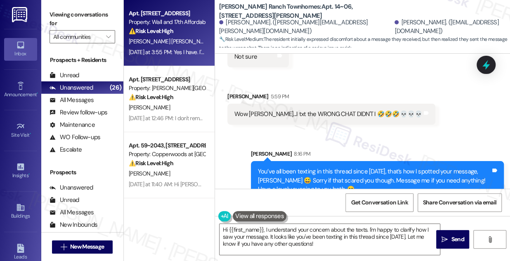
click at [176, 45] on div "[PERSON_NAME] [PERSON_NAME]" at bounding box center [167, 41] width 78 height 10
type textarea "Fetching suggested responses. Please feel free to read through the conversation…"
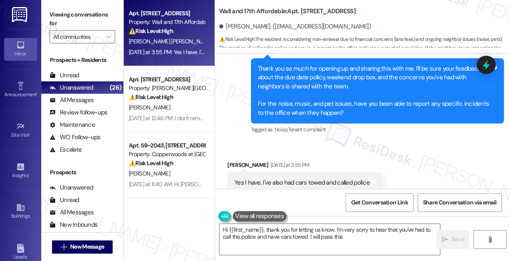
scroll to position [782, 0]
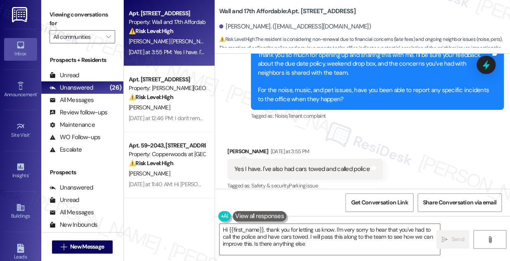
type textarea "Hi {{first_name}}, thank you for letting us know. I'm very sorry to hear that y…"
click at [265, 164] on div "Yes I have. I've also had cars towed and called police" at bounding box center [301, 168] width 135 height 9
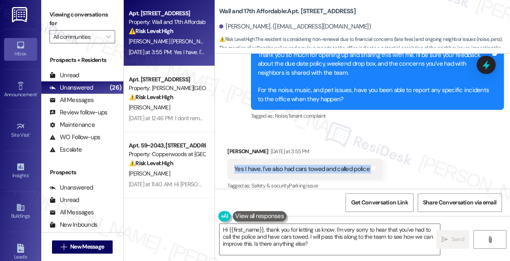
click at [265, 164] on div "Yes I have. I've also had cars towed and called police" at bounding box center [301, 168] width 135 height 9
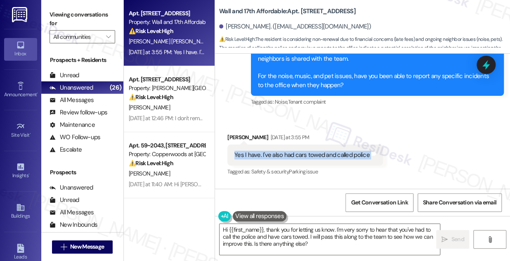
scroll to position [792, 0]
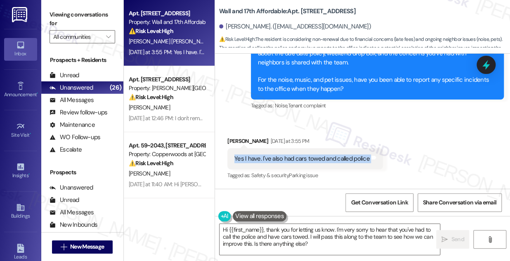
click at [313, 154] on div "Yes I have. I've also had cars towed and called police" at bounding box center [301, 158] width 135 height 9
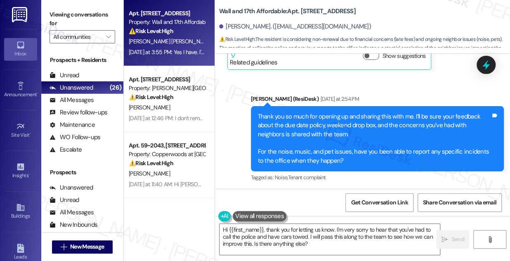
scroll to position [717, 0]
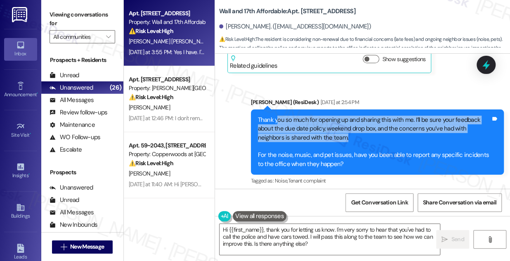
drag, startPoint x: 277, startPoint y: 109, endPoint x: 378, endPoint y: 124, distance: 102.1
click at [378, 124] on div "Thank you so much for opening up and sharing this with me. I’ll be sure your fe…" at bounding box center [374, 141] width 233 height 53
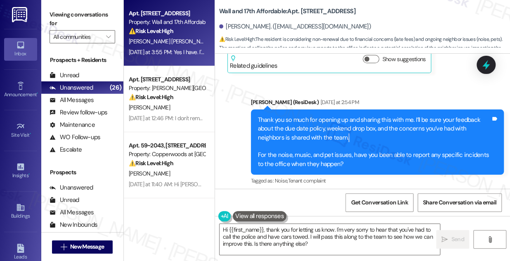
click at [378, 124] on div "Thank you so much for opening up and sharing this with me. I’ll be sure your fe…" at bounding box center [374, 141] width 233 height 53
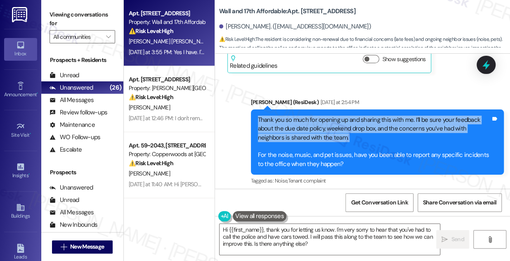
click at [378, 124] on div "Thank you so much for opening up and sharing this with me. I’ll be sure your fe…" at bounding box center [374, 141] width 233 height 53
click at [310, 115] on div "Thank you so much for opening up and sharing this with me. I’ll be sure your fe…" at bounding box center [374, 141] width 233 height 53
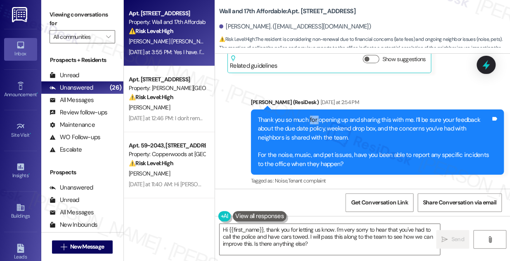
click at [310, 115] on div "Thank you so much for opening up and sharing this with me. I’ll be sure your fe…" at bounding box center [374, 141] width 233 height 53
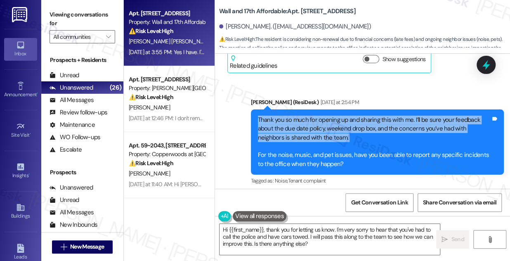
click at [310, 115] on div "Thank you so much for opening up and sharing this with me. I’ll be sure your fe…" at bounding box center [374, 141] width 233 height 53
click at [349, 122] on div "Thank you so much for opening up and sharing this with me. I’ll be sure your fe…" at bounding box center [374, 141] width 233 height 53
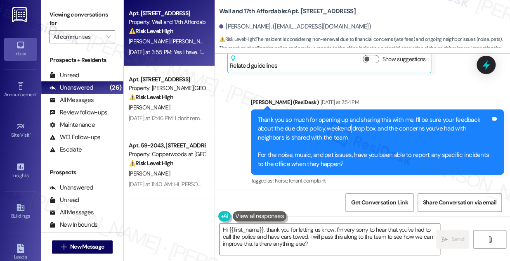
click at [349, 122] on div "Thank you so much for opening up and sharing this with me. I’ll be sure your fe…" at bounding box center [374, 141] width 233 height 53
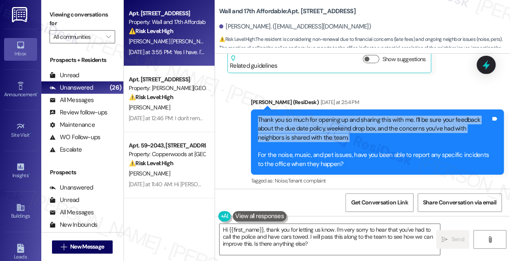
click at [349, 122] on div "Thank you so much for opening up and sharing this with me. I’ll be sure your fe…" at bounding box center [374, 141] width 233 height 53
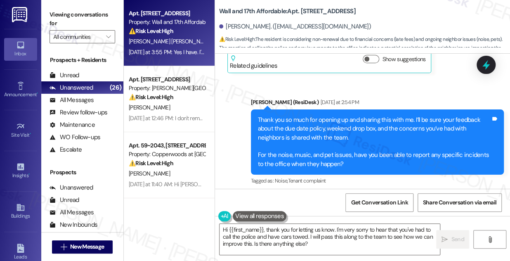
click at [346, 151] on div "Thank you so much for opening up and sharing this with me. I’ll be sure your fe…" at bounding box center [374, 141] width 233 height 53
click at [345, 152] on div "Thank you so much for opening up and sharing this with me. I’ll be sure your fe…" at bounding box center [374, 141] width 233 height 53
click at [344, 151] on div "Thank you so much for opening up and sharing this with me. I’ll be sure your fe…" at bounding box center [374, 141] width 233 height 53
click at [296, 141] on div "Thank you so much for opening up and sharing this with me. I’ll be sure your fe…" at bounding box center [374, 141] width 233 height 53
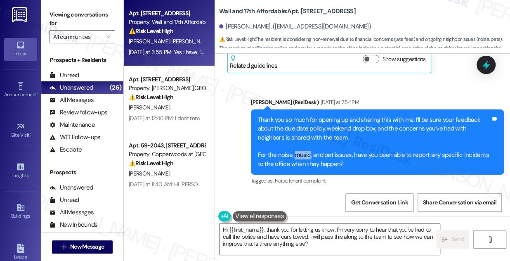
click at [296, 141] on div "Thank you so much for opening up and sharing this with me. I’ll be sure your fe…" at bounding box center [374, 141] width 233 height 53
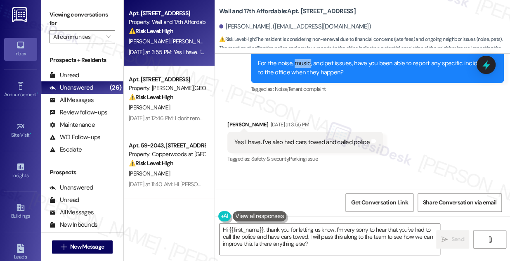
scroll to position [792, 0]
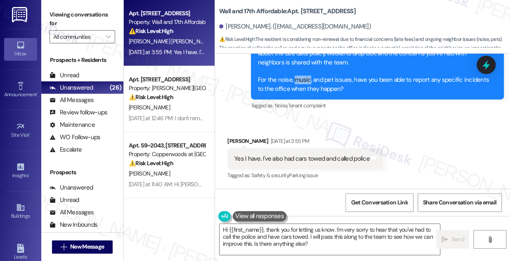
click at [297, 75] on div "Thank you so much for opening up and sharing this with me. I’ll be sure your fe…" at bounding box center [374, 66] width 233 height 53
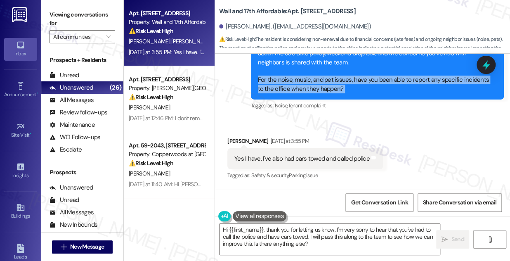
click at [297, 75] on div "Thank you so much for opening up and sharing this with me. I’ll be sure your fe…" at bounding box center [374, 66] width 233 height 53
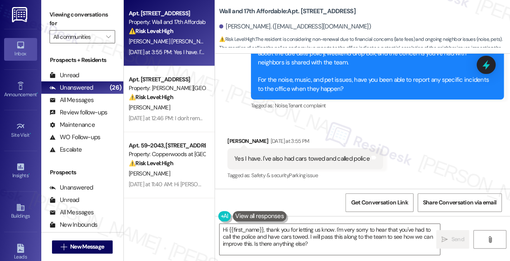
click at [259, 154] on div "Yes I have. I've also had cars towed and called police" at bounding box center [301, 158] width 135 height 9
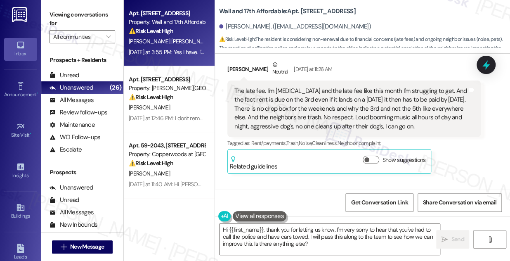
scroll to position [605, 0]
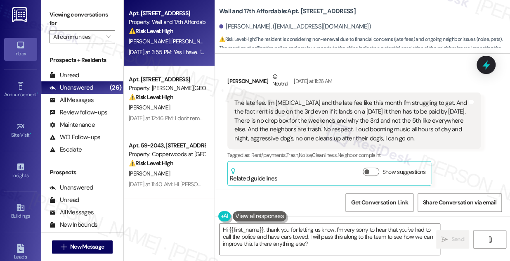
click at [329, 111] on div "The late fee. I'm low income and the late fee like this month I'm struggling to…" at bounding box center [350, 121] width 233 height 44
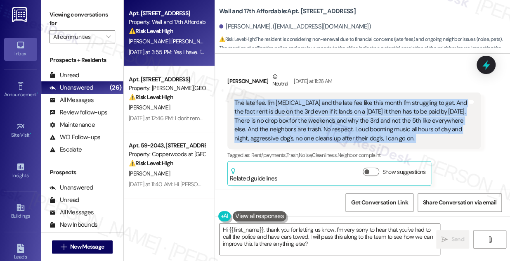
click at [329, 111] on div "The late fee. I'm low income and the late fee like this month I'm struggling to…" at bounding box center [350, 121] width 233 height 44
click at [298, 111] on div "The late fee. I'm low income and the late fee like this month I'm struggling to…" at bounding box center [350, 121] width 233 height 44
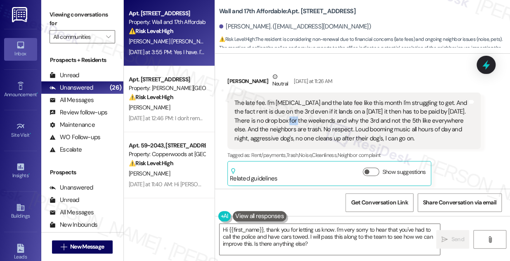
click at [298, 111] on div "The late fee. I'm low income and the late fee like this month I'm struggling to…" at bounding box center [350, 121] width 233 height 44
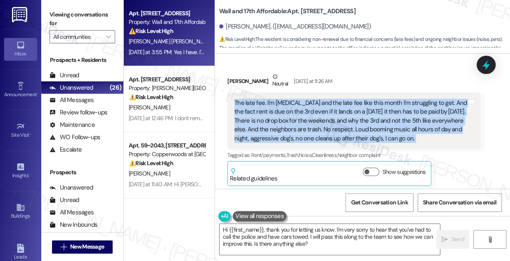
click at [298, 111] on div "The late fee. I'm low income and the late fee like this month I'm struggling to…" at bounding box center [350, 121] width 233 height 44
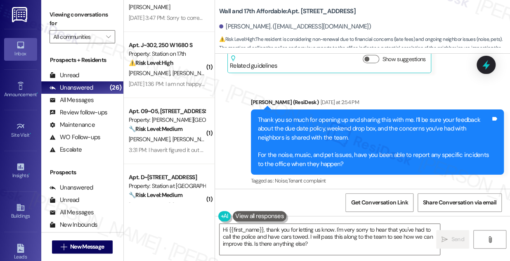
scroll to position [412, 0]
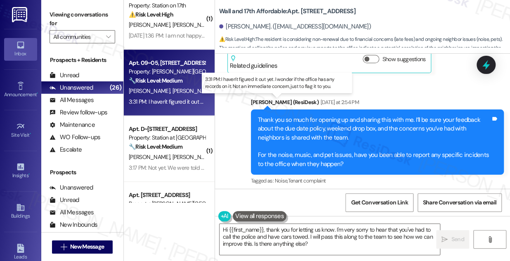
click at [176, 101] on div "3:31 PM: I haven't figured it out yet. I wonder if the office has any records o…" at bounding box center [277, 101] width 296 height 7
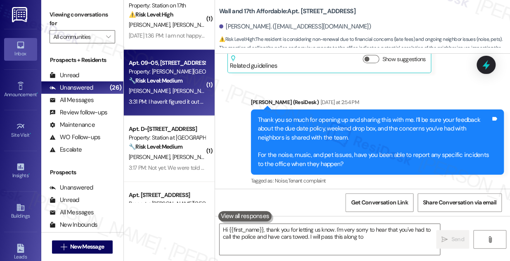
type textarea "Hi {{first_name}}, thank you for letting us know. I'm very sorry to hear that y…"
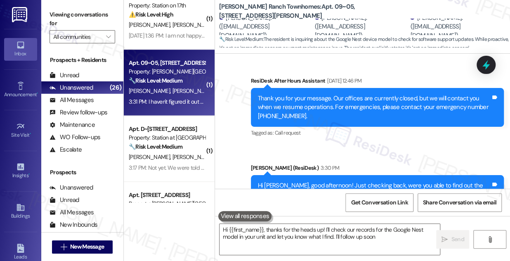
type textarea "Hi {{first_name}}, thanks for the heads up! I'll check our records for the Goog…"
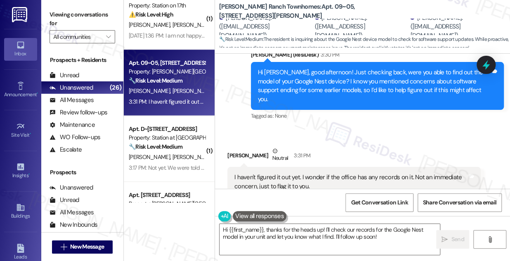
click at [272, 173] on div "I haven't figured it out yet. I wonder if the office has any records on it. Not…" at bounding box center [350, 182] width 233 height 18
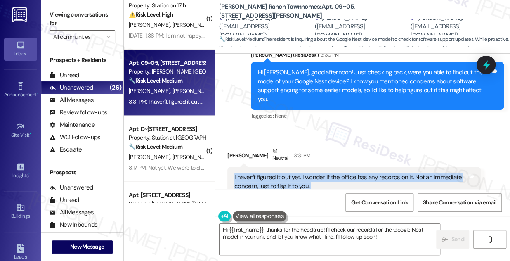
click at [272, 173] on div "I haven't figured it out yet. I wonder if the office has any records on it. Not…" at bounding box center [350, 182] width 233 height 18
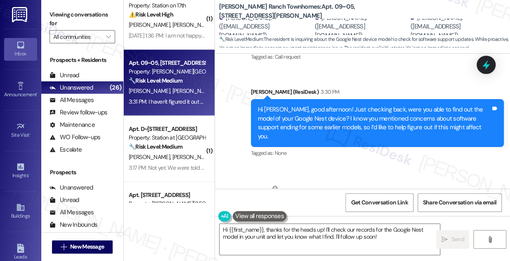
scroll to position [447, 0]
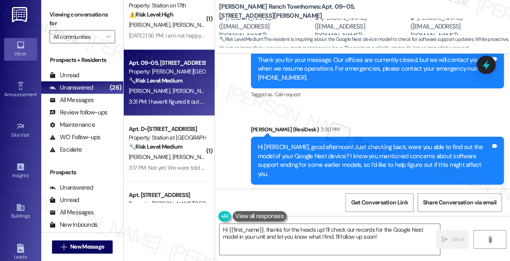
click at [305, 143] on div "Hi Chao, good afternoon! Just checking back, were you able to find out the mode…" at bounding box center [374, 160] width 233 height 35
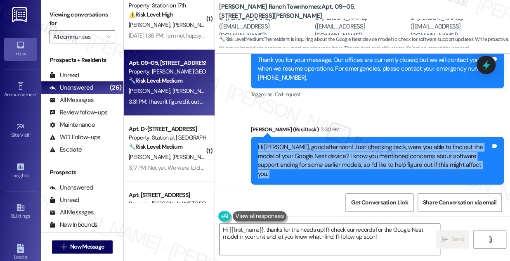
click at [305, 143] on div "Hi Chao, good afternoon! Just checking back, were you able to find out the mode…" at bounding box center [374, 160] width 233 height 35
click at [362, 143] on div "Hi Chao, good afternoon! Just checking back, were you able to find out the mode…" at bounding box center [374, 160] width 233 height 35
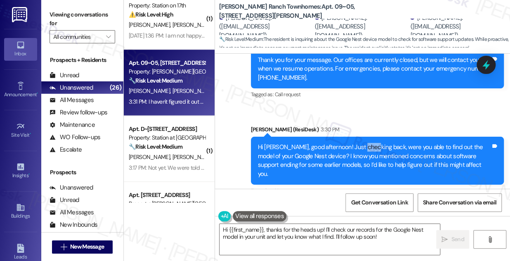
click at [362, 143] on div "Hi Chao, good afternoon! Just checking back, were you able to find out the mode…" at bounding box center [374, 160] width 233 height 35
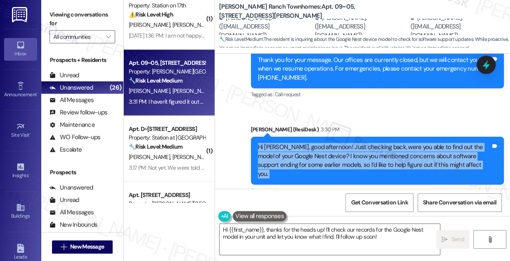
click at [362, 143] on div "Hi Chao, good afternoon! Just checking back, were you able to find out the mode…" at bounding box center [374, 160] width 233 height 35
click at [352, 143] on div "Hi Chao, good afternoon! Just checking back, were you able to find out the mode…" at bounding box center [374, 160] width 233 height 35
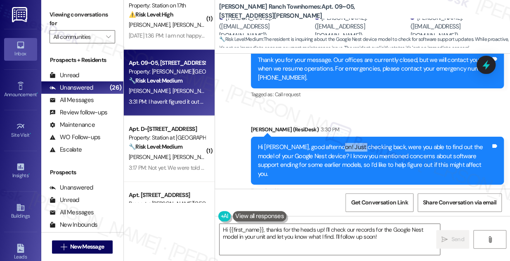
click at [352, 143] on div "Hi Chao, good afternoon! Just checking back, were you able to find out the mode…" at bounding box center [374, 160] width 233 height 35
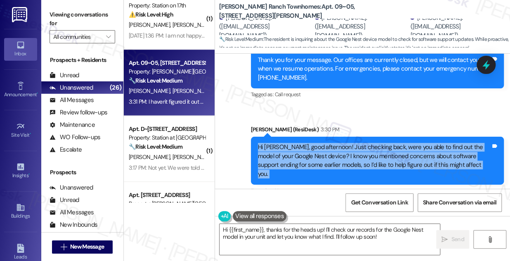
click at [352, 143] on div "Hi Chao, good afternoon! Just checking back, were you able to find out the mode…" at bounding box center [374, 160] width 233 height 35
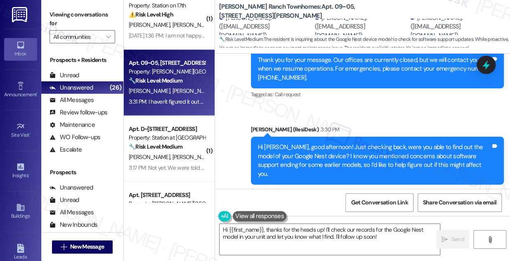
click at [397, 125] on div "Sarah (ResiDesk) 3:30 PM" at bounding box center [377, 131] width 253 height 12
click at [362, 143] on div "Hi Chao, good afternoon! Just checking back, were you able to find out the mode…" at bounding box center [374, 160] width 233 height 35
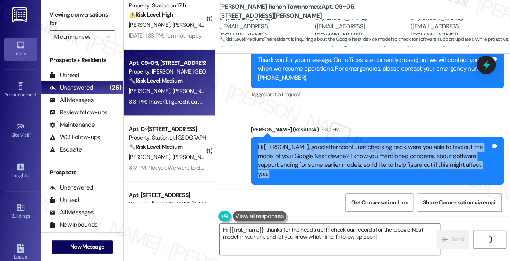
click at [362, 143] on div "Hi Chao, good afternoon! Just checking back, were you able to find out the mode…" at bounding box center [374, 160] width 233 height 35
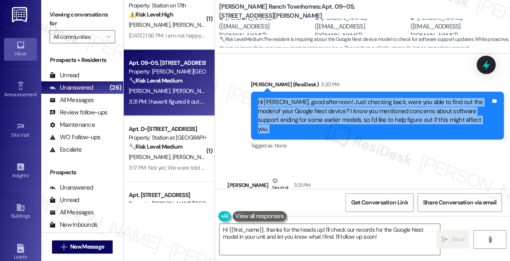
scroll to position [522, 0]
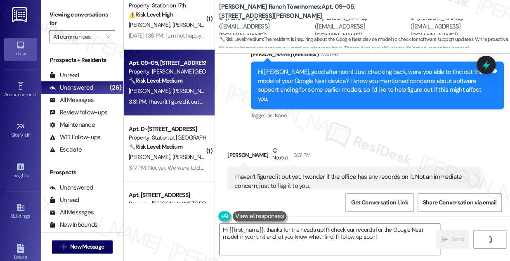
click at [275, 172] on div "I haven't figured it out yet. I wonder if the office has any records on it. Not…" at bounding box center [350, 181] width 233 height 18
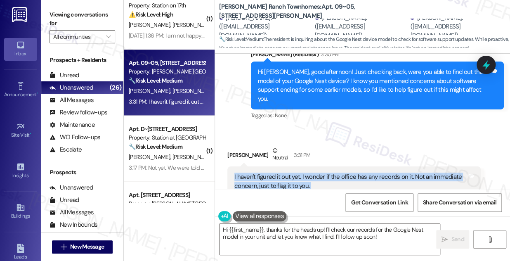
click at [275, 172] on div "I haven't figured it out yet. I wonder if the office has any records on it. Not…" at bounding box center [350, 181] width 233 height 18
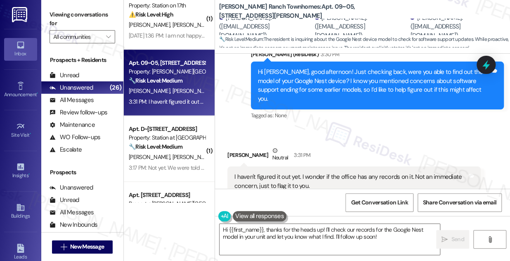
click at [338, 146] on div "Chao Wang Neutral 3:31 PM" at bounding box center [353, 156] width 253 height 20
click at [308, 172] on div "I haven't figured it out yet. I wonder if the office has any records on it. Not…" at bounding box center [350, 181] width 233 height 18
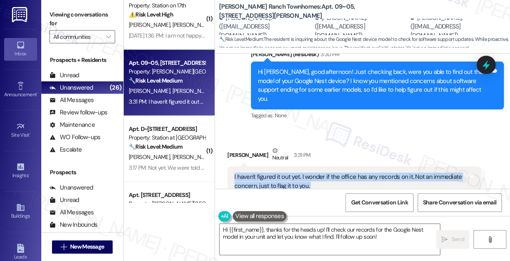
click at [308, 172] on div "I haven't figured it out yet. I wonder if the office has any records on it. Not…" at bounding box center [350, 181] width 233 height 18
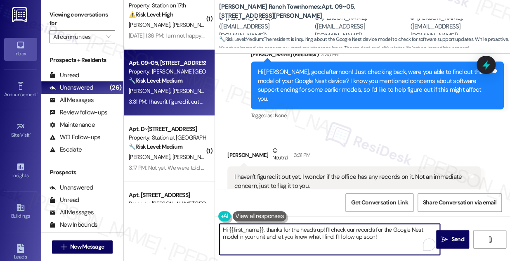
drag, startPoint x: 267, startPoint y: 229, endPoint x: 209, endPoint y: 209, distance: 61.3
click at [234, 225] on textarea "Hi {{first_name}}, thanks for the heads up! I'll check our records for the Goog…" at bounding box center [329, 238] width 220 height 31
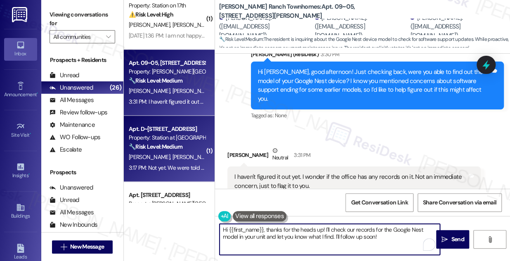
click at [172, 160] on span "[PERSON_NAME]" at bounding box center [192, 156] width 41 height 7
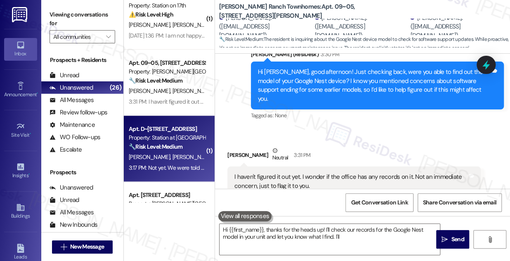
type textarea "Hi {{first_name}}, thanks for the heads up! I'll check our records for the Goog…"
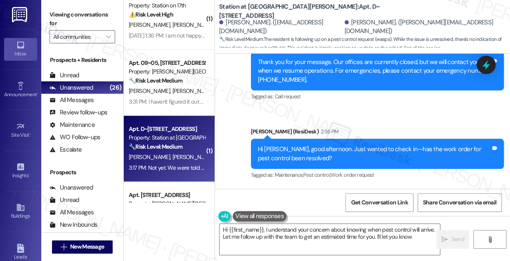
scroll to position [1111, 0]
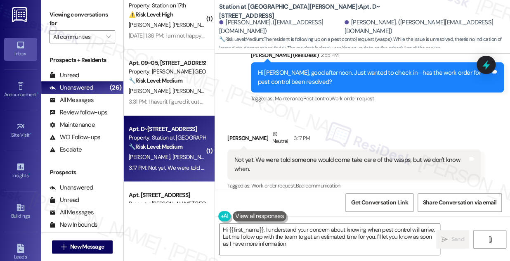
type textarea "Hi {{first_name}}, I understand your concern about knowing when pest control wi…"
click at [318, 155] on div "Not yet. We were told someone would come take care of the wasps, but we don't k…" at bounding box center [350, 164] width 233 height 18
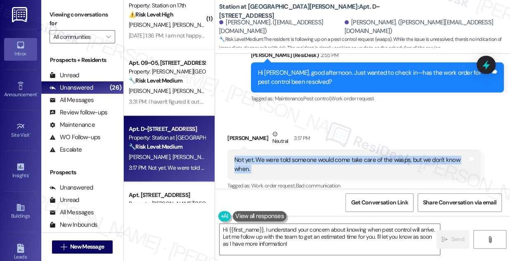
click at [318, 155] on div "Not yet. We were told someone would come take care of the wasps, but we don't k…" at bounding box center [350, 164] width 233 height 18
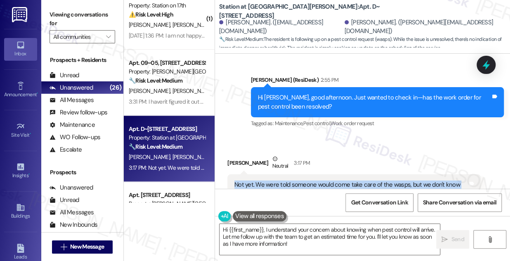
scroll to position [1074, 0]
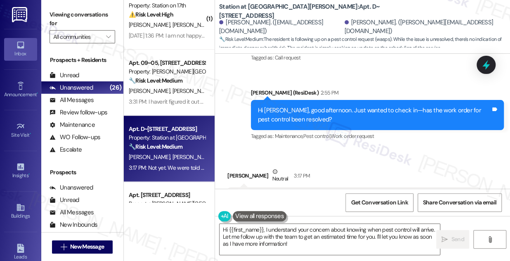
click at [293, 106] on div "Hi Zoe, good afternoon. Just wanted to check in—has the work order for pest con…" at bounding box center [374, 115] width 233 height 18
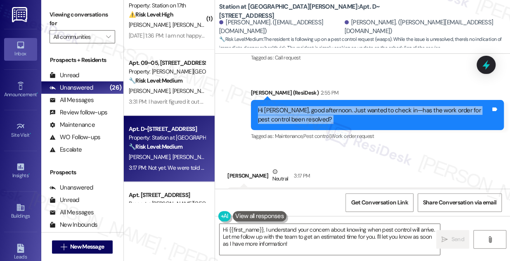
click at [293, 106] on div "Hi Zoe, good afternoon. Just wanted to check in—has the work order for pest con…" at bounding box center [374, 115] width 233 height 18
click at [289, 106] on div "Hi Zoe, good afternoon. Just wanted to check in—has the work order for pest con…" at bounding box center [374, 115] width 233 height 18
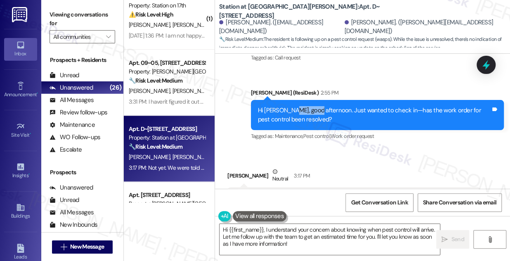
click at [289, 106] on div "Hi Zoe, good afternoon. Just wanted to check in—has the work order for pest con…" at bounding box center [374, 115] width 233 height 18
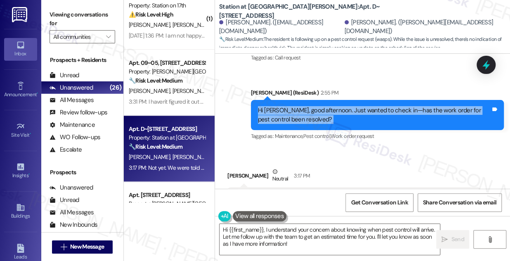
click at [289, 106] on div "Hi Zoe, good afternoon. Just wanted to check in—has the work order for pest con…" at bounding box center [374, 115] width 233 height 18
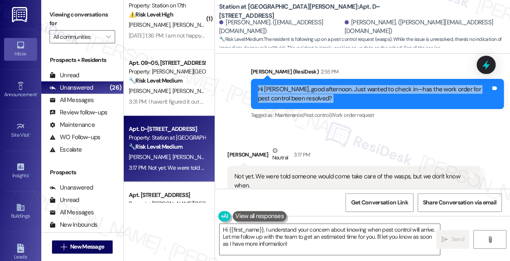
scroll to position [1111, 0]
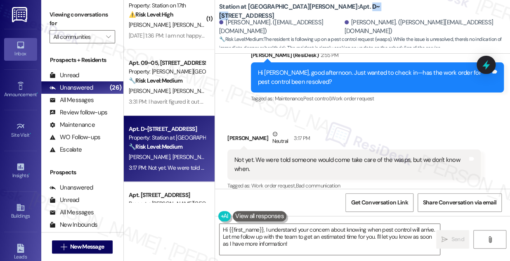
drag, startPoint x: 302, startPoint y: 10, endPoint x: 317, endPoint y: 10, distance: 15.7
click at [317, 10] on b "Station at Park Meadows: Apt. D~310, 2229 North 100 West" at bounding box center [301, 11] width 165 height 18
copy b "D~310"
click at [66, 2] on div "Viewing conversations for All communities " at bounding box center [82, 26] width 82 height 52
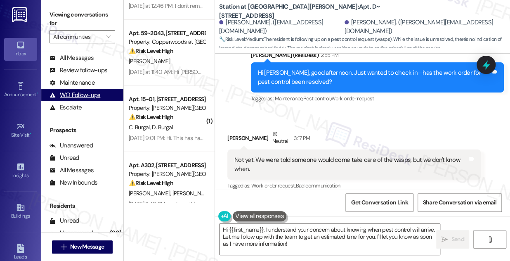
scroll to position [75, 0]
